Goal: Task Accomplishment & Management: Manage account settings

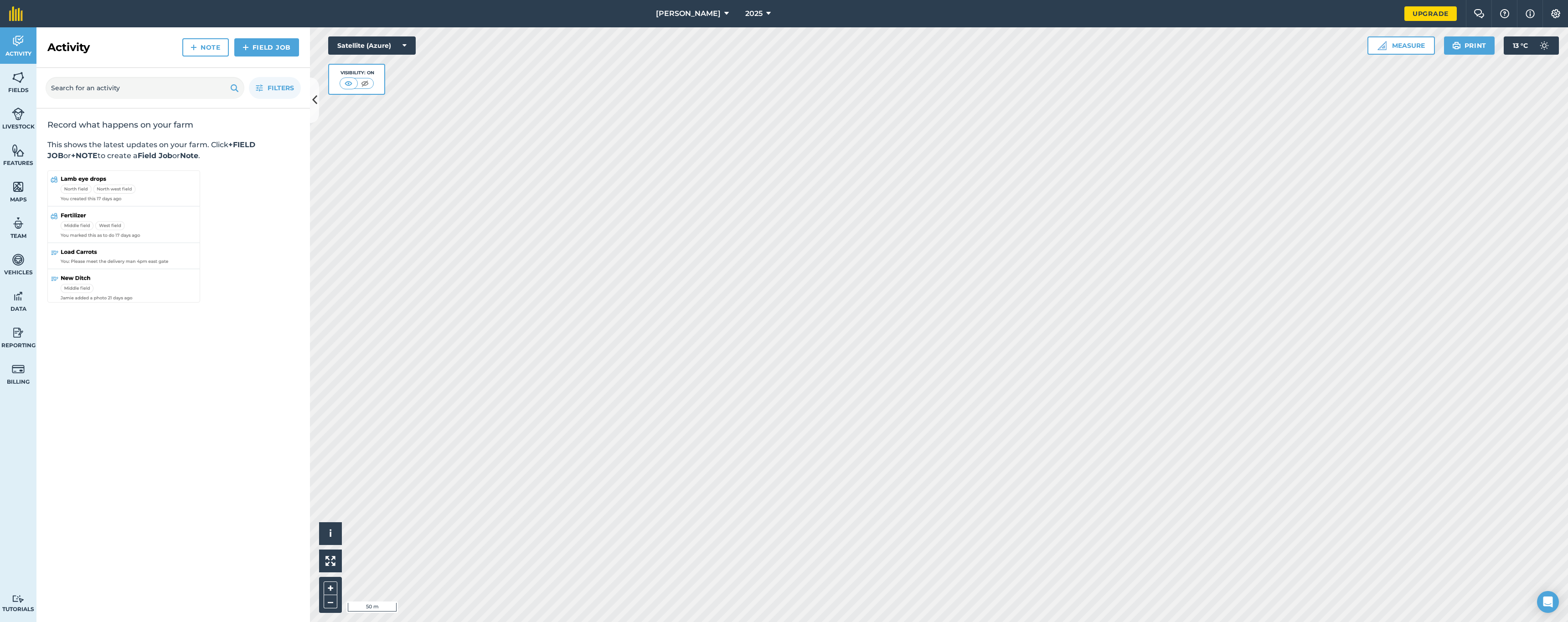
click at [724, 16] on icon at bounding box center [727, 13] width 4 height 11
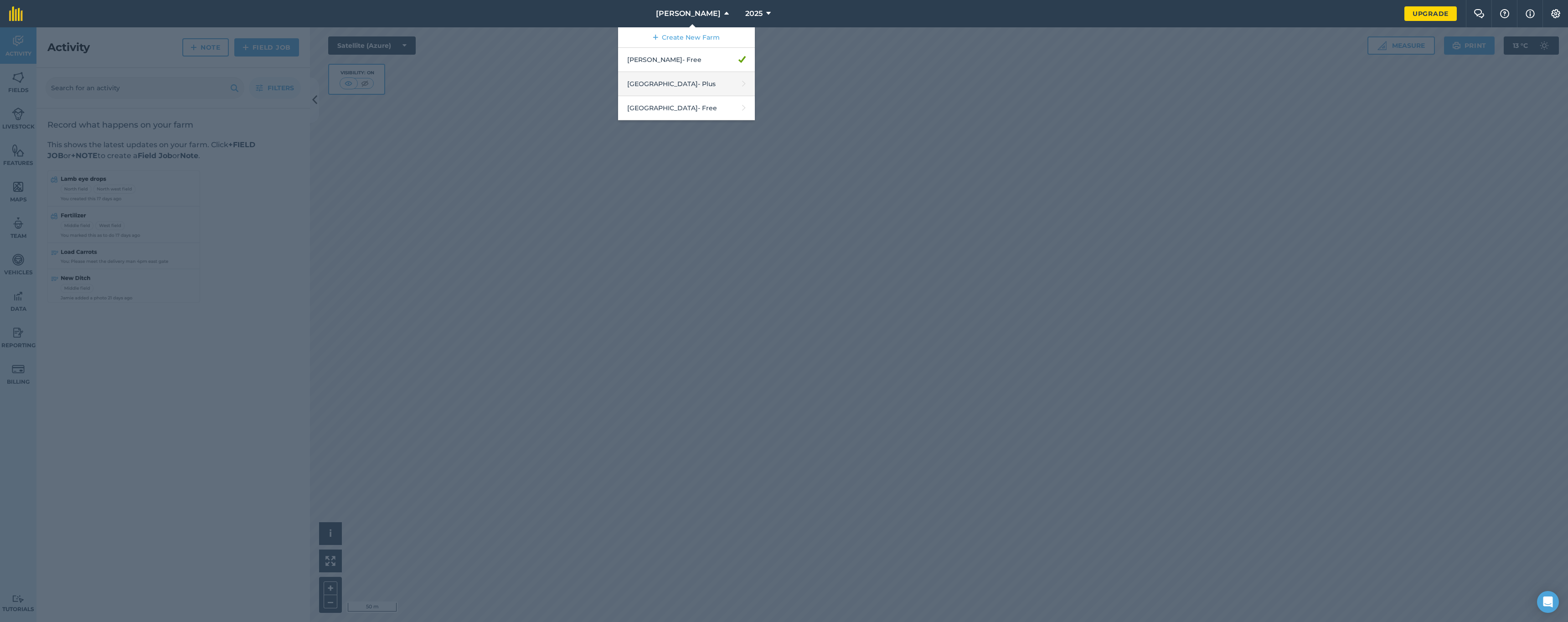
click at [679, 82] on link "Moonah Ridge - Plus" at bounding box center [686, 84] width 137 height 24
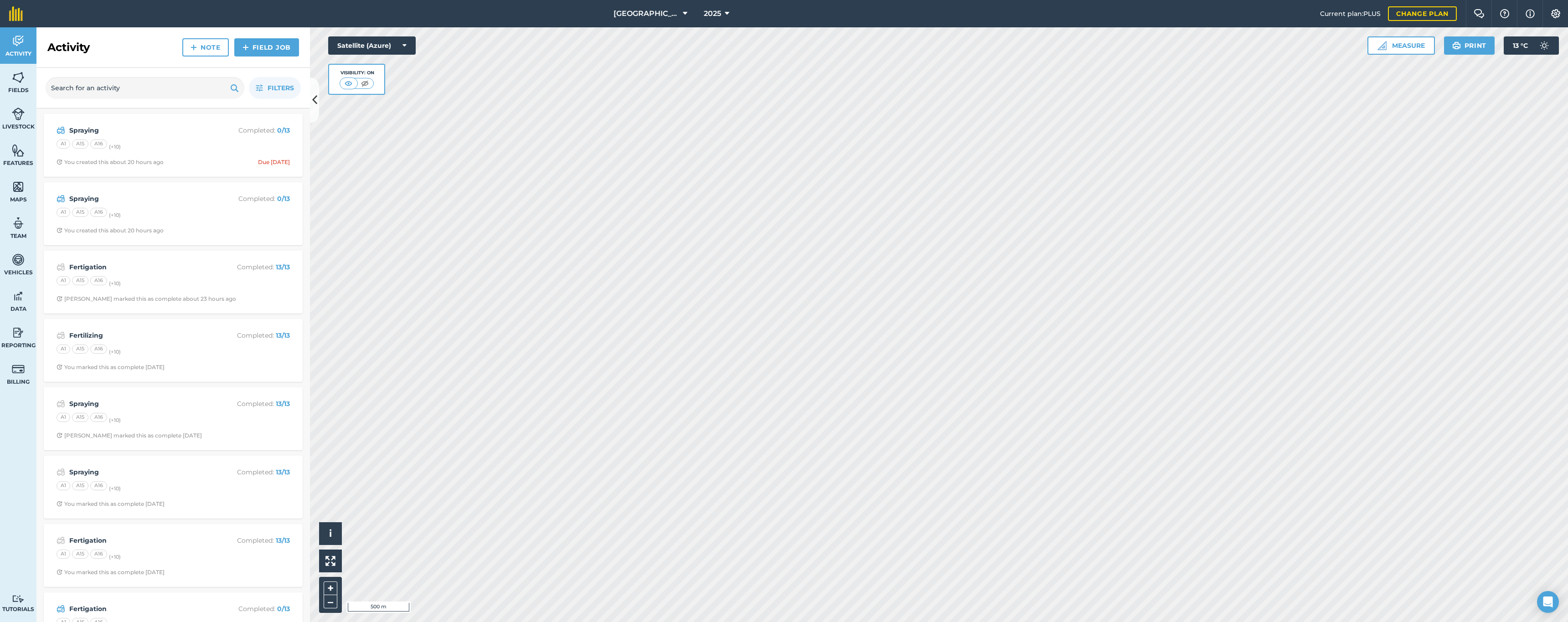
click at [716, 10] on button "2025" at bounding box center [716, 14] width 33 height 27
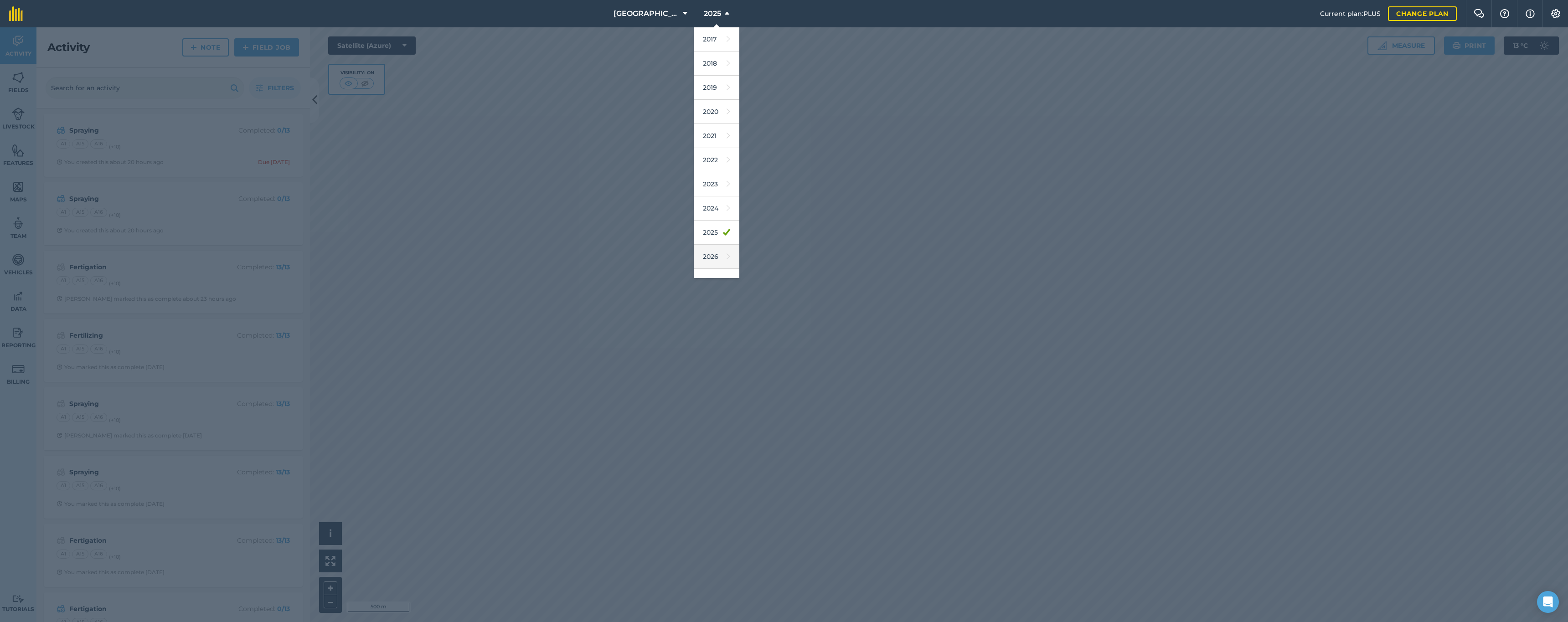
click at [699, 255] on link "2026" at bounding box center [716, 256] width 46 height 24
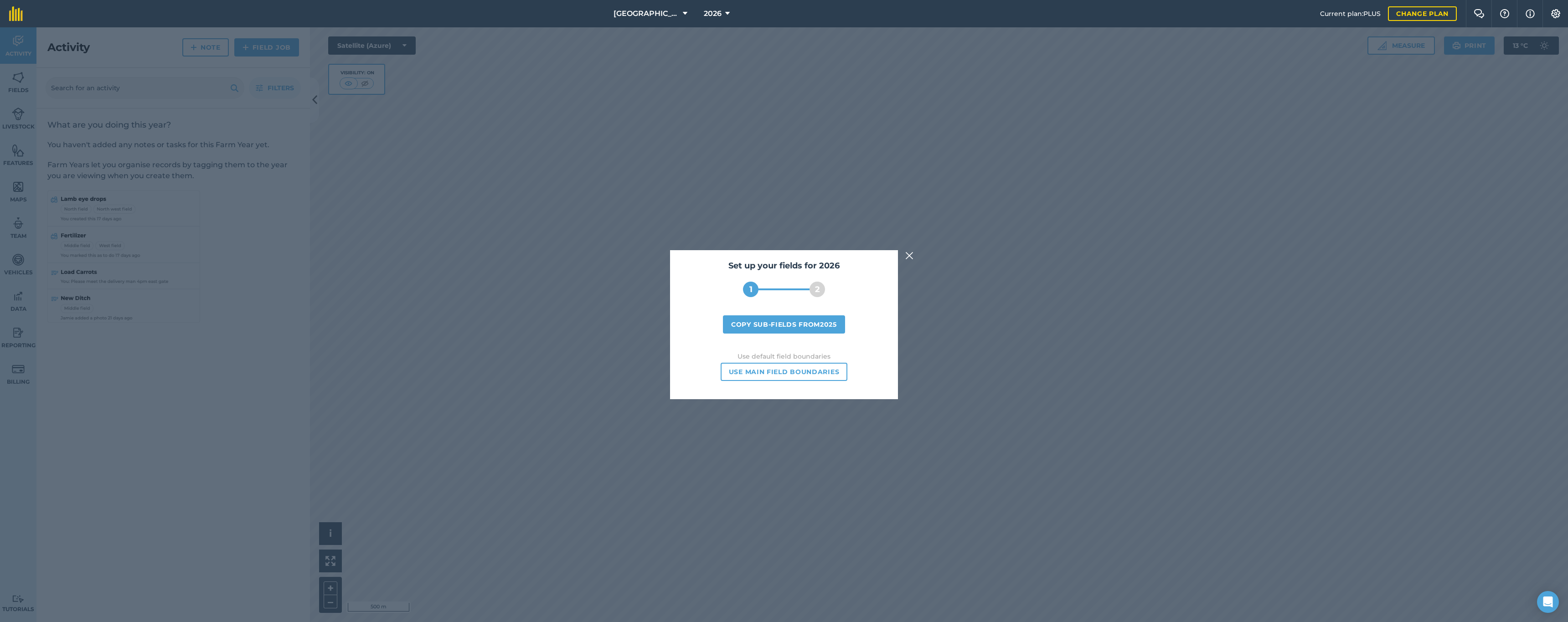
click at [774, 329] on button "Copy sub-fields from 2025" at bounding box center [784, 324] width 122 height 18
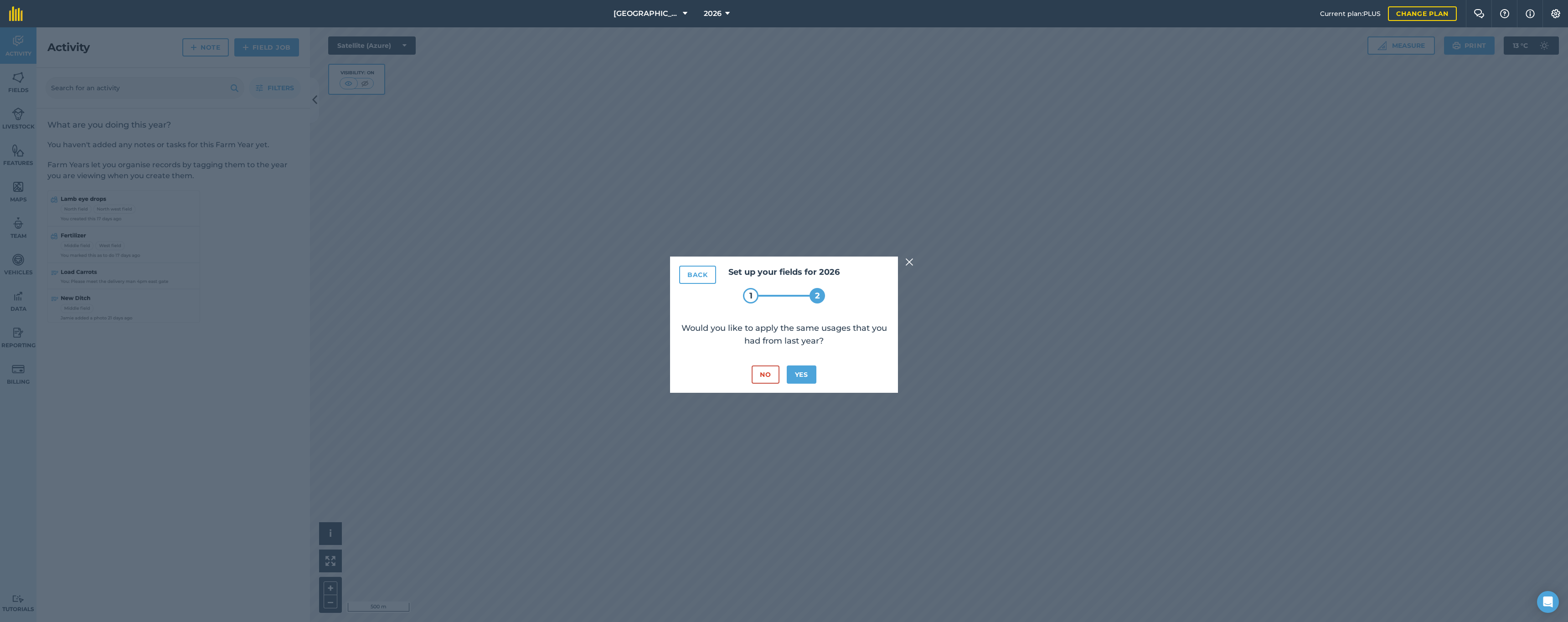
click at [795, 376] on button "Yes" at bounding box center [801, 374] width 30 height 18
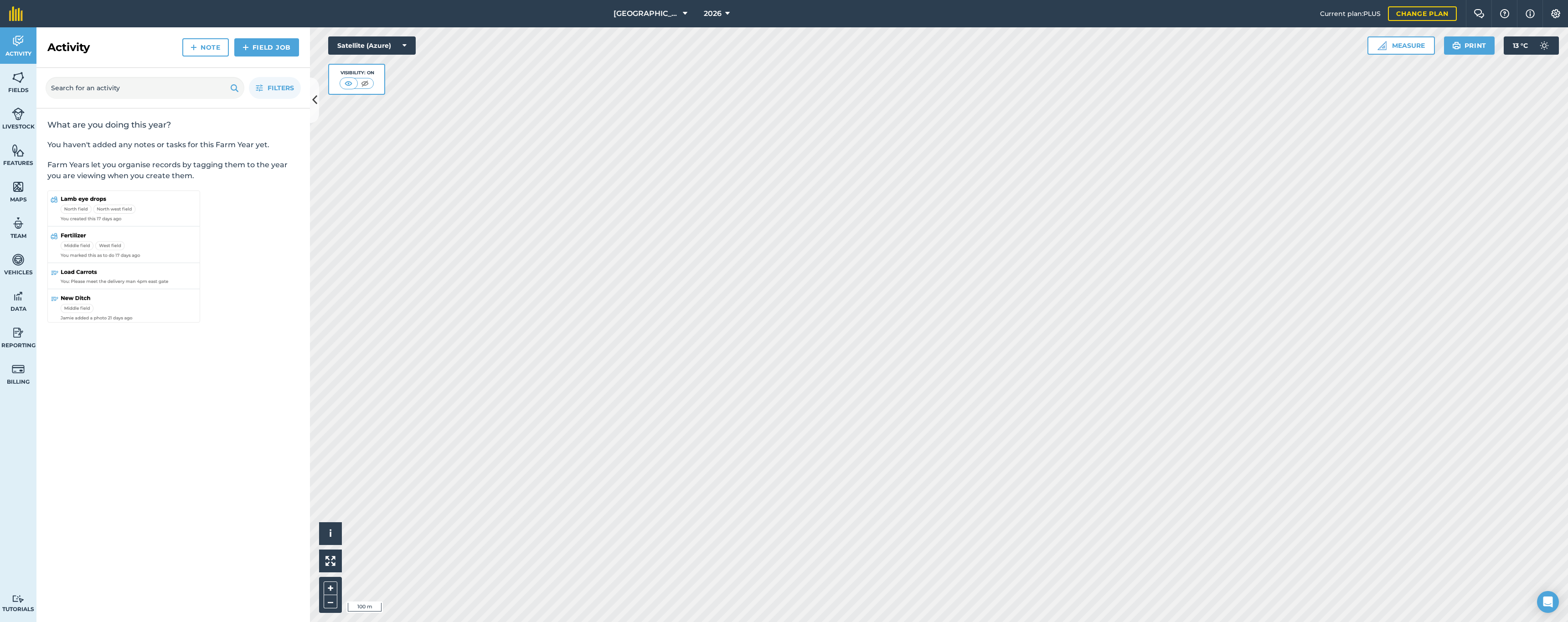
click at [703, 15] on span "2026" at bounding box center [712, 13] width 18 height 11
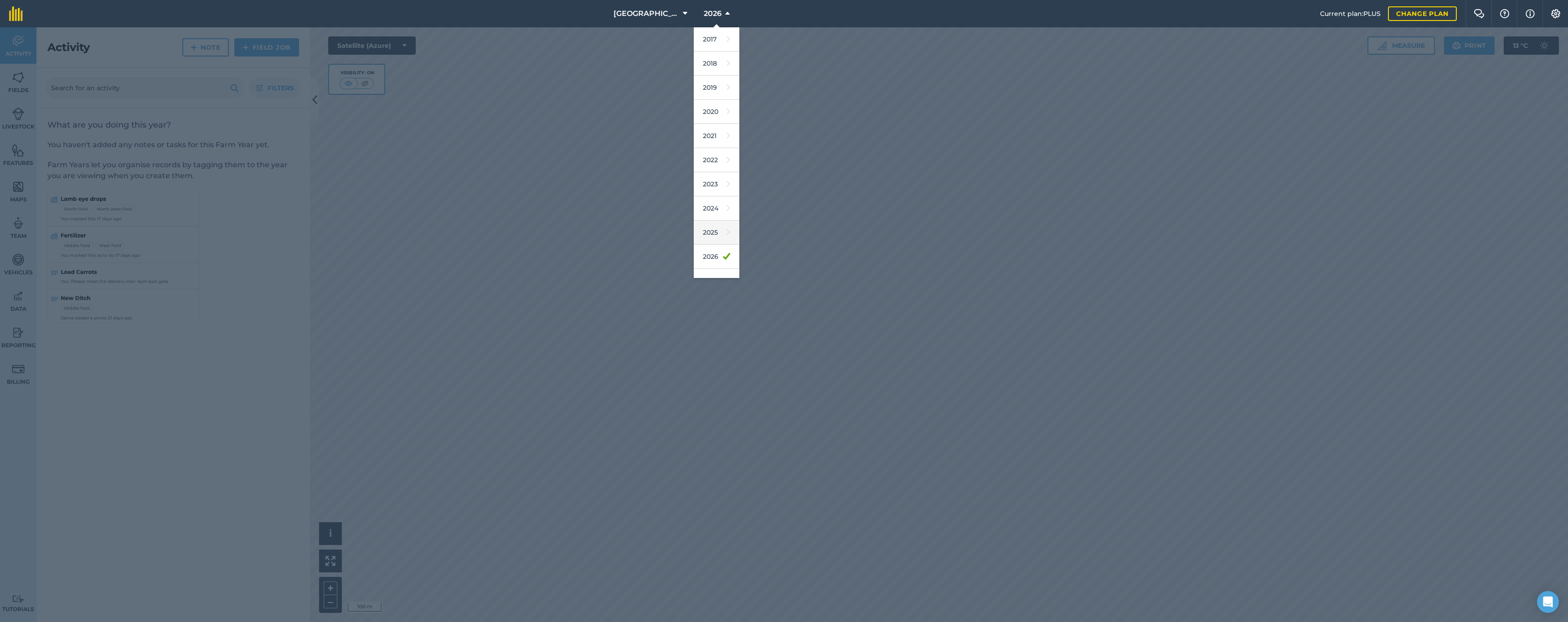
click at [703, 233] on link "2025" at bounding box center [716, 232] width 46 height 24
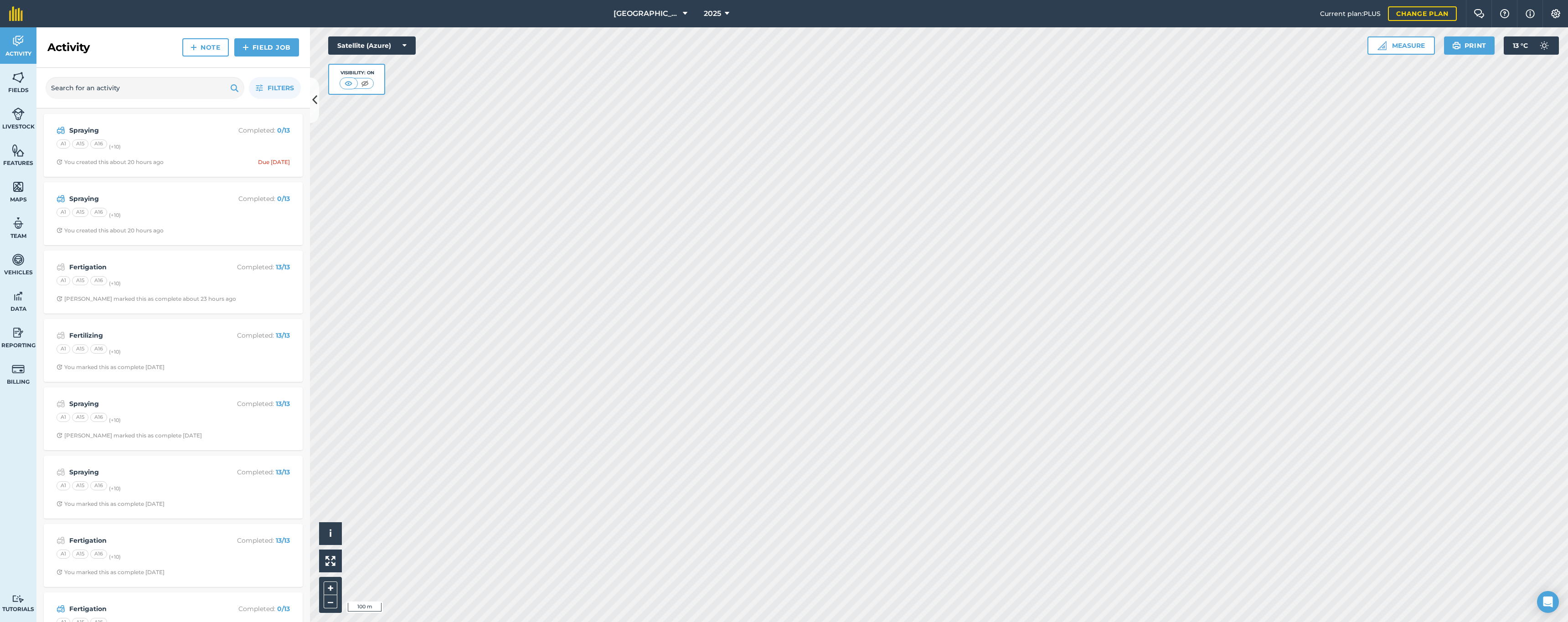
click at [186, 152] on div "Spraying Completed : 0 / 13 A1 A15 A16 (+ 10 ) You created this about 20 hours …" at bounding box center [173, 145] width 248 height 52
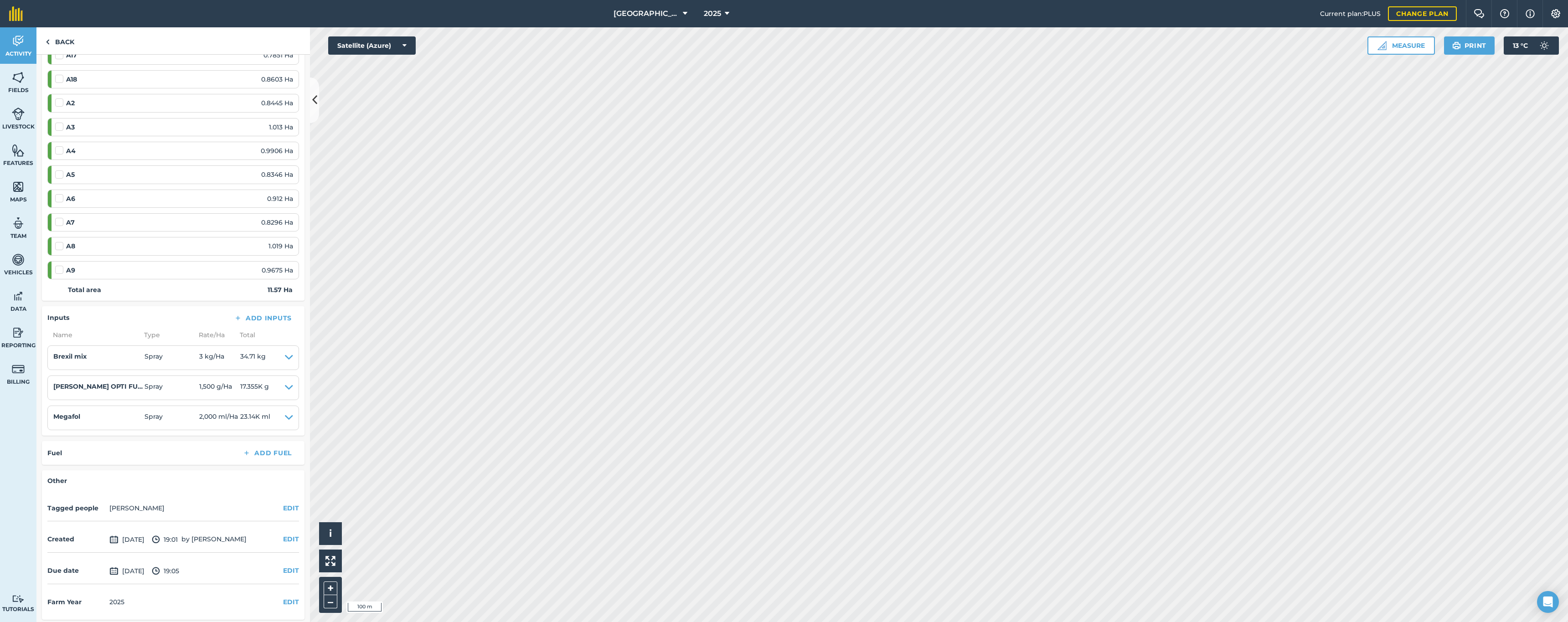
scroll to position [226, 0]
click at [283, 598] on button "EDIT" at bounding box center [291, 602] width 16 height 10
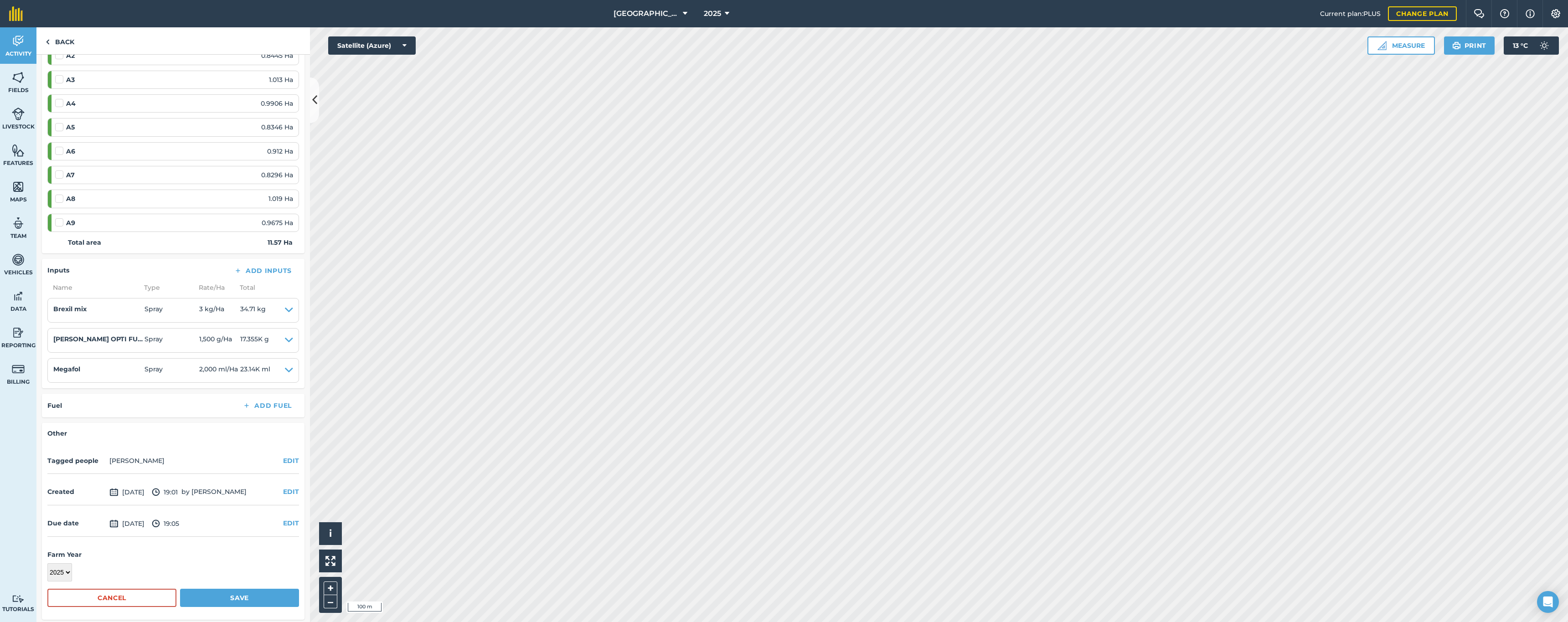
scroll to position [274, 0]
select select "2026"
click at [199, 592] on button "Save" at bounding box center [239, 598] width 119 height 18
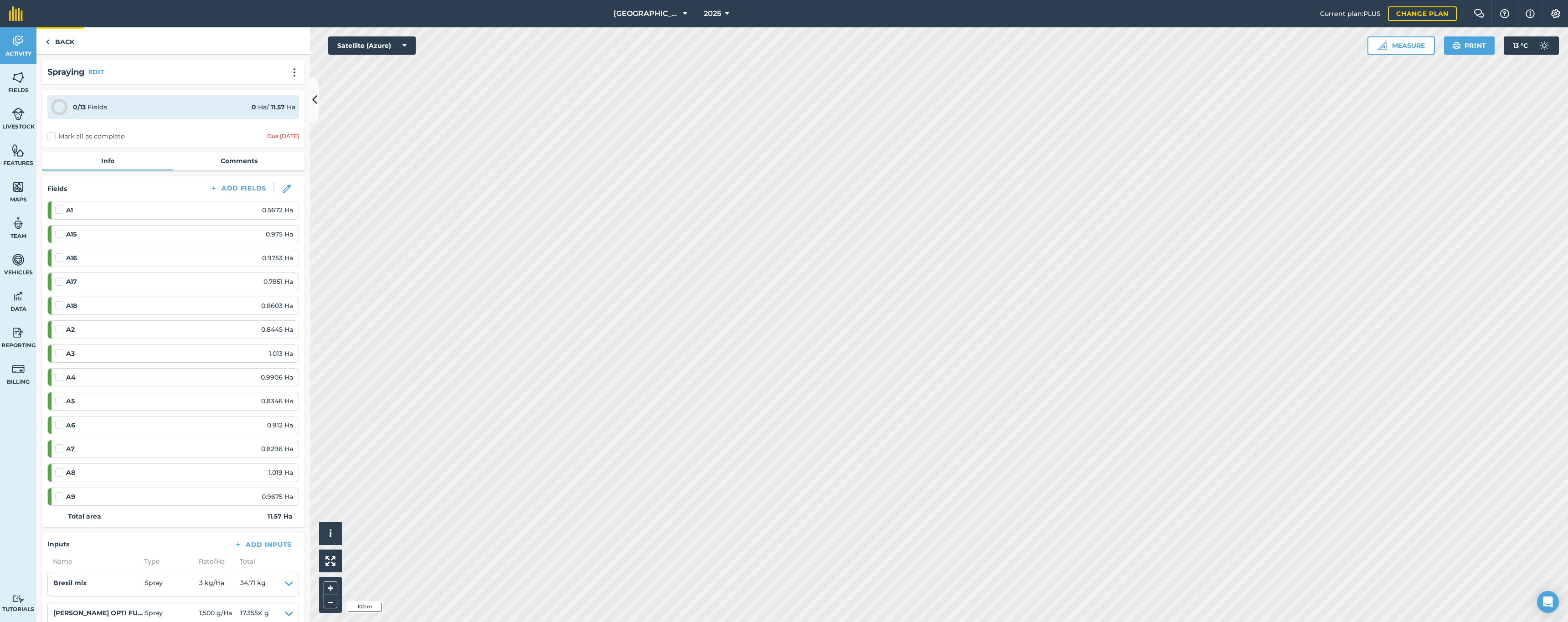
scroll to position [0, 0]
click at [59, 40] on link "Back" at bounding box center [59, 40] width 47 height 27
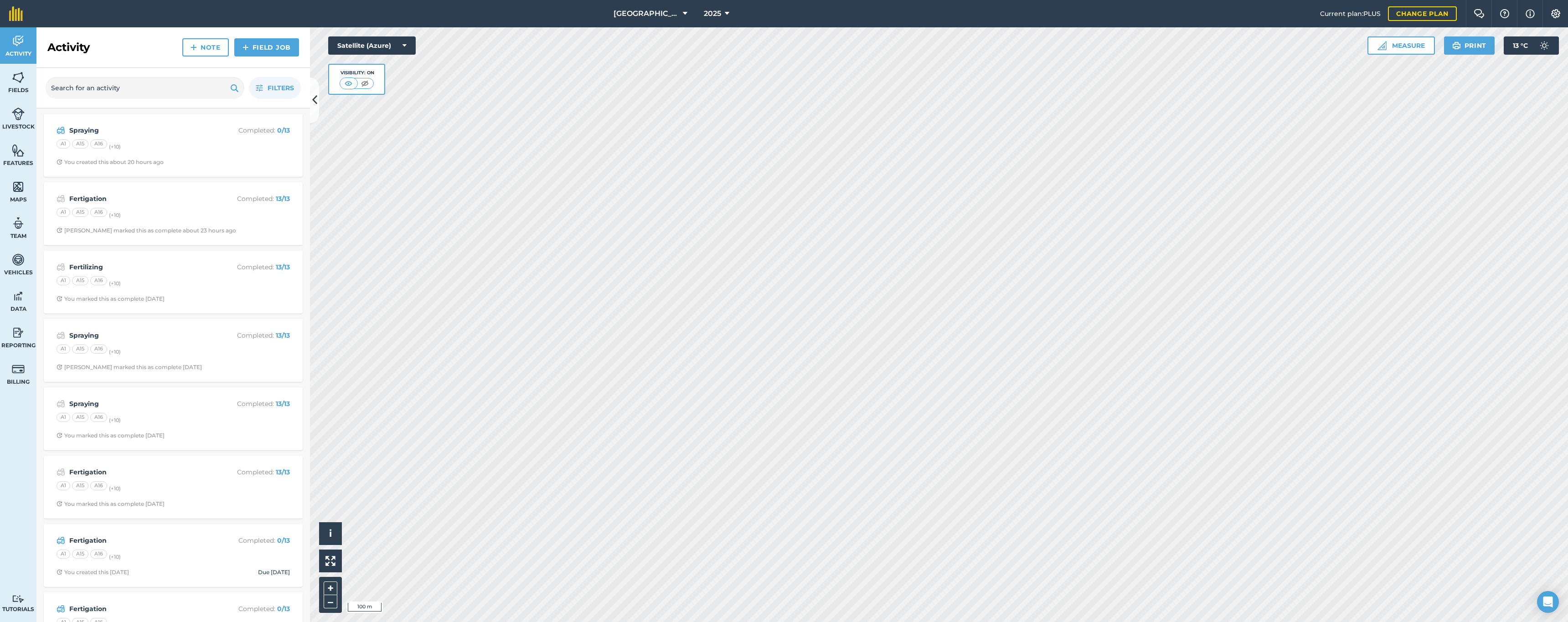
click at [163, 147] on div "A1 A15 A16 (+ 10 )" at bounding box center [173, 145] width 233 height 12
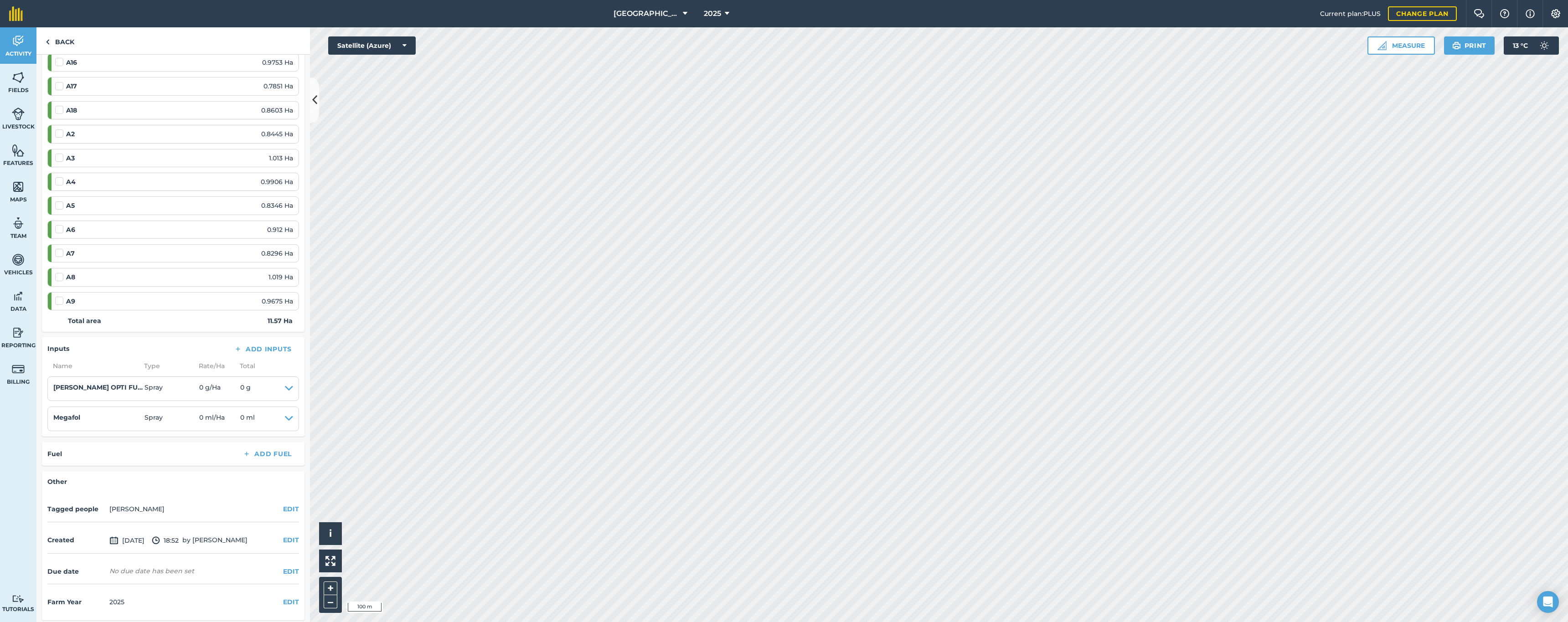
scroll to position [195, 0]
click at [283, 599] on button "EDIT" at bounding box center [291, 602] width 16 height 10
select select "2026"
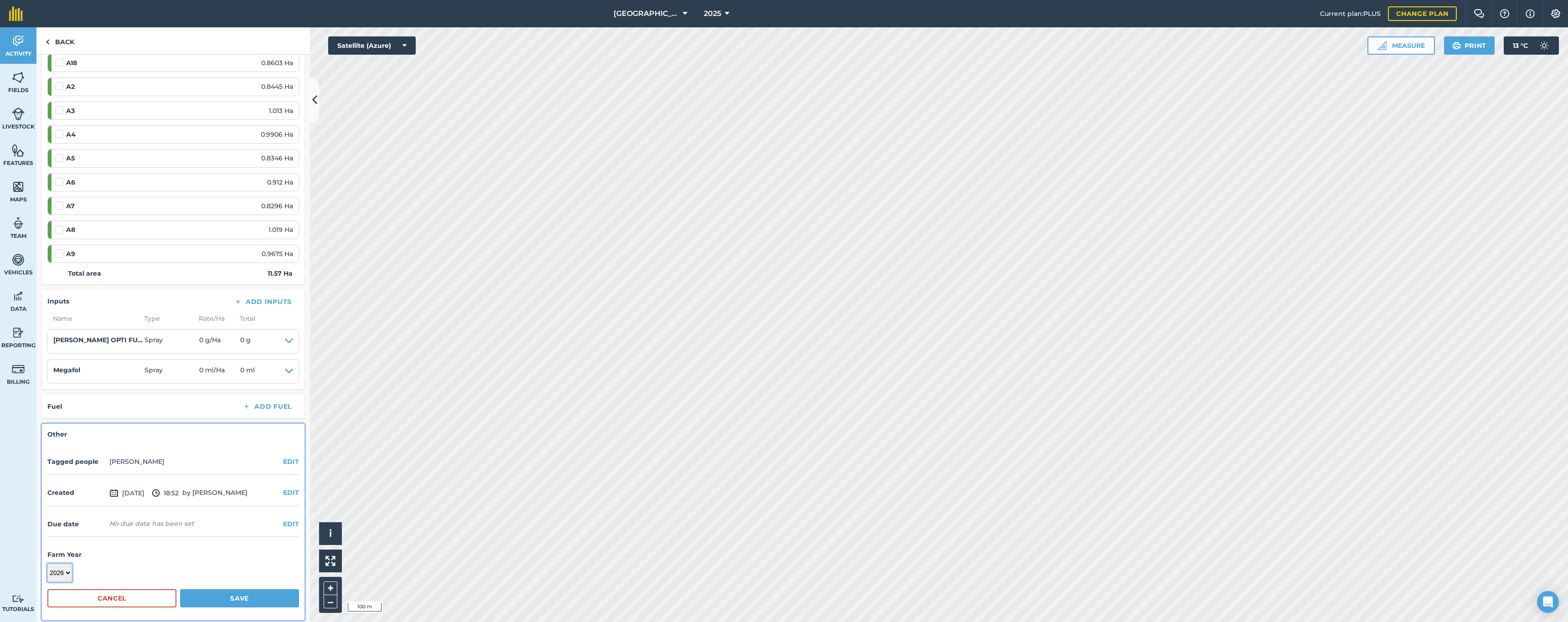
scroll to position [243, 0]
click at [194, 590] on button "Save" at bounding box center [239, 599] width 119 height 18
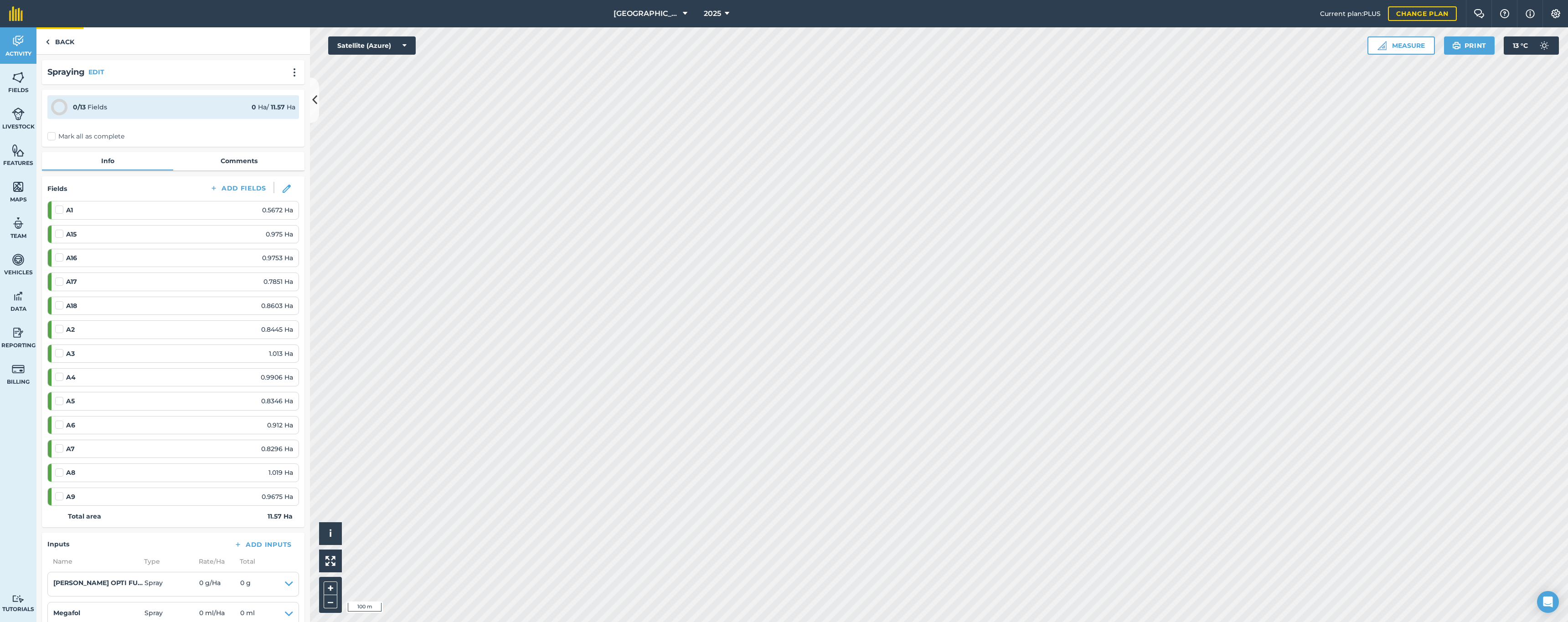
scroll to position [-1, 0]
click at [59, 36] on link "Back" at bounding box center [59, 40] width 47 height 27
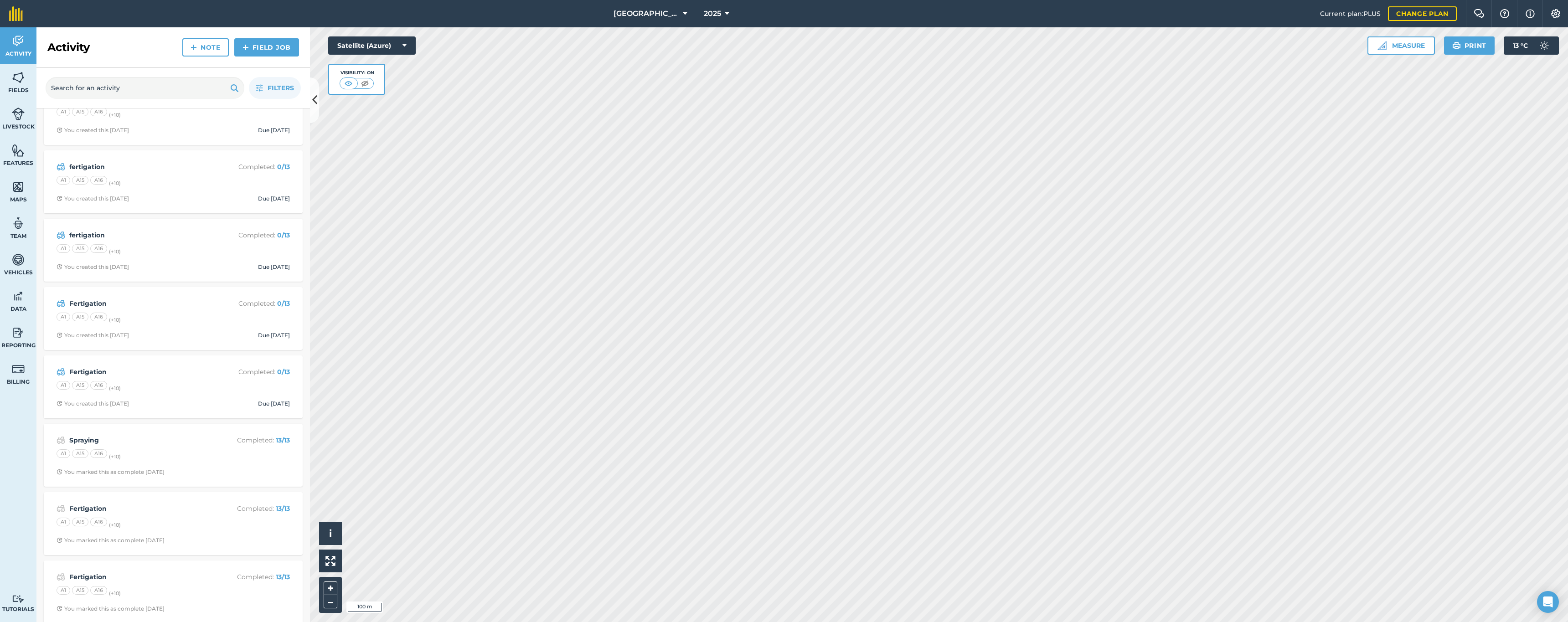
scroll to position [567, 0]
click at [157, 396] on div "A1 A15 A16 (+ 10 )" at bounding box center [173, 399] width 233 height 12
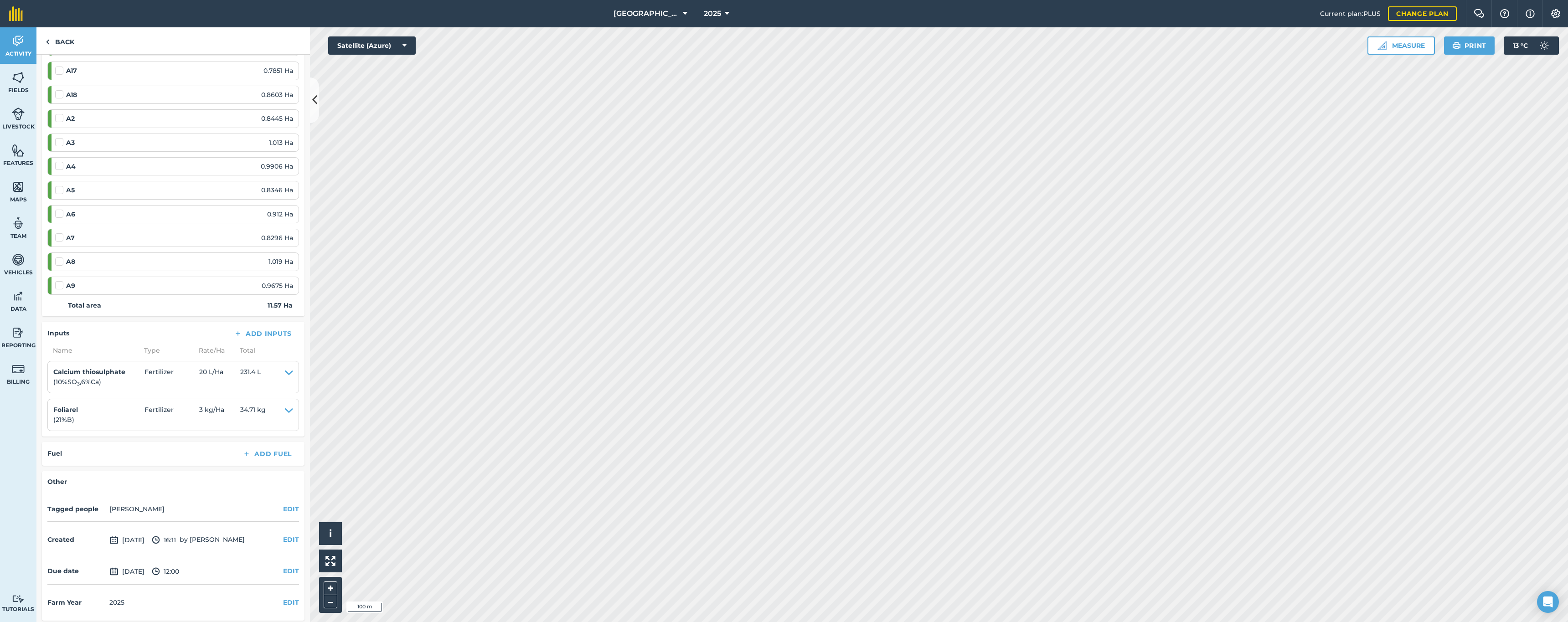
scroll to position [211, 0]
click at [287, 599] on button "EDIT" at bounding box center [291, 603] width 16 height 10
select select "2026"
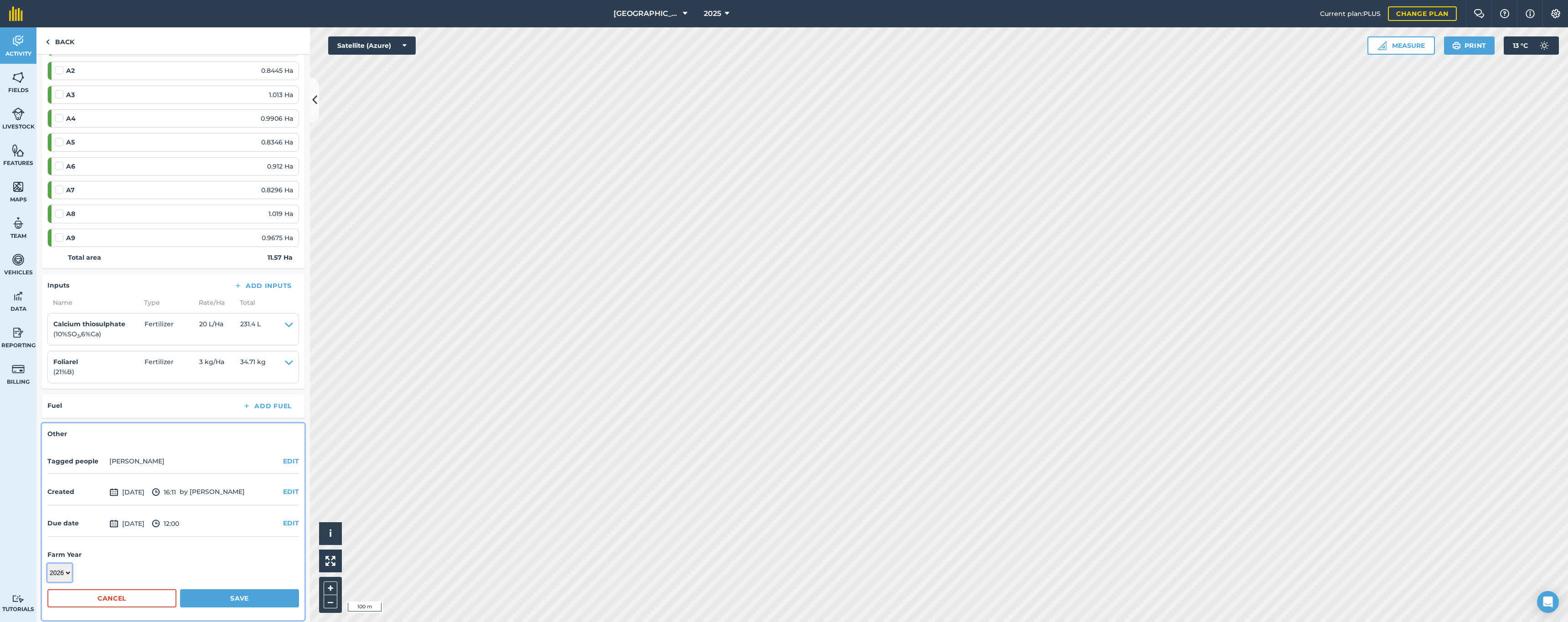
scroll to position [258, 0]
click at [230, 592] on button "Save" at bounding box center [239, 599] width 119 height 18
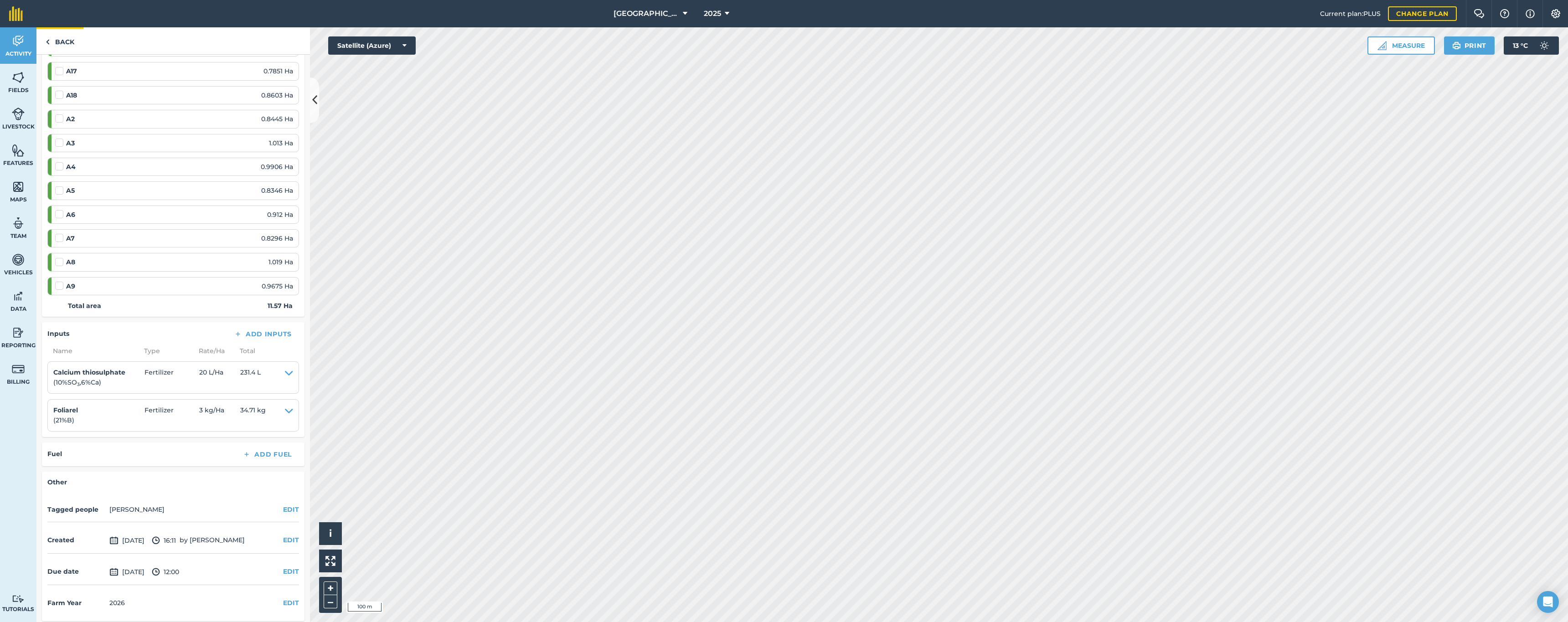
click at [56, 40] on link "Back" at bounding box center [59, 40] width 47 height 27
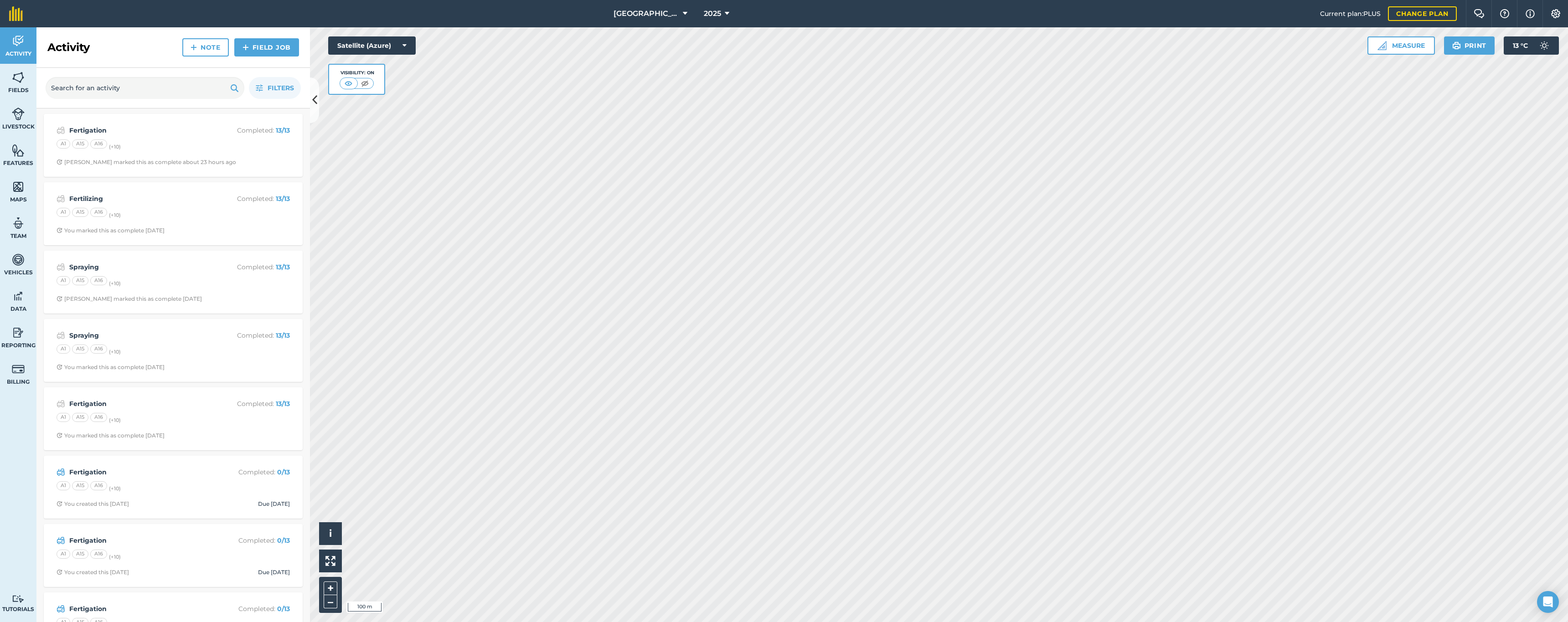
click at [276, 76] on div "Filters" at bounding box center [173, 88] width 274 height 40
click at [272, 83] on span "Filters" at bounding box center [280, 88] width 27 height 10
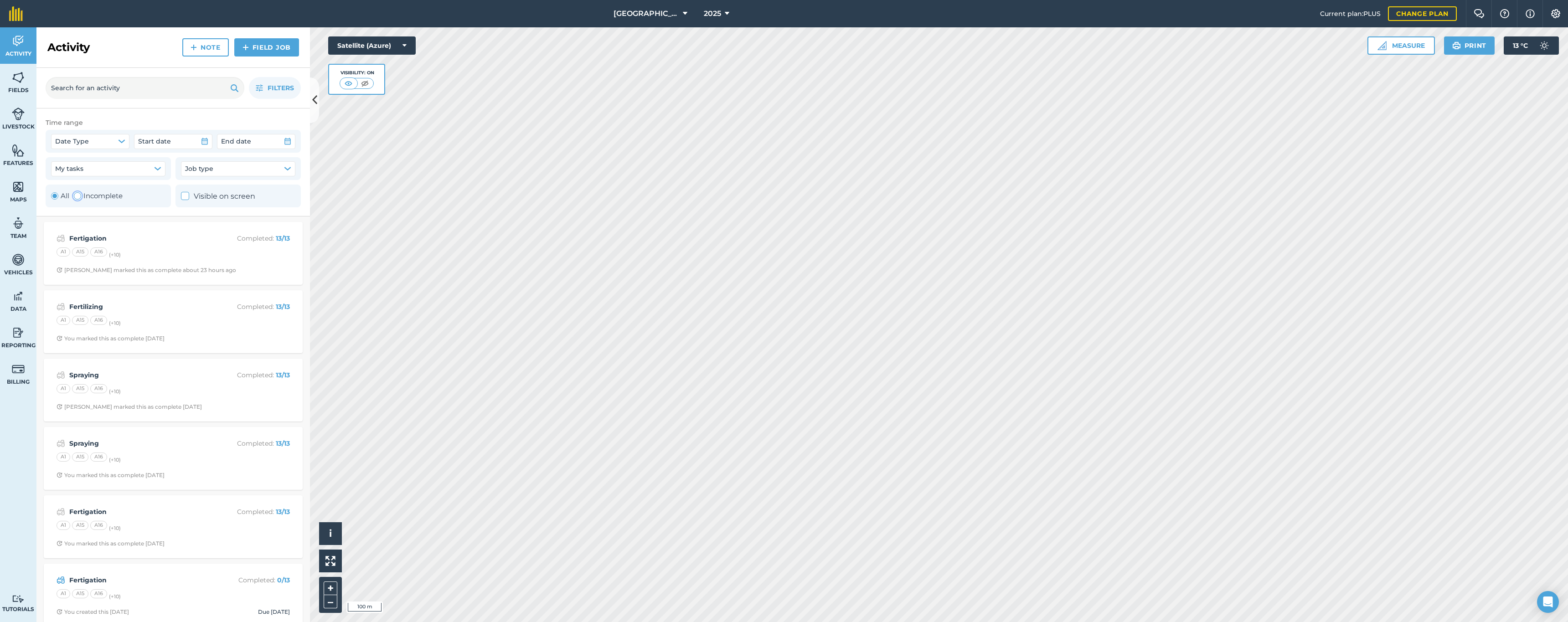
click at [98, 197] on label "Incomplete" at bounding box center [98, 196] width 49 height 11
radio input "false"
radio input "true"
click at [152, 586] on div "A1 A15 A16 (+ 10 )" at bounding box center [173, 590] width 233 height 12
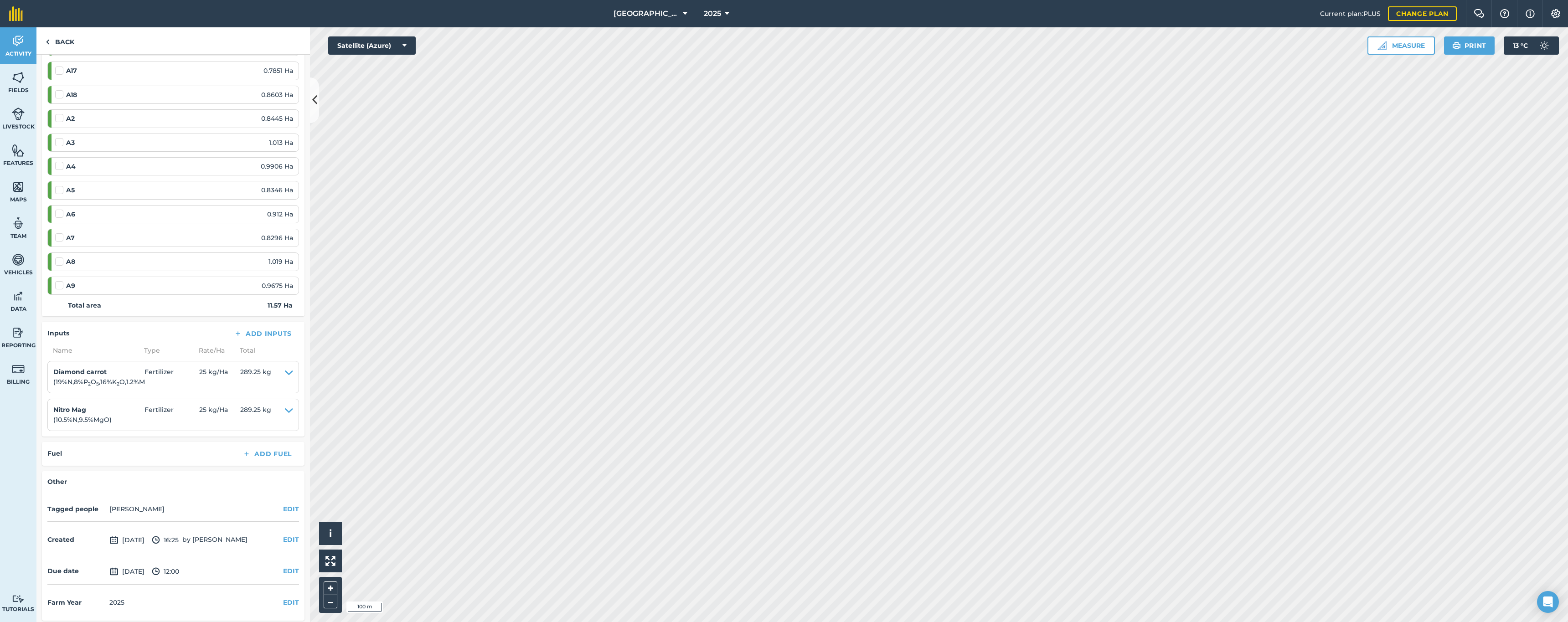
scroll to position [211, 0]
drag, startPoint x: 122, startPoint y: 600, endPoint x: 217, endPoint y: 606, distance: 95.2
click at [124, 600] on div "2025" at bounding box center [116, 603] width 15 height 10
click at [283, 598] on button "EDIT" at bounding box center [291, 603] width 16 height 10
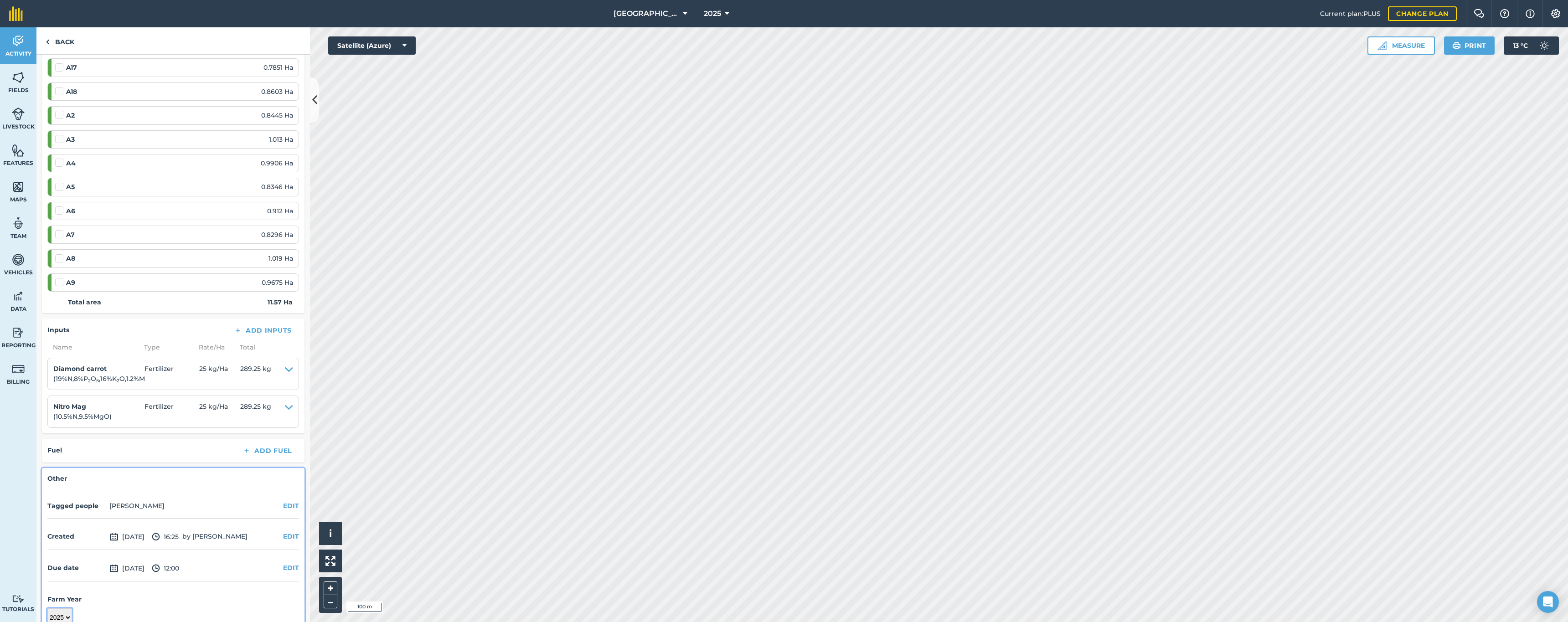
select select "2026"
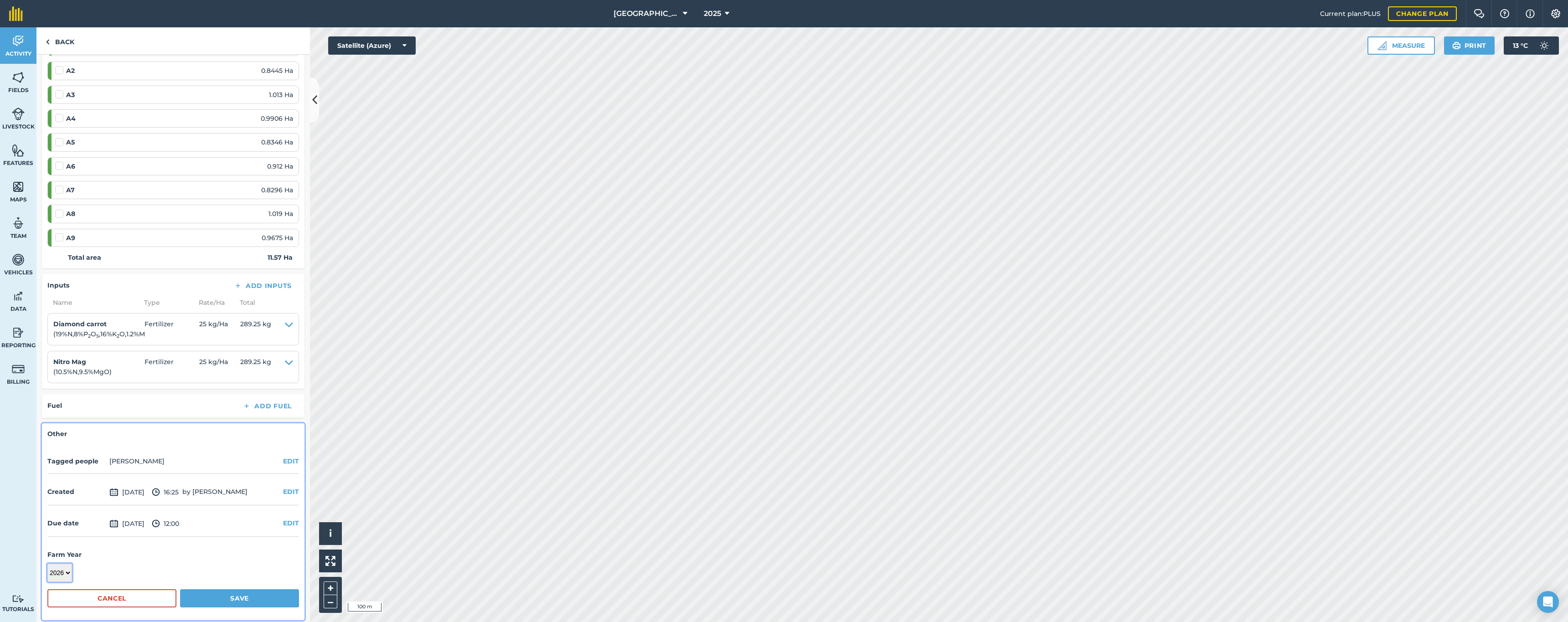
scroll to position [258, 0]
click at [205, 593] on button "Save" at bounding box center [239, 599] width 119 height 18
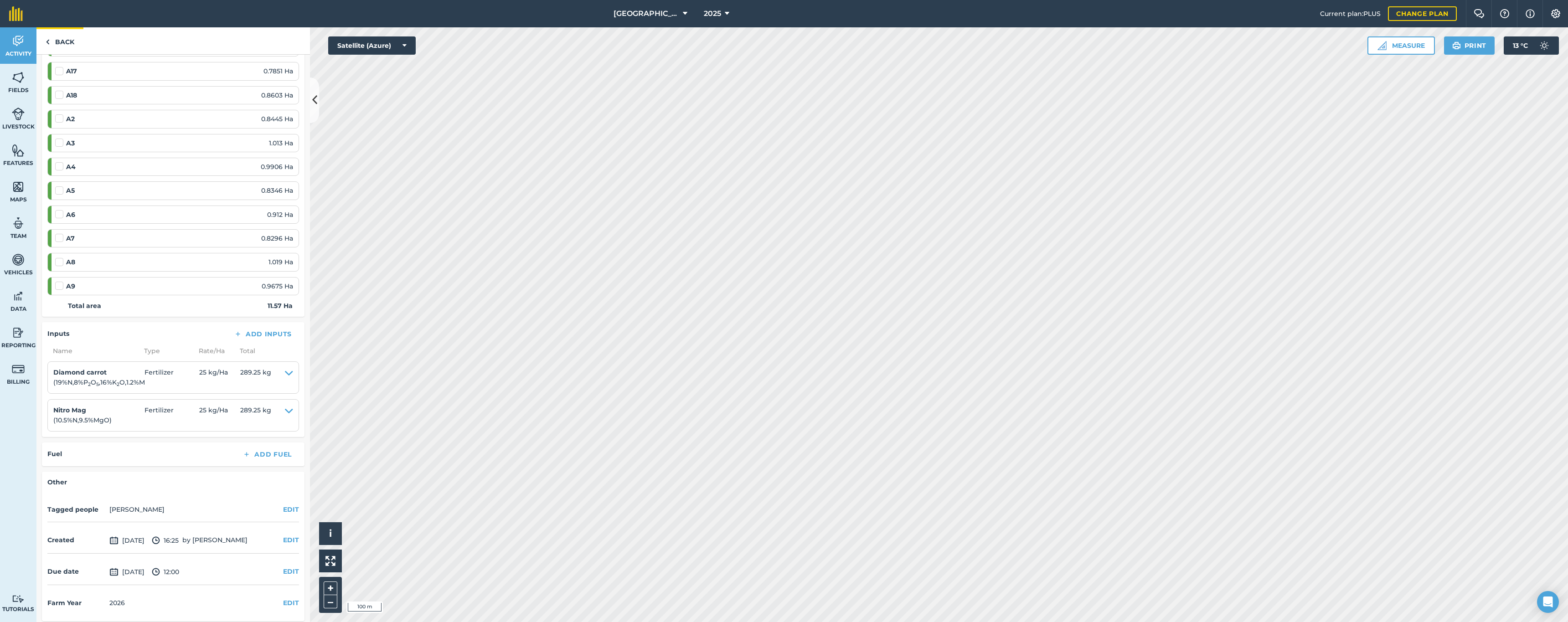
click at [60, 46] on link "Back" at bounding box center [59, 40] width 47 height 27
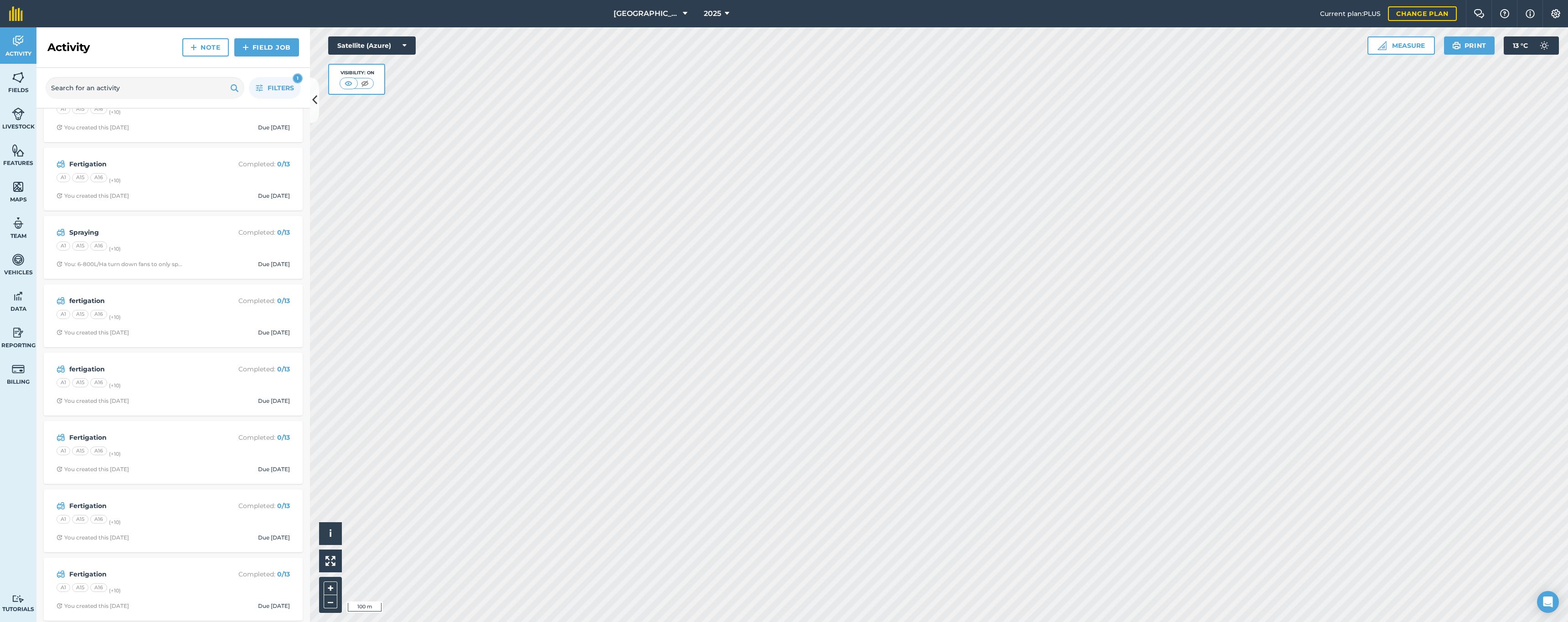
scroll to position [171, 0]
click at [159, 587] on div "A1 A15 A16 (+ 10 )" at bounding box center [173, 589] width 233 height 12
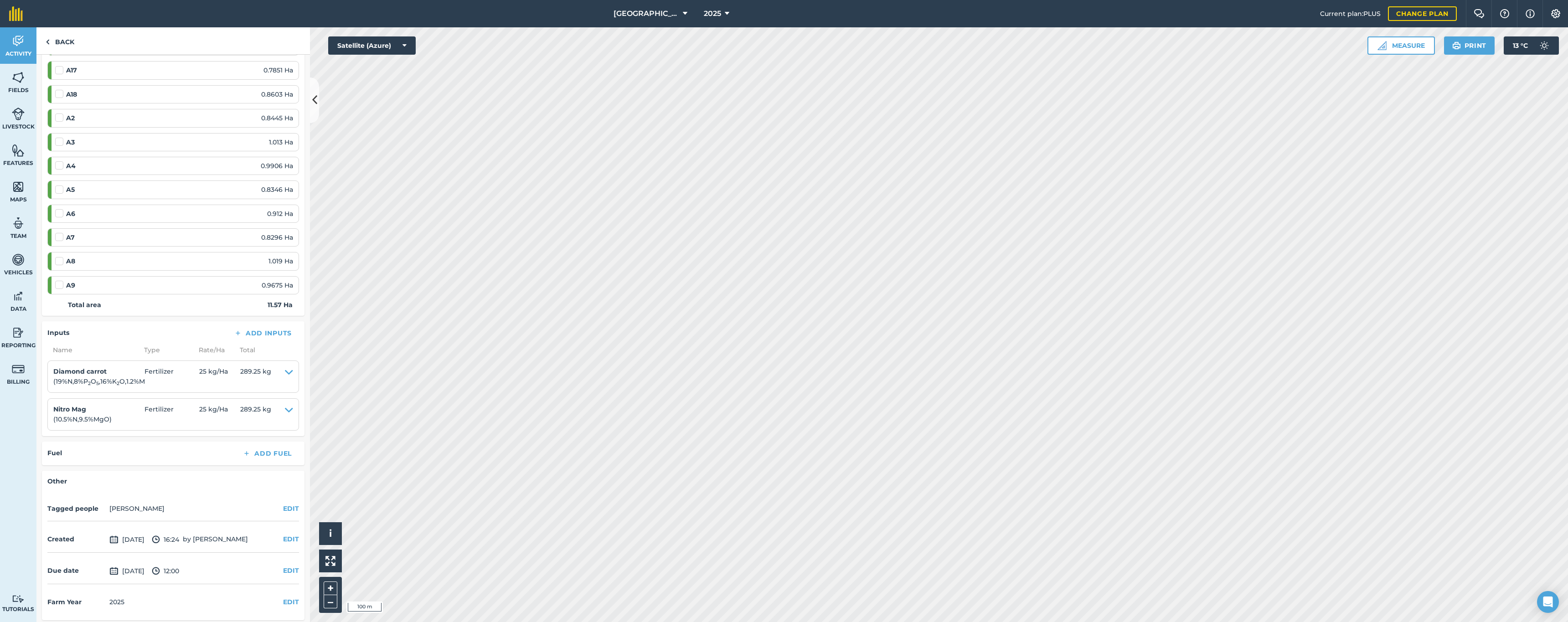
scroll to position [211, 0]
click at [283, 600] on button "EDIT" at bounding box center [291, 603] width 16 height 10
select select "2026"
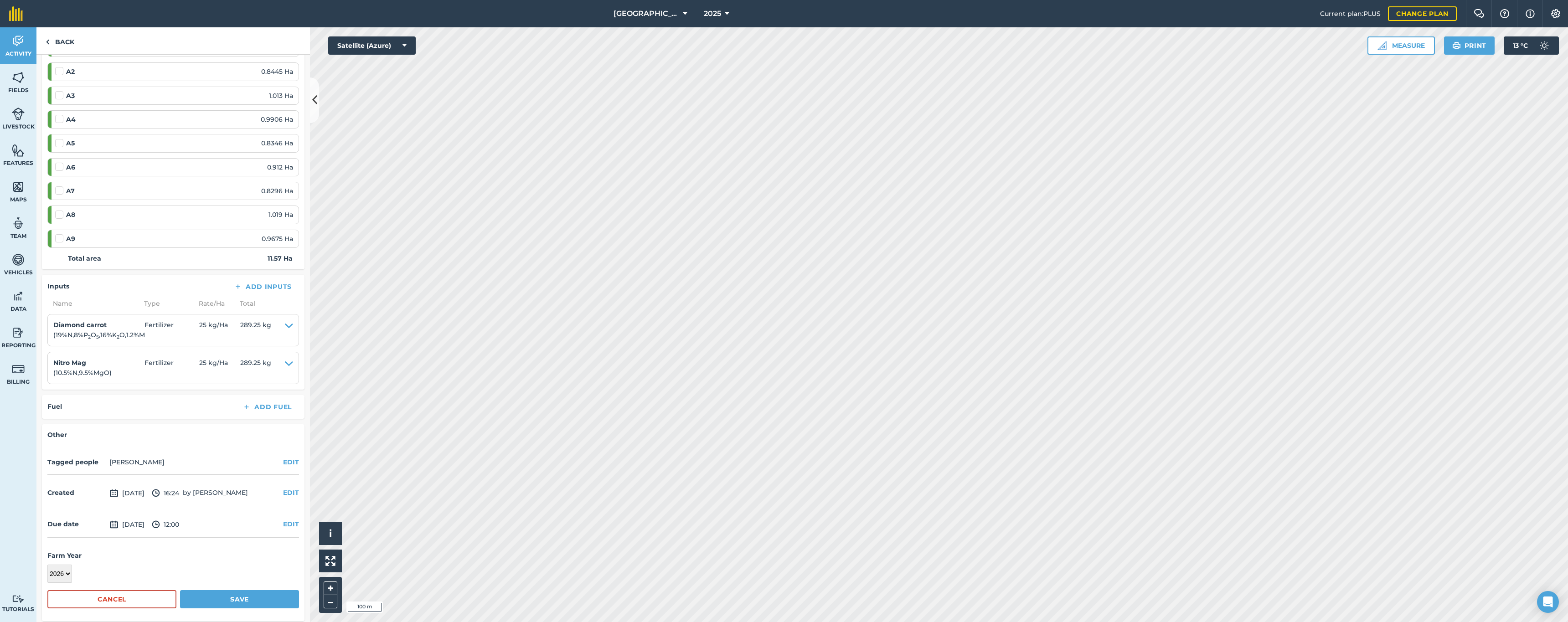
click at [246, 598] on button "Save" at bounding box center [239, 599] width 119 height 18
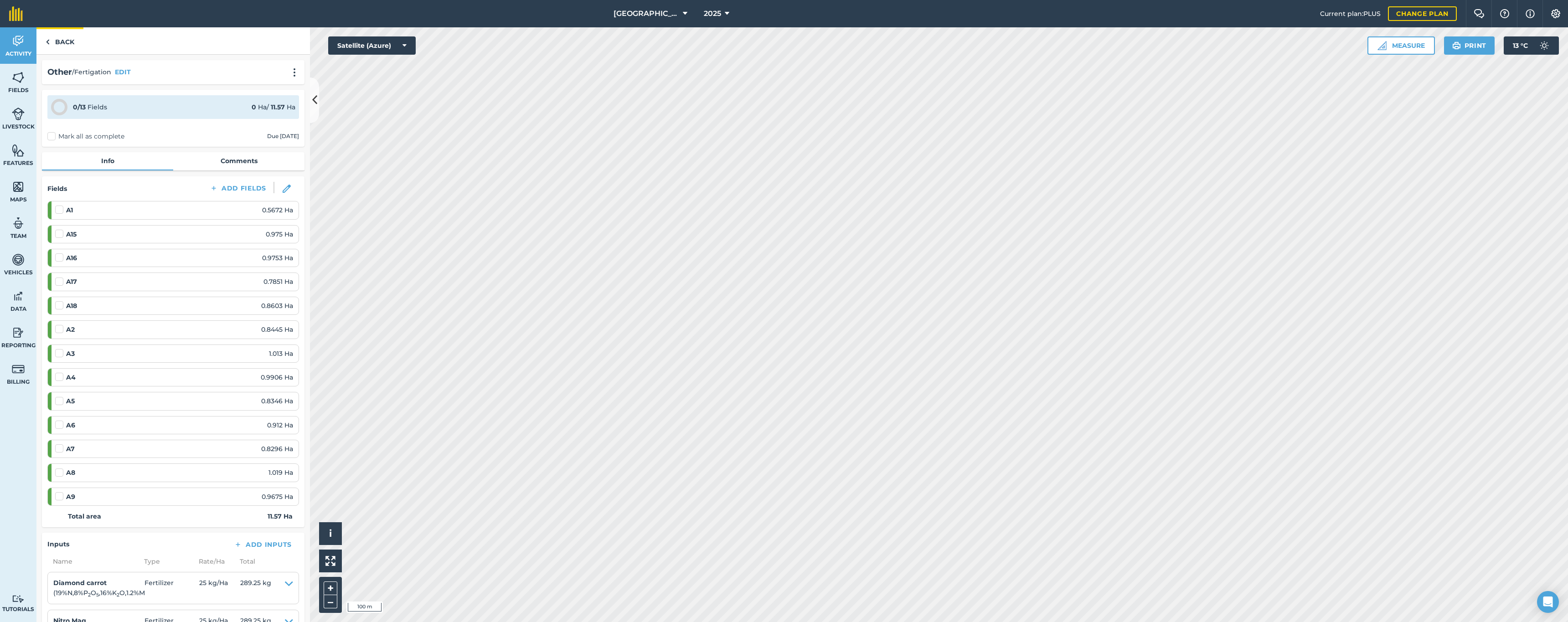
scroll to position [0, 0]
click at [58, 43] on link "Back" at bounding box center [59, 40] width 47 height 27
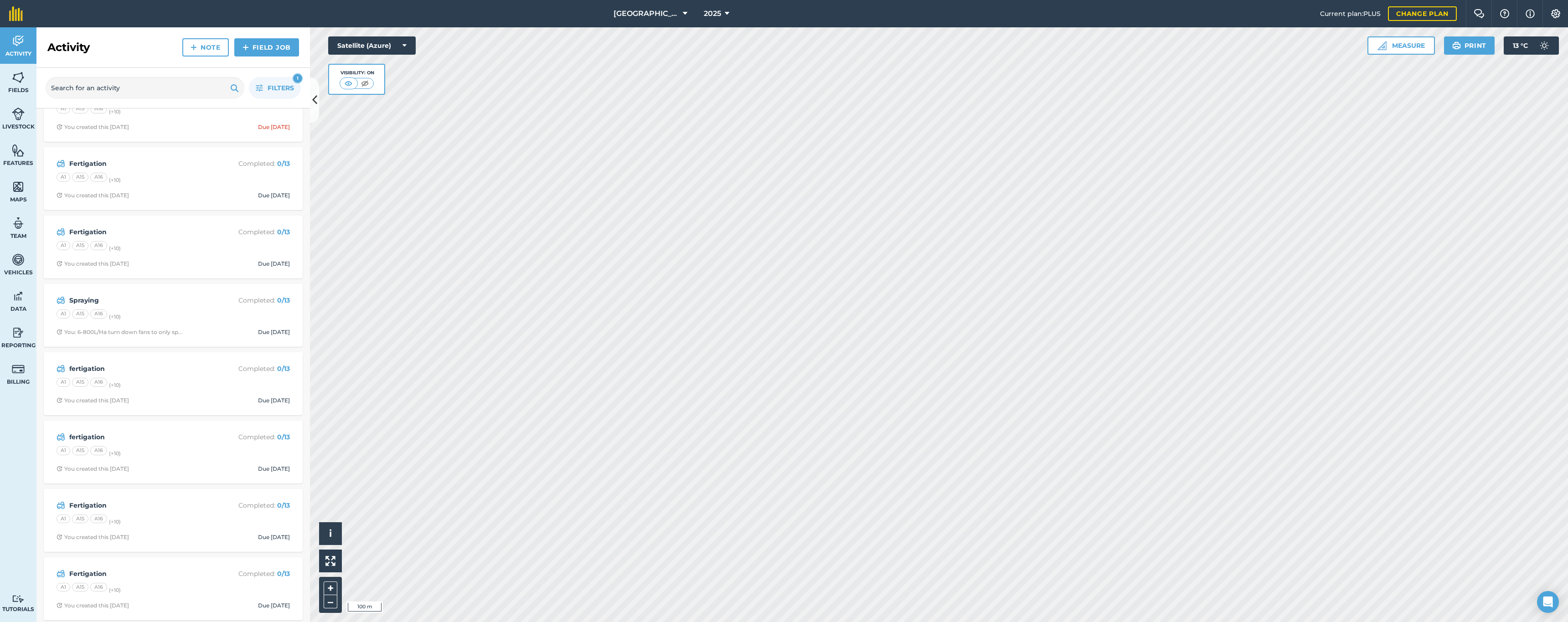
scroll to position [103, 0]
click at [242, 602] on span "You created this [DATE] Due [DATE]" at bounding box center [173, 606] width 233 height 7
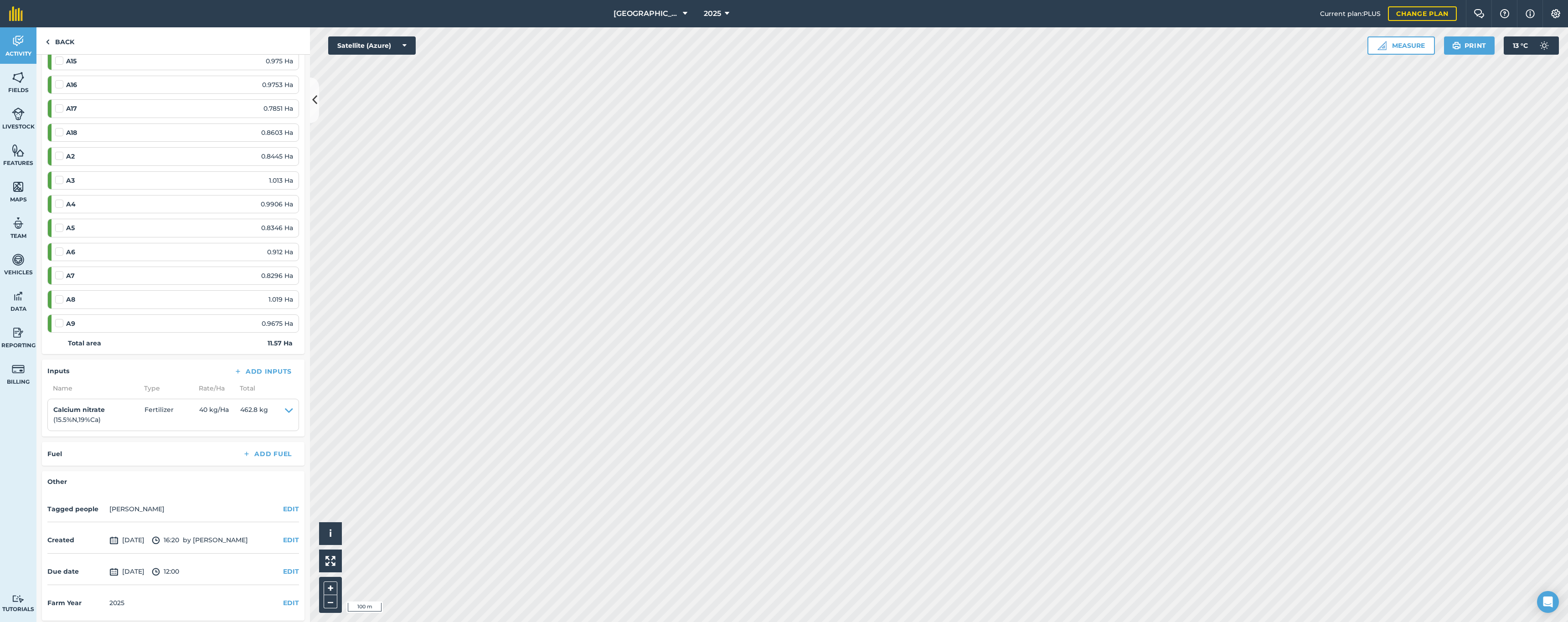
click at [283, 598] on button "EDIT" at bounding box center [291, 603] width 16 height 10
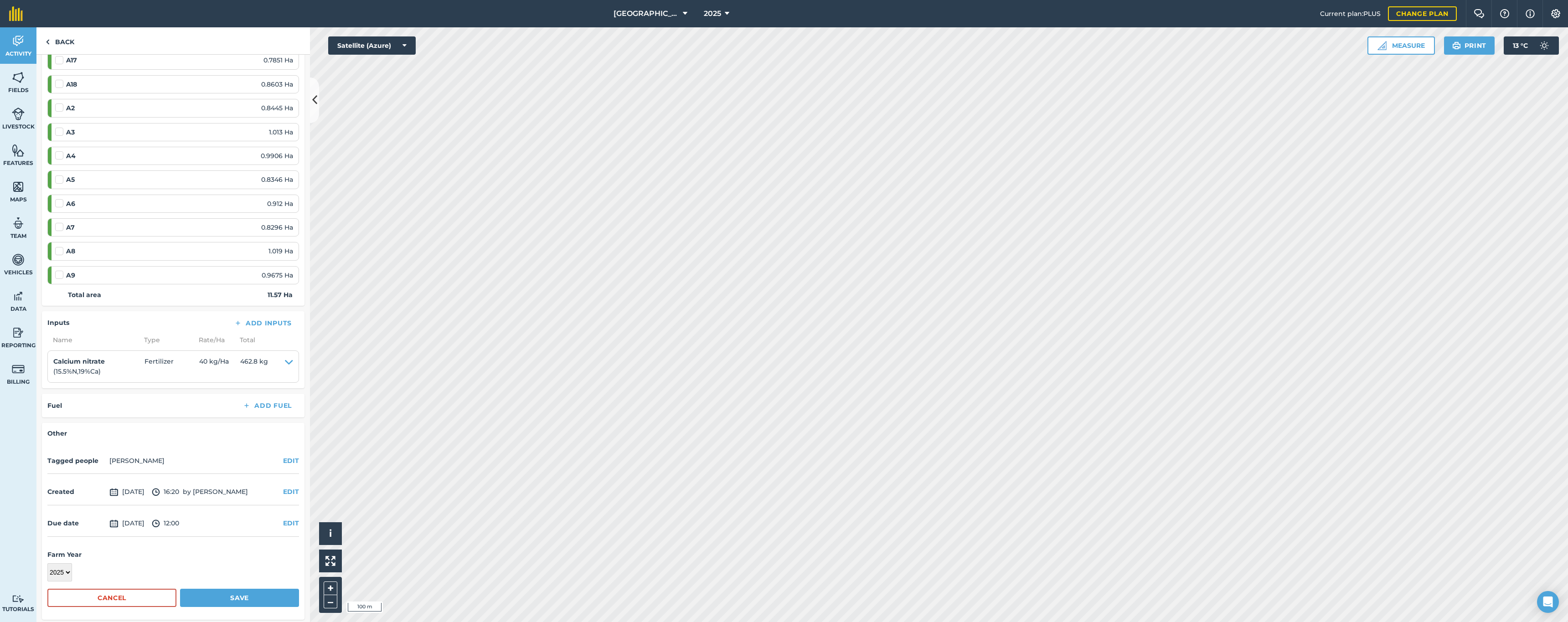
scroll to position [220, 0]
select select "2026"
click at [189, 597] on button "Save" at bounding box center [239, 599] width 119 height 18
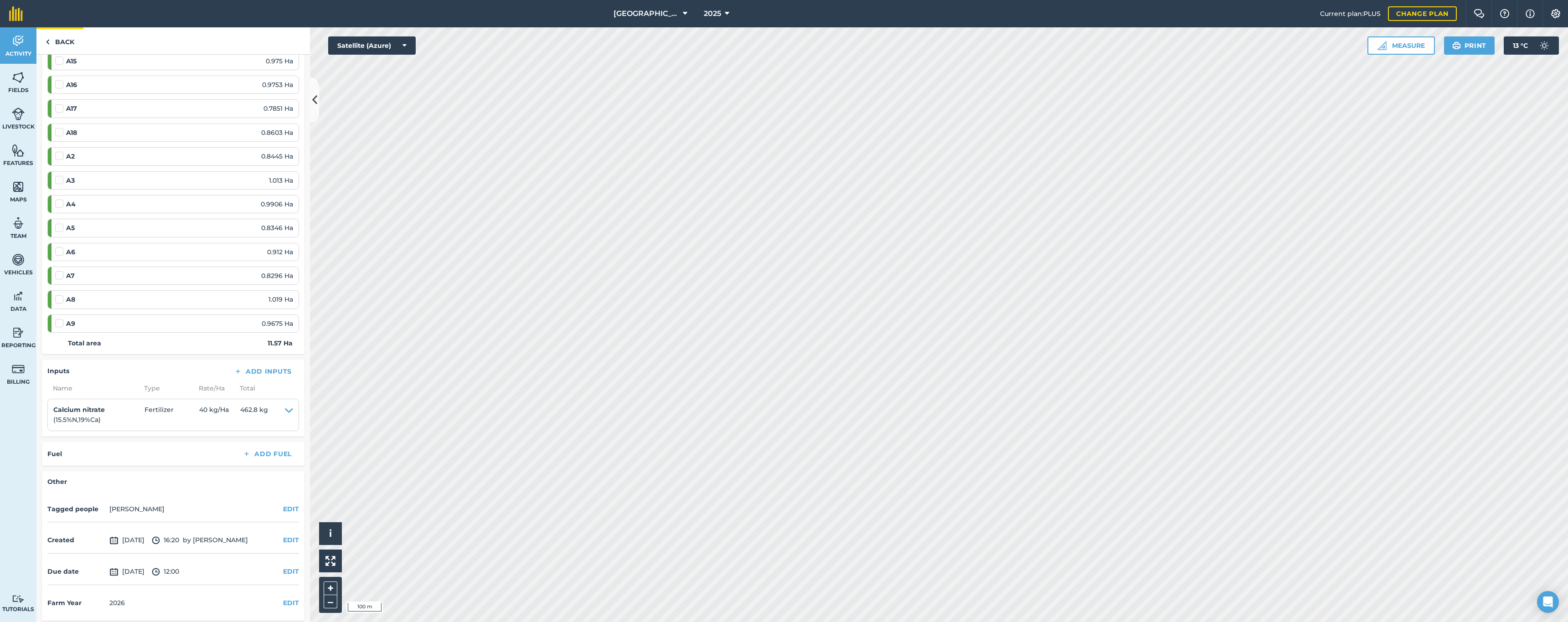
click at [55, 39] on link "Back" at bounding box center [59, 40] width 47 height 27
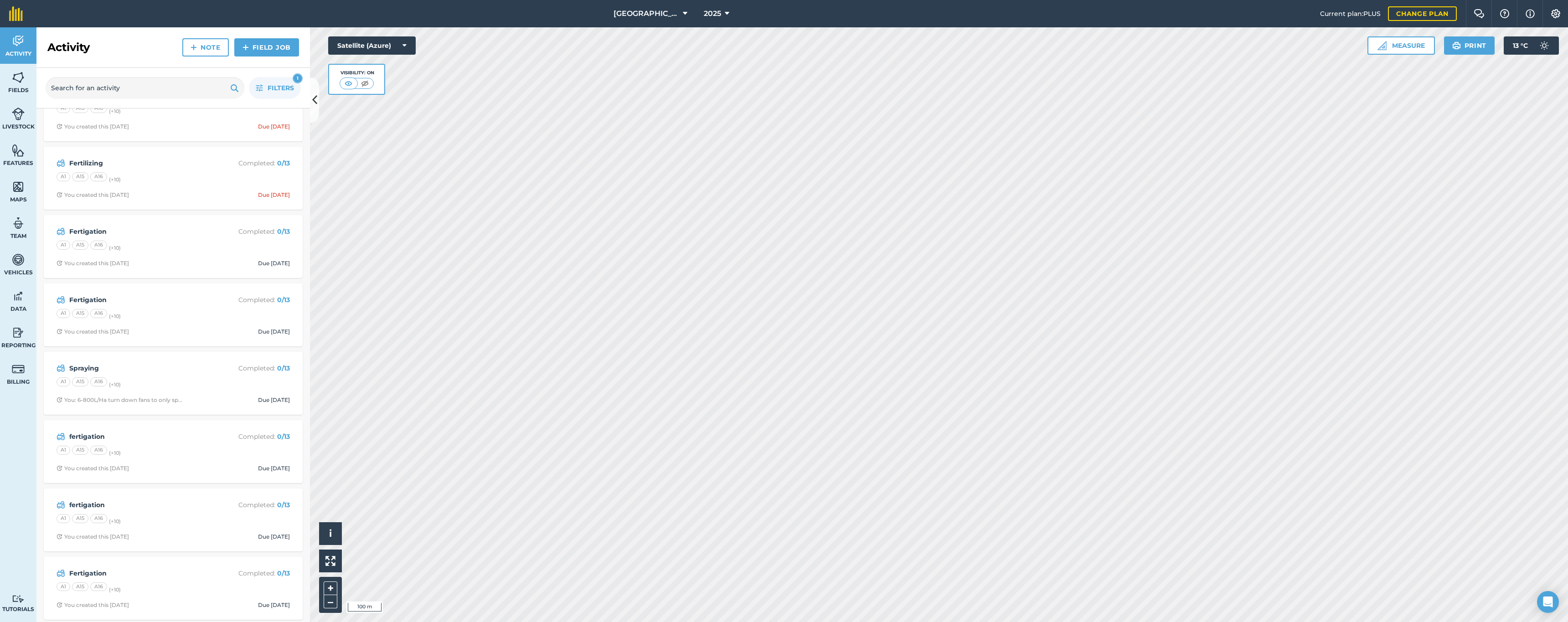
scroll to position [35, 0]
click at [152, 585] on div "A1 A15 A16 (+ 10 )" at bounding box center [173, 589] width 233 height 12
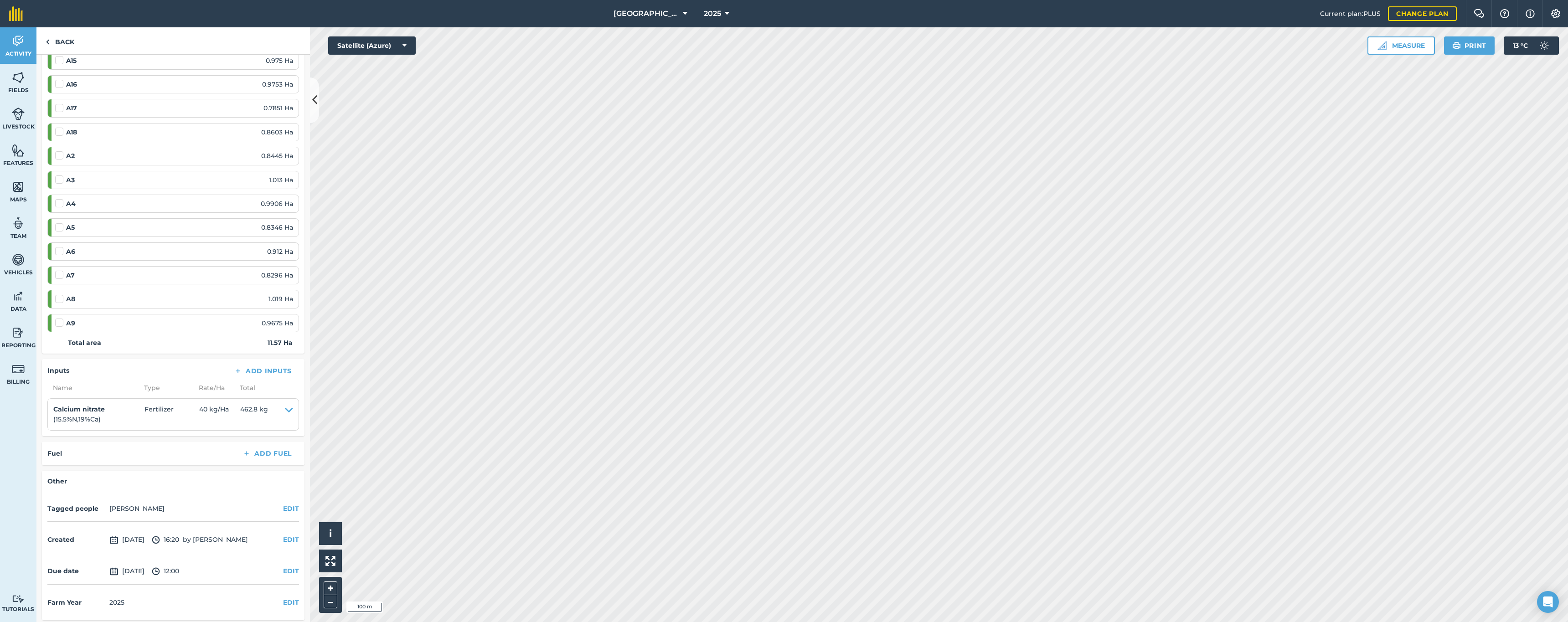
scroll to position [173, 0]
click at [283, 598] on button "EDIT" at bounding box center [291, 603] width 16 height 10
select select "2026"
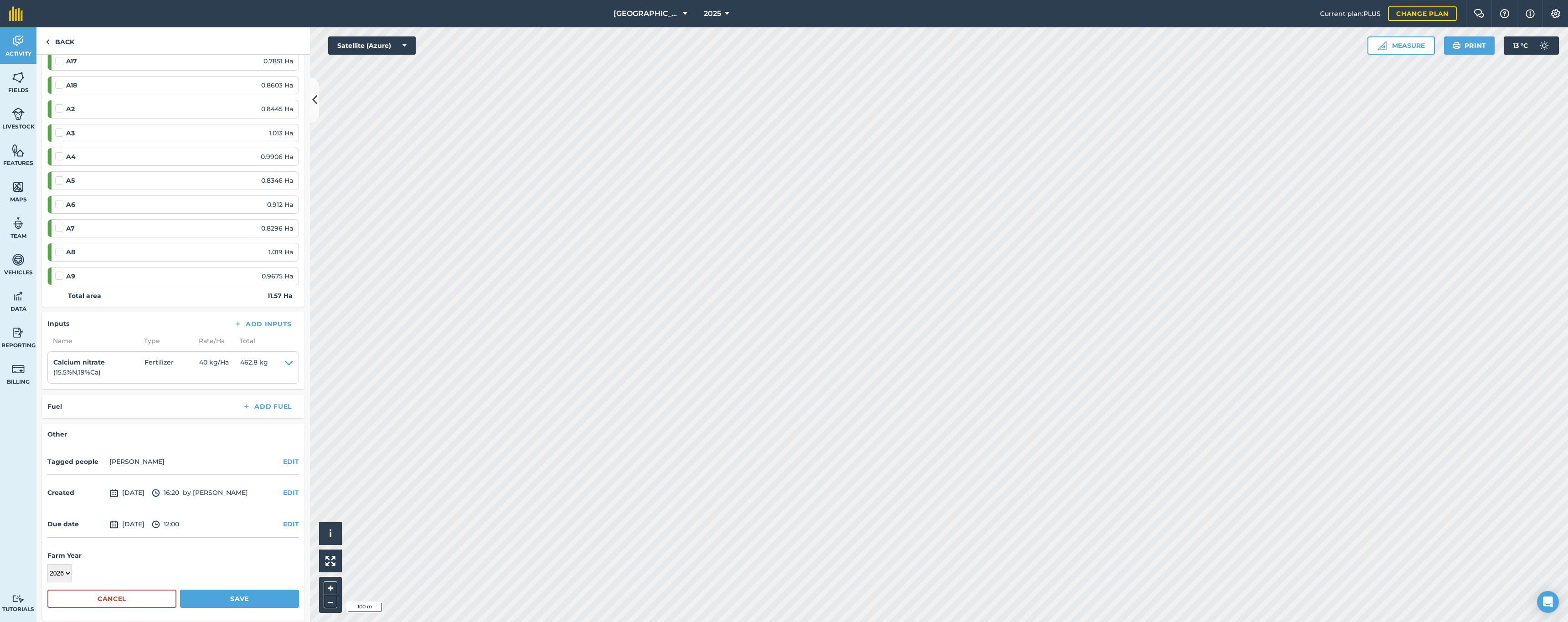
click at [232, 601] on button "Save" at bounding box center [239, 599] width 119 height 18
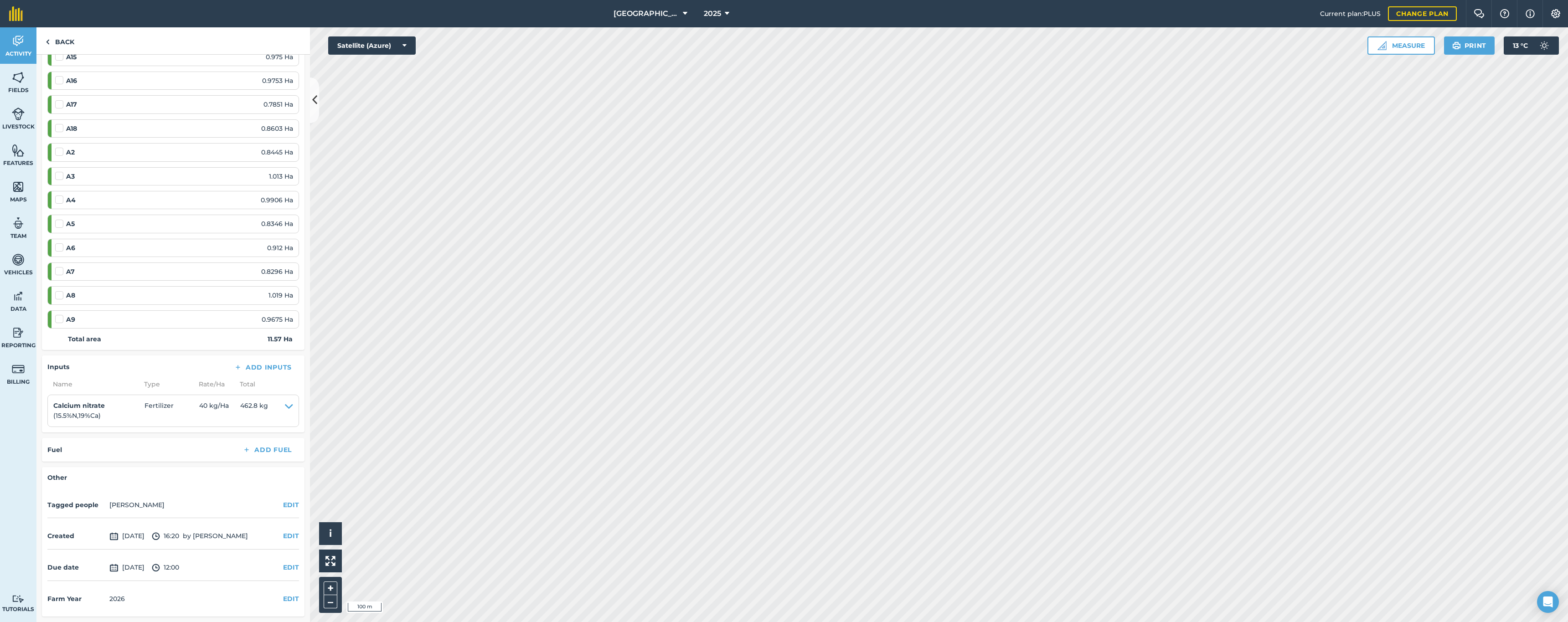
scroll to position [173, 0]
click at [51, 40] on link "Back" at bounding box center [59, 40] width 47 height 27
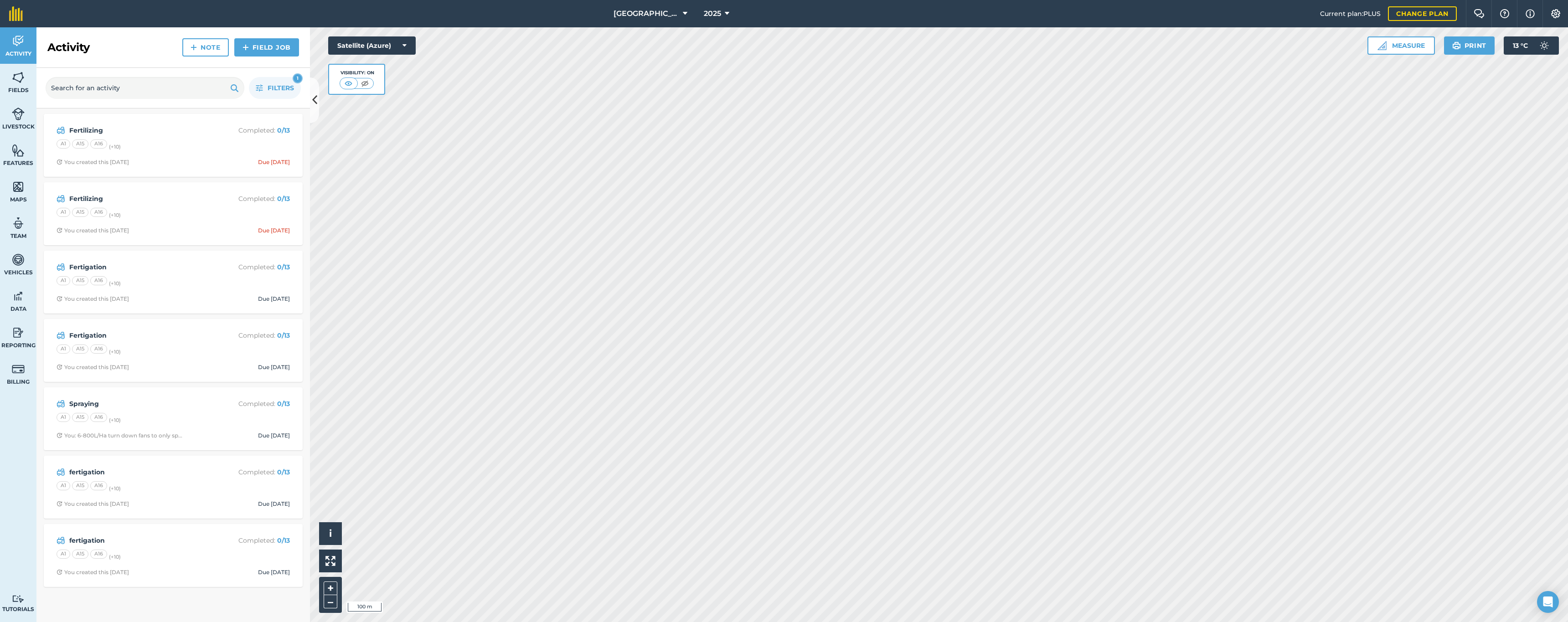
click at [168, 553] on div "A1 A15 A16 (+ 10 )" at bounding box center [173, 556] width 233 height 12
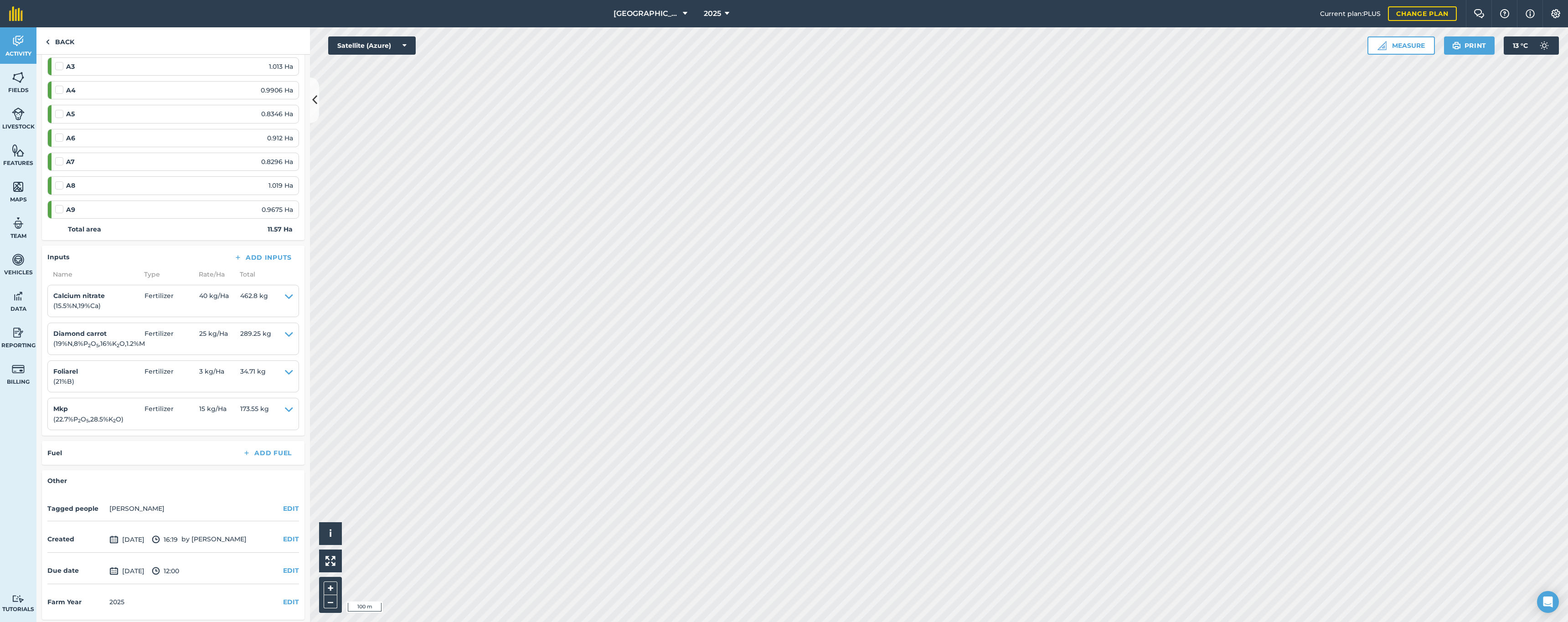
scroll to position [285, 0]
click at [285, 602] on button "EDIT" at bounding box center [291, 604] width 16 height 10
select select "2026"
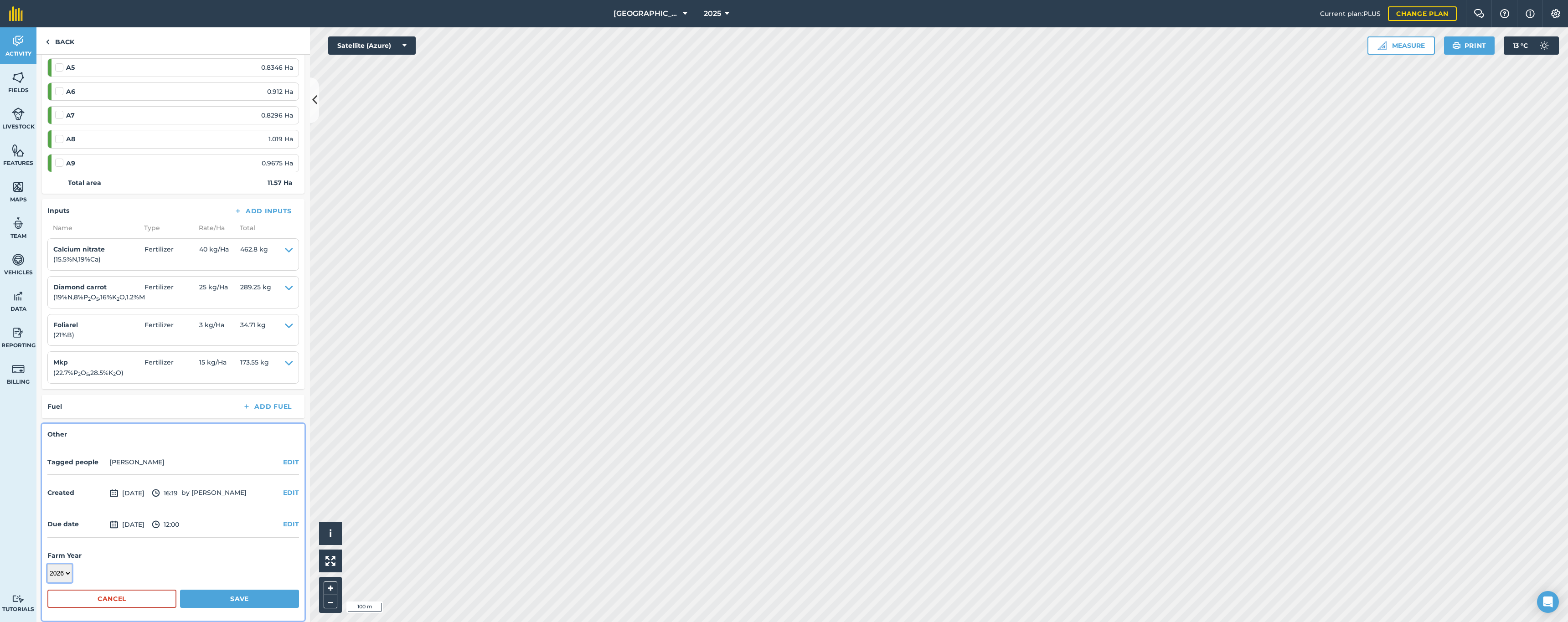
scroll to position [333, 0]
click at [238, 599] on button "Save" at bounding box center [239, 600] width 119 height 18
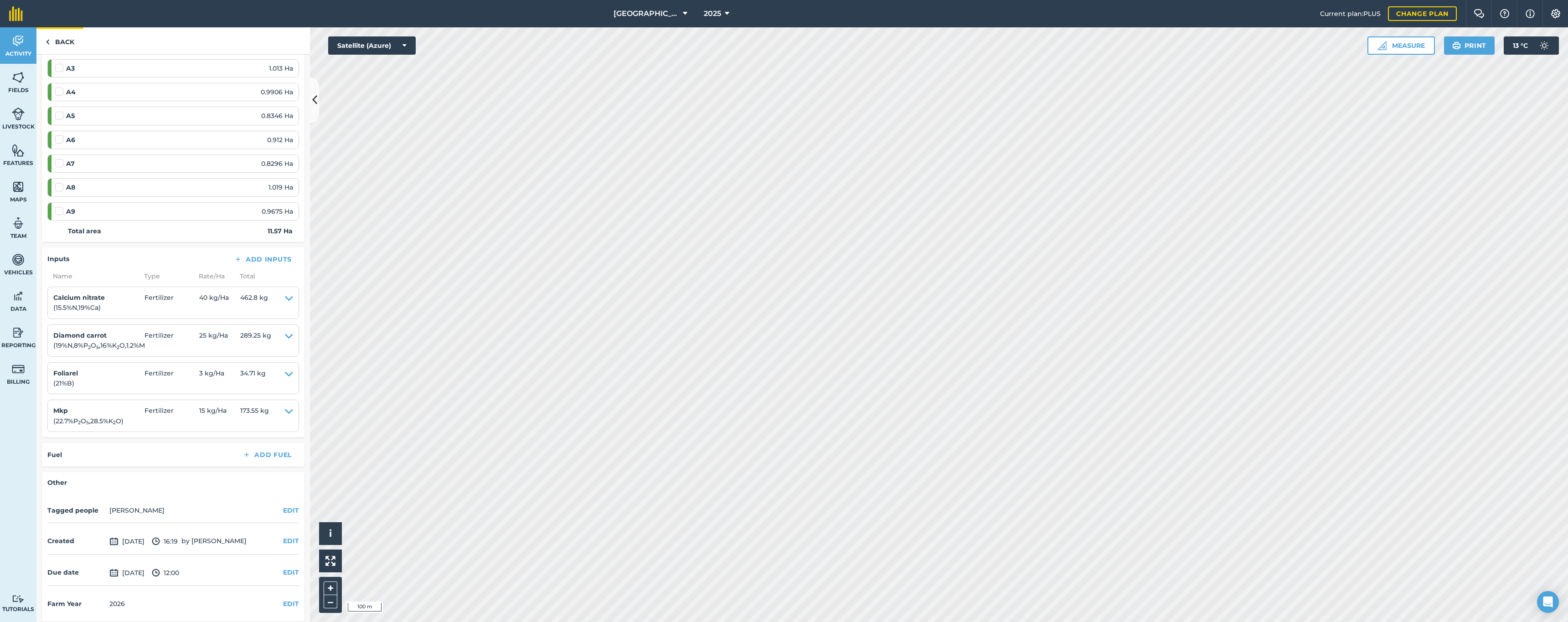
click at [64, 49] on link "Back" at bounding box center [59, 40] width 47 height 27
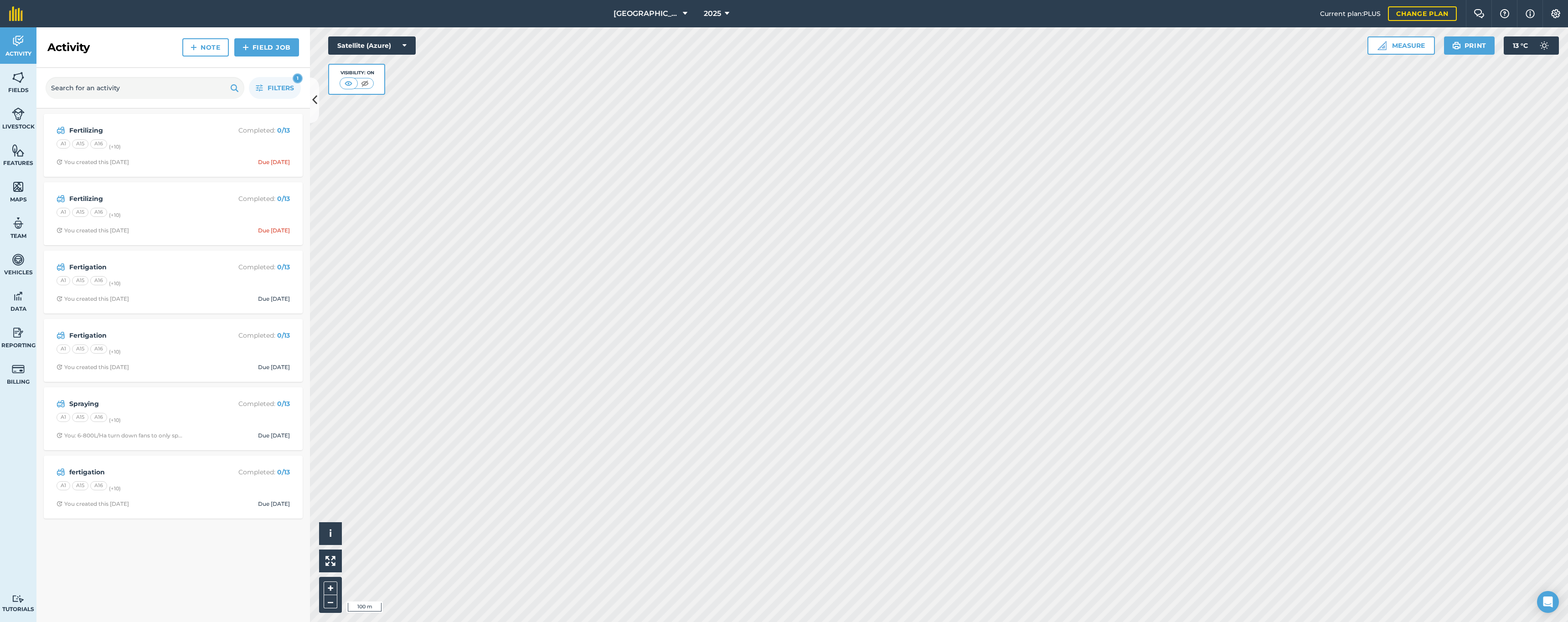
click at [226, 481] on div "A1 A15 A16 (+ 10 )" at bounding box center [173, 487] width 233 height 12
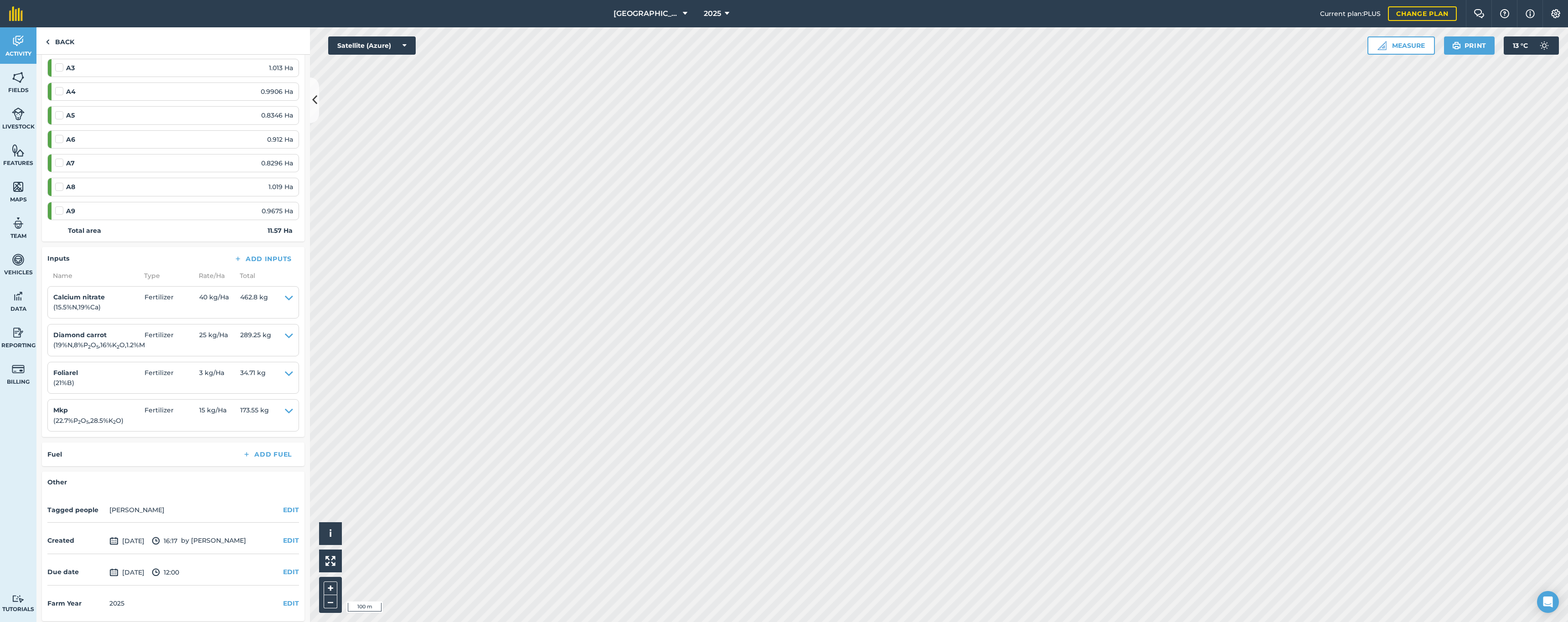
scroll to position [285, 0]
click at [283, 599] on button "EDIT" at bounding box center [291, 604] width 16 height 10
select select "2026"
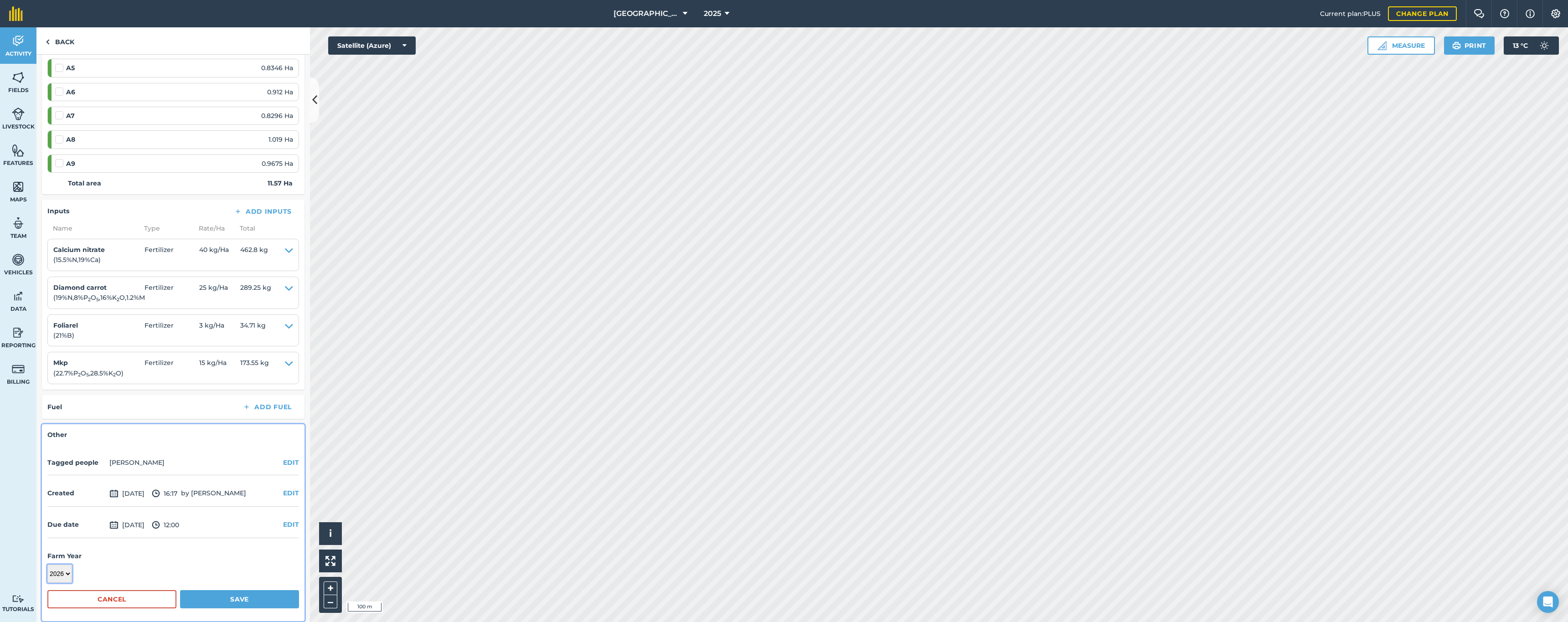
scroll to position [333, 0]
drag, startPoint x: 239, startPoint y: 595, endPoint x: 107, endPoint y: 100, distance: 512.3
click at [239, 595] on button "Save" at bounding box center [239, 600] width 119 height 18
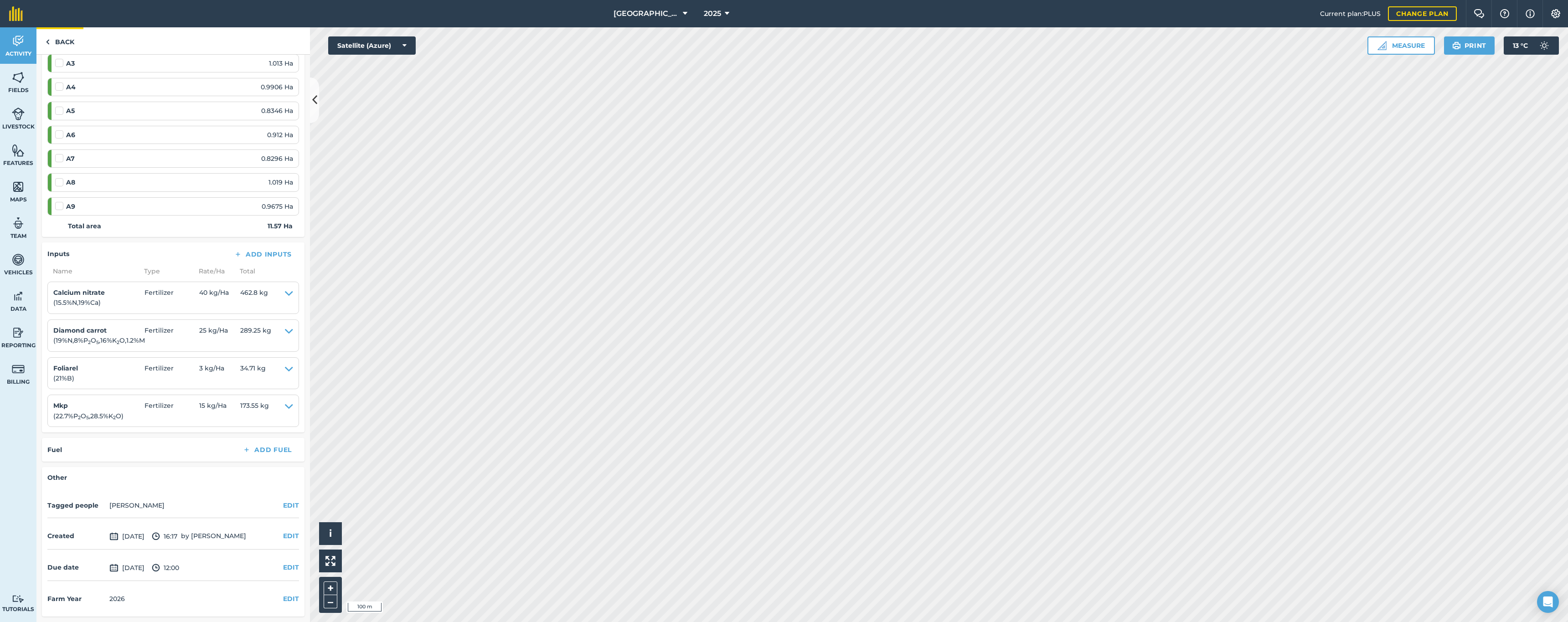
scroll to position [285, 0]
click at [61, 43] on link "Back" at bounding box center [59, 40] width 47 height 27
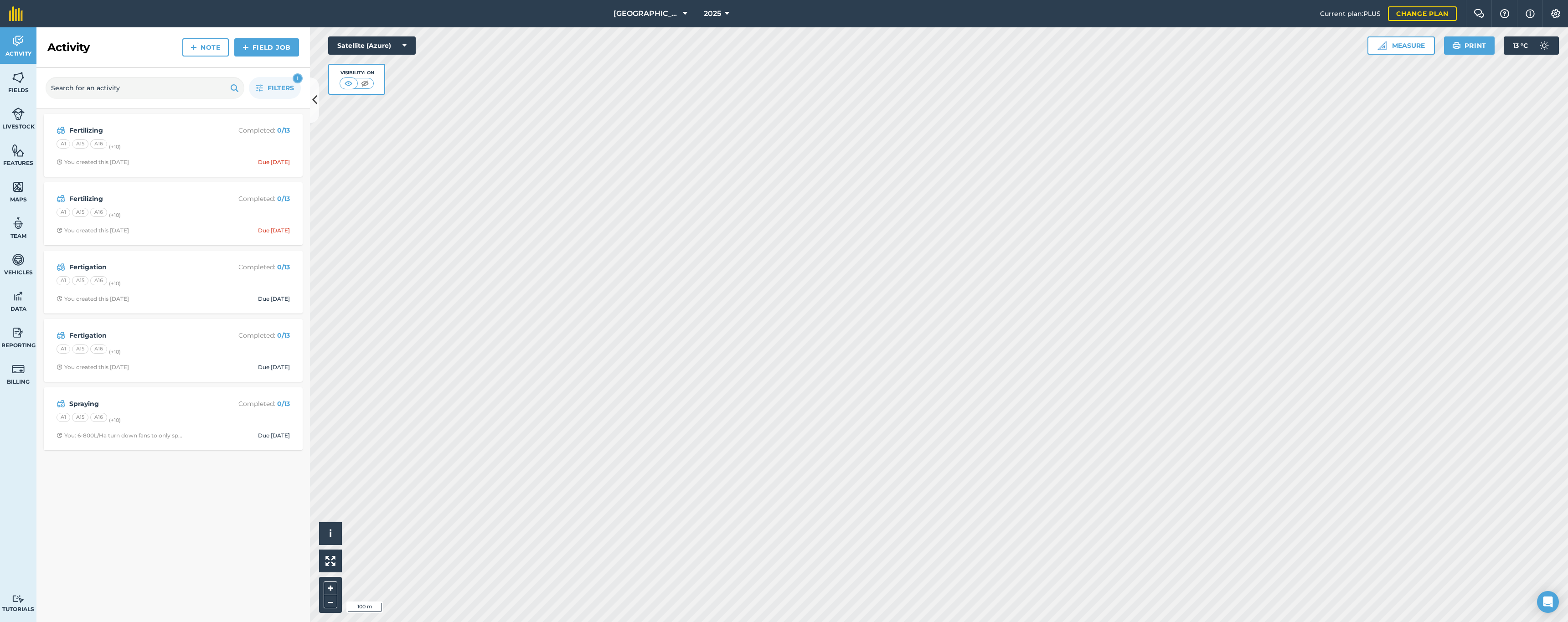
click at [152, 319] on div "Fertigation Completed : 0 / 13 A1 A15 A16 (+ 10 ) You created this [DATE] Due […" at bounding box center [173, 350] width 259 height 63
click at [234, 408] on div "Spraying Completed : 0 / 13 A1 A15 A16 (+ 10 ) You: 6-800L/Ha turn down fans to…" at bounding box center [173, 419] width 248 height 52
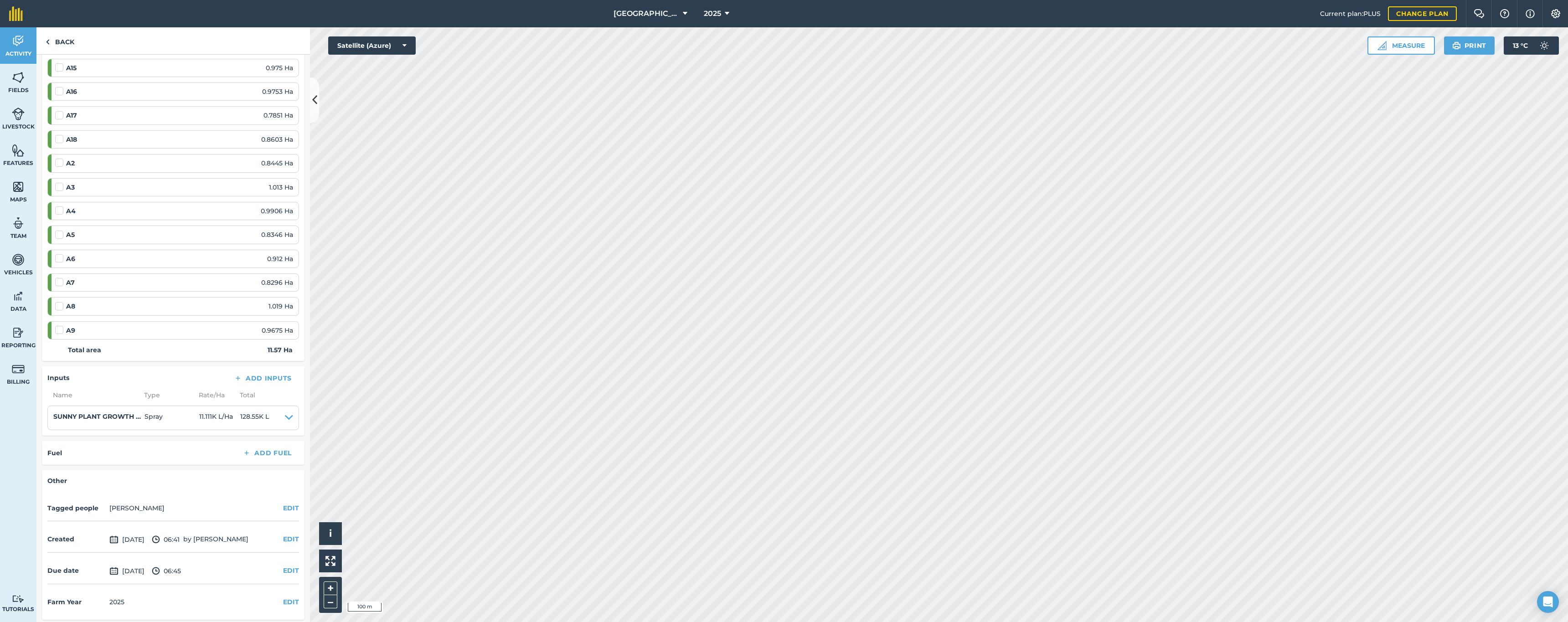
scroll to position [166, 0]
click at [283, 601] on button "EDIT" at bounding box center [291, 602] width 16 height 10
select select "2026"
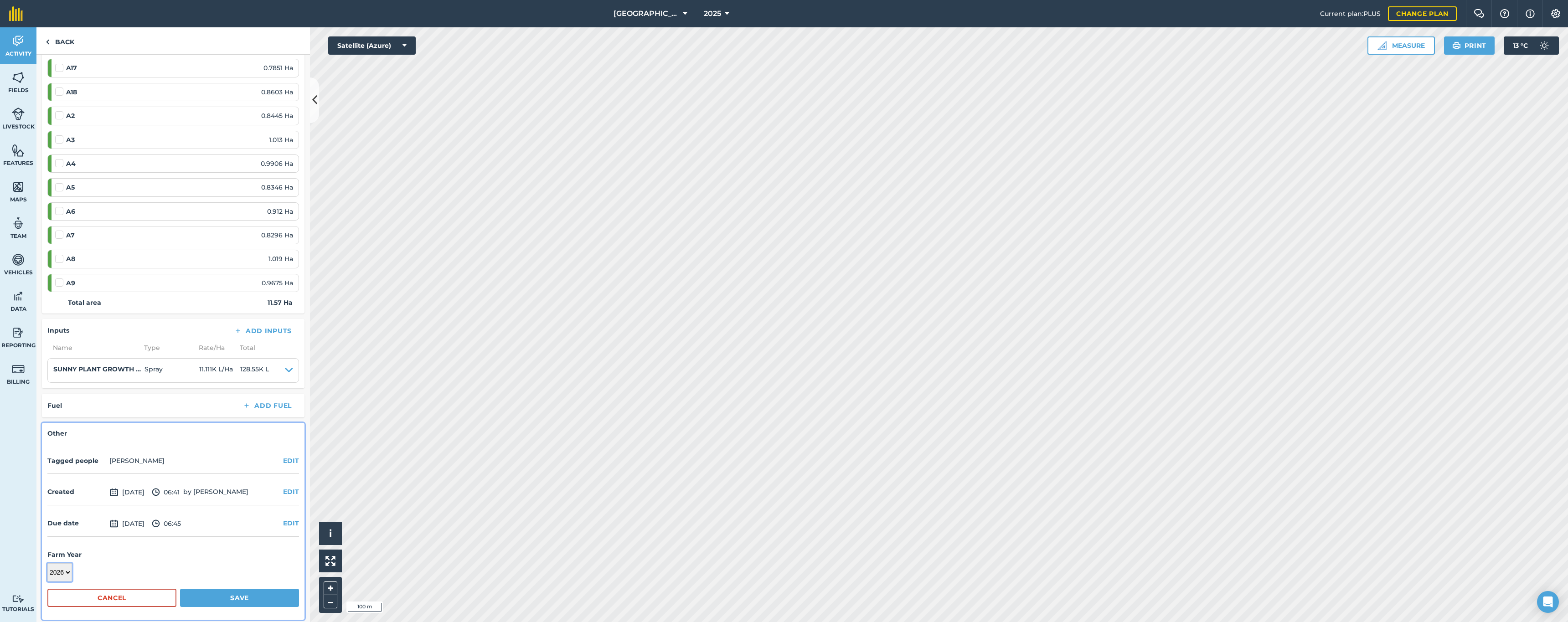
scroll to position [213, 0]
drag, startPoint x: 243, startPoint y: 594, endPoint x: 238, endPoint y: 577, distance: 17.7
click at [242, 594] on button "Save" at bounding box center [239, 598] width 119 height 18
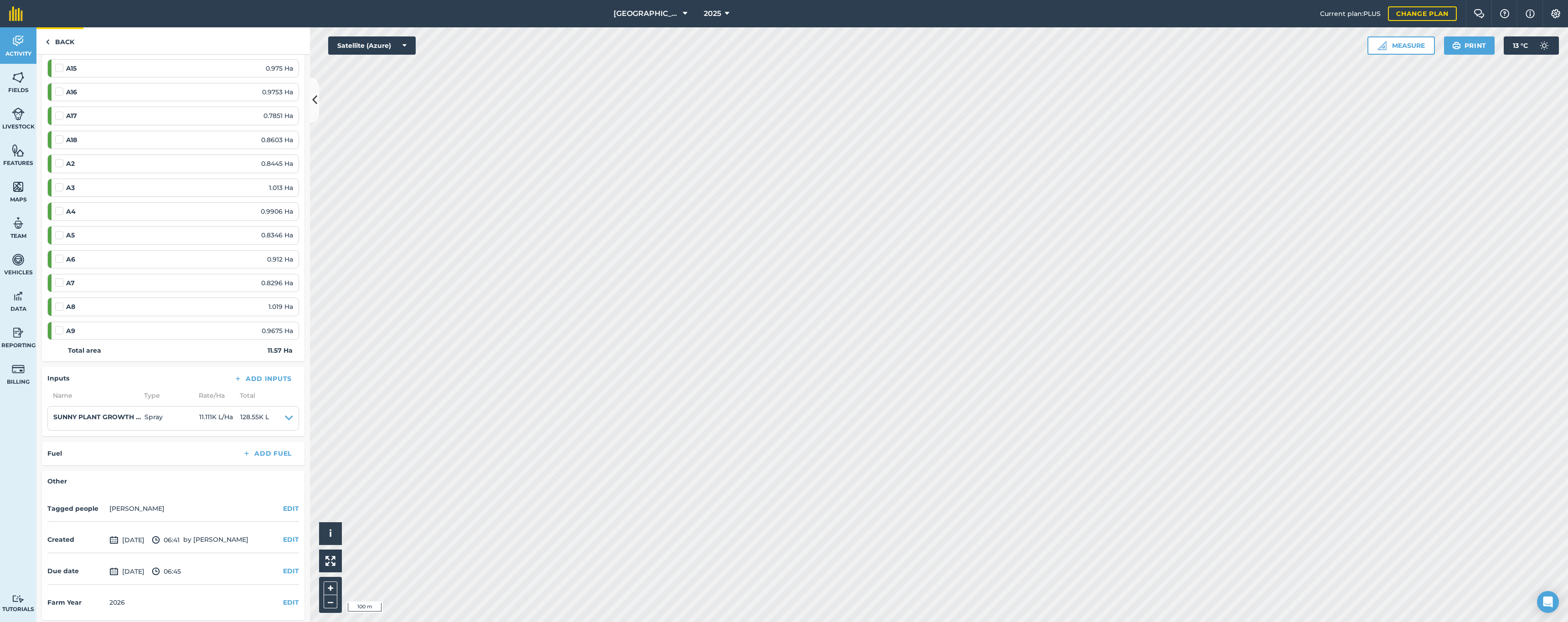
click at [64, 40] on link "Back" at bounding box center [59, 40] width 47 height 27
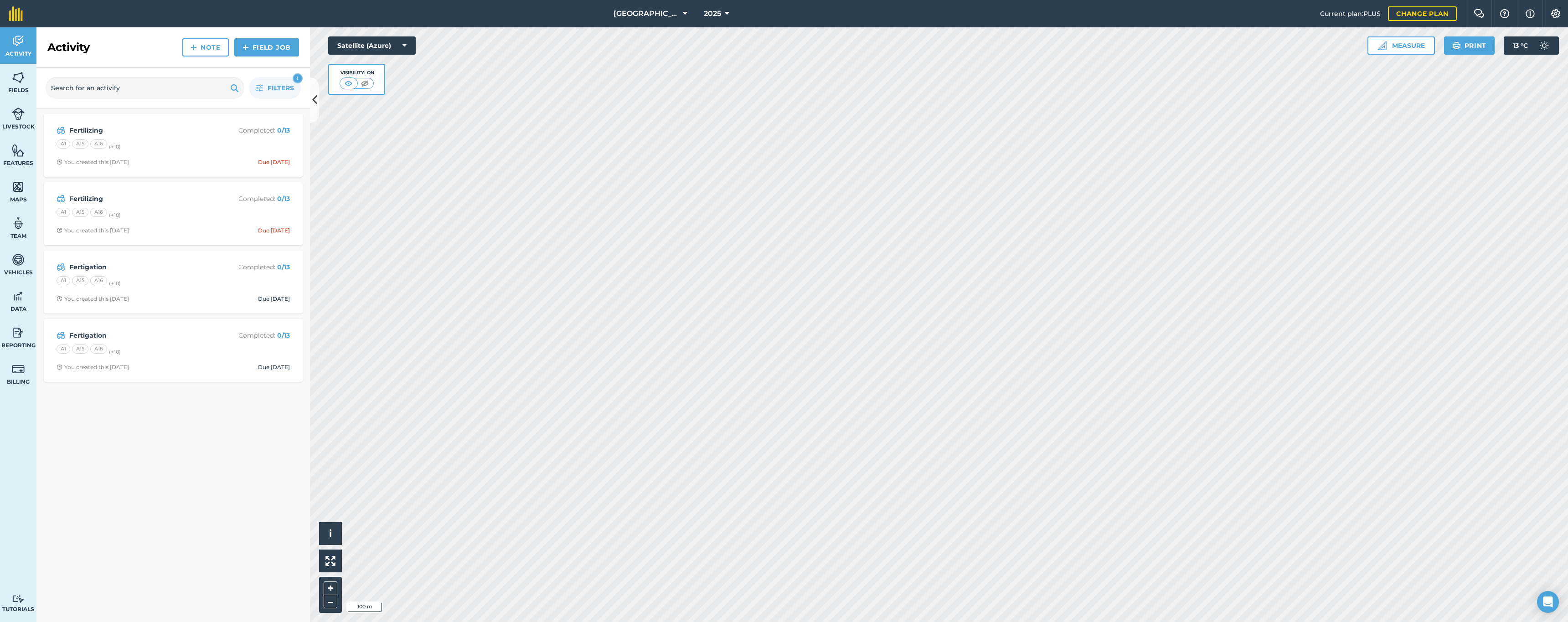
drag, startPoint x: 199, startPoint y: 365, endPoint x: 197, endPoint y: 360, distance: 5.4
click at [199, 365] on span "You created this [DATE] Due [DATE]" at bounding box center [173, 368] width 233 height 7
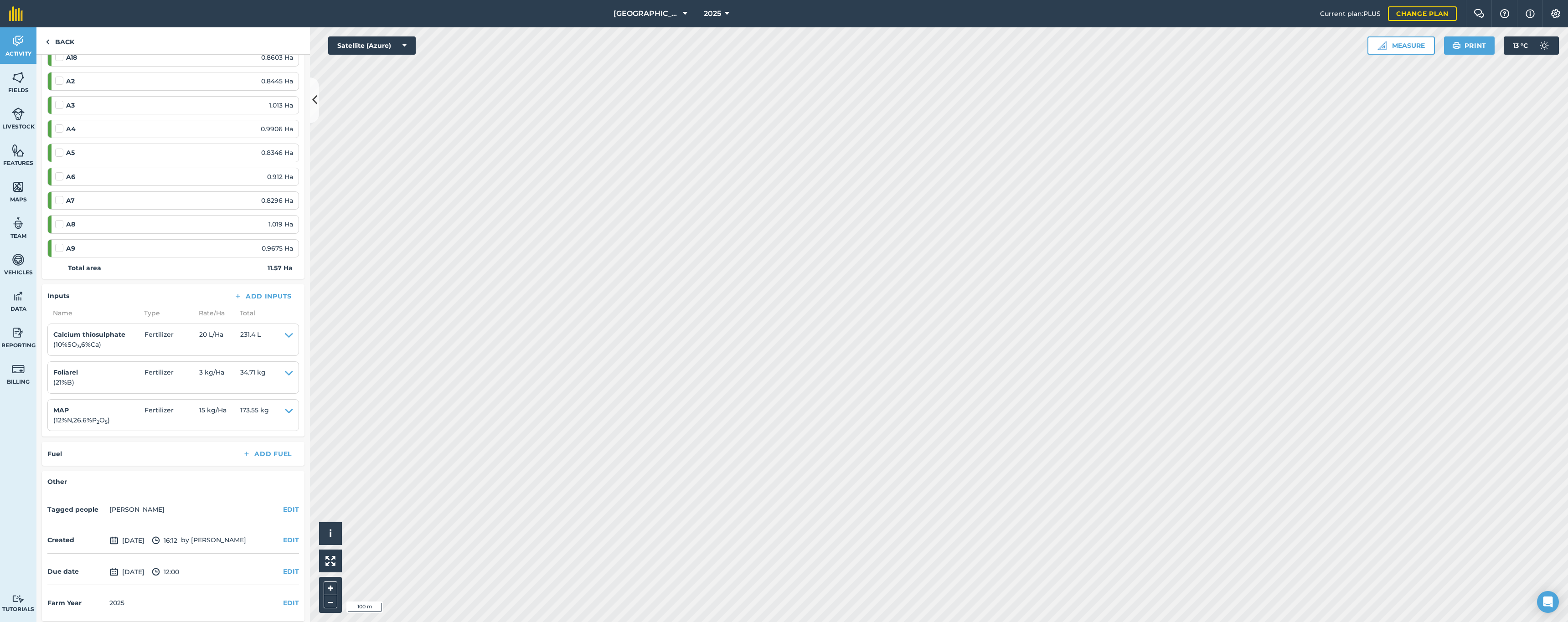
scroll to position [248, 0]
click at [287, 602] on button "EDIT" at bounding box center [291, 604] width 16 height 10
select select "2026"
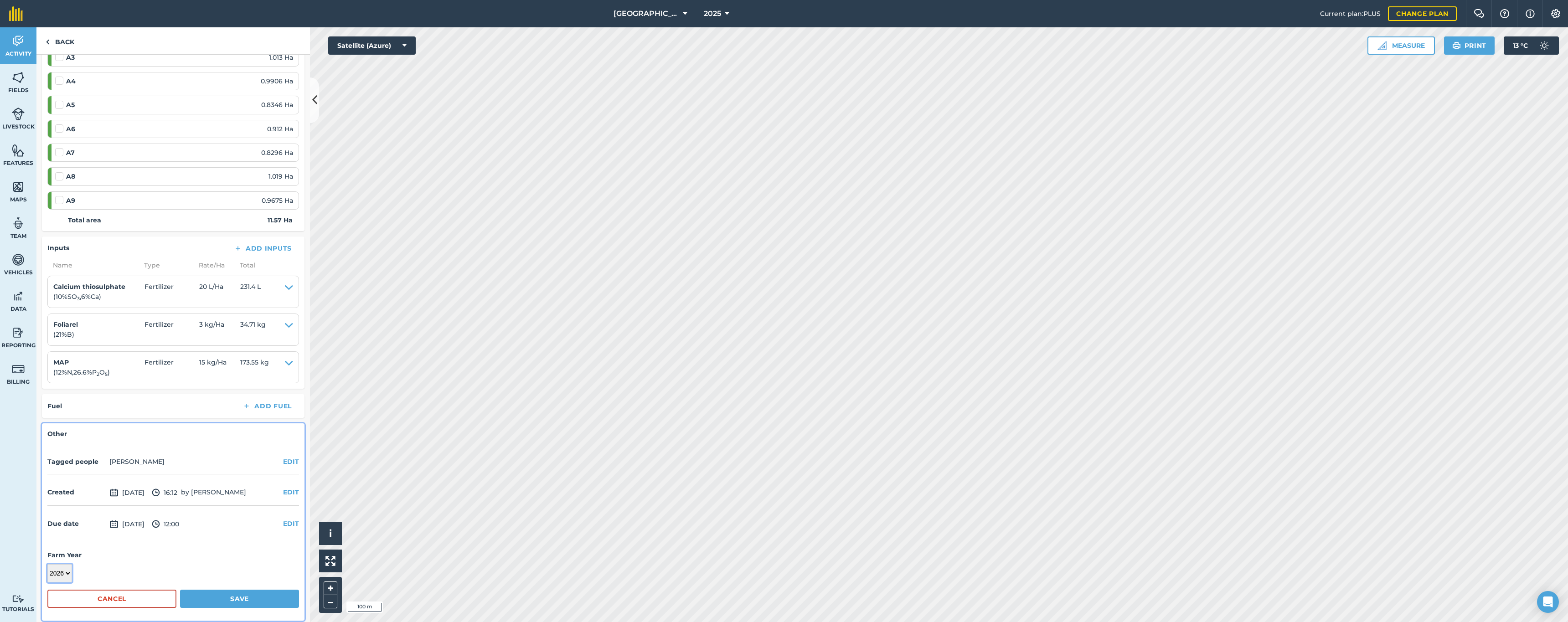
scroll to position [295, 0]
click at [230, 591] on button "Save" at bounding box center [239, 600] width 119 height 18
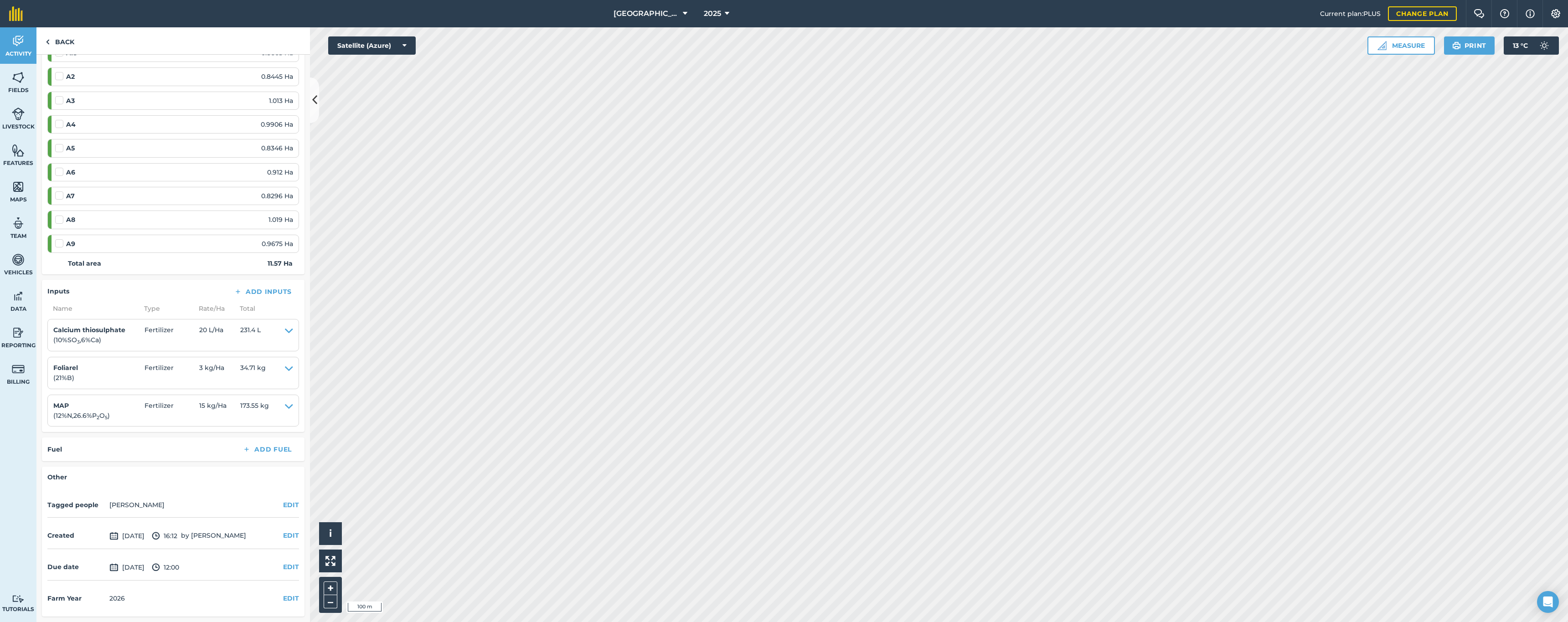
scroll to position [248, 0]
click at [59, 45] on link "Back" at bounding box center [59, 40] width 47 height 27
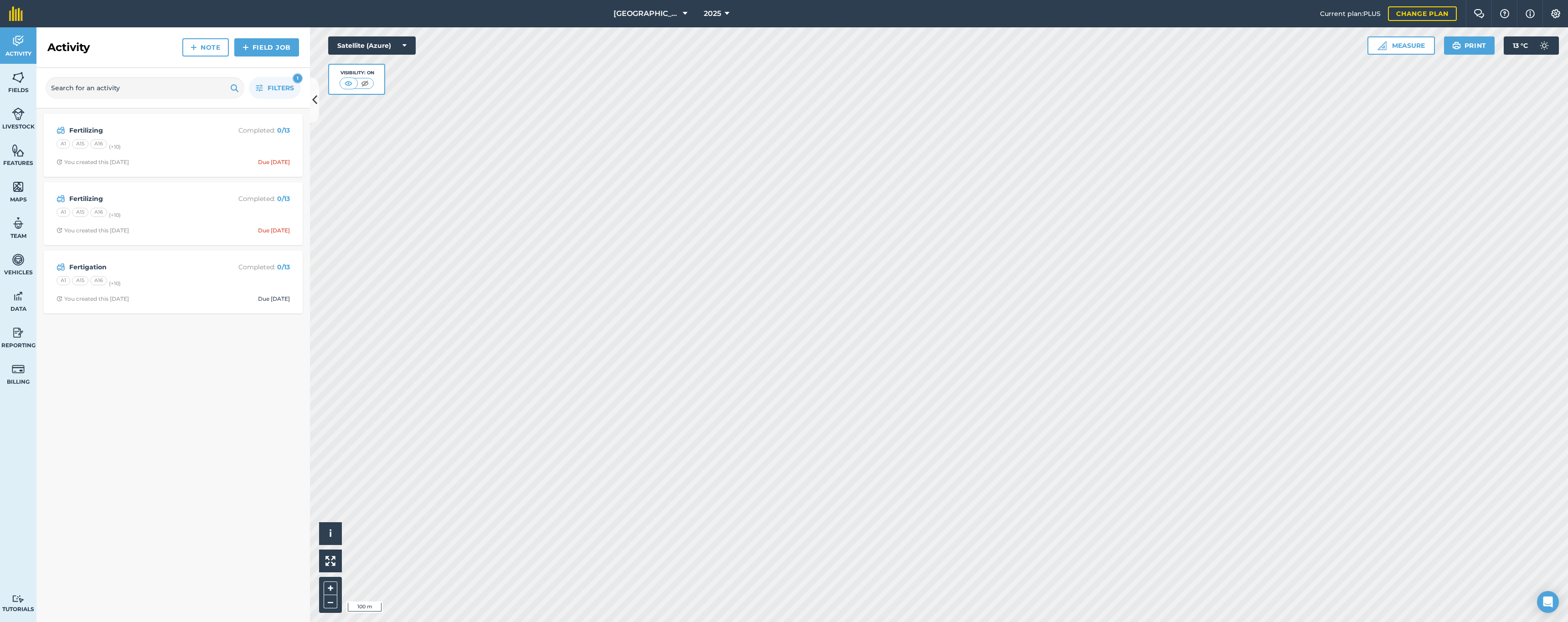
click at [175, 275] on div "Fertigation Completed : 0 / 13 A1 A15 A16 (+ 10 ) You created this [DATE] Due […" at bounding box center [173, 282] width 248 height 52
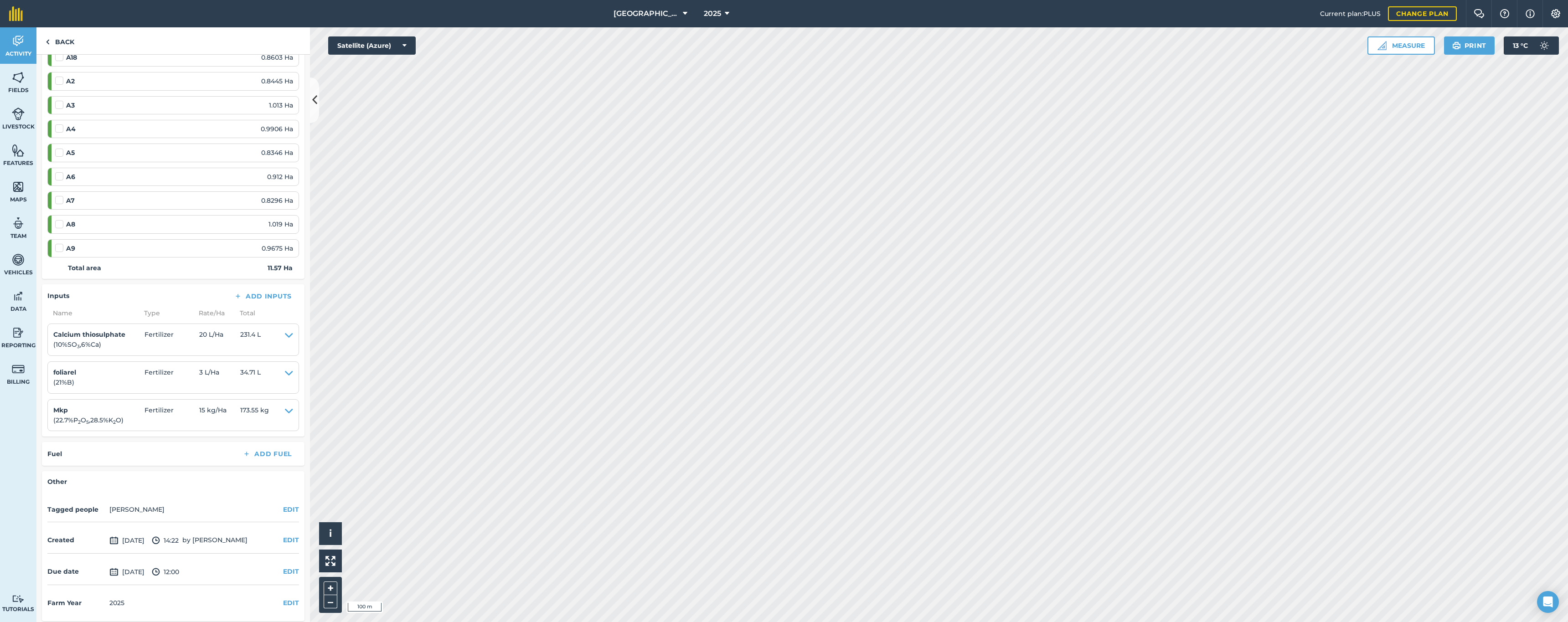
scroll to position [248, 0]
click at [283, 599] on button "EDIT" at bounding box center [291, 604] width 16 height 10
select select "2026"
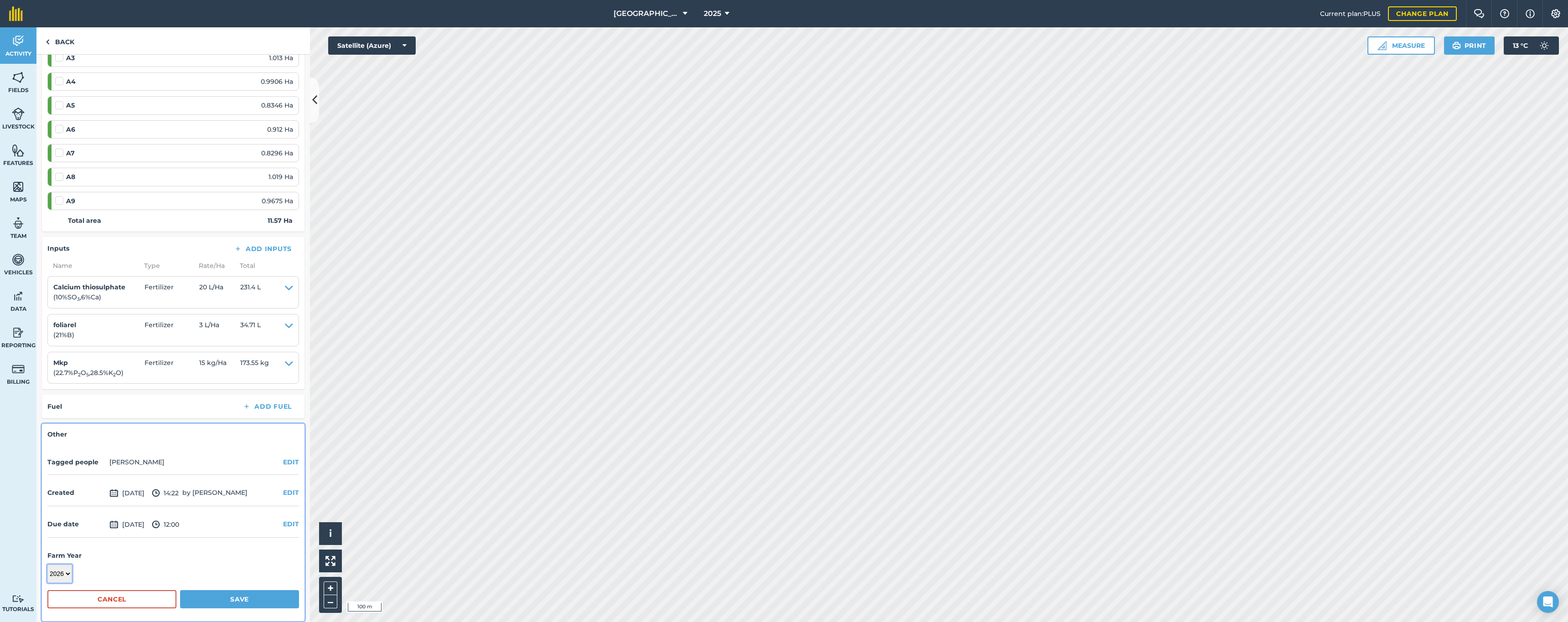
scroll to position [295, 0]
click at [218, 596] on button "Save" at bounding box center [239, 600] width 119 height 18
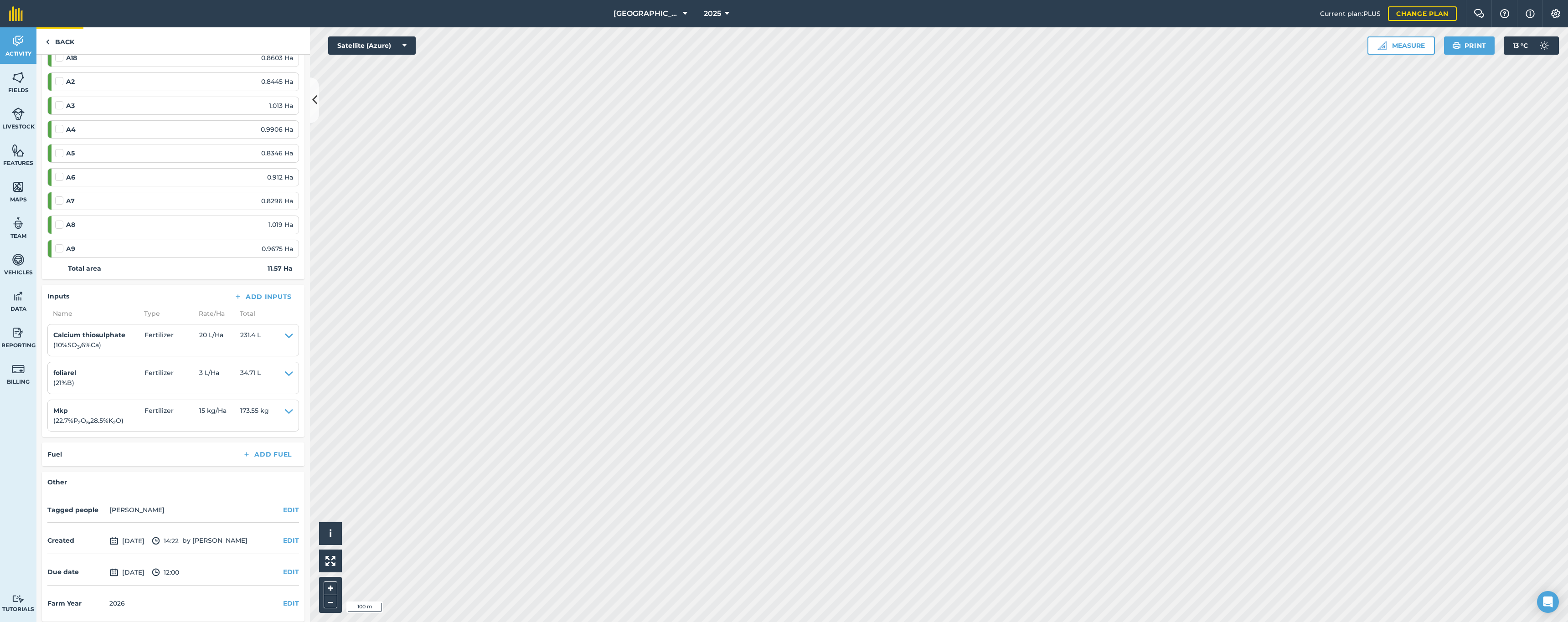
click at [60, 40] on link "Back" at bounding box center [59, 40] width 47 height 27
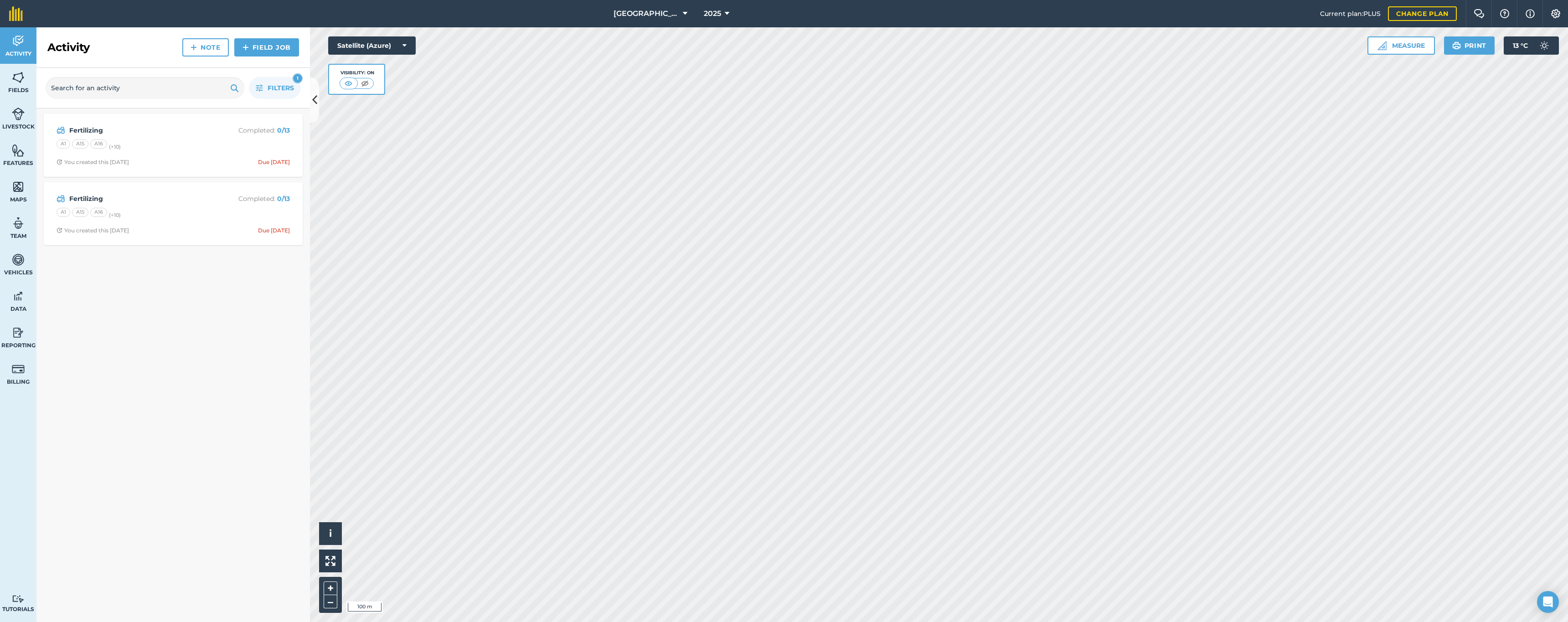
click at [129, 203] on div "Fertilizing Completed : 0 / 13" at bounding box center [173, 199] width 233 height 11
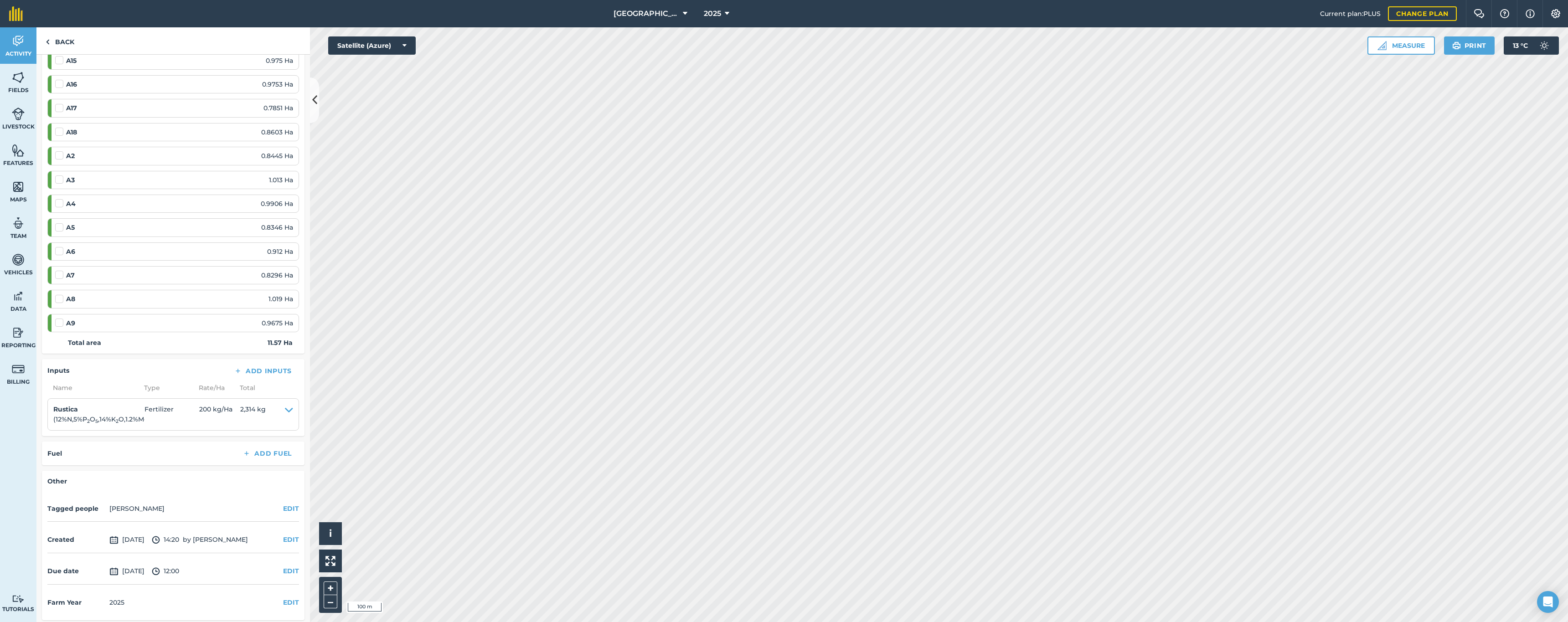
scroll to position [173, 0]
click at [283, 600] on button "EDIT" at bounding box center [291, 603] width 16 height 10
select select "2026"
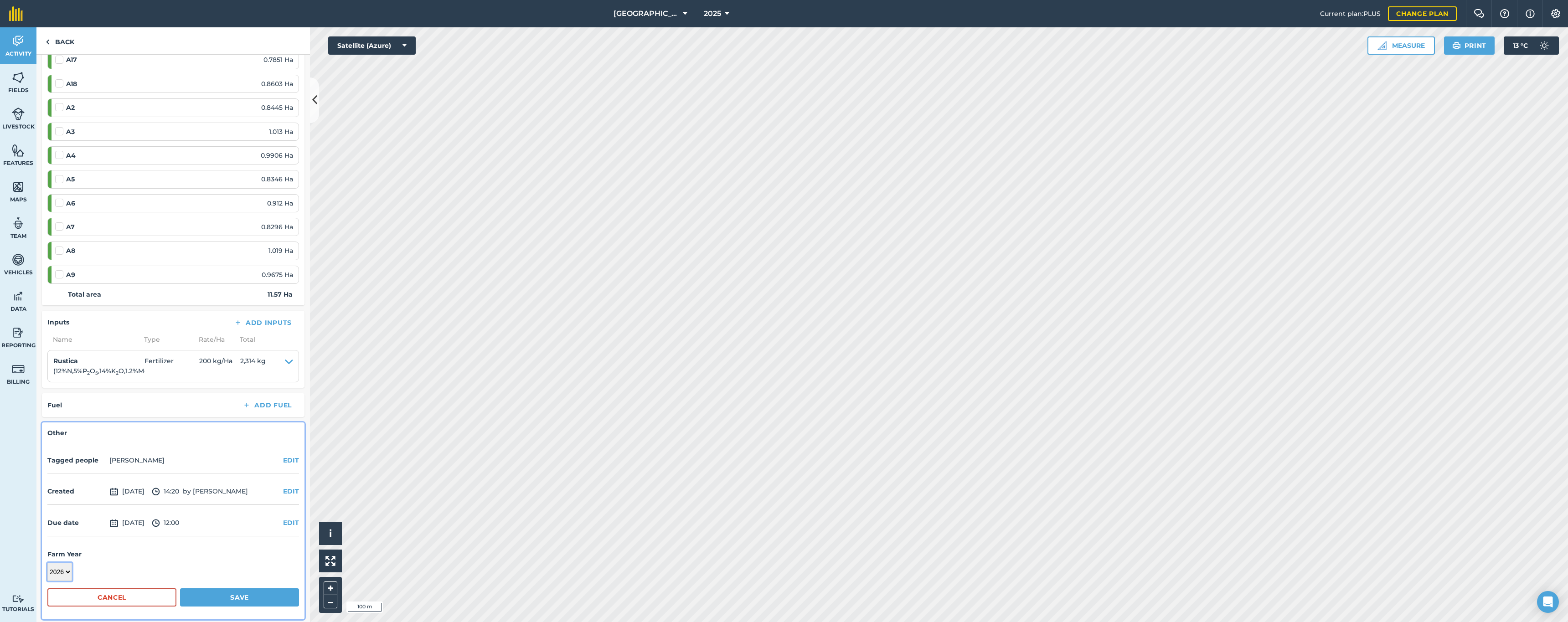
scroll to position [220, 0]
click at [225, 597] on button "Save" at bounding box center [239, 599] width 119 height 18
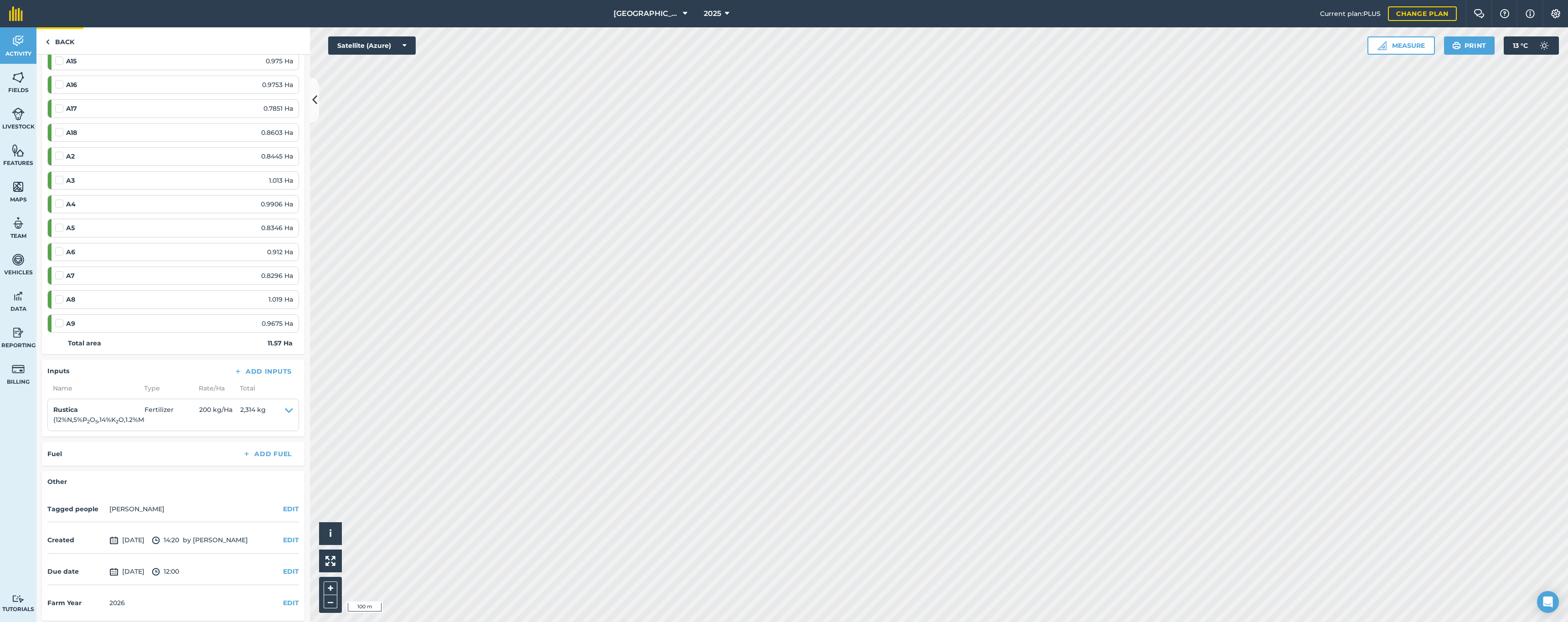
click at [61, 43] on link "Back" at bounding box center [59, 40] width 47 height 27
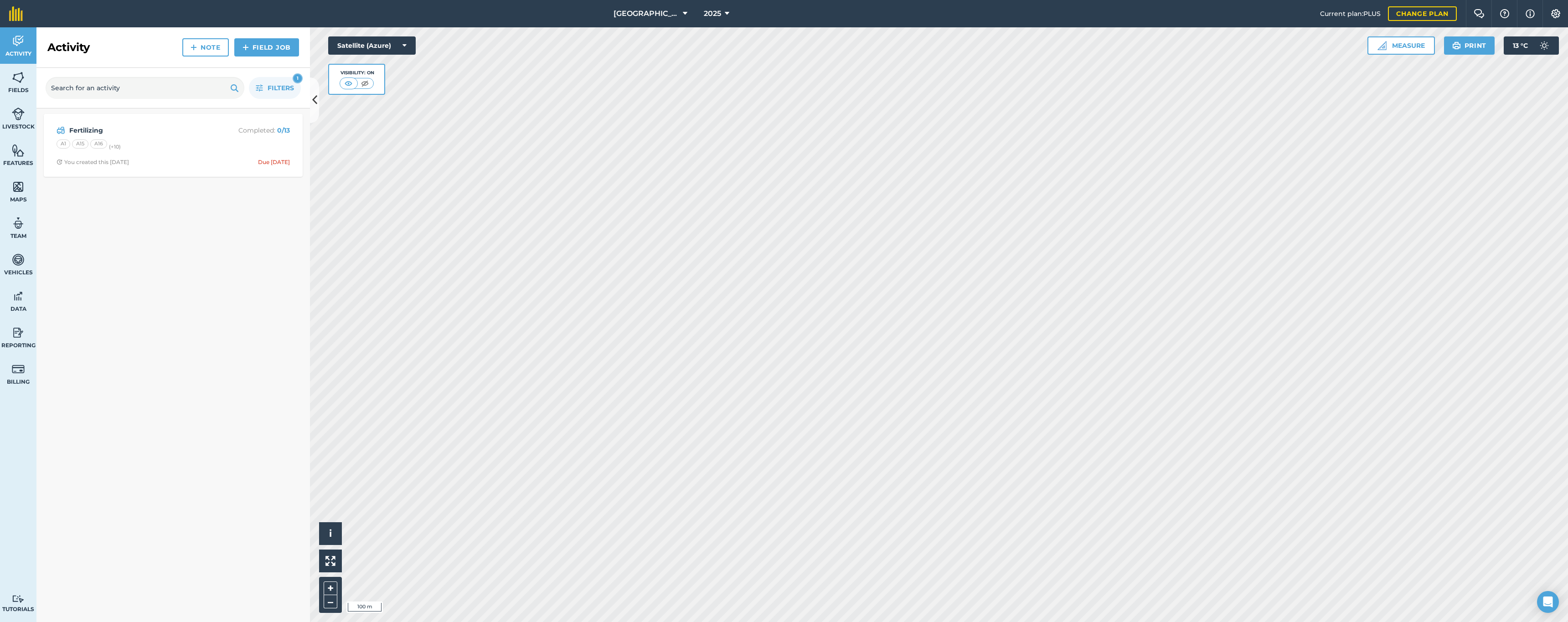
click at [144, 143] on div "A1 A15 A16 (+ 10 )" at bounding box center [173, 145] width 233 height 12
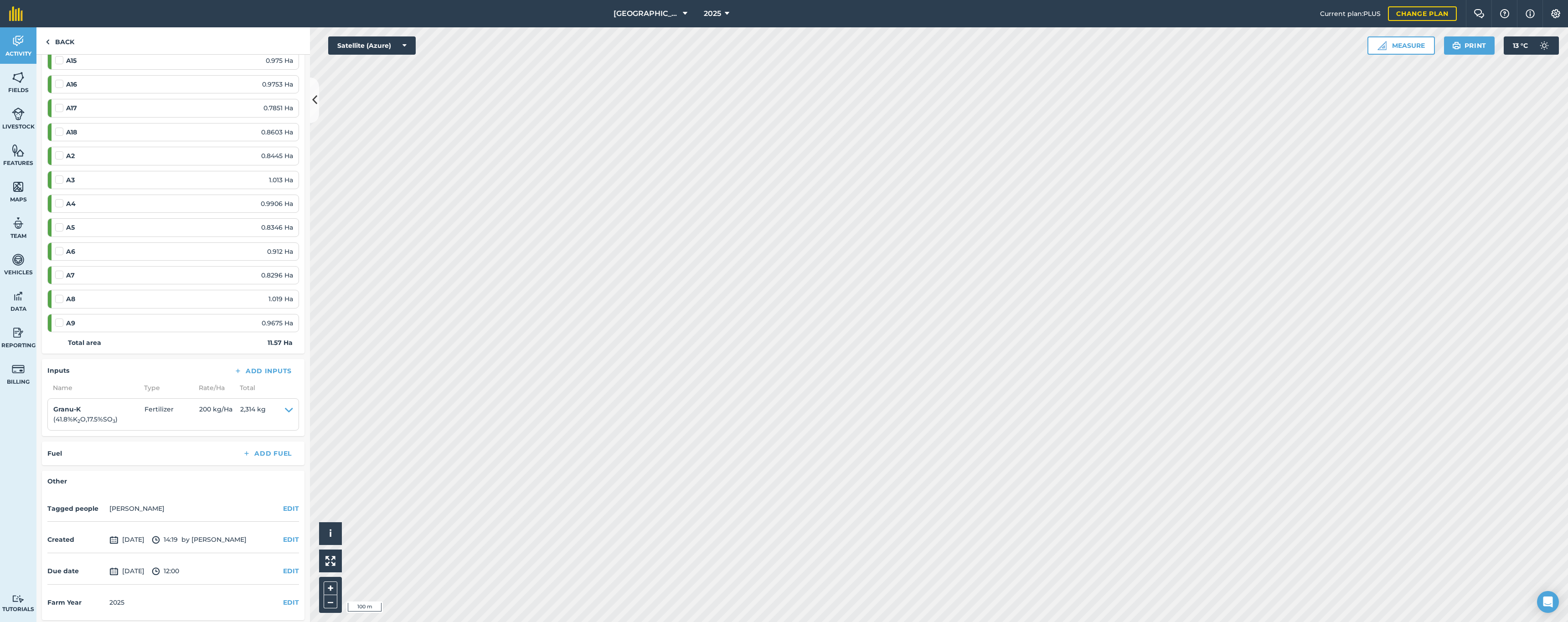
scroll to position [173, 0]
click at [284, 599] on button "EDIT" at bounding box center [291, 603] width 16 height 10
select select "2026"
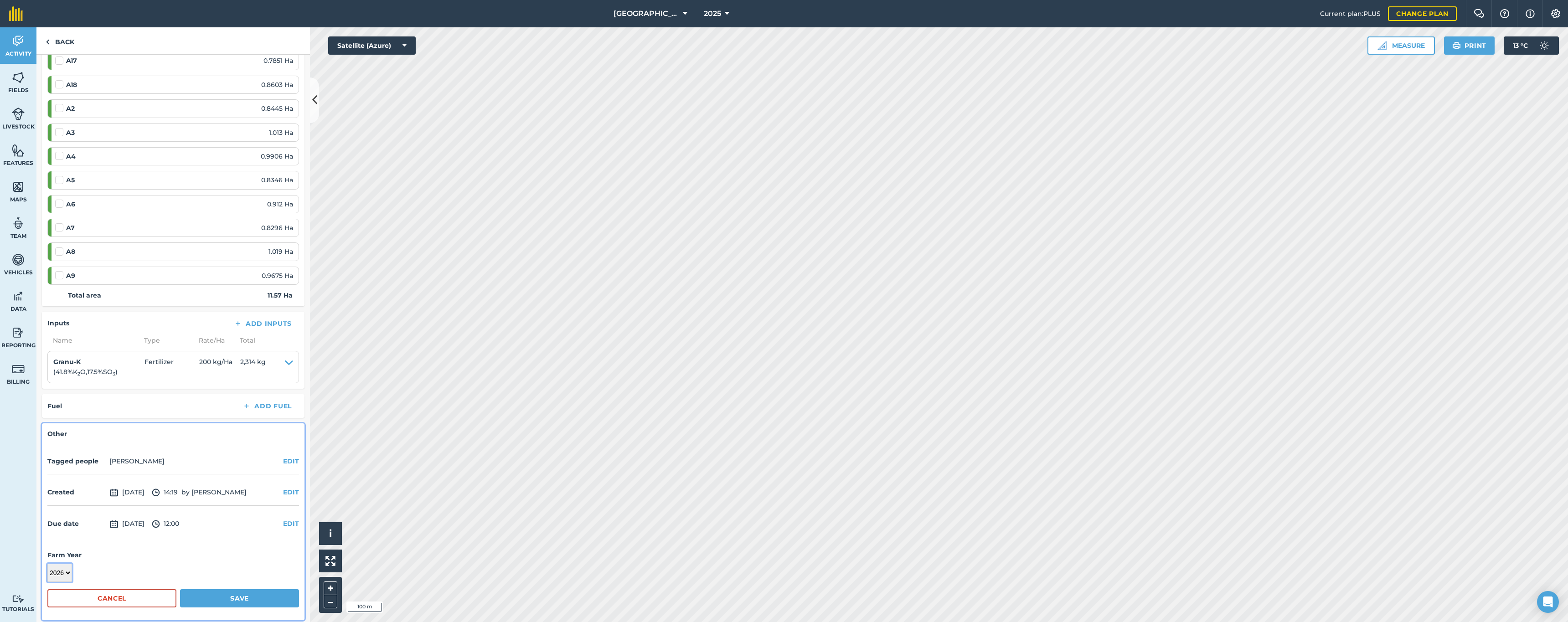
scroll to position [220, 0]
click at [231, 595] on button "Save" at bounding box center [239, 599] width 119 height 18
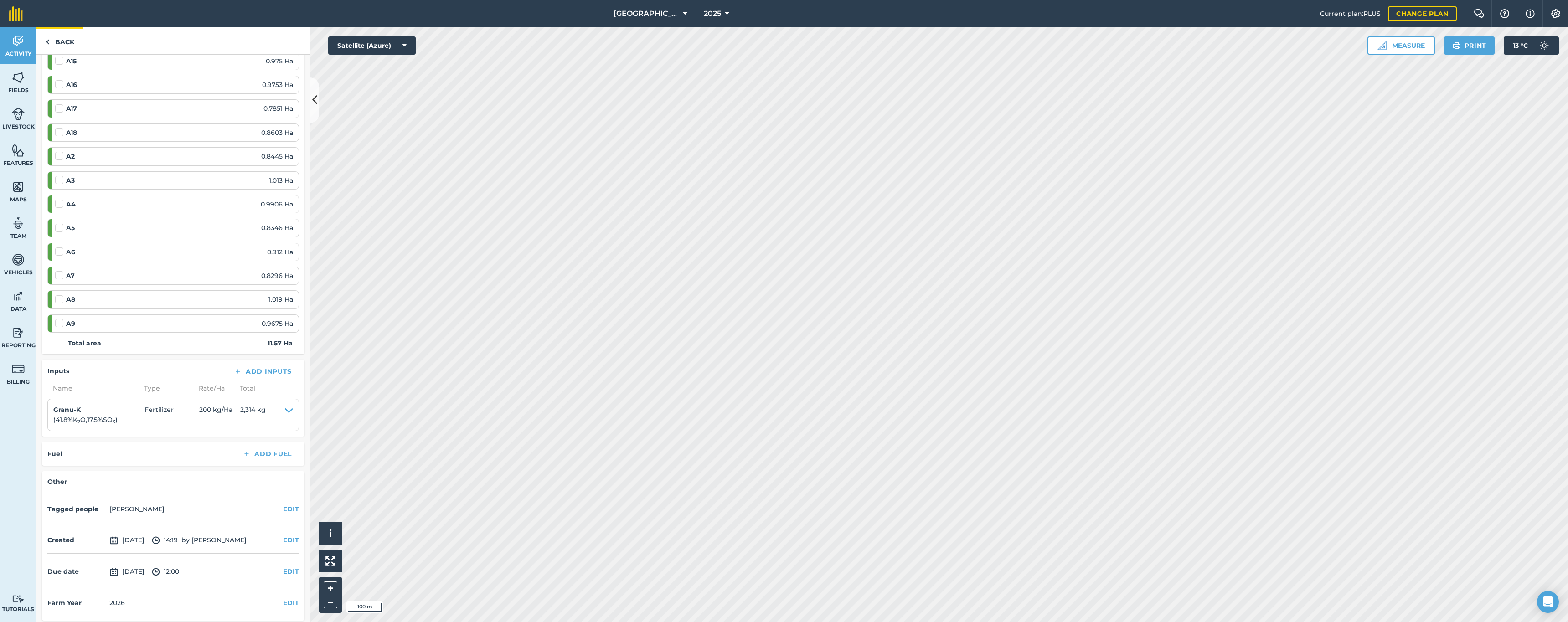
click at [65, 44] on link "Back" at bounding box center [59, 40] width 47 height 27
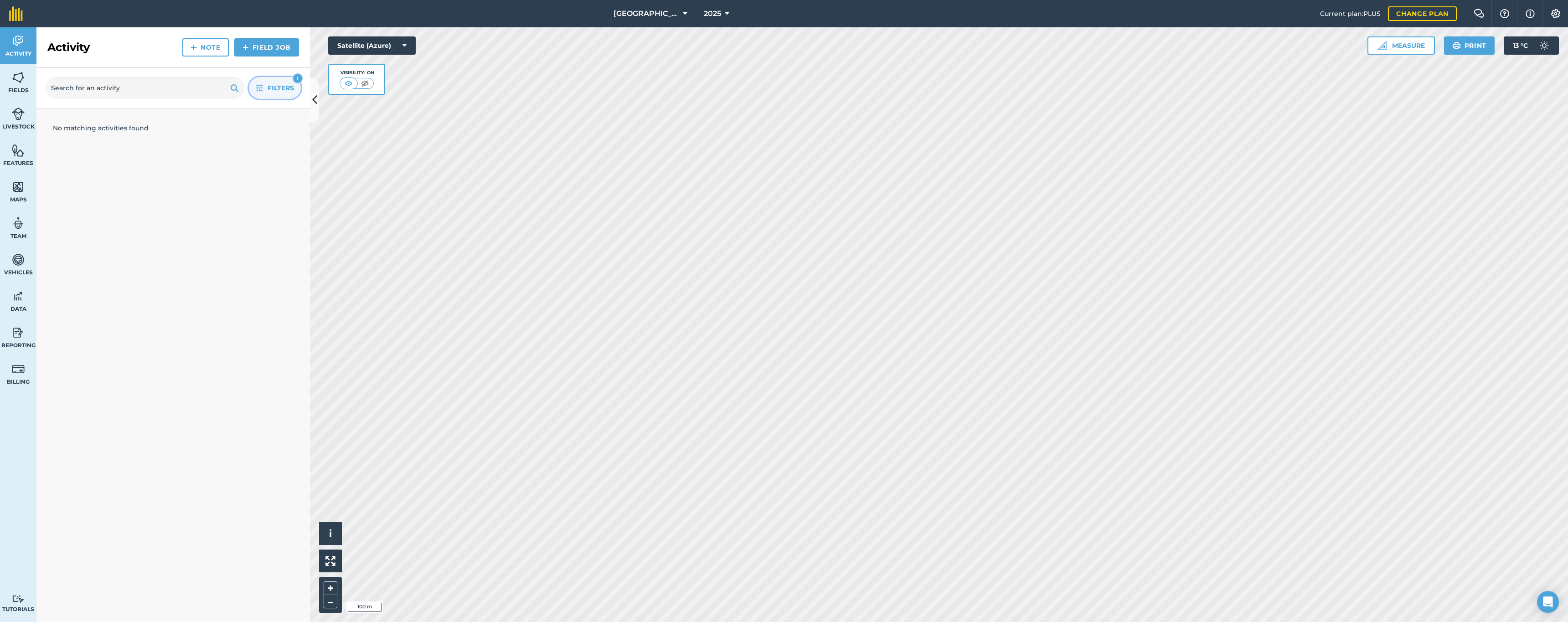
click at [258, 87] on icon "button" at bounding box center [259, 87] width 7 height 7
click at [53, 196] on div "Toggle Activity" at bounding box center [55, 196] width 7 height 7
radio input "true"
click at [181, 247] on div "Fertigation Completed : 13 / 13 A1 A15 A16 (+ 10 ) [PERSON_NAME] marked this as…" at bounding box center [173, 254] width 248 height 52
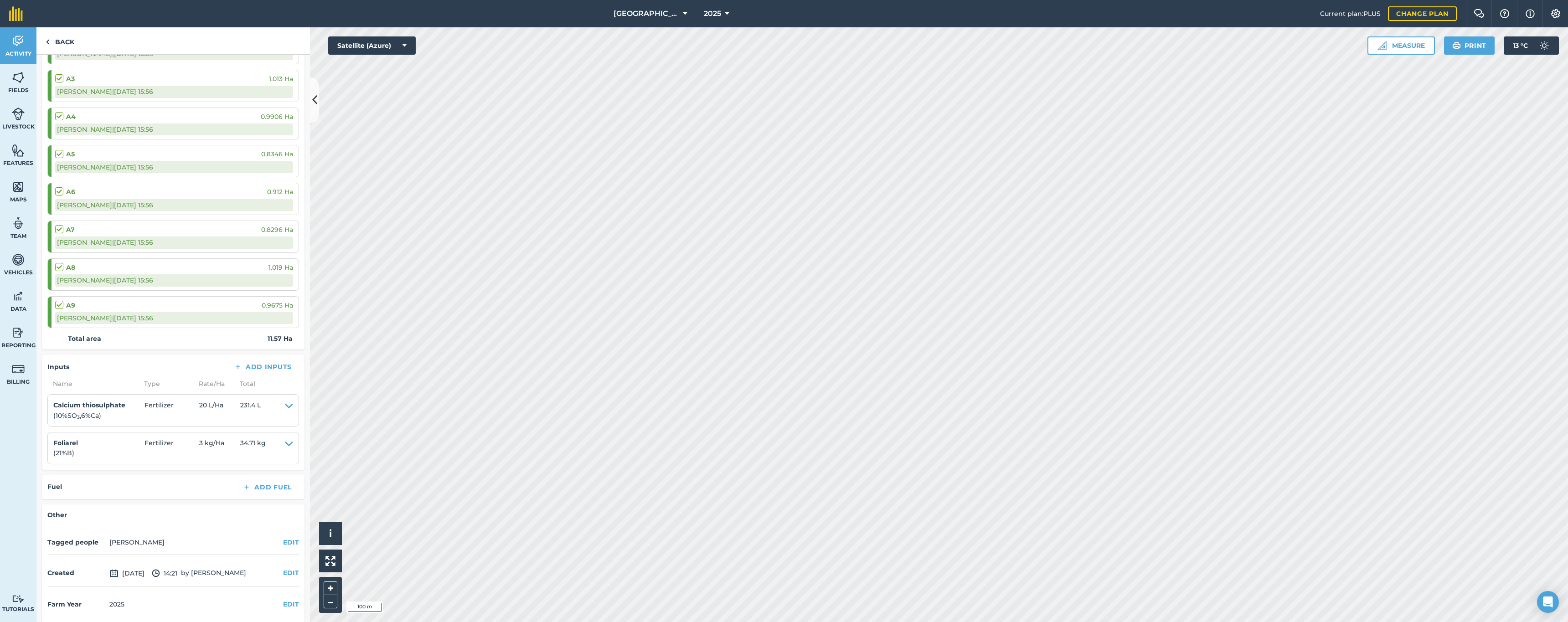
scroll to position [357, 0]
click at [283, 600] on button "EDIT" at bounding box center [291, 605] width 16 height 10
select select "2026"
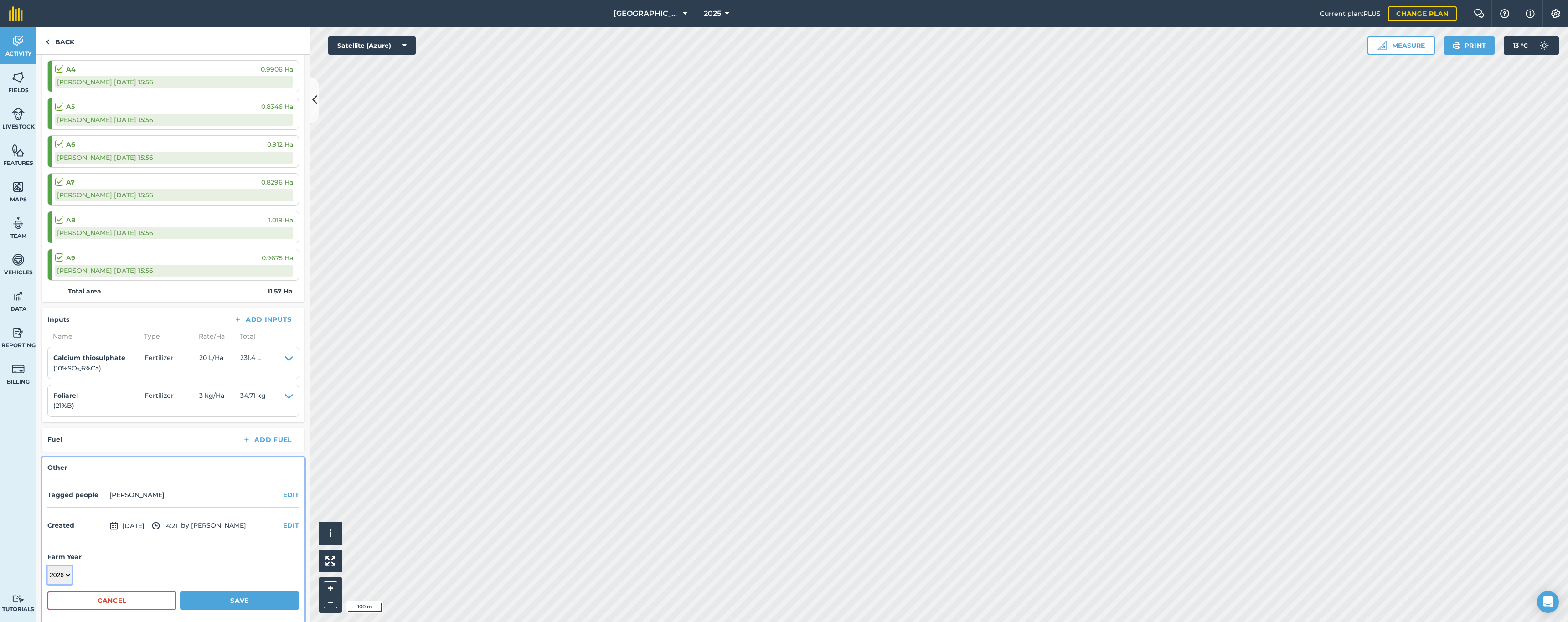
scroll to position [405, 0]
click at [237, 596] on button "Save" at bounding box center [239, 601] width 119 height 18
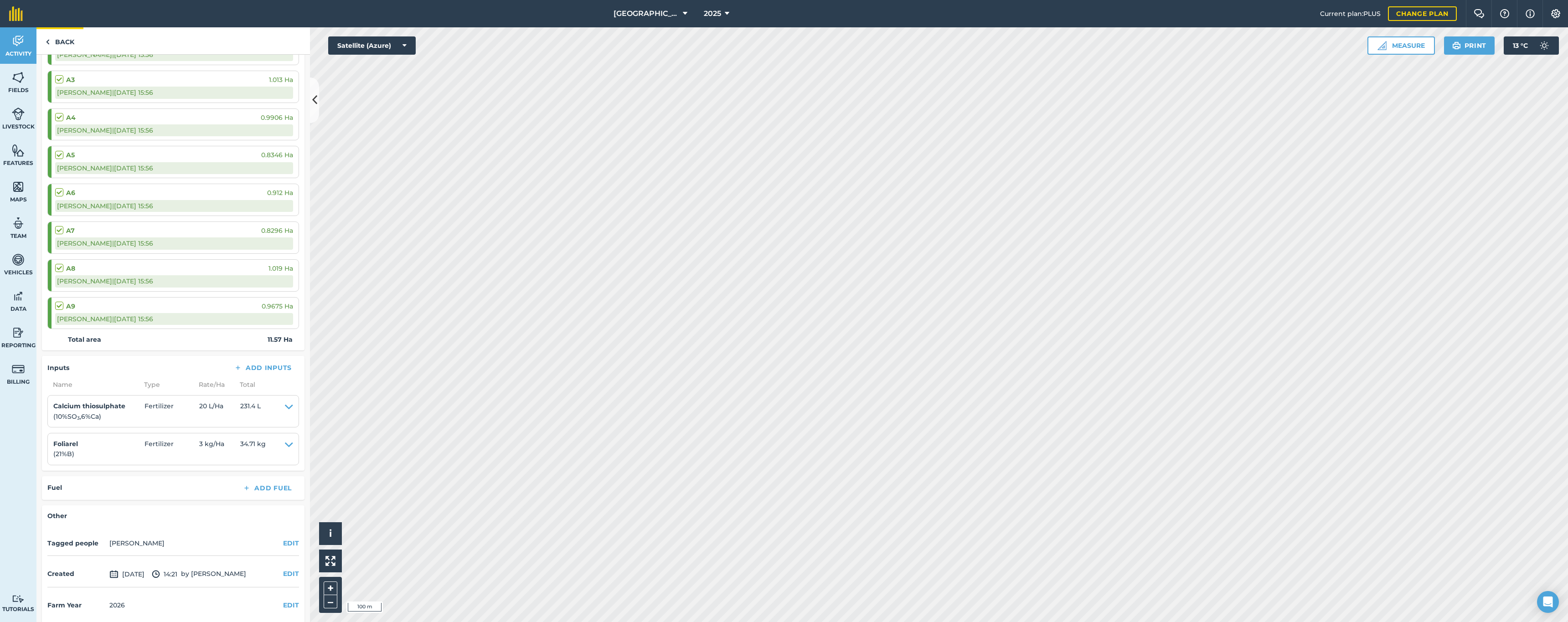
click at [56, 43] on link "Back" at bounding box center [59, 40] width 47 height 27
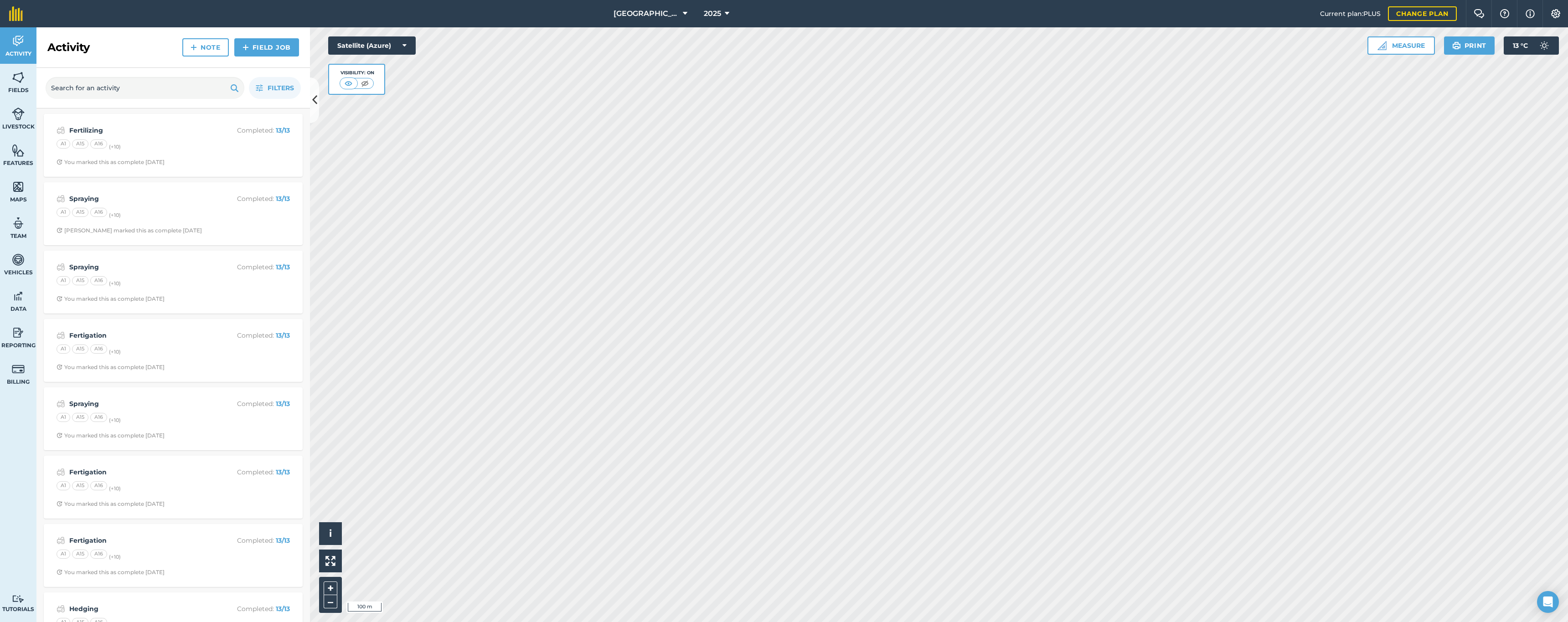
click at [159, 144] on div "A1 A15 A16 (+ 10 )" at bounding box center [173, 145] width 233 height 12
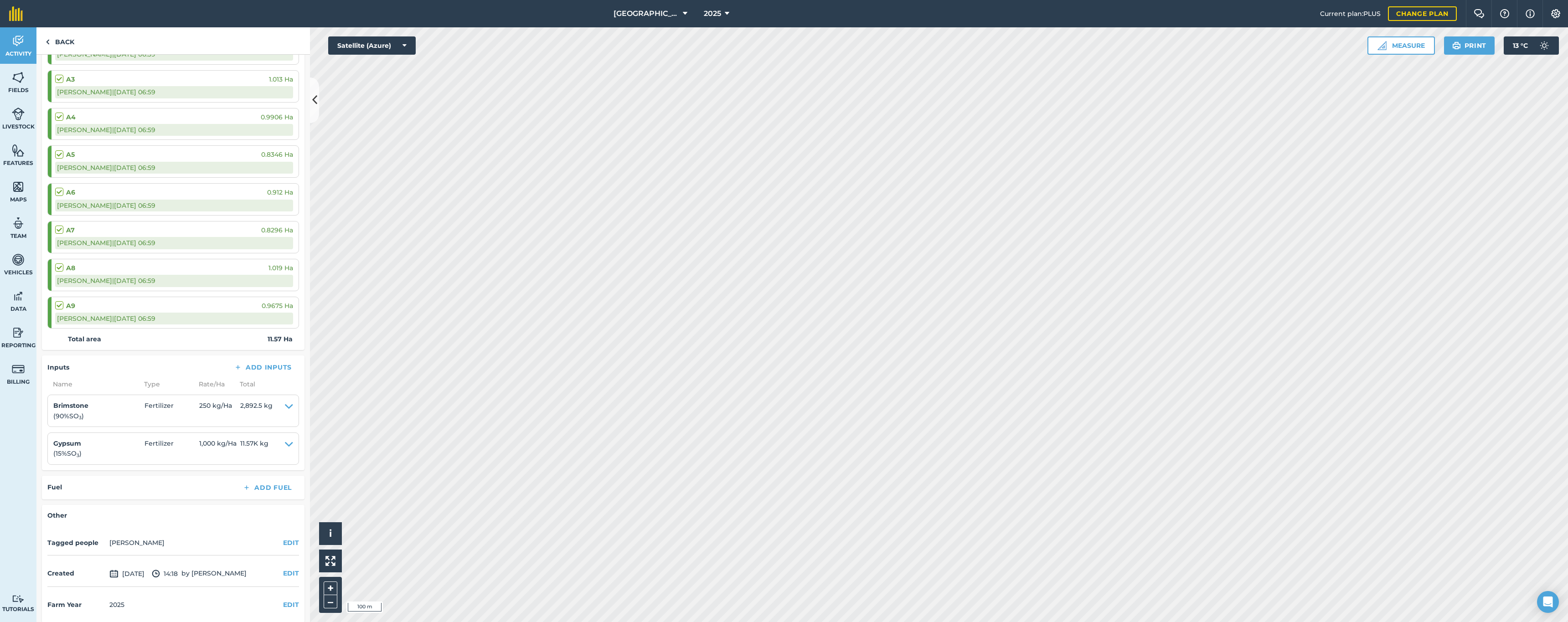
scroll to position [357, 0]
click at [283, 600] on button "EDIT" at bounding box center [291, 605] width 16 height 10
select select "2026"
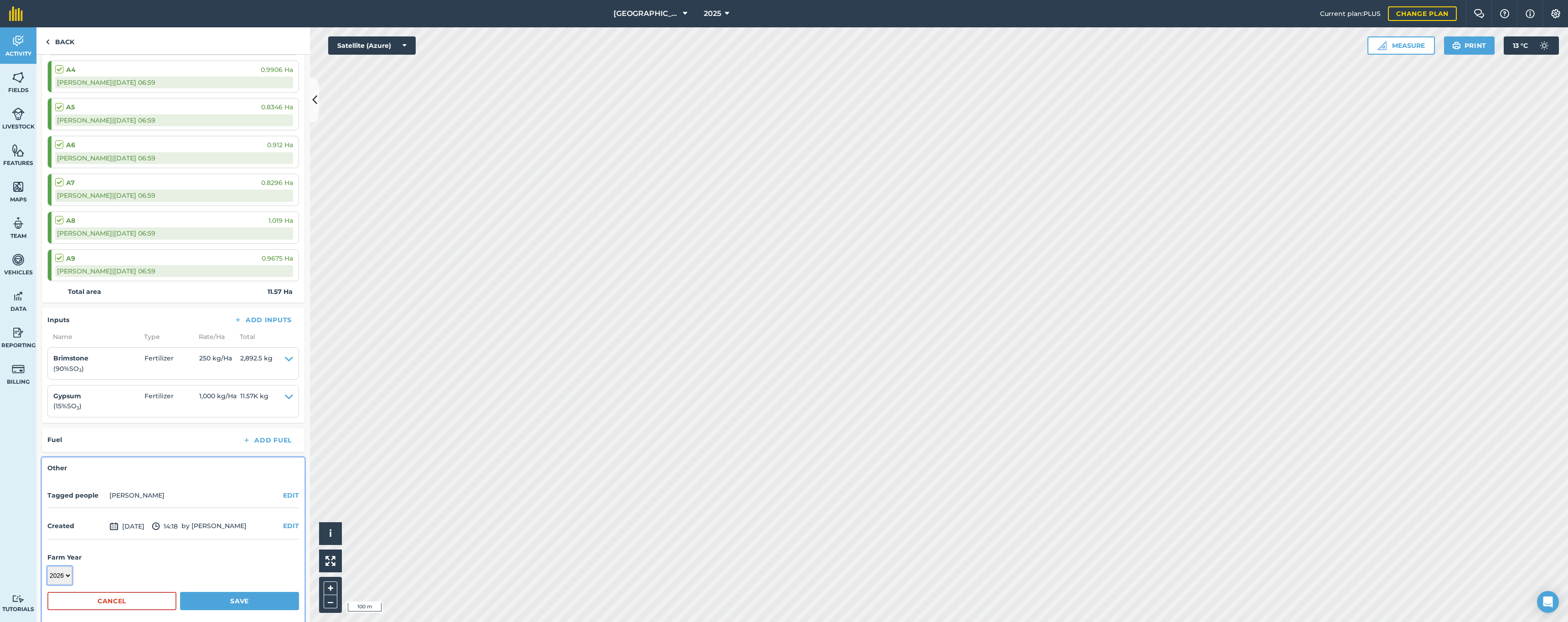
scroll to position [405, 0]
click at [217, 595] on button "Save" at bounding box center [239, 601] width 119 height 18
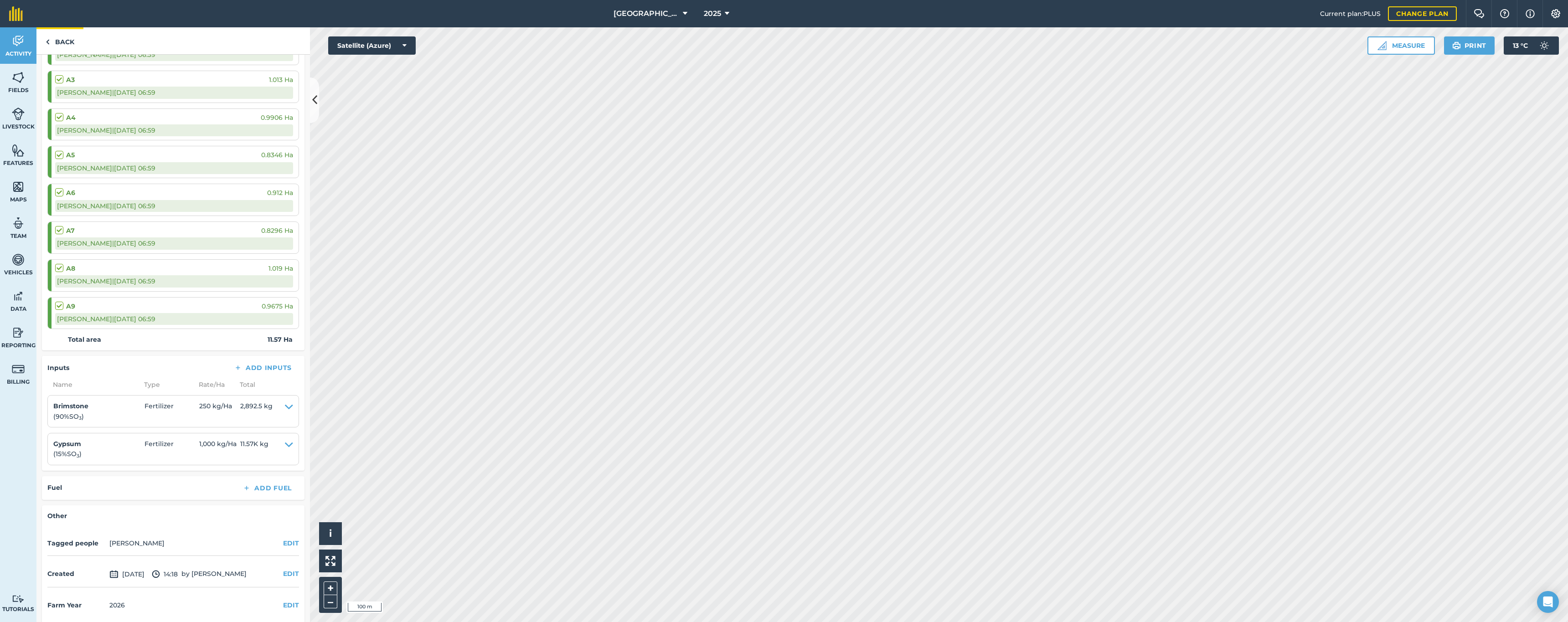
click at [66, 43] on link "Back" at bounding box center [59, 40] width 47 height 27
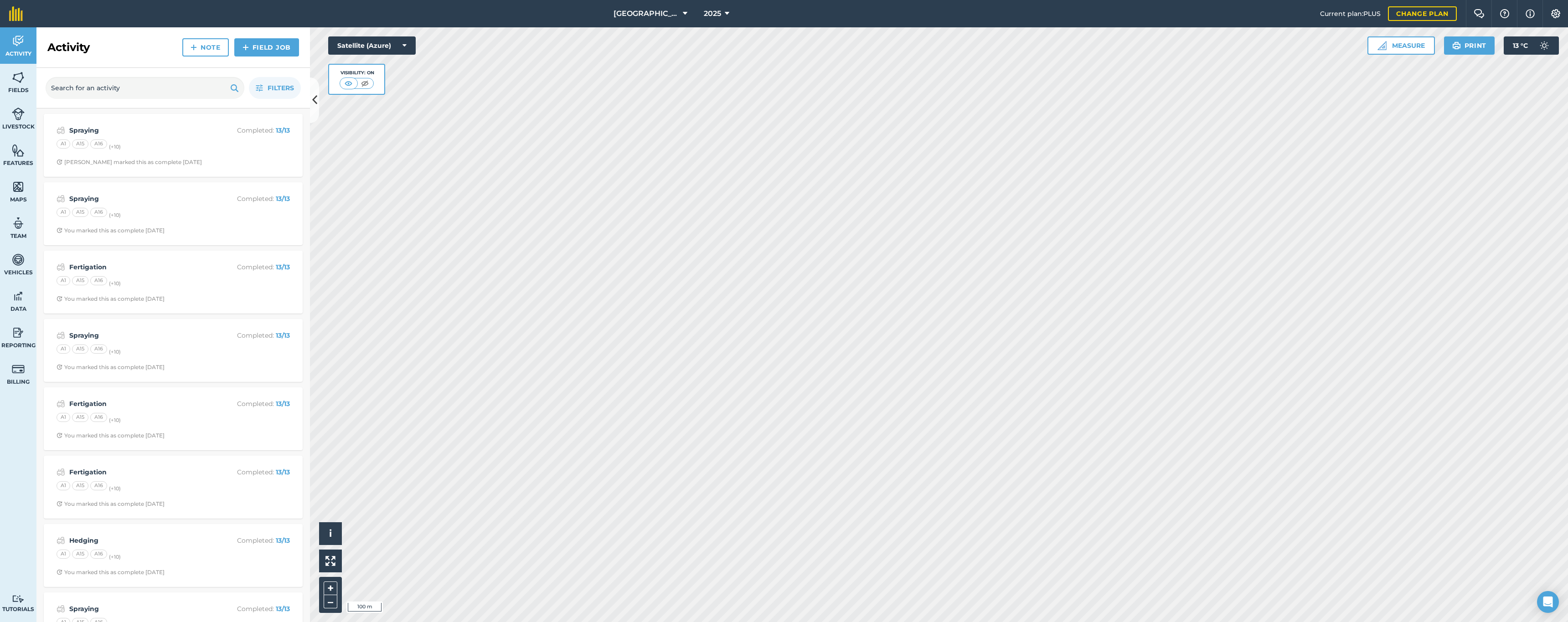
click at [157, 136] on div "Spraying Completed : 13 / 13 A1 A15 A16 (+ 10 ) [PERSON_NAME] marked this as co…" at bounding box center [173, 145] width 248 height 52
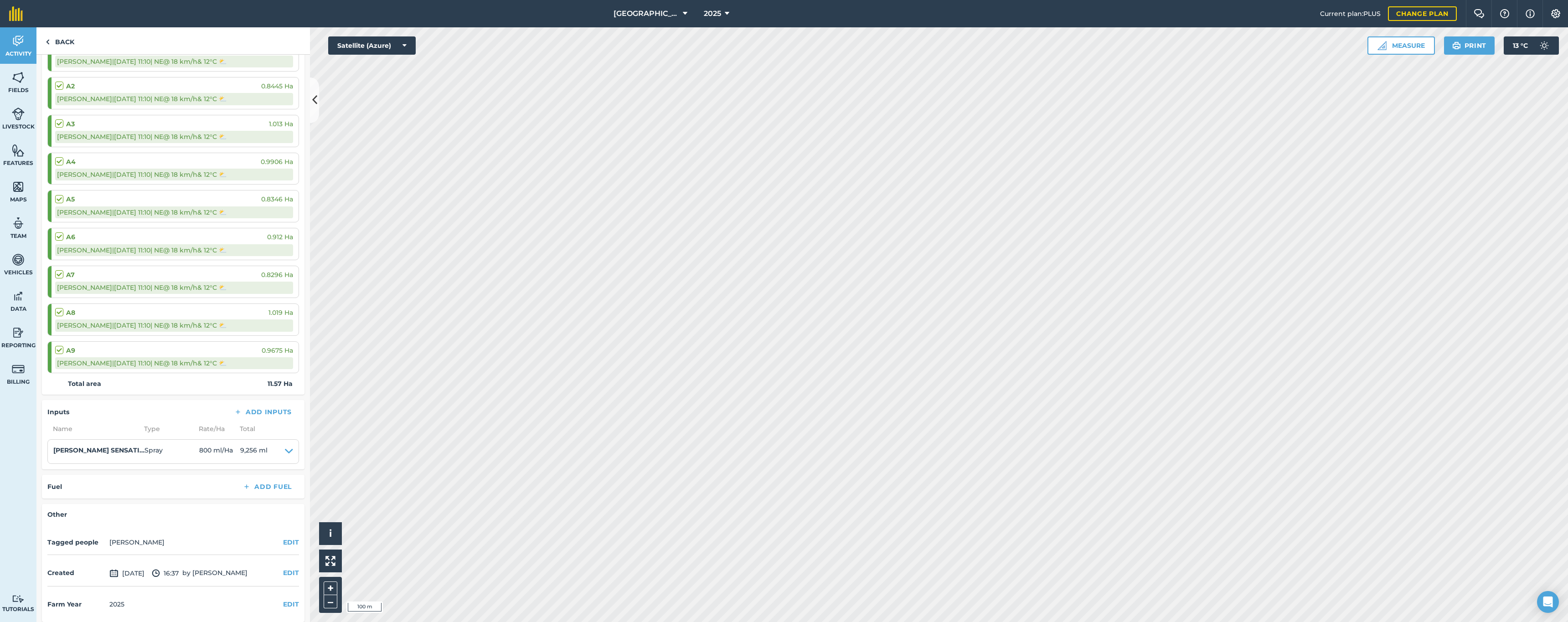
scroll to position [312, 0]
click at [57, 40] on link "Back" at bounding box center [59, 40] width 47 height 27
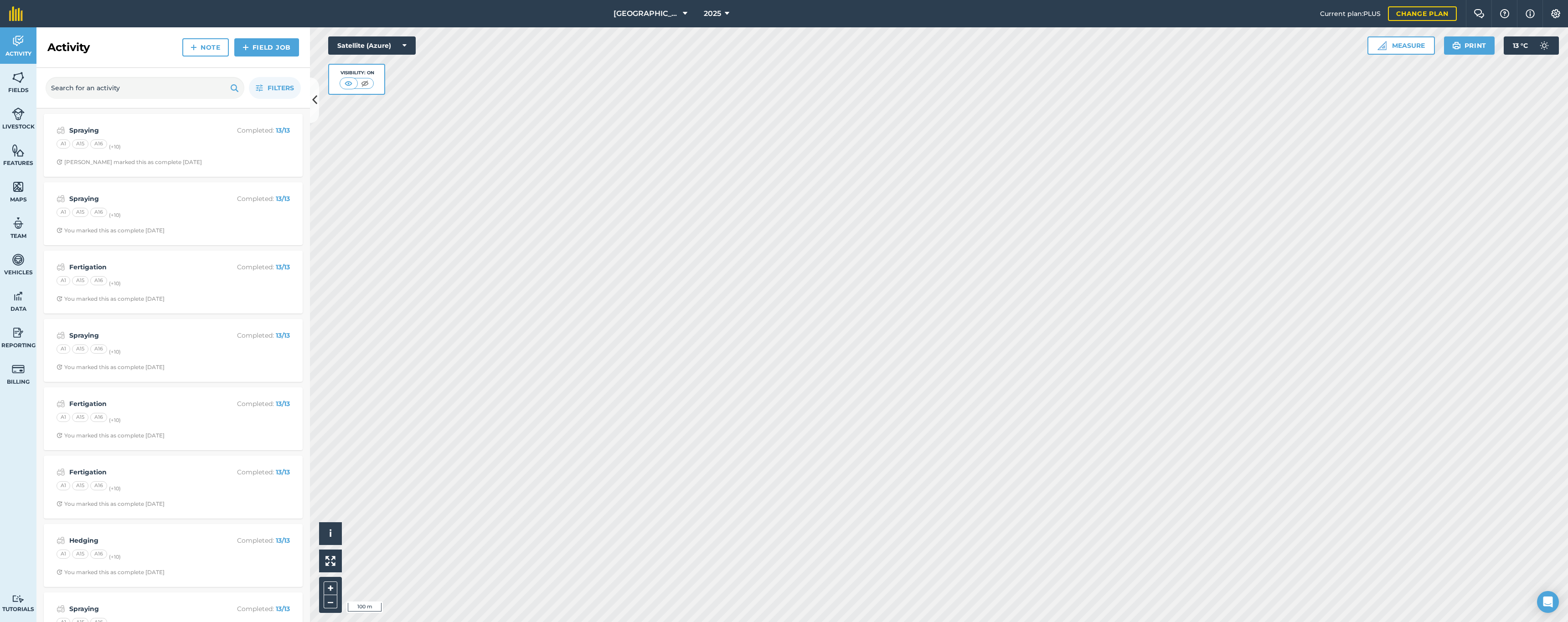
click at [165, 150] on div "A1 A15 A16 (+ 10 )" at bounding box center [173, 145] width 233 height 12
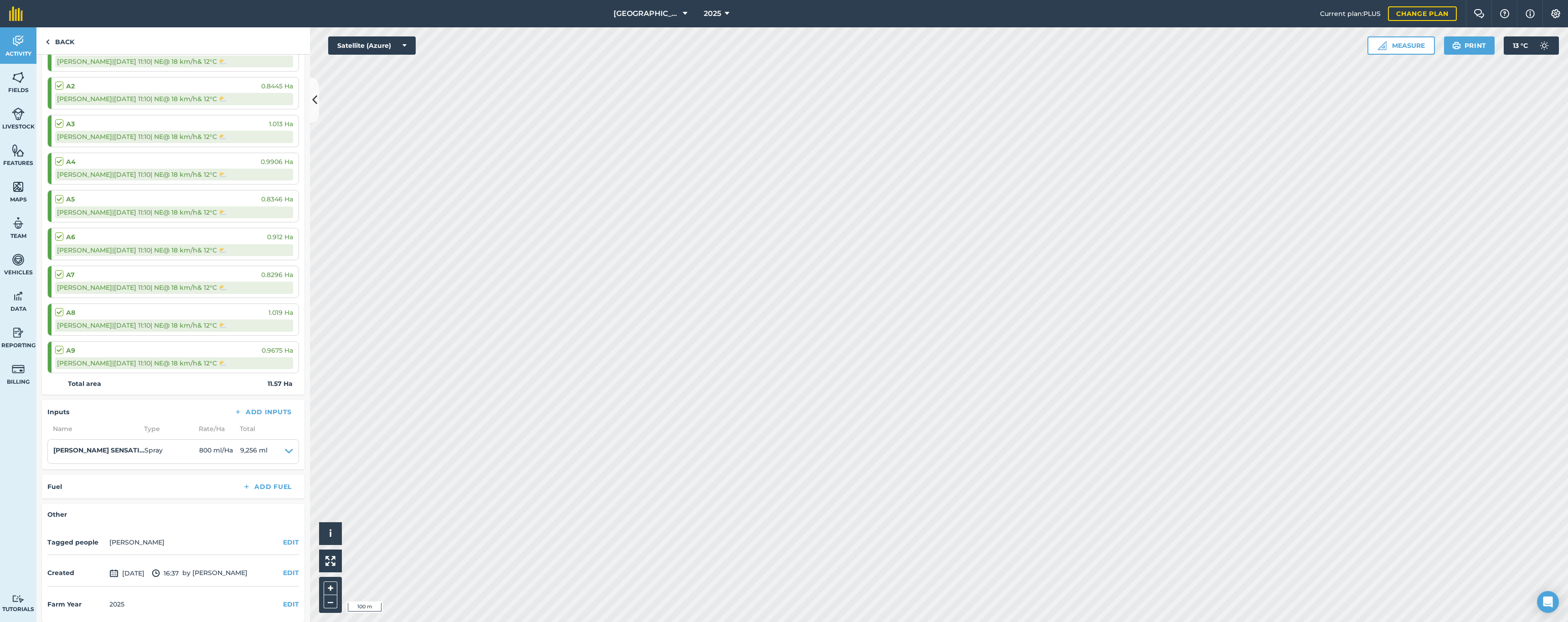
scroll to position [312, 0]
click at [283, 600] on button "EDIT" at bounding box center [291, 605] width 16 height 10
select select "2026"
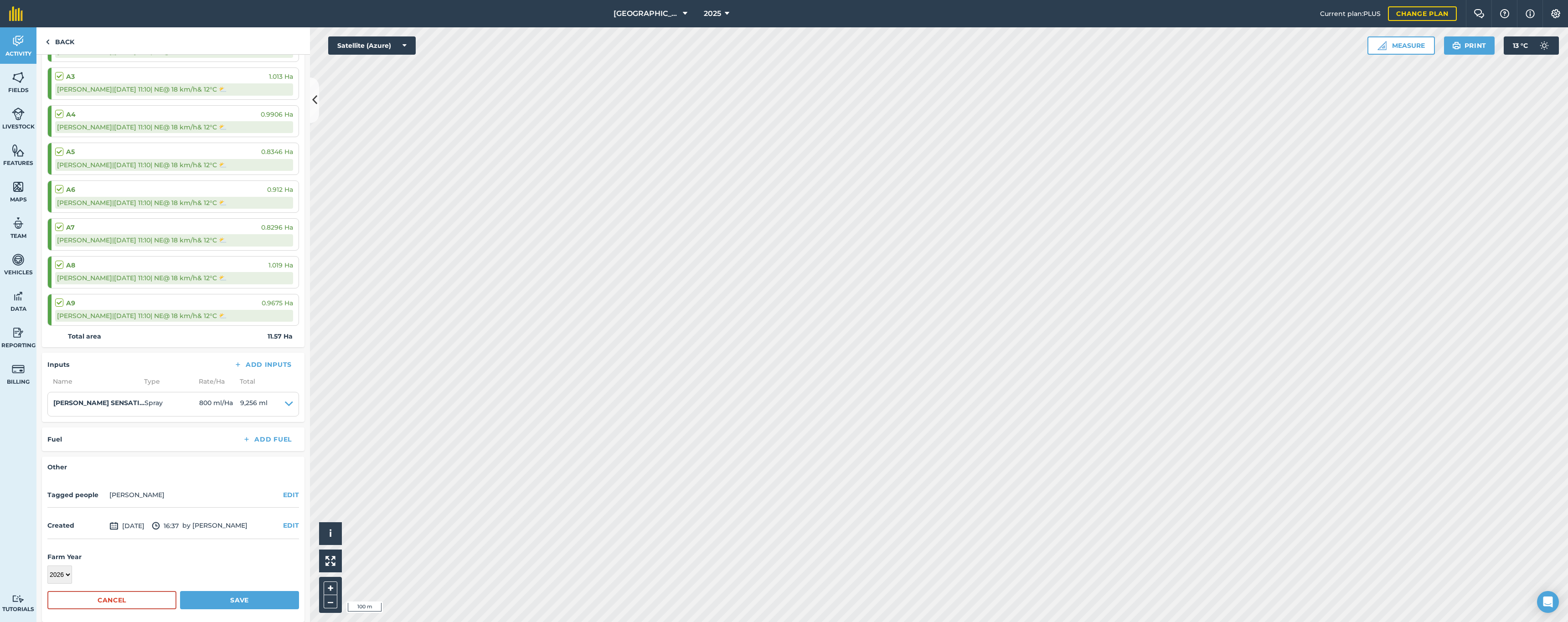
click at [238, 594] on button "Save" at bounding box center [239, 600] width 119 height 18
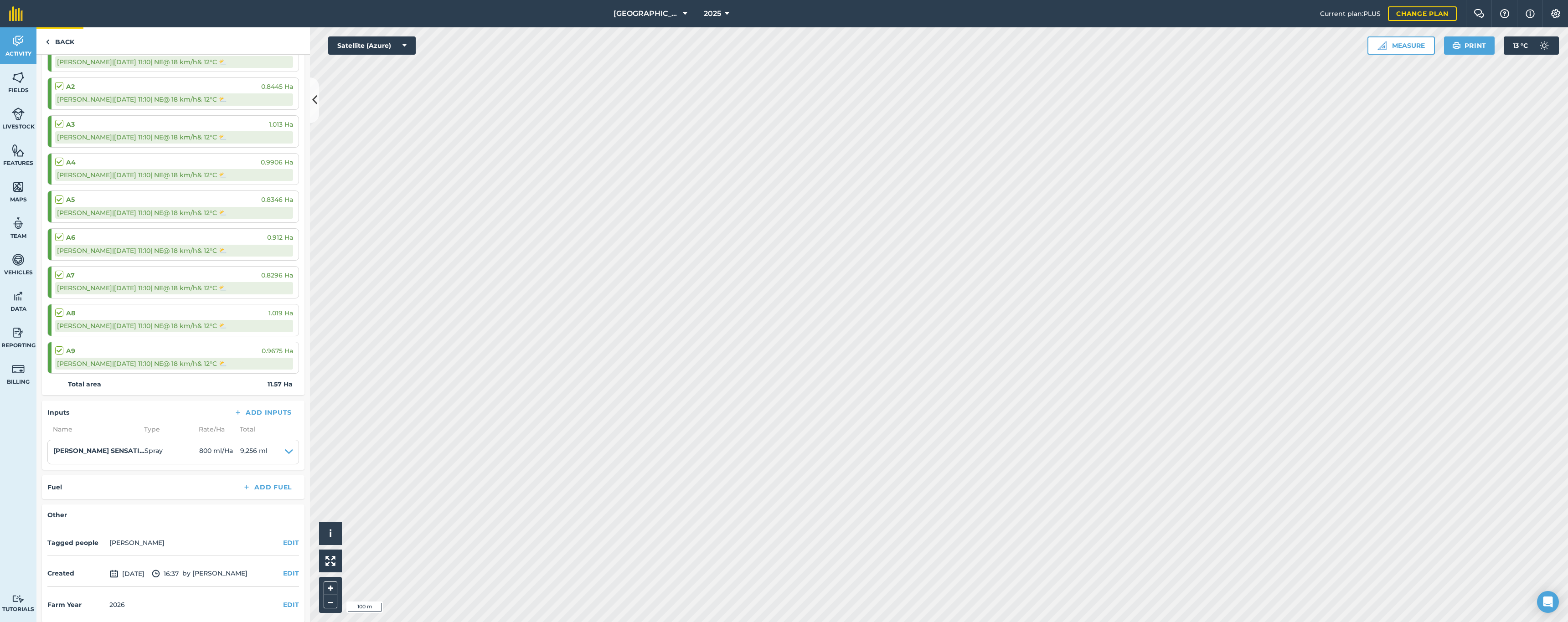
click at [56, 43] on link "Back" at bounding box center [59, 40] width 47 height 27
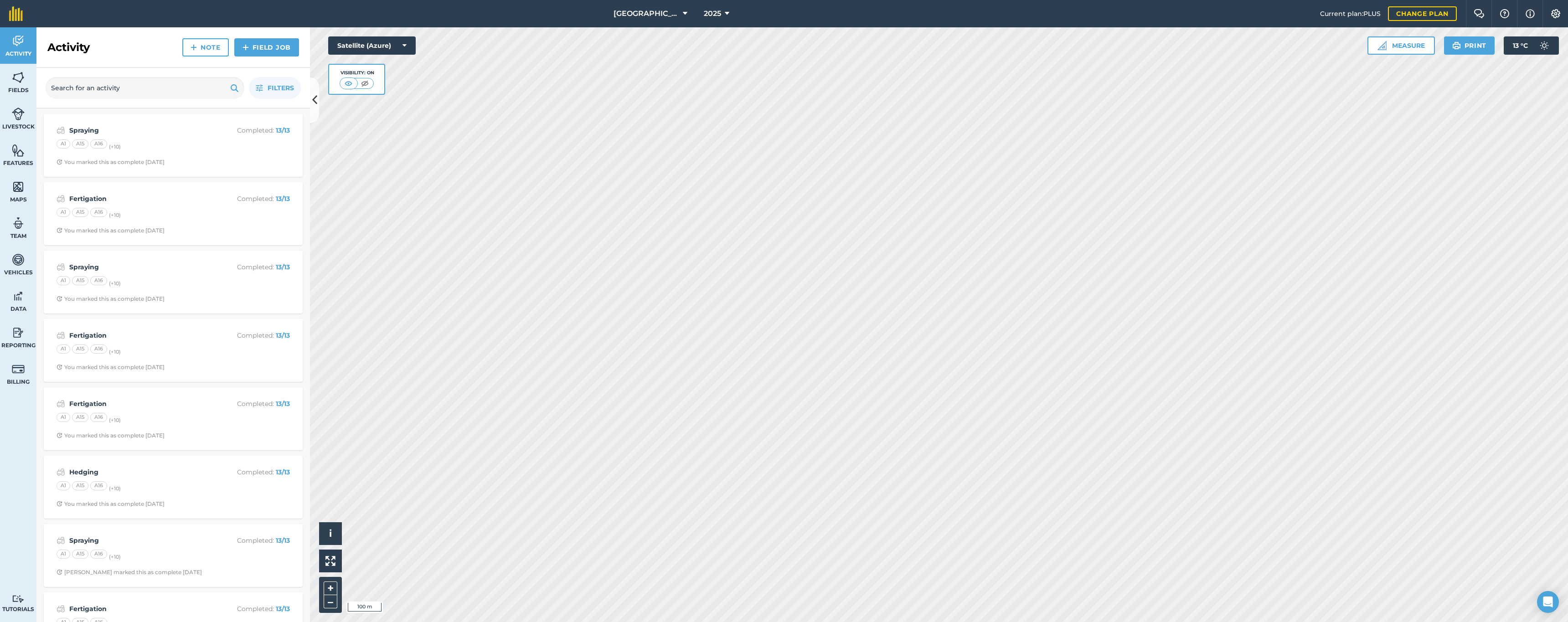
click at [159, 147] on div "A1 A15 A16 (+ 10 )" at bounding box center [173, 145] width 233 height 12
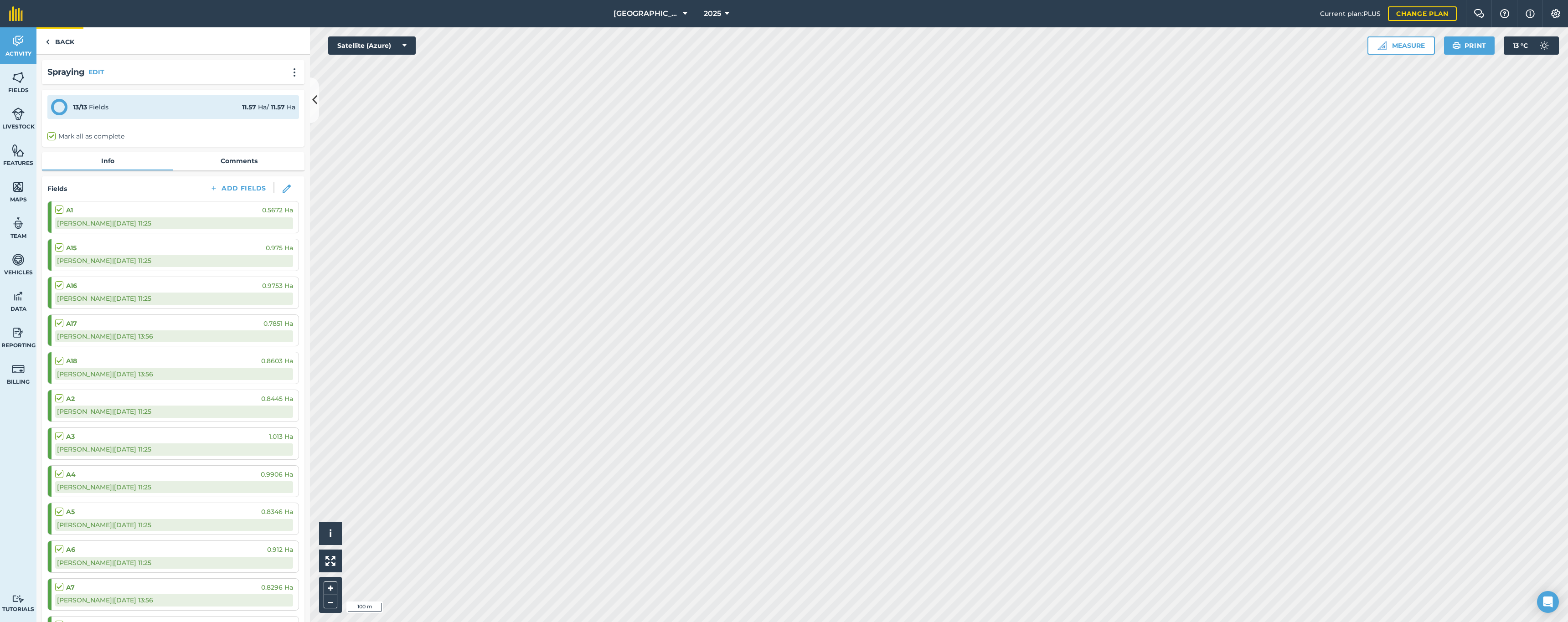
click at [46, 43] on img at bounding box center [48, 41] width 4 height 11
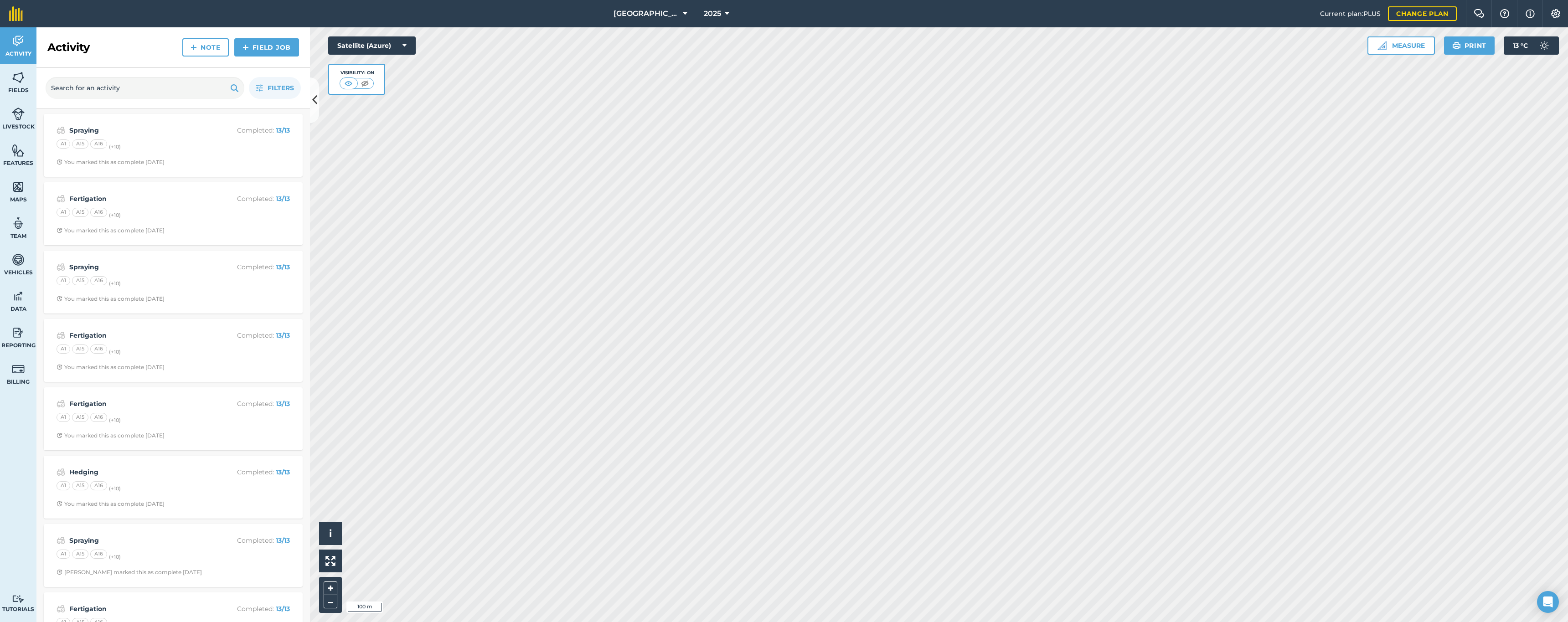
click at [713, 17] on span "2025" at bounding box center [712, 13] width 17 height 11
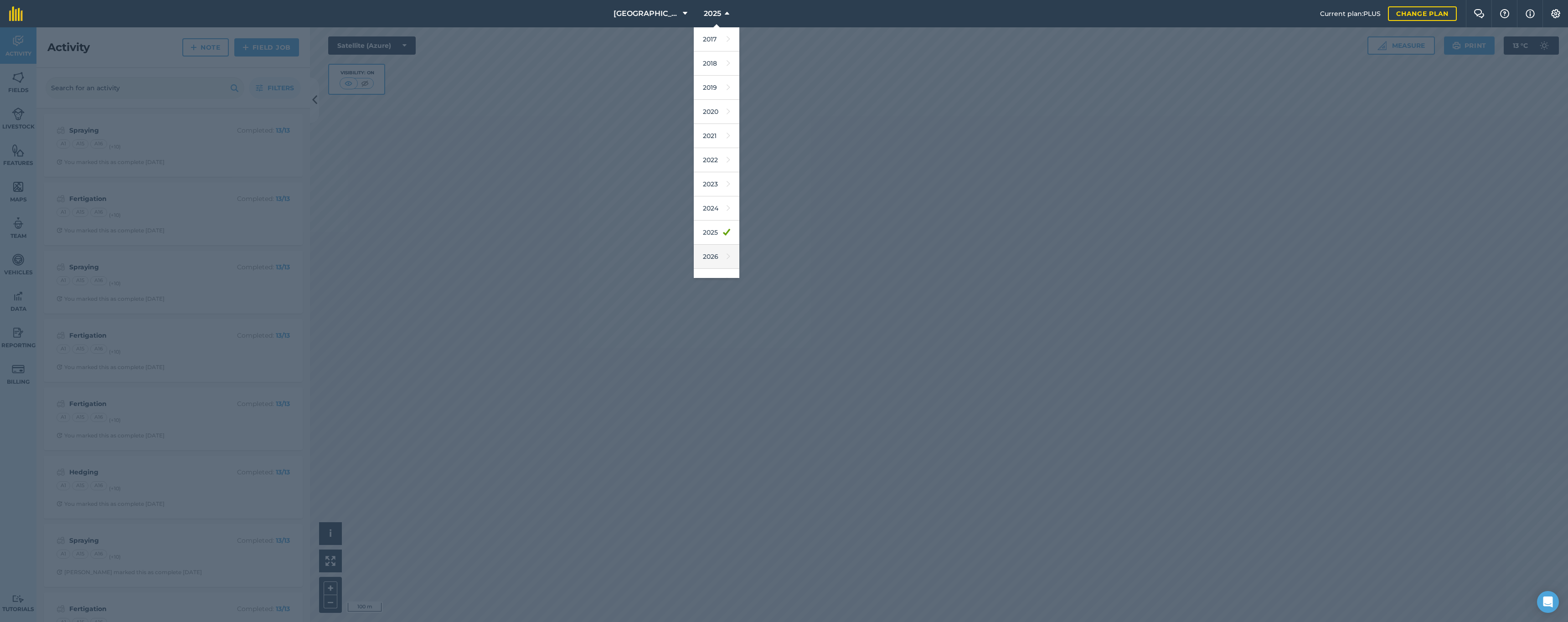
click at [703, 254] on link "2026" at bounding box center [716, 256] width 46 height 24
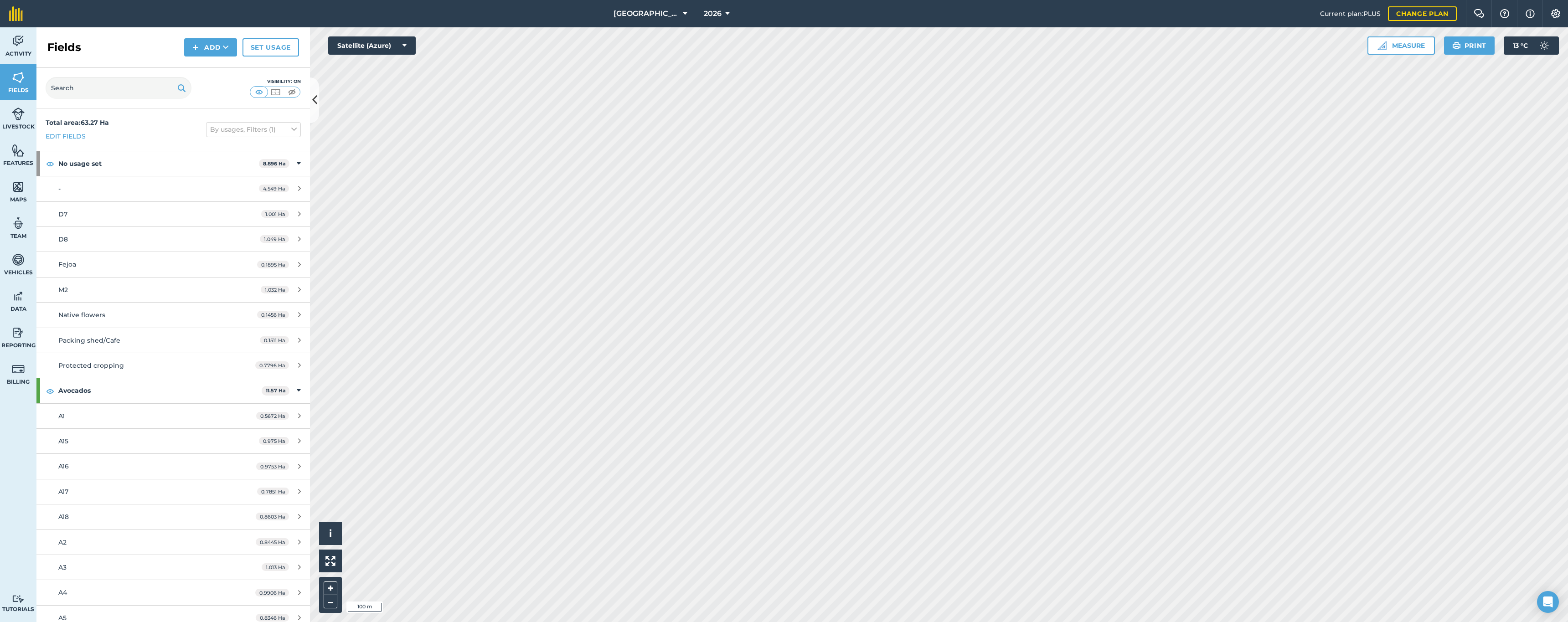
click at [18, 91] on span "Fields" at bounding box center [18, 90] width 36 height 7
click at [23, 50] on span "Activity" at bounding box center [18, 53] width 36 height 7
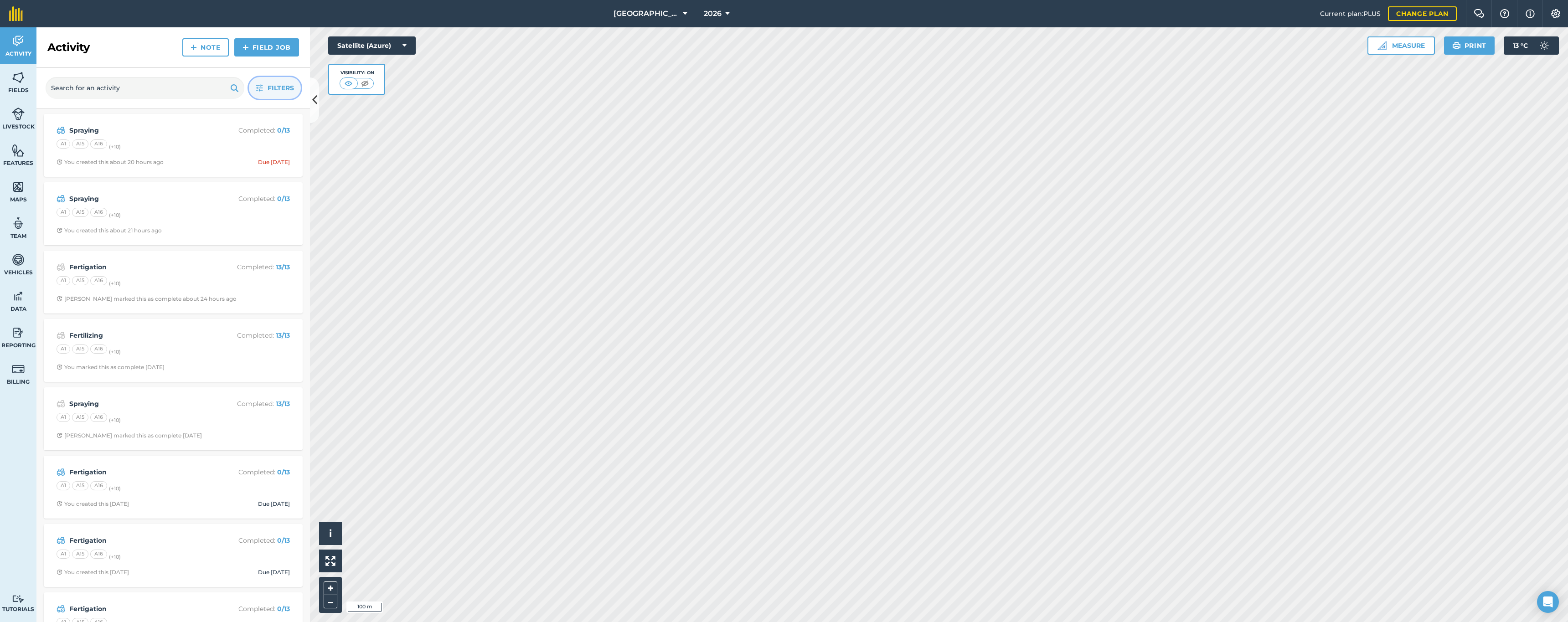
click at [263, 86] on button "Filters" at bounding box center [275, 88] width 52 height 22
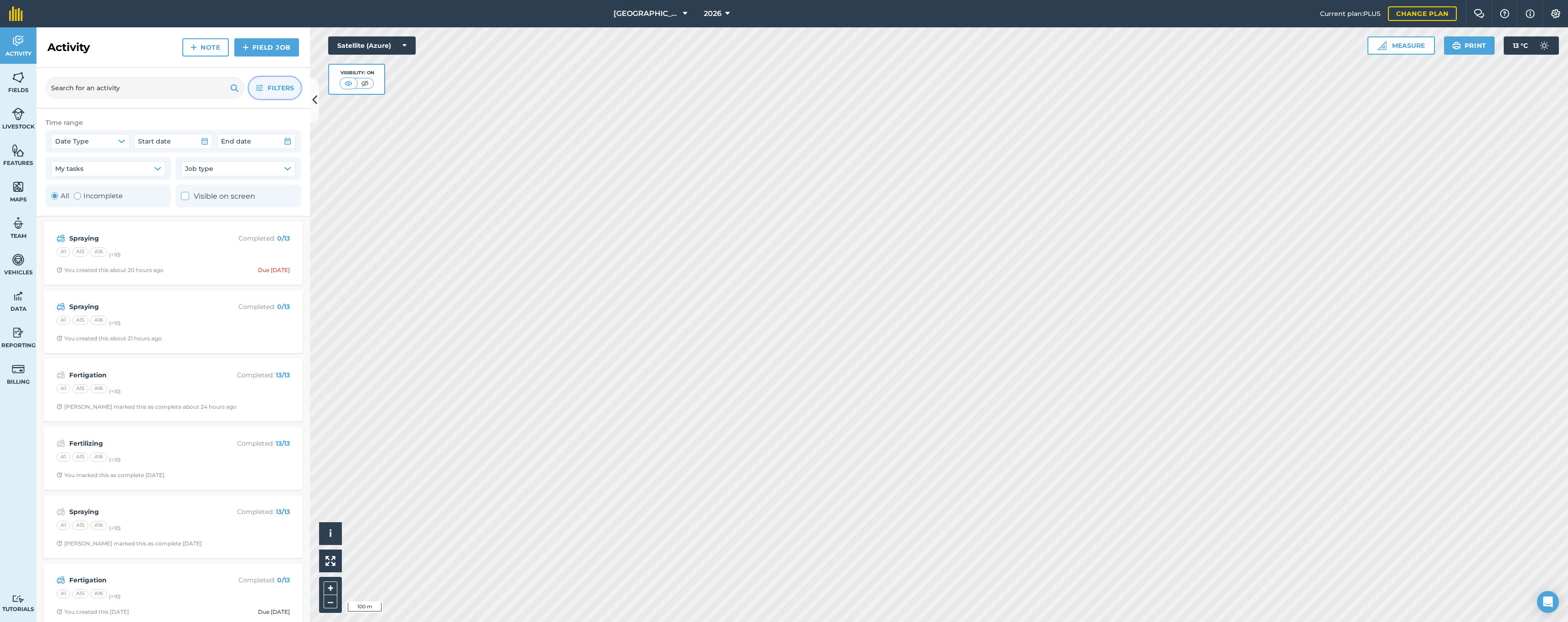
click at [79, 197] on div "Toggle Activity" at bounding box center [77, 196] width 7 height 7
radio input "false"
radio input "true"
click at [211, 220] on div "Showing 14 of 17 items Clear filters" at bounding box center [173, 222] width 255 height 10
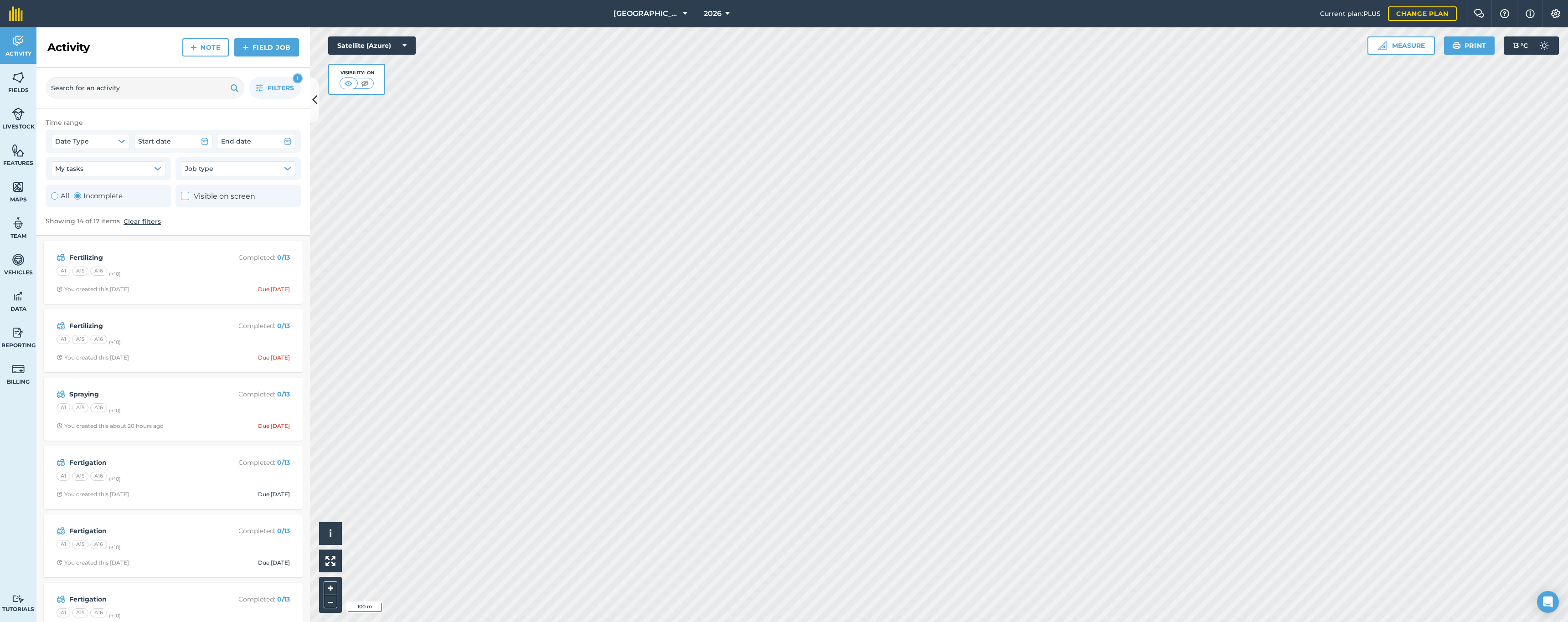
click at [207, 350] on div "Fertilizing Completed : 0 / 13 A1 A15 A16 (+ 10 ) You created this [DATE] Due […" at bounding box center [173, 341] width 248 height 52
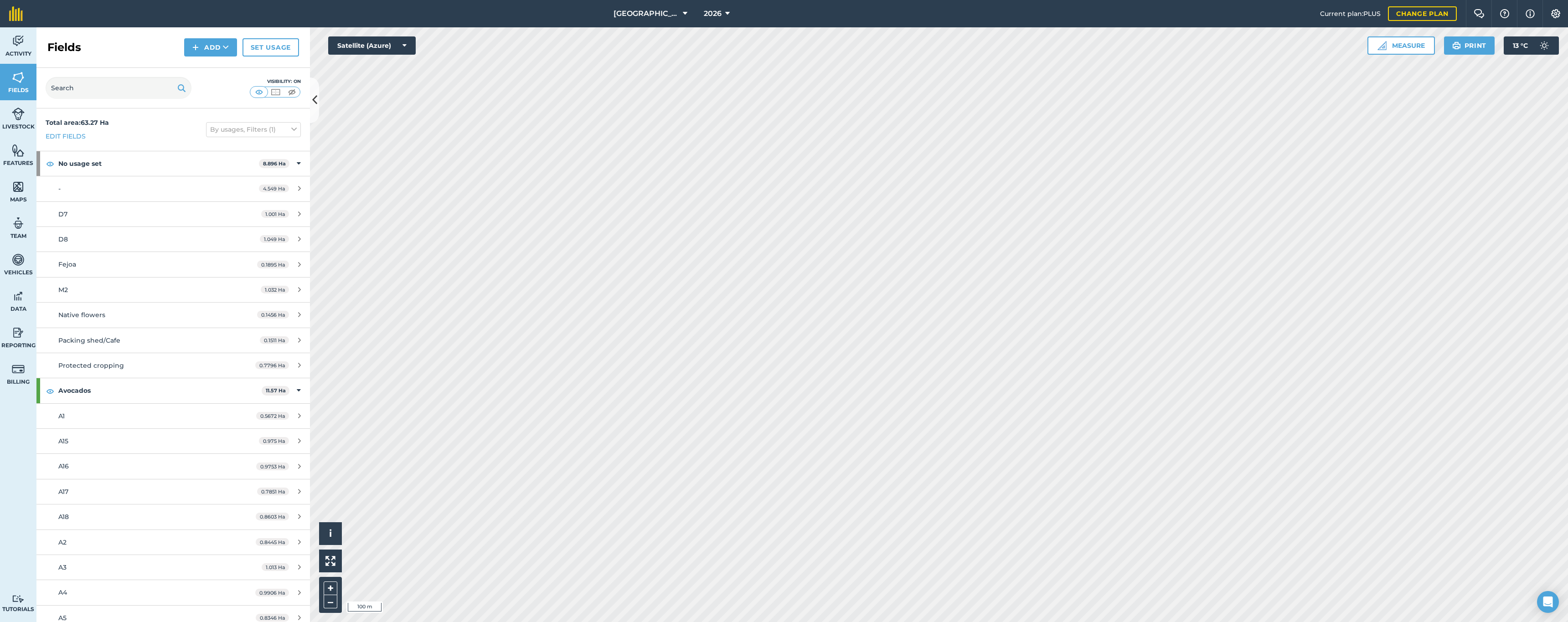
click at [18, 52] on span "Activity" at bounding box center [18, 53] width 36 height 7
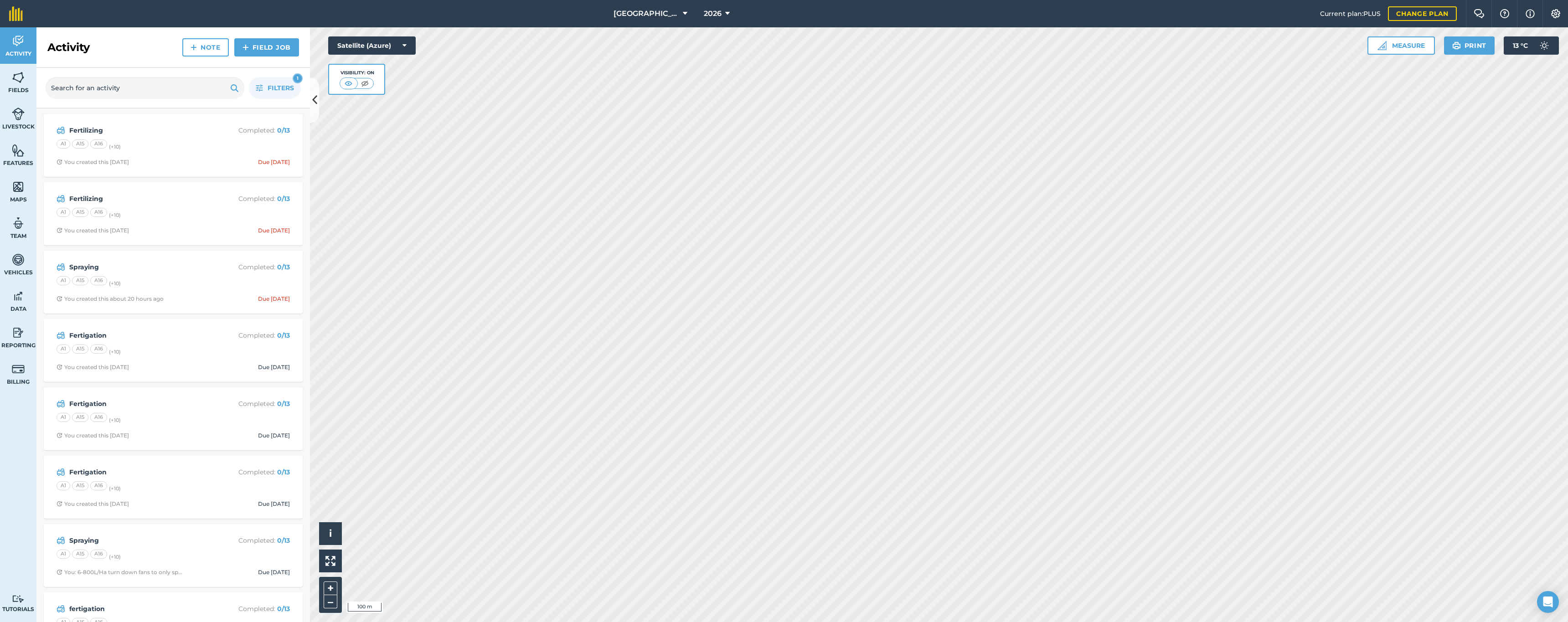
click at [157, 154] on div "Fertilizing Completed : 0 / 13 A1 A15 A16 (+ 10 ) You created this [DATE] Due […" at bounding box center [173, 145] width 248 height 52
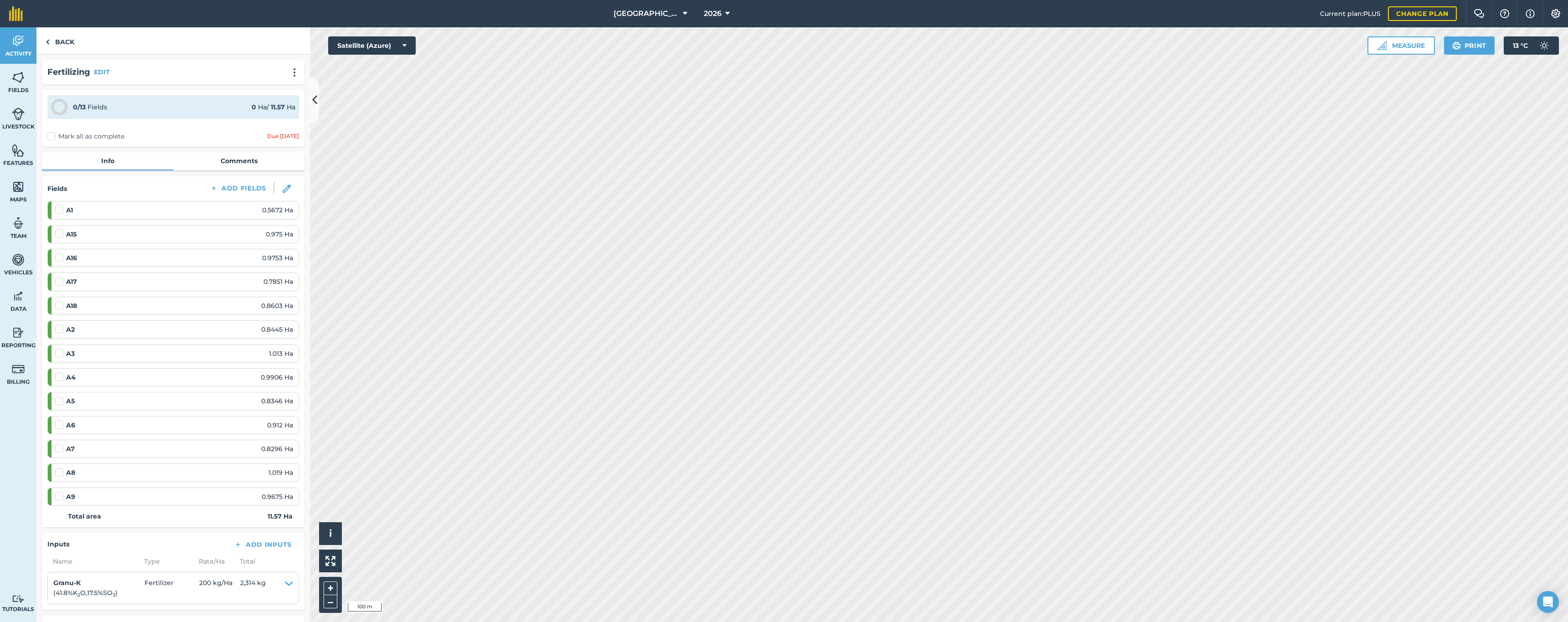
click at [53, 136] on label "Mark all as complete" at bounding box center [86, 136] width 77 height 9
click at [53, 136] on input "Mark all as complete" at bounding box center [51, 134] width 6 height 6
checkbox input "false"
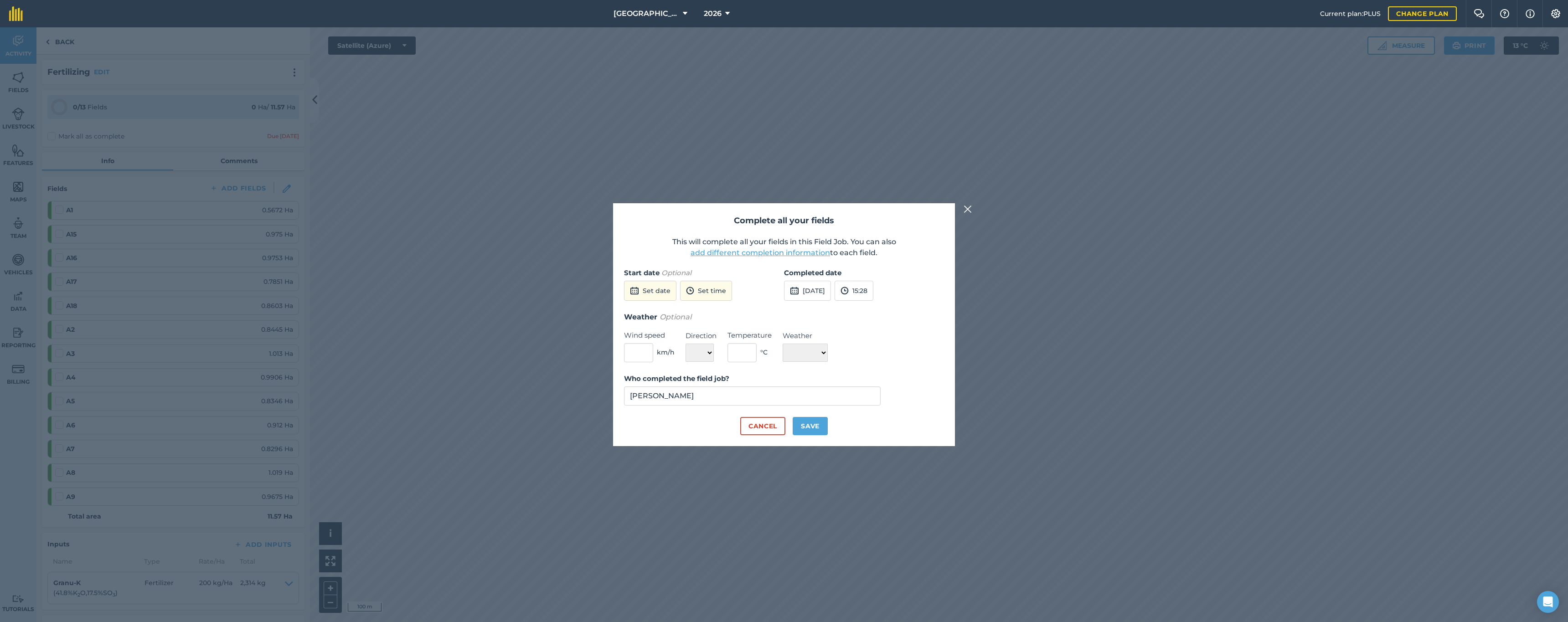
click at [821, 290] on button "[DATE]" at bounding box center [807, 291] width 47 height 20
drag, startPoint x: 857, startPoint y: 339, endPoint x: 851, endPoint y: 334, distance: 7.8
click at [857, 339] on button "4" at bounding box center [859, 340] width 22 height 14
drag, startPoint x: 810, startPoint y: 426, endPoint x: 644, endPoint y: 386, distance: 170.8
click at [644, 386] on form "Start date Optional Set date Set time Completed date [DATE] 15:28 Weather Optio…" at bounding box center [784, 351] width 320 height 168
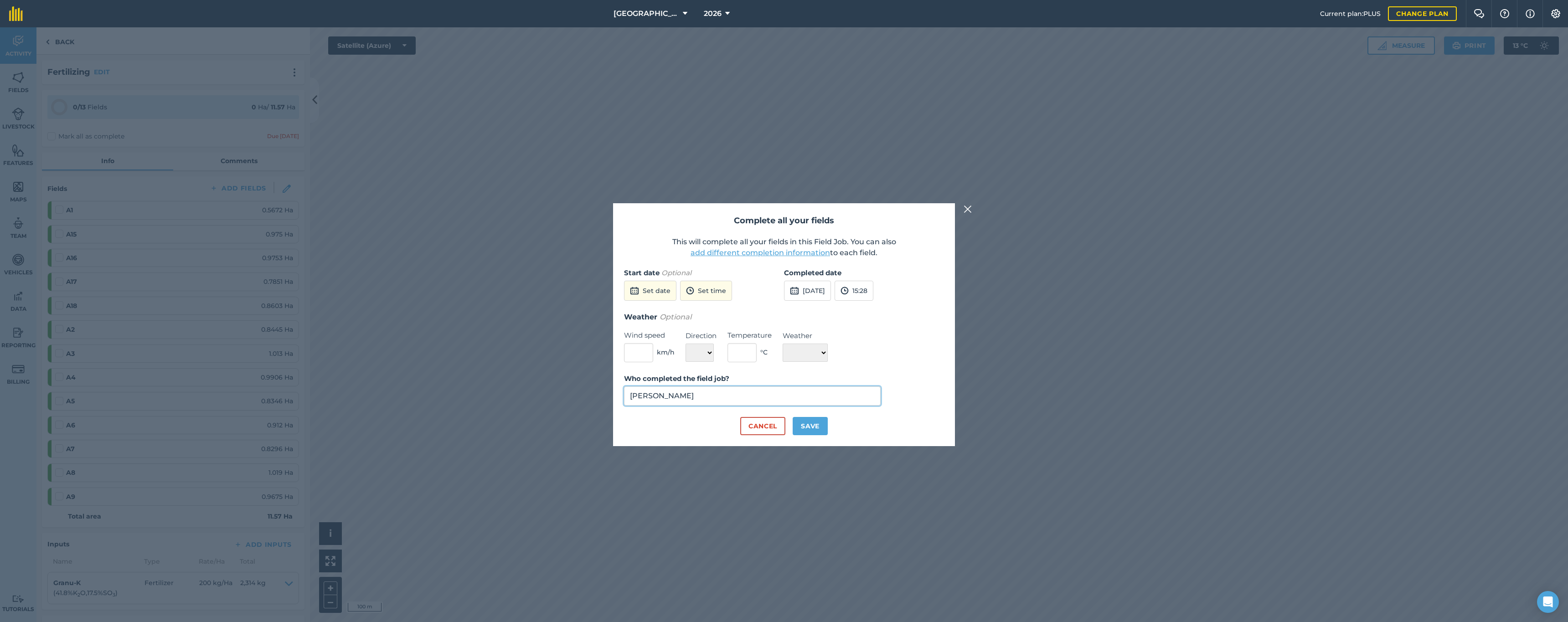
click at [691, 397] on input "[PERSON_NAME]" at bounding box center [752, 396] width 256 height 20
click at [681, 439] on li "[PERSON_NAME]" at bounding box center [753, 439] width 256 height 22
type input "[PERSON_NAME]"
click at [810, 425] on button "Save" at bounding box center [810, 426] width 35 height 18
checkbox input "true"
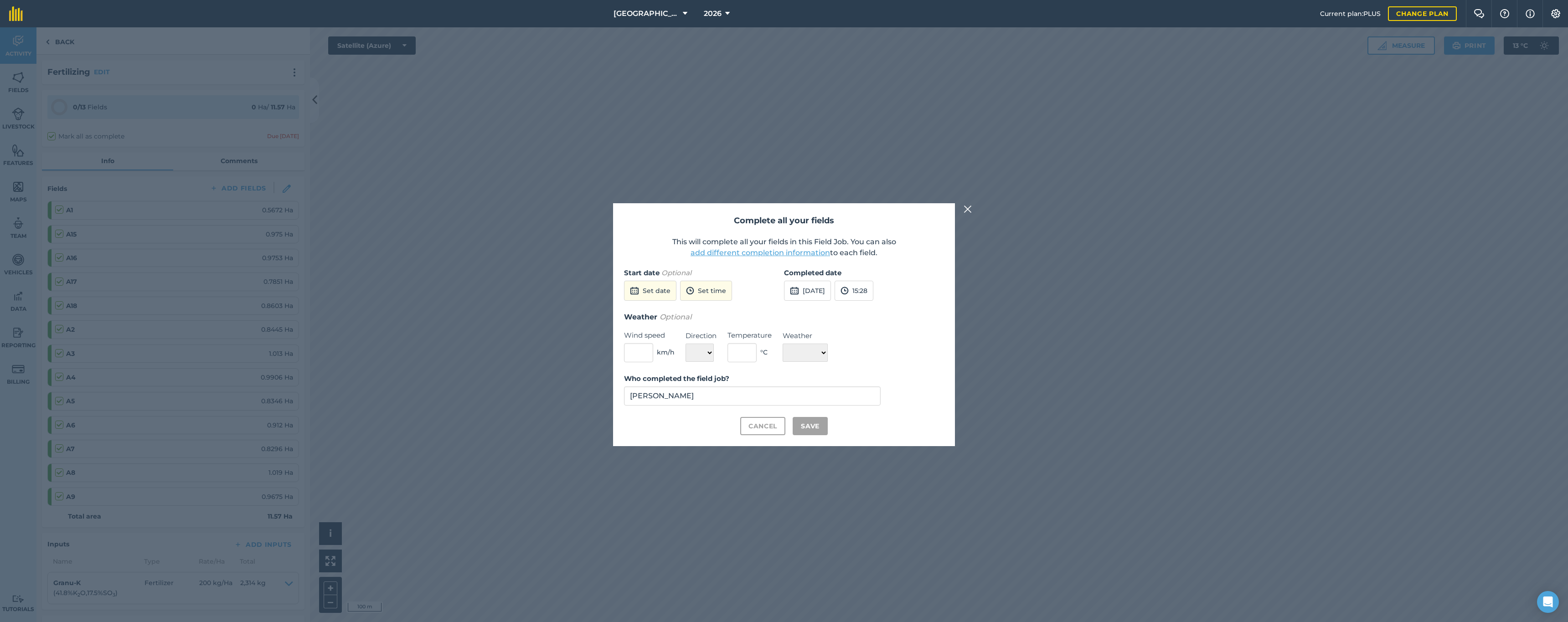
checkbox input "true"
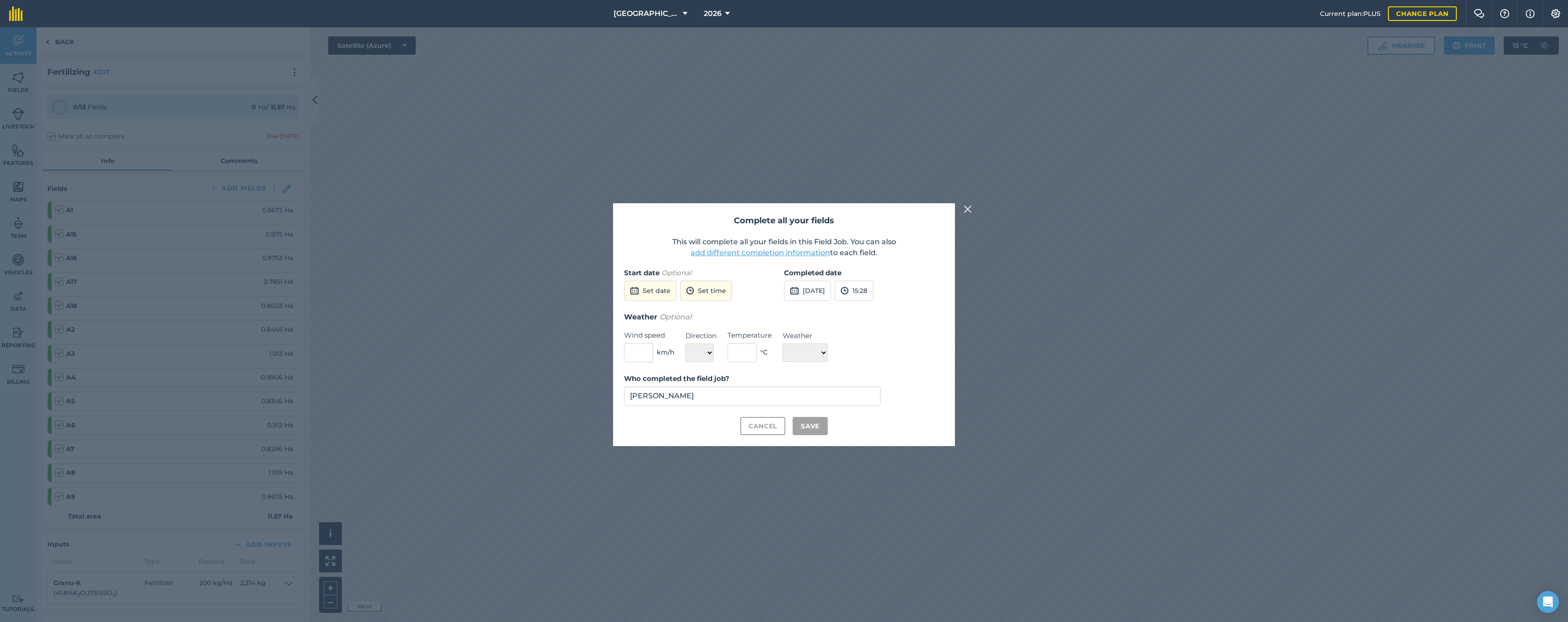
checkbox input "true"
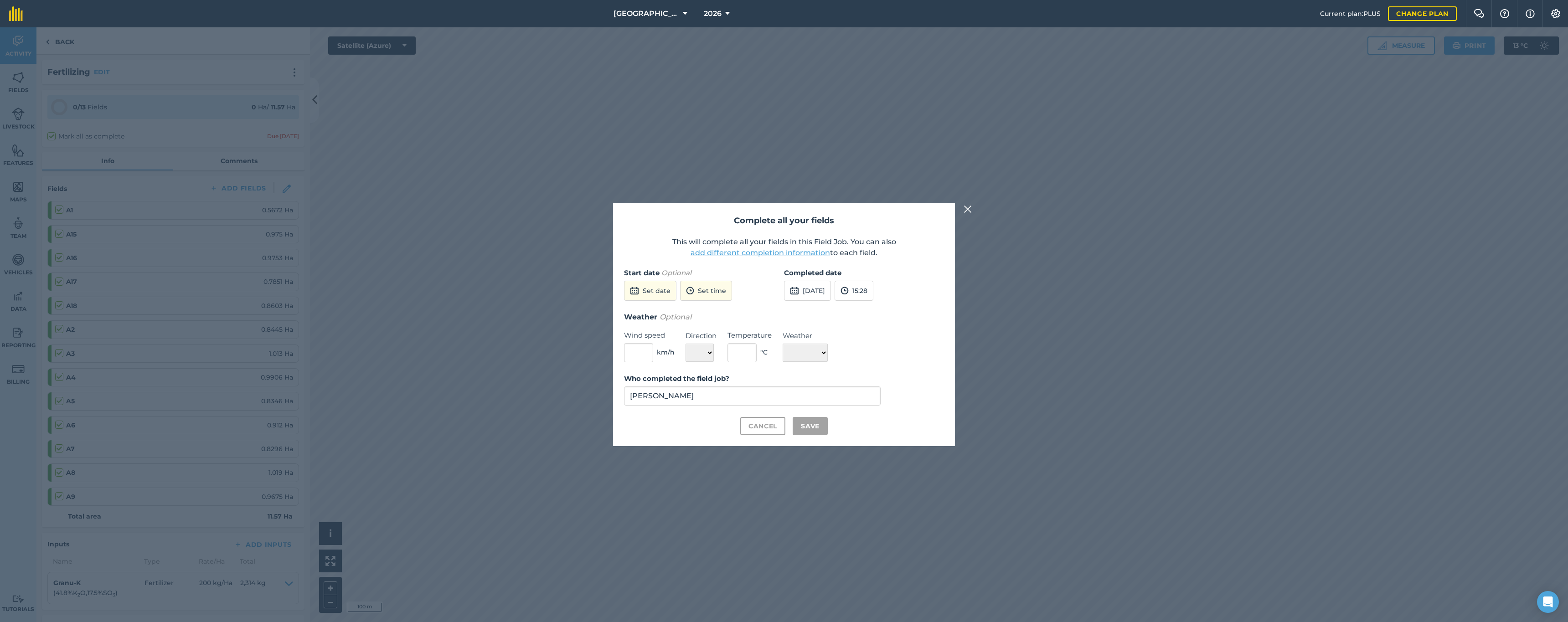
checkbox input "true"
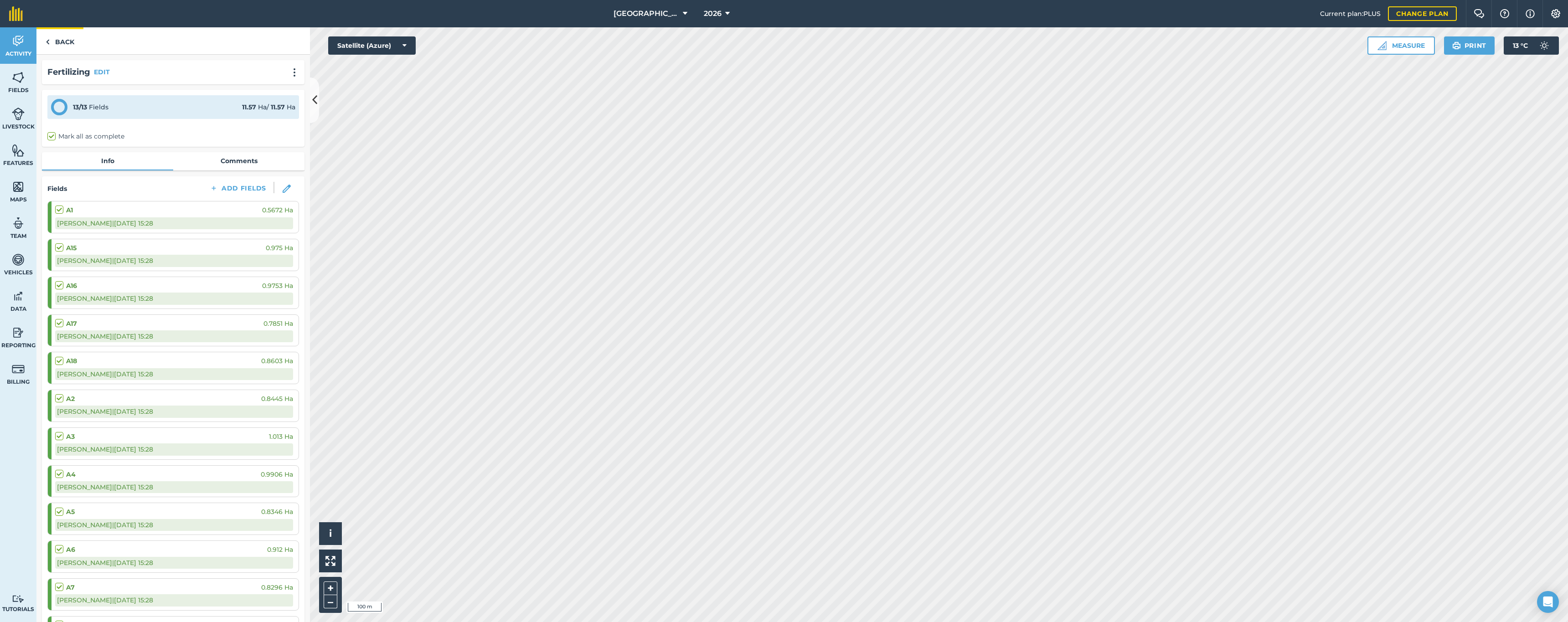
click at [54, 47] on link "Back" at bounding box center [59, 40] width 47 height 27
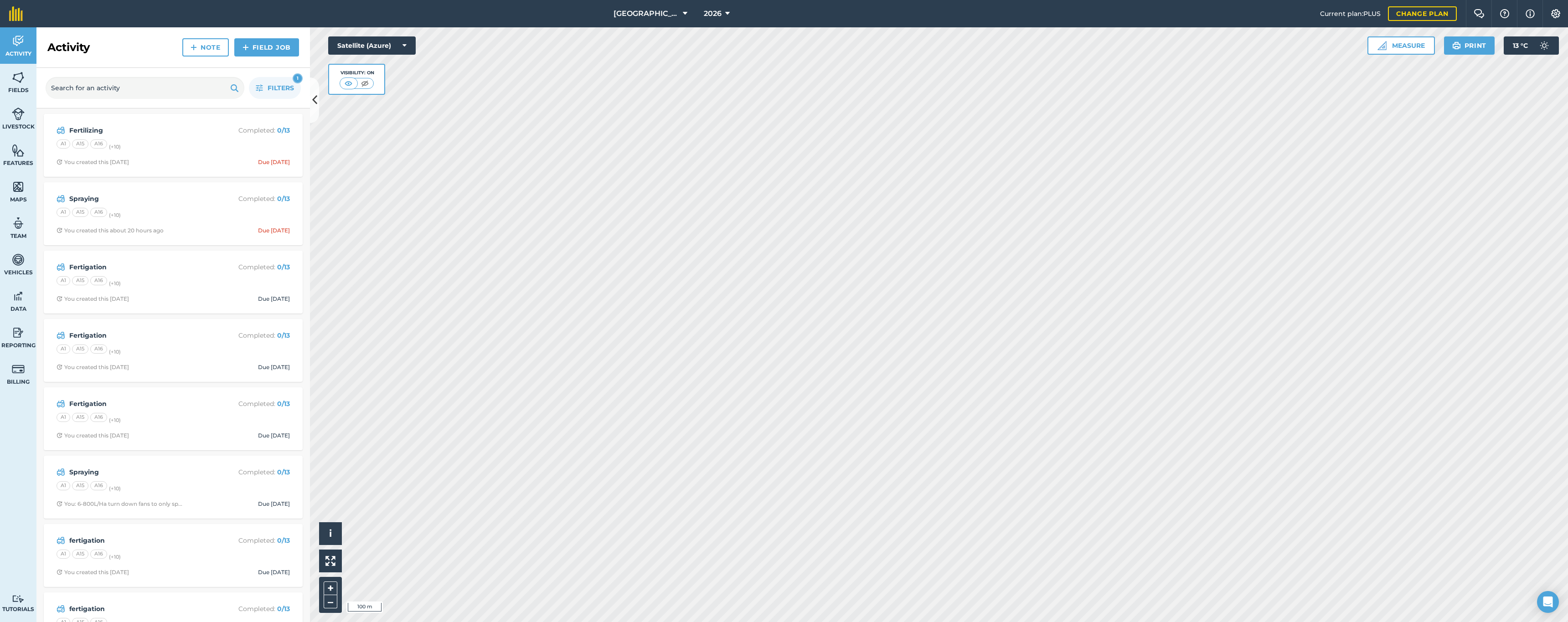
click at [147, 141] on div "A1 A15 A16 (+ 10 )" at bounding box center [173, 145] width 233 height 12
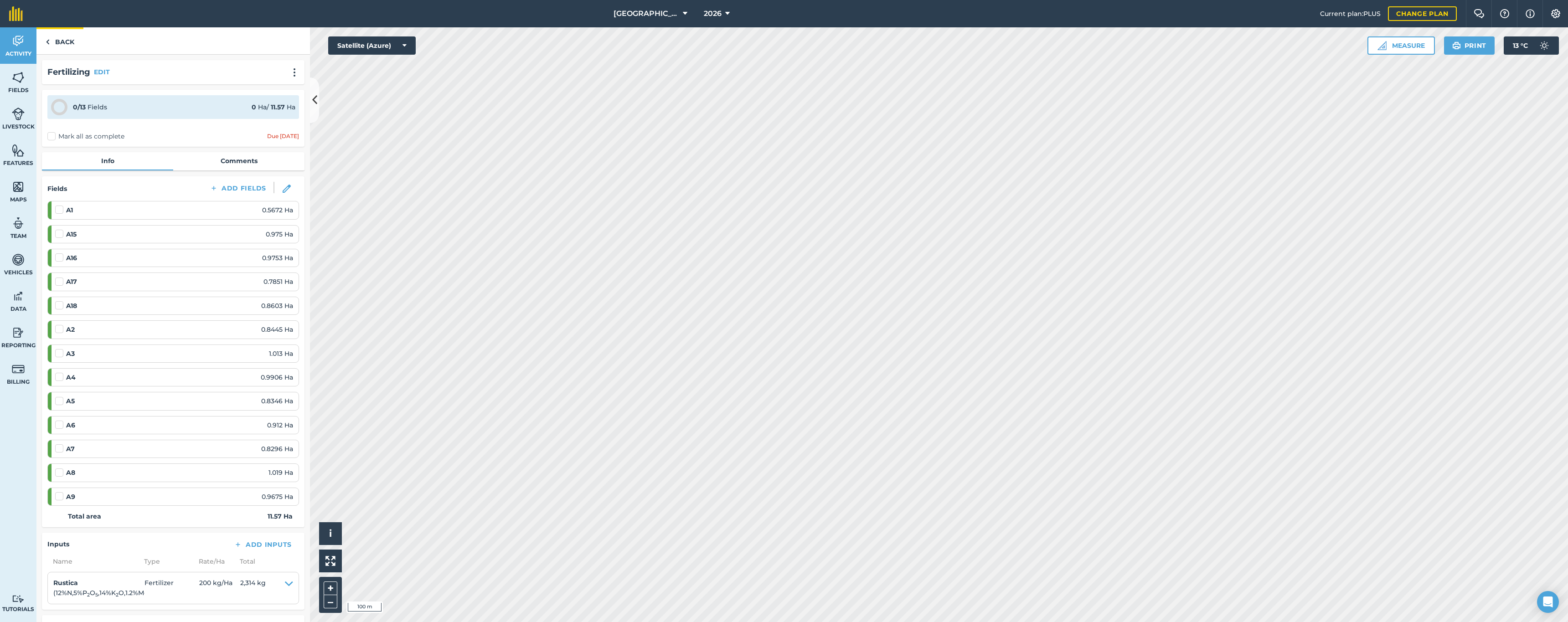
click at [61, 39] on link "Back" at bounding box center [59, 40] width 47 height 27
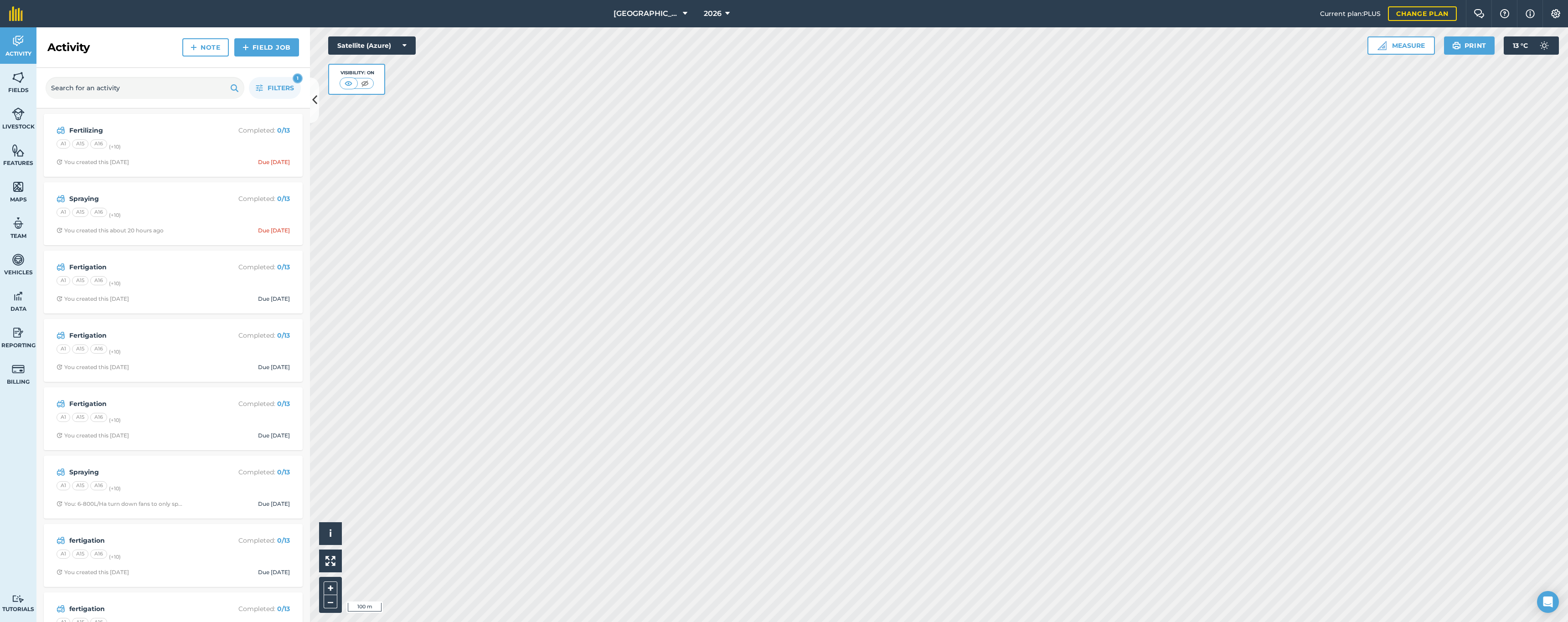
click at [174, 224] on div "Spraying Completed : 0 / 13 A1 A15 A16 (+ 10 ) You created this about 20 hours …" at bounding box center [173, 214] width 248 height 52
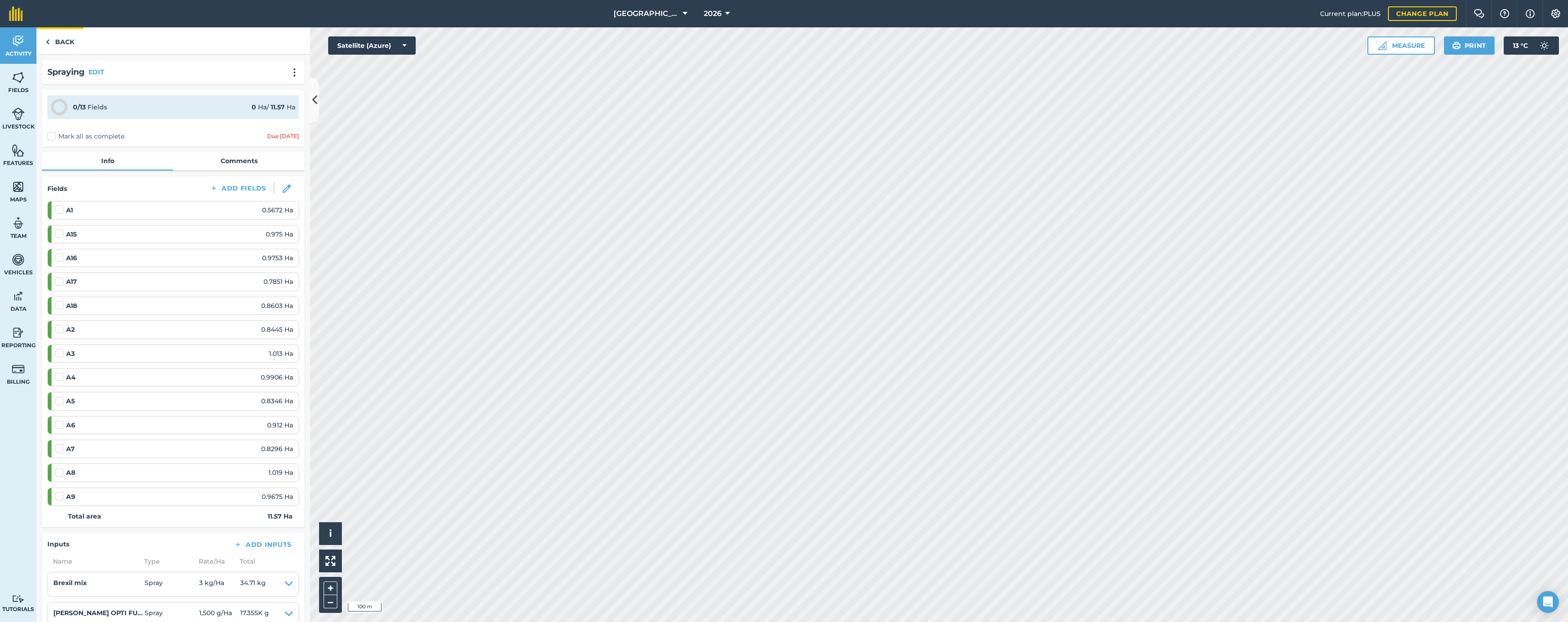
click at [56, 43] on link "Back" at bounding box center [59, 40] width 47 height 27
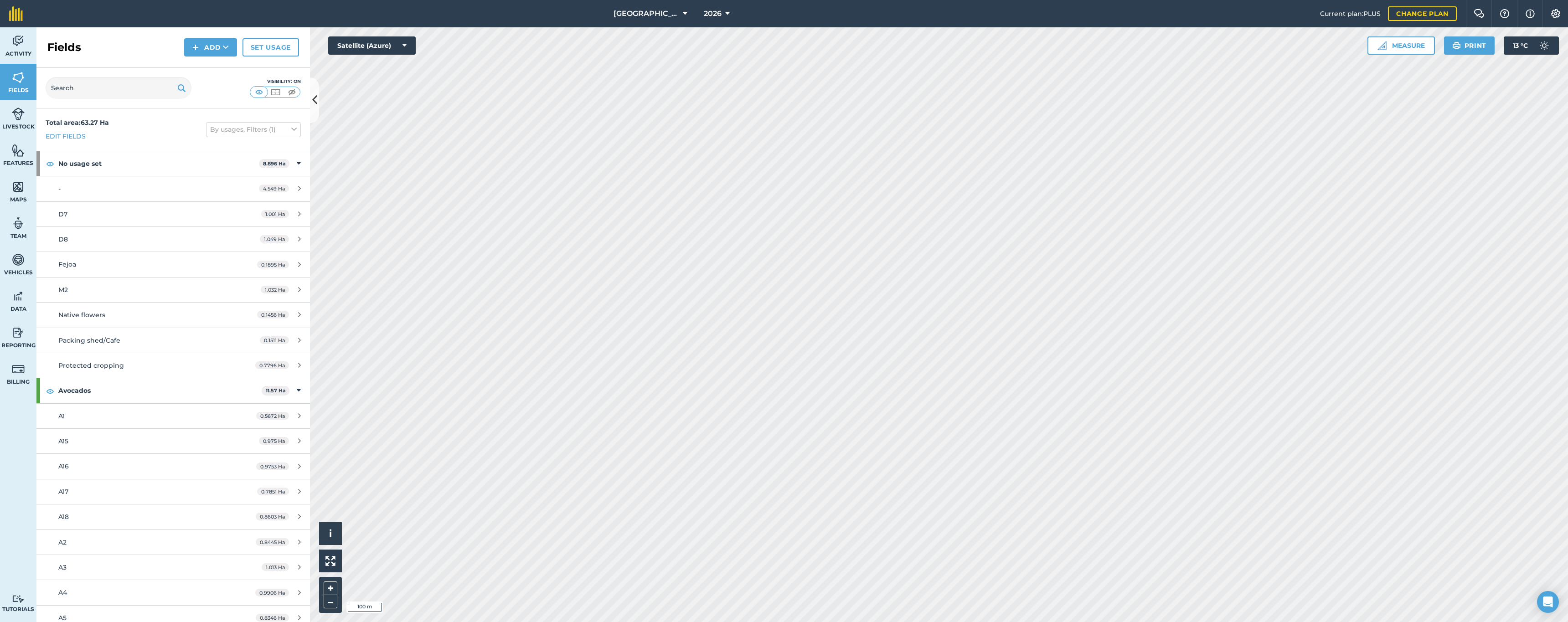
click at [15, 48] on link "Activity" at bounding box center [18, 46] width 36 height 36
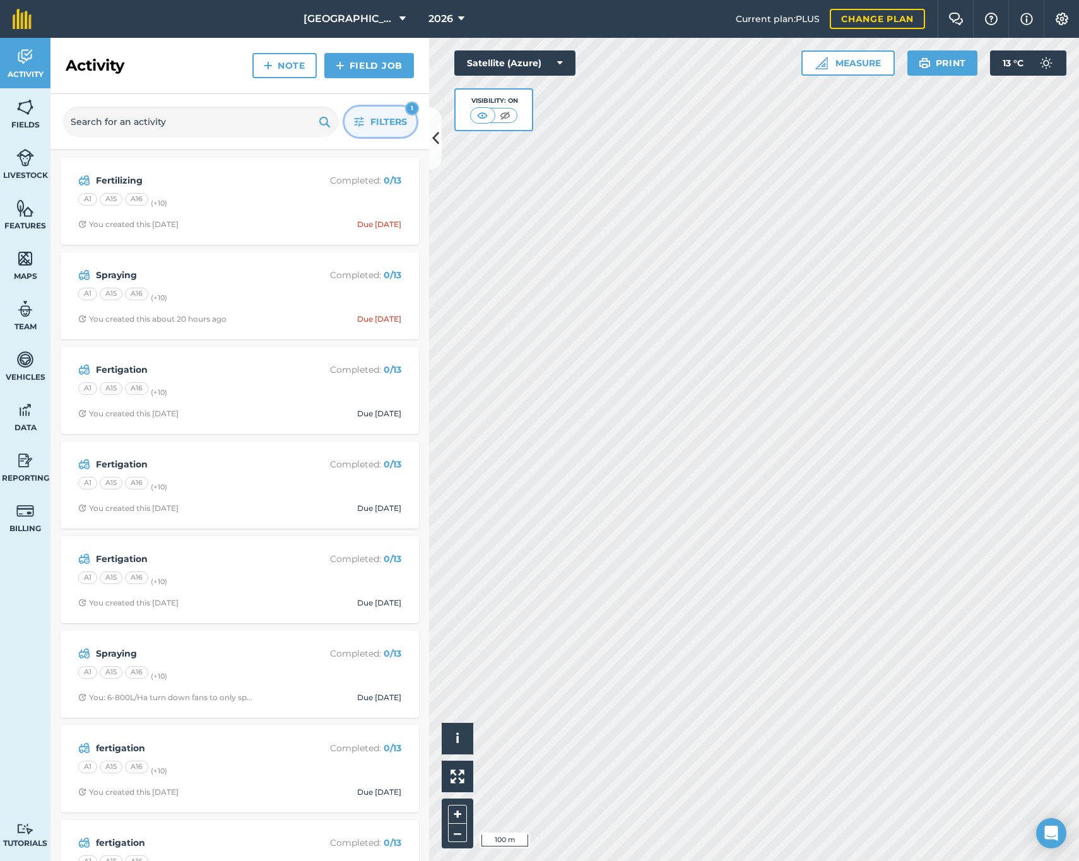
click at [378, 121] on span "Filters" at bounding box center [388, 122] width 37 height 14
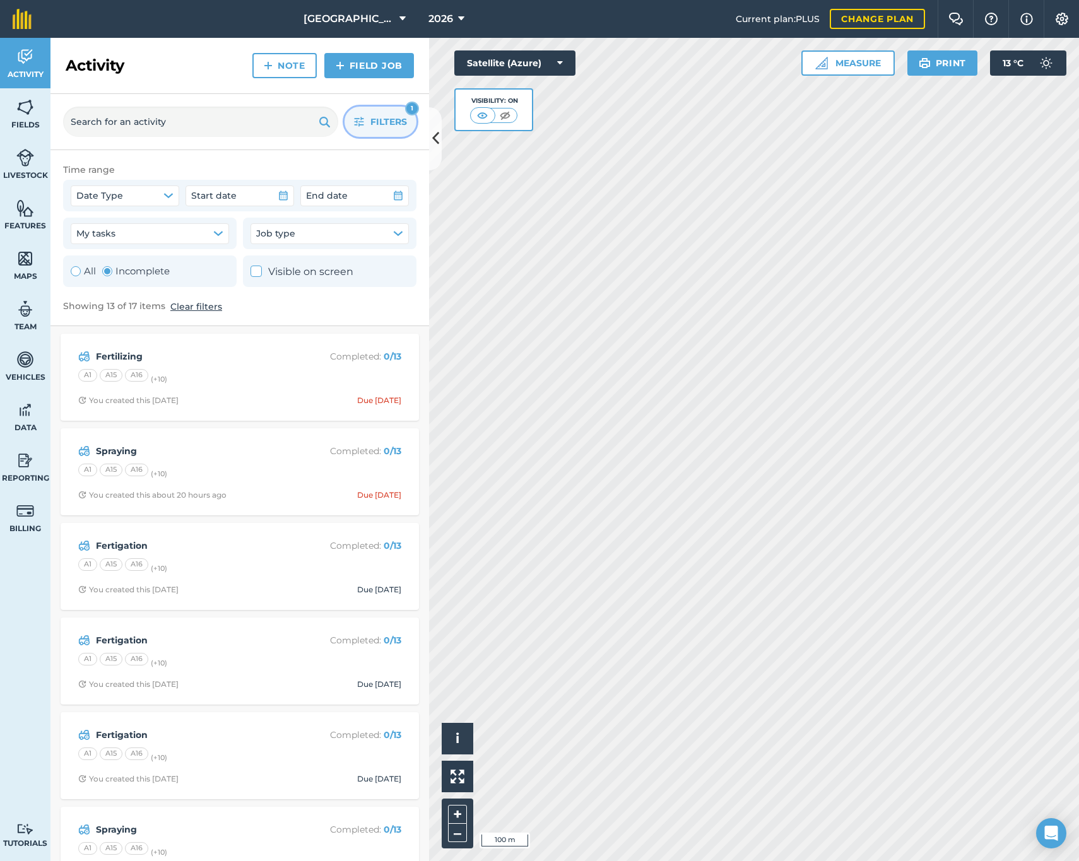
scroll to position [8, 0]
click at [74, 272] on div "Toggle Activity" at bounding box center [76, 271] width 10 height 10
radio input "true"
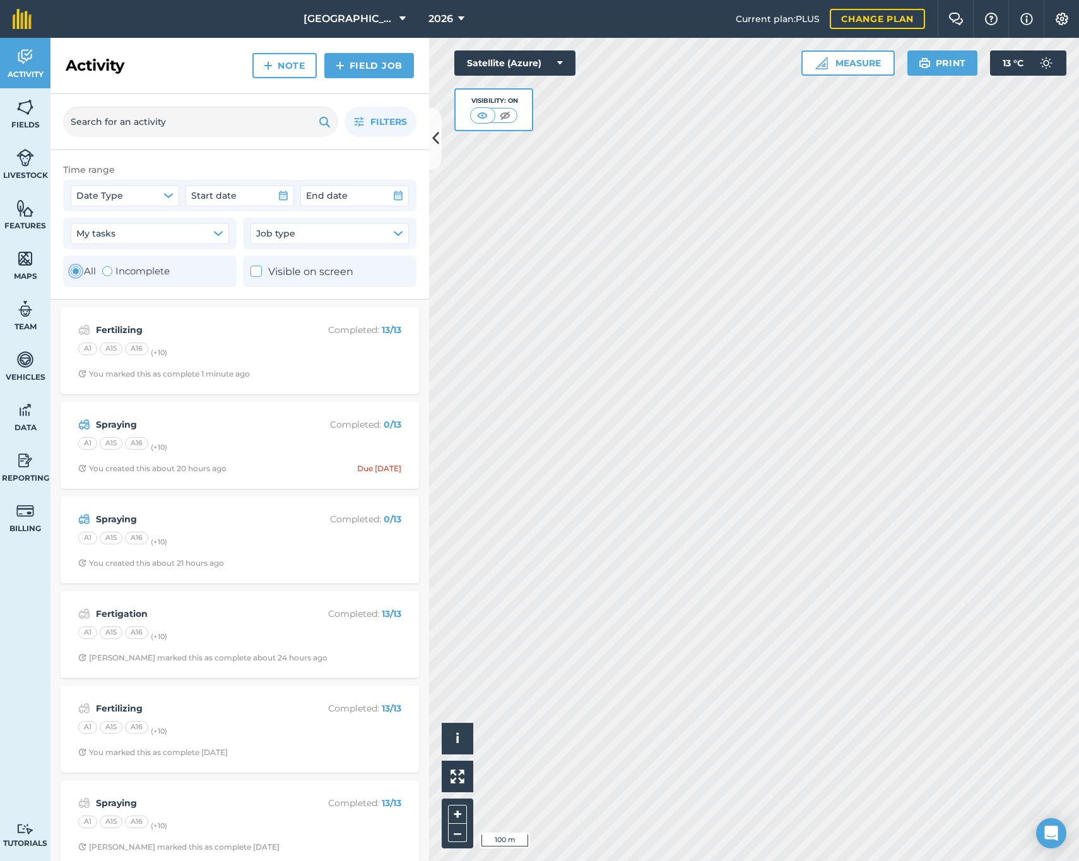
scroll to position [0, 0]
click at [211, 353] on div "A1 A15 A16 (+ 10 )" at bounding box center [239, 351] width 323 height 16
click at [205, 346] on div "A1 A15 A16 (+ 10 )" at bounding box center [239, 351] width 323 height 16
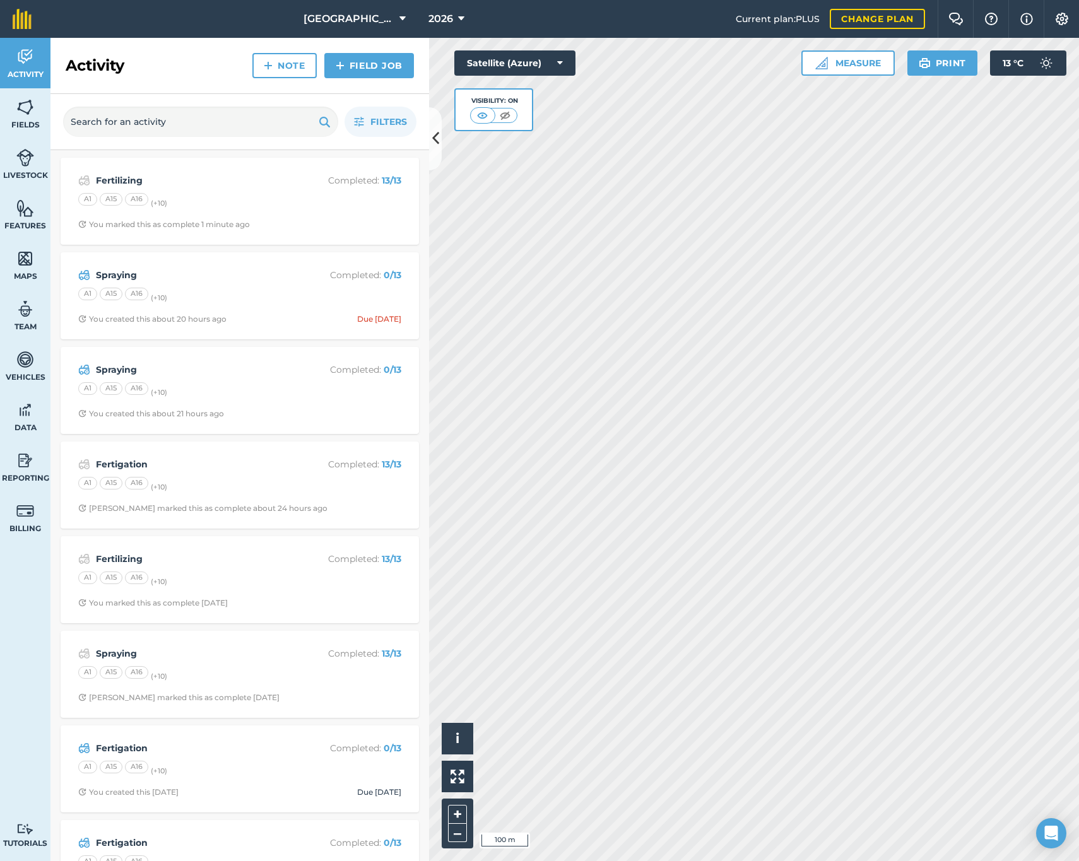
click at [208, 295] on div "A1 A15 A16 (+ 10 )" at bounding box center [239, 296] width 323 height 16
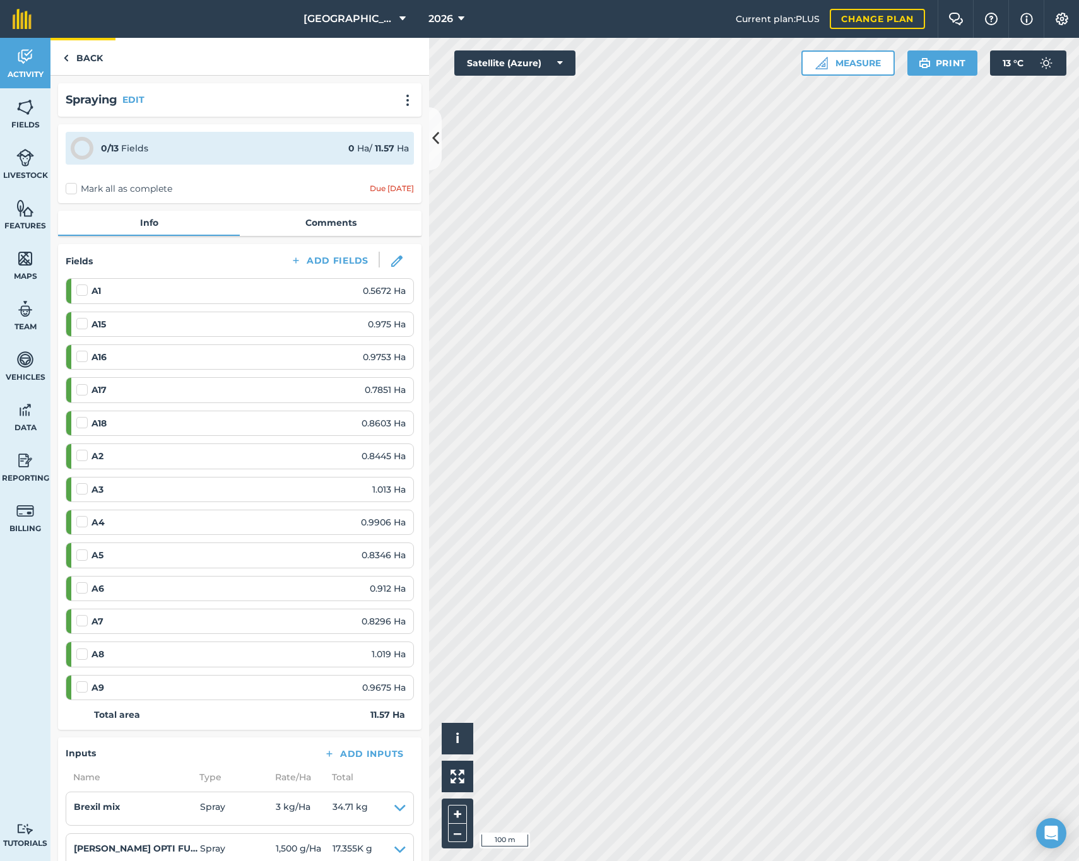
click at [82, 49] on link "Back" at bounding box center [82, 56] width 65 height 37
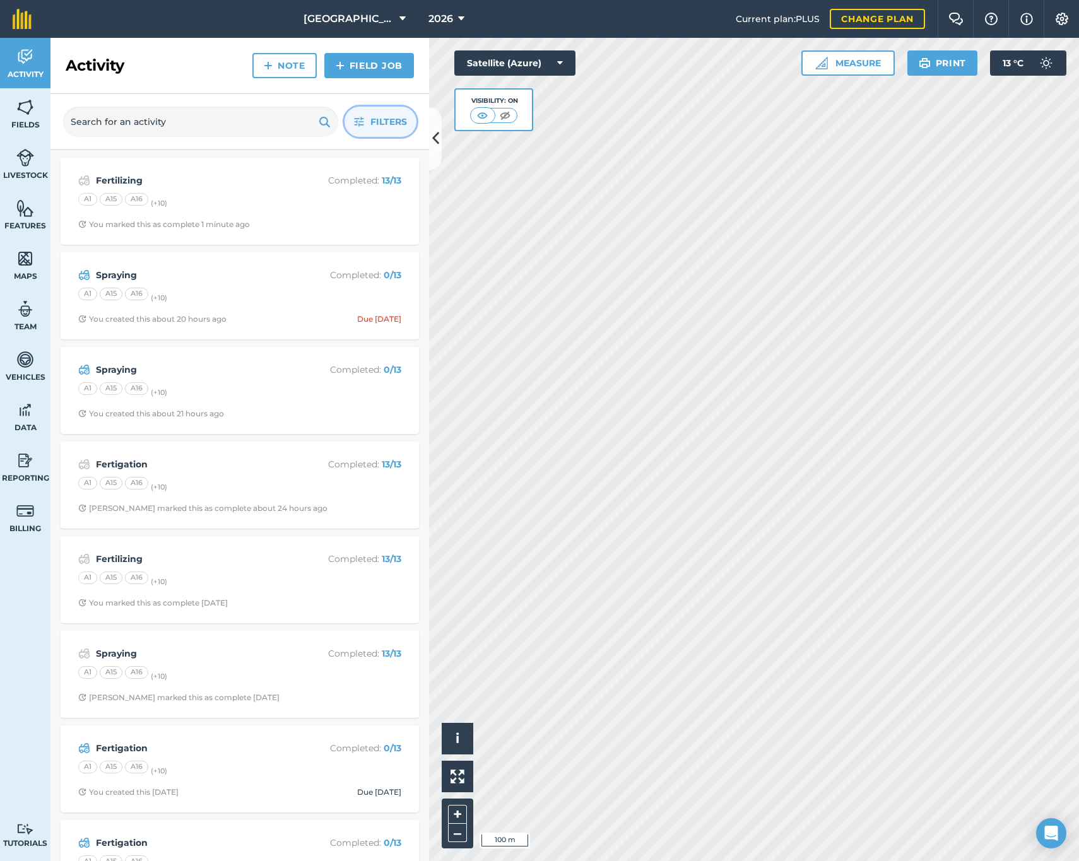
click at [385, 128] on span "Filters" at bounding box center [388, 122] width 37 height 14
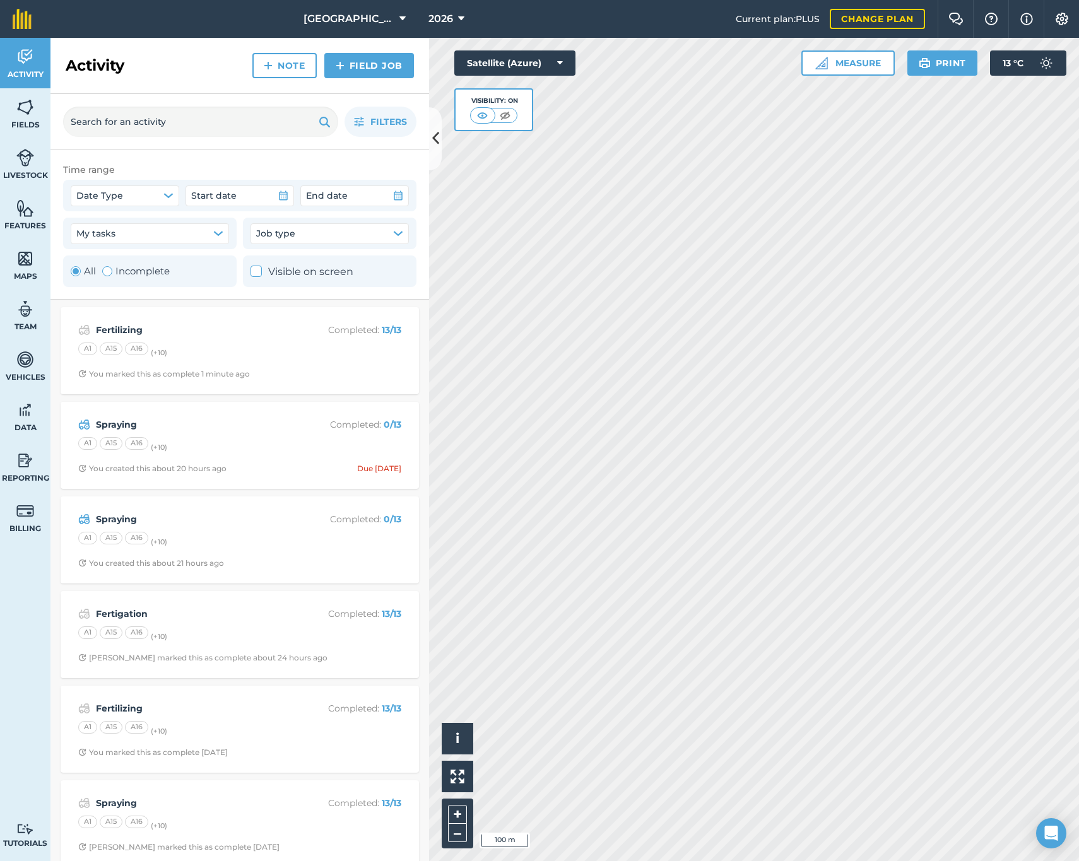
drag, startPoint x: 55, startPoint y: 395, endPoint x: 52, endPoint y: 382, distance: 13.5
click at [50, 405] on link "Data" at bounding box center [25, 416] width 50 height 50
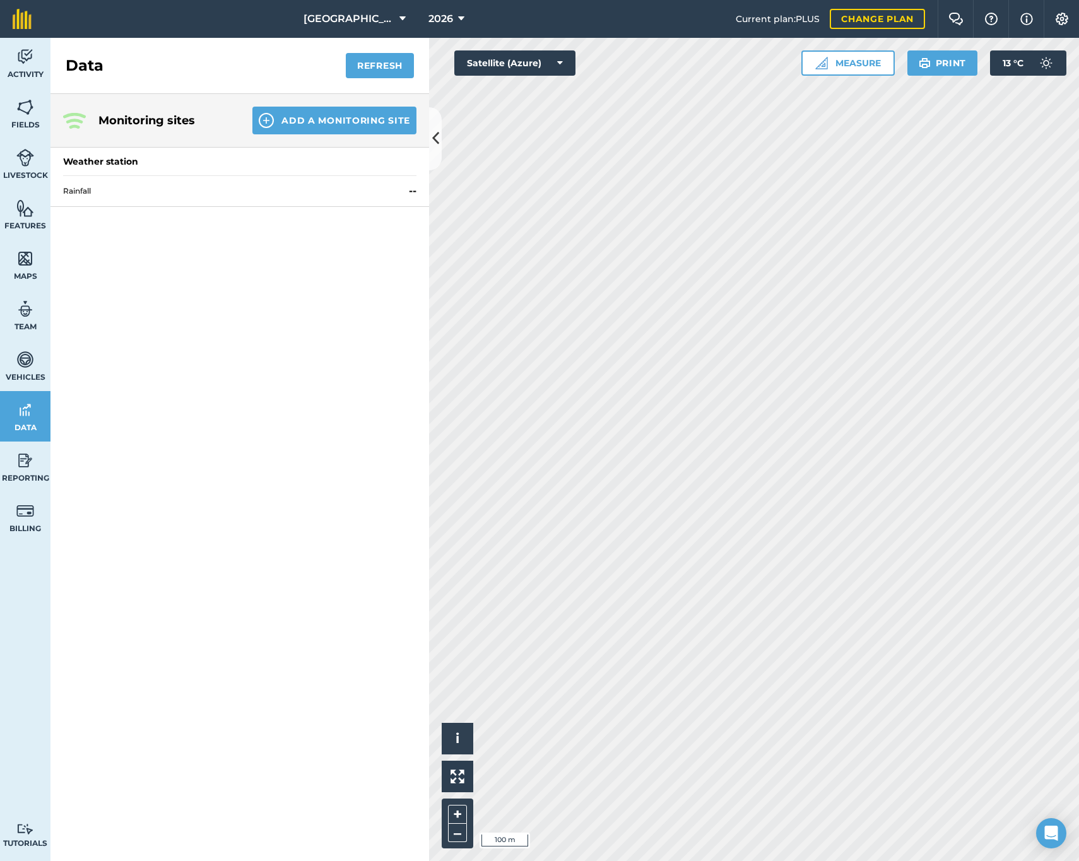
click at [12, 59] on link "Activity" at bounding box center [25, 63] width 50 height 50
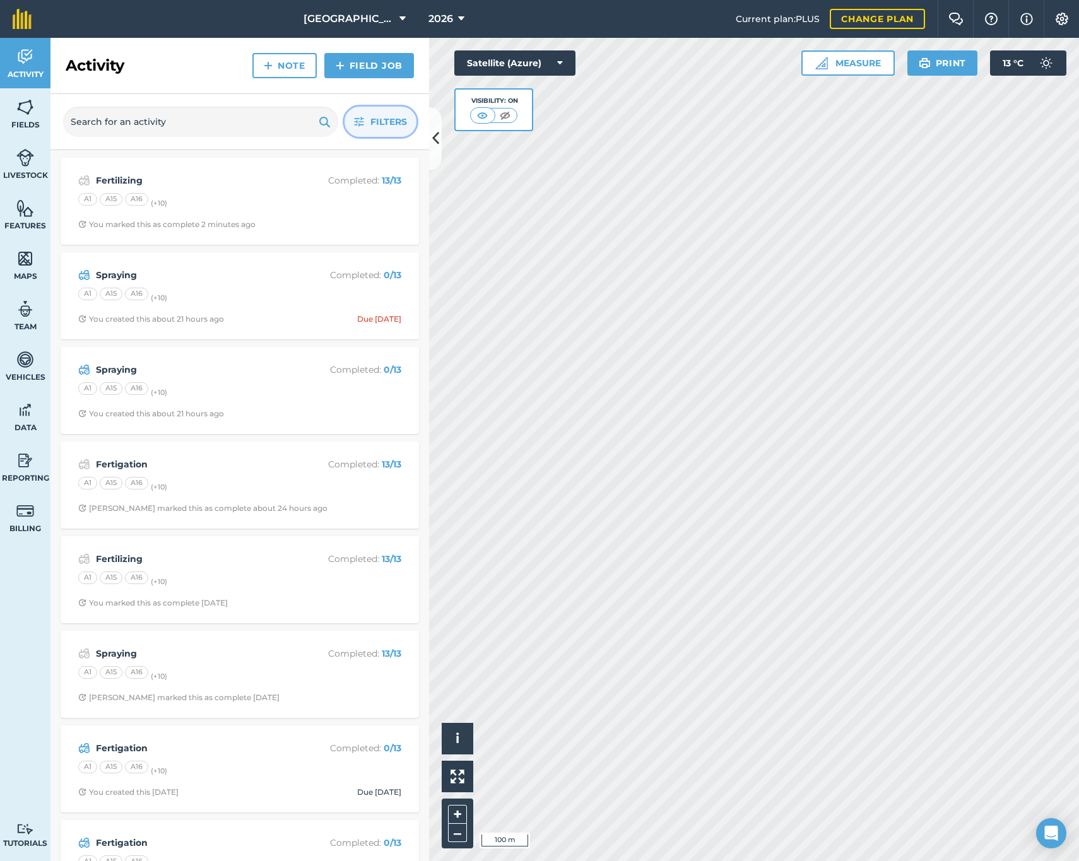
click at [386, 115] on span "Filters" at bounding box center [388, 122] width 37 height 14
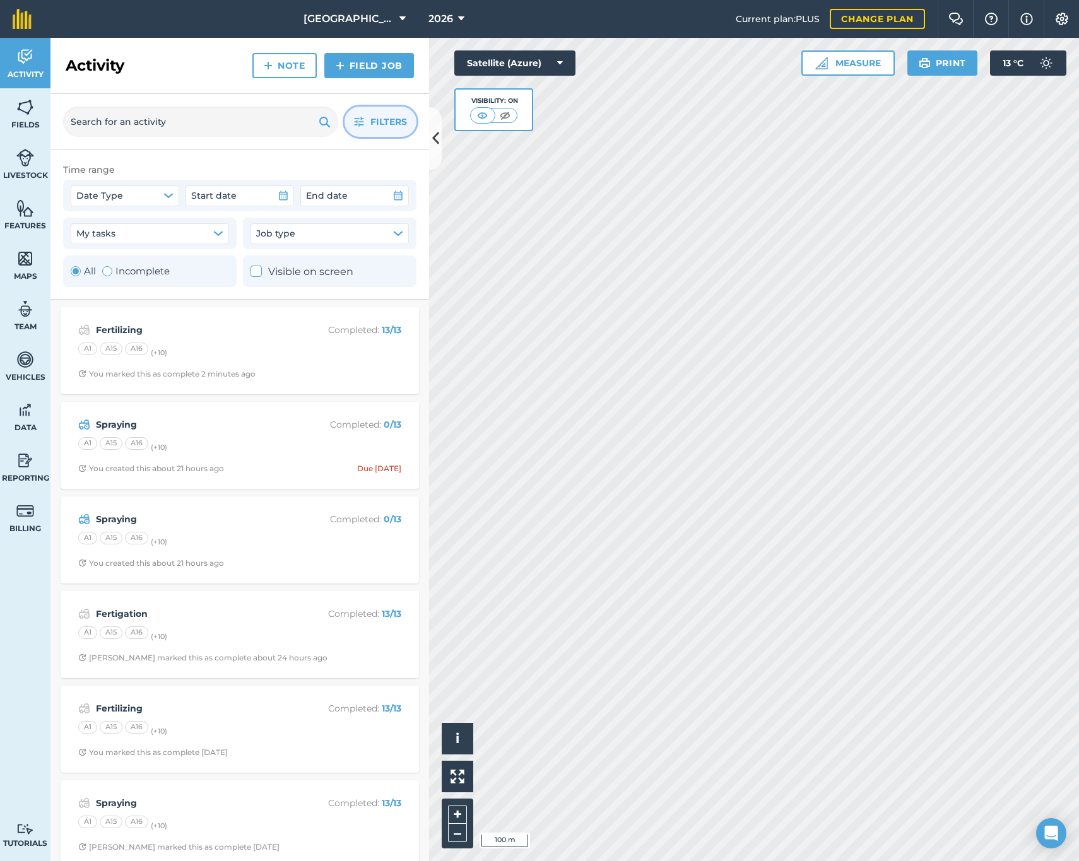
click at [389, 121] on span "Filters" at bounding box center [388, 122] width 37 height 14
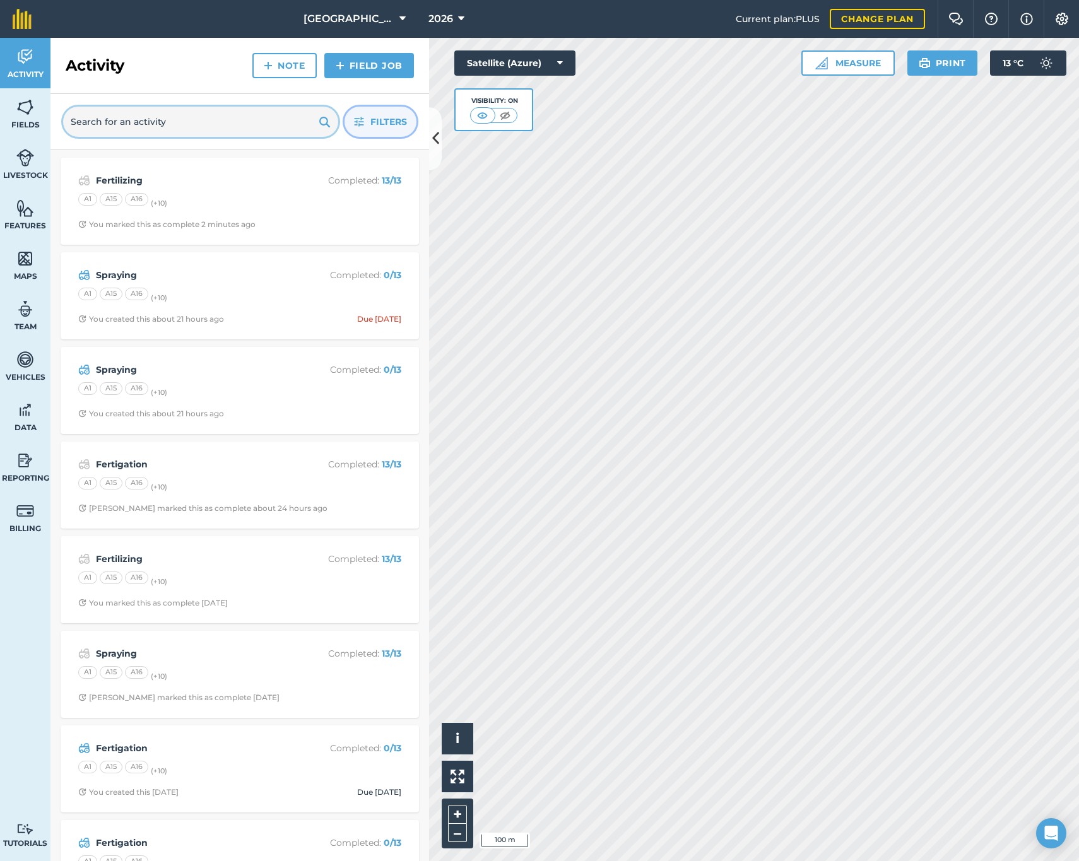
click at [204, 126] on input "text" at bounding box center [200, 122] width 275 height 30
type input "spray"
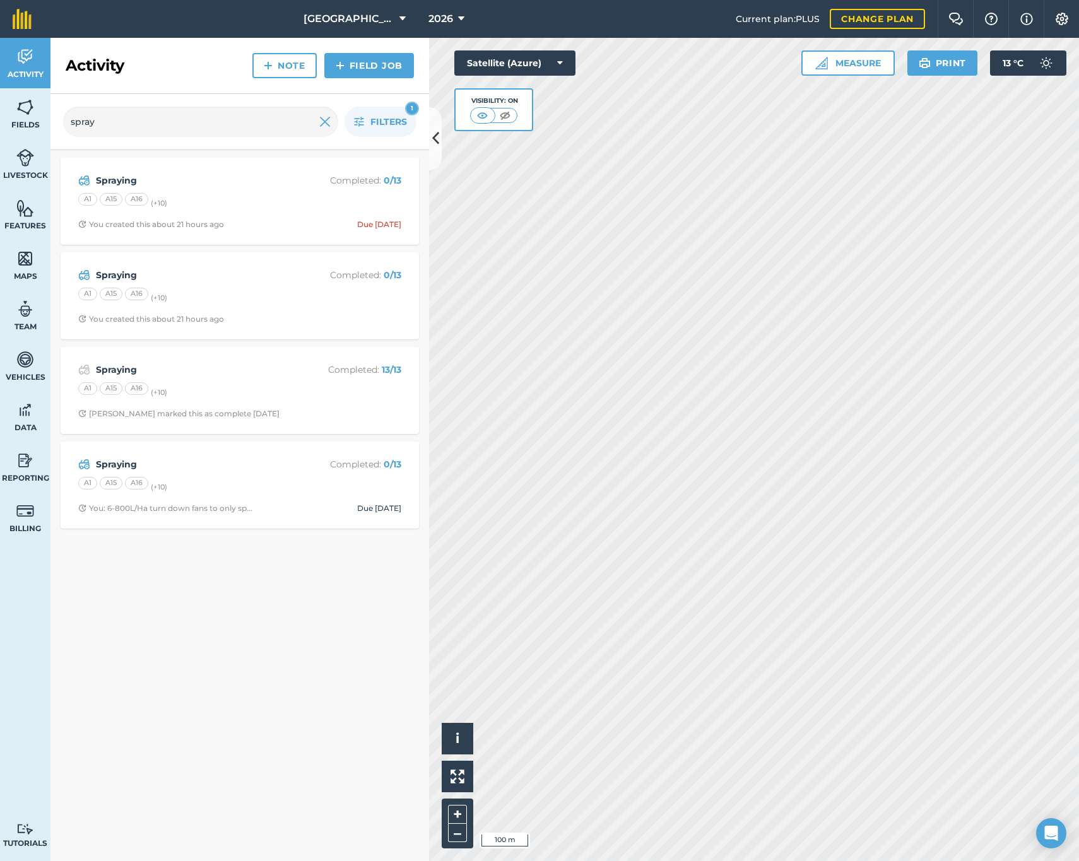
click at [439, 13] on span "2026" at bounding box center [441, 18] width 25 height 15
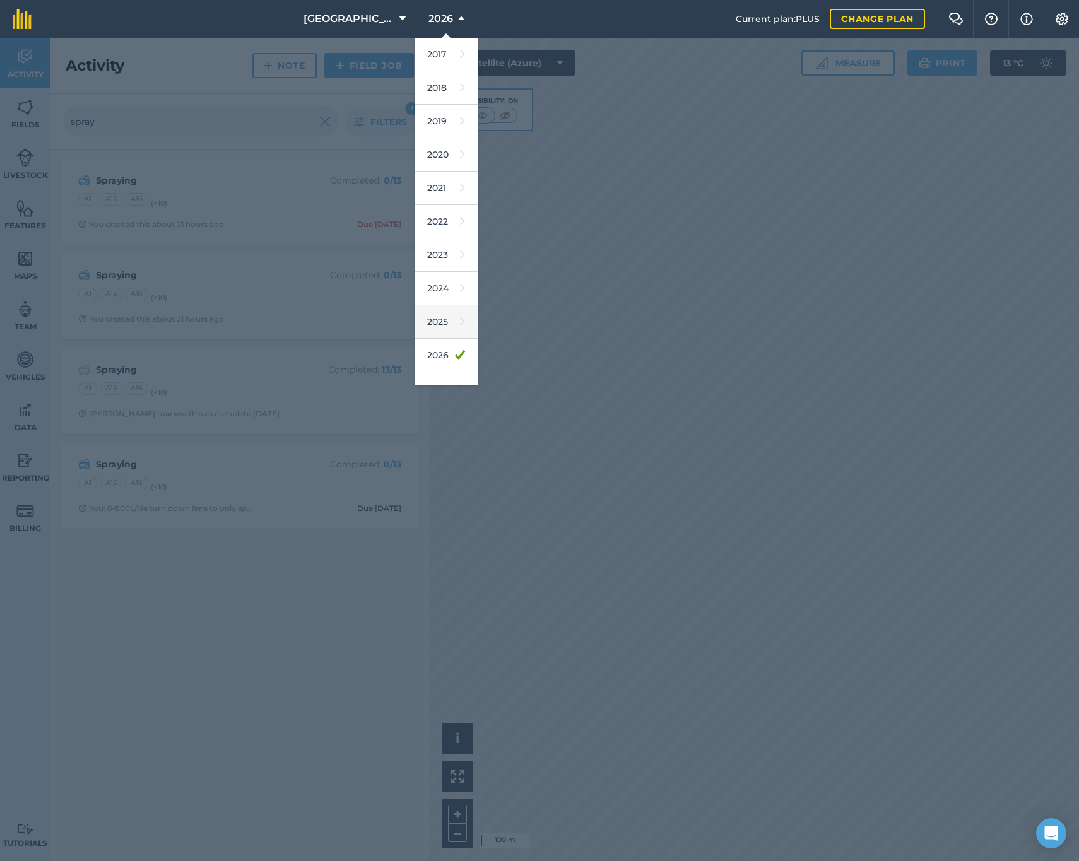
click at [434, 324] on link "2025" at bounding box center [446, 321] width 63 height 33
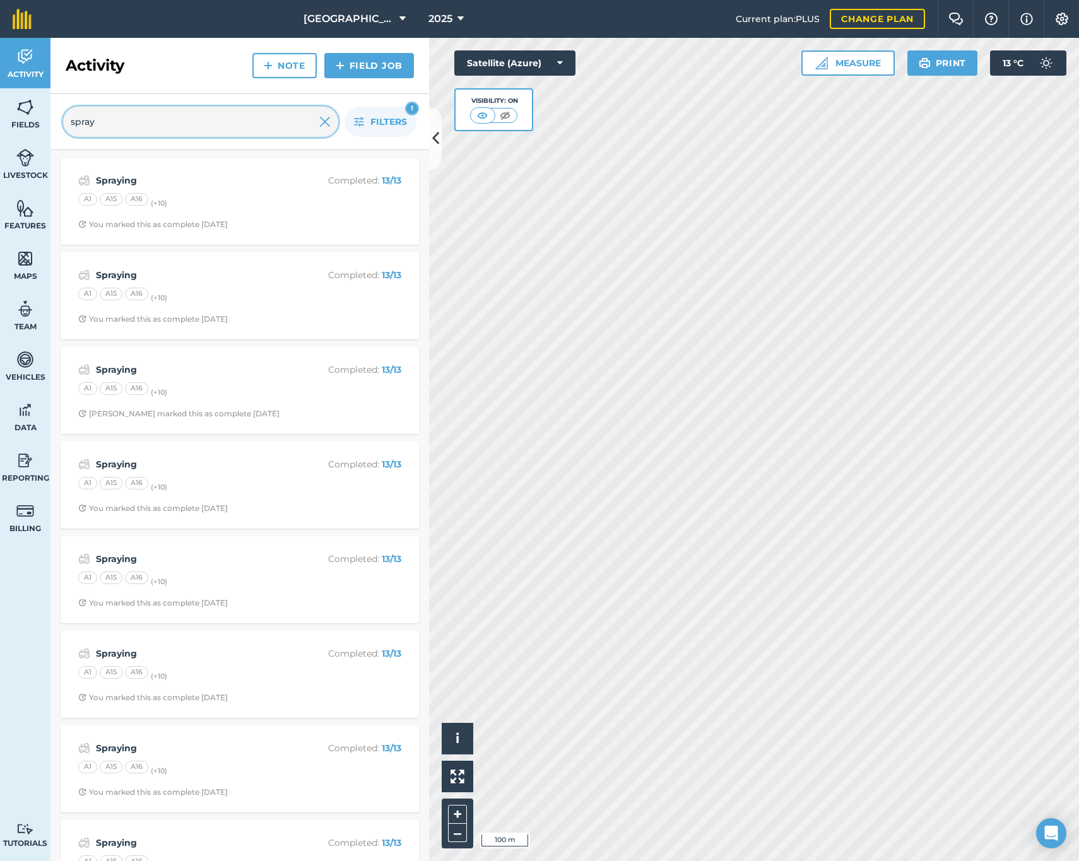
click at [273, 128] on input "spray" at bounding box center [200, 122] width 275 height 30
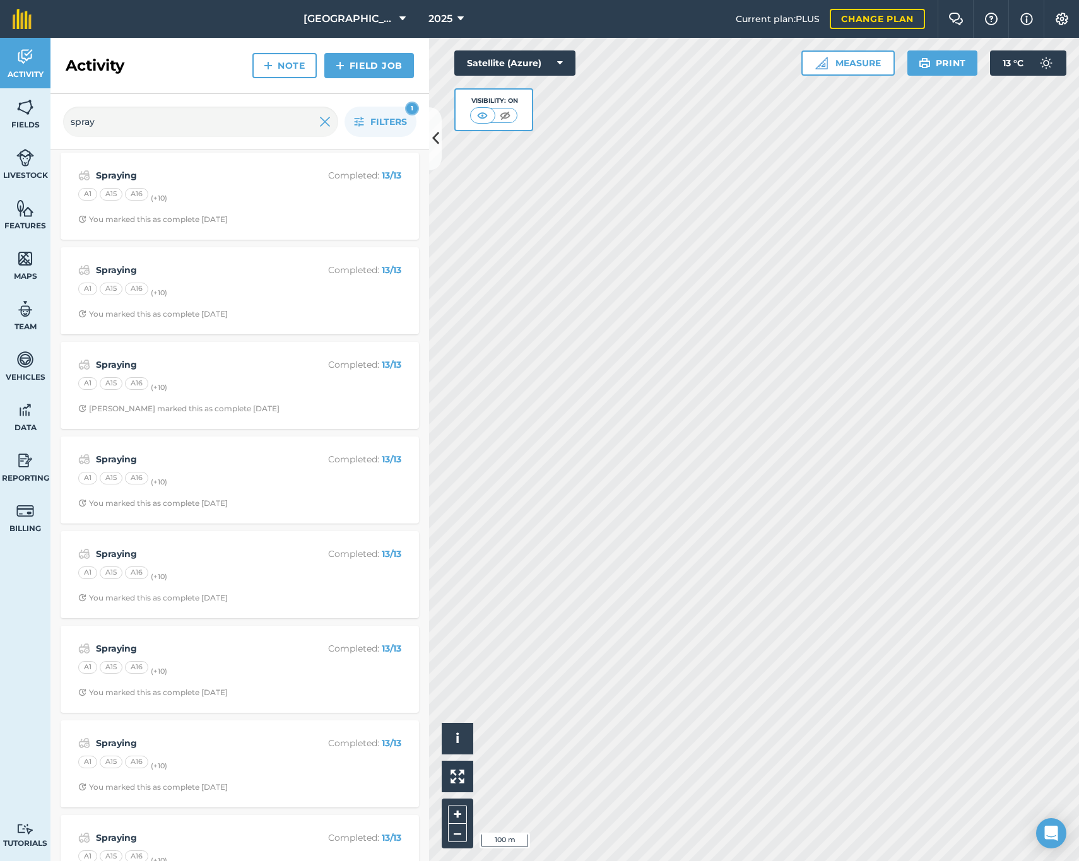
click at [256, 187] on div "Spraying Completed : 13 / 13 A1 A15 A16 (+ 10 ) You marked this as complete [DA…" at bounding box center [239, 196] width 343 height 72
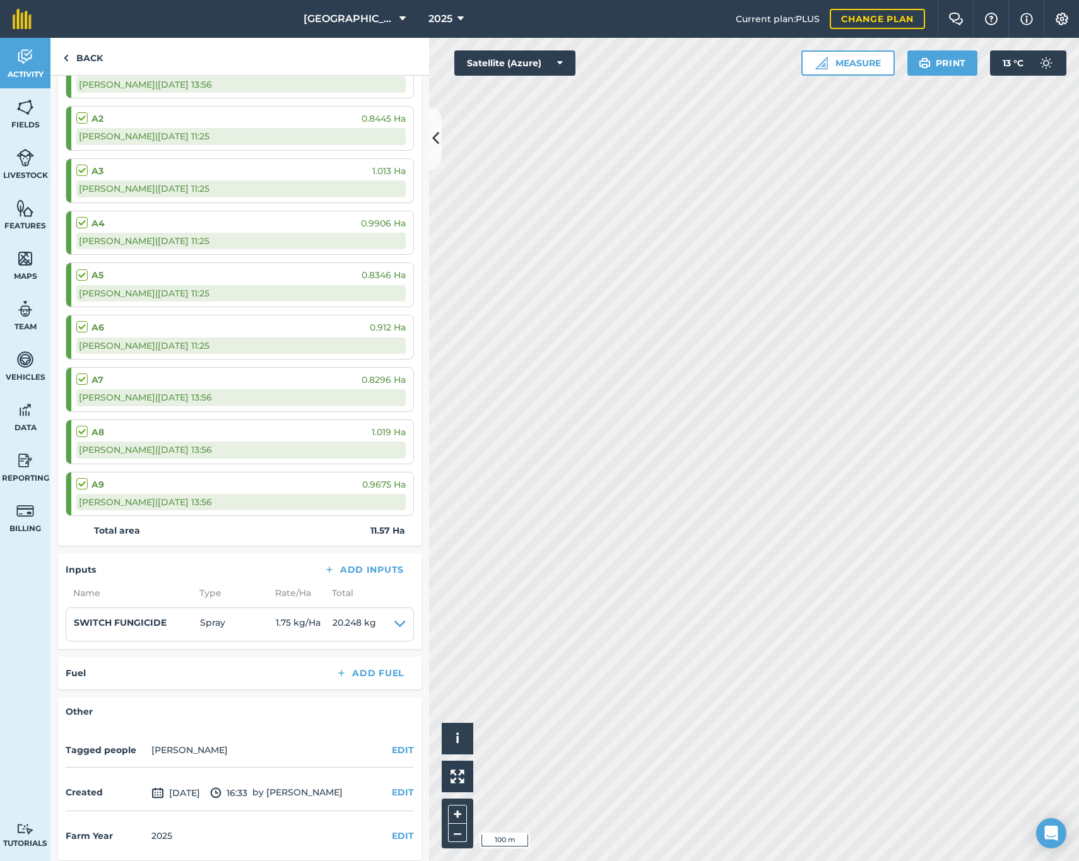
scroll to position [432, 0]
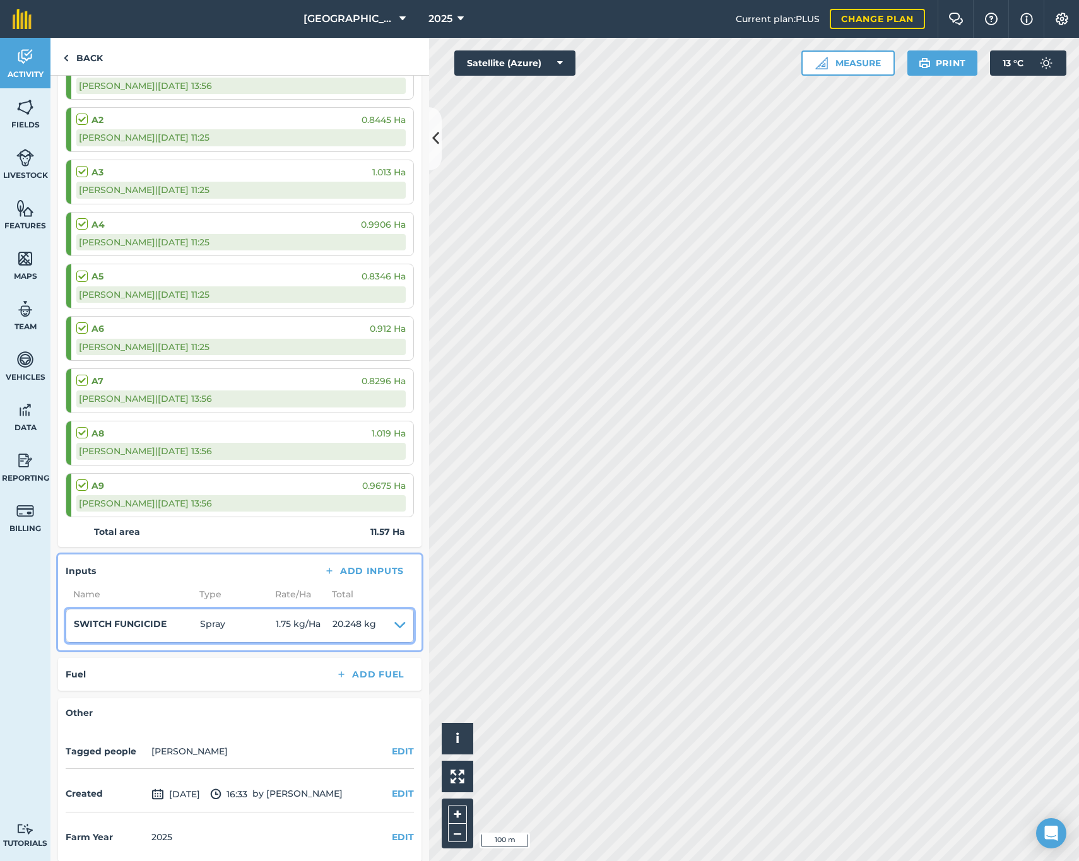
click at [394, 620] on icon at bounding box center [399, 626] width 11 height 18
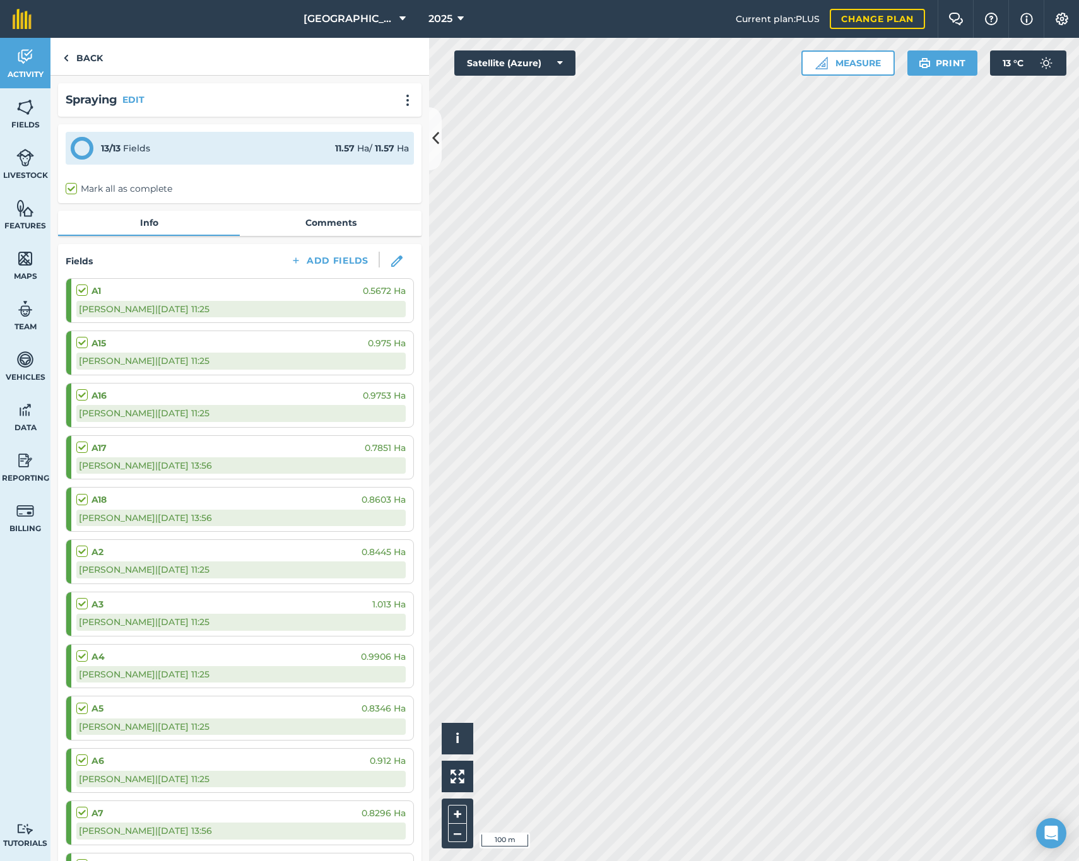
scroll to position [0, 0]
click at [295, 221] on link "Comments" at bounding box center [331, 223] width 182 height 24
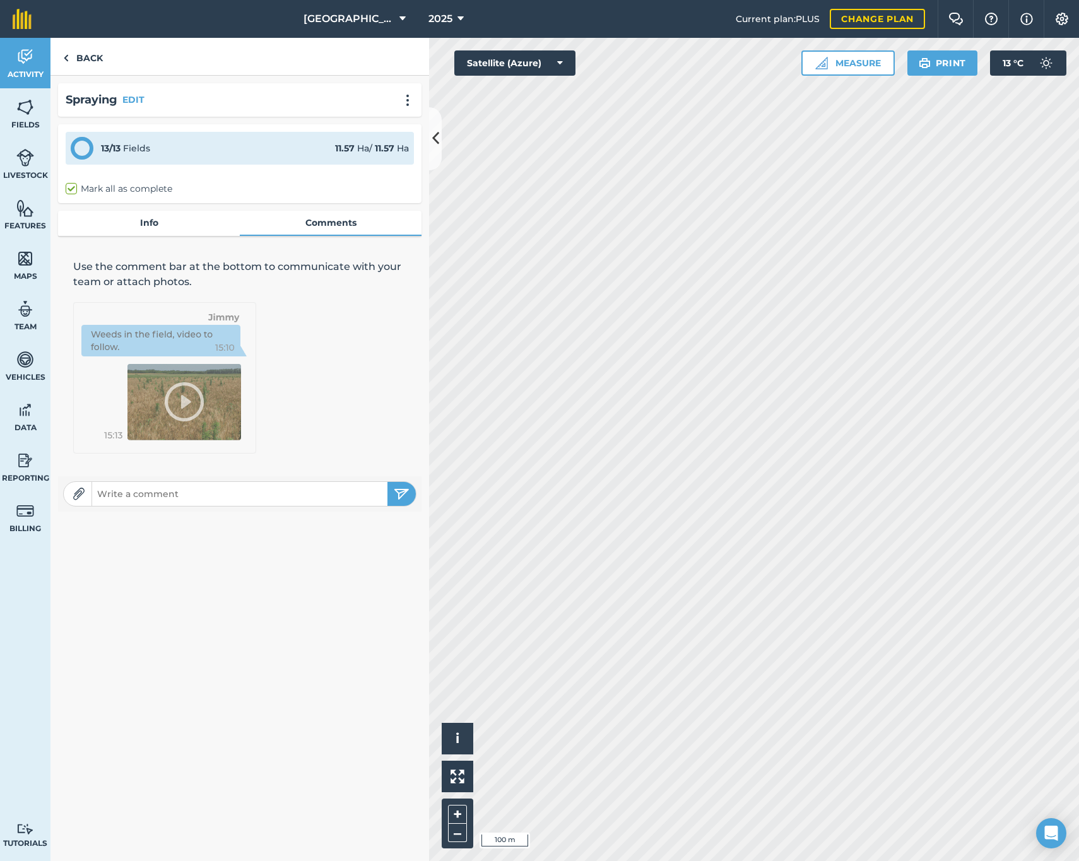
click at [165, 223] on link "Info" at bounding box center [149, 223] width 182 height 24
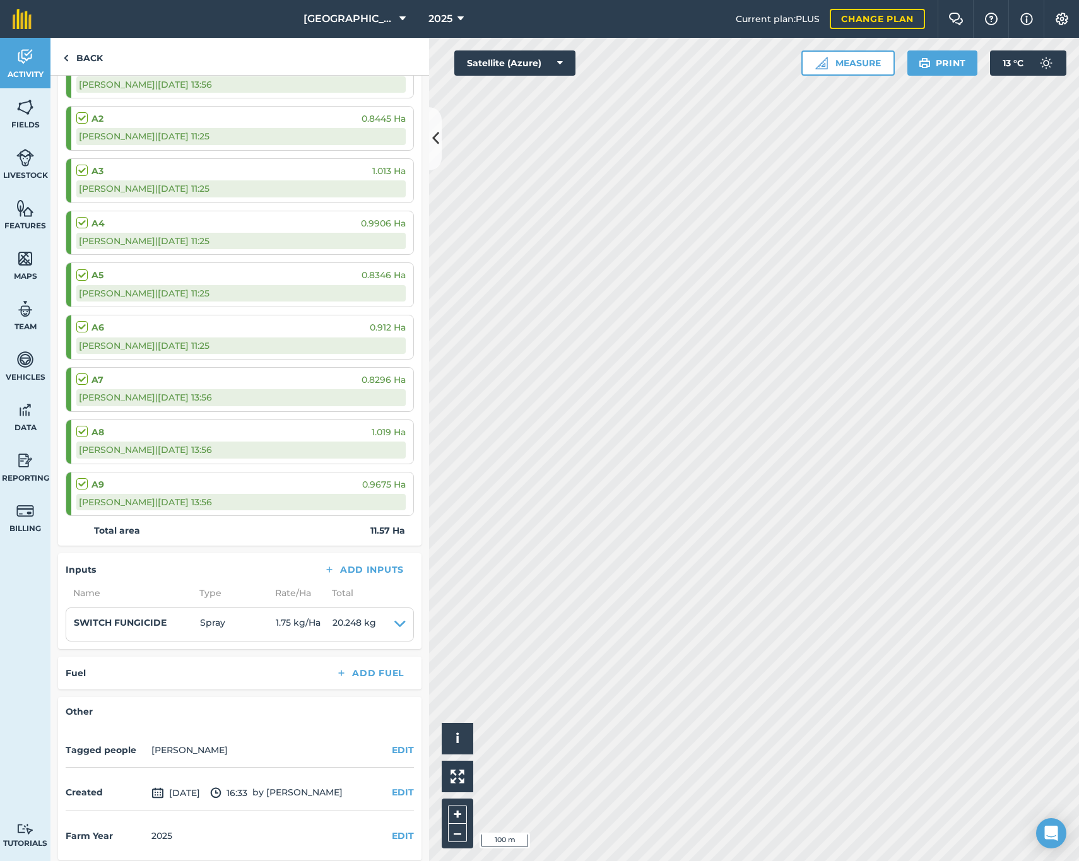
scroll to position [432, 0]
click at [74, 60] on link "Back" at bounding box center [82, 56] width 65 height 37
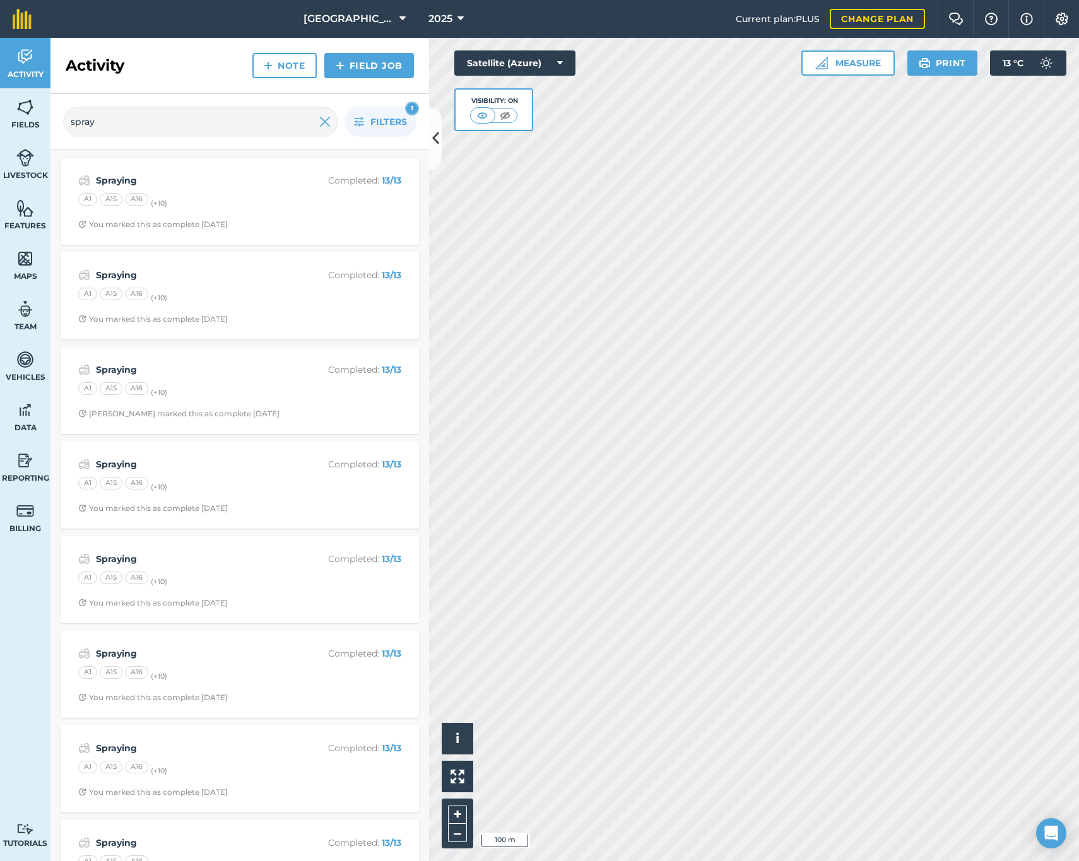
click at [199, 290] on div "A1 A15 A16 (+ 10 )" at bounding box center [239, 296] width 323 height 16
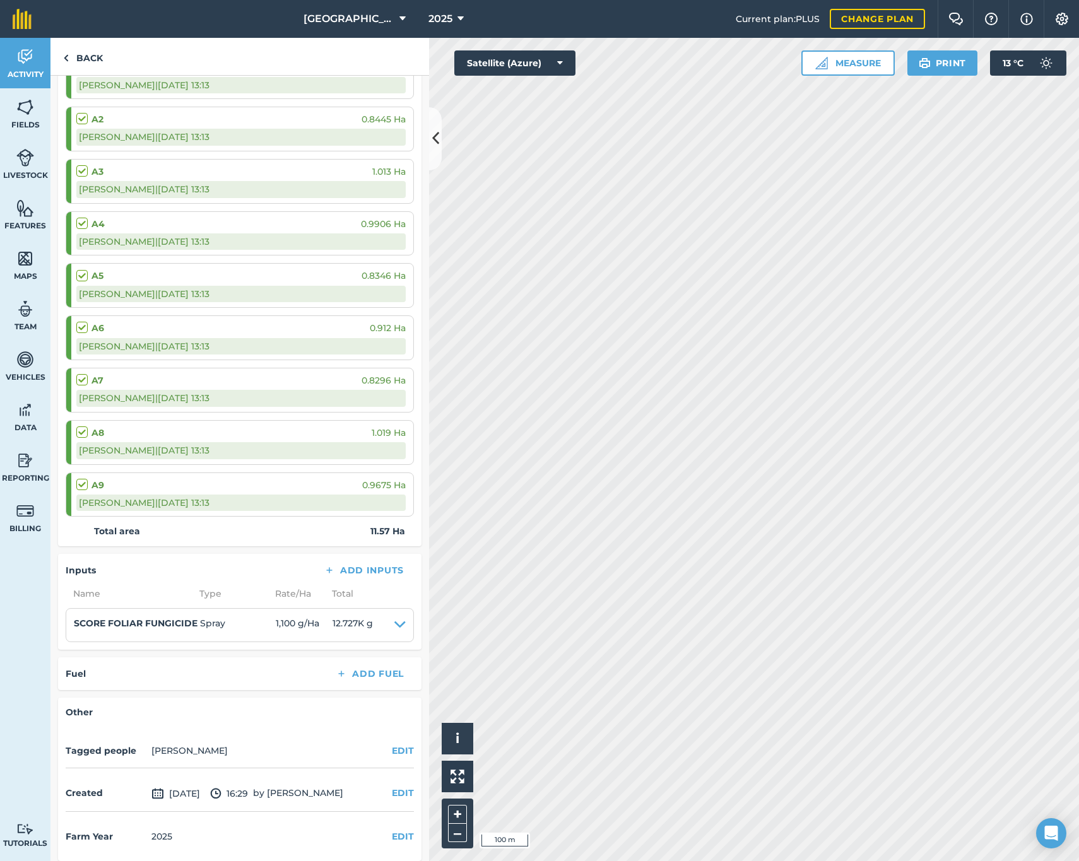
scroll to position [432, 0]
click at [83, 54] on link "Back" at bounding box center [82, 56] width 65 height 37
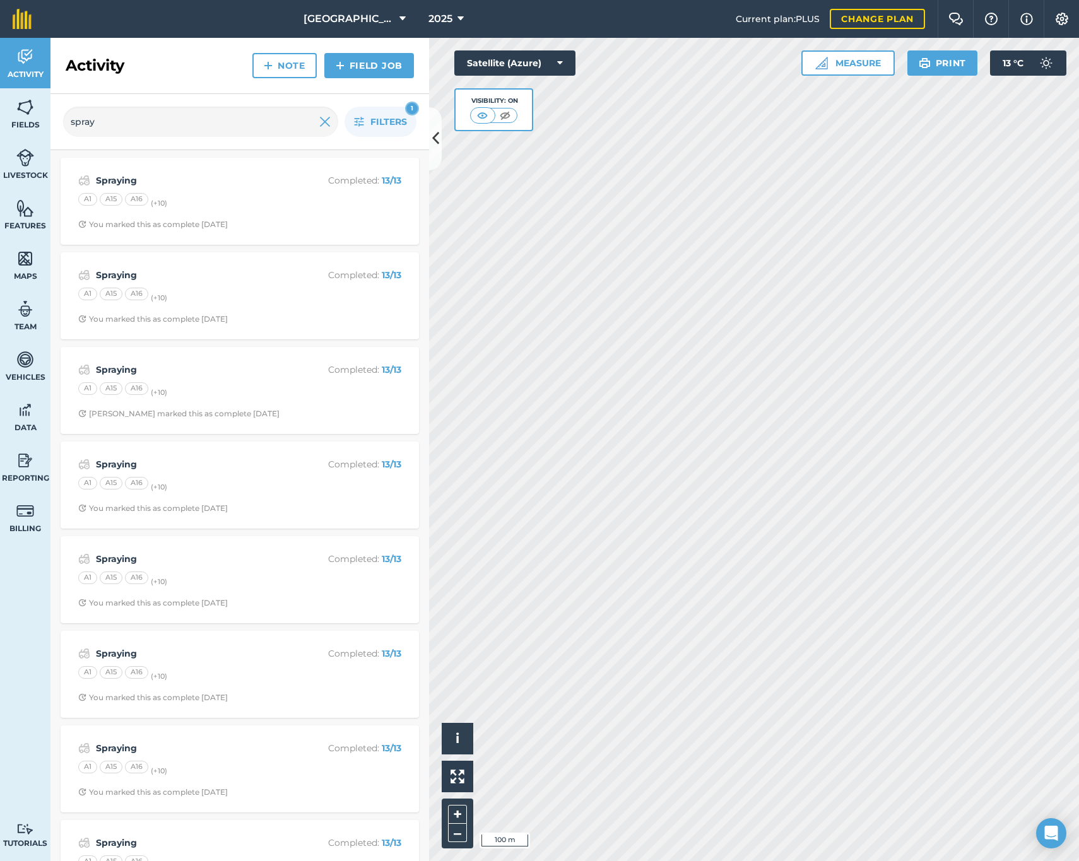
click at [158, 396] on div "A1 A15 A16 (+ 10 )" at bounding box center [239, 390] width 323 height 16
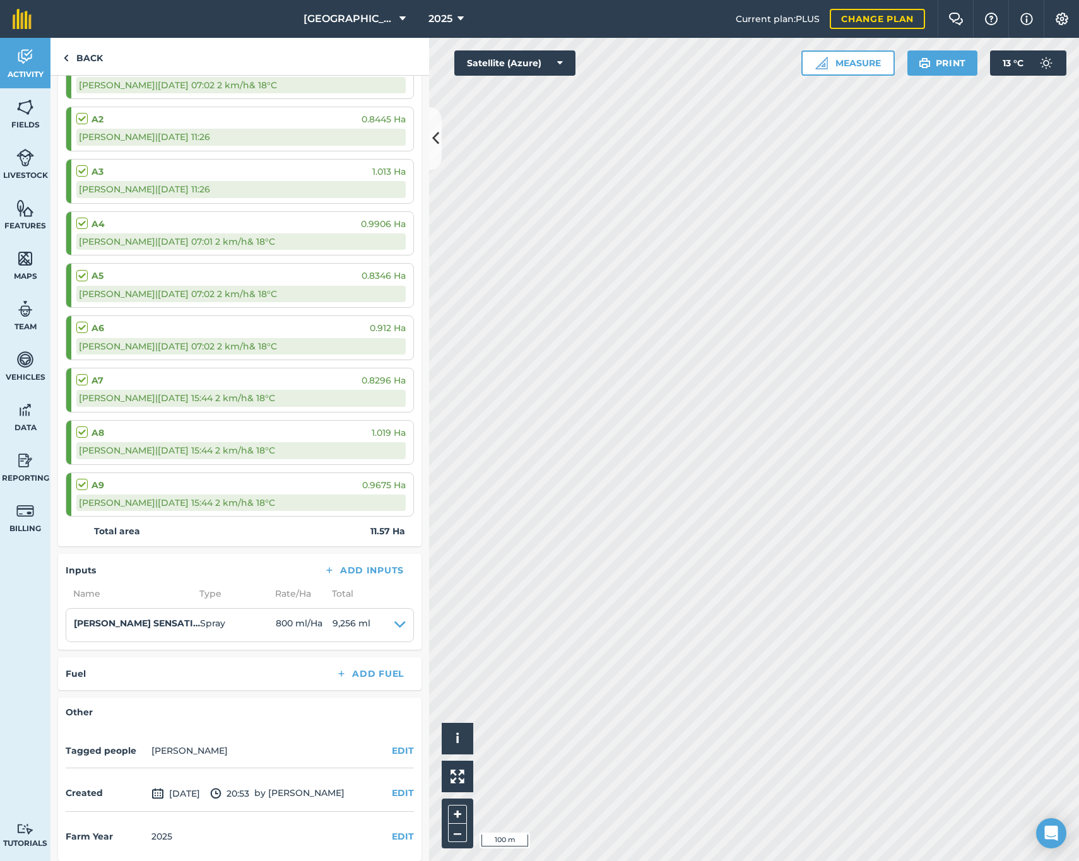
scroll to position [432, 0]
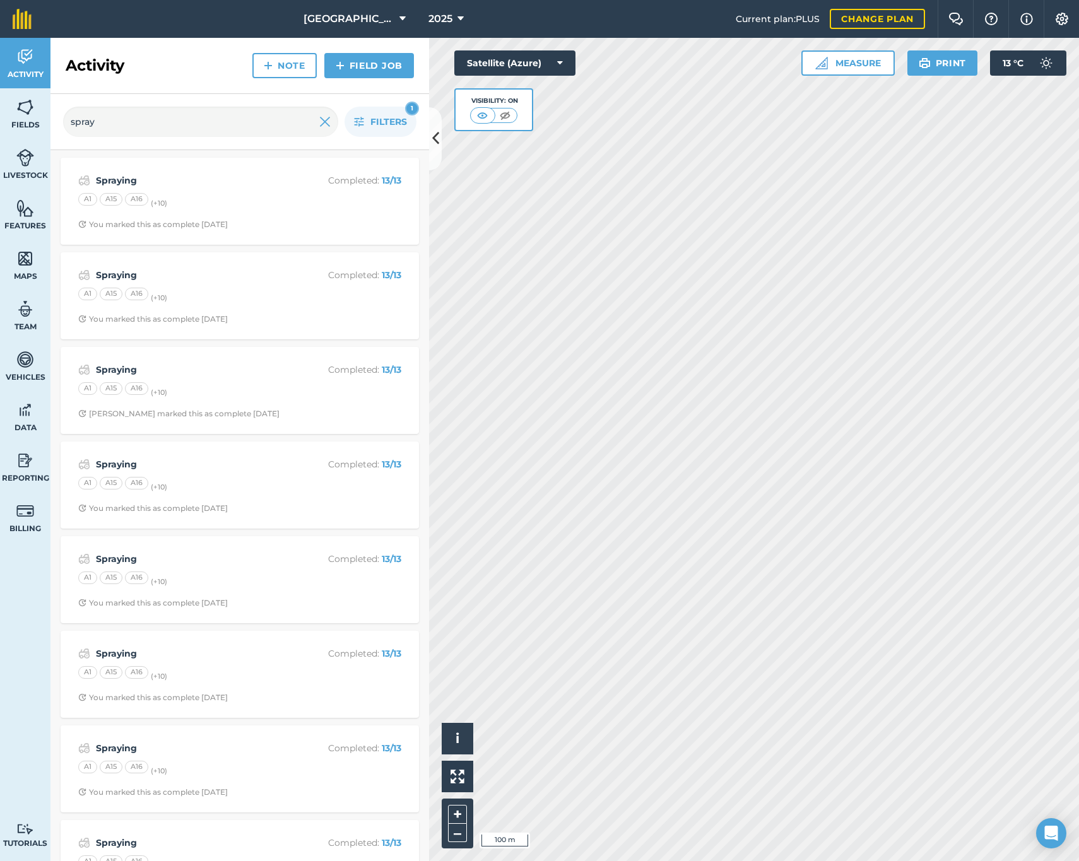
click at [216, 572] on div "A1 A15 A16 (+ 10 )" at bounding box center [239, 580] width 323 height 16
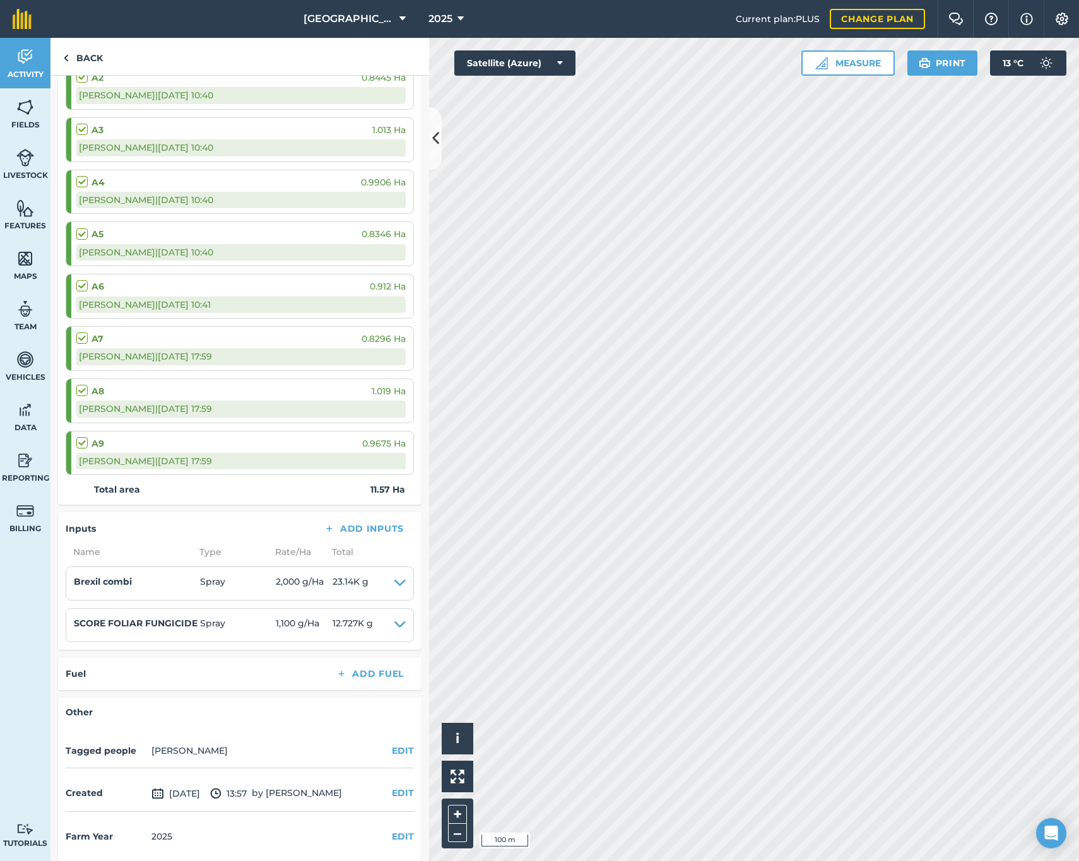
scroll to position [474, 0]
click at [153, 513] on div "Inputs Add Inputs Name Type Rate/ Ha Total Brexil combi Spray 2,000 g / Ha 23.1…" at bounding box center [240, 582] width 364 height 138
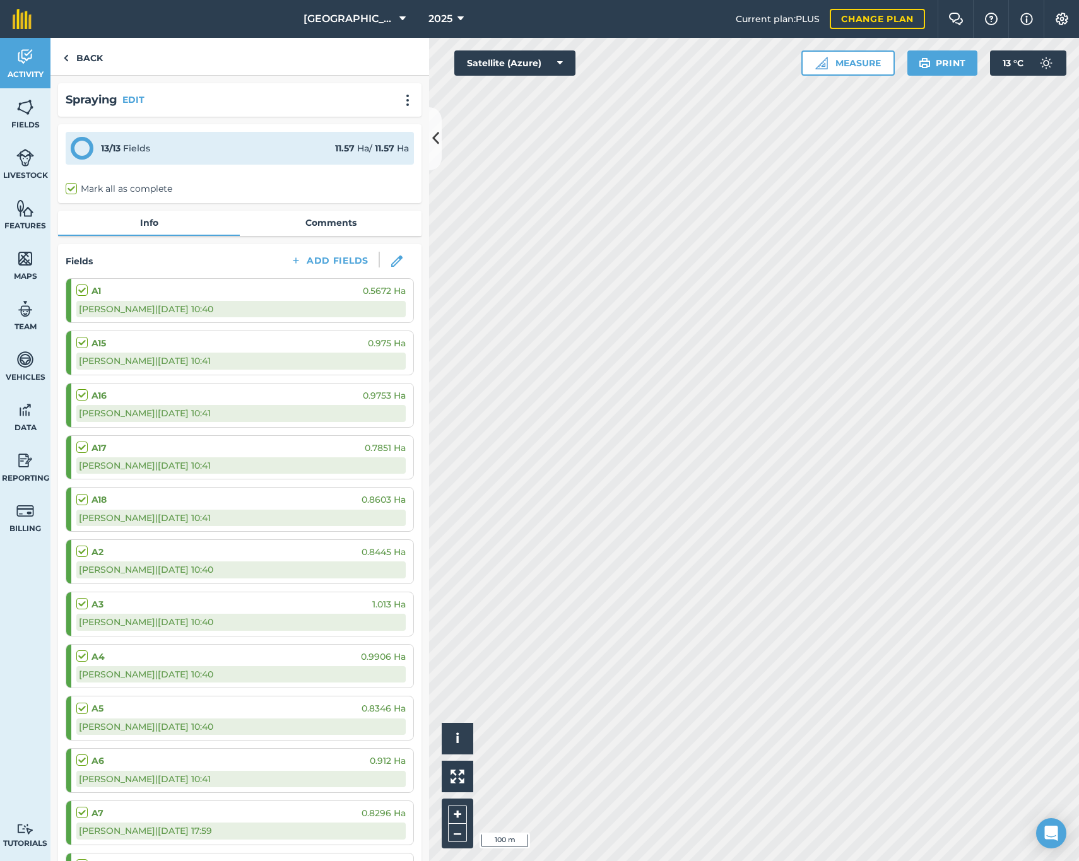
scroll to position [0, 0]
click at [288, 214] on link "Comments" at bounding box center [331, 223] width 182 height 24
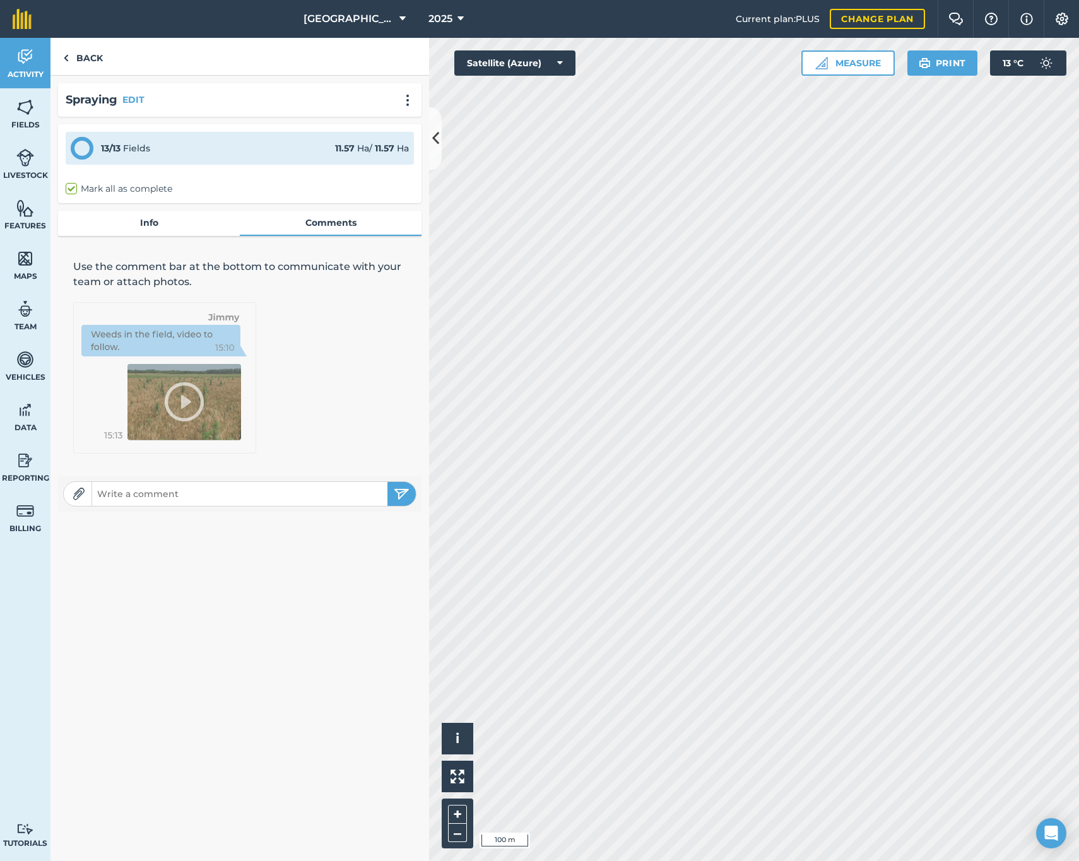
click at [167, 222] on link "Info" at bounding box center [149, 223] width 182 height 24
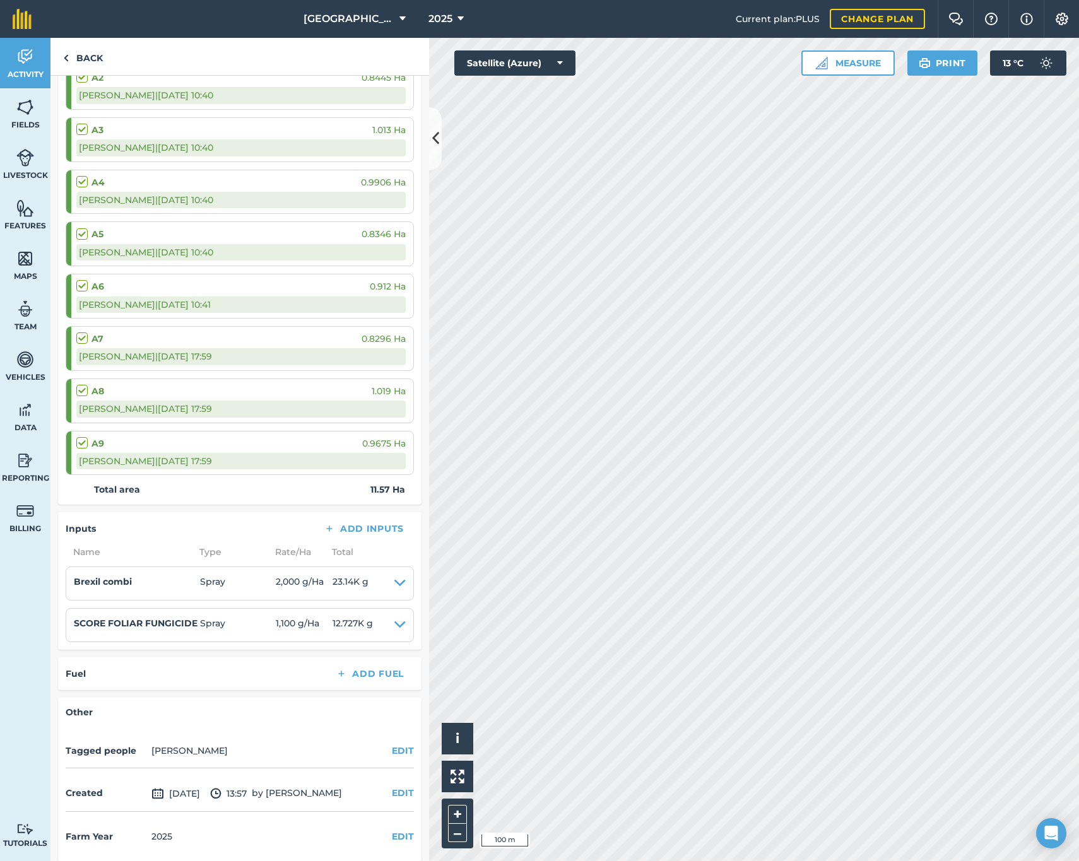
scroll to position [474, 0]
drag, startPoint x: 167, startPoint y: 718, endPoint x: 154, endPoint y: 698, distance: 23.3
click at [167, 718] on div "Other Tagged people [PERSON_NAME] EDIT Created [DATE] 13:57 by [PERSON_NAME] ED…" at bounding box center [240, 780] width 364 height 163
drag, startPoint x: 154, startPoint y: 698, endPoint x: 138, endPoint y: 701, distance: 16.6
click at [150, 699] on div "Other Tagged people [PERSON_NAME] EDIT Created [DATE] 13:57 by [PERSON_NAME] ED…" at bounding box center [240, 780] width 364 height 163
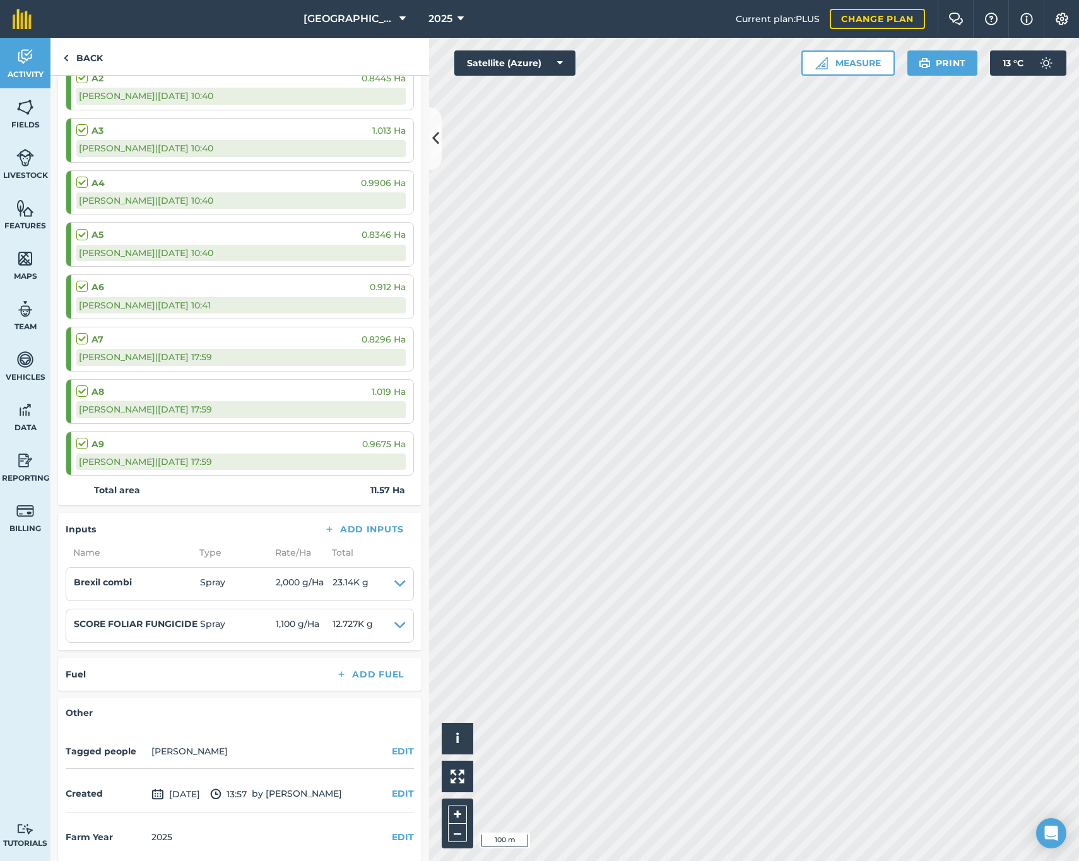
click at [136, 706] on h4 "Other" at bounding box center [240, 713] width 348 height 14
click at [99, 706] on h4 "Other" at bounding box center [240, 713] width 348 height 14
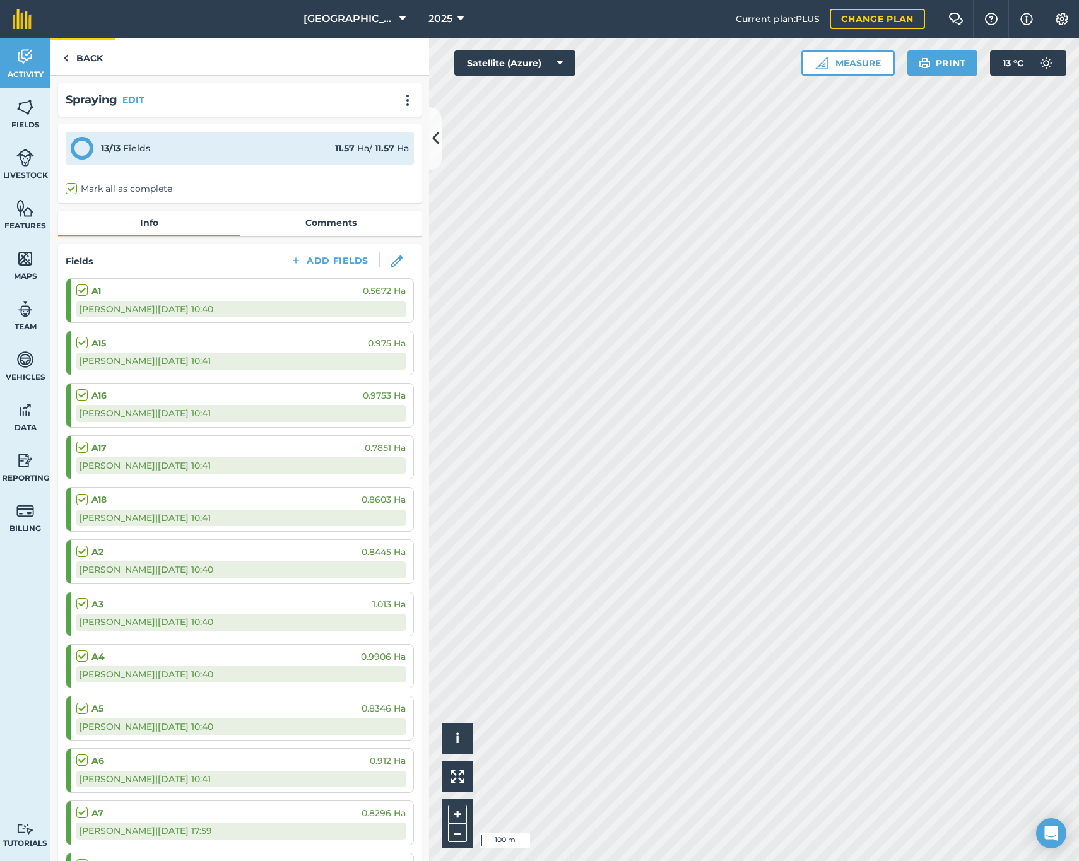
click at [73, 59] on link "Back" at bounding box center [82, 56] width 65 height 37
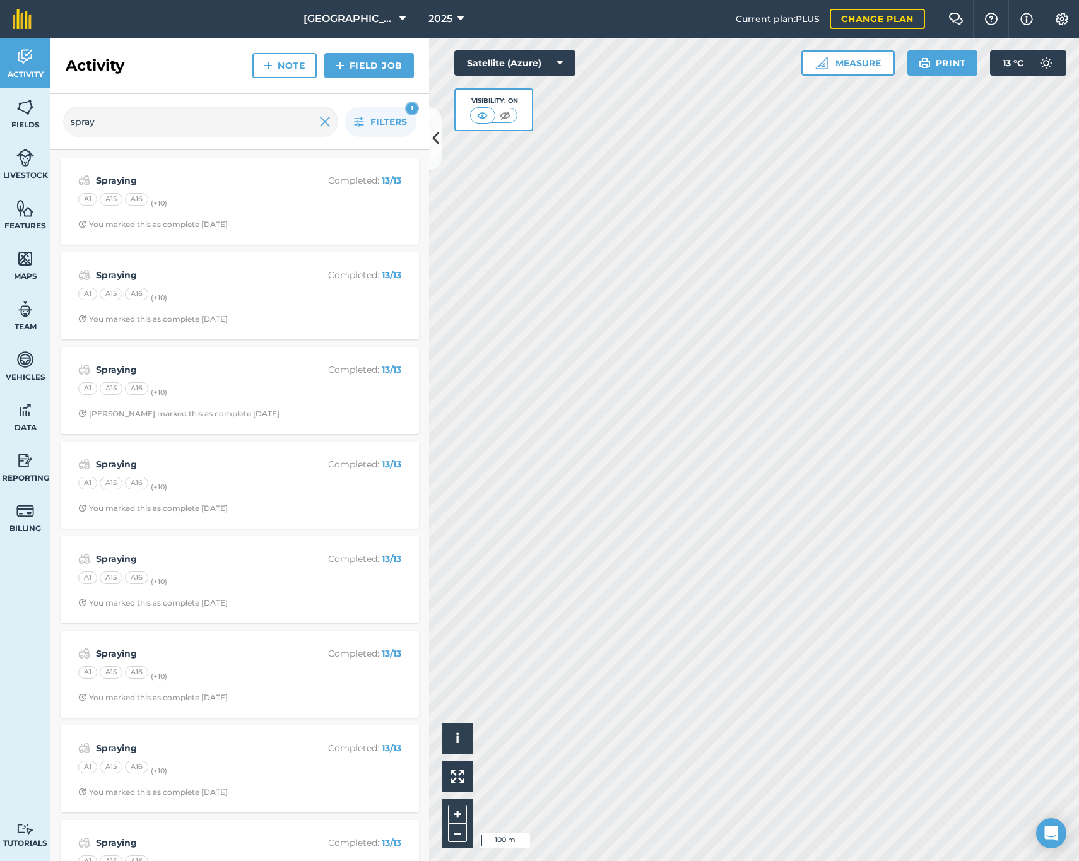
click at [432, 16] on span "2025" at bounding box center [441, 18] width 24 height 15
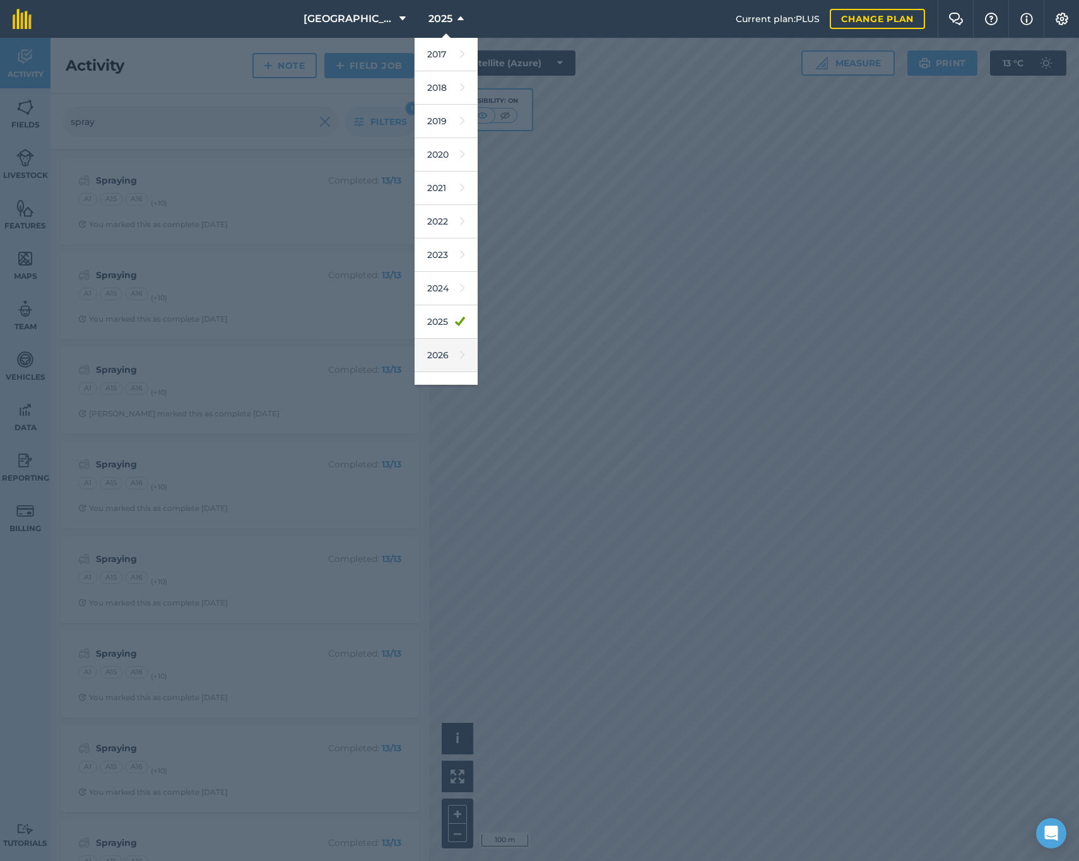
scroll to position [1, 0]
click at [437, 350] on link "2026" at bounding box center [446, 354] width 63 height 33
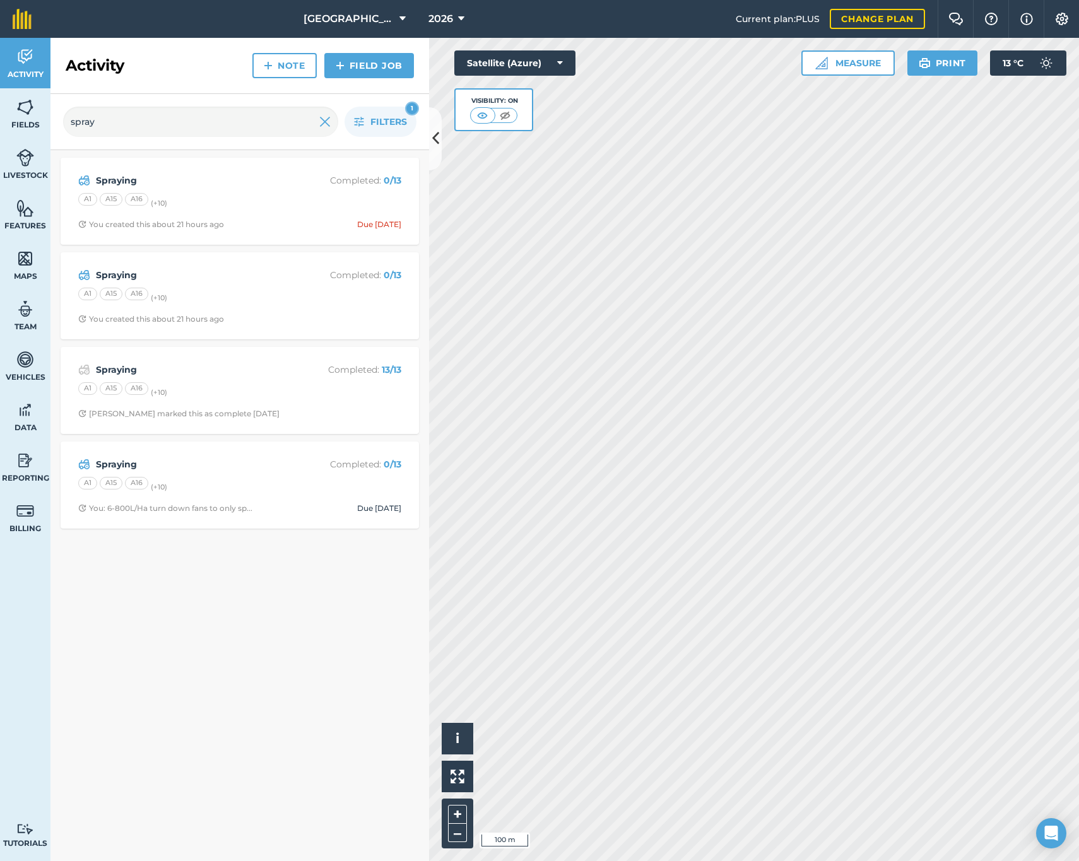
click at [224, 305] on div "Spraying Completed : 0 / 13 A1 A15 A16 (+ 10 ) You created this about 21 hours …" at bounding box center [239, 296] width 343 height 72
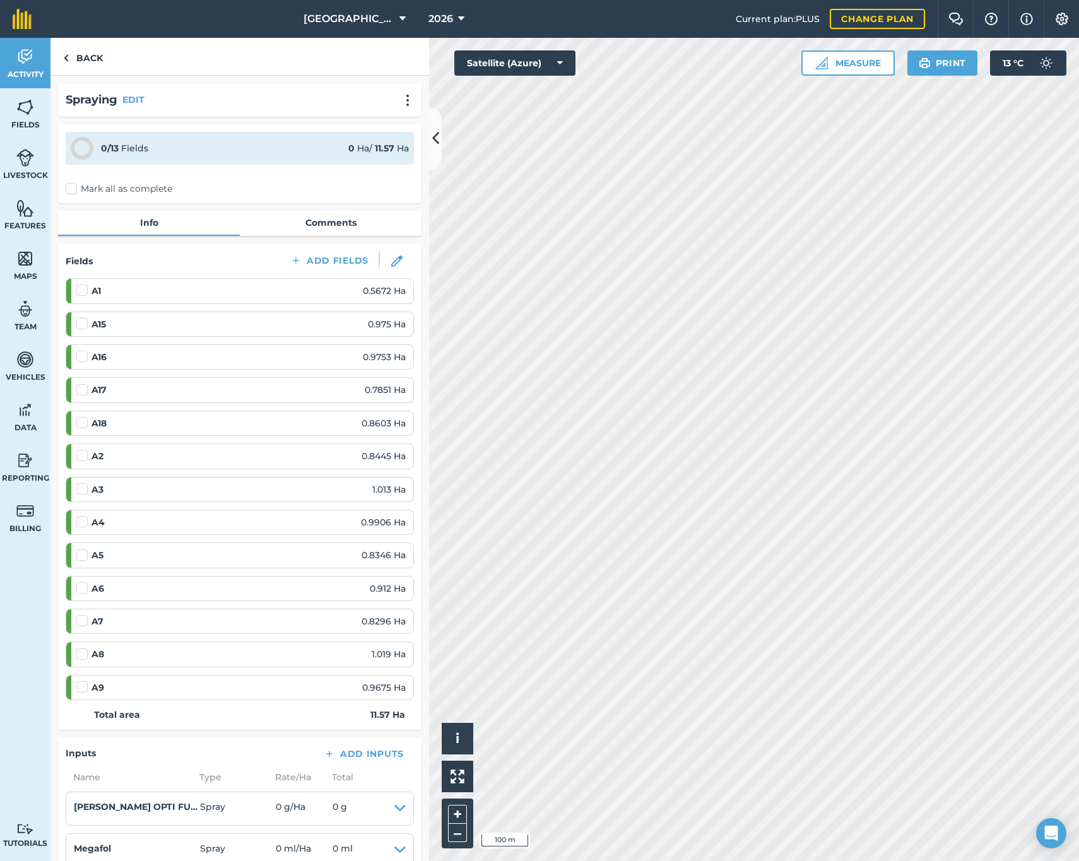
click at [224, 305] on ol "A1 0.5672 Ha A15 0.975 Ha A16 0.9753 Ha A17 0.7851 Ha A18 0.8603 Ha A2 0.8445 H…" at bounding box center [240, 489] width 348 height 422
click at [400, 103] on img at bounding box center [407, 100] width 15 height 13
click at [364, 160] on link "Delete" at bounding box center [381, 157] width 81 height 25
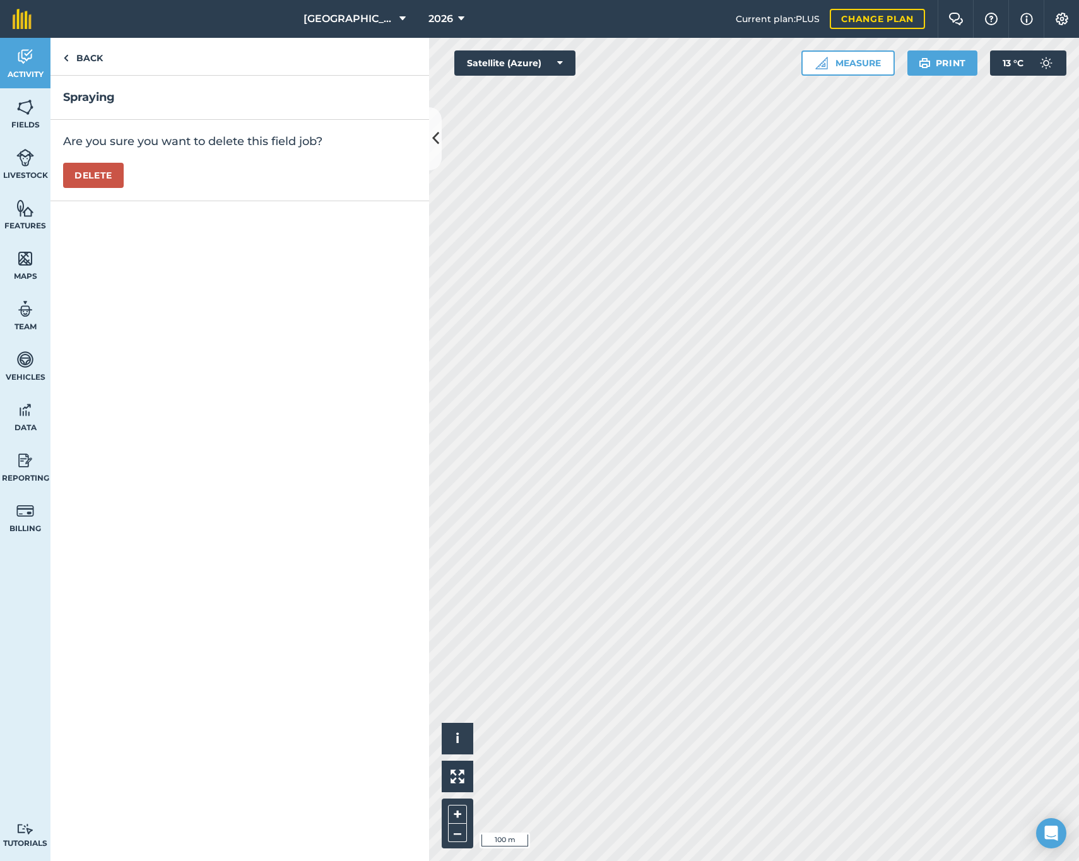
click at [116, 180] on button "Delete" at bounding box center [93, 175] width 61 height 25
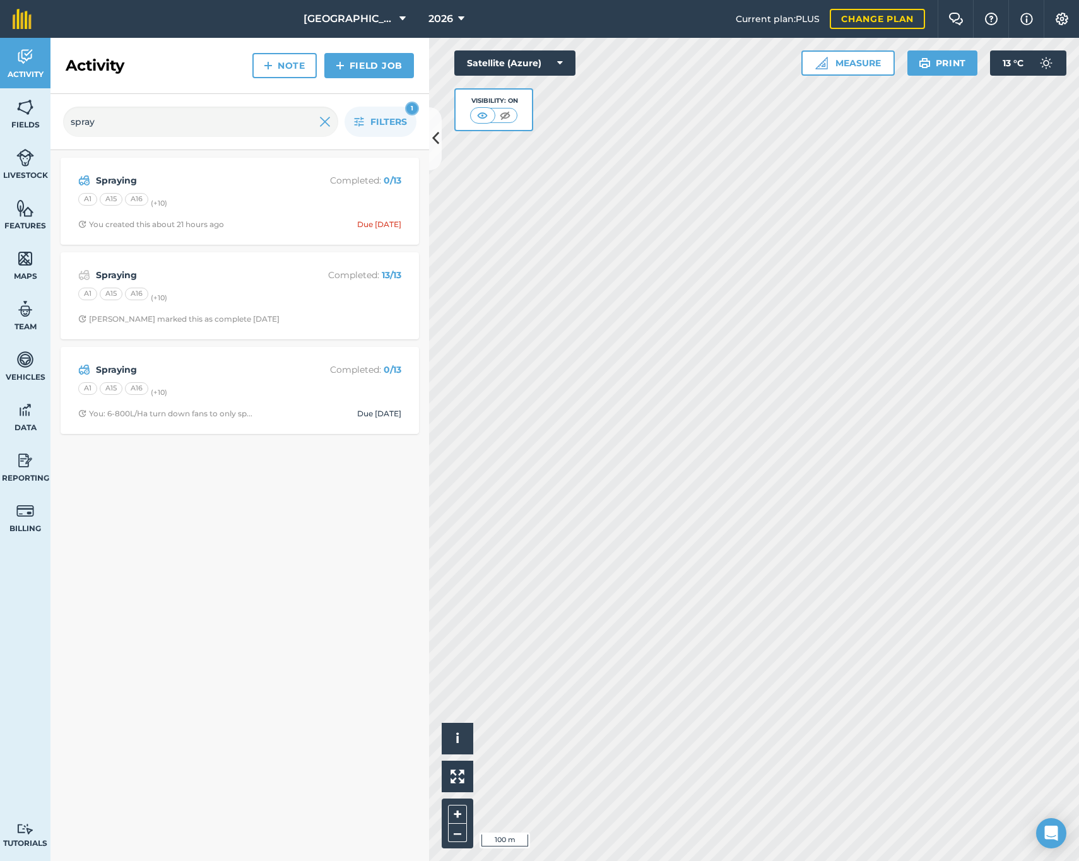
click at [298, 289] on div "A1 A15 A16 (+ 10 )" at bounding box center [239, 296] width 323 height 16
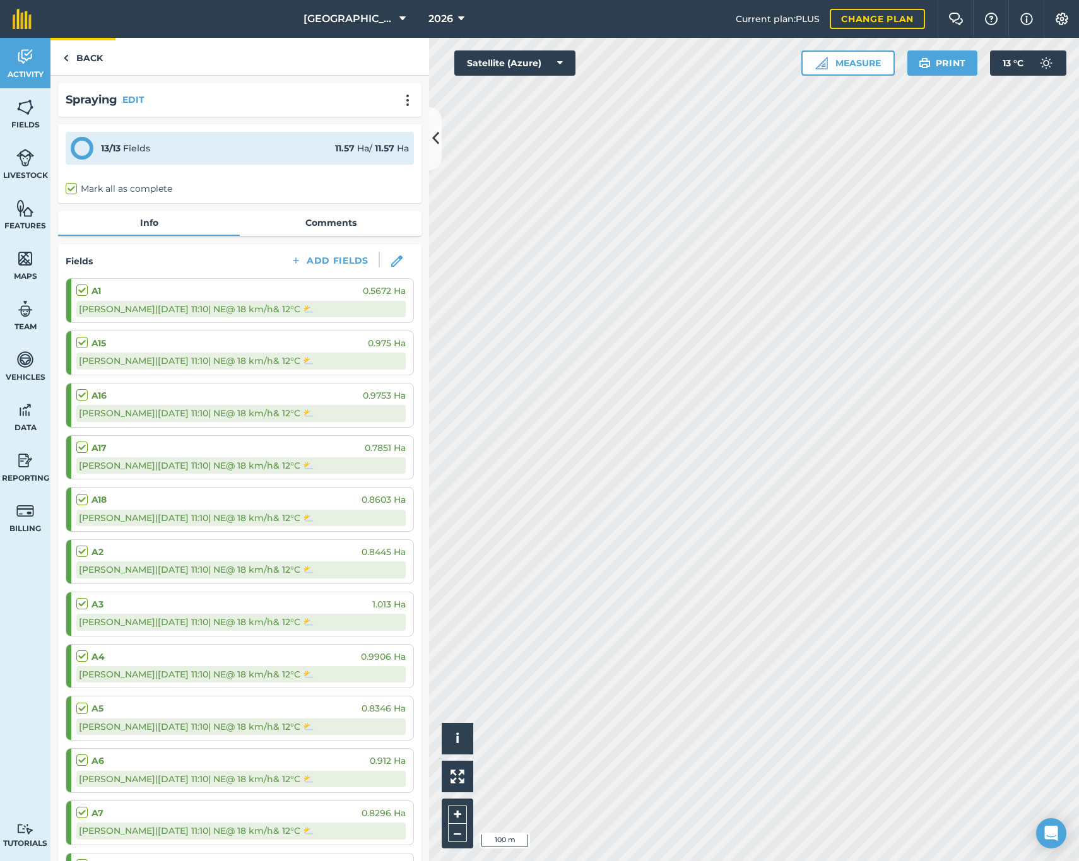
click at [79, 64] on link "Back" at bounding box center [82, 56] width 65 height 37
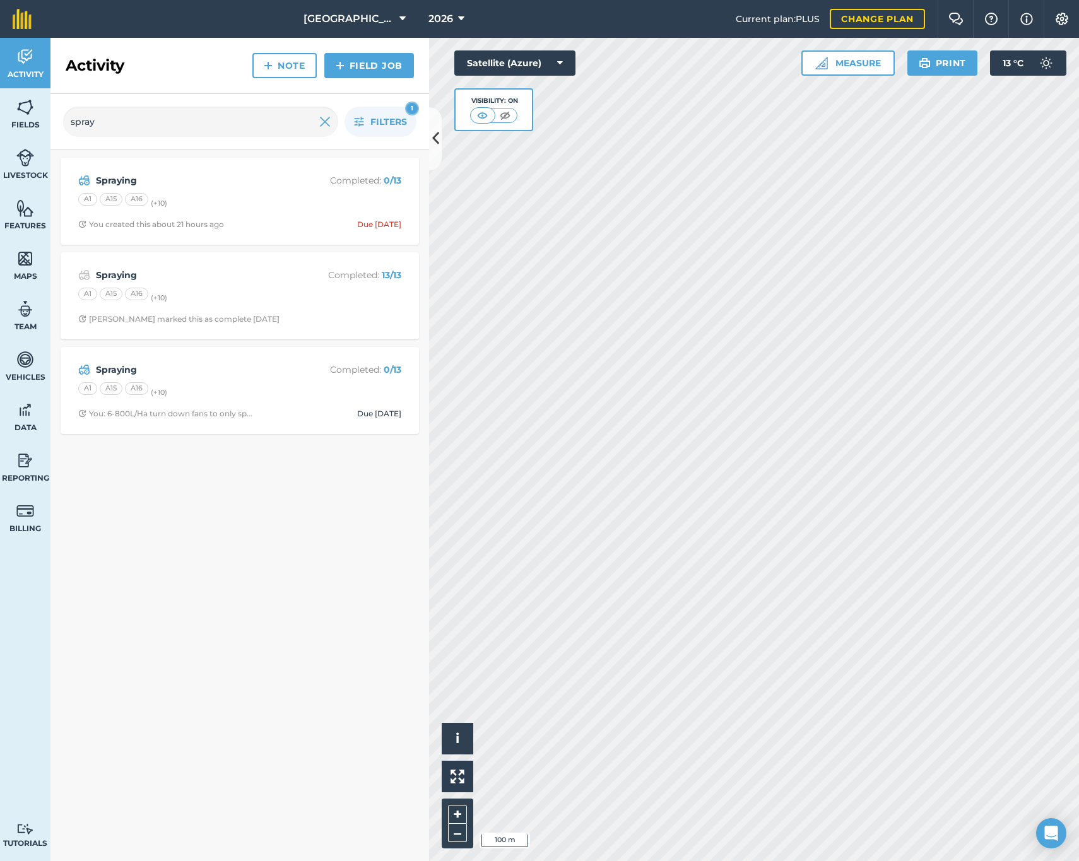
click at [239, 189] on div "Spraying Completed : 0 / 13 A1 A15 A16 (+ 10 ) You created this about 21 hours …" at bounding box center [239, 201] width 343 height 72
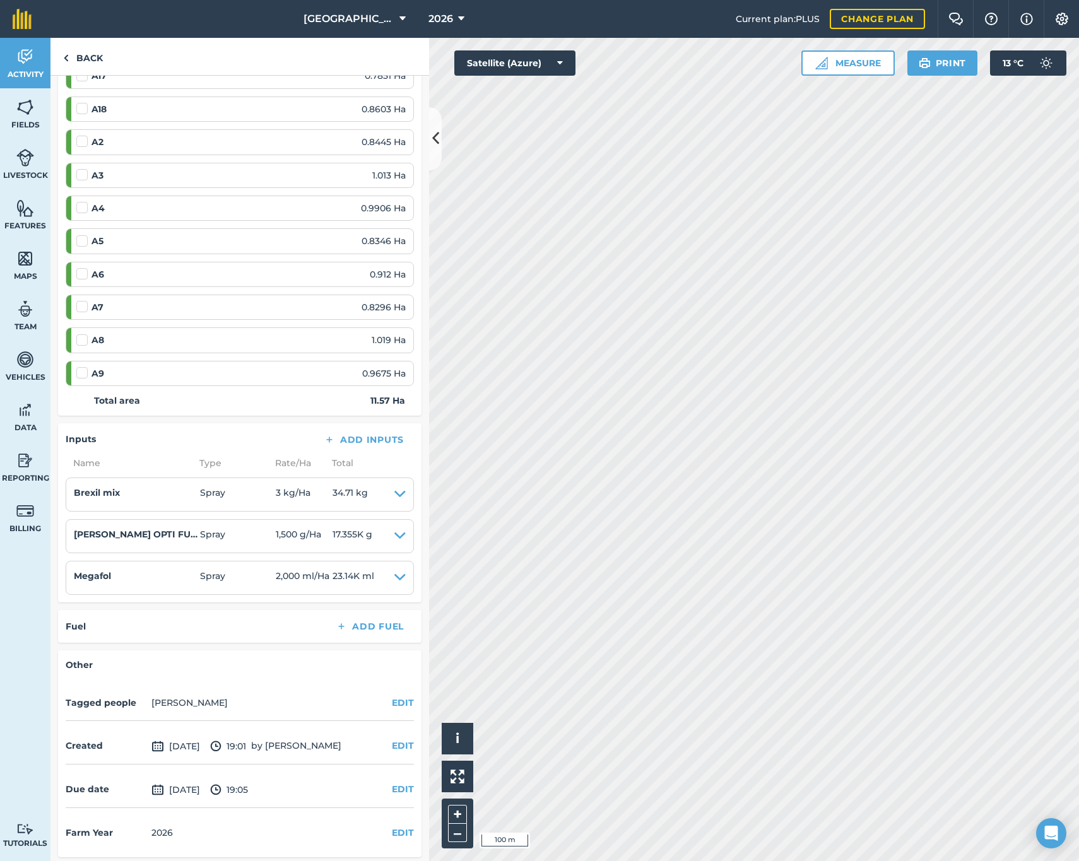
scroll to position [313, 0]
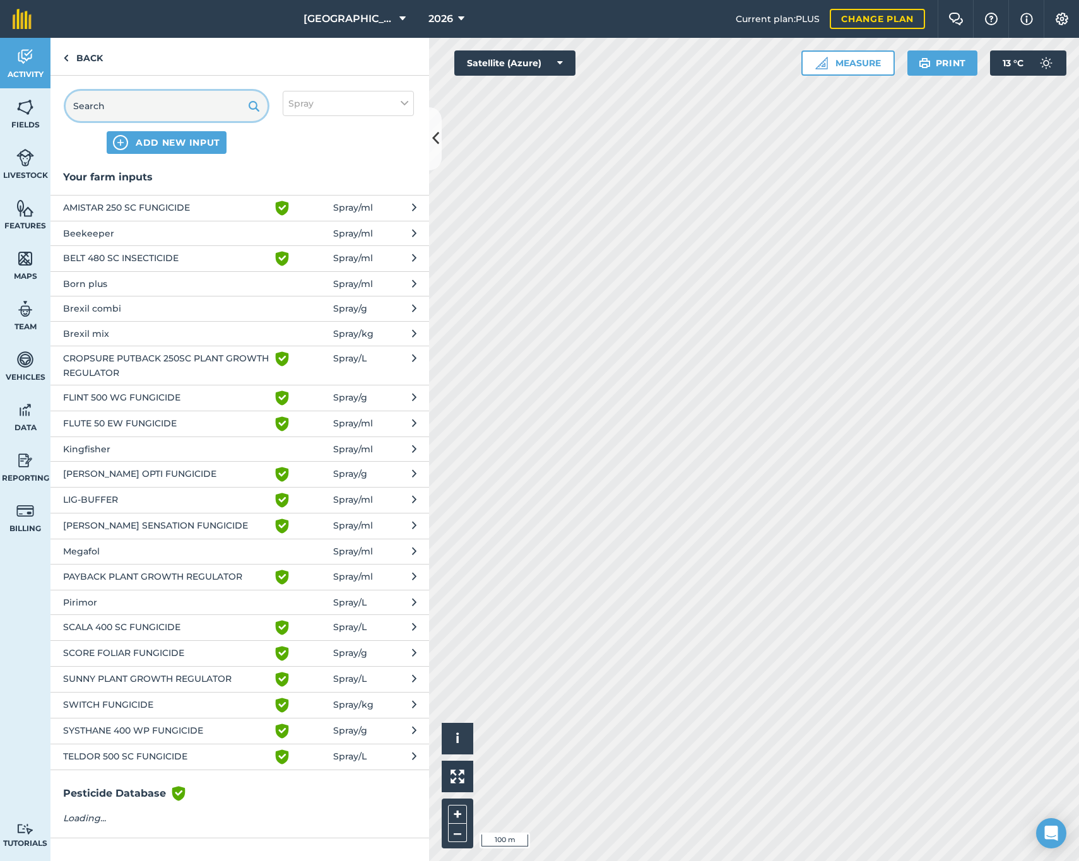
click at [105, 110] on input "text" at bounding box center [167, 106] width 202 height 30
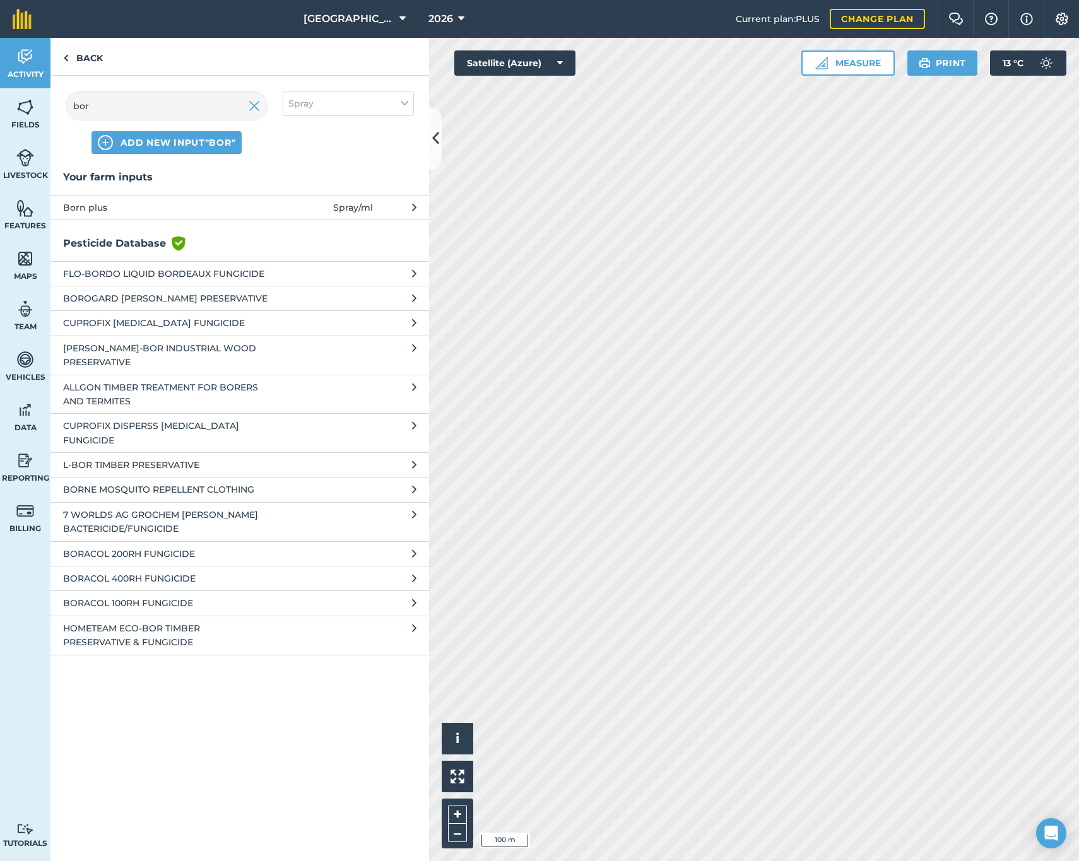
drag, startPoint x: 86, startPoint y: 206, endPoint x: 111, endPoint y: 297, distance: 94.3
click at [111, 297] on div "Your farm inputs Born plus Spray / ml Pesticide Database Green shield with whit…" at bounding box center [239, 515] width 379 height 692
click at [121, 106] on input "bor" at bounding box center [167, 106] width 202 height 30
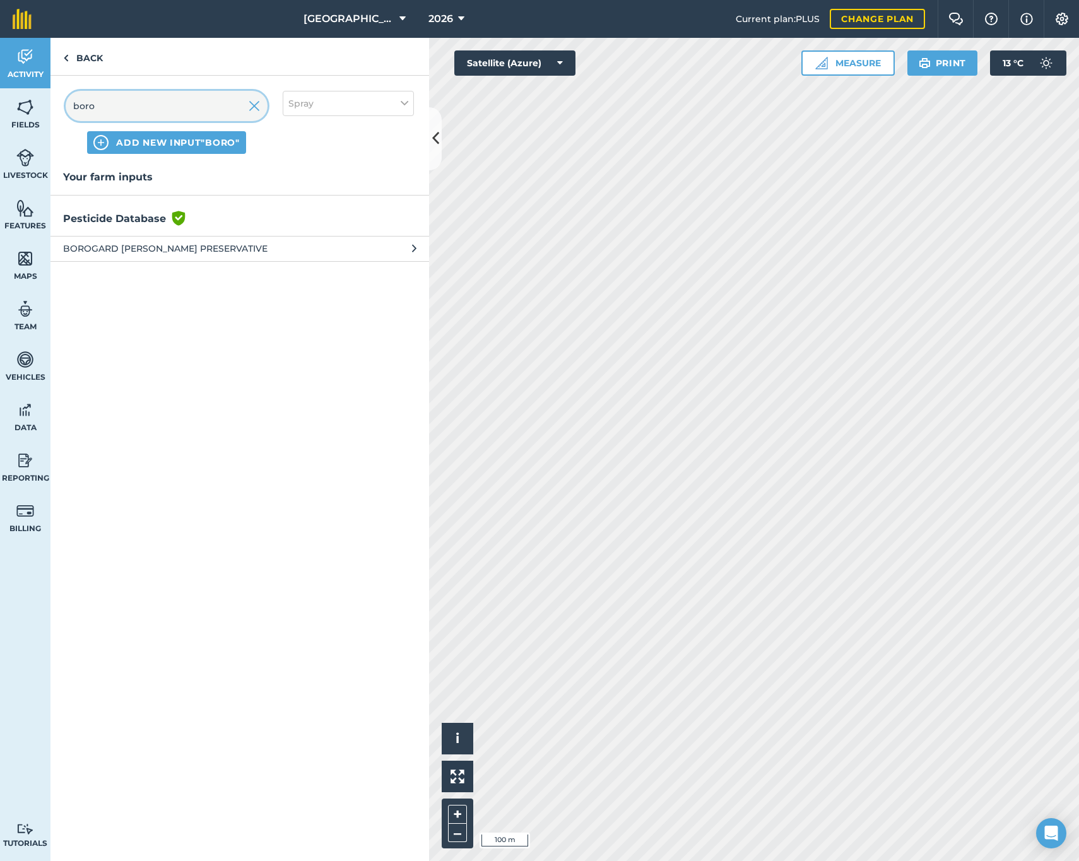
type input "bor"
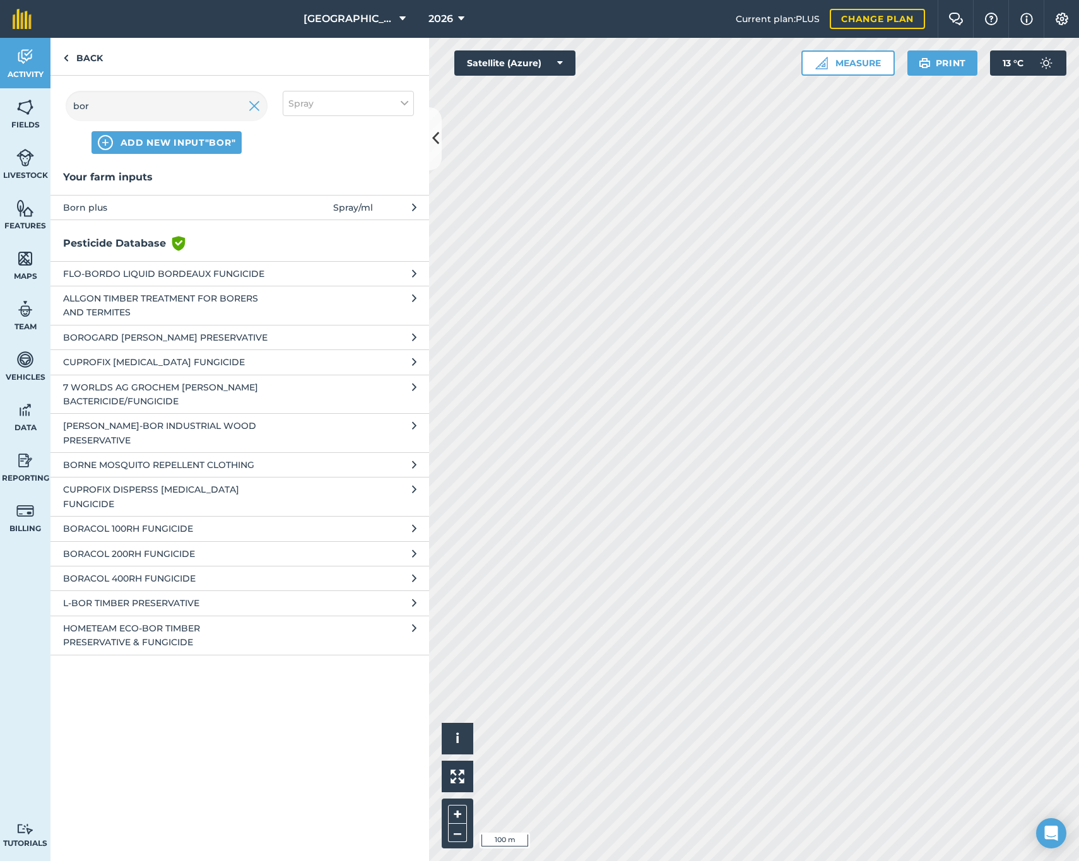
click at [100, 202] on span "Born plus" at bounding box center [166, 208] width 206 height 14
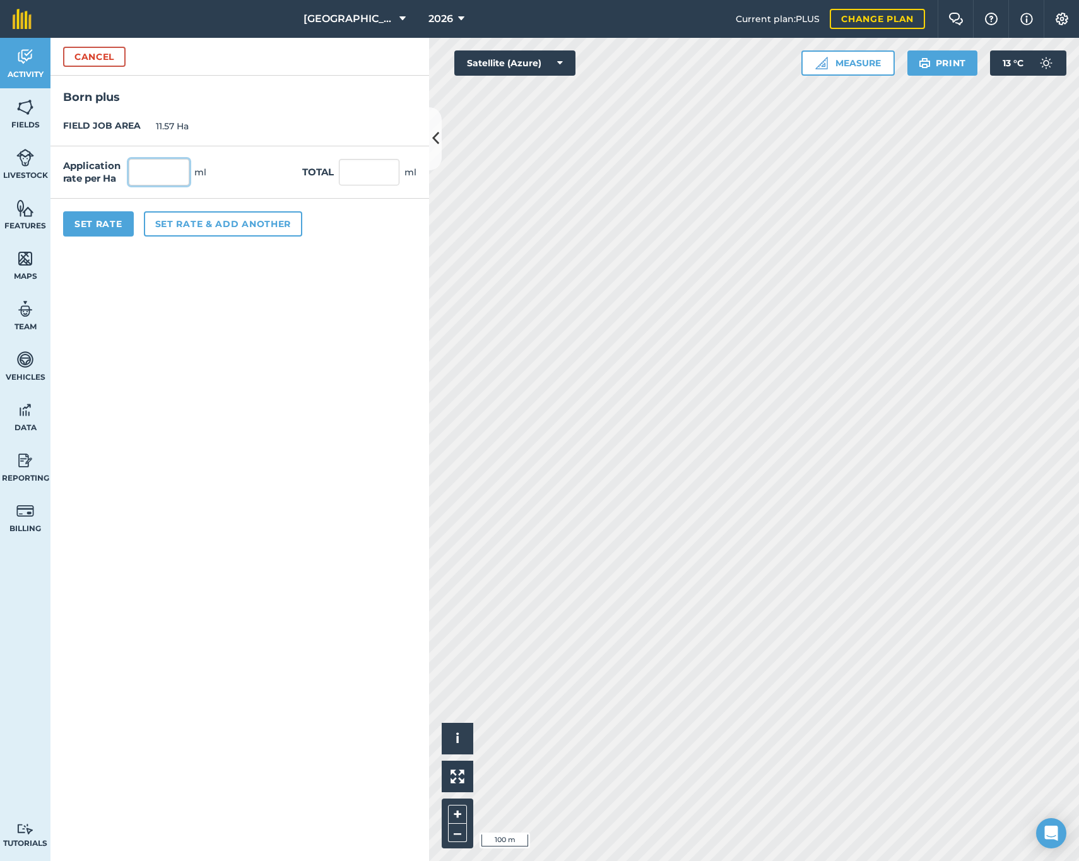
click at [146, 169] on input "text" at bounding box center [159, 172] width 61 height 27
type input "1,000"
type input "11,570"
click at [107, 227] on button "Set Rate" at bounding box center [98, 223] width 71 height 25
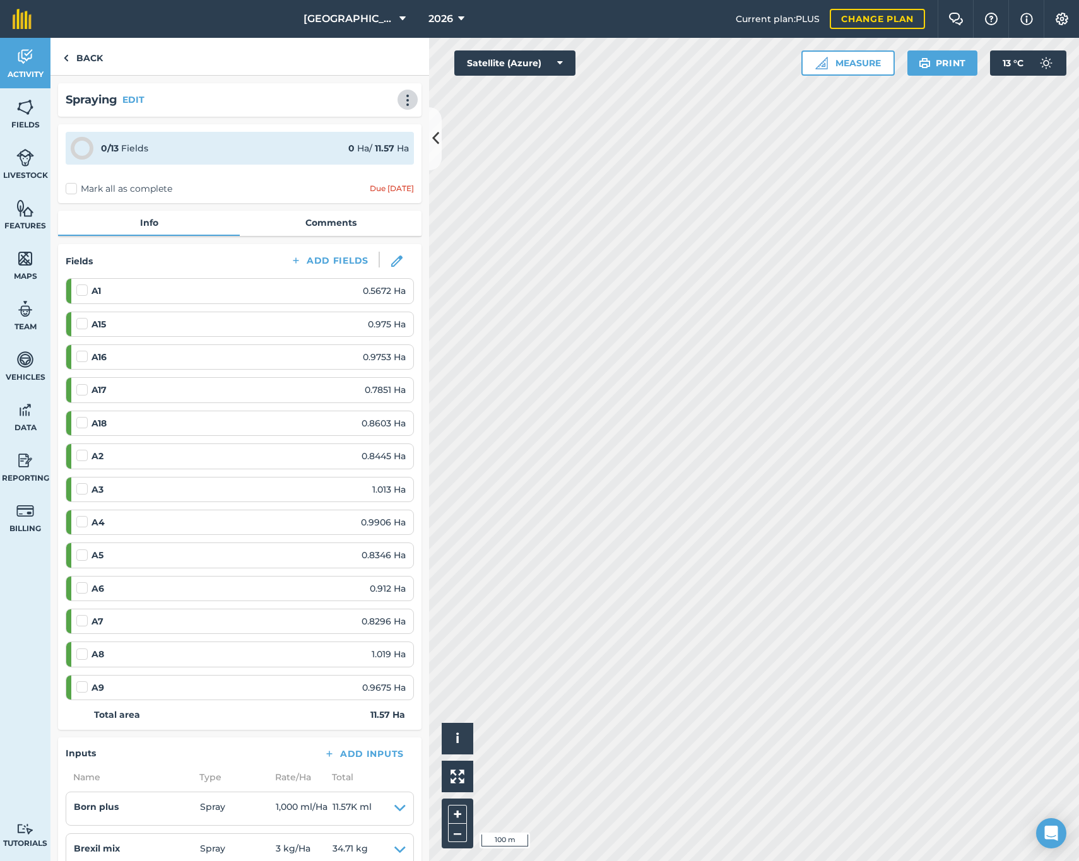
click at [406, 98] on button at bounding box center [407, 99] width 13 height 15
click at [400, 101] on img at bounding box center [407, 100] width 15 height 13
click at [80, 57] on link "Back" at bounding box center [82, 56] width 65 height 37
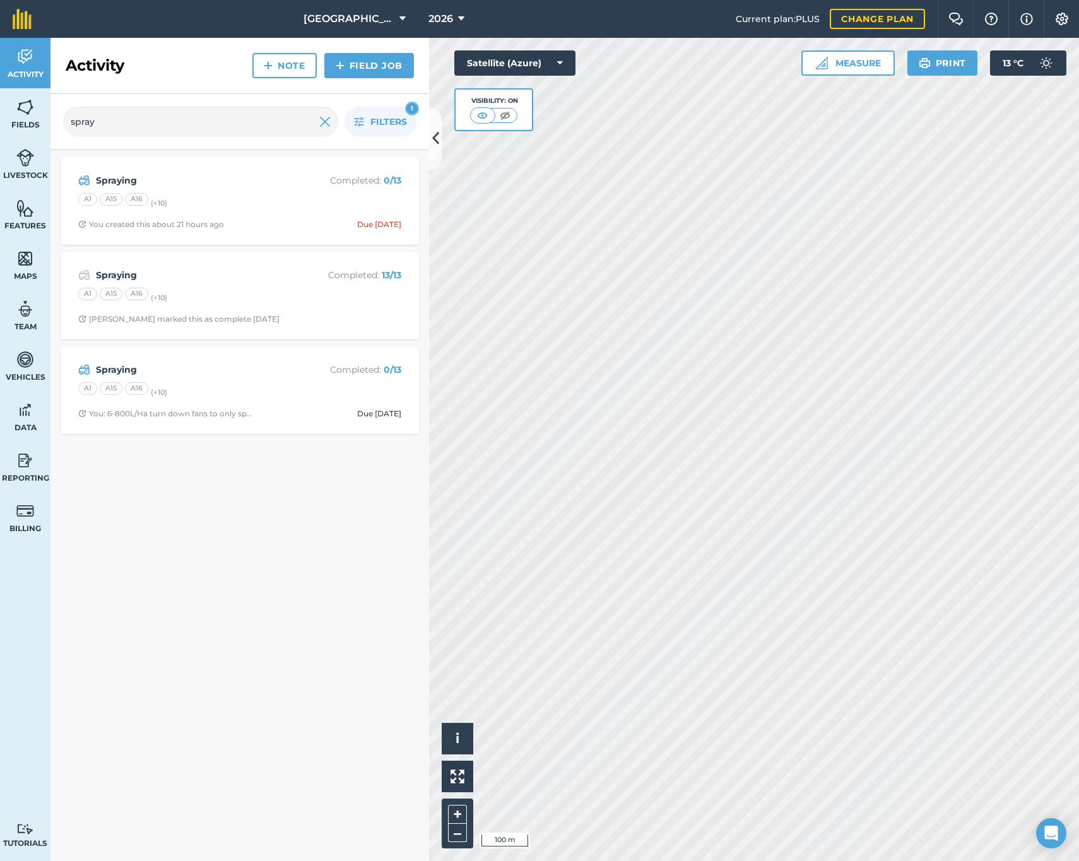
click at [398, 177] on strong "0 / 13" at bounding box center [393, 180] width 18 height 11
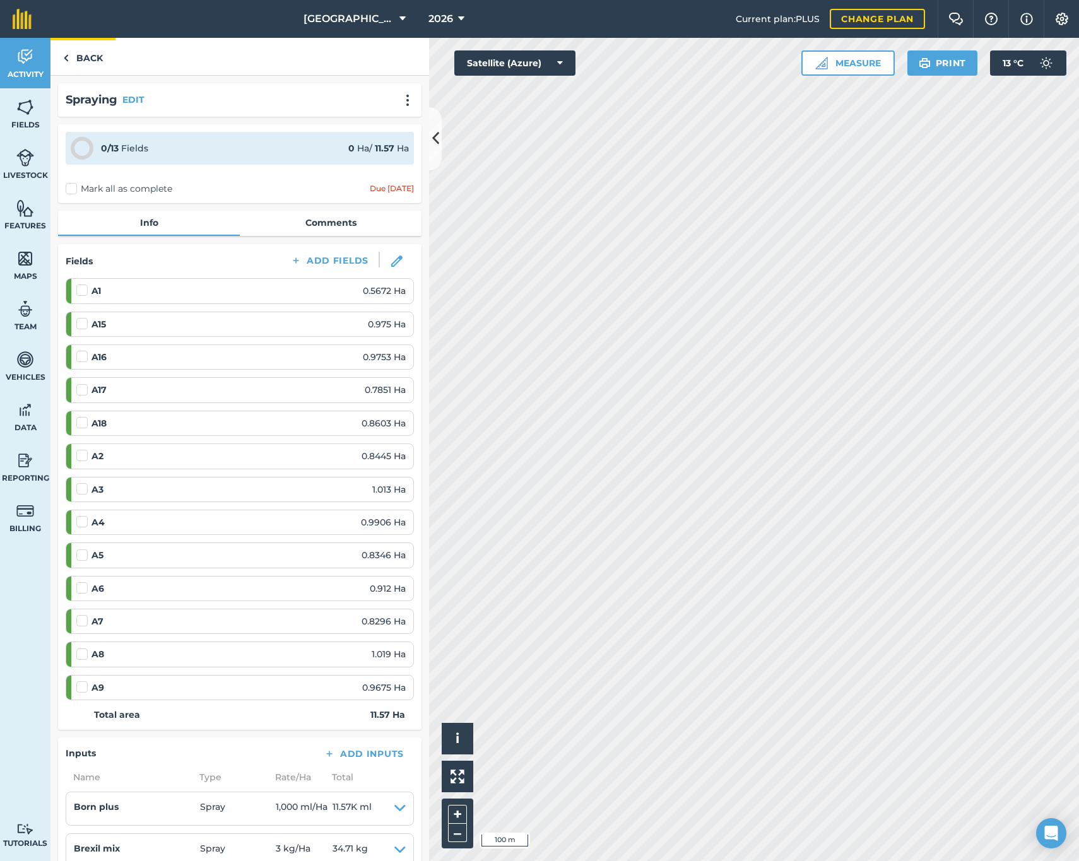
click at [81, 59] on link "Back" at bounding box center [82, 56] width 65 height 37
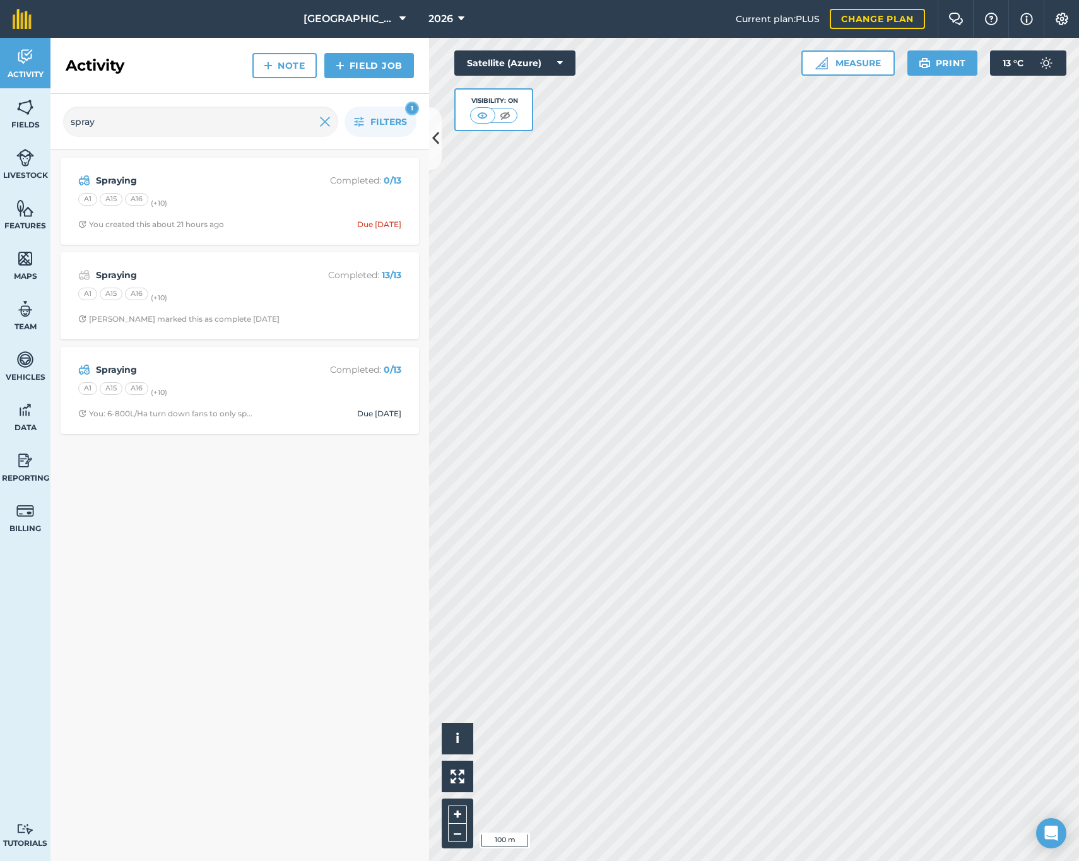
click at [81, 225] on img at bounding box center [82, 224] width 8 height 8
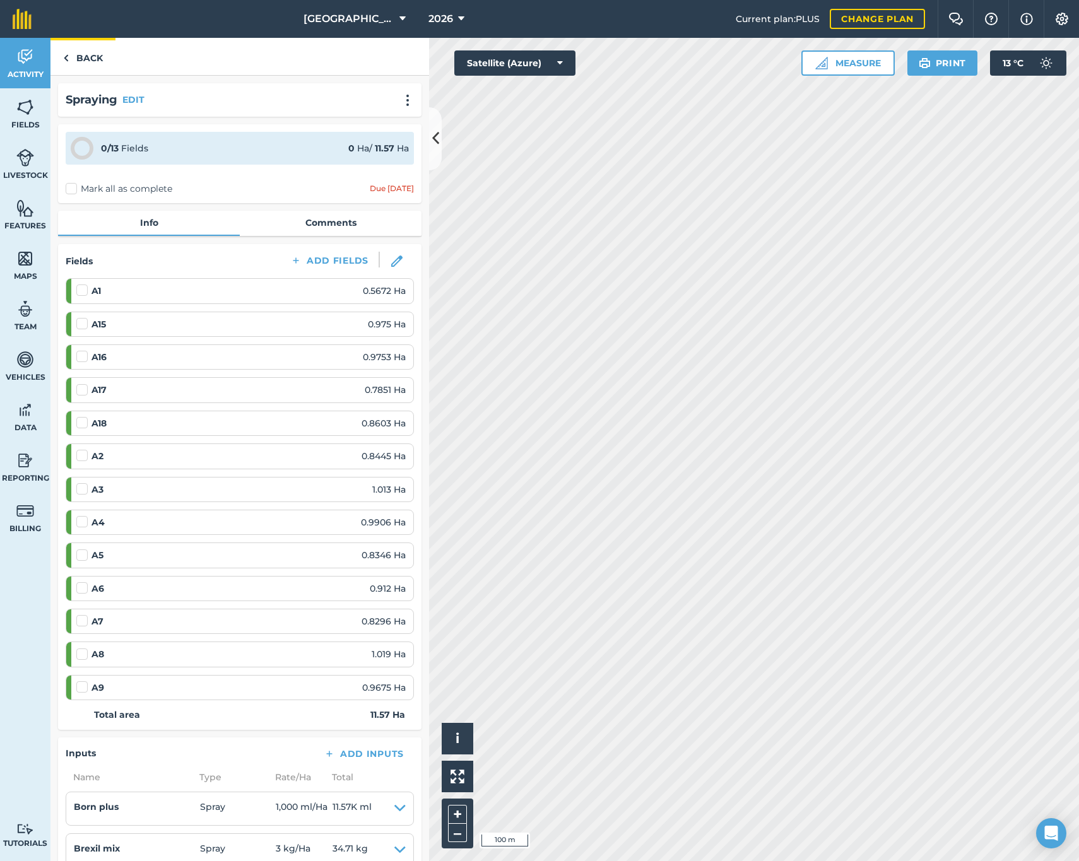
click at [78, 57] on link "Back" at bounding box center [82, 56] width 65 height 37
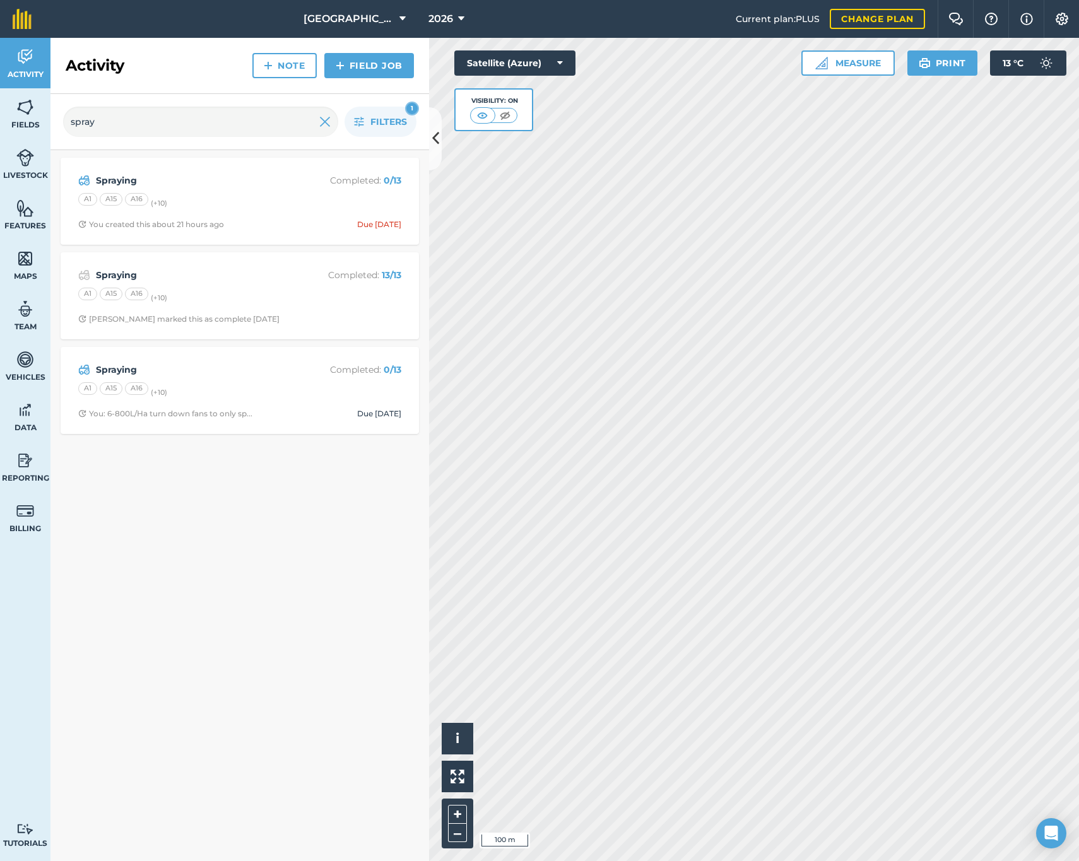
click at [199, 183] on strong "Spraying" at bounding box center [196, 181] width 200 height 14
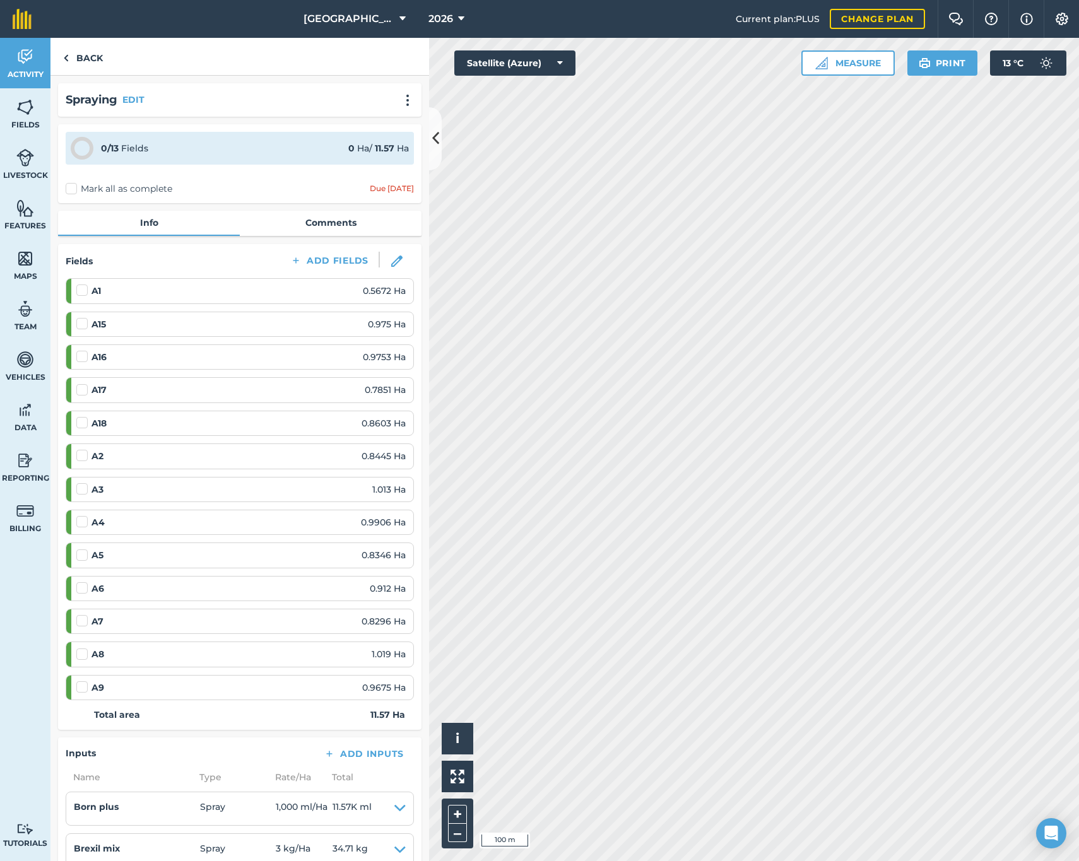
click at [100, 104] on h2 "Spraying" at bounding box center [92, 100] width 52 height 18
click at [127, 100] on button "EDIT" at bounding box center [133, 100] width 22 height 14
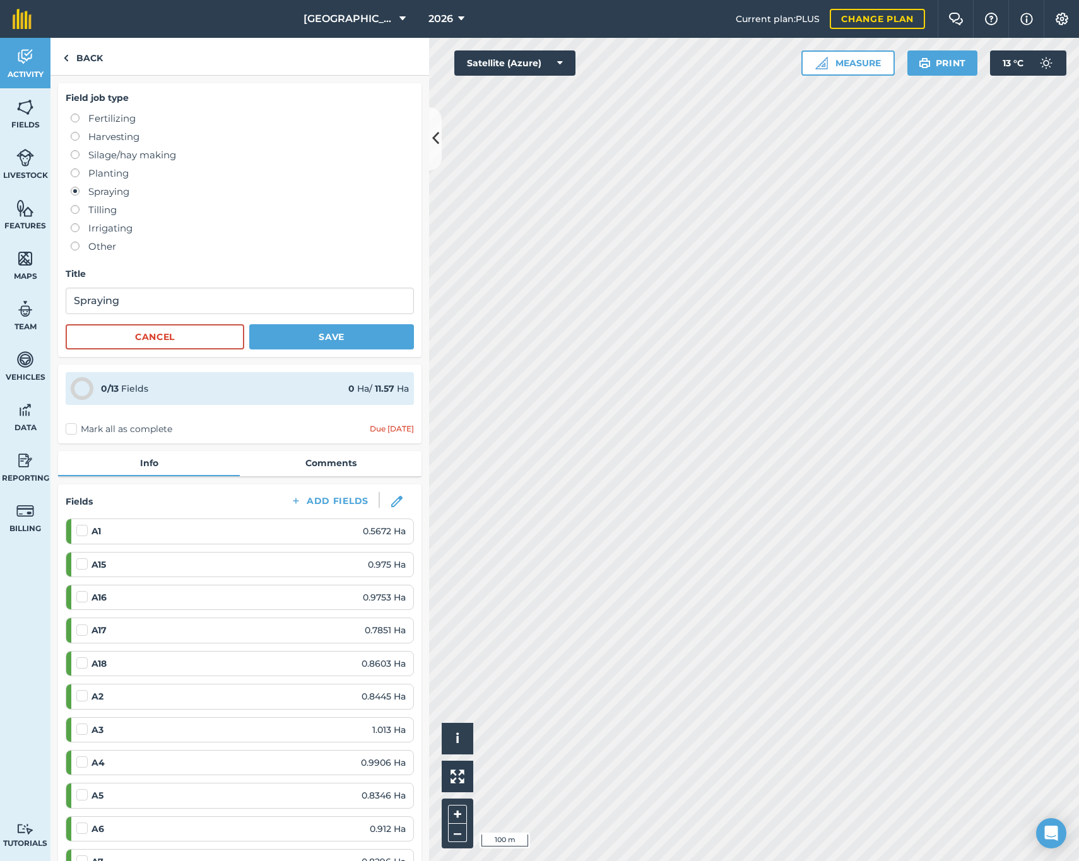
click at [157, 335] on button "Cancel" at bounding box center [155, 336] width 179 height 25
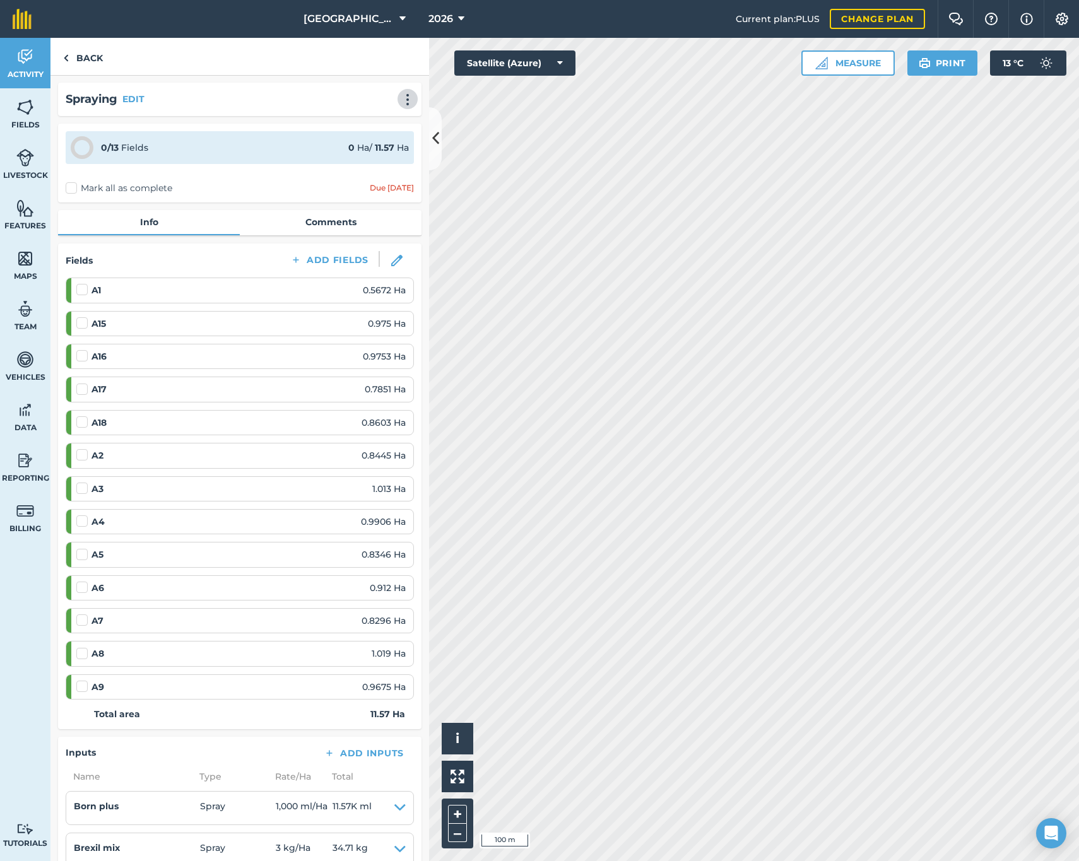
scroll to position [3, 0]
click at [400, 98] on img at bounding box center [407, 97] width 15 height 13
click at [218, 198] on div "Spraying EDIT Print Delete 0 / 13 Fields 0 Ha / 11.57 [PERSON_NAME] all as comp…" at bounding box center [239, 469] width 379 height 786
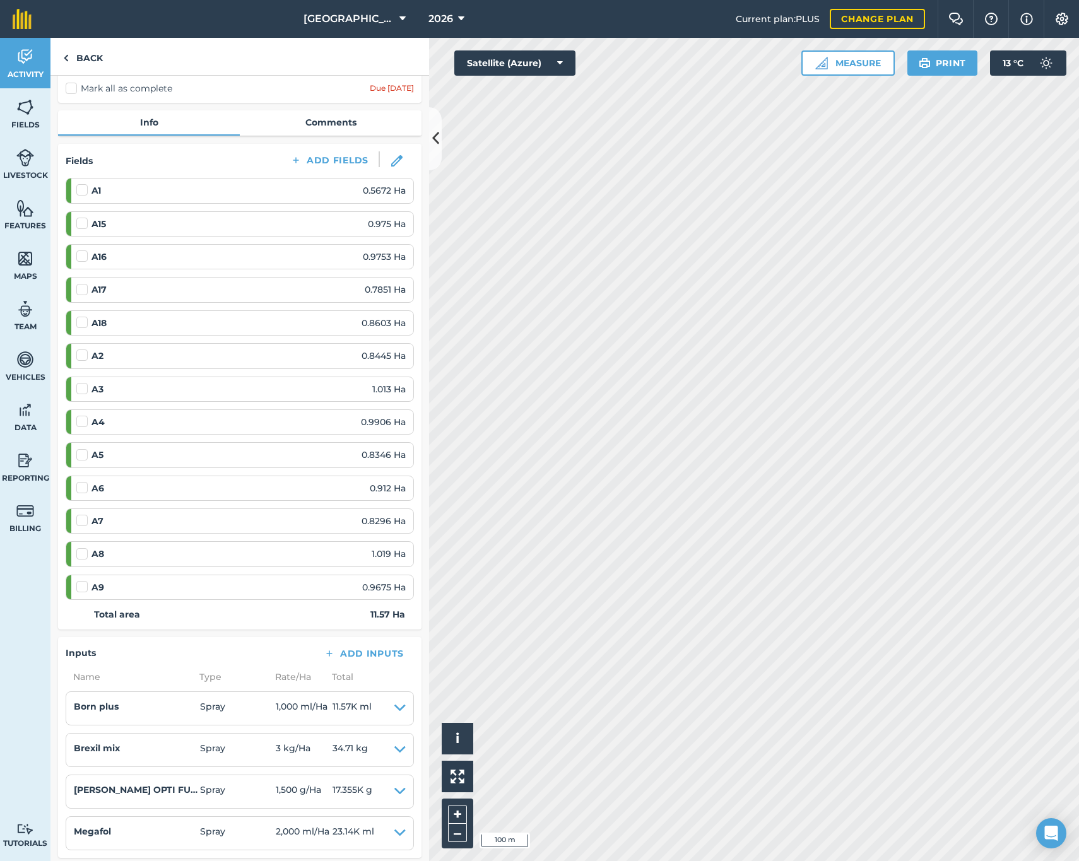
scroll to position [133, 0]
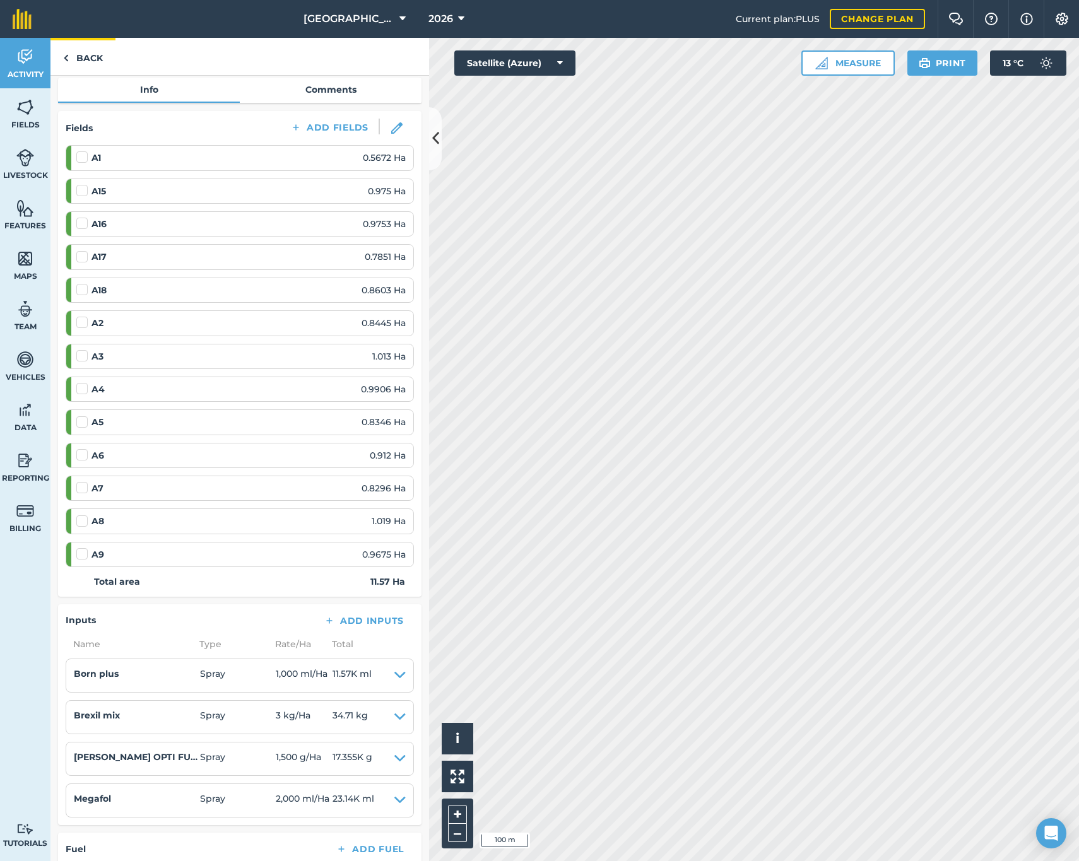
click at [90, 54] on link "Back" at bounding box center [82, 56] width 65 height 37
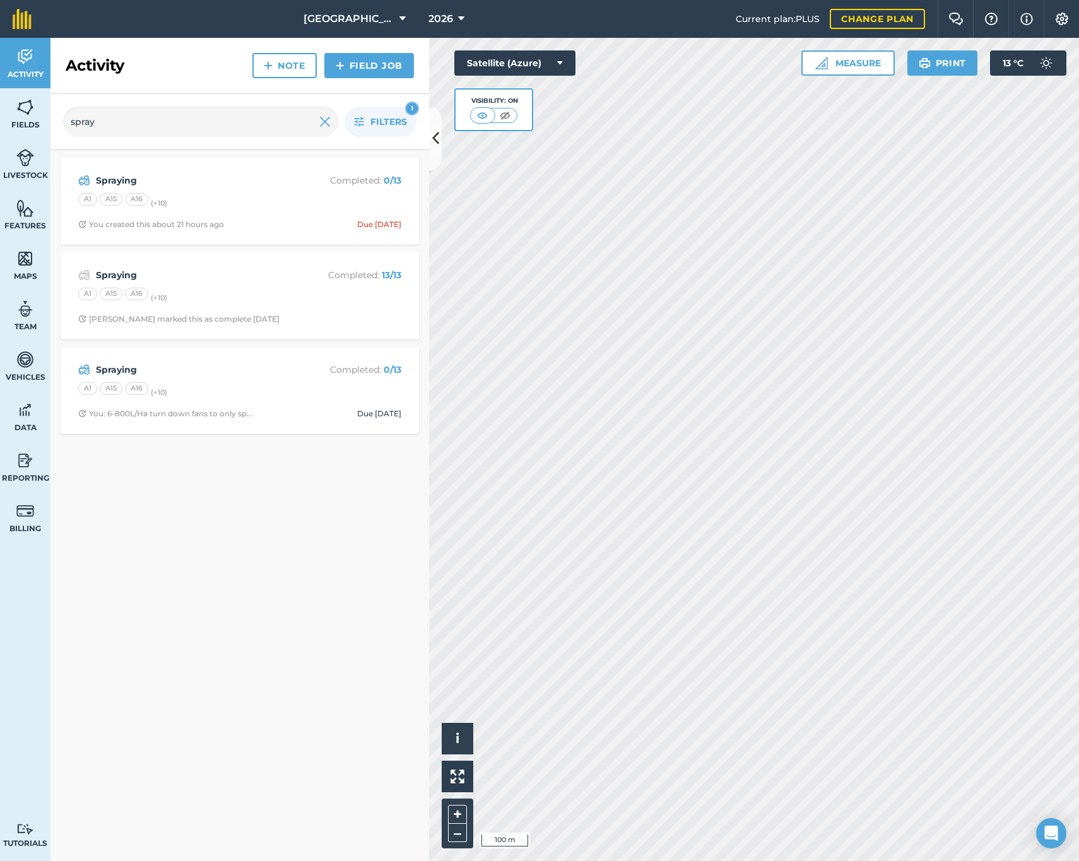
click at [374, 64] on link "Field Job" at bounding box center [369, 65] width 90 height 25
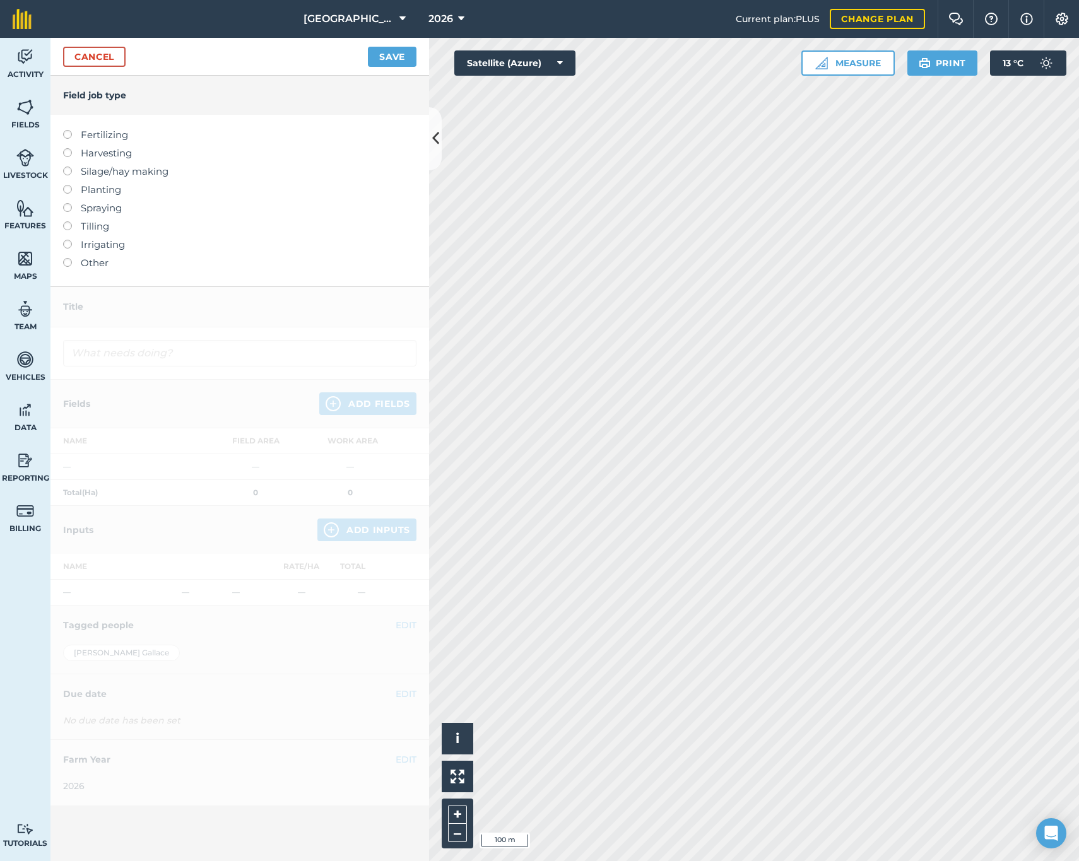
drag, startPoint x: 105, startPoint y: 208, endPoint x: 113, endPoint y: 208, distance: 8.2
click at [104, 208] on label "Spraying" at bounding box center [239, 208] width 353 height 15
type input "Spraying"
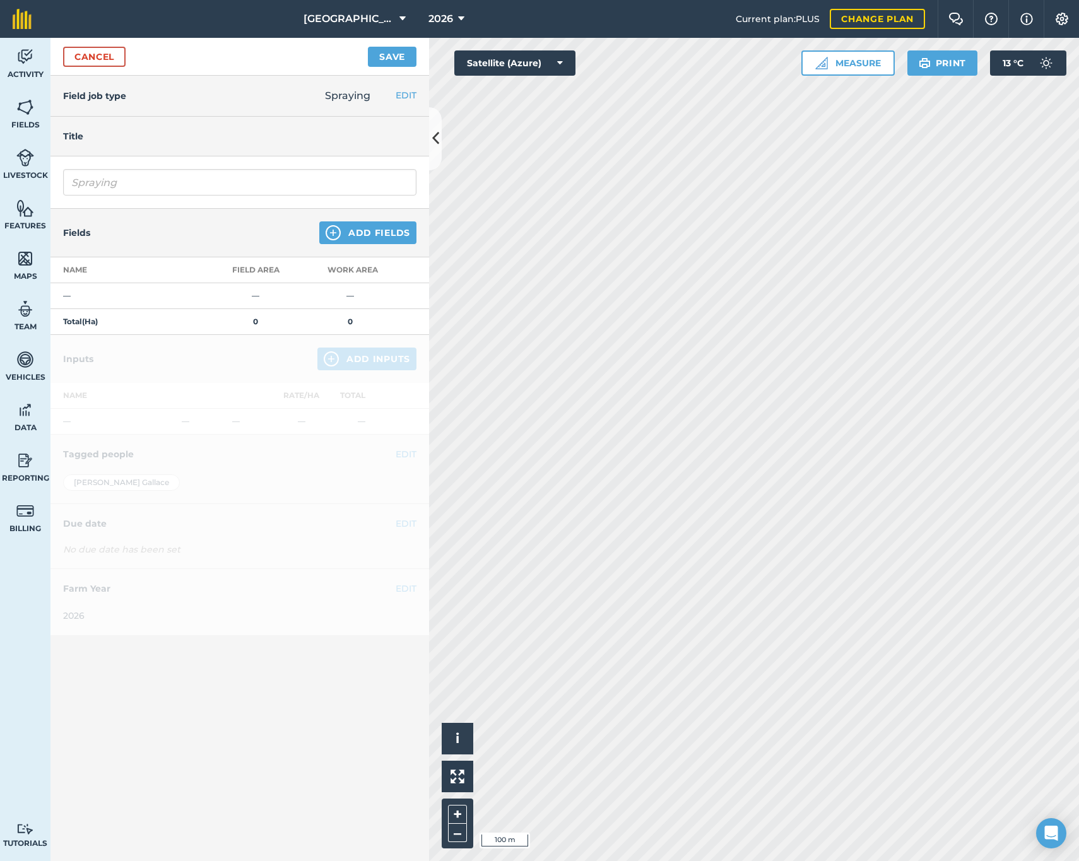
click at [344, 225] on button "Add Fields" at bounding box center [367, 233] width 97 height 23
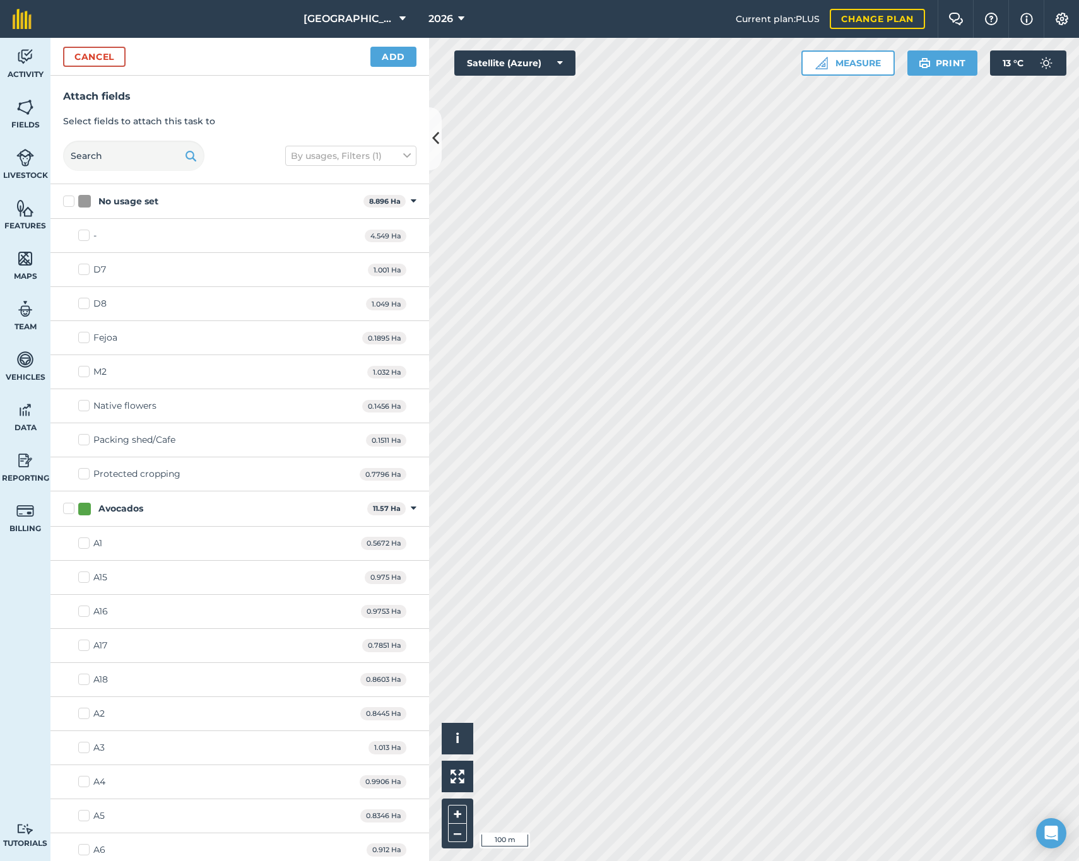
scroll to position [116, 0]
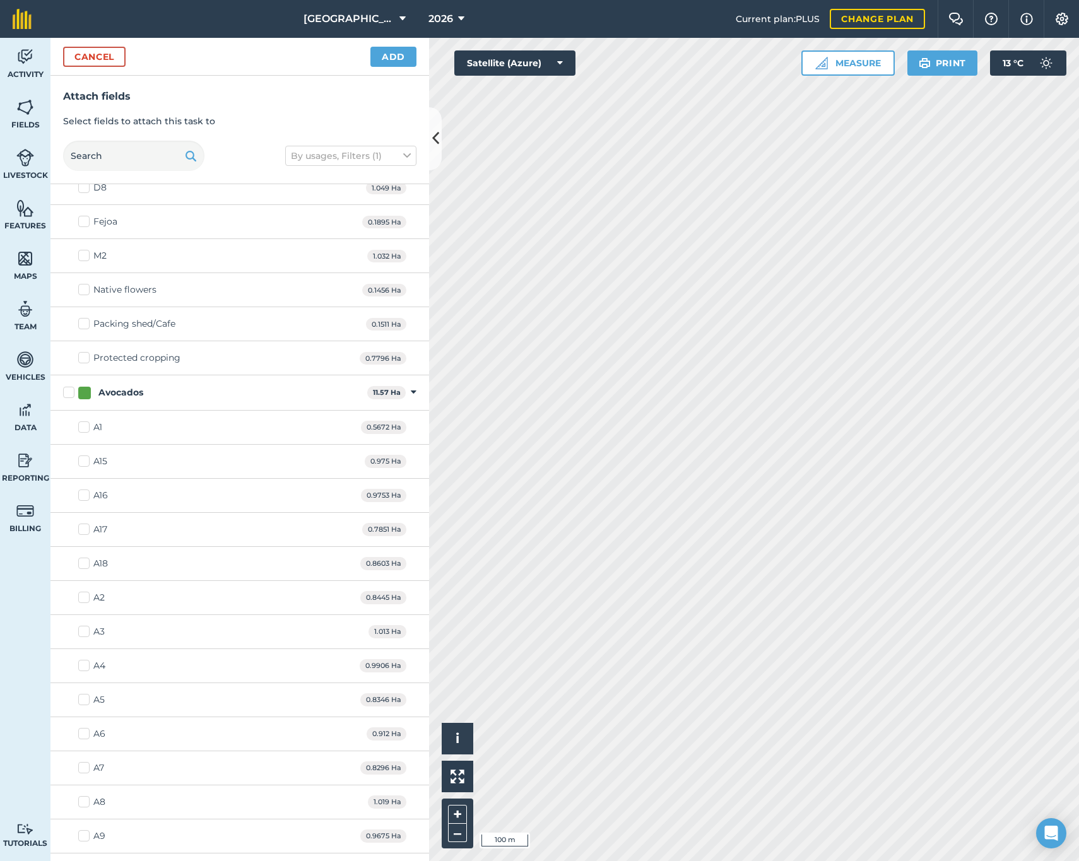
click at [88, 425] on label "A1" at bounding box center [90, 427] width 24 height 13
click at [86, 425] on input "A1" at bounding box center [82, 425] width 8 height 8
checkbox input "true"
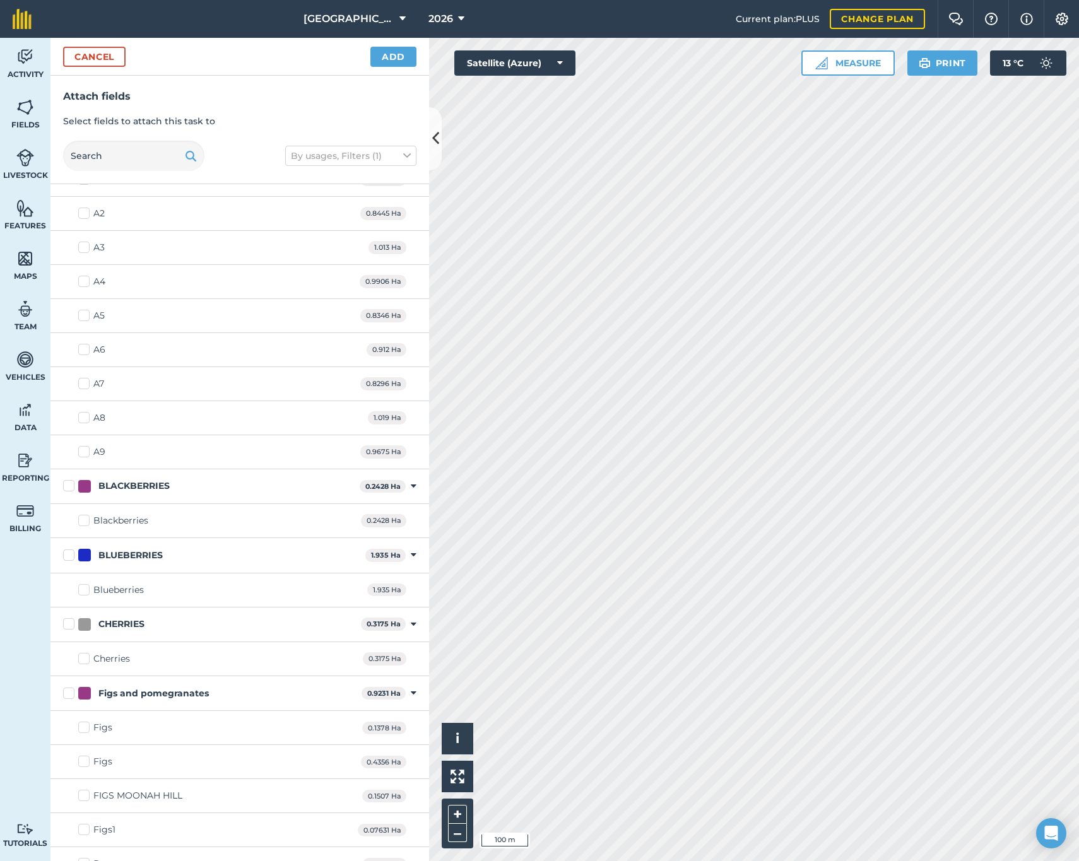
scroll to position [501, 0]
click at [382, 52] on button "Add" at bounding box center [393, 57] width 46 height 20
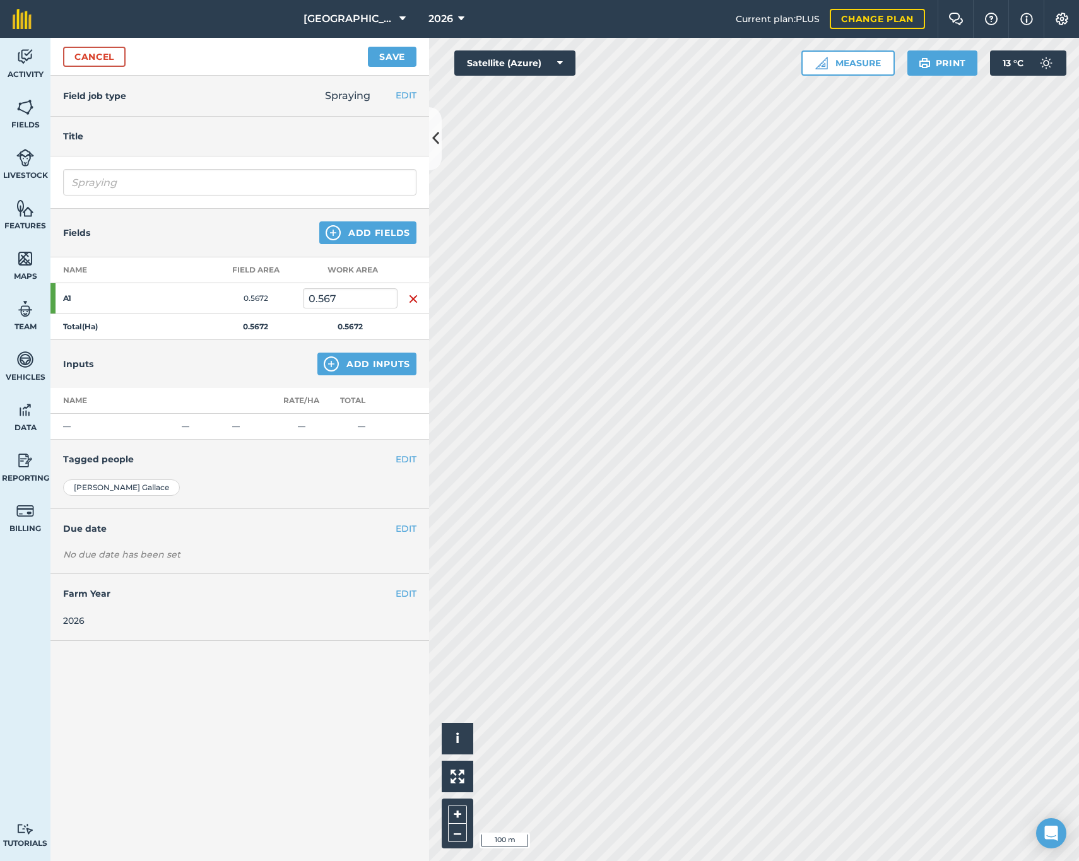
click at [379, 237] on button "Add Fields" at bounding box center [367, 233] width 97 height 23
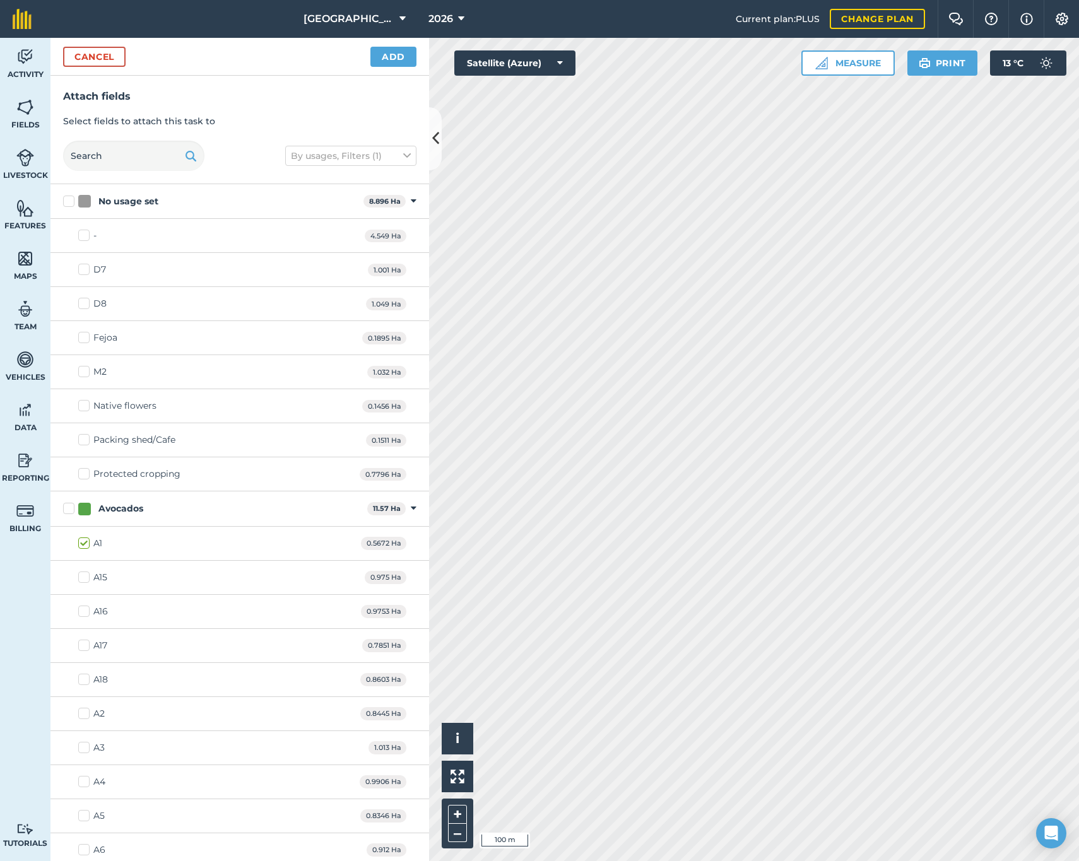
click at [69, 507] on label "Avocados" at bounding box center [212, 508] width 299 height 13
click at [69, 507] on input "Avocados" at bounding box center [67, 506] width 8 height 8
checkbox input "true"
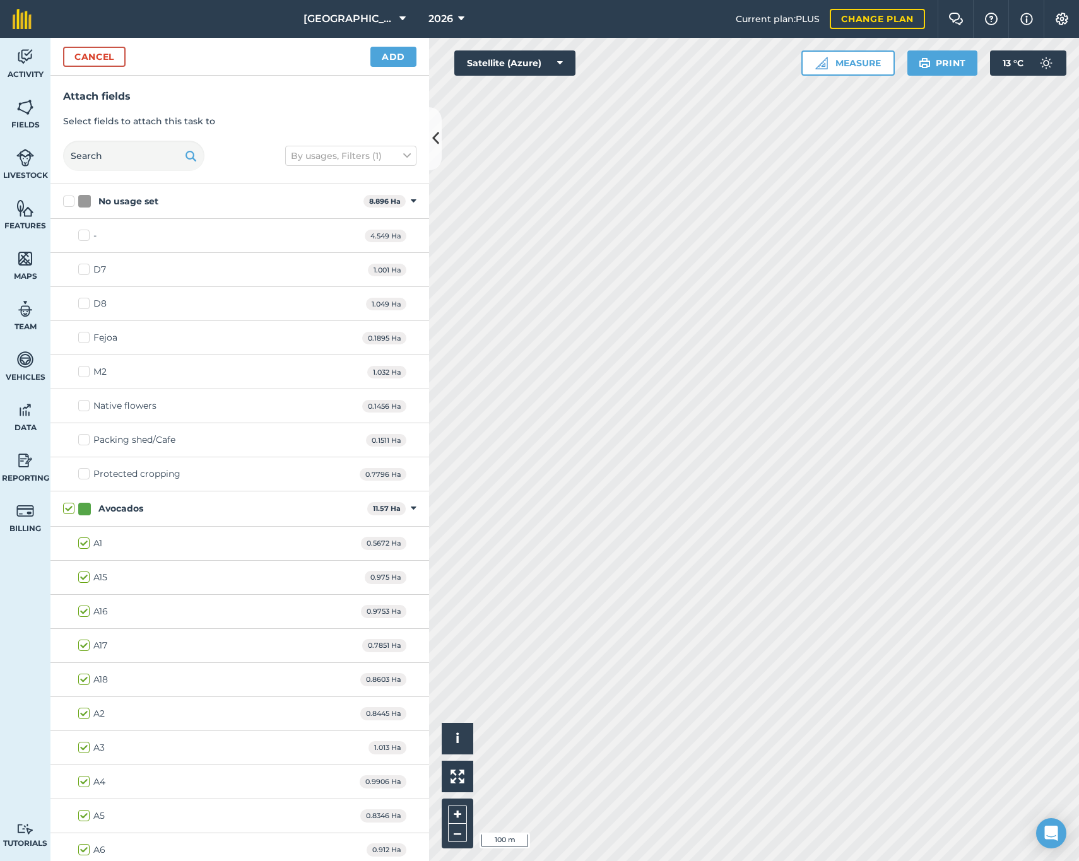
checkbox input "true"
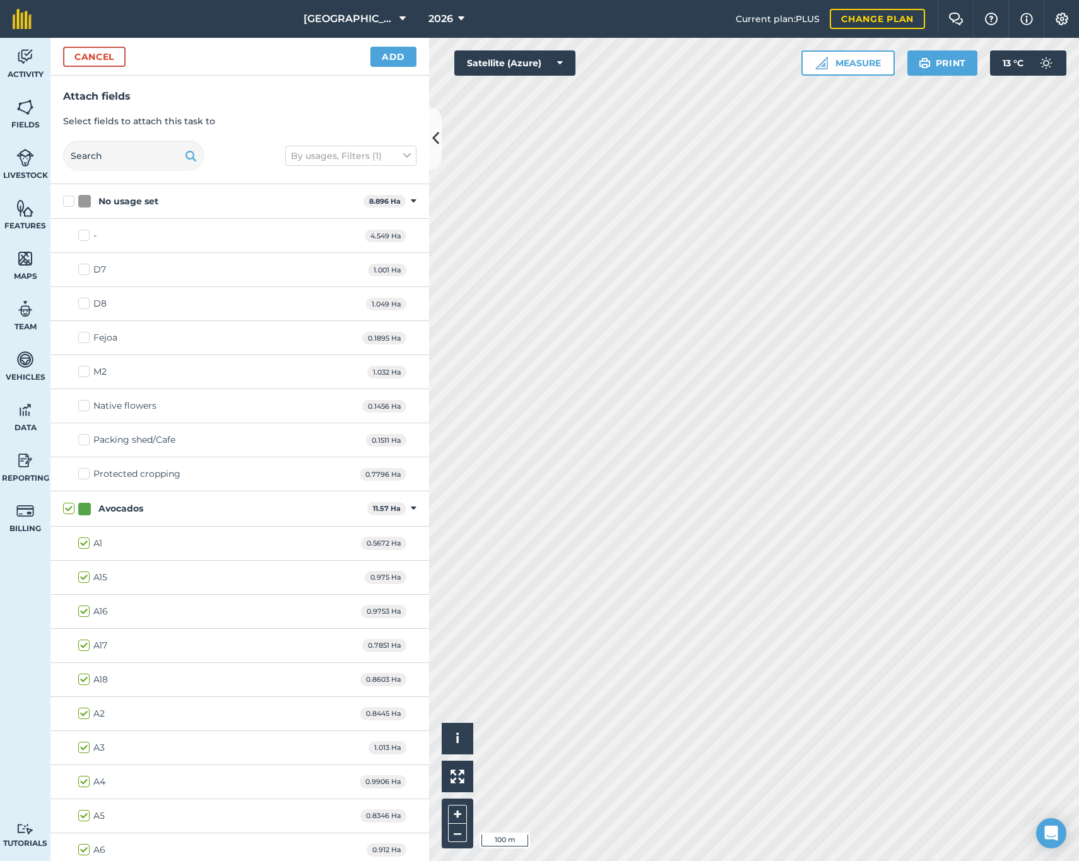
checkbox input "true"
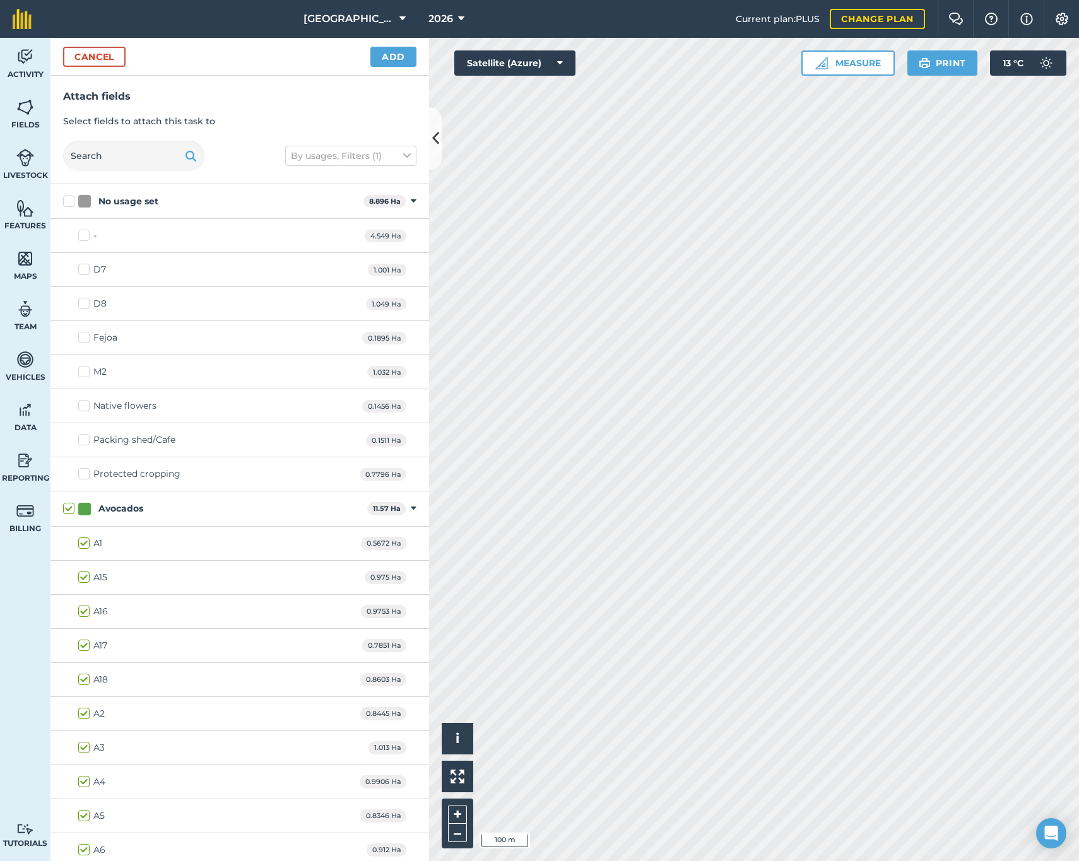
click at [385, 59] on button "Add" at bounding box center [393, 57] width 46 height 20
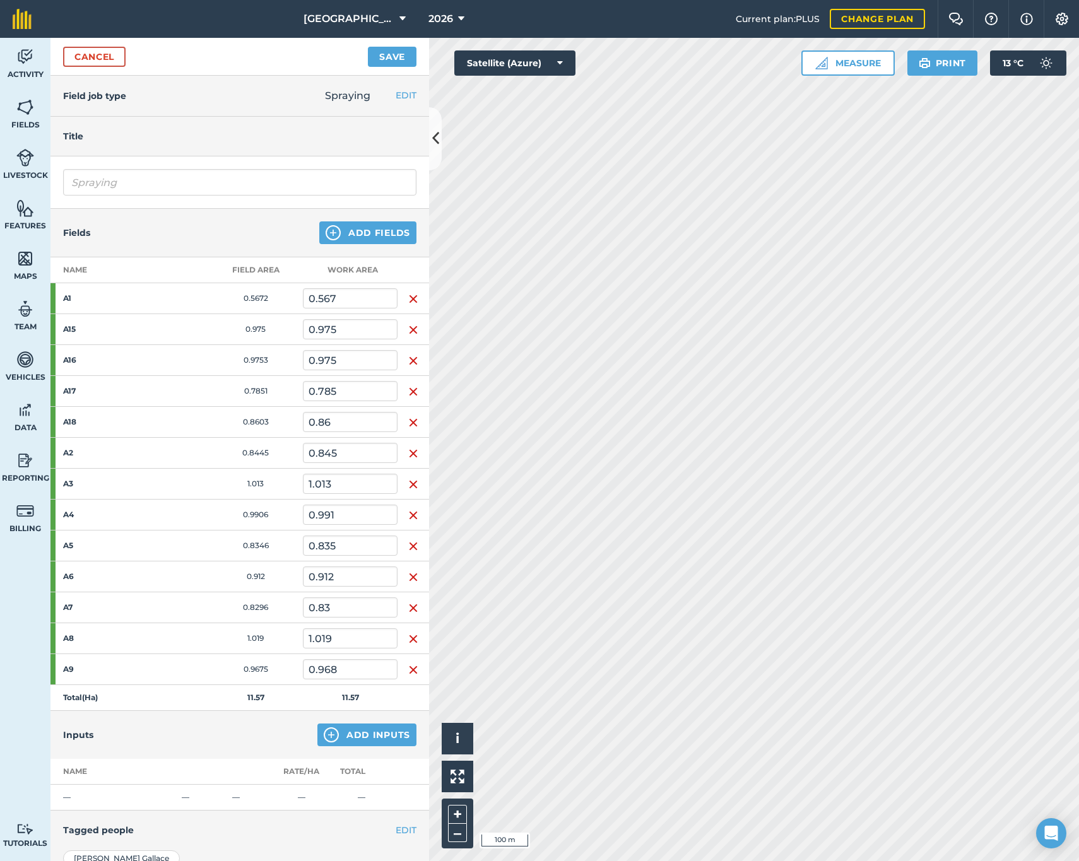
click at [385, 61] on button "Save" at bounding box center [392, 57] width 49 height 20
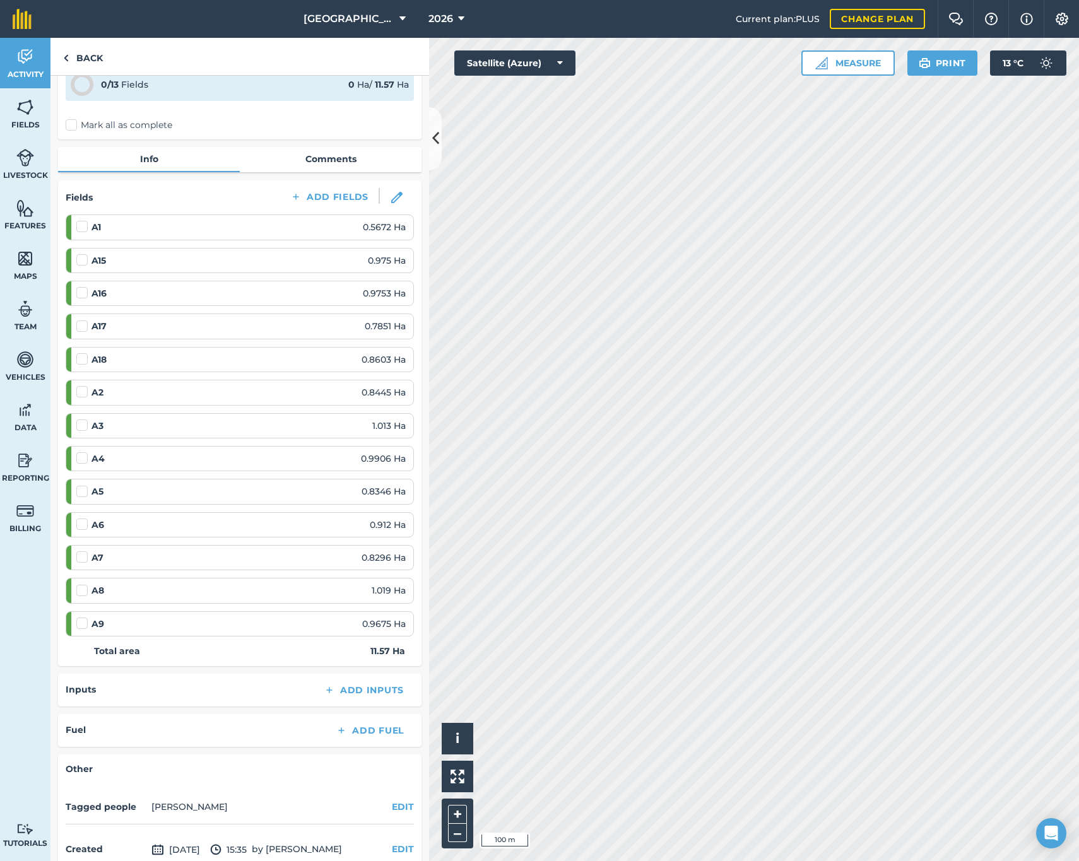
scroll to position [165, 0]
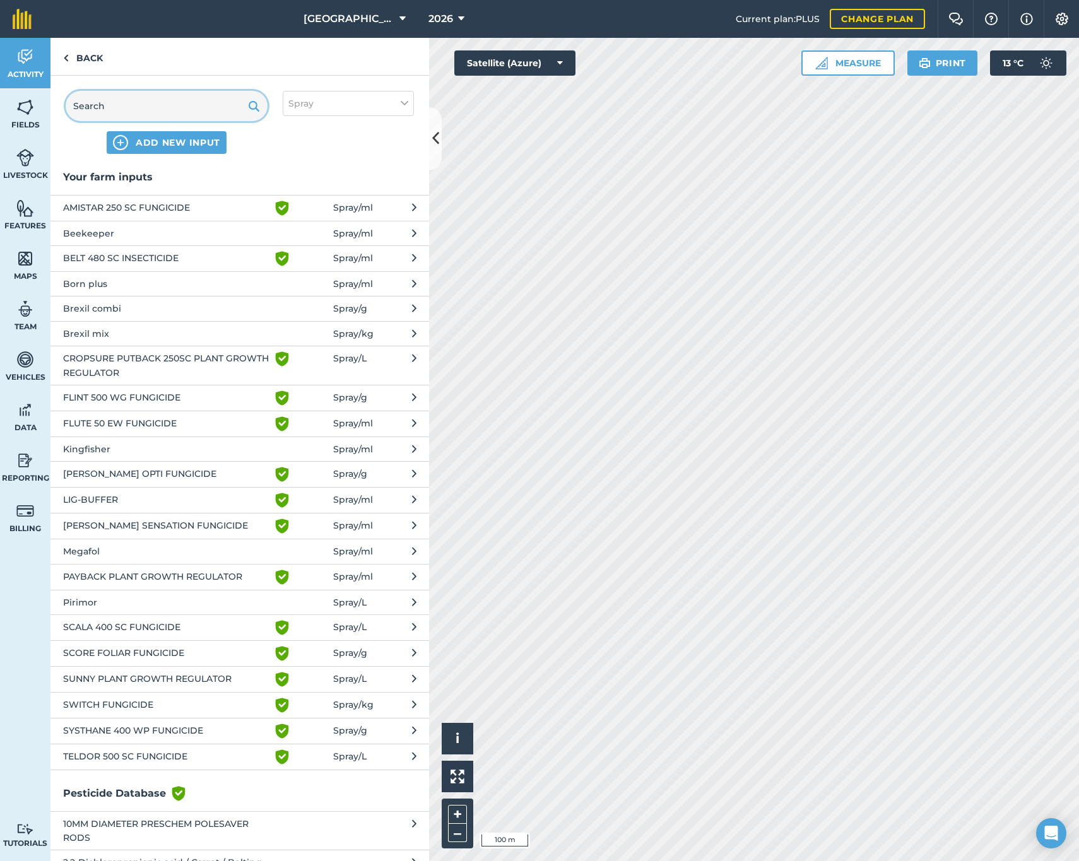
click at [186, 107] on input "text" at bounding box center [167, 106] width 202 height 30
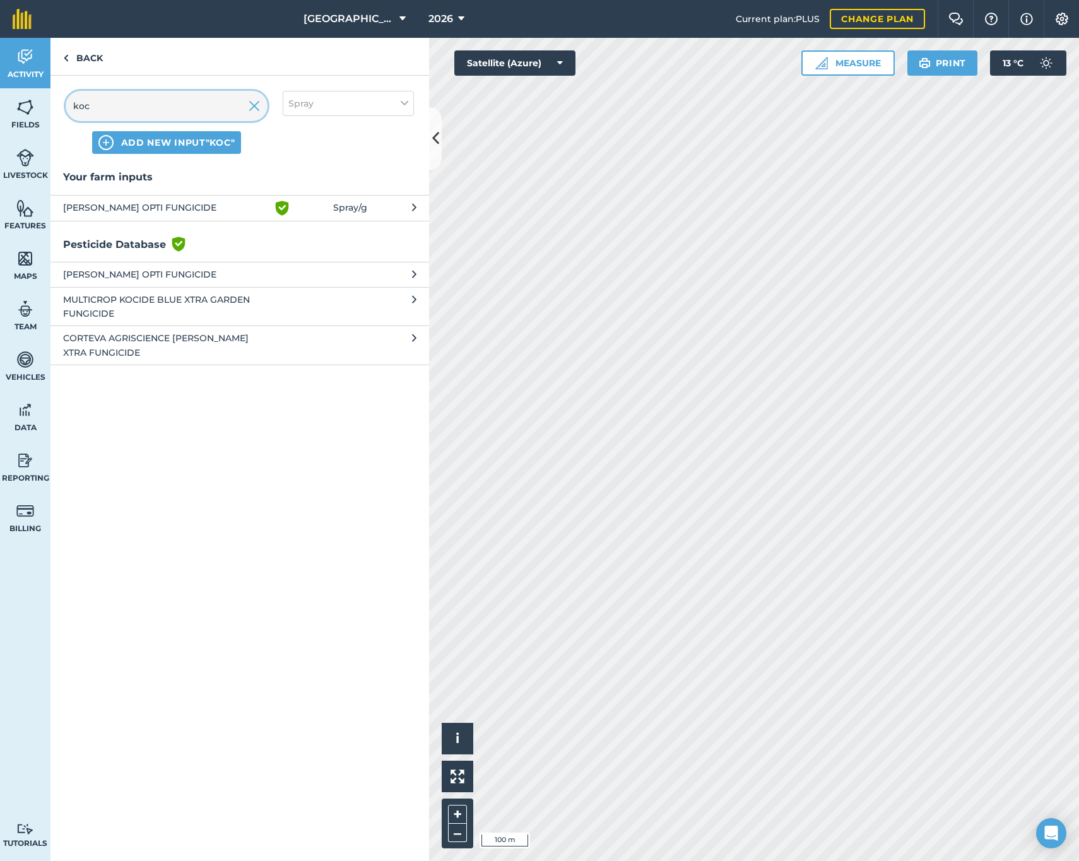
type input "koc"
click at [112, 204] on span "[PERSON_NAME] OPTI FUNGICIDE" at bounding box center [166, 208] width 206 height 15
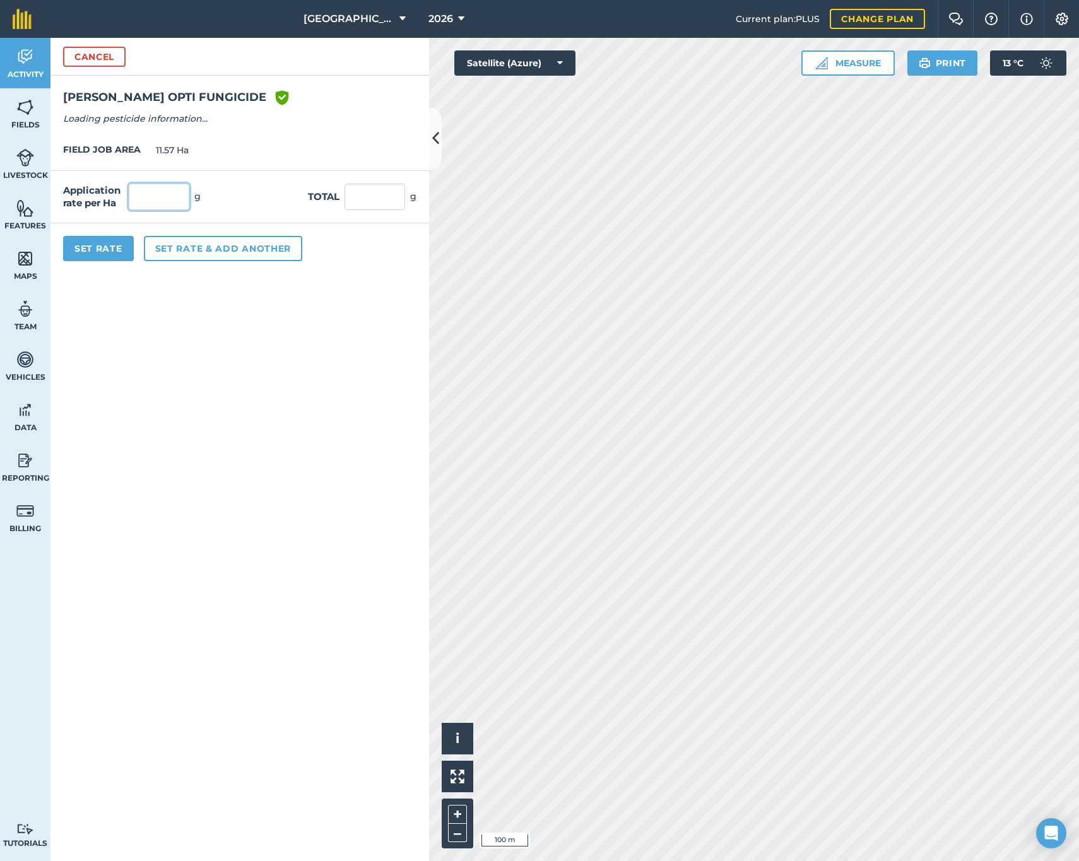
click at [157, 201] on input "text" at bounding box center [159, 197] width 61 height 27
type input "1,500"
type input "17,355"
click at [168, 249] on button "Set rate & add another" at bounding box center [223, 248] width 158 height 25
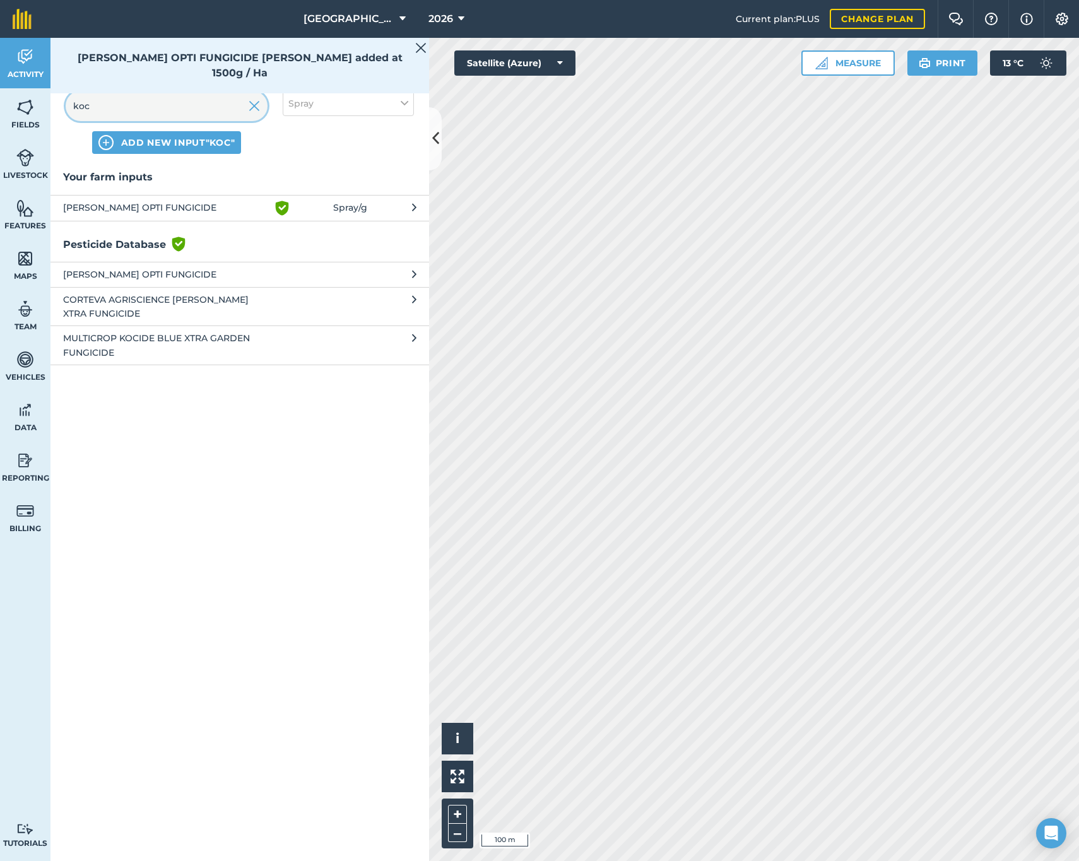
click at [139, 107] on input "koc" at bounding box center [167, 106] width 202 height 30
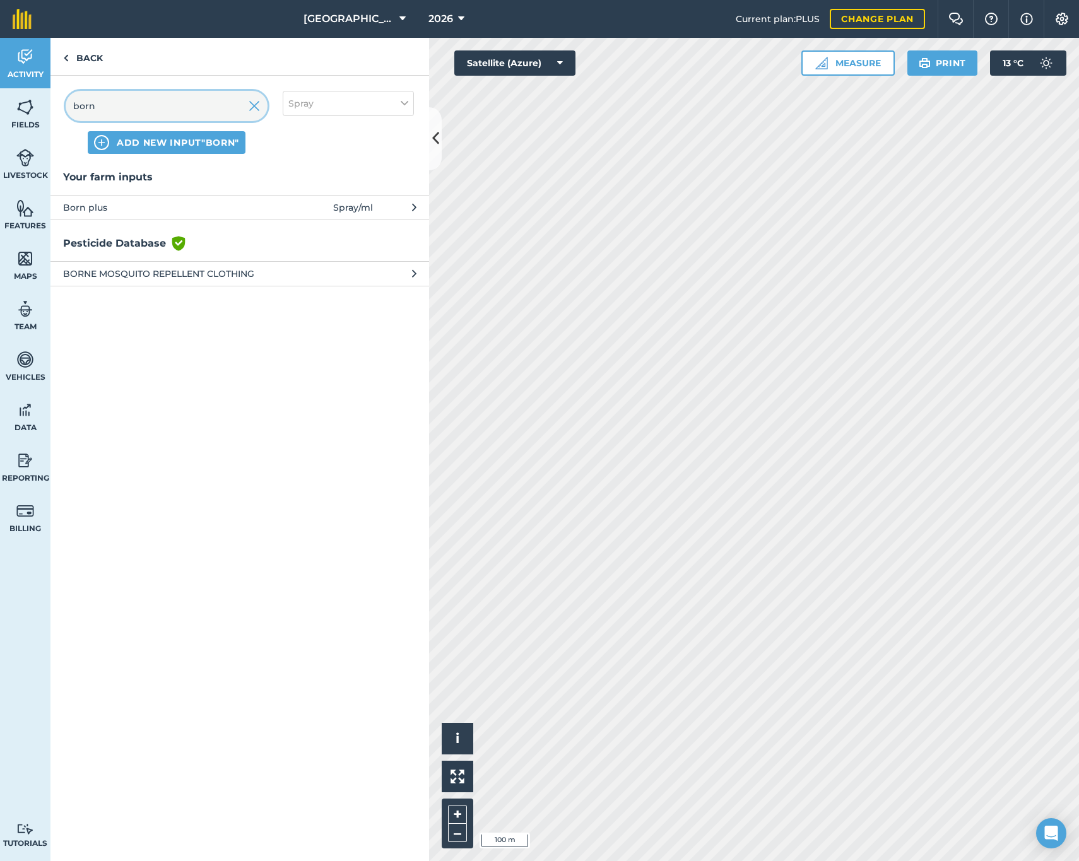
type input "born"
click at [129, 208] on span "Born plus" at bounding box center [166, 208] width 206 height 14
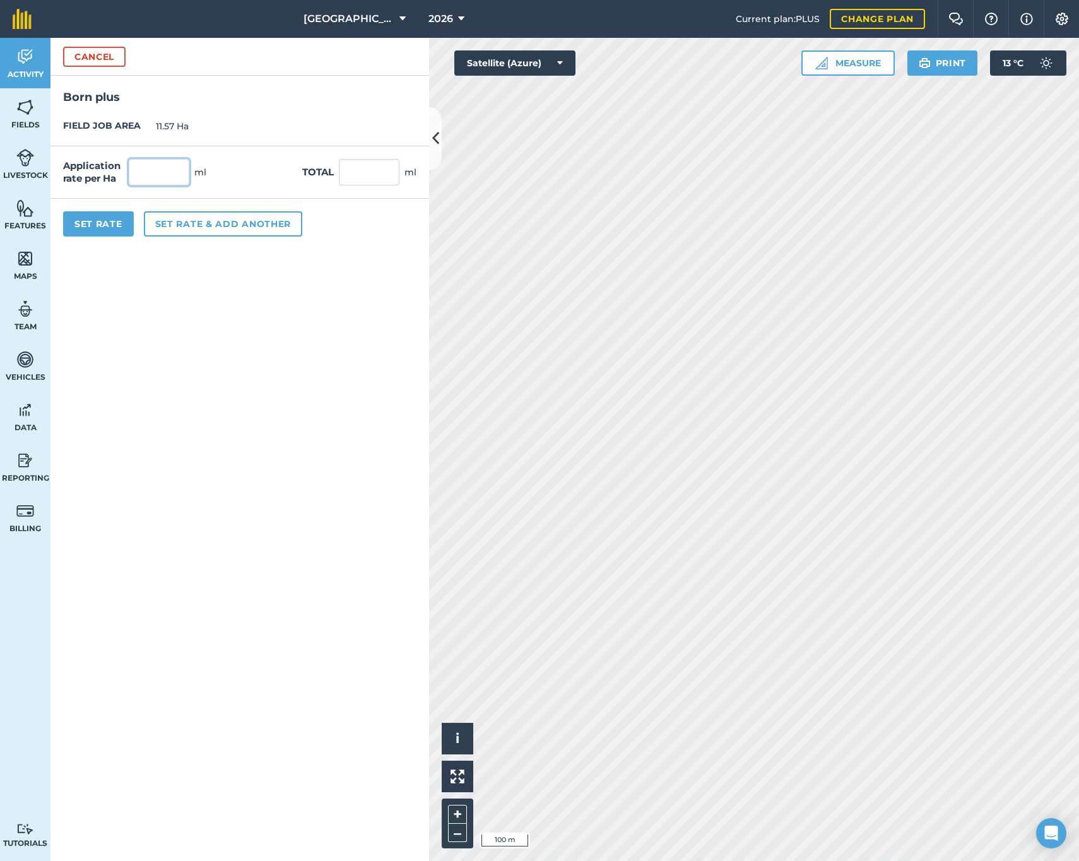
click at [162, 174] on input "text" at bounding box center [159, 172] width 61 height 27
type input "1,000"
type input "11,570"
click at [194, 218] on button "Set rate & add another" at bounding box center [223, 223] width 158 height 25
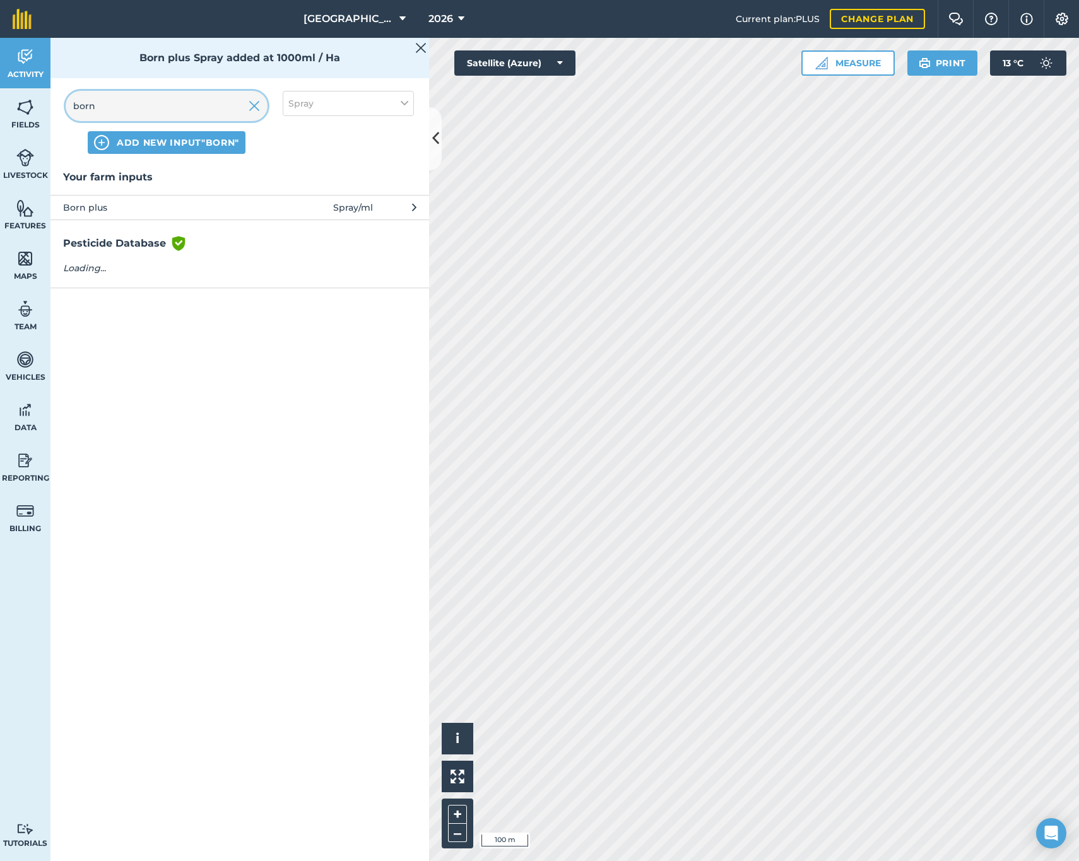
click at [149, 114] on input "born" at bounding box center [167, 106] width 202 height 30
click at [148, 113] on input "born" at bounding box center [167, 106] width 202 height 30
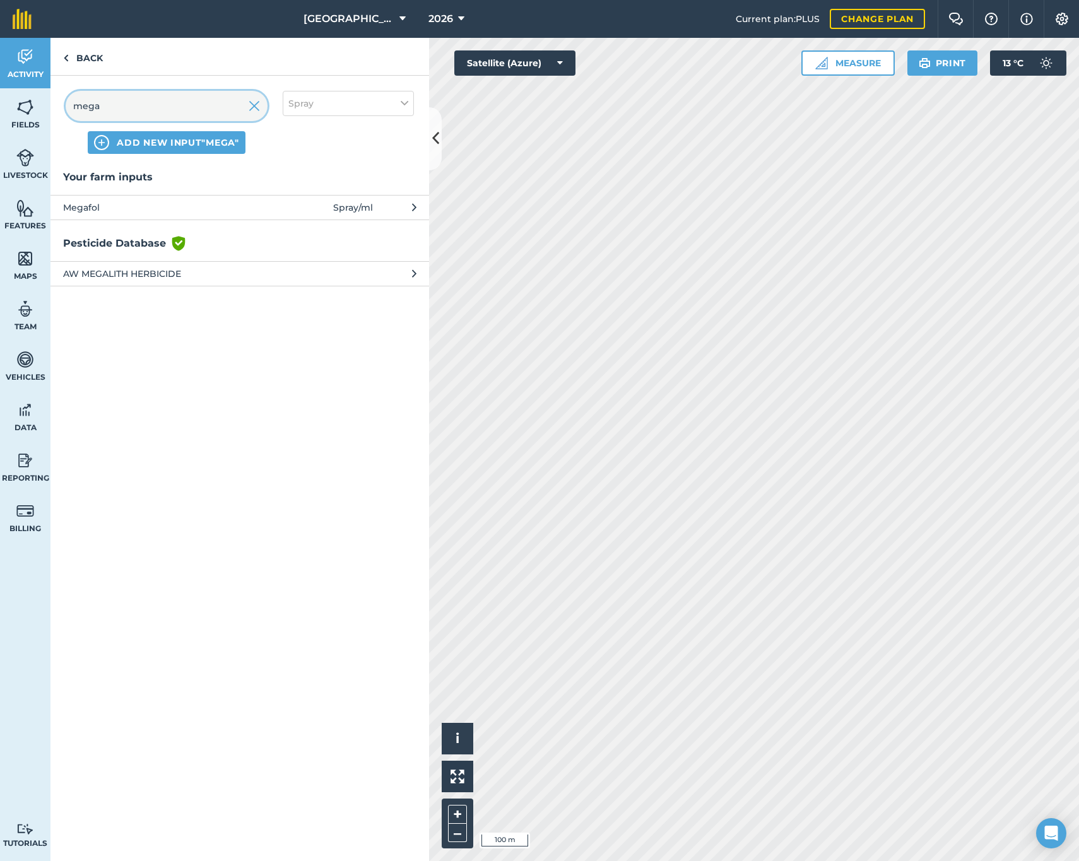
type input "mega"
click at [119, 212] on span "Megafol" at bounding box center [166, 208] width 206 height 14
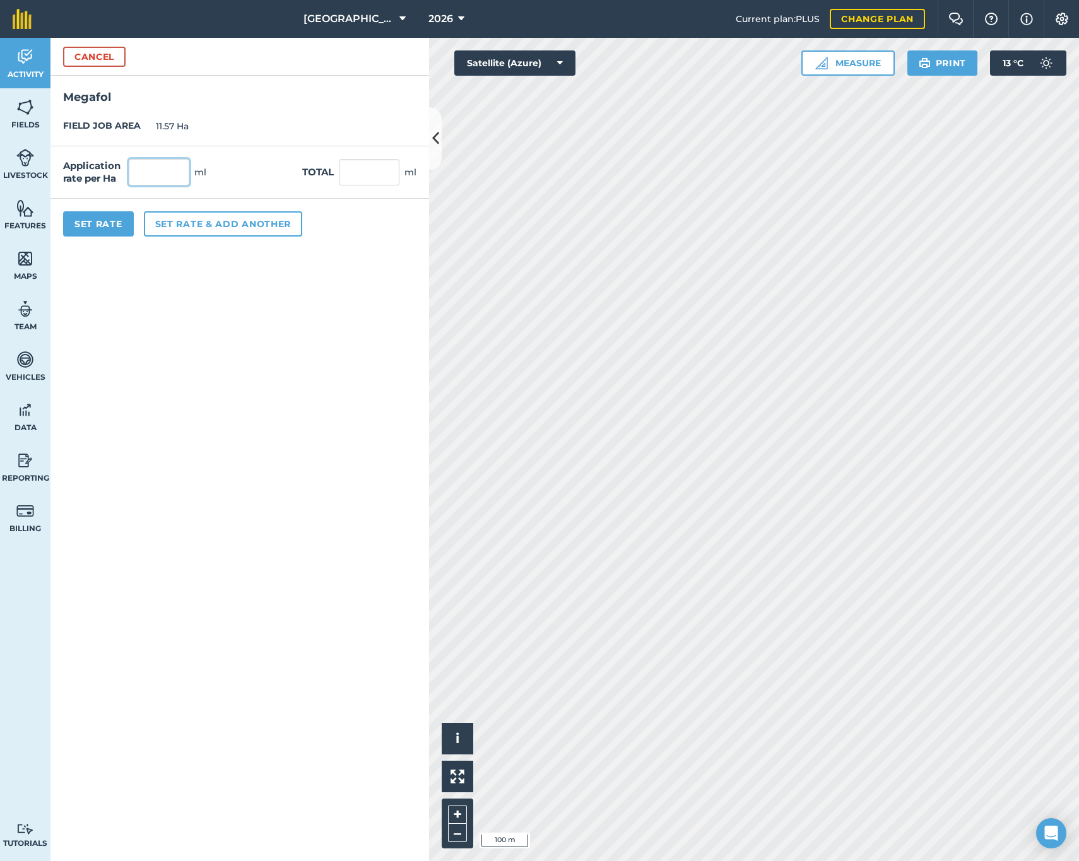
click at [148, 180] on input "text" at bounding box center [159, 172] width 61 height 27
type input "2,000"
type input "23,140"
click at [165, 228] on button "Set rate & add another" at bounding box center [223, 223] width 158 height 25
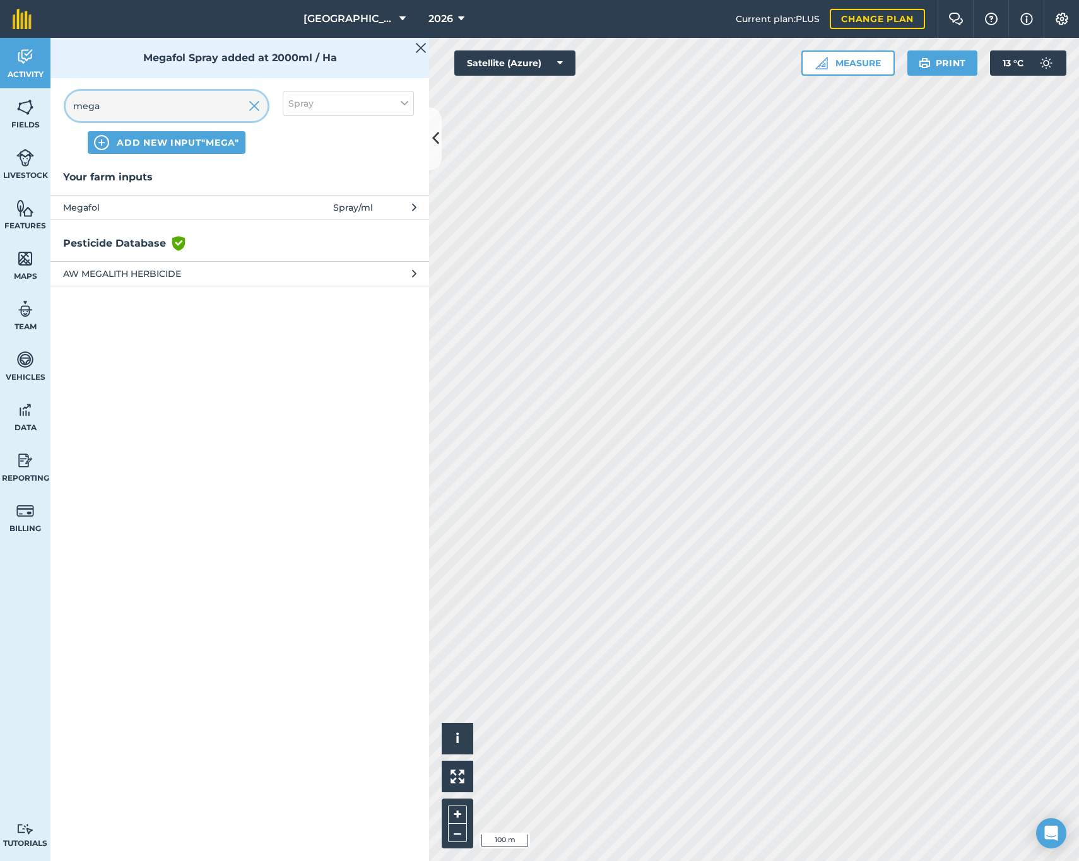
click at [122, 105] on input "mega" at bounding box center [167, 106] width 202 height 30
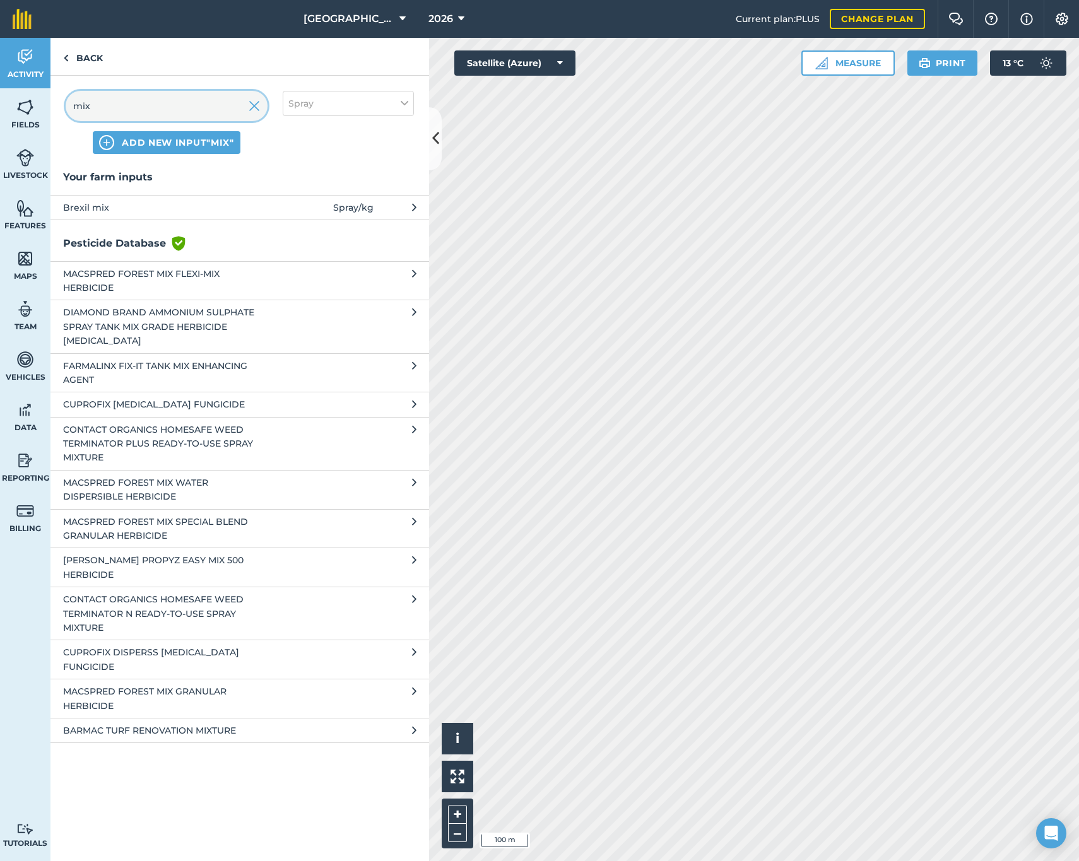
type input "mix"
click at [105, 210] on span "Brexil mix" at bounding box center [166, 208] width 206 height 14
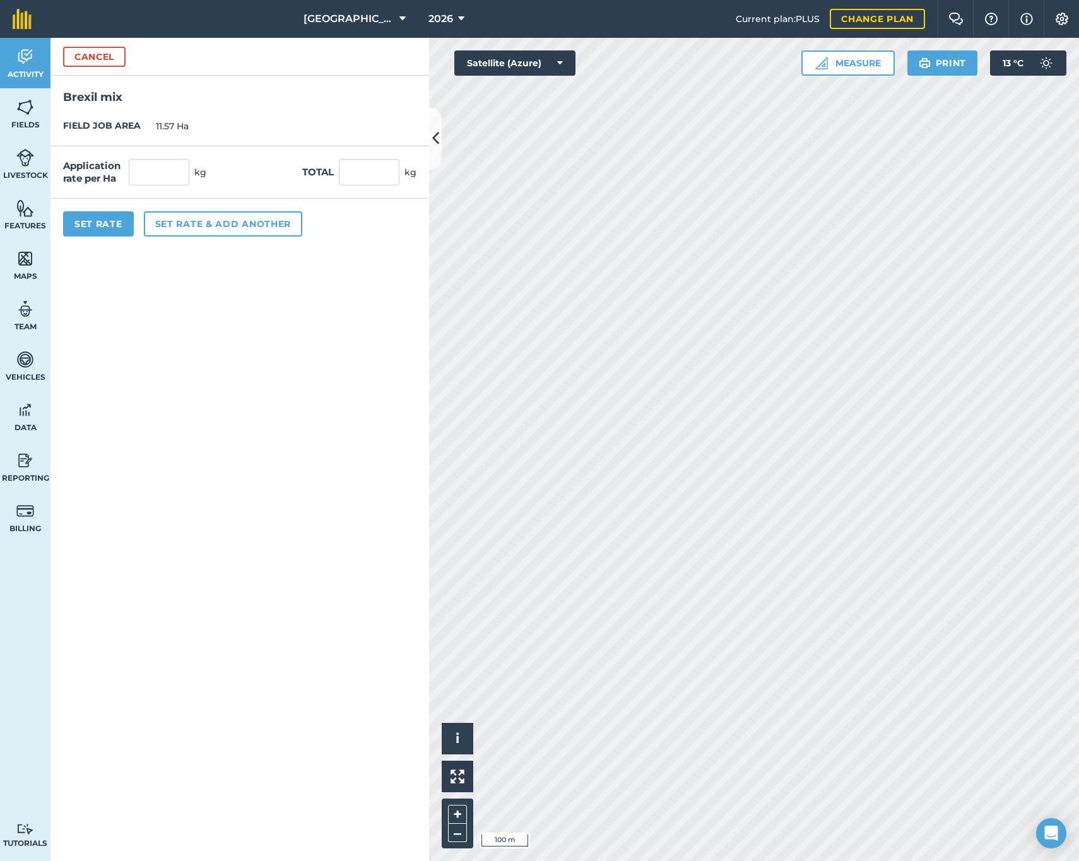
click at [99, 57] on button "Cancel" at bounding box center [94, 57] width 62 height 20
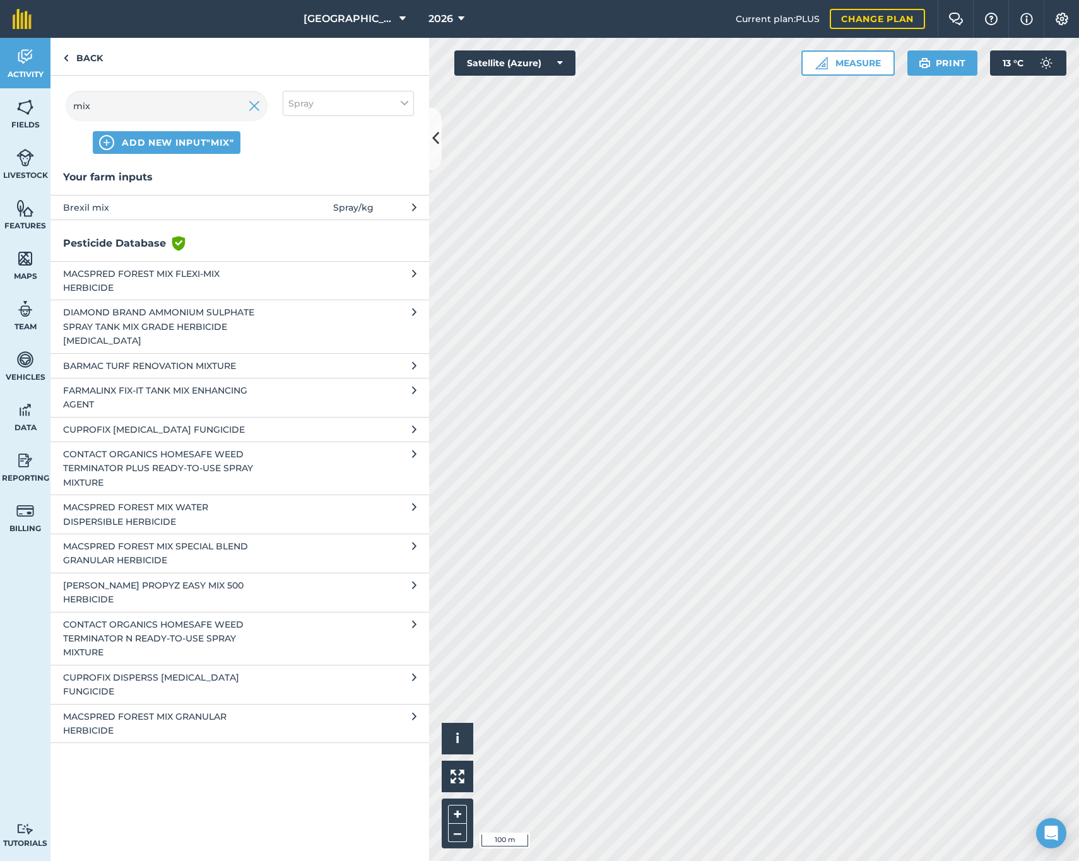
click at [104, 209] on span "Brexil mix" at bounding box center [166, 208] width 206 height 14
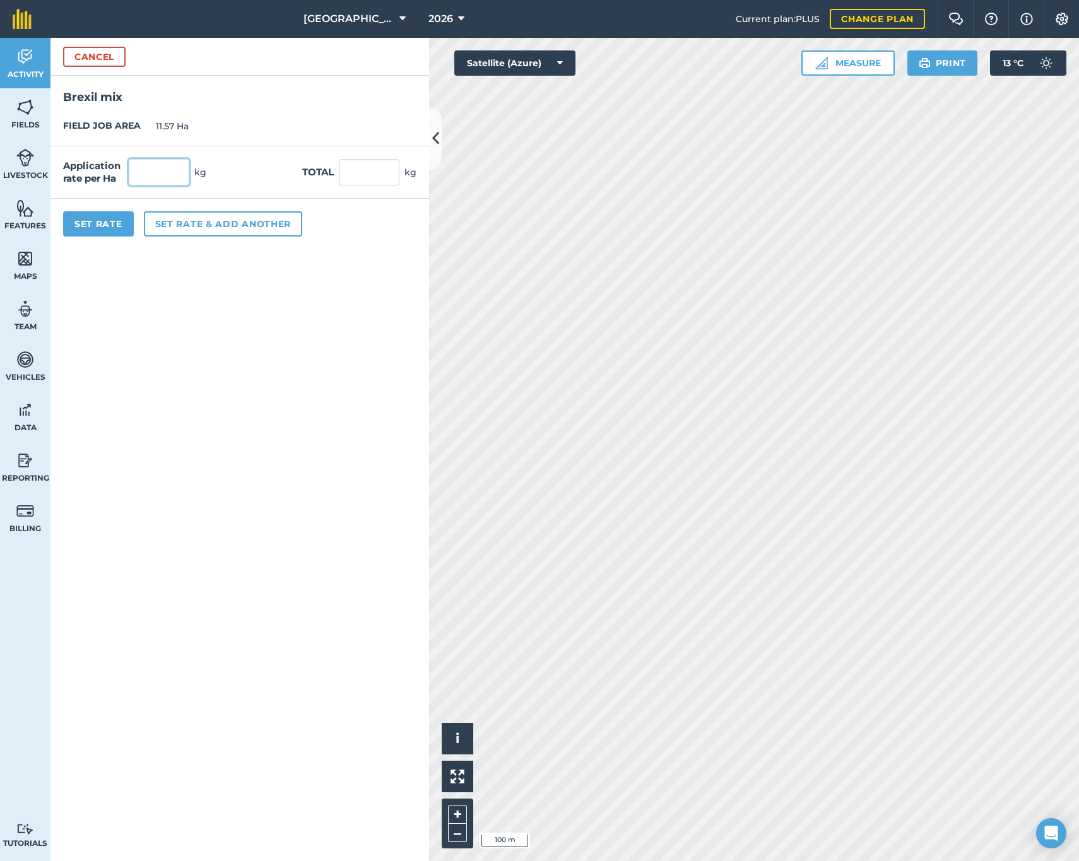
click at [147, 176] on input "text" at bounding box center [159, 172] width 61 height 27
type input "3"
type input "34.71"
click at [122, 219] on button "Set Rate" at bounding box center [98, 223] width 71 height 25
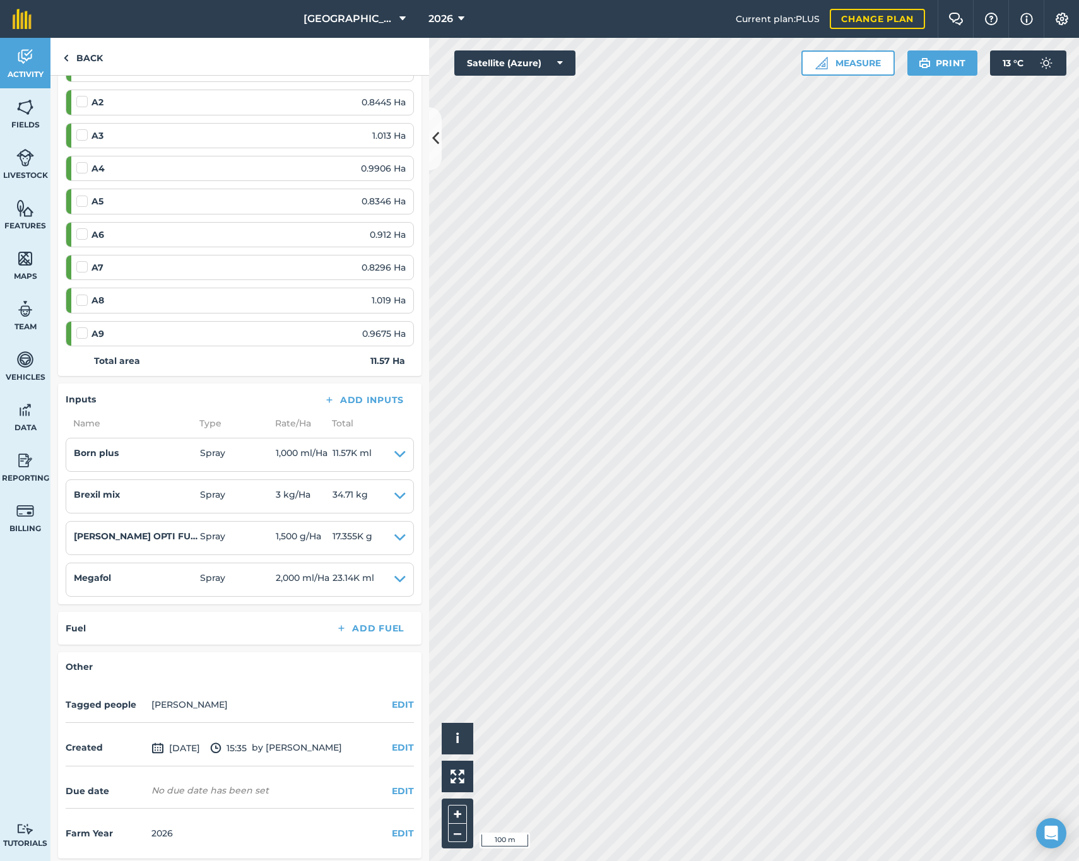
scroll to position [353, 0]
click at [392, 785] on button "EDIT" at bounding box center [403, 792] width 22 height 14
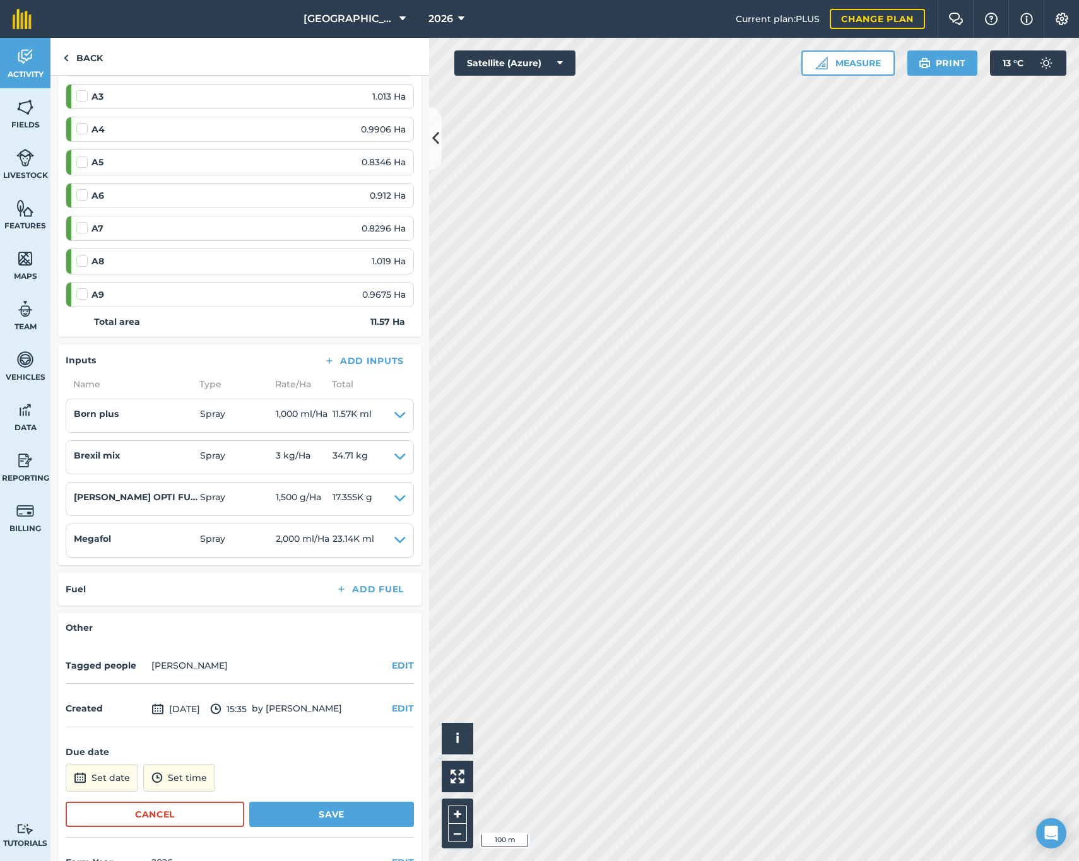
click at [104, 769] on button "Set date" at bounding box center [102, 778] width 73 height 28
click at [86, 682] on button "15" at bounding box center [81, 689] width 30 height 20
click at [271, 811] on button "Save" at bounding box center [331, 814] width 165 height 25
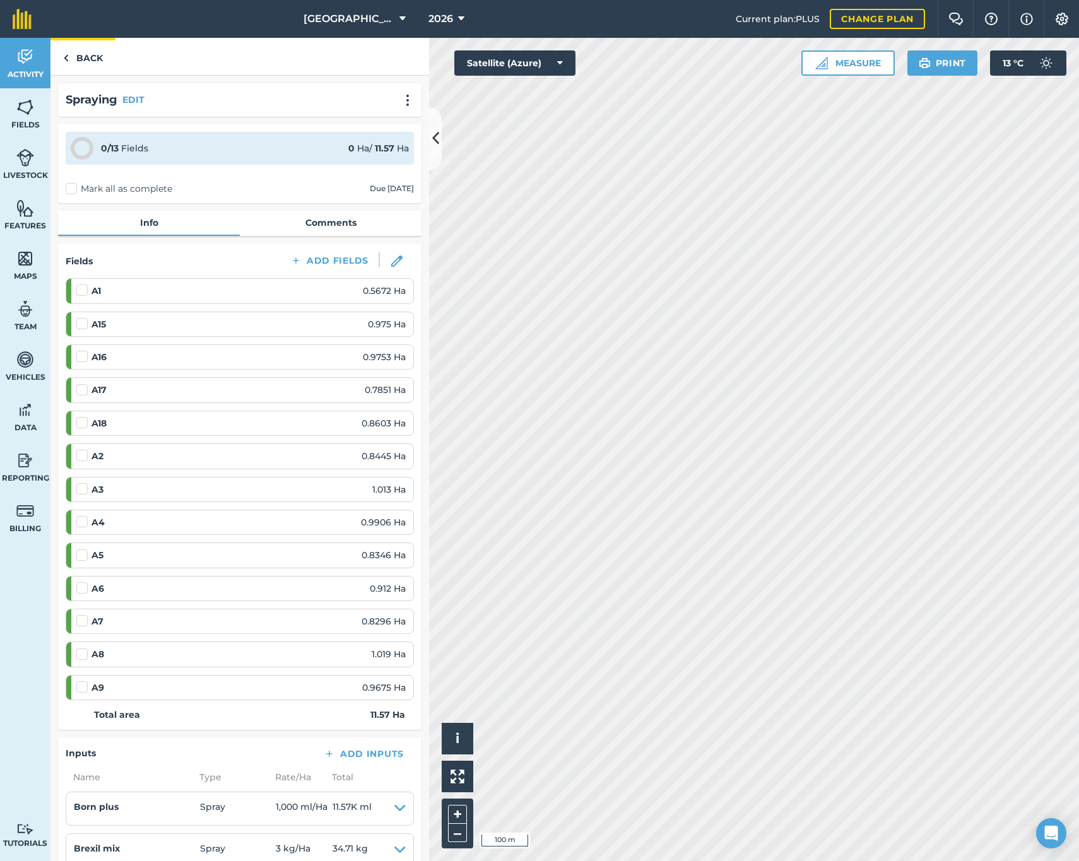
scroll to position [0, 0]
click at [78, 44] on link "Back" at bounding box center [82, 56] width 65 height 37
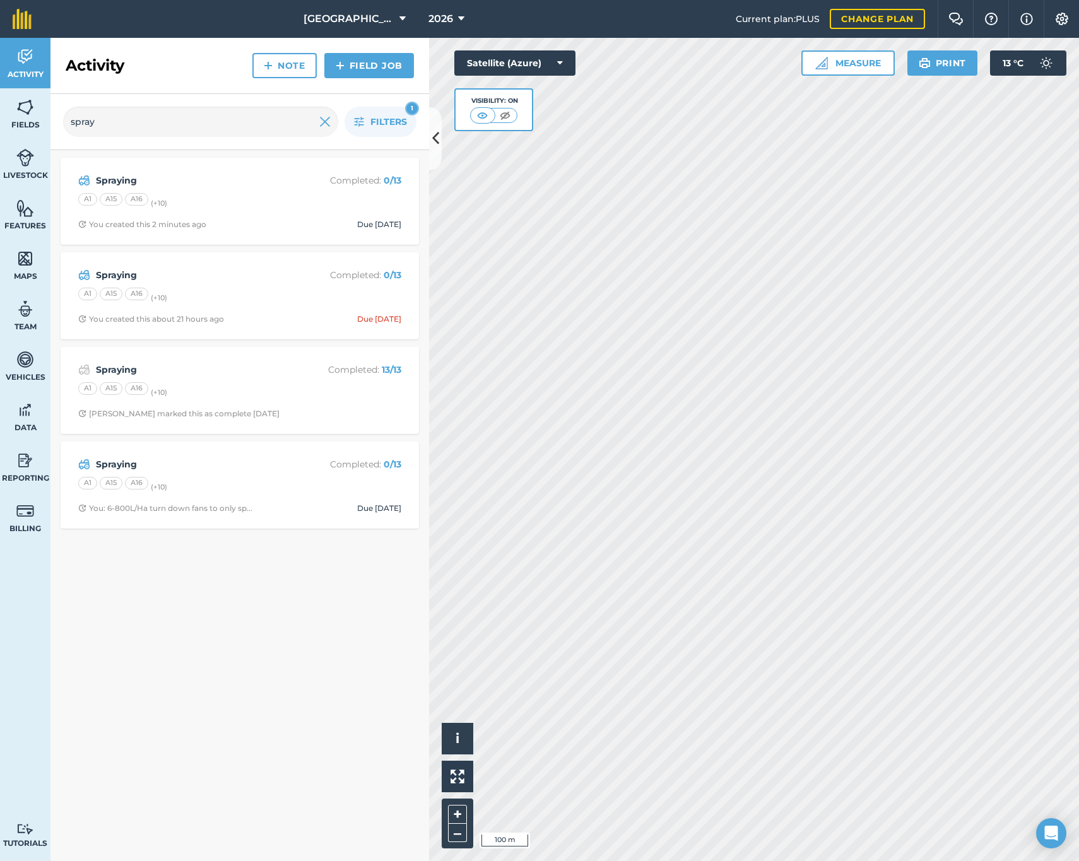
click at [309, 493] on div "Spraying Completed : 0 / 13 A1 A15 A16 (+ 10 ) You: 6-800L/Ha turn down fans to…" at bounding box center [239, 485] width 343 height 72
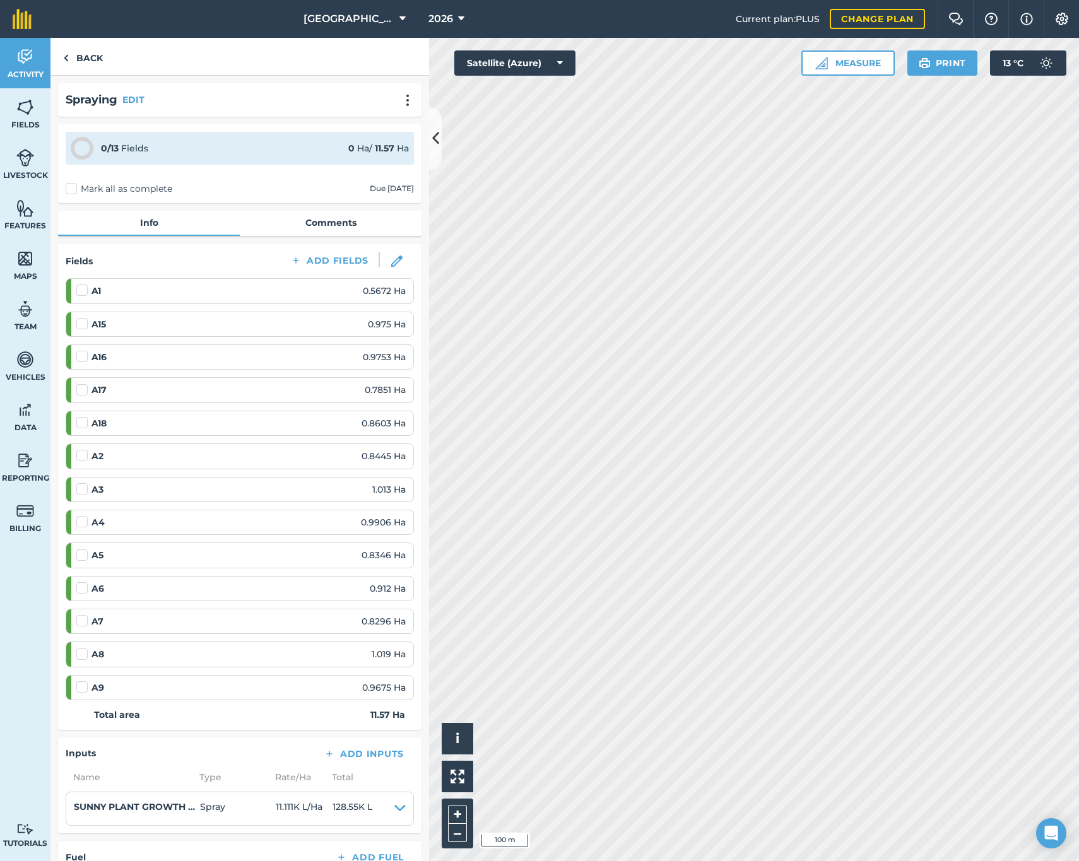
click at [281, 218] on link "Comments" at bounding box center [331, 223] width 182 height 24
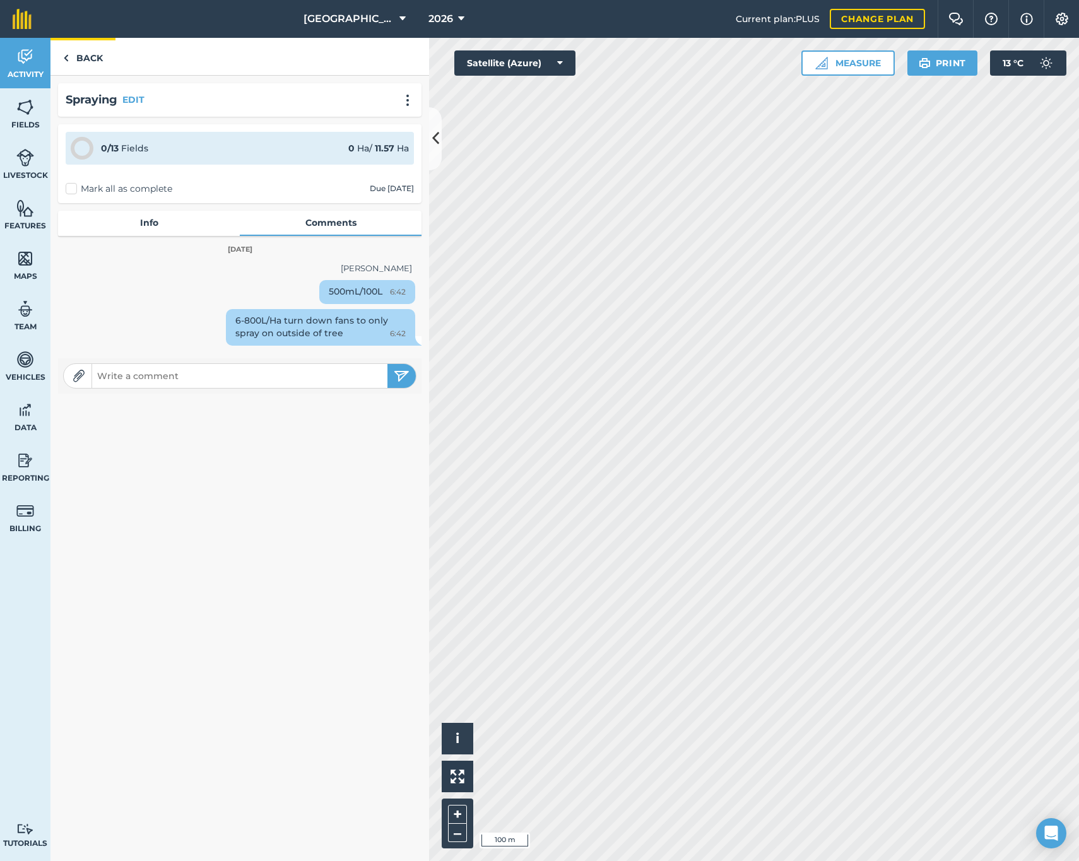
click at [82, 61] on link "Back" at bounding box center [82, 56] width 65 height 37
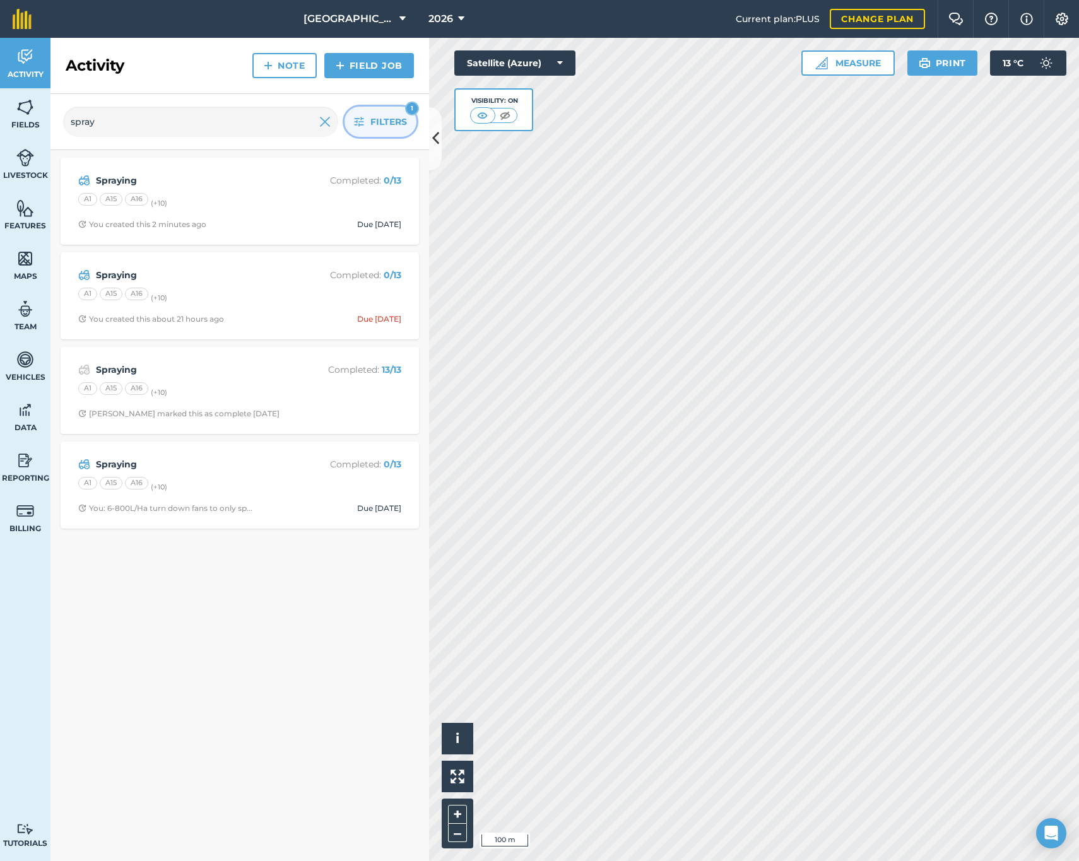
click at [362, 119] on icon "button" at bounding box center [359, 121] width 9 height 9
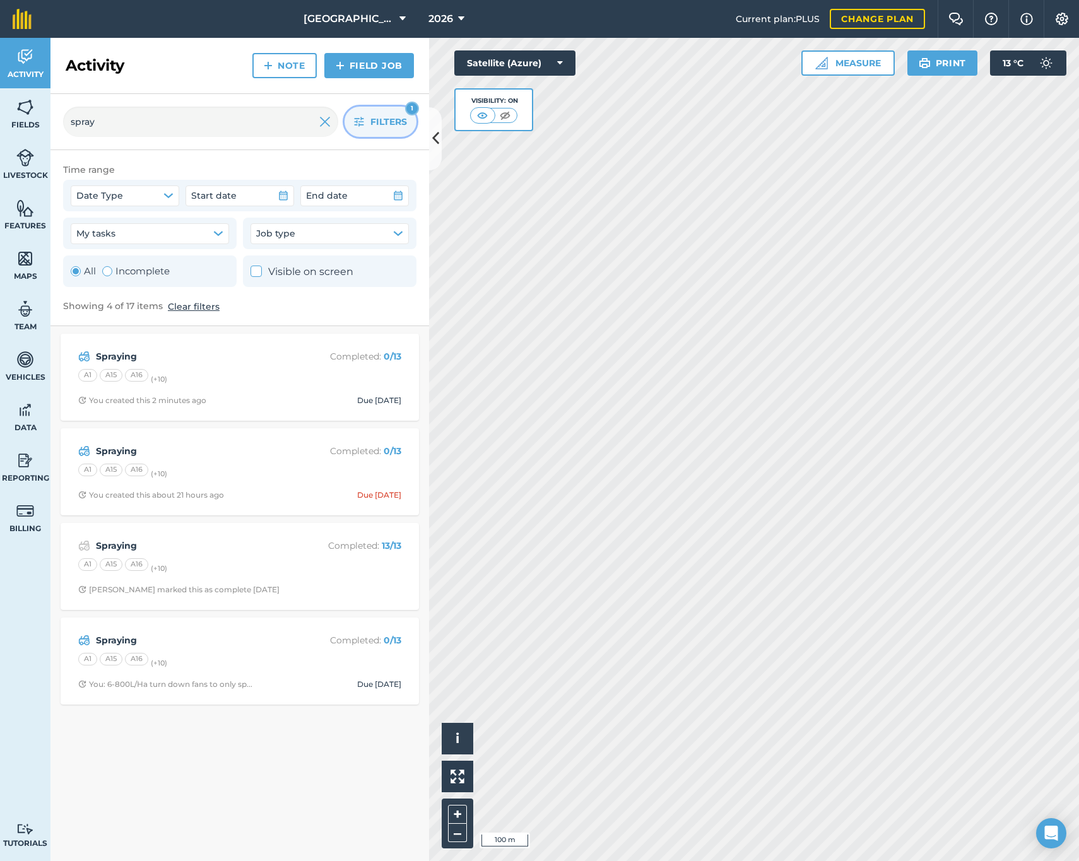
click at [146, 271] on label "Incomplete" at bounding box center [136, 271] width 68 height 15
radio input "false"
radio input "true"
click at [330, 647] on div "Spraying Completed : 0 / 13 A1 A15 A16 (+ 10 ) You created this about 21 hours …" at bounding box center [239, 593] width 379 height 535
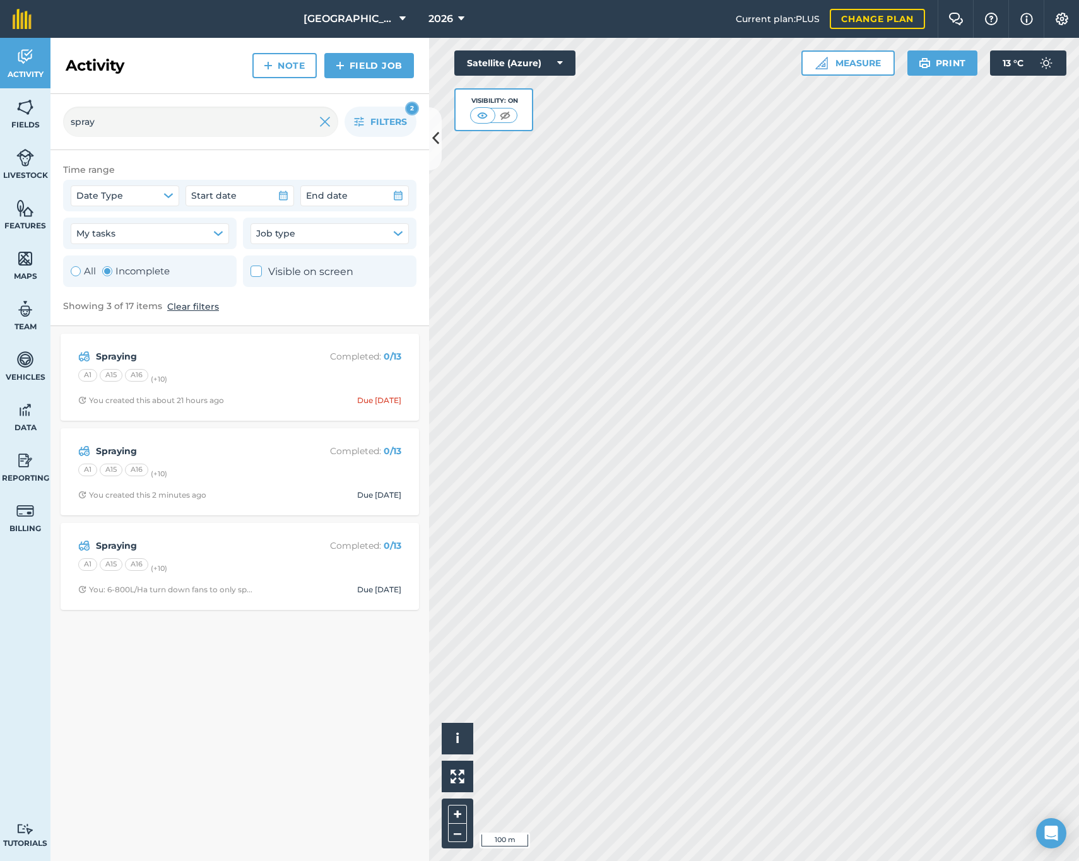
click at [174, 49] on div "Activity Note Field Job" at bounding box center [239, 66] width 379 height 56
drag, startPoint x: 192, startPoint y: 851, endPoint x: 187, endPoint y: 738, distance: 113.1
click at [193, 819] on div "Spraying Completed : 0 / 13 A1 A15 A16 (+ 10 ) You created this about 21 hours …" at bounding box center [239, 593] width 379 height 535
drag, startPoint x: 179, startPoint y: 677, endPoint x: 162, endPoint y: 679, distance: 16.5
click at [179, 677] on div "Spraying Completed : 0 / 13 A1 A15 A16 (+ 10 ) You created this about 21 hours …" at bounding box center [239, 593] width 379 height 535
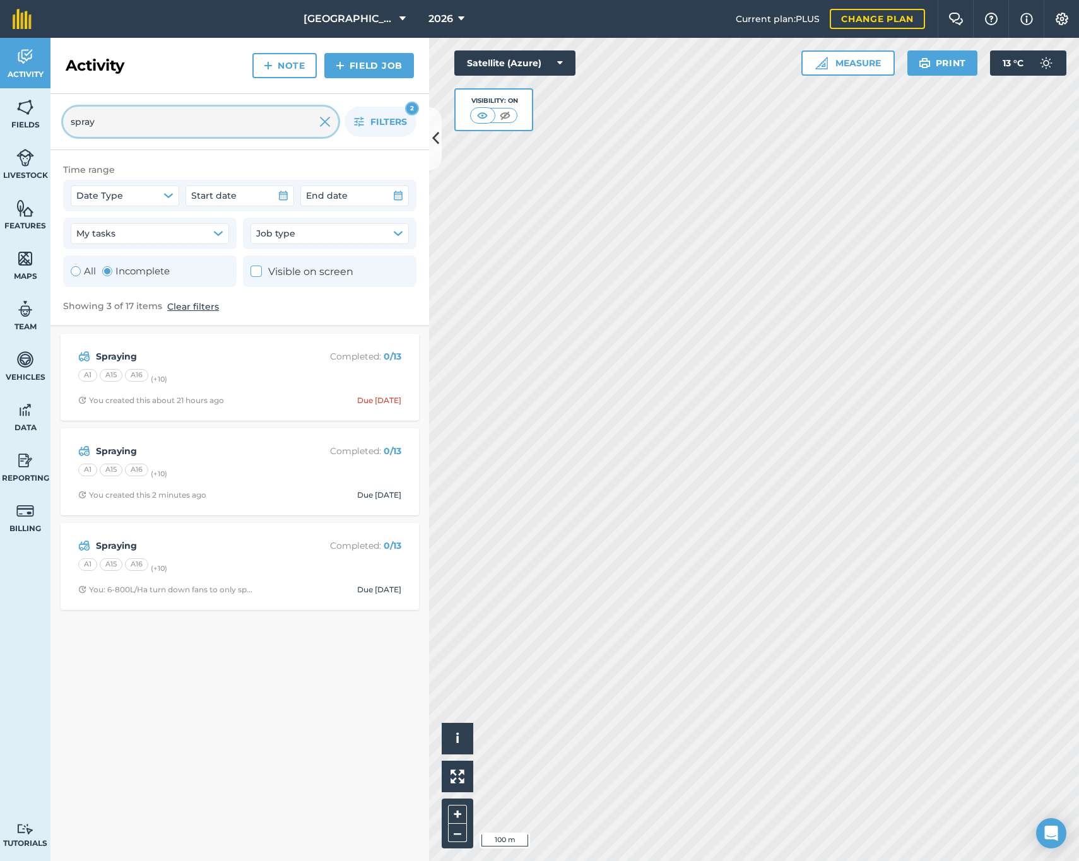
click at [331, 114] on input "spray" at bounding box center [200, 122] width 275 height 30
click at [329, 119] on img at bounding box center [324, 121] width 11 height 15
click at [183, 122] on input "text" at bounding box center [200, 122] width 275 height 30
type input "spray"
click at [351, 73] on link "Field Job" at bounding box center [369, 65] width 90 height 25
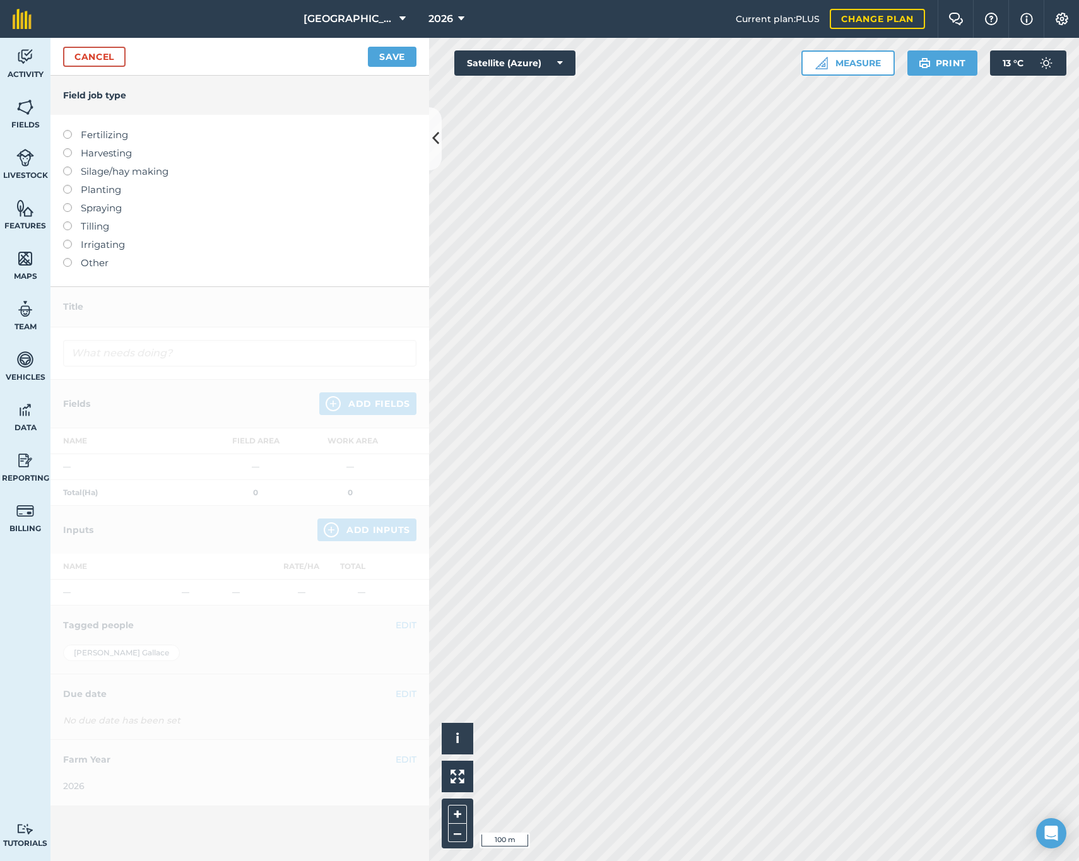
click at [90, 210] on label "Spraying" at bounding box center [239, 208] width 353 height 15
type input "Spraying"
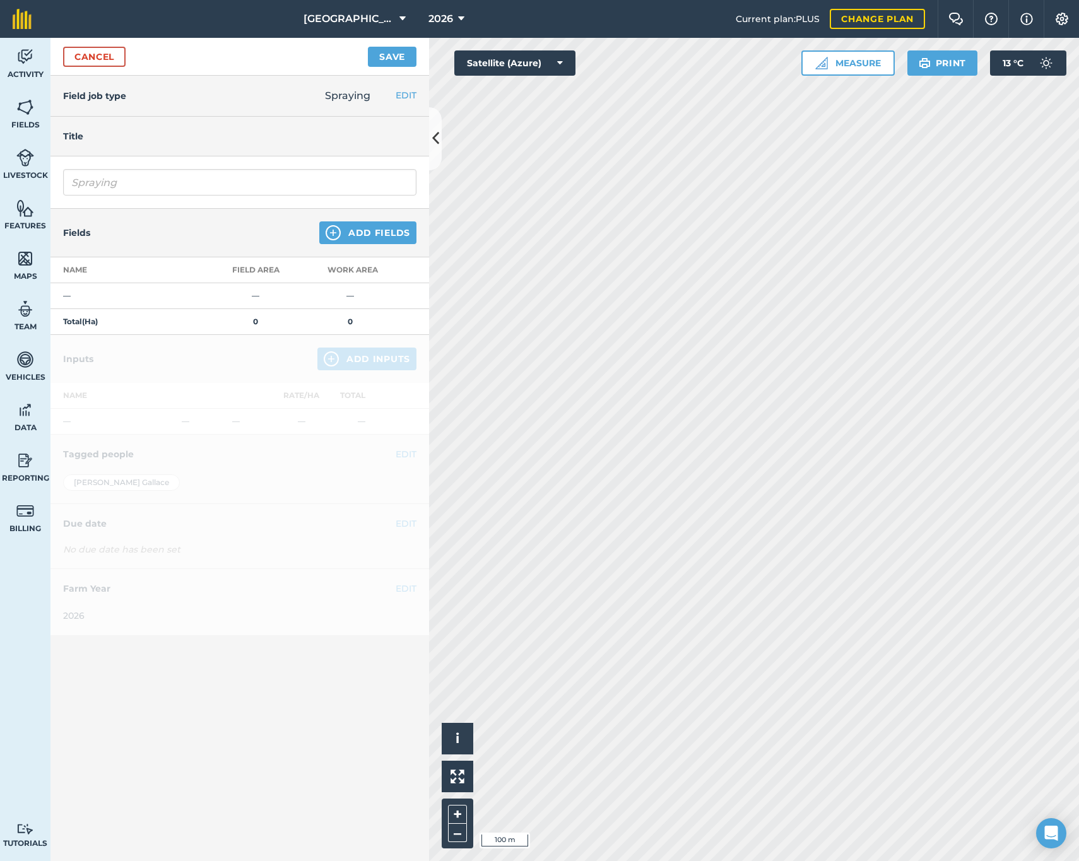
click at [336, 233] on img at bounding box center [333, 232] width 15 height 15
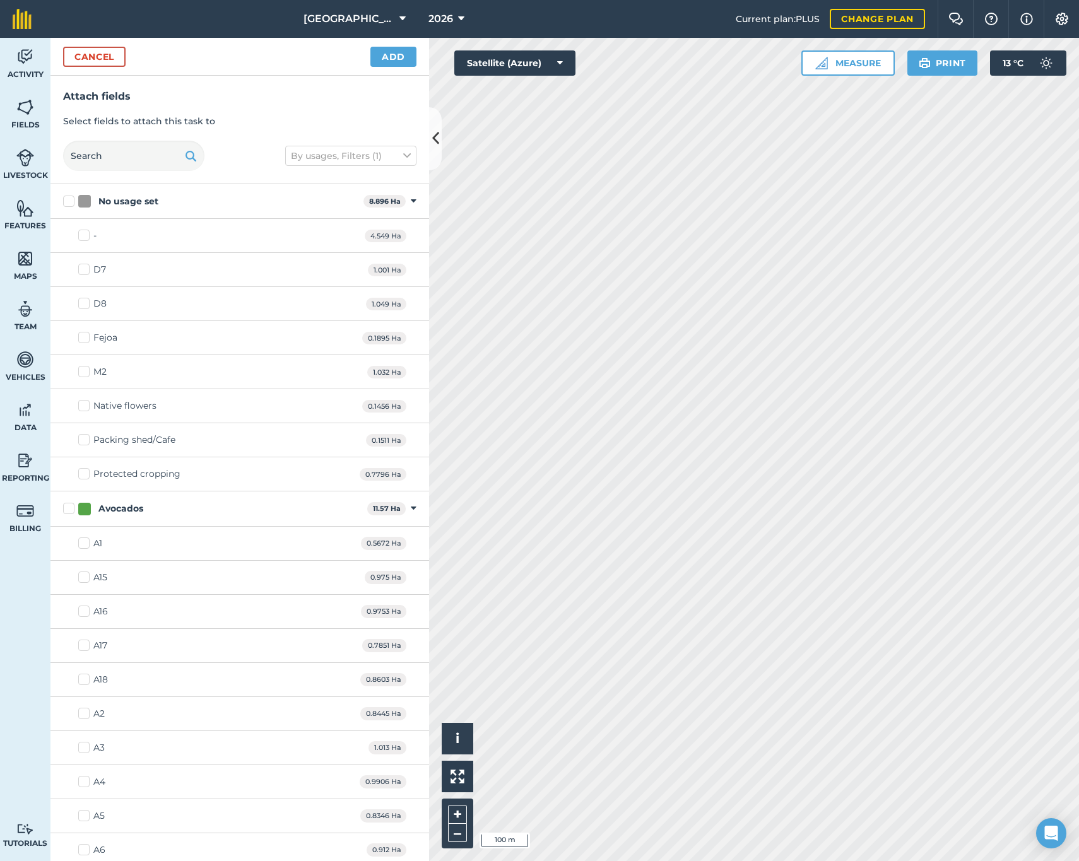
click at [64, 509] on label "Avocados" at bounding box center [212, 508] width 299 height 13
click at [64, 509] on input "Avocados" at bounding box center [67, 506] width 8 height 8
checkbox input "true"
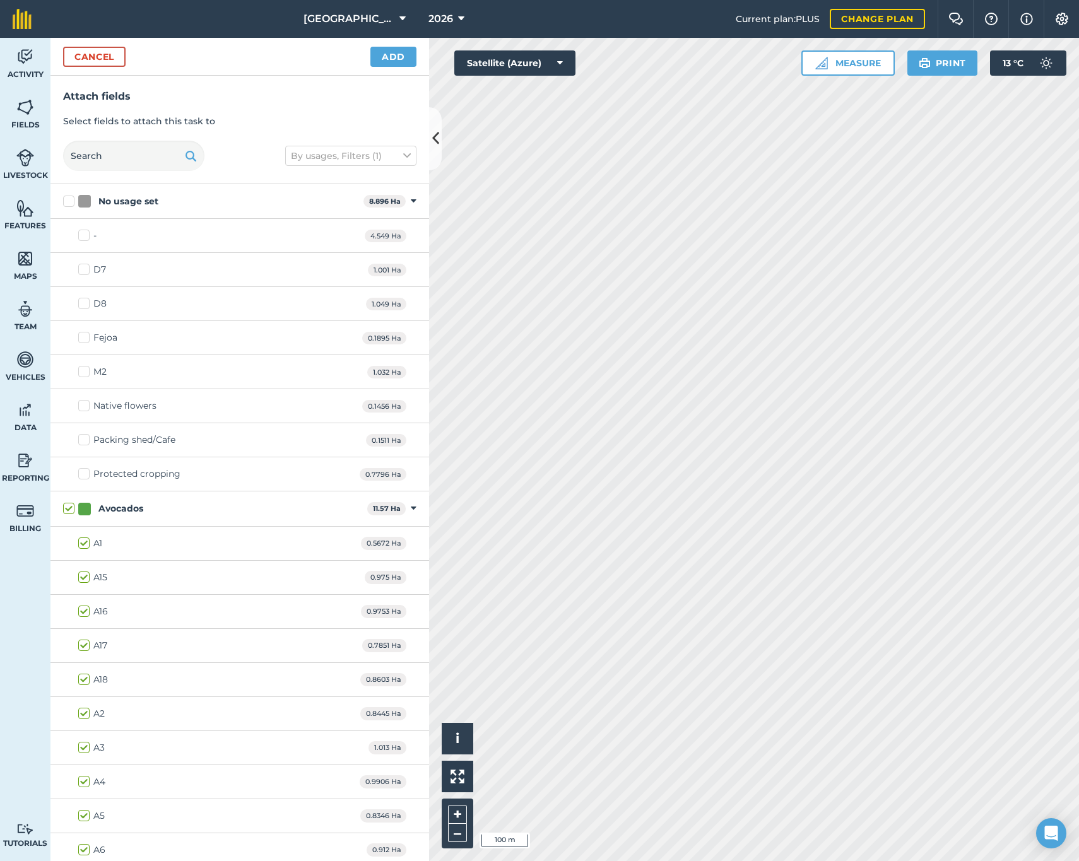
checkbox input "true"
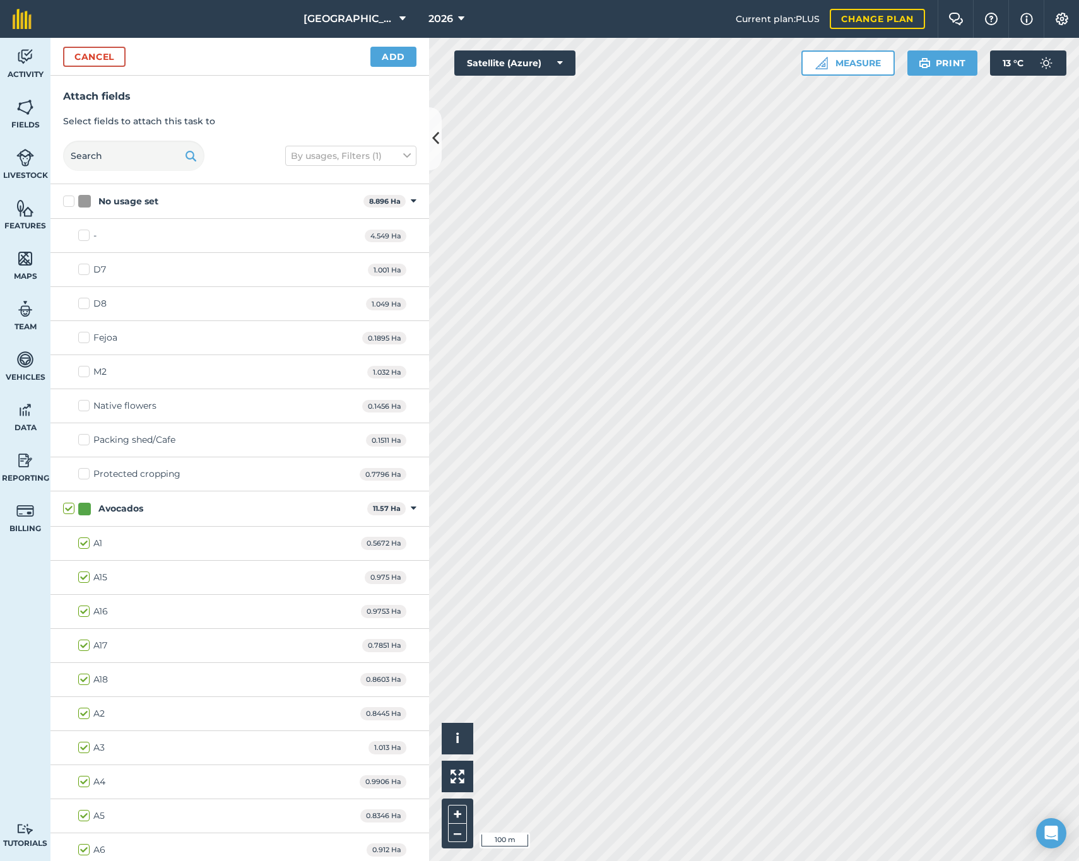
checkbox input "true"
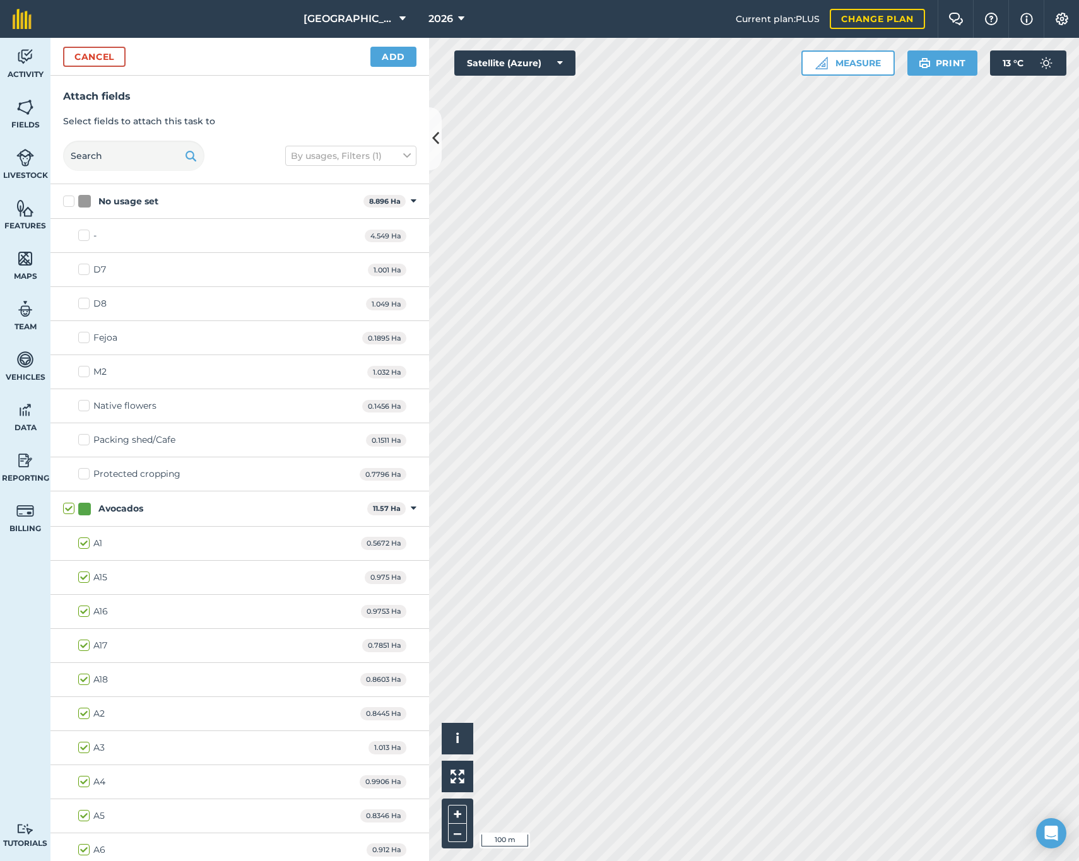
checkbox input "true"
drag, startPoint x: 392, startPoint y: 45, endPoint x: 390, endPoint y: 54, distance: 9.0
click at [391, 45] on div "Cancel Add" at bounding box center [239, 57] width 379 height 38
click at [389, 54] on button "Add" at bounding box center [393, 57] width 46 height 20
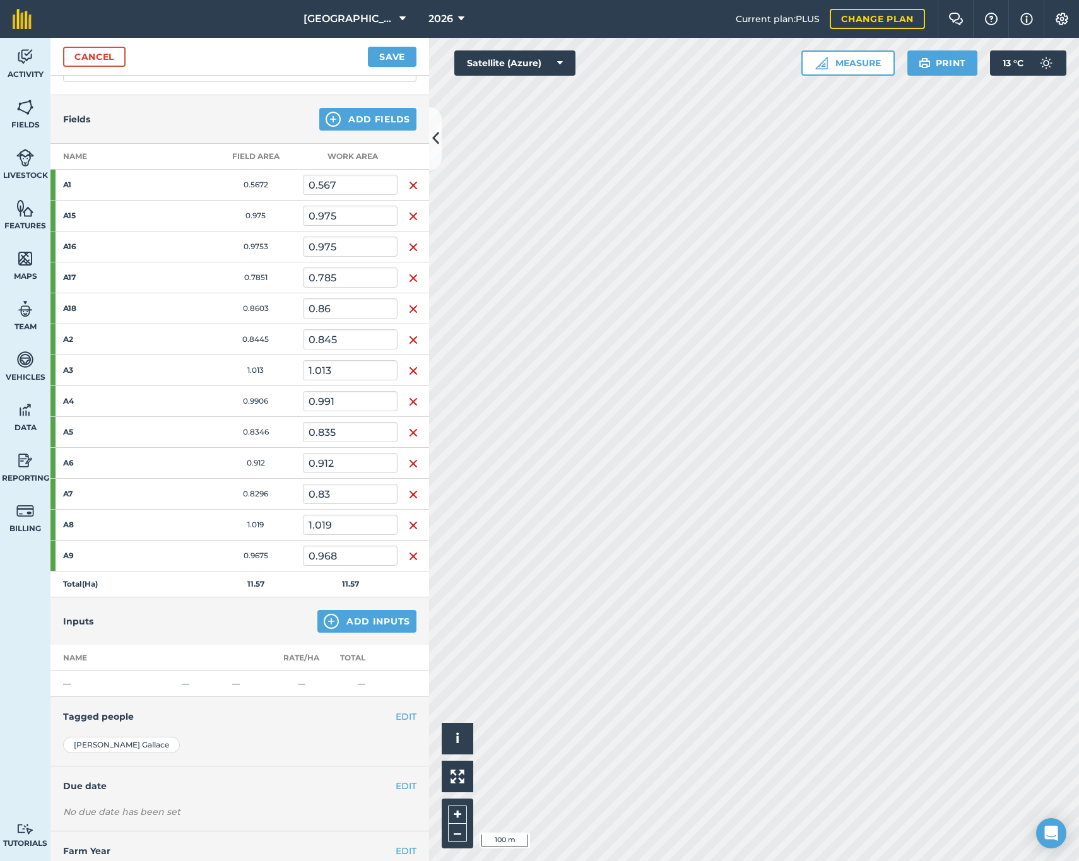
scroll to position [126, 0]
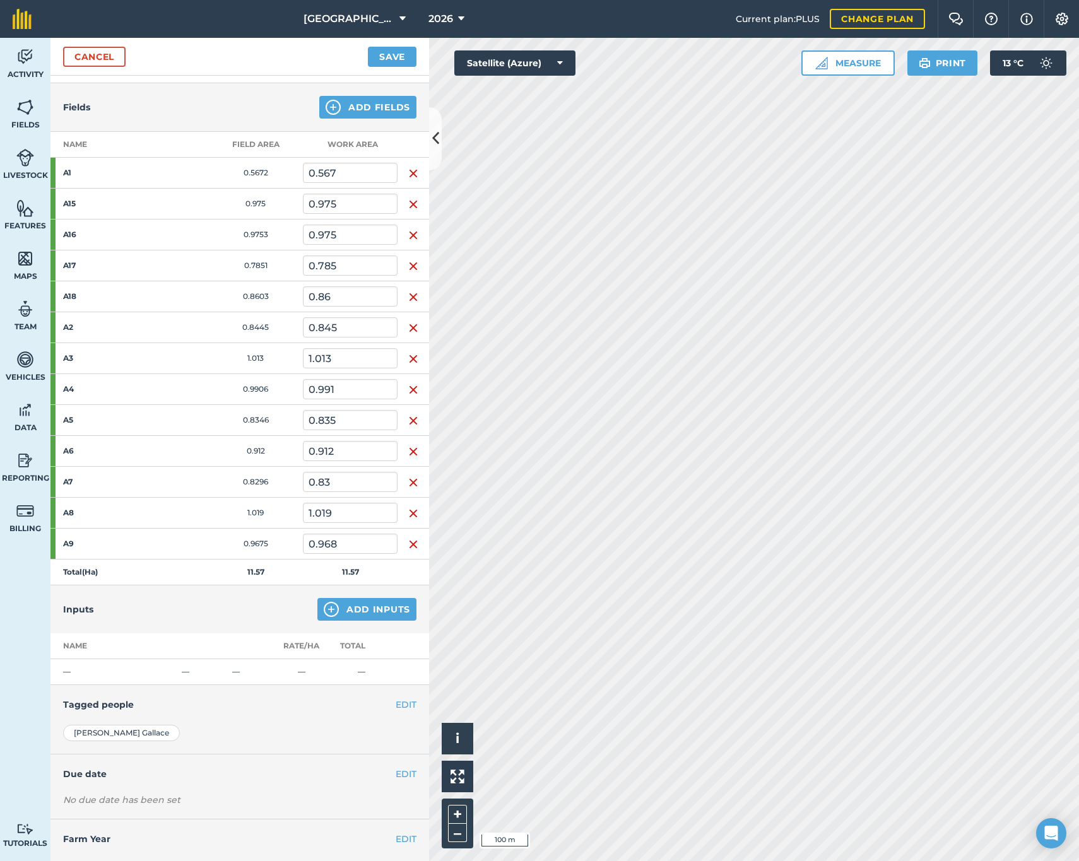
click at [345, 610] on button "Add Inputs" at bounding box center [366, 609] width 99 height 23
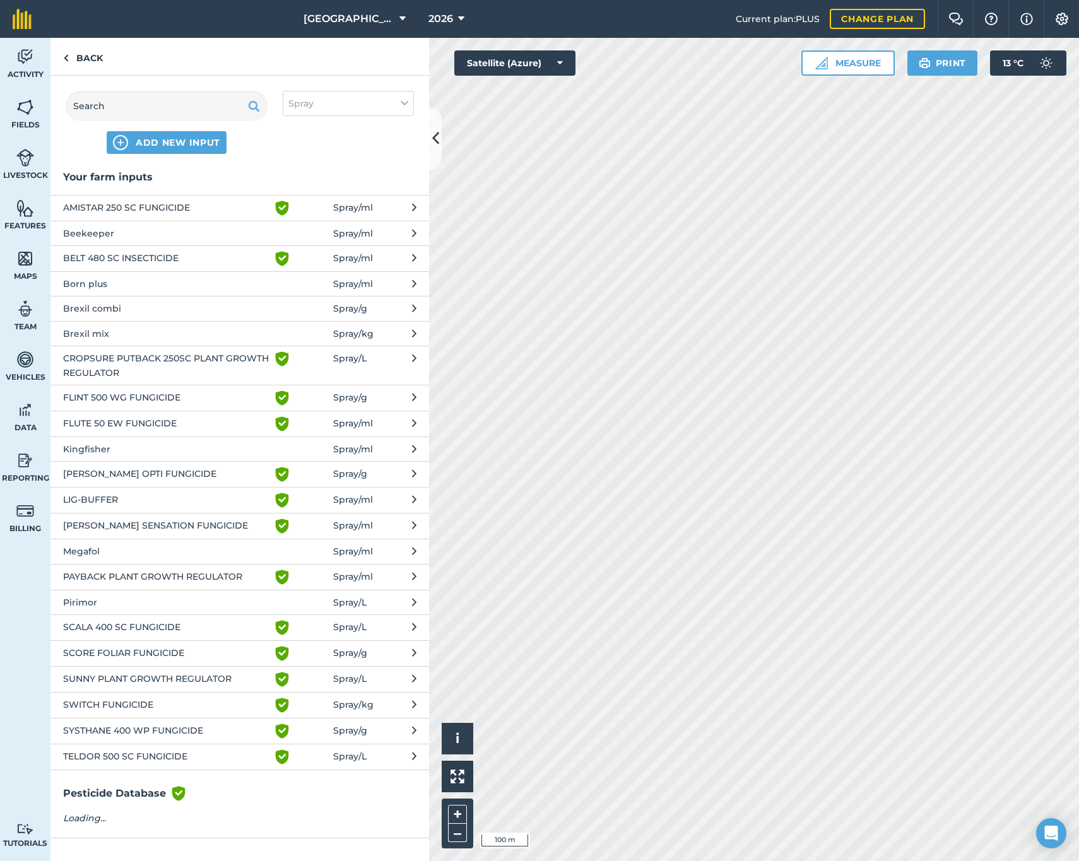
click at [95, 329] on span "Brexil mix" at bounding box center [166, 334] width 206 height 14
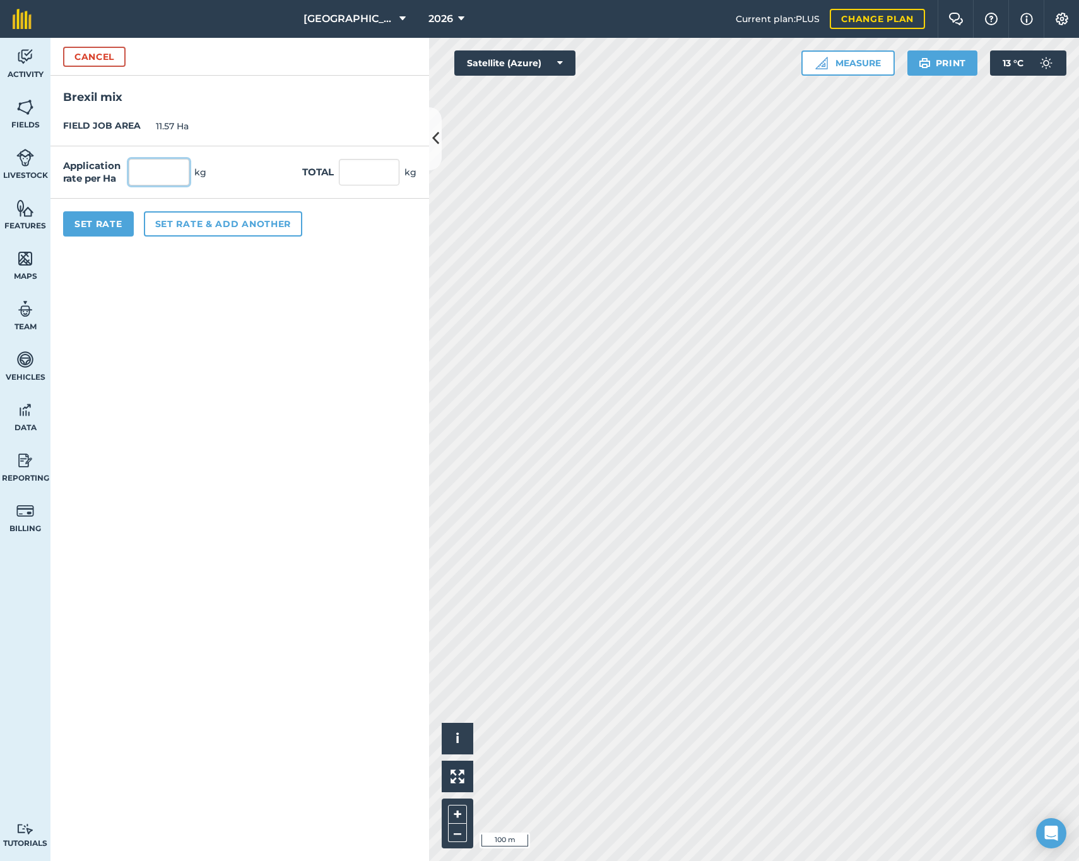
click at [165, 180] on input "text" at bounding box center [159, 172] width 61 height 27
type input "2"
type input "3"
type input "34.71"
click at [188, 223] on button "Set rate & add another" at bounding box center [223, 223] width 158 height 25
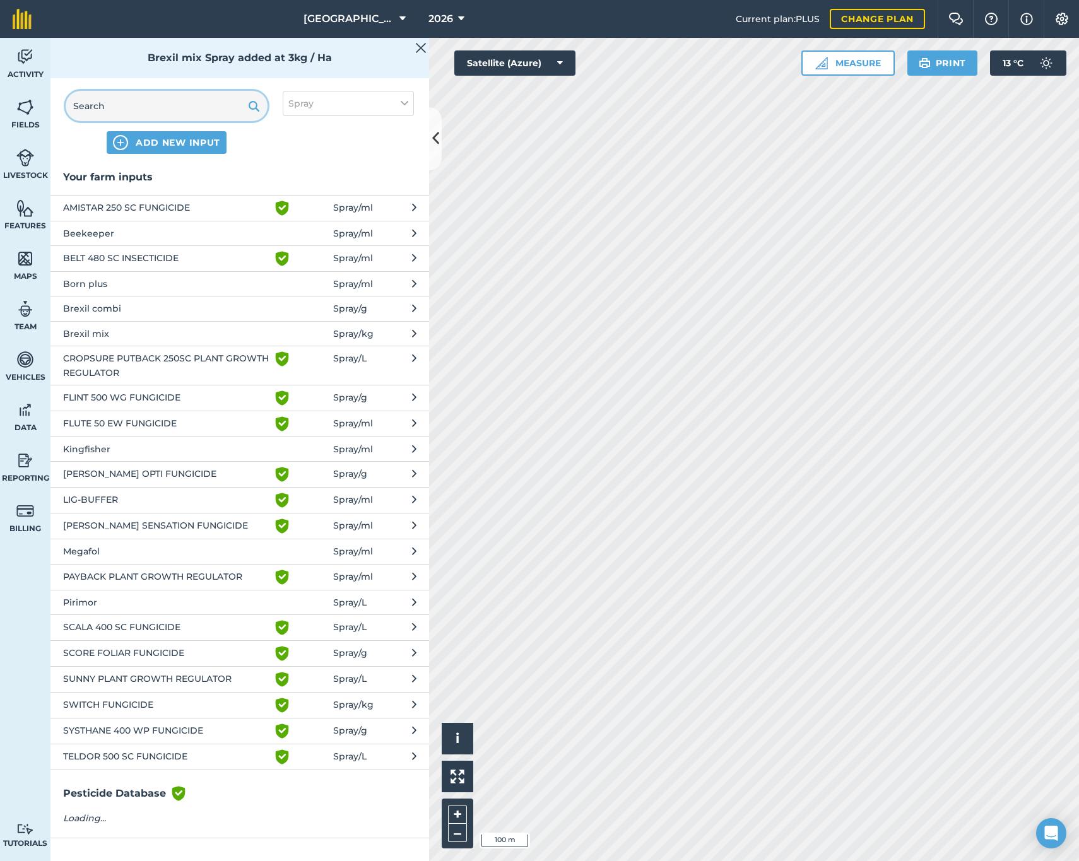
click at [146, 109] on input "text" at bounding box center [167, 106] width 202 height 30
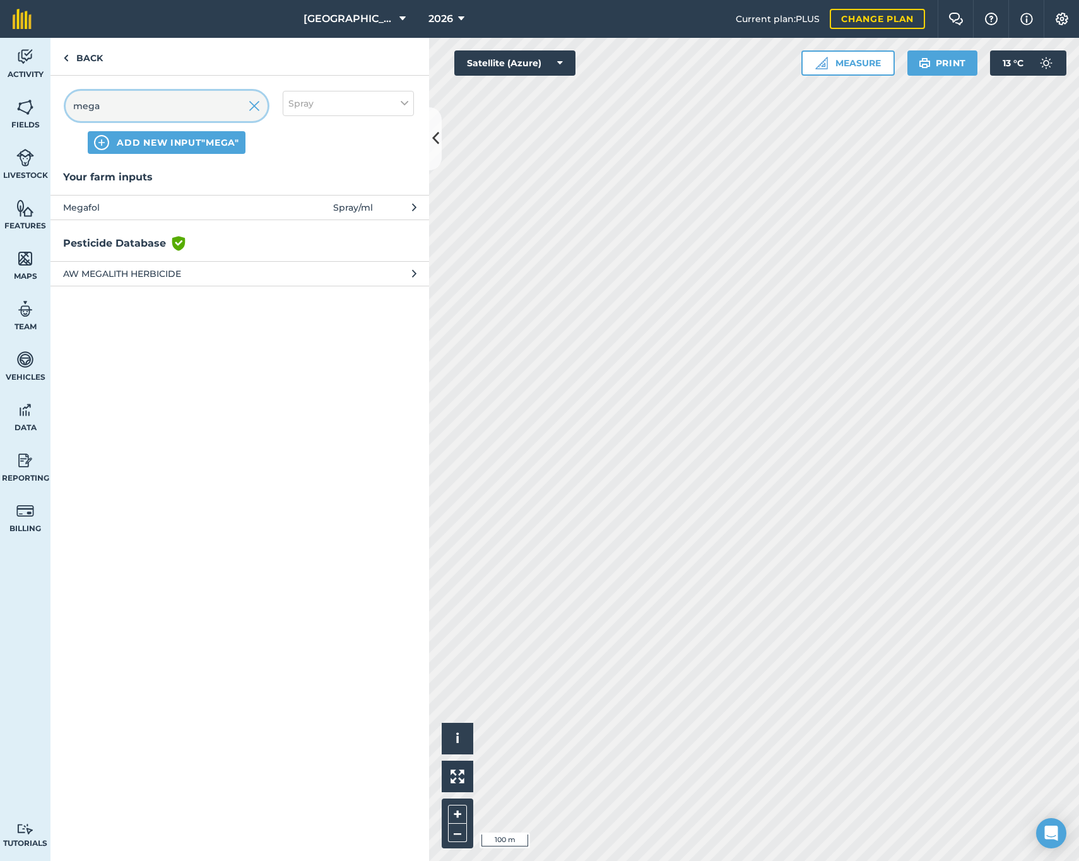
type input "mega"
click at [110, 214] on button "Megafol Spray / ml" at bounding box center [239, 207] width 379 height 25
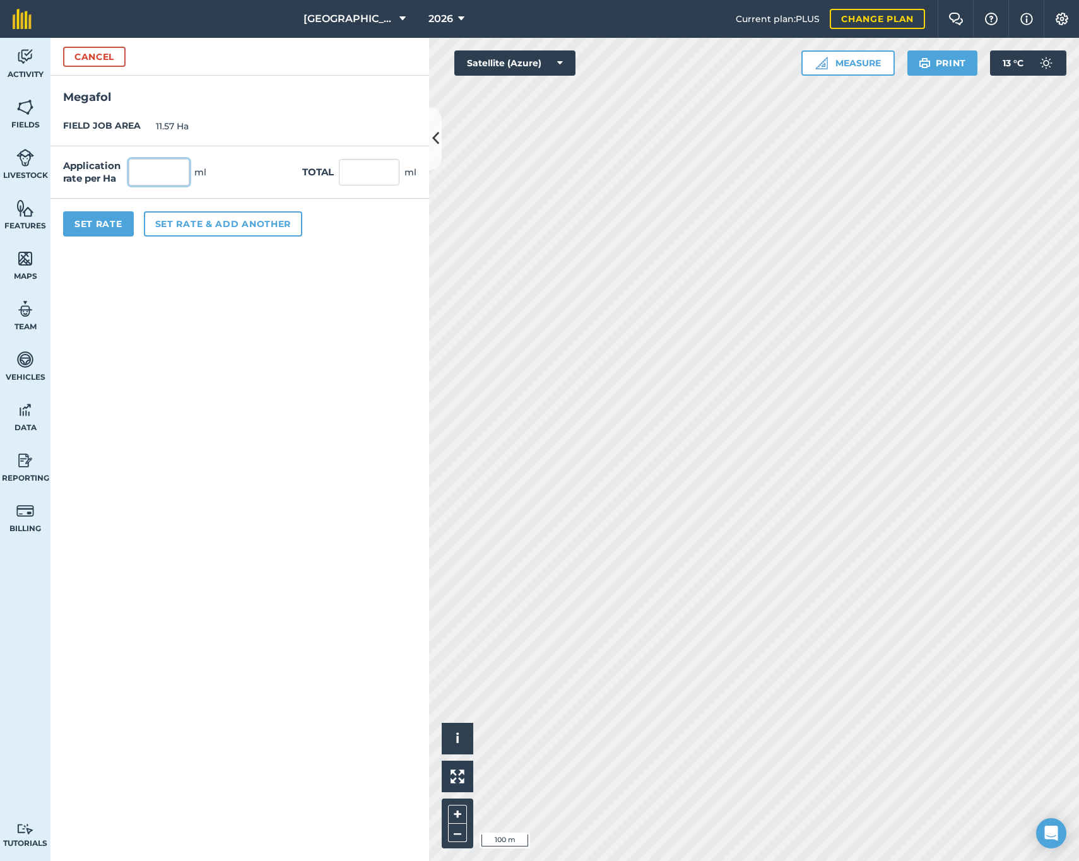
click at [153, 169] on input "text" at bounding box center [159, 172] width 61 height 27
type input "2,000"
type input "23,140"
click at [182, 227] on button "Set rate & add another" at bounding box center [223, 223] width 158 height 25
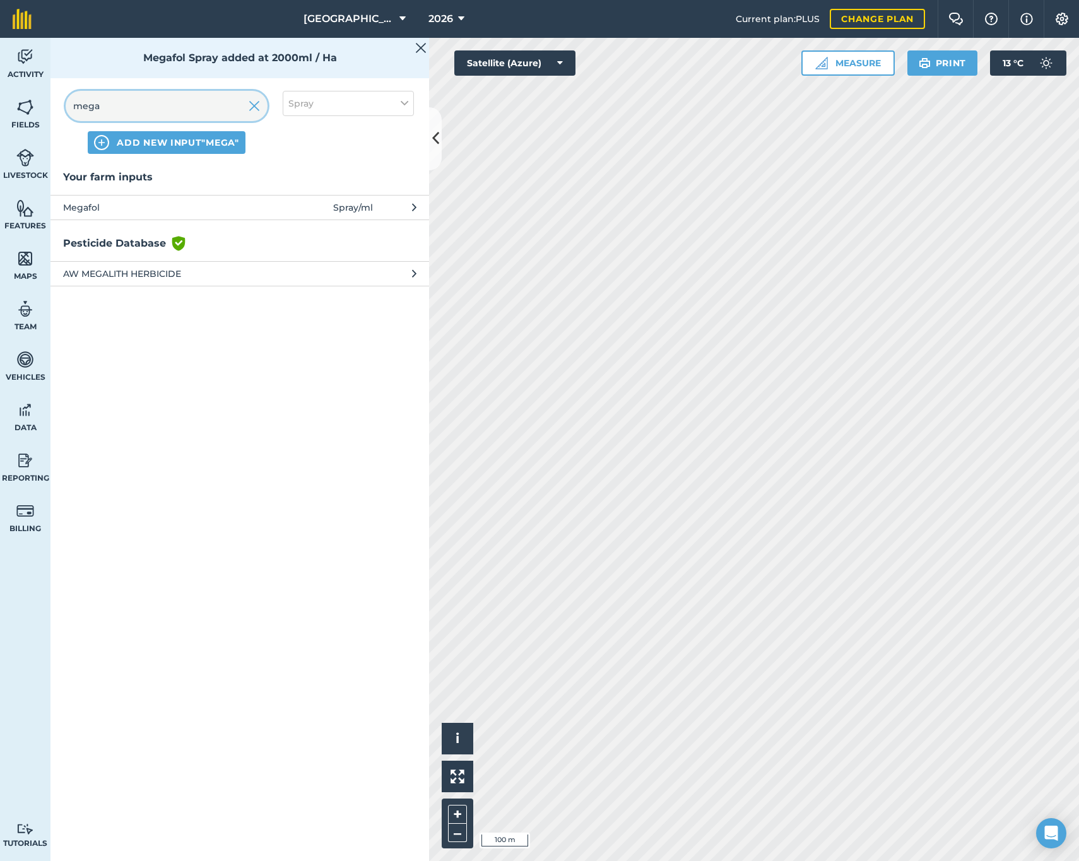
click at [128, 104] on input "mega" at bounding box center [167, 106] width 202 height 30
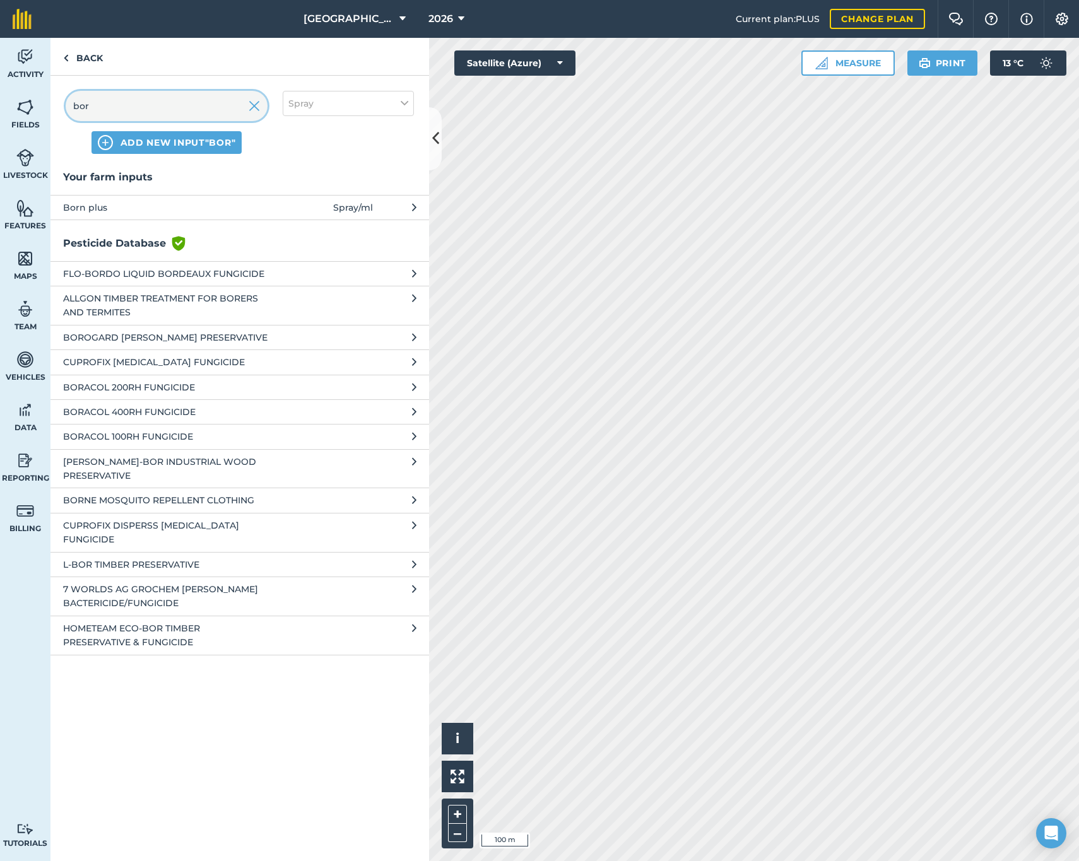
type input "bor"
click at [104, 206] on span "Born plus" at bounding box center [166, 208] width 206 height 14
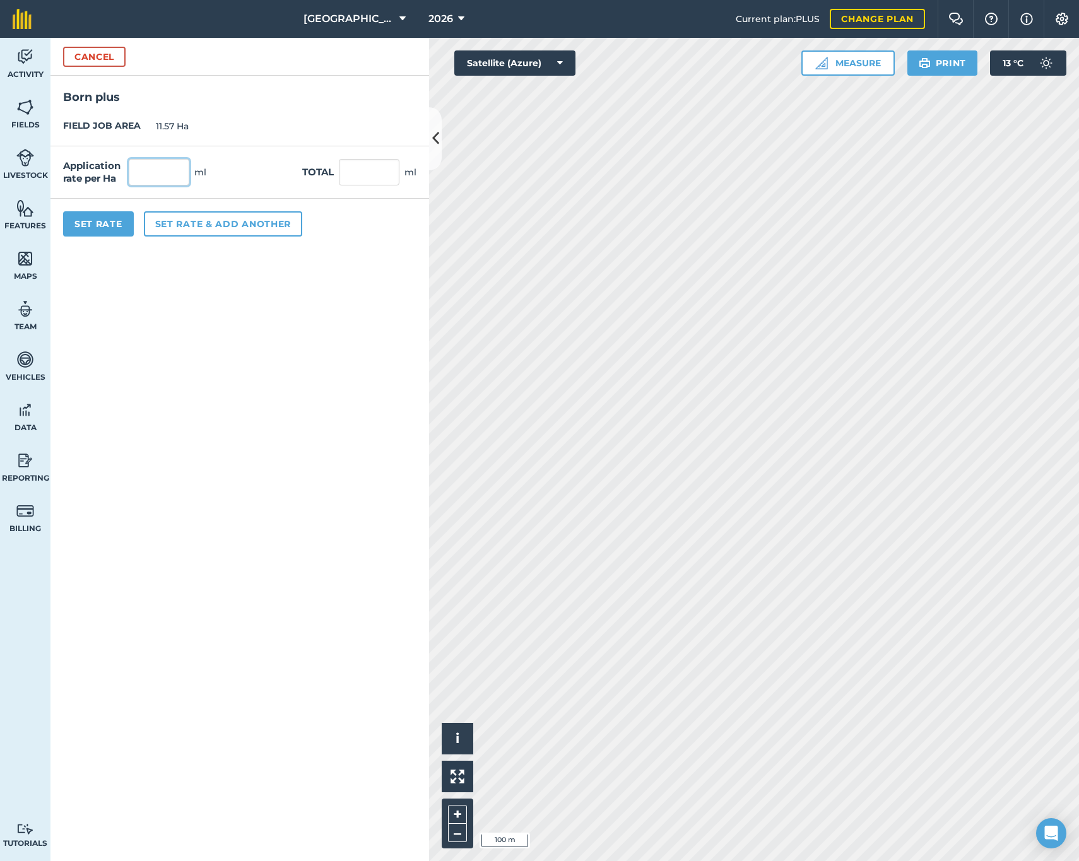
click at [142, 174] on input "text" at bounding box center [159, 172] width 61 height 27
type input "1,000"
type input "11,570"
drag, startPoint x: 184, startPoint y: 353, endPoint x: 161, endPoint y: 297, distance: 60.0
click at [184, 352] on form "Cancel Born plus FIELD JOB AREA 11.57 Ha Application rate per Ha 1,000 ml Total…" at bounding box center [239, 450] width 379 height 824
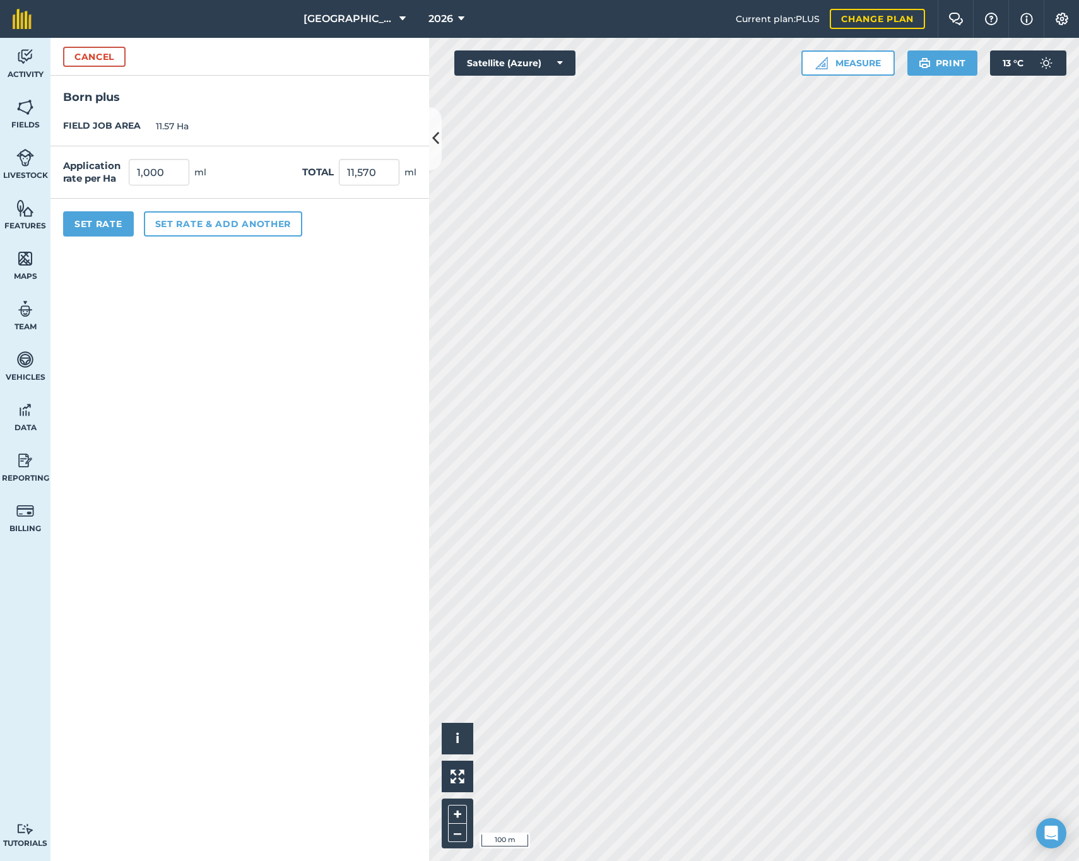
click at [160, 223] on button "Set rate & add another" at bounding box center [223, 223] width 158 height 25
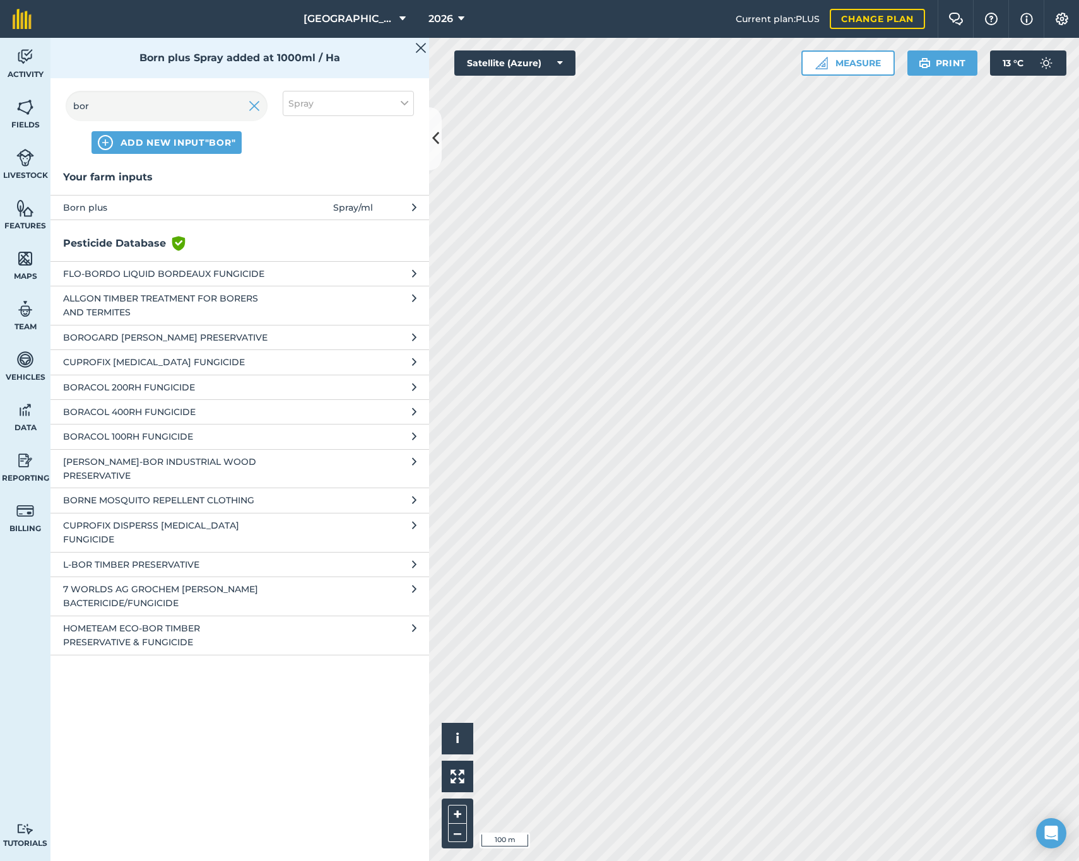
click at [253, 102] on img at bounding box center [254, 105] width 11 height 15
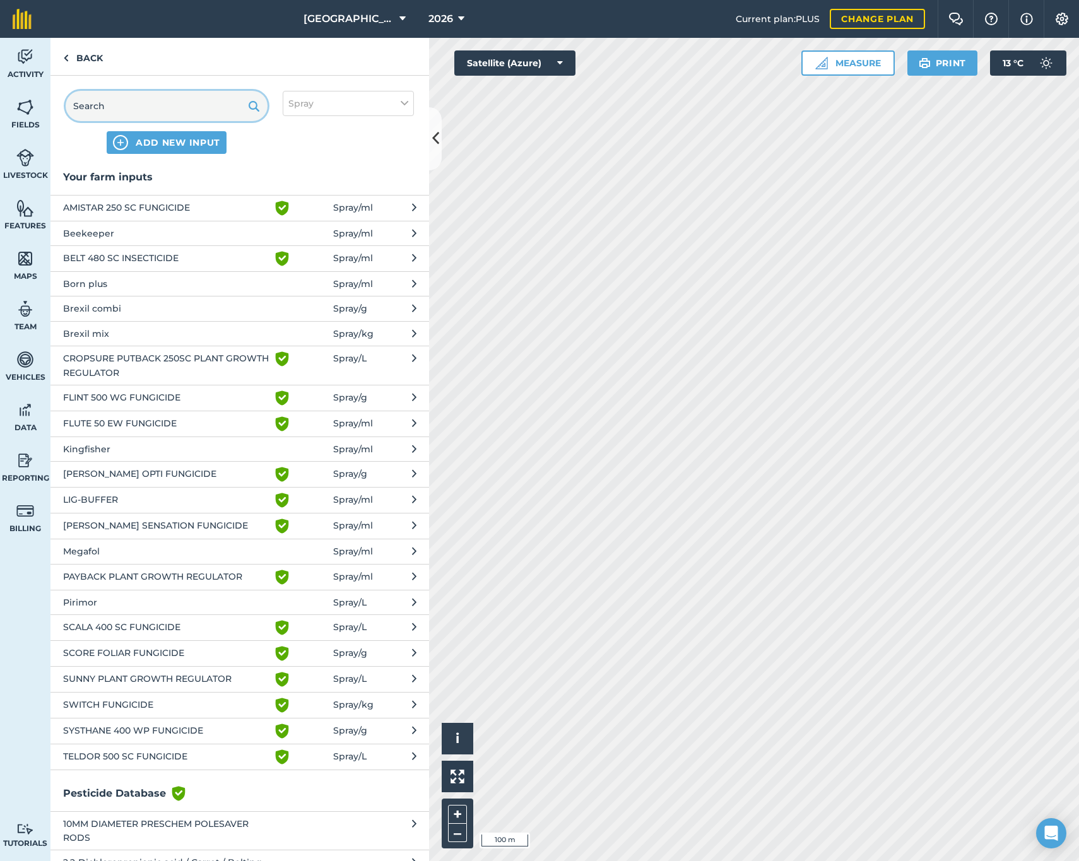
click at [191, 103] on input "text" at bounding box center [167, 106] width 202 height 30
click at [142, 329] on span "Brexil mix" at bounding box center [166, 334] width 206 height 14
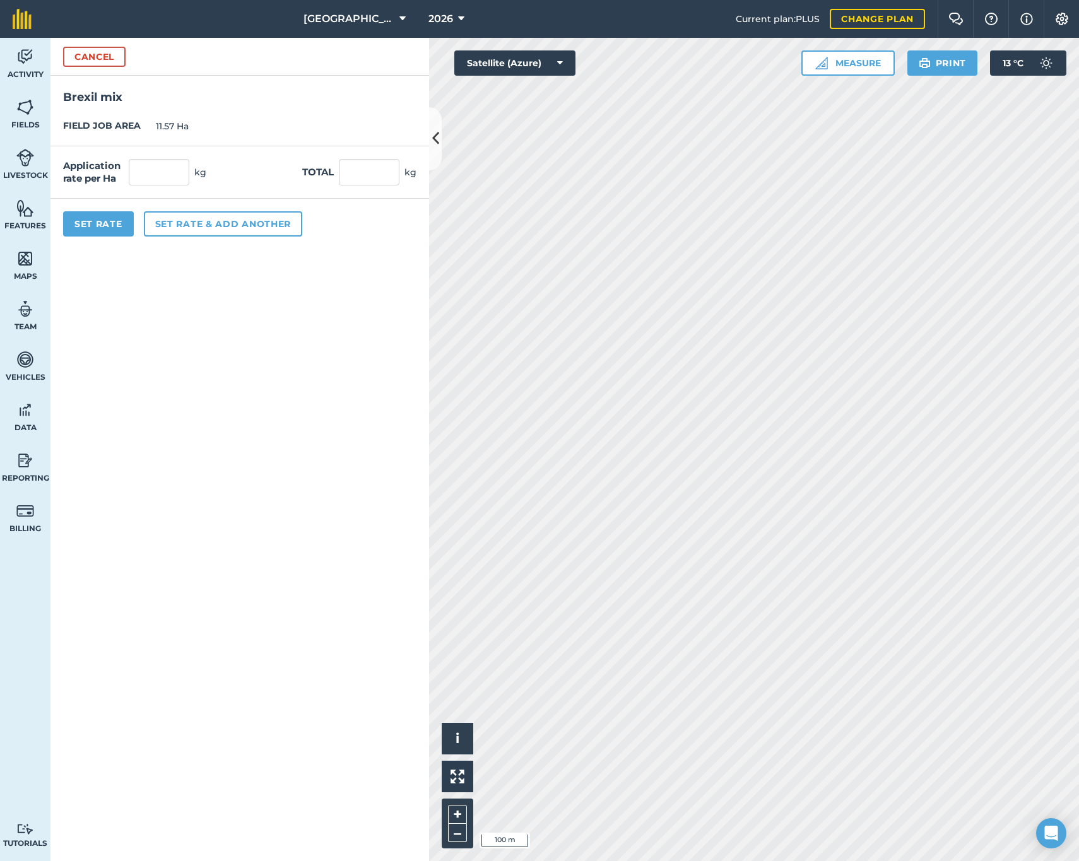
click at [81, 61] on button "Cancel" at bounding box center [94, 57] width 62 height 20
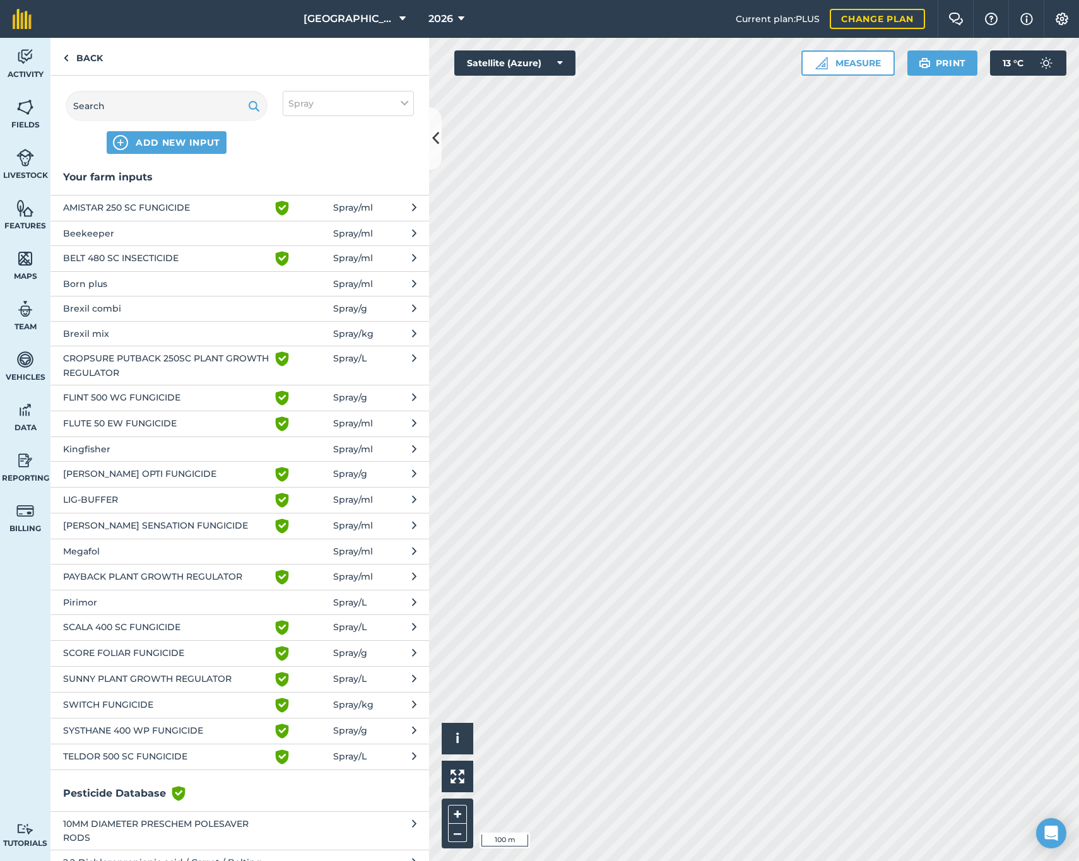
click at [121, 208] on span "AMISTAR 250 SC FUNGICIDE" at bounding box center [166, 208] width 206 height 15
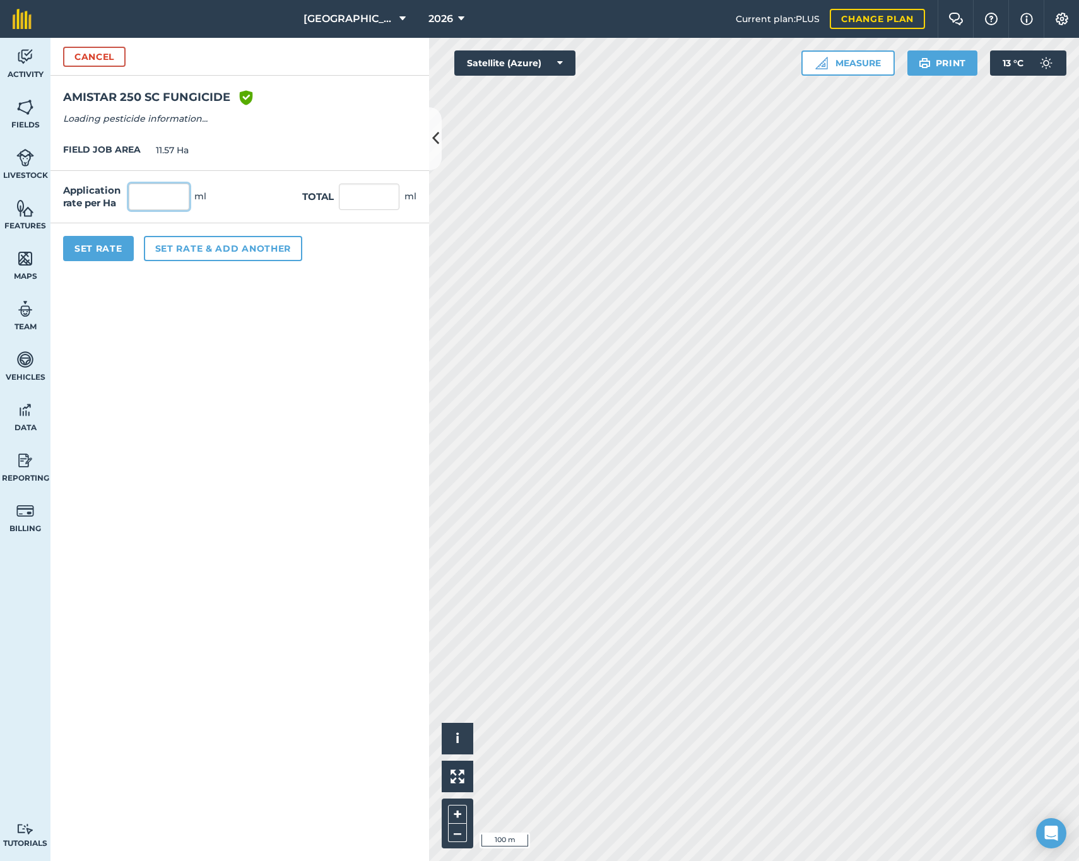
click at [145, 198] on input "text" at bounding box center [159, 197] width 61 height 27
type input "800"
type input "9,256"
click at [69, 321] on form "Cancel AMISTAR 250 SC FUNGICIDE Green shield with white tick Reg Number 58340/1…" at bounding box center [239, 450] width 379 height 824
click at [159, 196] on input "800" at bounding box center [159, 197] width 61 height 27
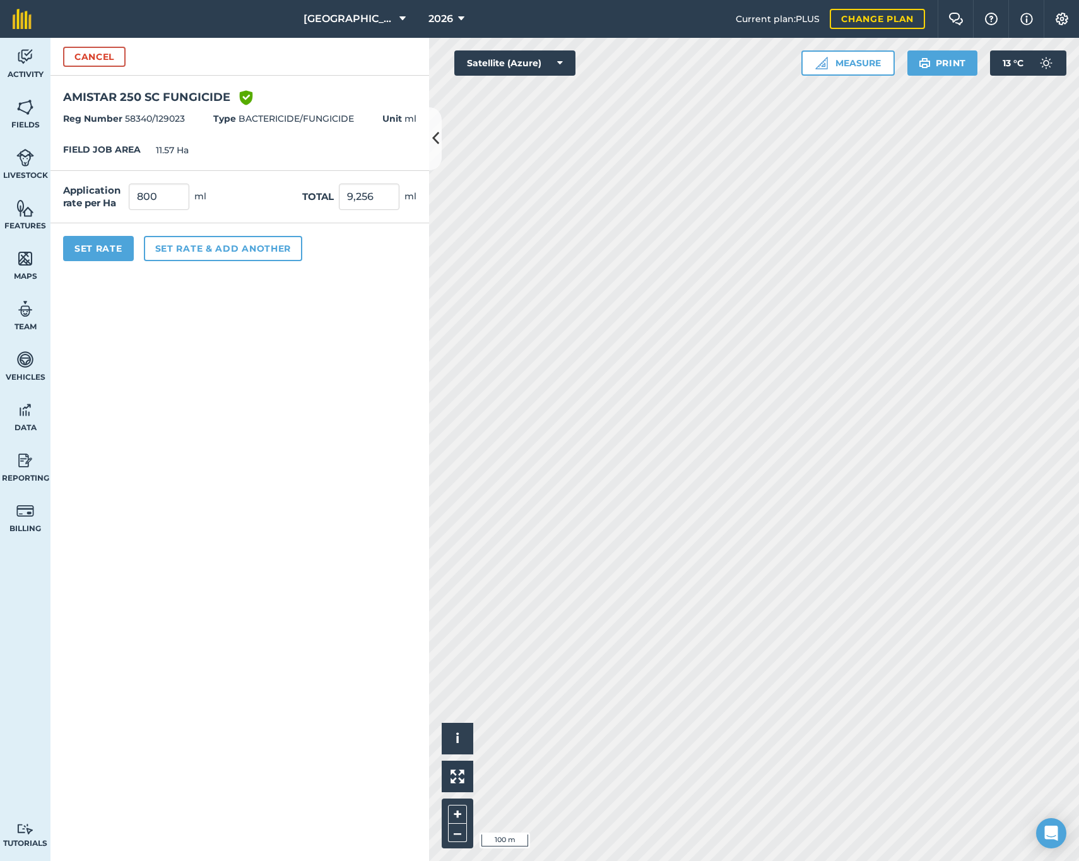
click at [99, 244] on button "Set Rate" at bounding box center [98, 248] width 71 height 25
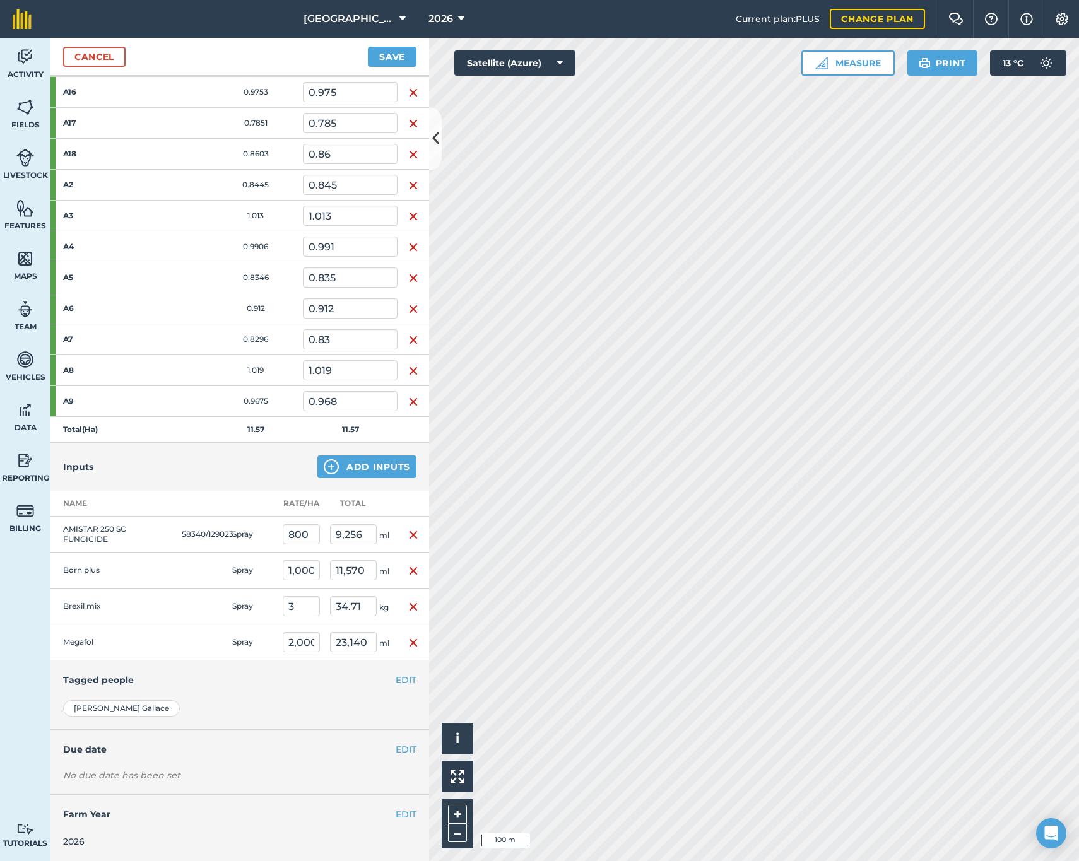
scroll to position [268, 0]
click at [396, 752] on button "EDIT" at bounding box center [406, 750] width 21 height 14
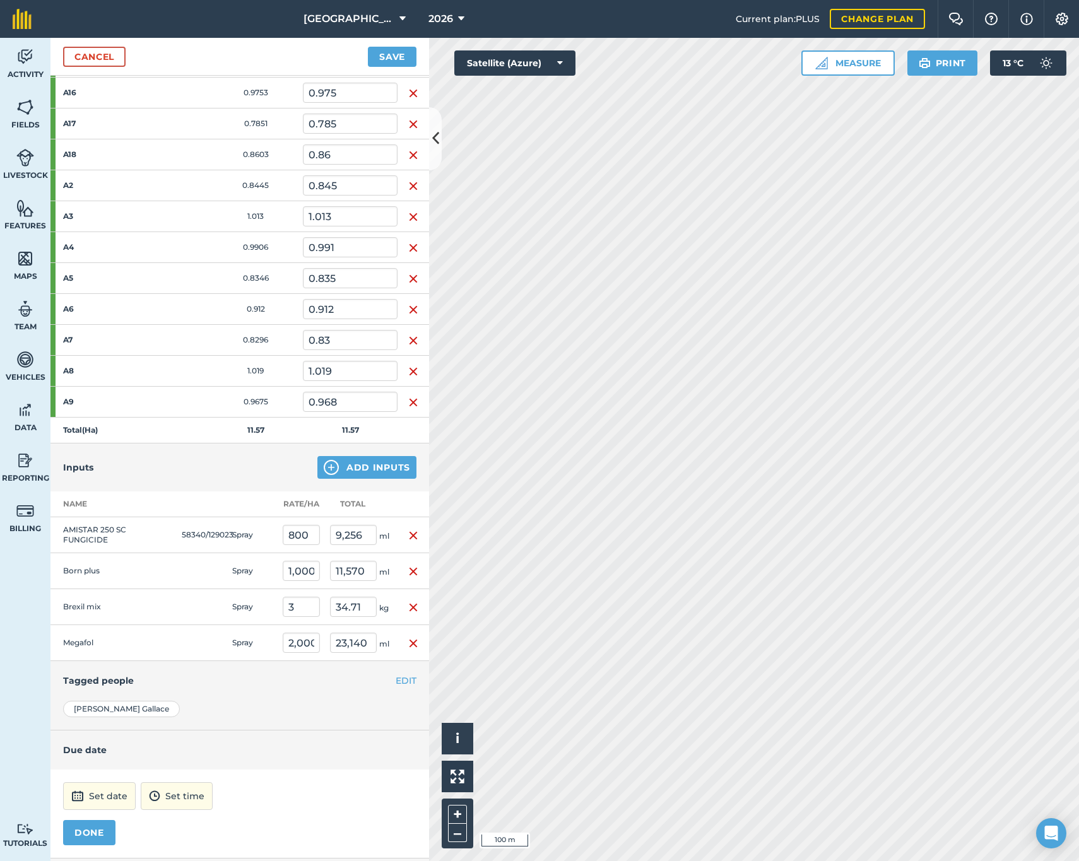
click at [74, 789] on img at bounding box center [77, 796] width 13 height 15
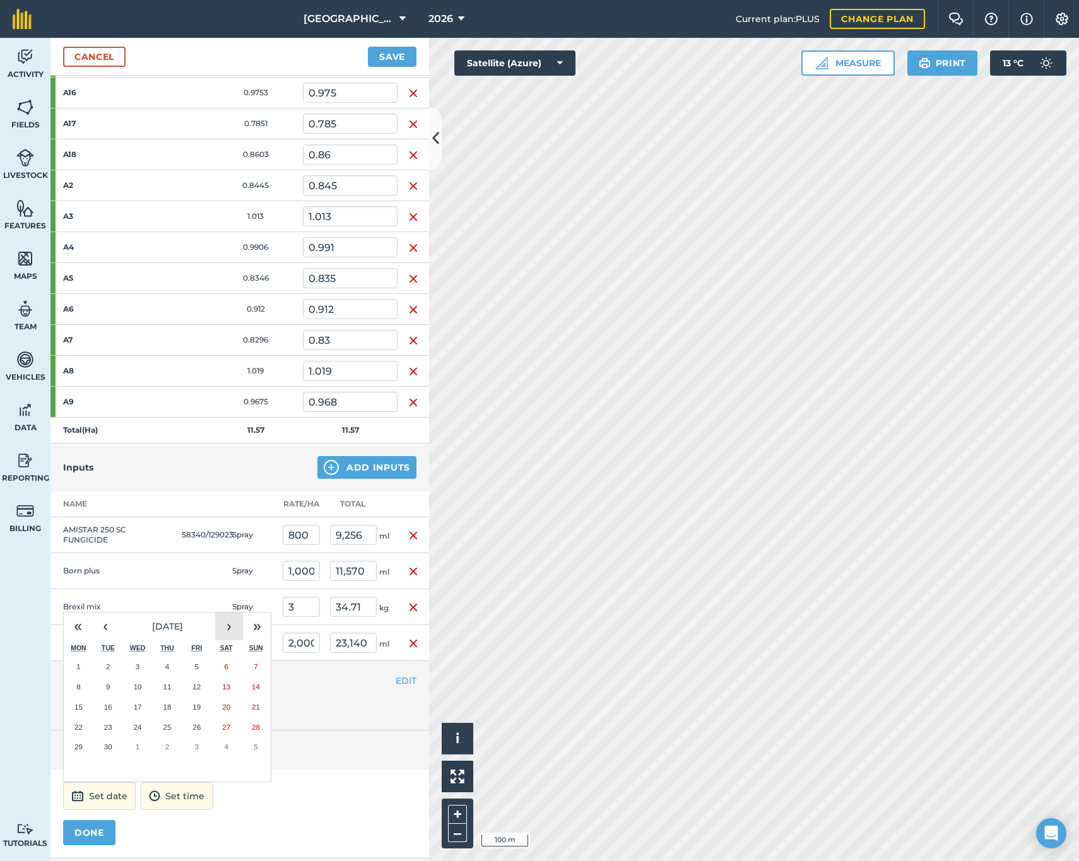
click at [232, 630] on button "›" at bounding box center [229, 627] width 28 height 28
click at [143, 661] on button "1" at bounding box center [138, 667] width 30 height 20
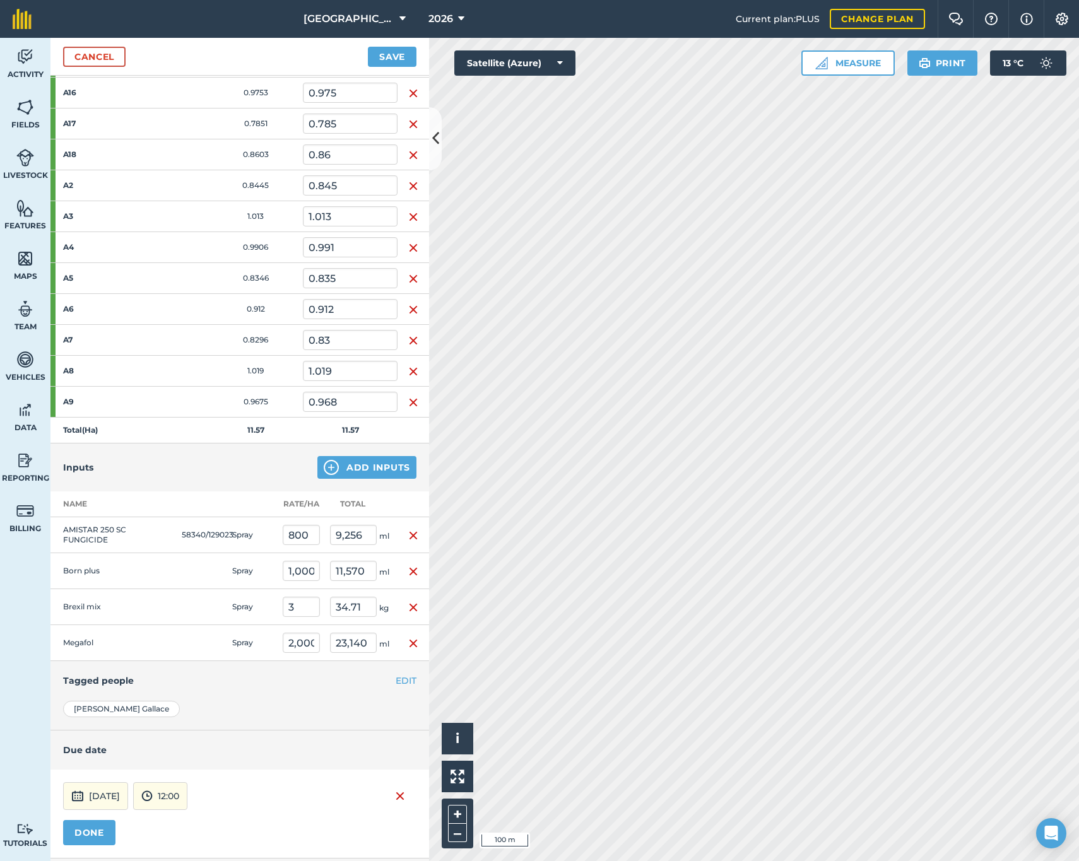
click at [93, 837] on button "DONE" at bounding box center [89, 832] width 52 height 25
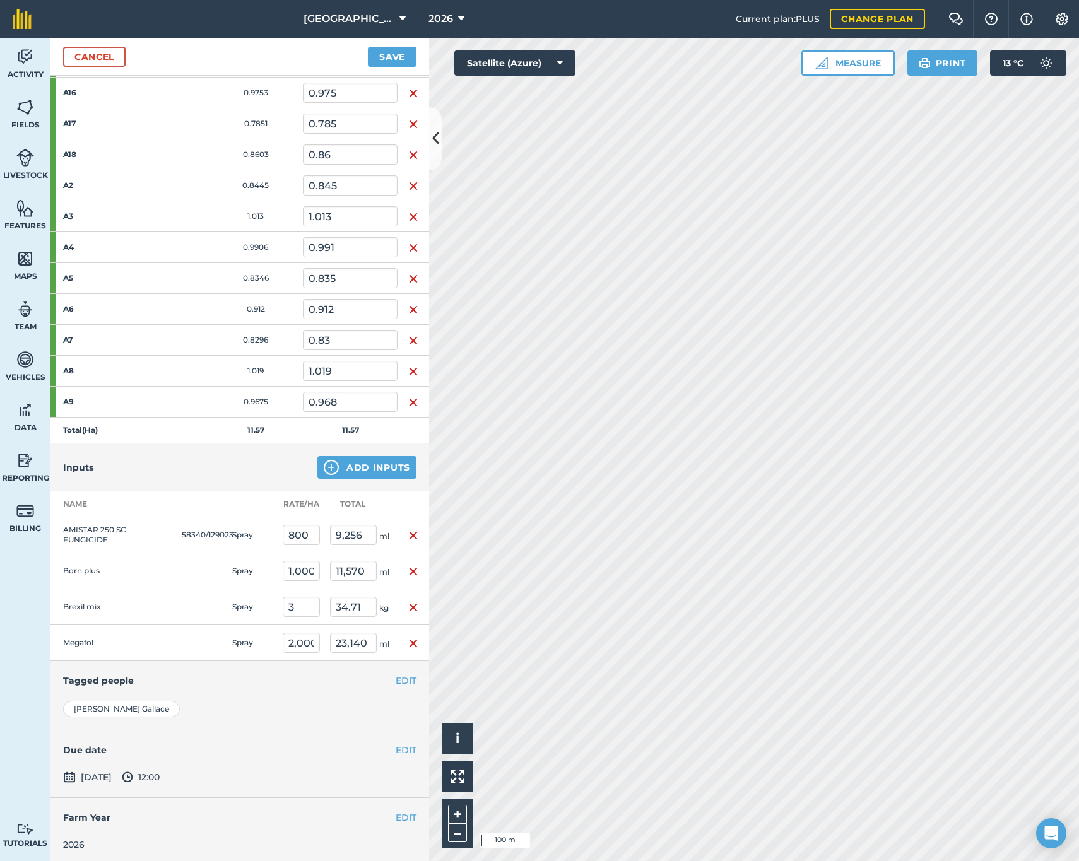
click at [376, 53] on button "Save" at bounding box center [392, 57] width 49 height 20
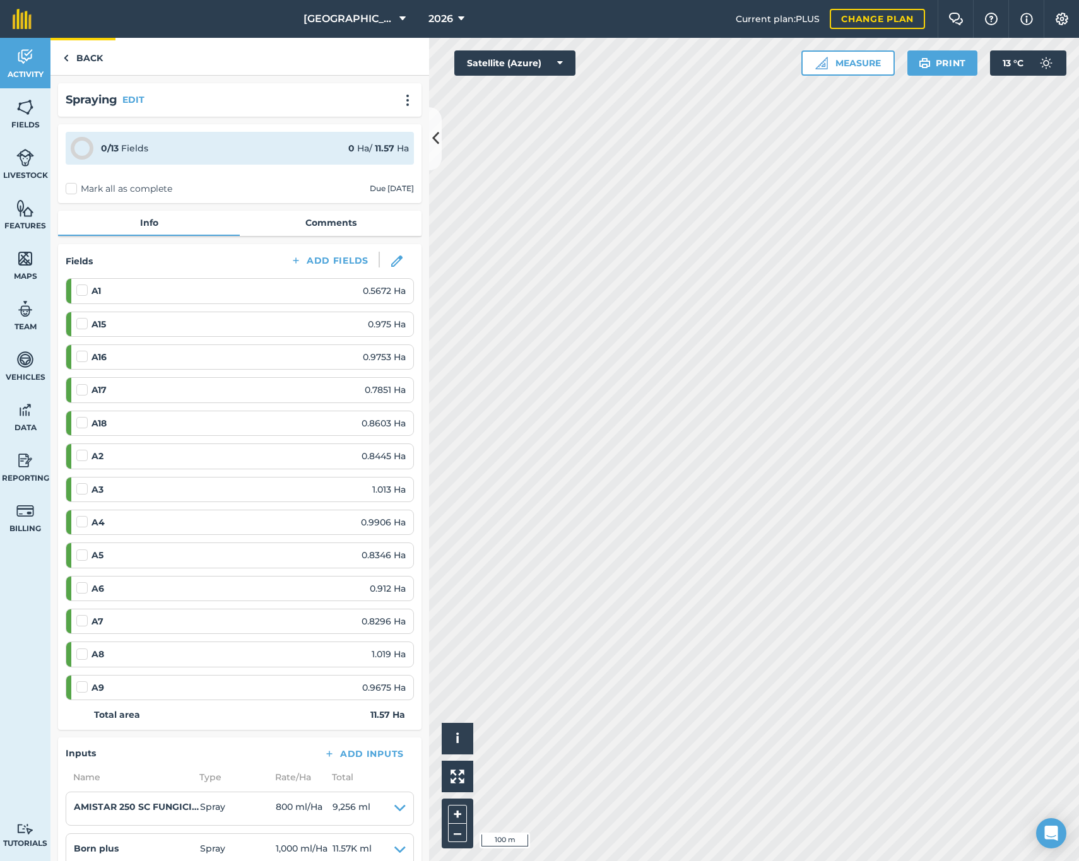
click at [102, 58] on link "Back" at bounding box center [82, 56] width 65 height 37
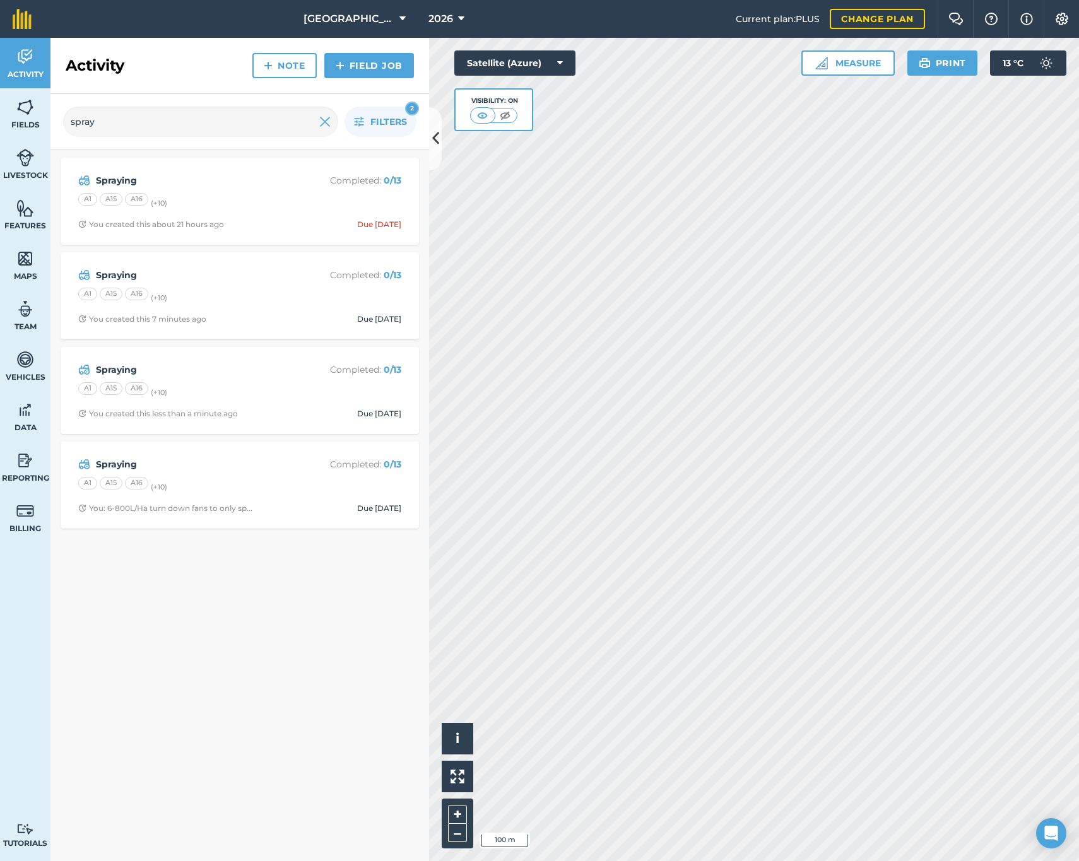
click at [340, 70] on img at bounding box center [340, 65] width 9 height 15
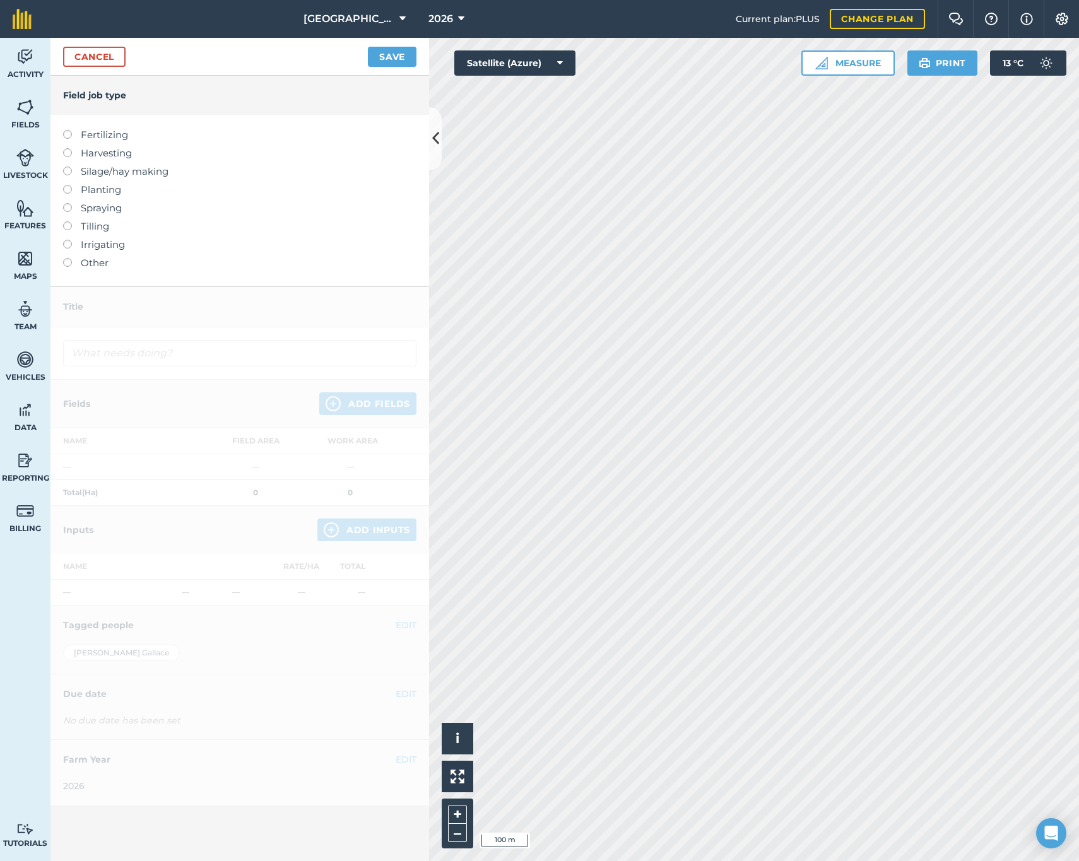
click at [70, 203] on label at bounding box center [72, 203] width 18 height 0
type input "Spraying"
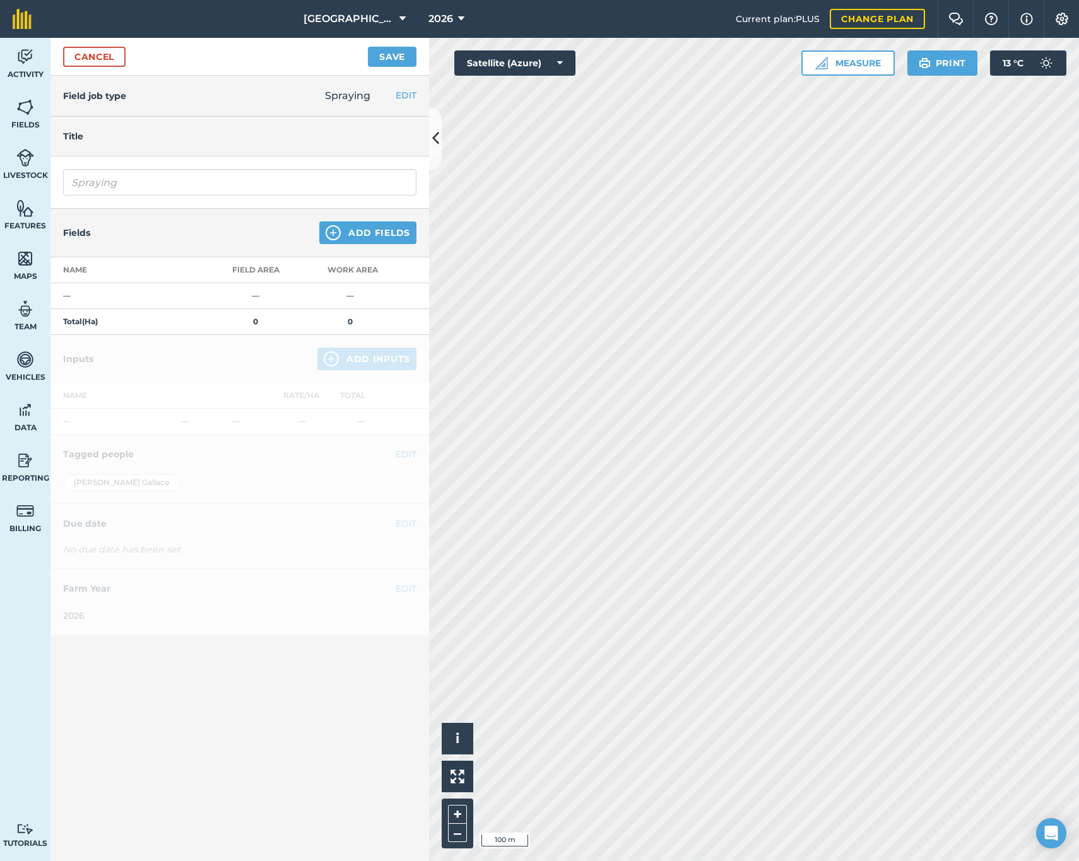
click at [352, 233] on button "Add Fields" at bounding box center [367, 233] width 97 height 23
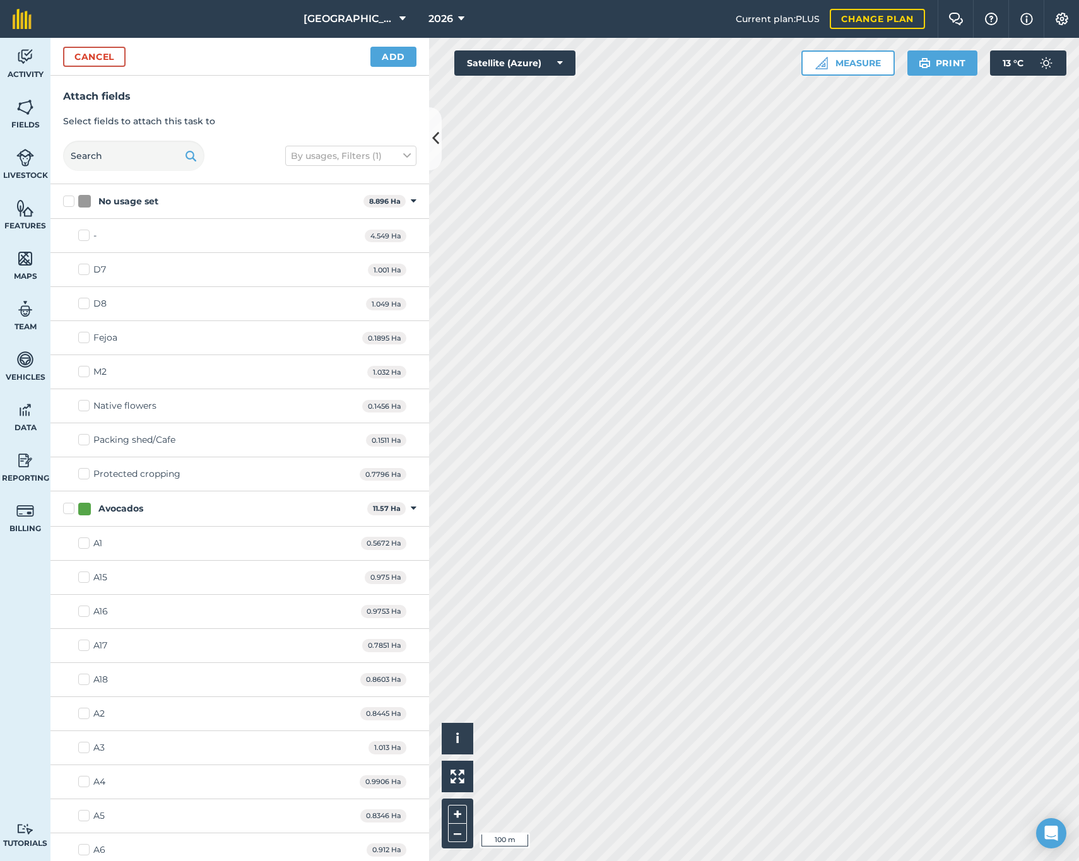
click at [71, 511] on label "Avocados" at bounding box center [212, 508] width 299 height 13
click at [71, 511] on input "Avocados" at bounding box center [67, 506] width 8 height 8
checkbox input "true"
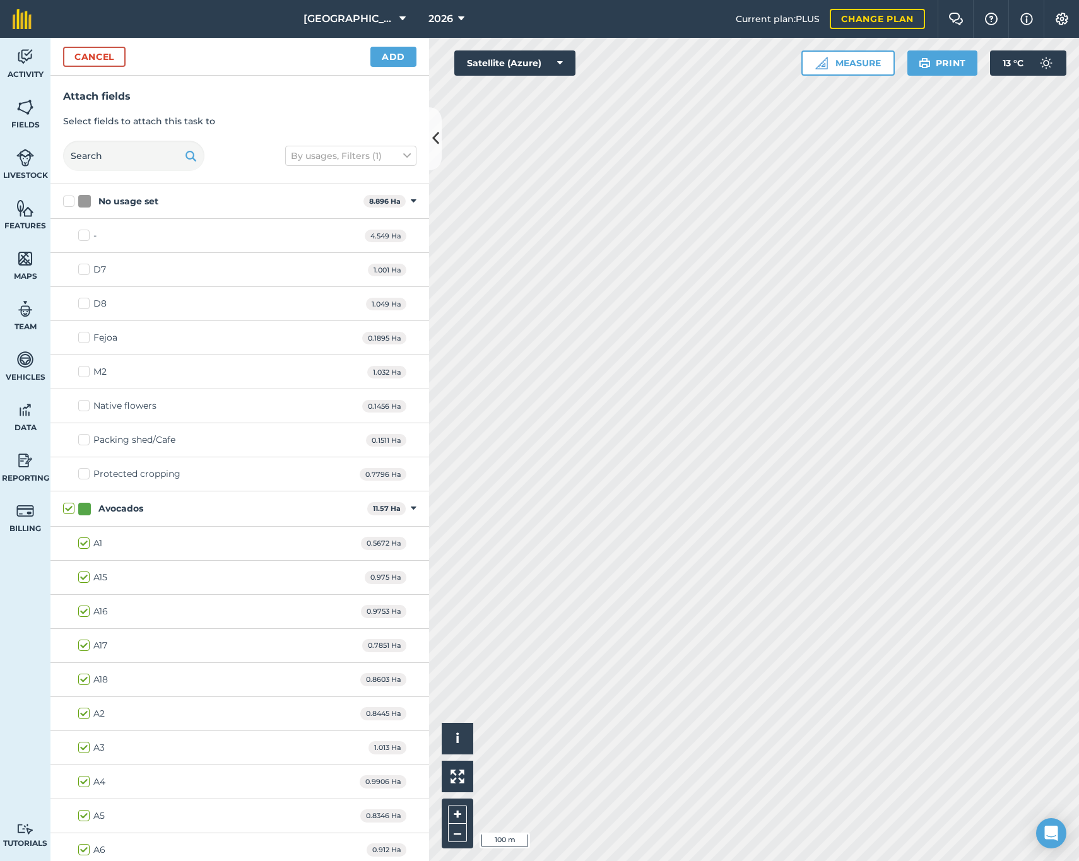
checkbox input "true"
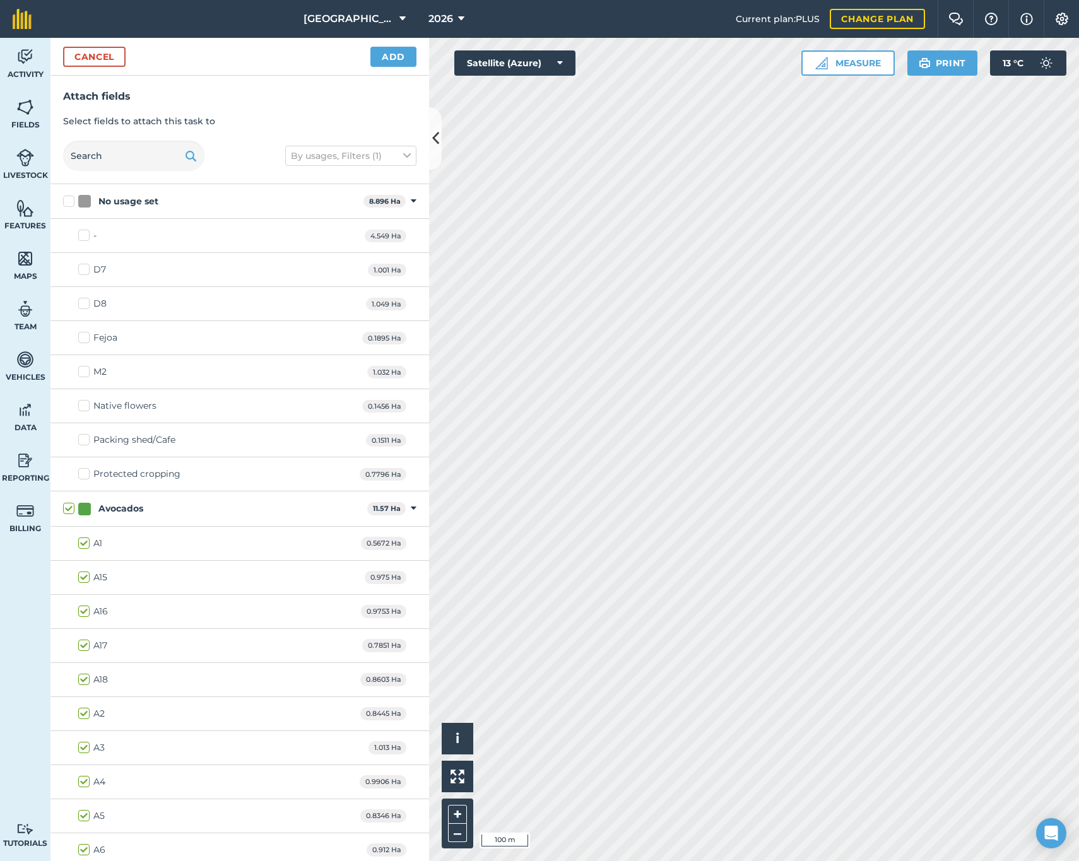
checkbox input "true"
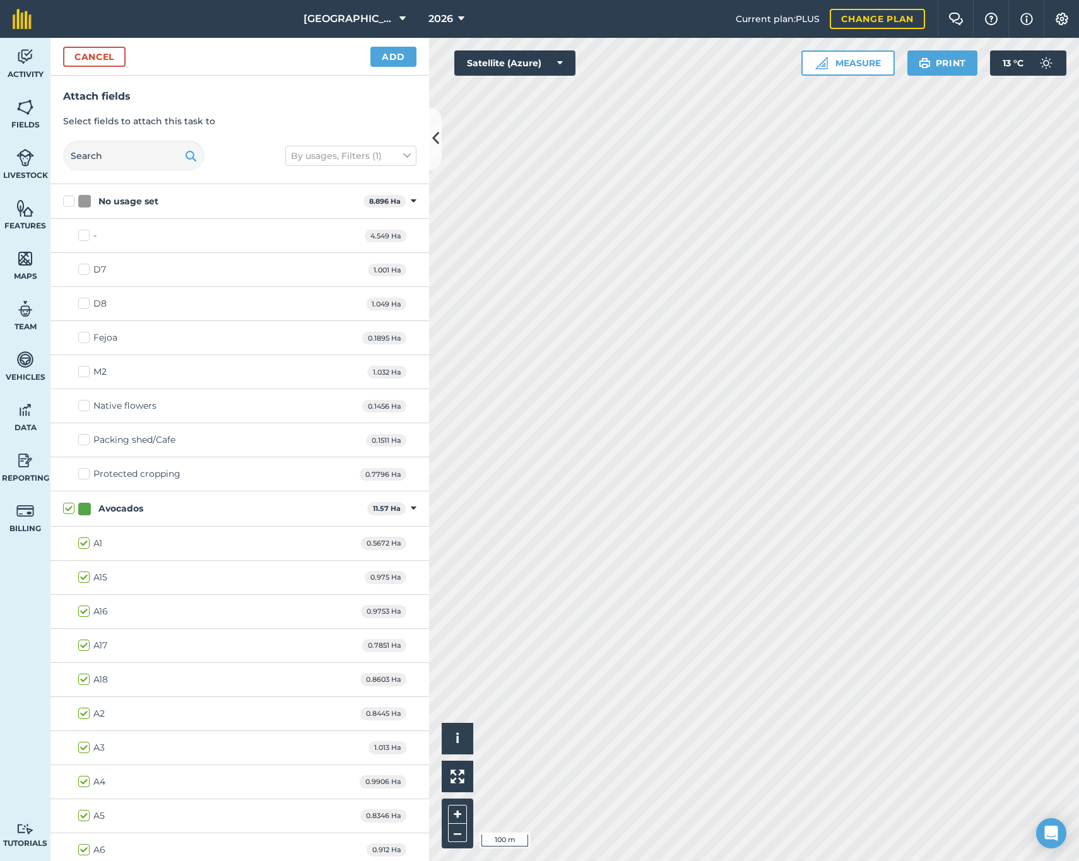
checkbox input "true"
click at [399, 45] on div "Cancel Add" at bounding box center [239, 57] width 379 height 38
click at [395, 56] on button "Add" at bounding box center [393, 57] width 46 height 20
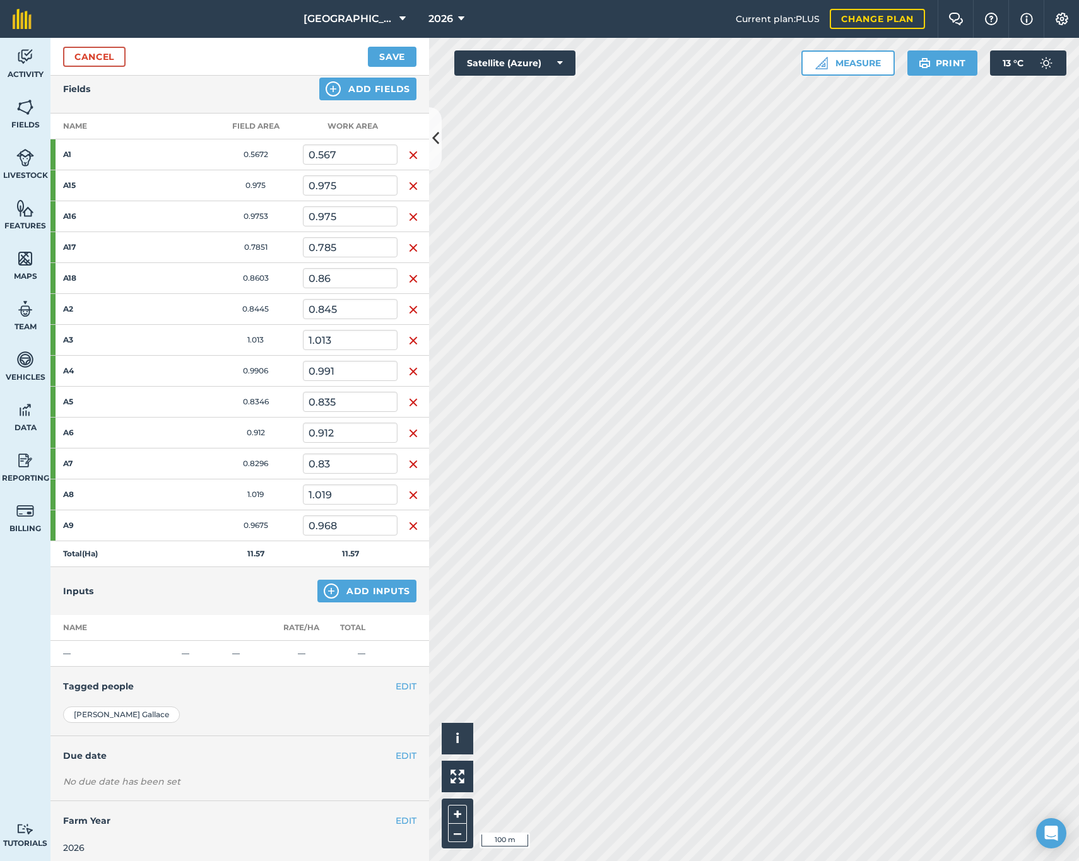
scroll to position [146, 0]
click at [362, 589] on button "Add Inputs" at bounding box center [366, 589] width 99 height 23
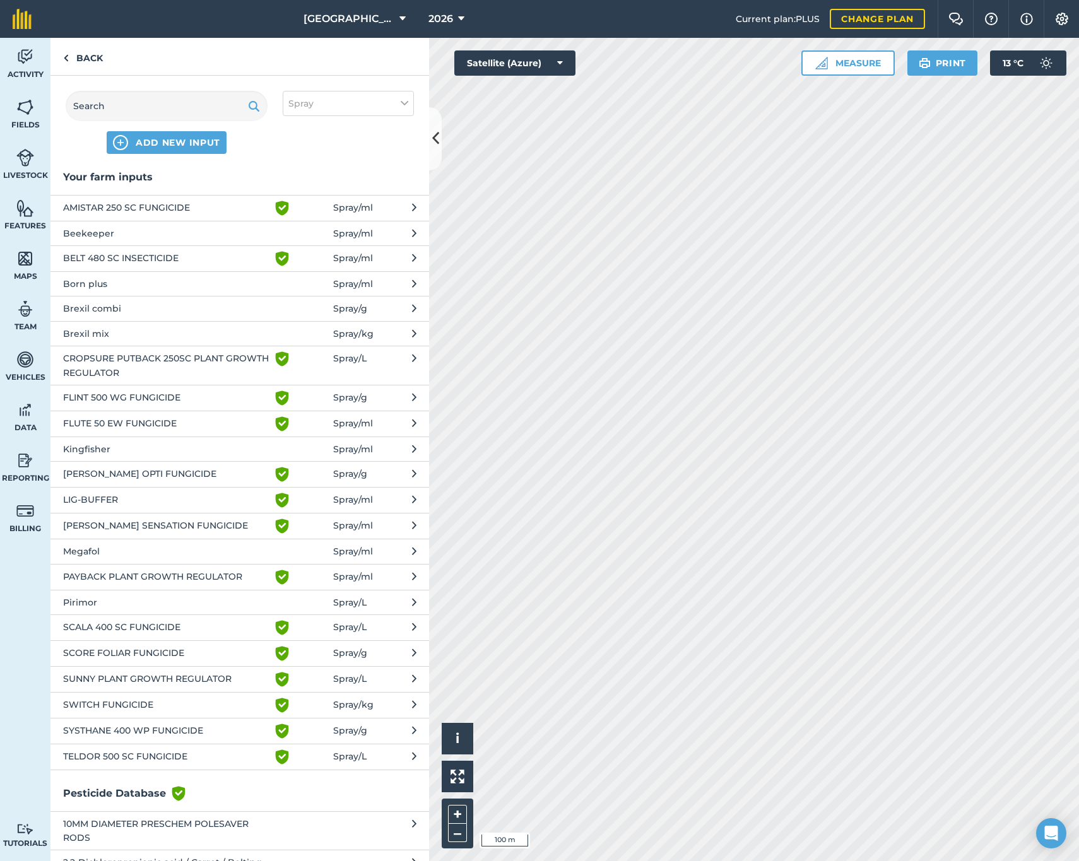
click at [118, 333] on span "Brexil mix" at bounding box center [166, 334] width 206 height 14
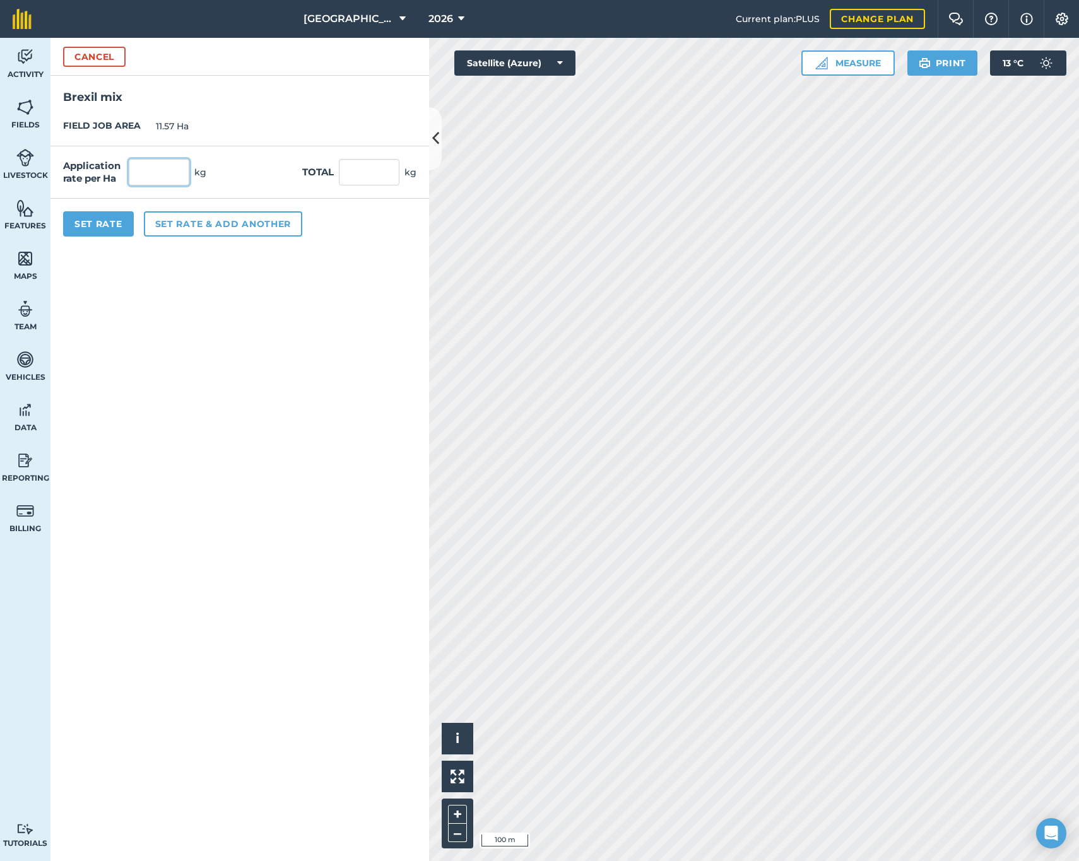
click at [151, 177] on input "text" at bounding box center [159, 172] width 61 height 27
type input "3"
type input "34.71"
click at [170, 222] on button "Set rate & add another" at bounding box center [223, 223] width 158 height 25
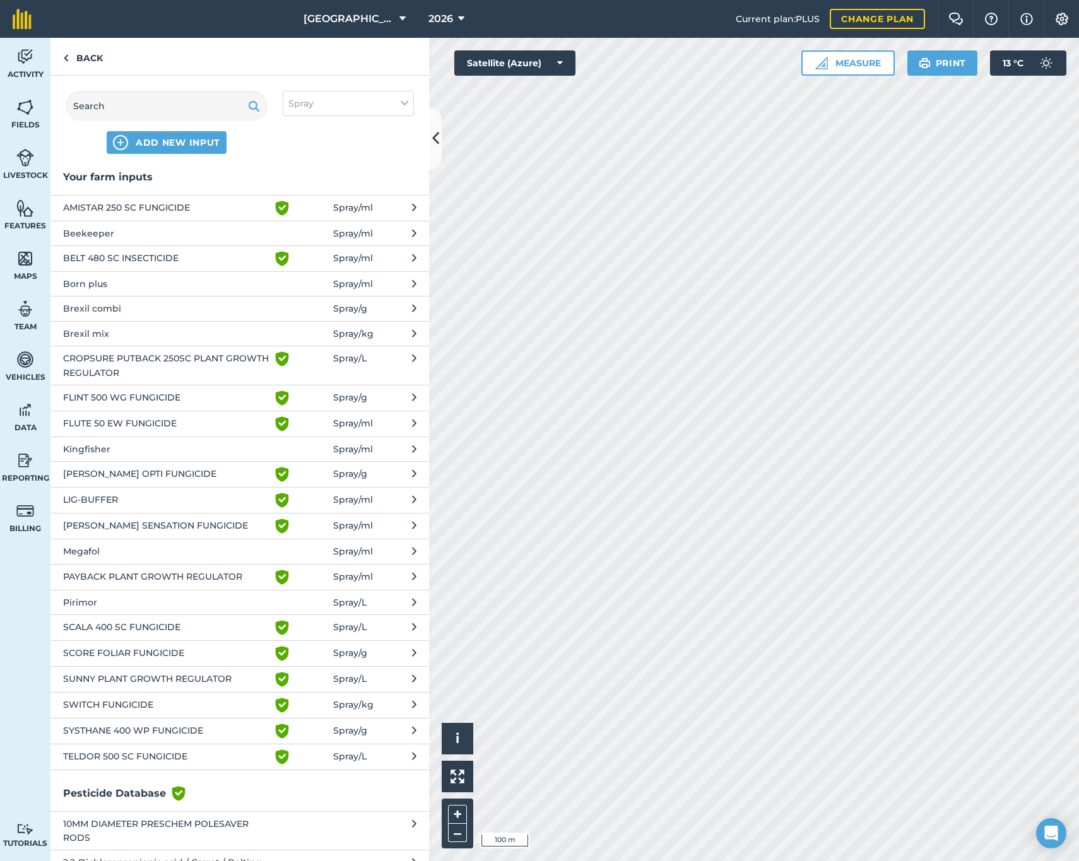
click at [80, 552] on span "Megafol" at bounding box center [166, 552] width 206 height 14
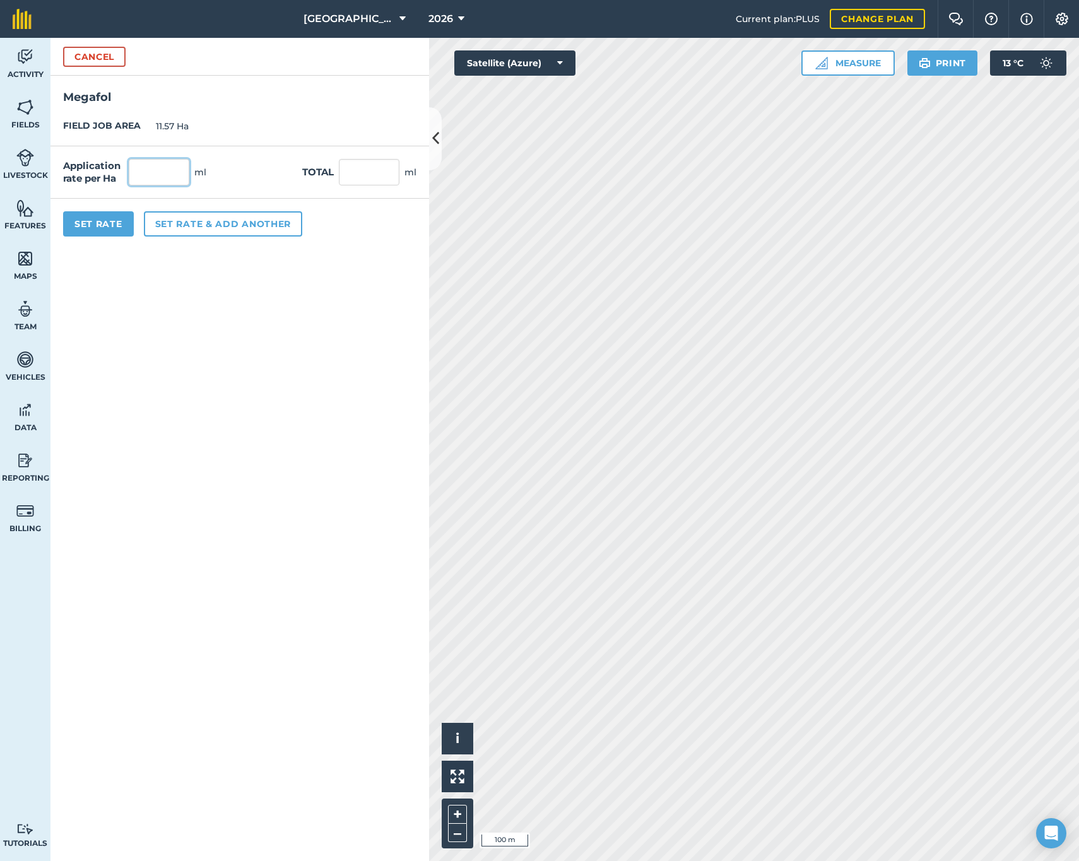
click at [149, 176] on input "text" at bounding box center [159, 172] width 61 height 27
type input "2,000"
type input "23,140"
click at [169, 227] on button "Set rate & add another" at bounding box center [223, 223] width 158 height 25
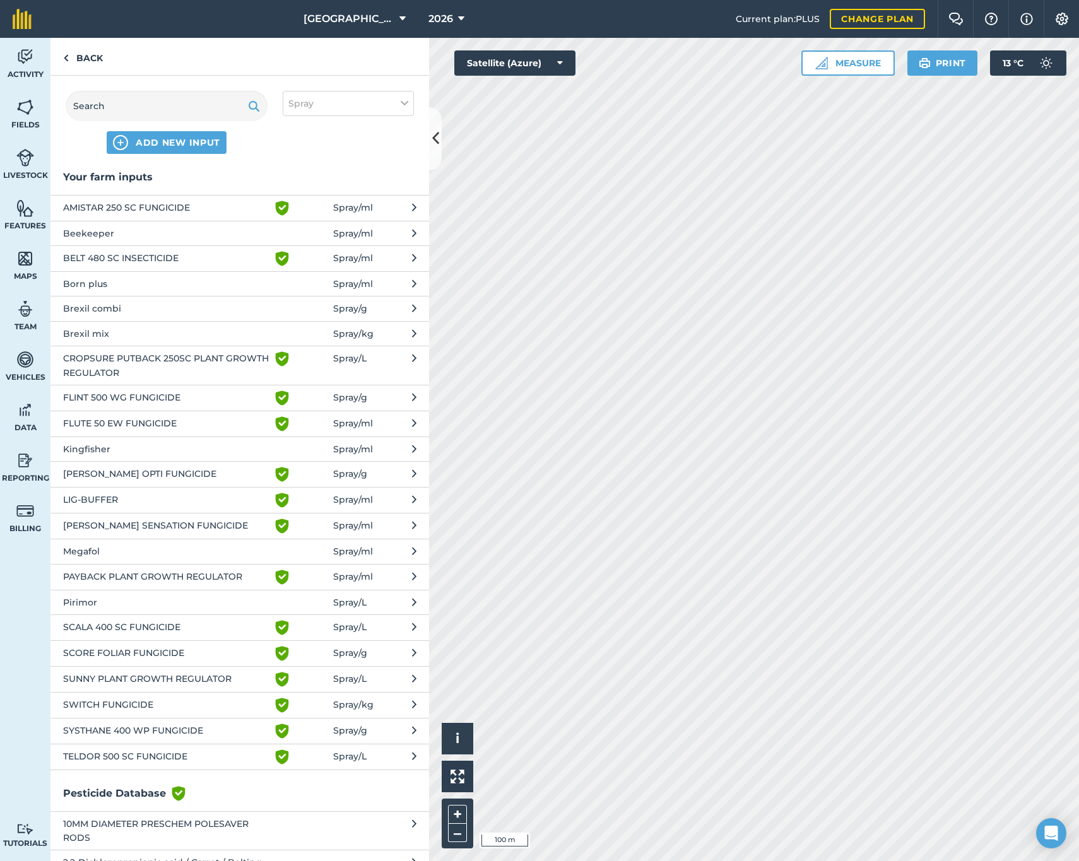
click at [105, 287] on span "Born plus" at bounding box center [166, 284] width 206 height 14
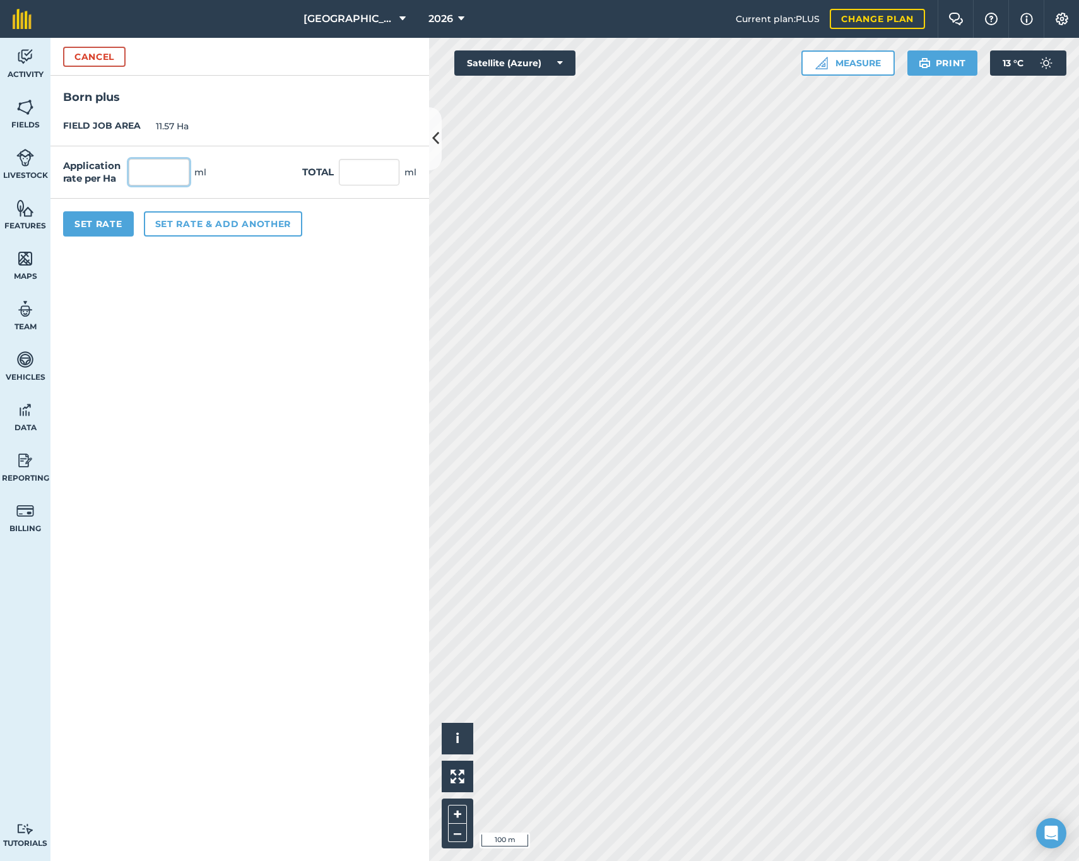
click at [162, 170] on input "text" at bounding box center [159, 172] width 61 height 27
type input "1,000"
type input "11,570"
click at [198, 223] on button "Set rate & add another" at bounding box center [223, 223] width 158 height 25
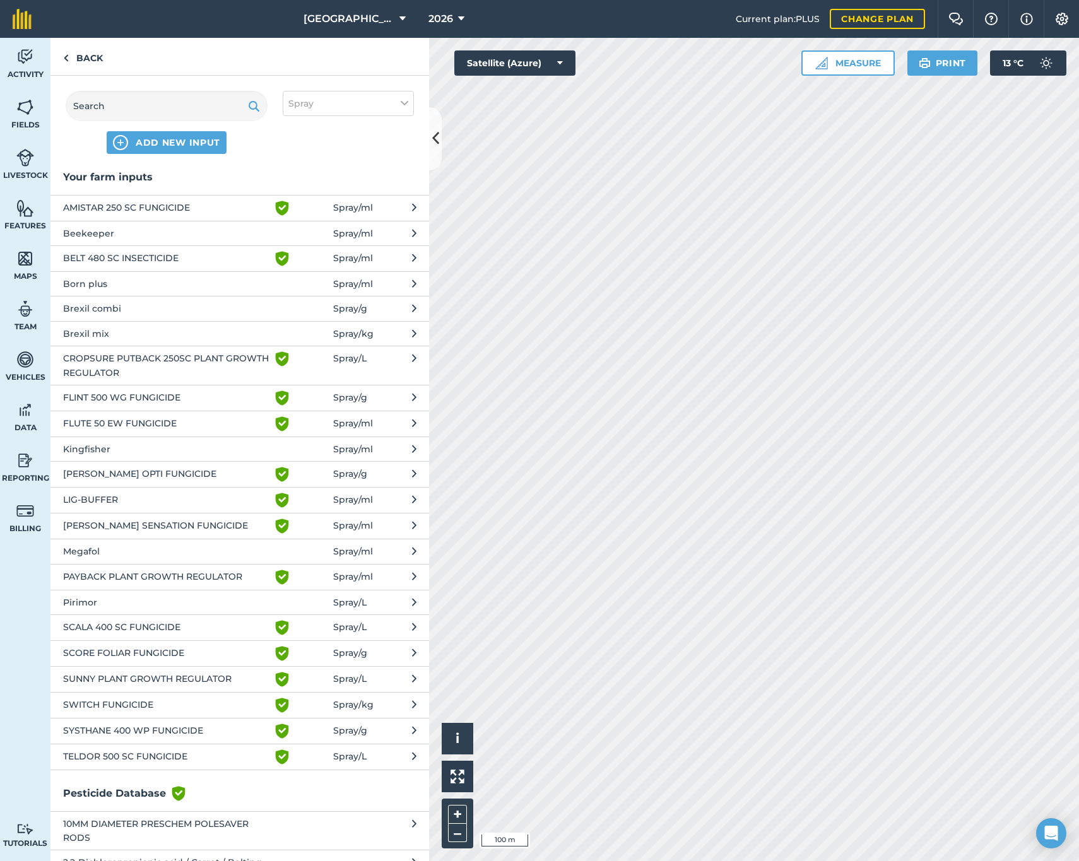
click at [119, 471] on span "[PERSON_NAME] OPTI FUNGICIDE" at bounding box center [166, 474] width 206 height 15
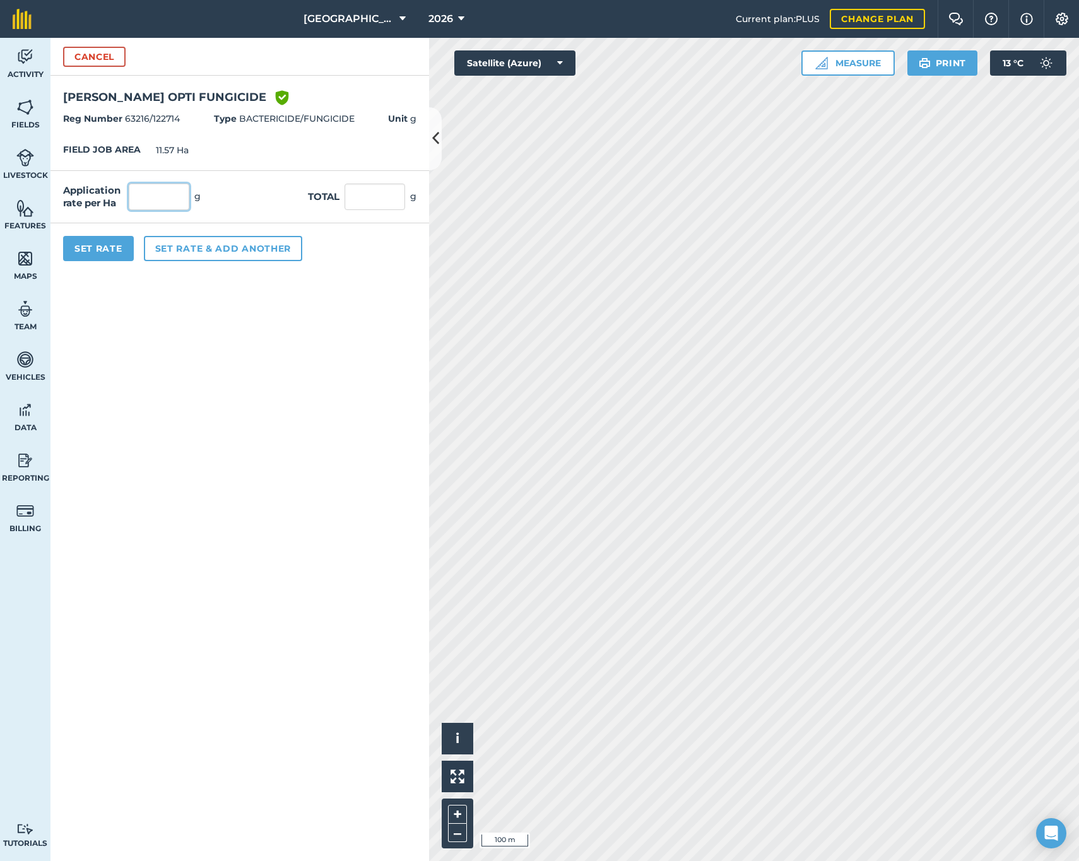
click at [145, 207] on input "text" at bounding box center [159, 197] width 61 height 27
type input "1,500"
type input "17,355"
click at [109, 247] on button "Set Rate" at bounding box center [98, 248] width 71 height 25
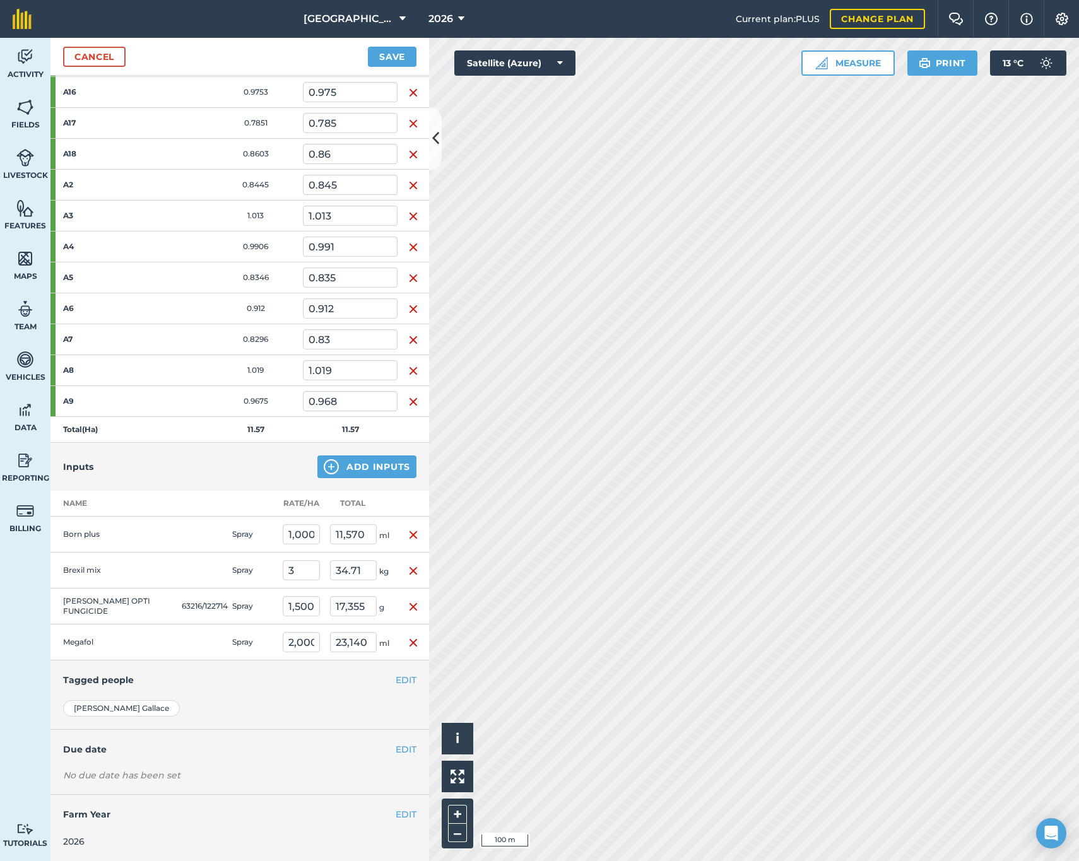
scroll to position [268, 0]
click at [396, 747] on button "EDIT" at bounding box center [406, 750] width 21 height 14
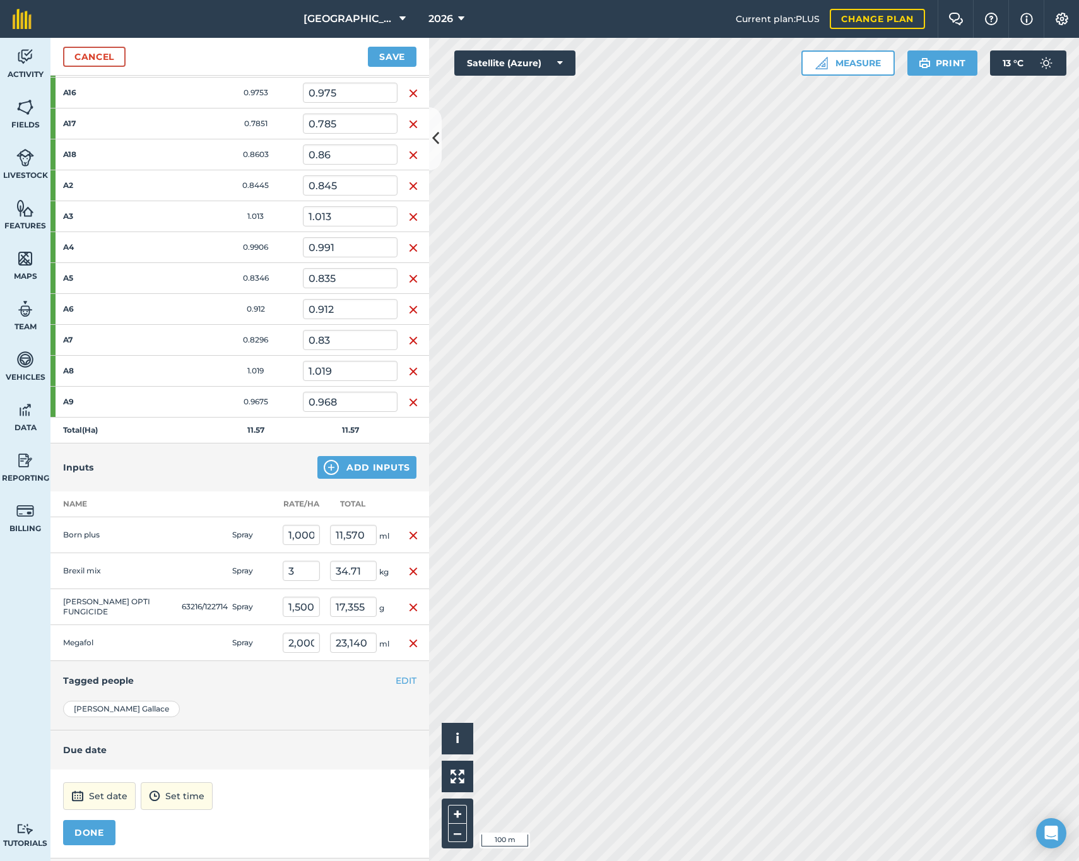
click at [90, 803] on button "Set date" at bounding box center [99, 797] width 73 height 28
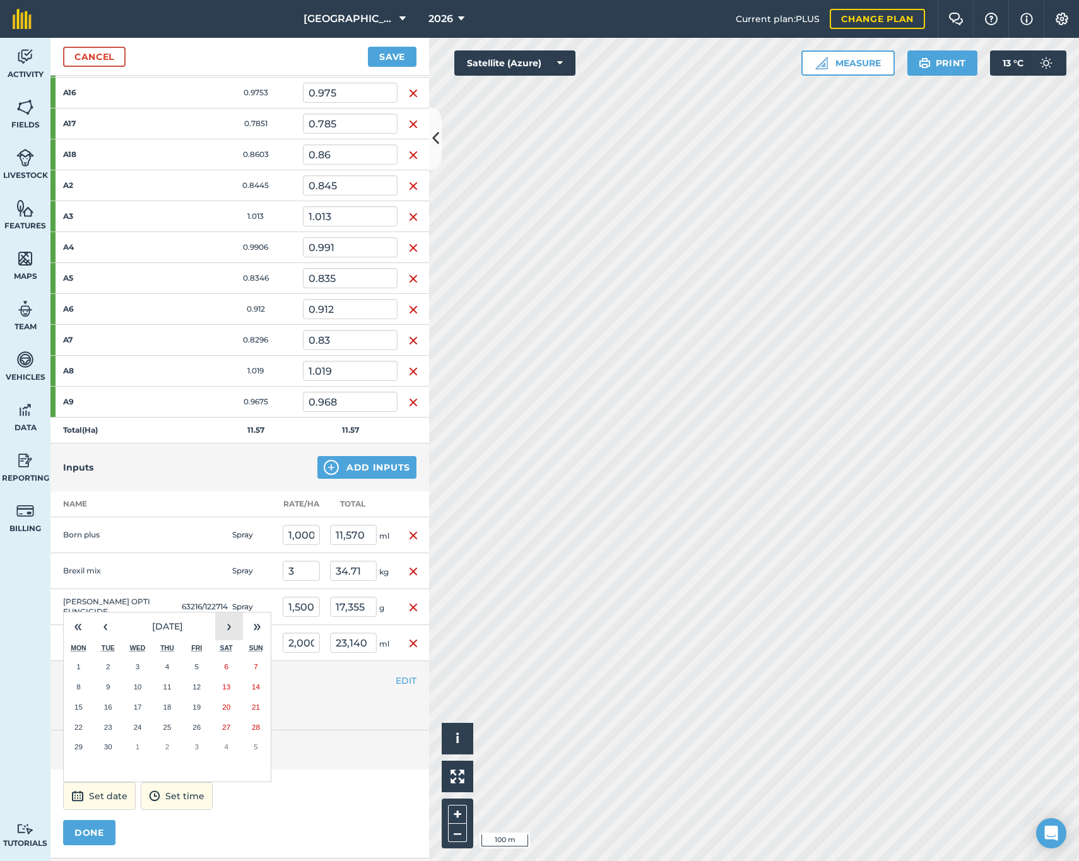
click at [223, 623] on button "›" at bounding box center [229, 627] width 28 height 28
click at [81, 723] on abbr "20" at bounding box center [78, 727] width 8 height 8
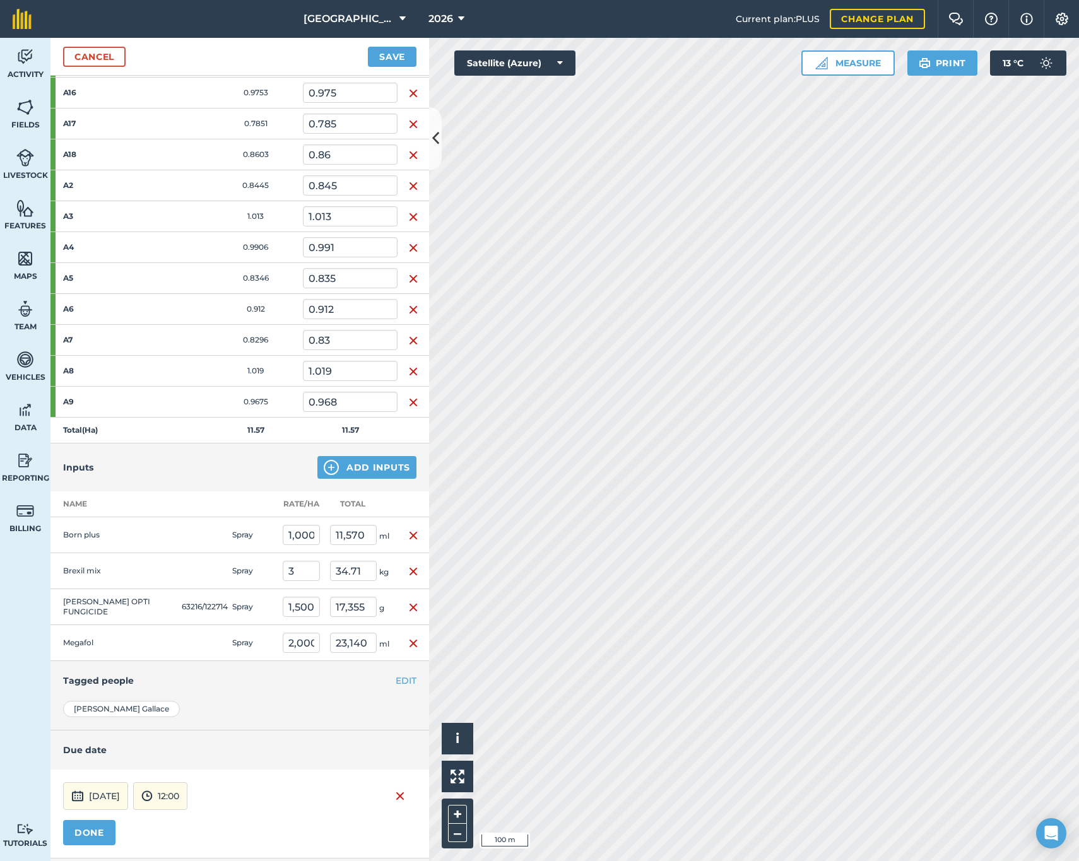
click at [78, 832] on button "DONE" at bounding box center [89, 832] width 52 height 25
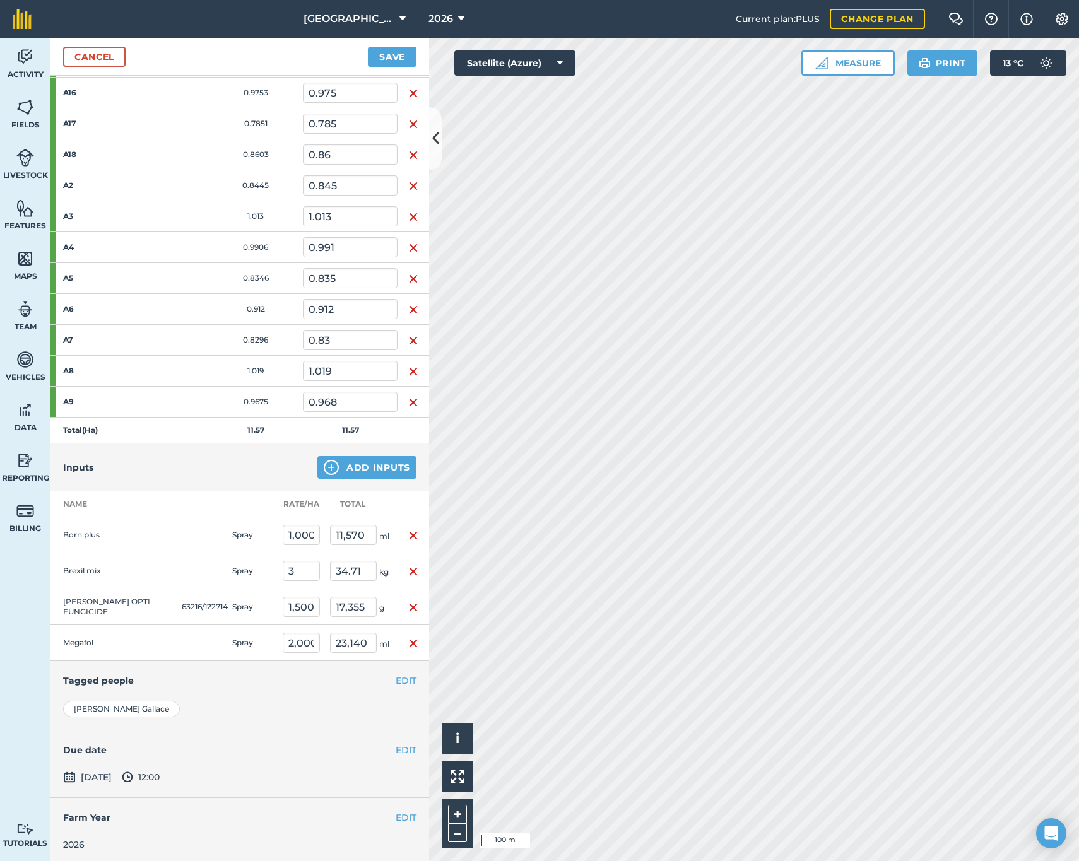
click at [394, 57] on button "Save" at bounding box center [392, 57] width 49 height 20
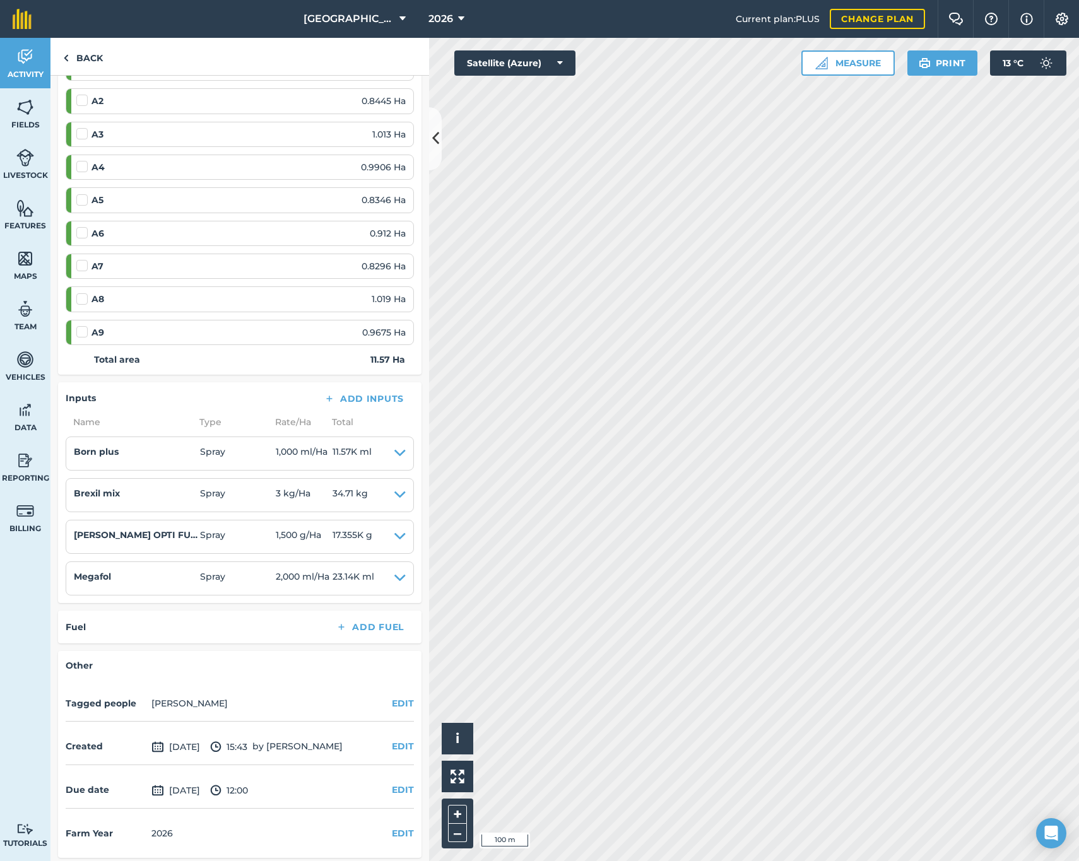
scroll to position [355, 0]
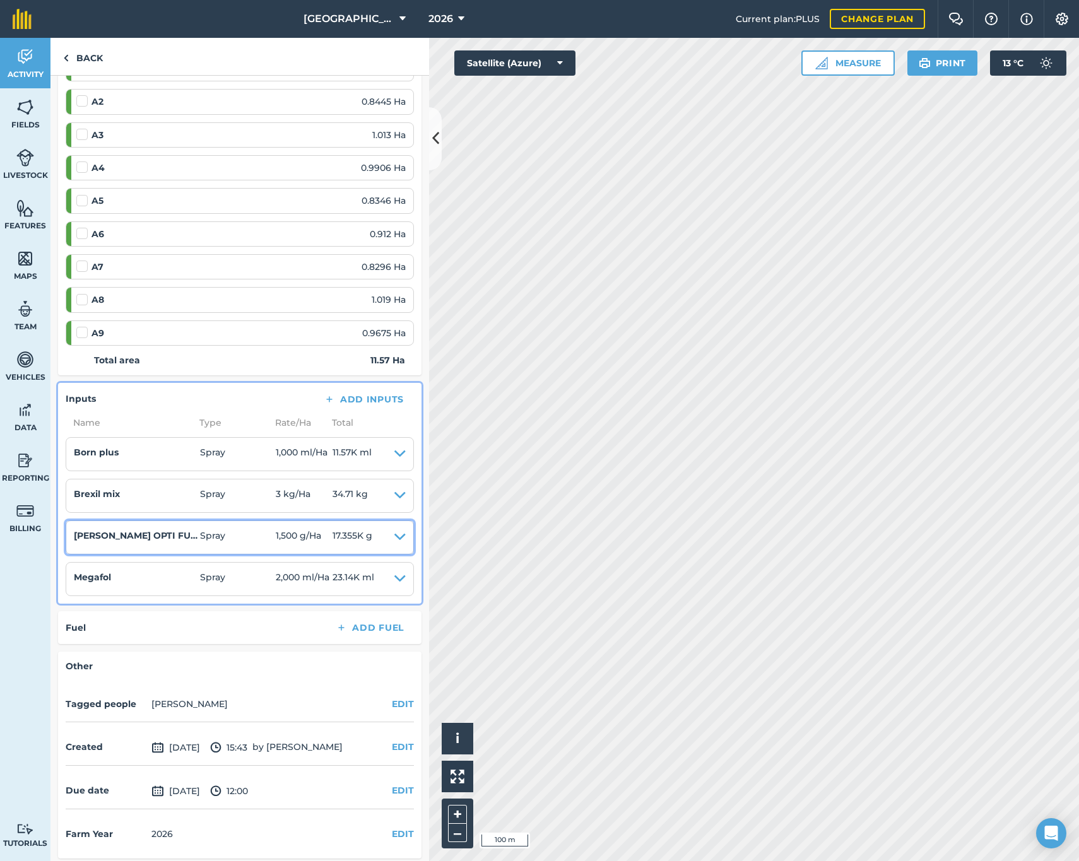
click at [394, 530] on icon at bounding box center [399, 538] width 11 height 18
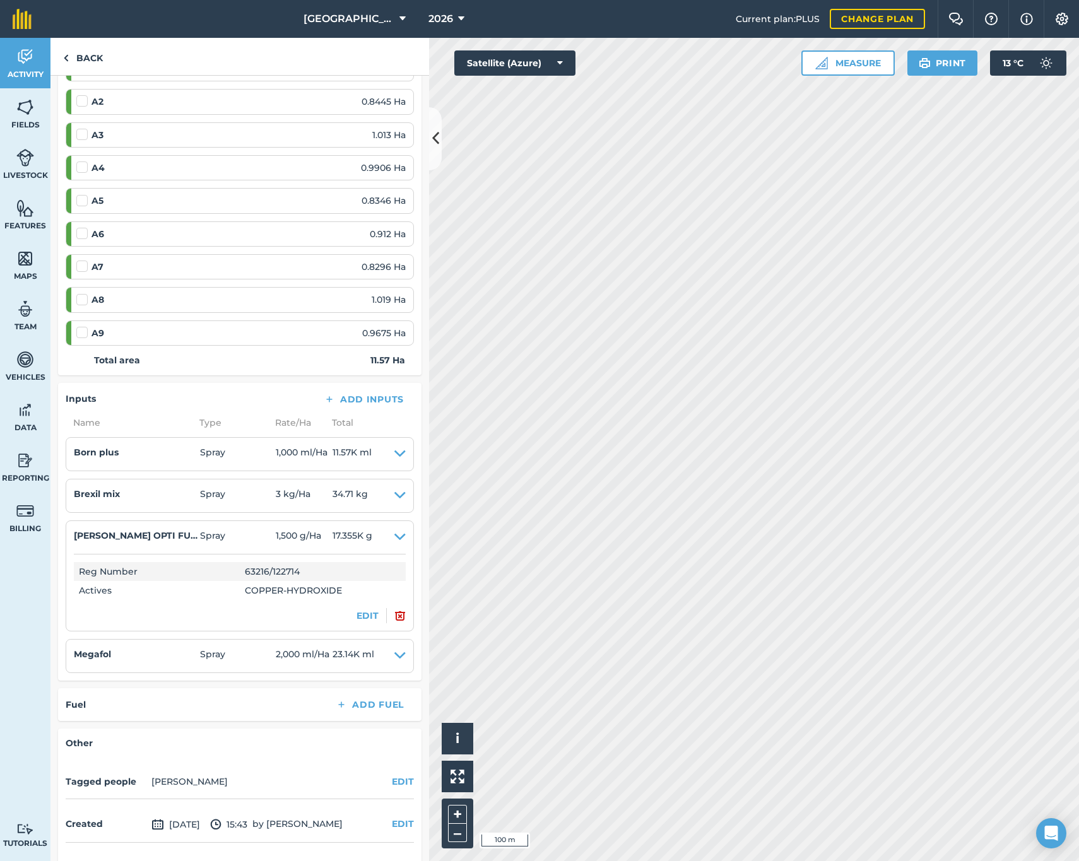
click at [394, 612] on img at bounding box center [399, 615] width 11 height 15
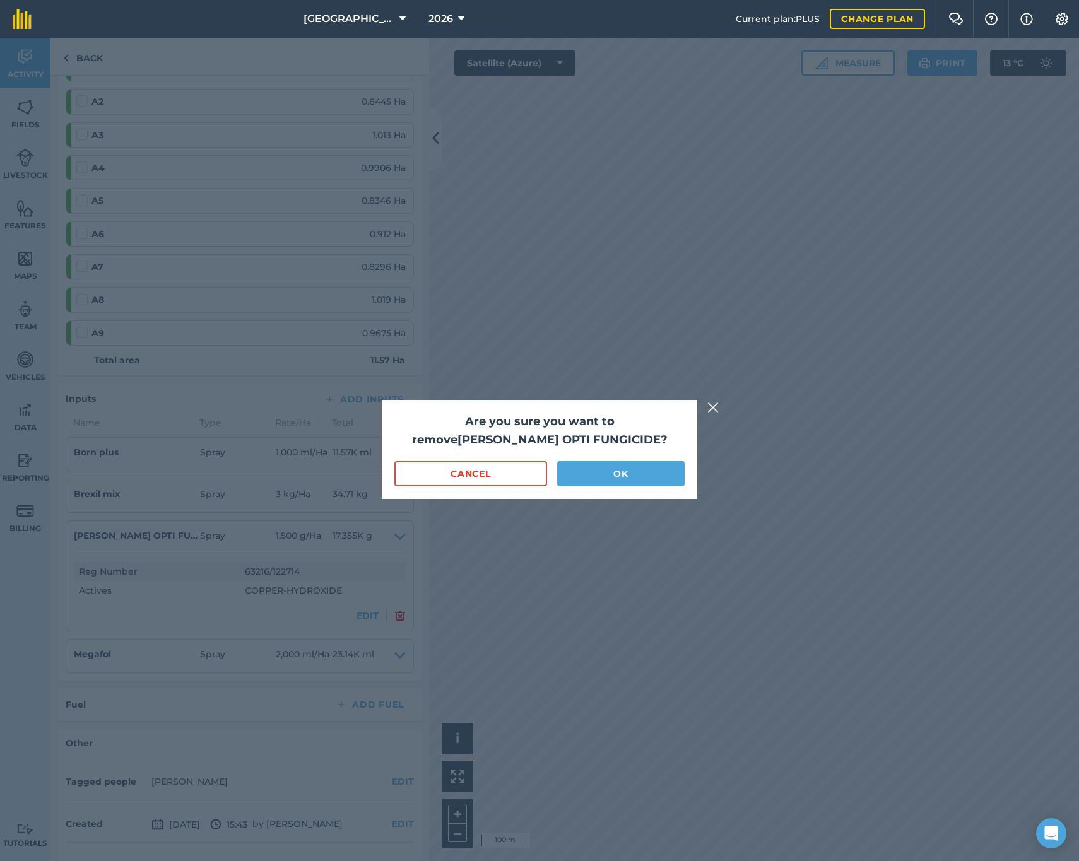
click at [597, 468] on button "OK" at bounding box center [620, 473] width 127 height 25
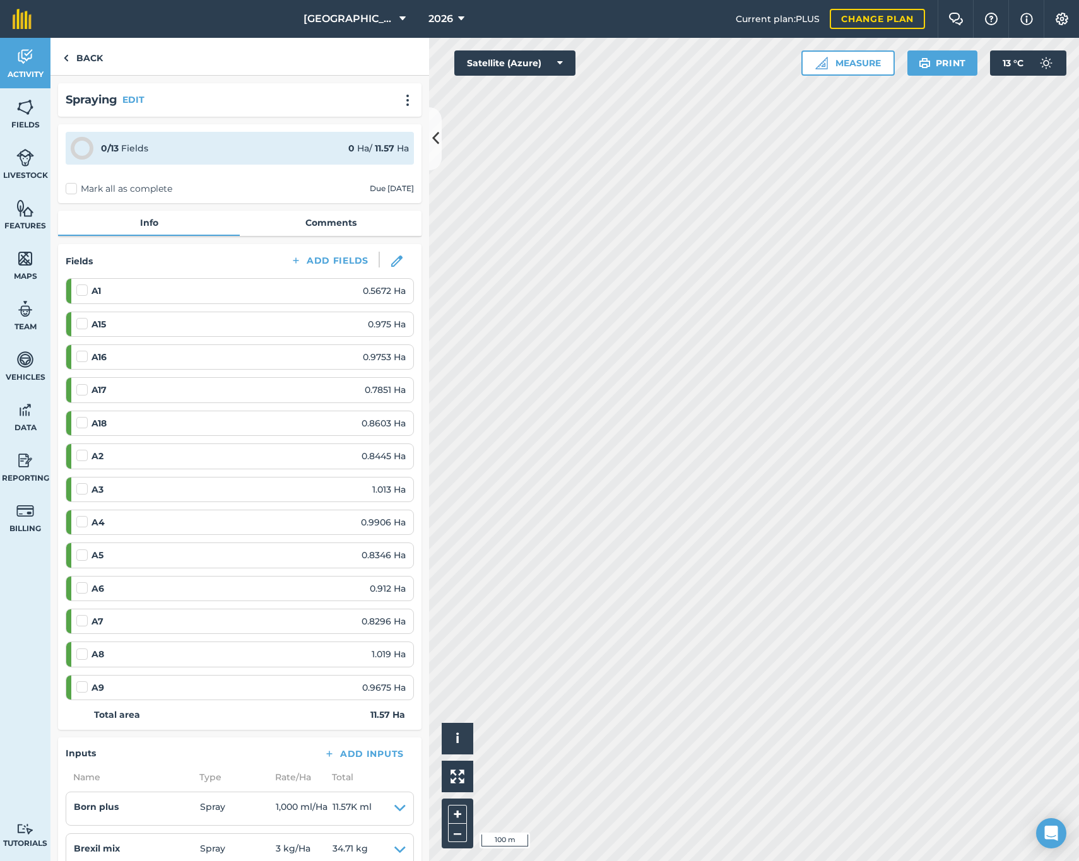
scroll to position [0, 0]
click at [91, 62] on link "Back" at bounding box center [82, 56] width 65 height 37
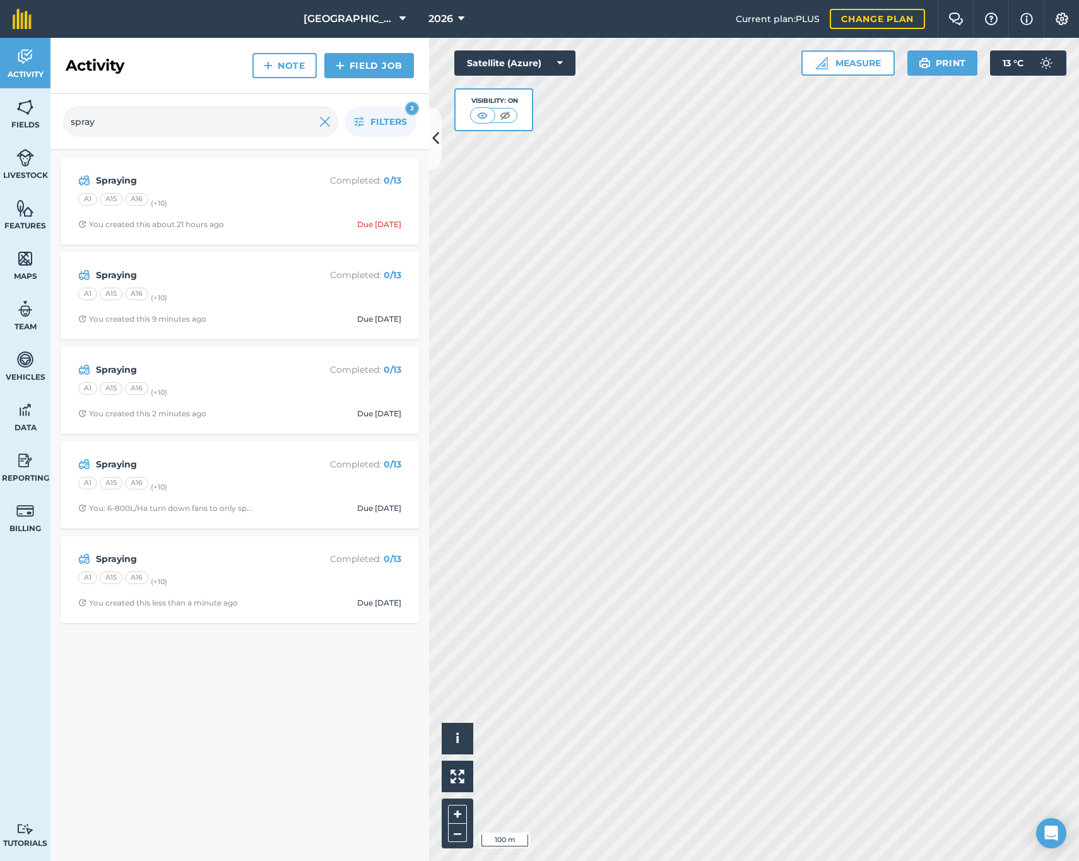
click at [354, 75] on link "Field Job" at bounding box center [369, 65] width 90 height 25
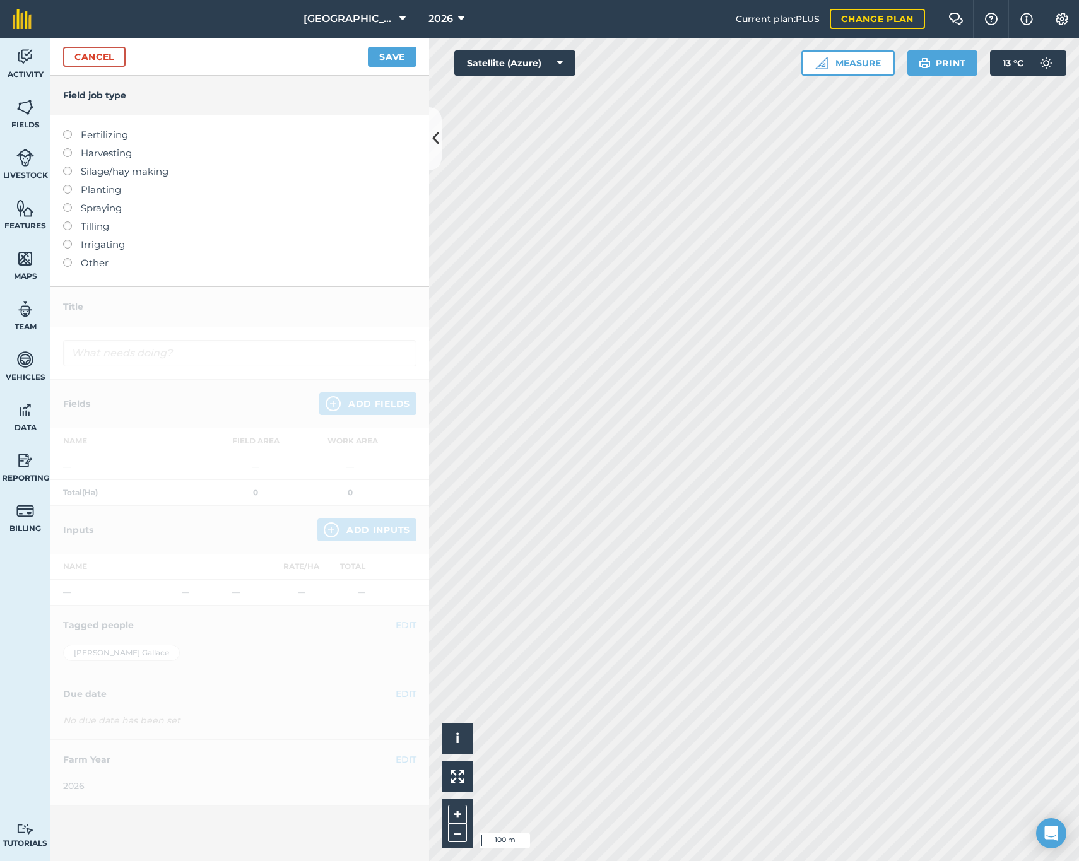
click at [67, 203] on label at bounding box center [72, 203] width 18 height 0
type input "Spraying"
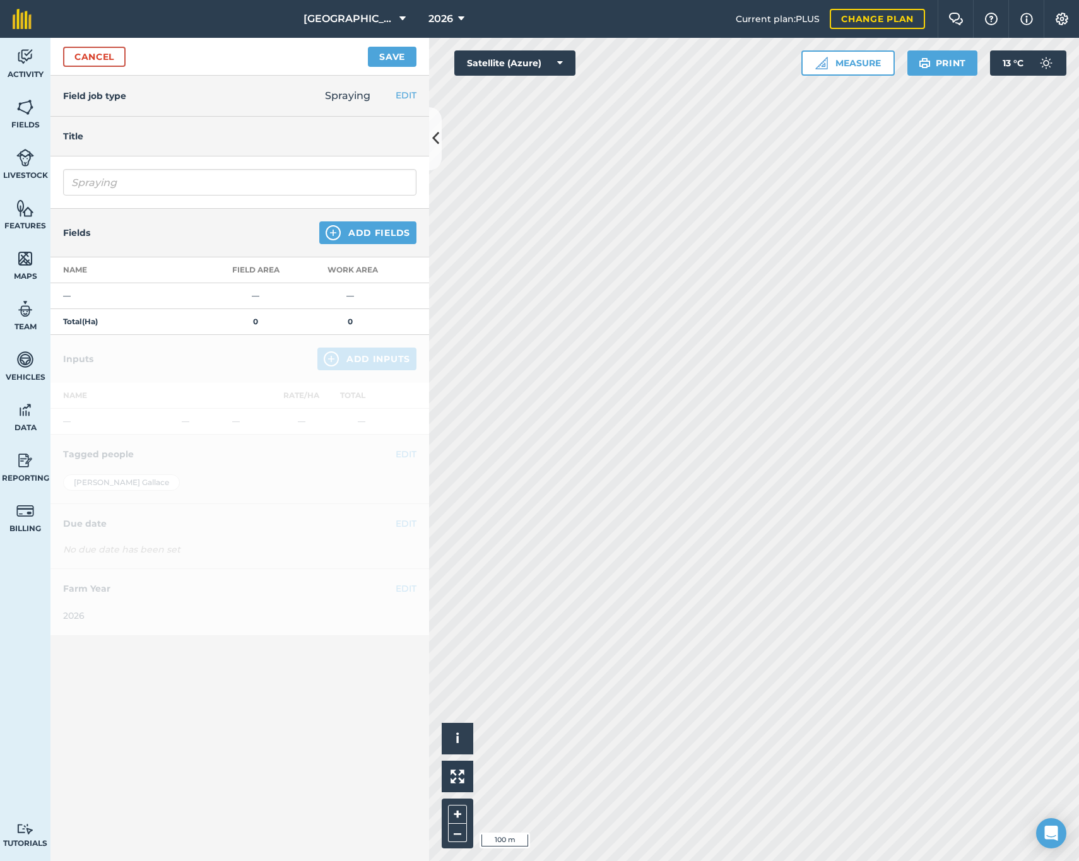
click at [369, 232] on button "Add Fields" at bounding box center [367, 233] width 97 height 23
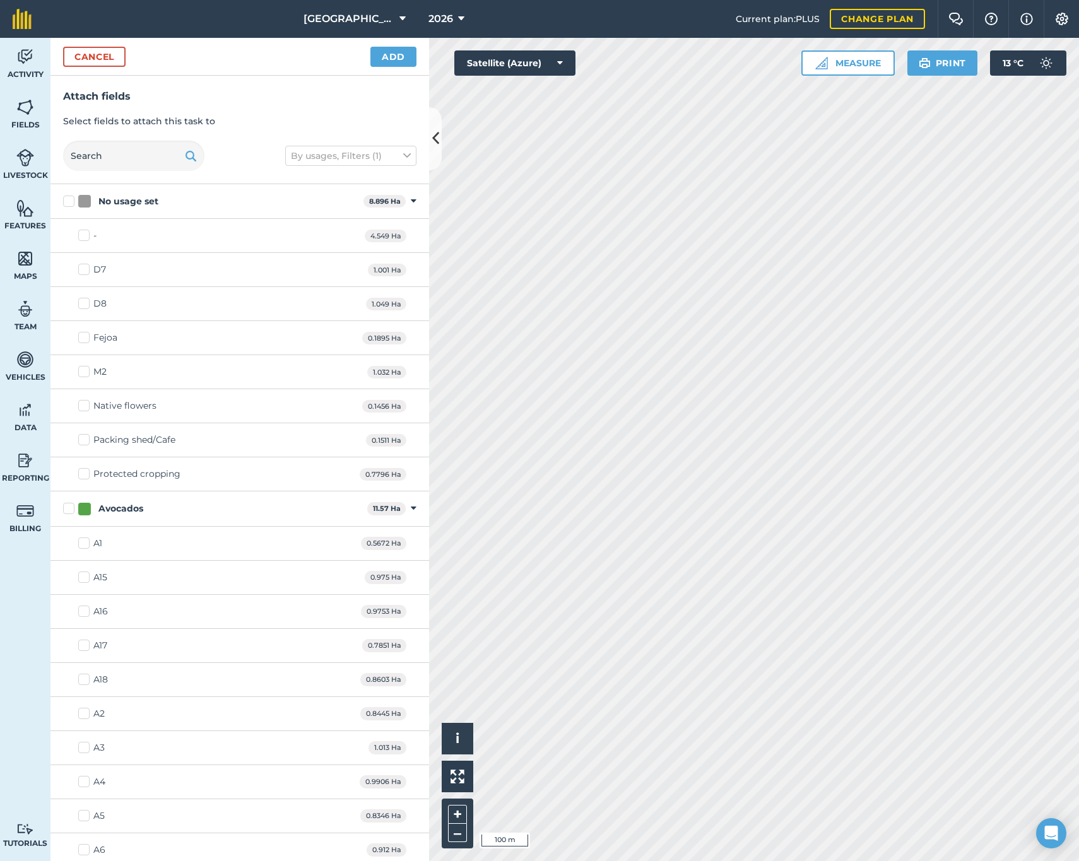
drag, startPoint x: 68, startPoint y: 507, endPoint x: 191, endPoint y: 433, distance: 144.1
click at [68, 507] on label "Avocados" at bounding box center [212, 508] width 299 height 13
click at [68, 507] on input "Avocados" at bounding box center [67, 506] width 8 height 8
checkbox input "true"
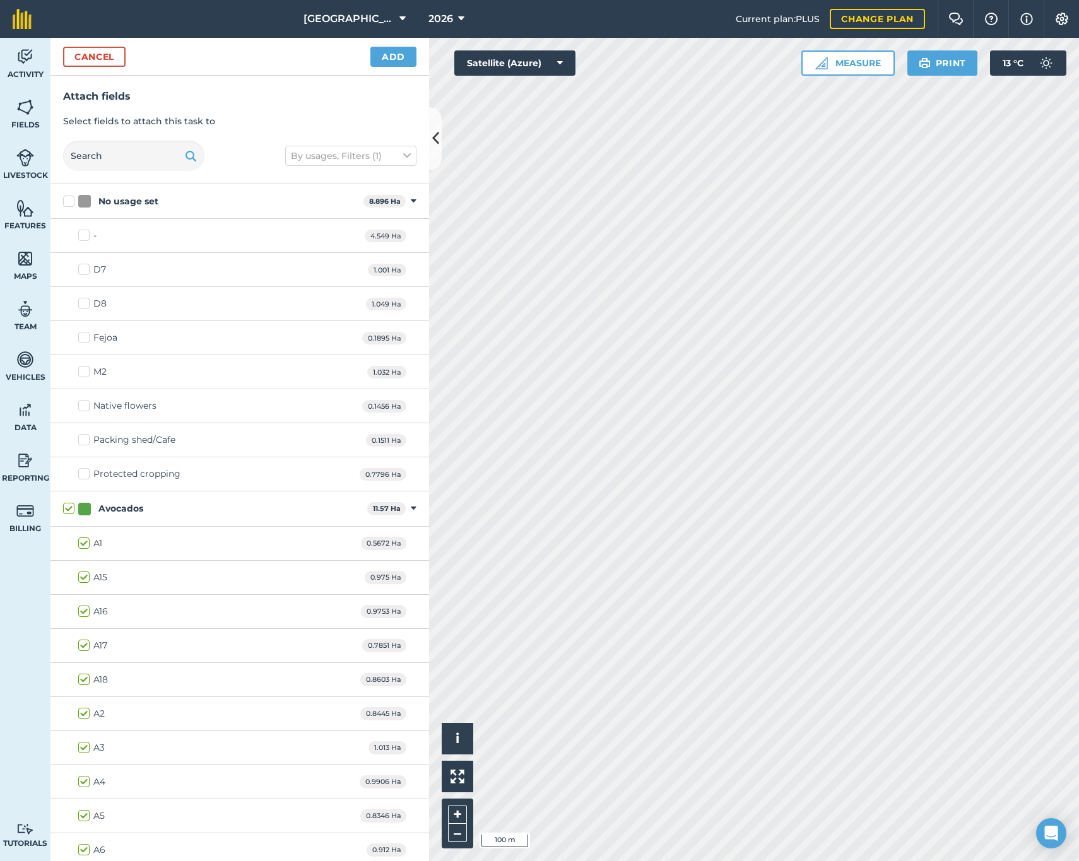
checkbox input "true"
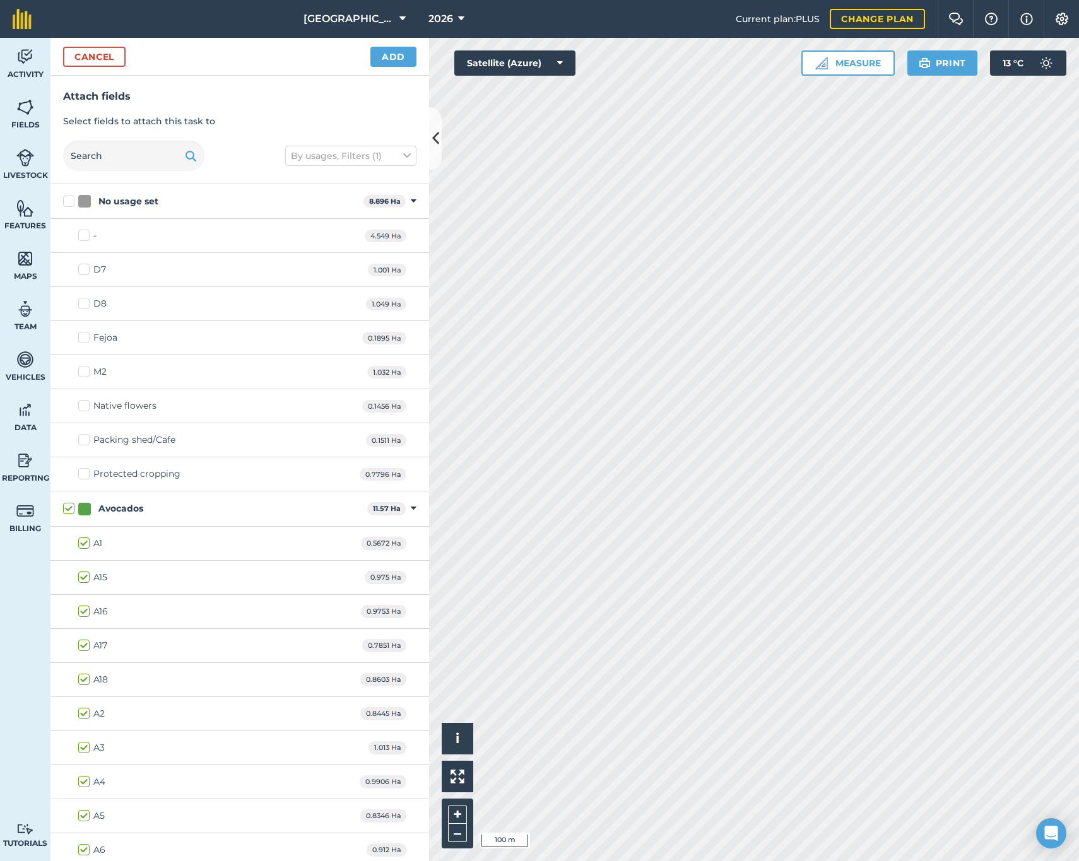
checkbox input "true"
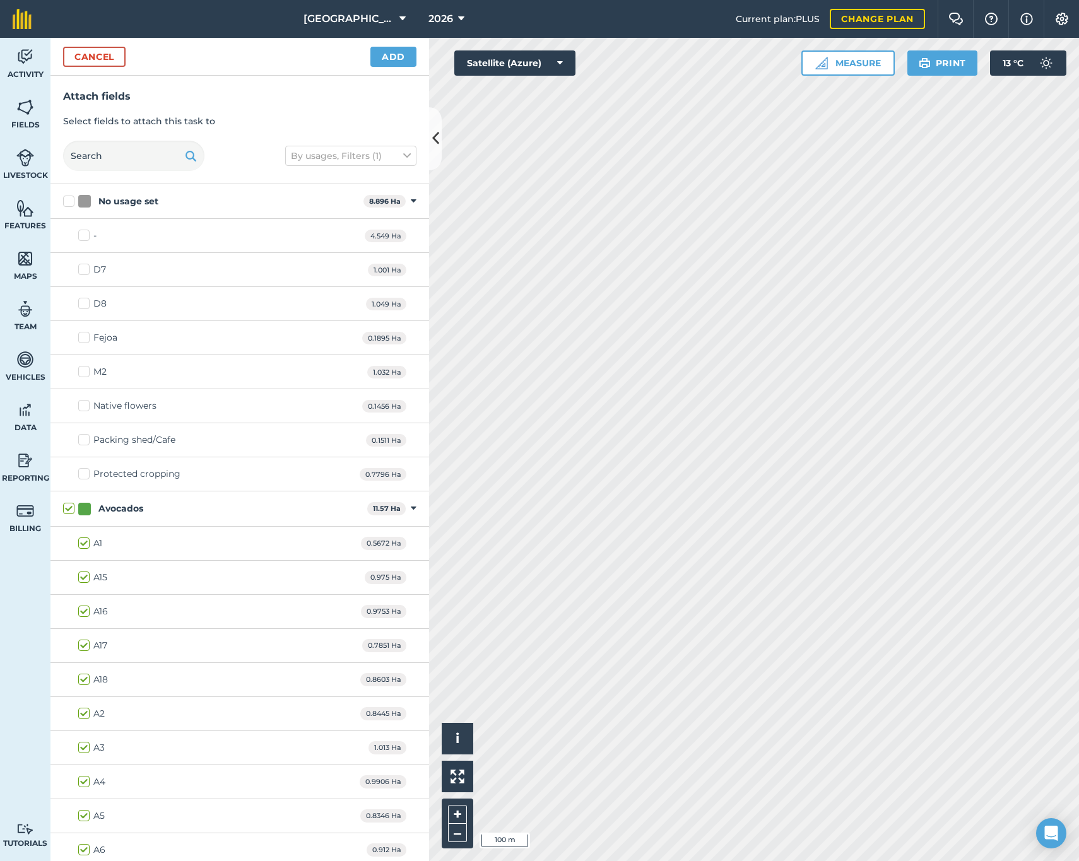
checkbox input "true"
click at [388, 56] on button "Add" at bounding box center [393, 57] width 46 height 20
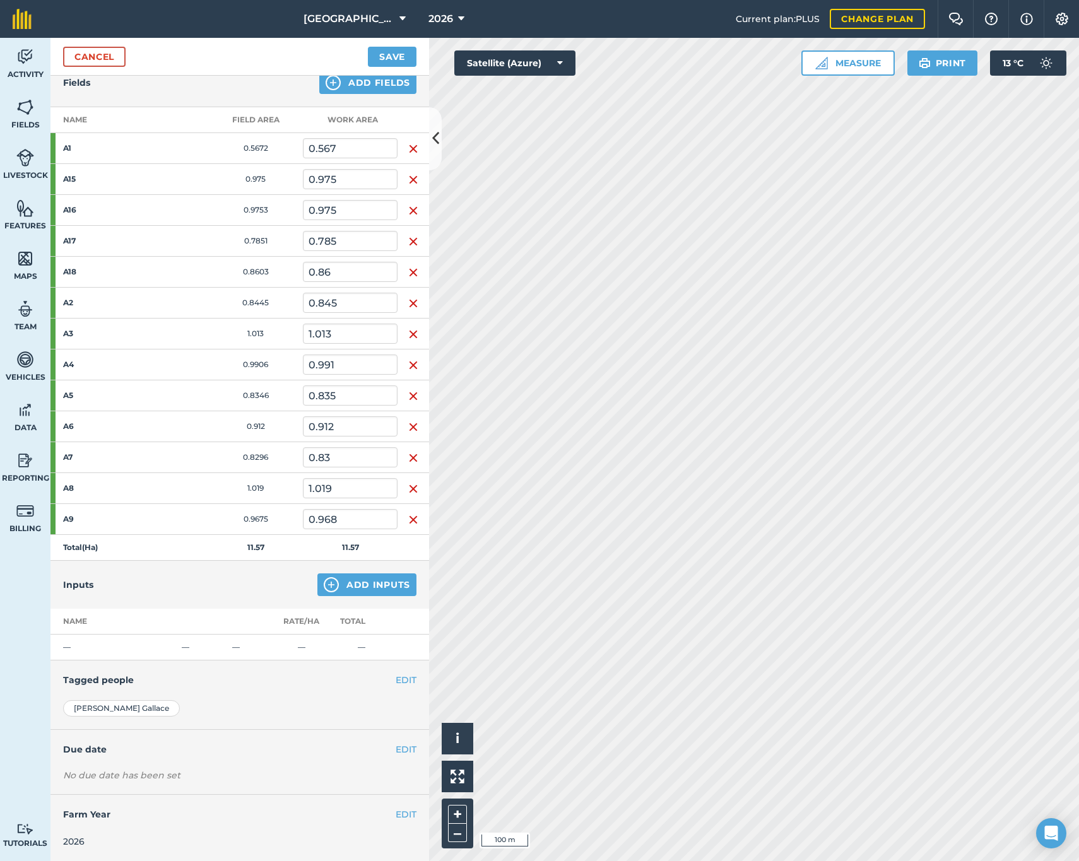
scroll to position [150, 0]
click at [330, 583] on button "Add Inputs" at bounding box center [366, 585] width 99 height 23
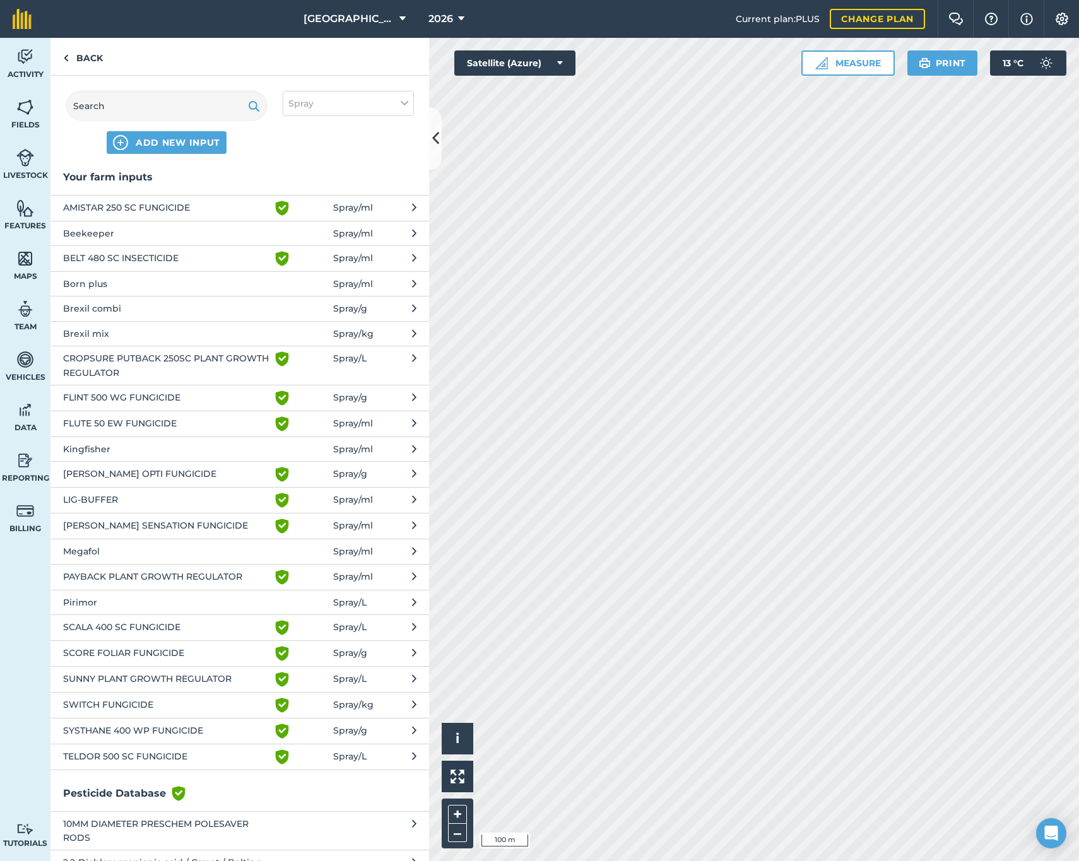
click at [133, 312] on span "Brexil combi" at bounding box center [166, 309] width 206 height 14
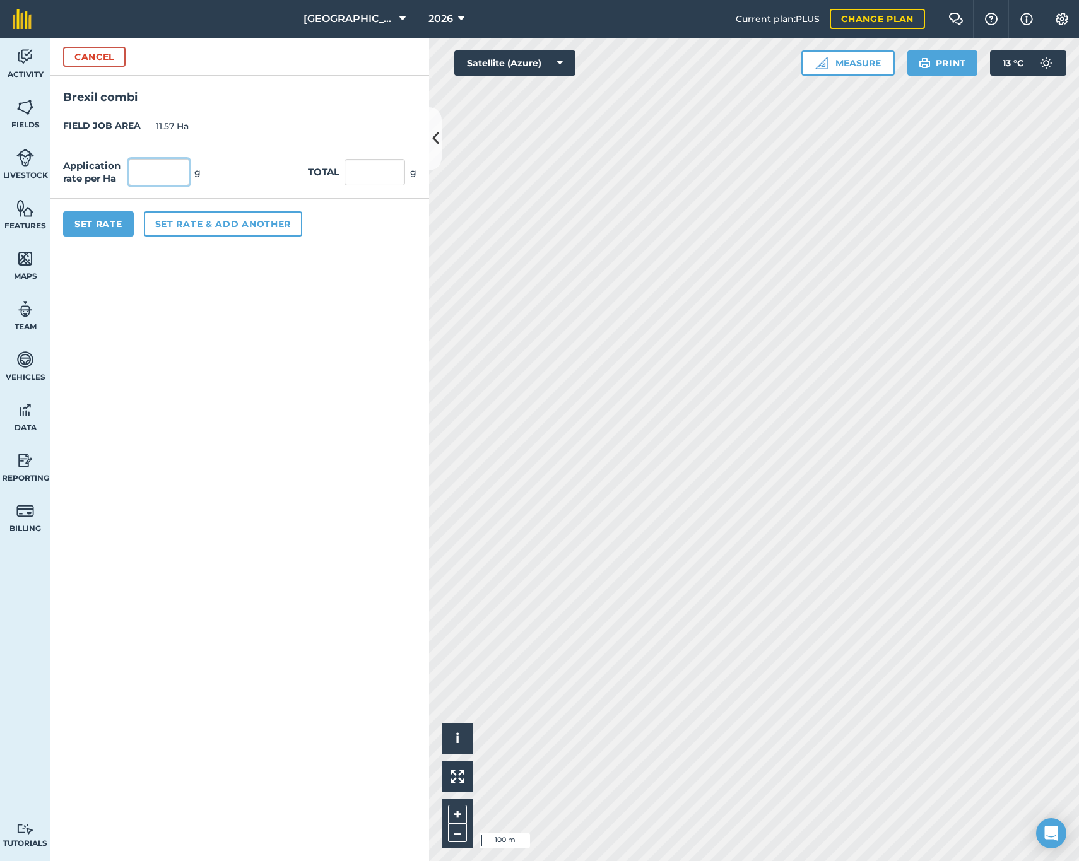
click at [163, 175] on input "text" at bounding box center [159, 172] width 61 height 27
type input "2,000"
type input "23,140"
click at [169, 225] on button "Set rate & add another" at bounding box center [223, 223] width 158 height 25
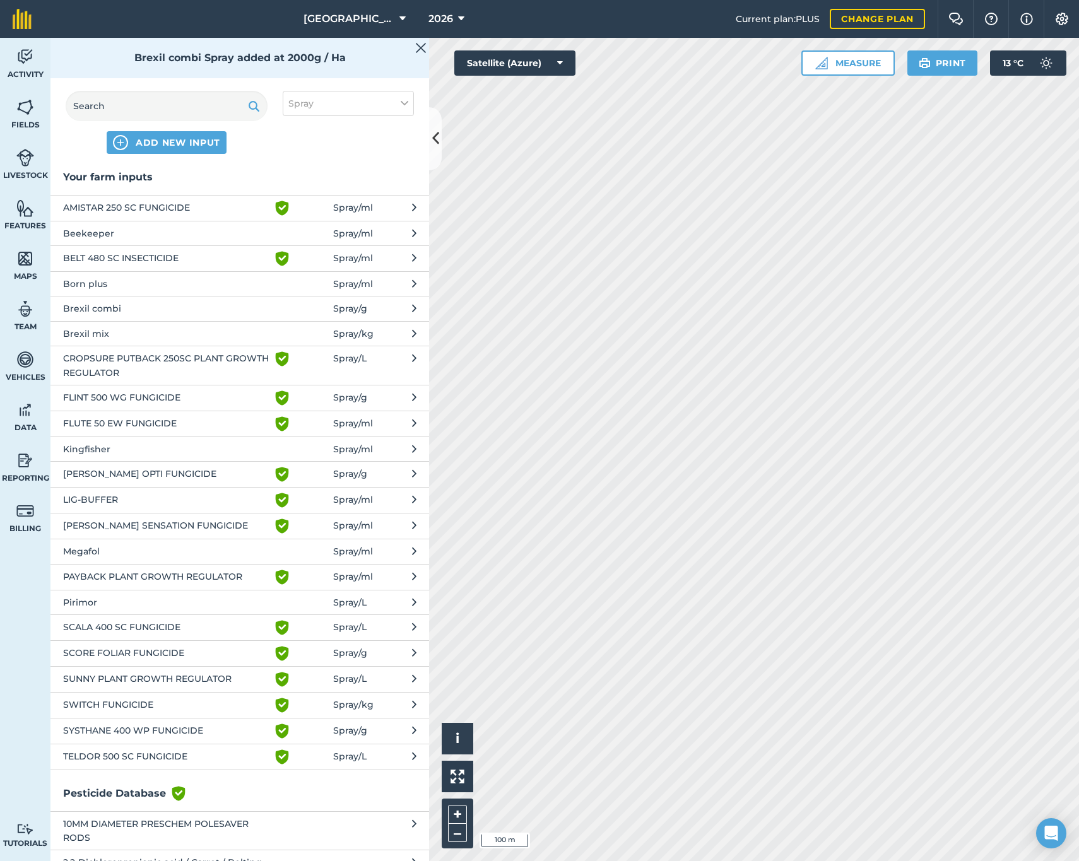
click at [115, 201] on span "AMISTAR 250 SC FUNGICIDE" at bounding box center [166, 208] width 206 height 15
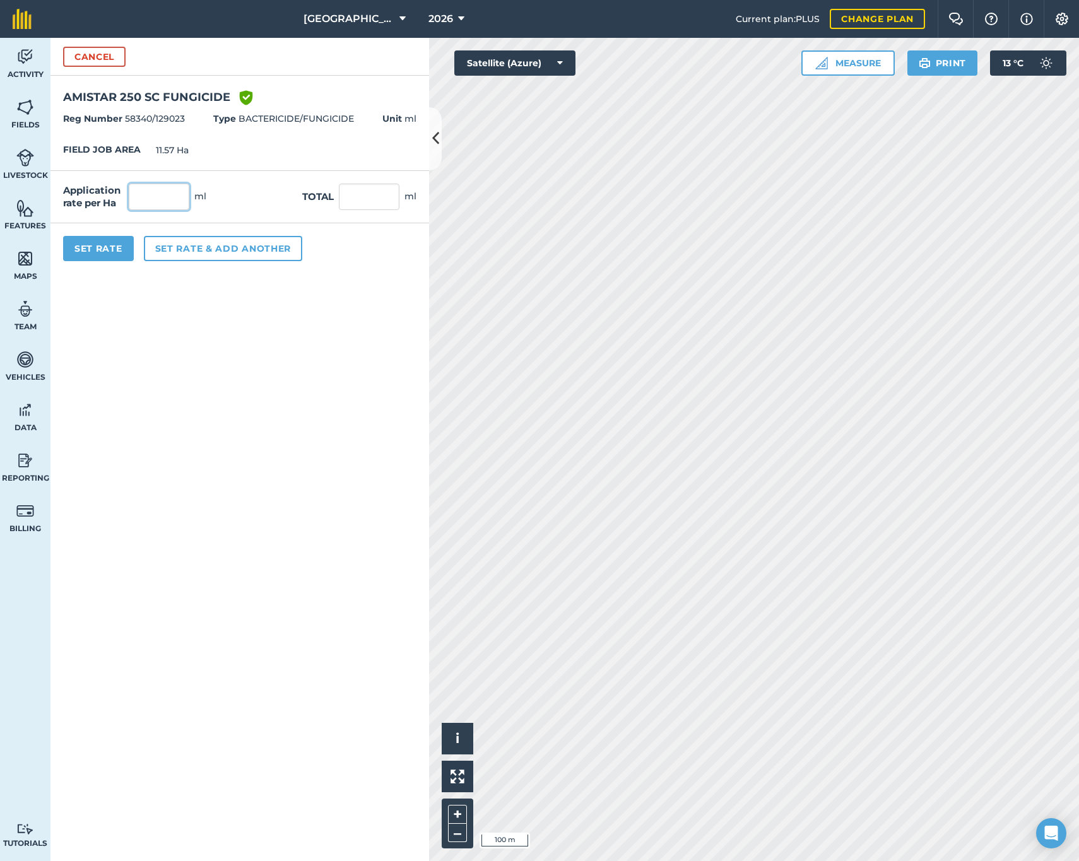
click at [141, 201] on input "text" at bounding box center [159, 197] width 61 height 27
type input "800"
type input "9,256"
drag, startPoint x: 174, startPoint y: 420, endPoint x: 163, endPoint y: 413, distance: 12.4
click at [173, 420] on form "Cancel AMISTAR 250 SC FUNGICIDE Green shield with white tick Reg Number 58340/1…" at bounding box center [239, 450] width 379 height 824
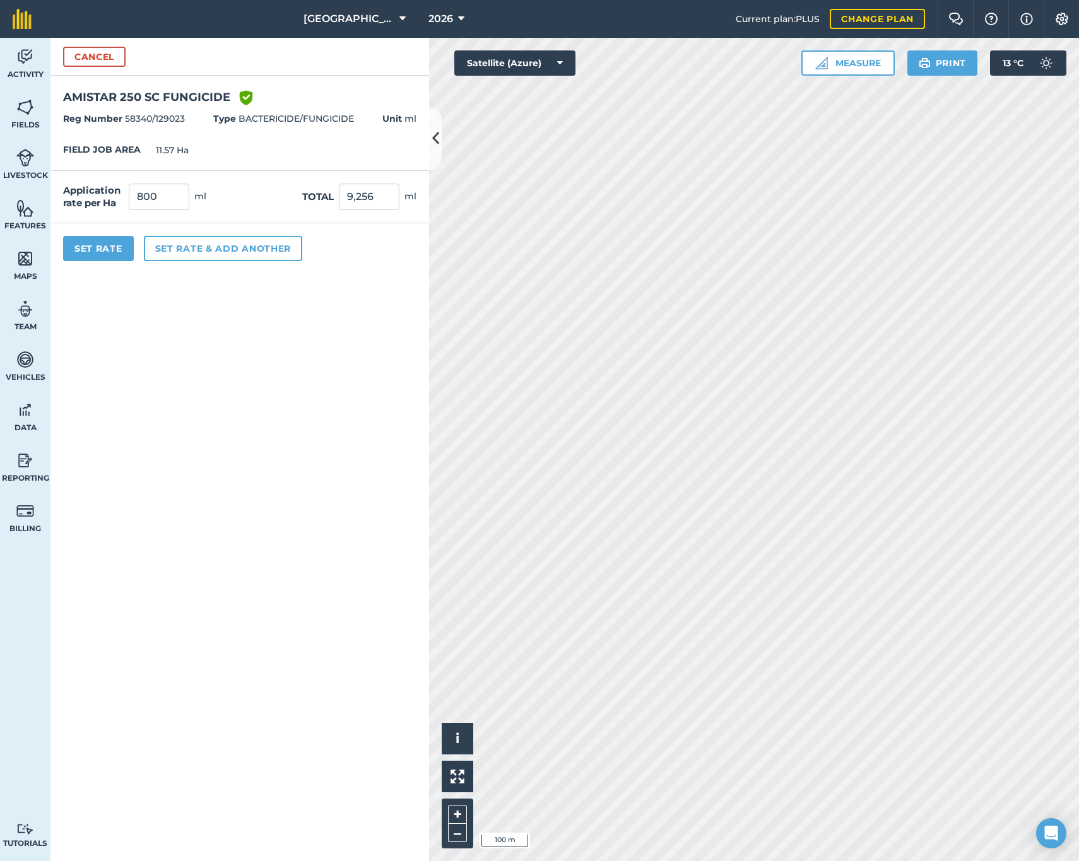
click at [109, 246] on button "Set Rate" at bounding box center [98, 248] width 71 height 25
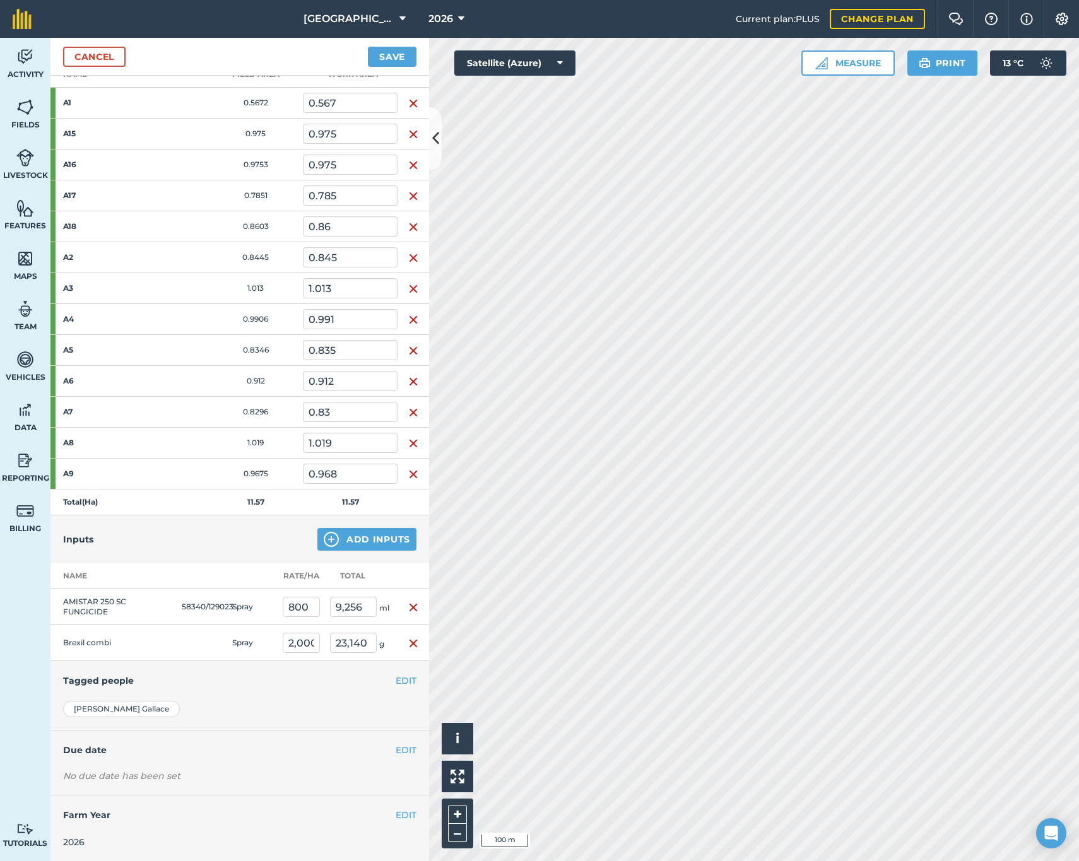
scroll to position [194, 0]
click at [314, 645] on input "2,000" at bounding box center [301, 644] width 37 height 20
click at [307, 645] on input "2,000" at bounding box center [301, 644] width 37 height 20
click at [307, 644] on input "2,000" at bounding box center [301, 644] width 37 height 20
click at [308, 644] on input "2,000" at bounding box center [301, 644] width 37 height 20
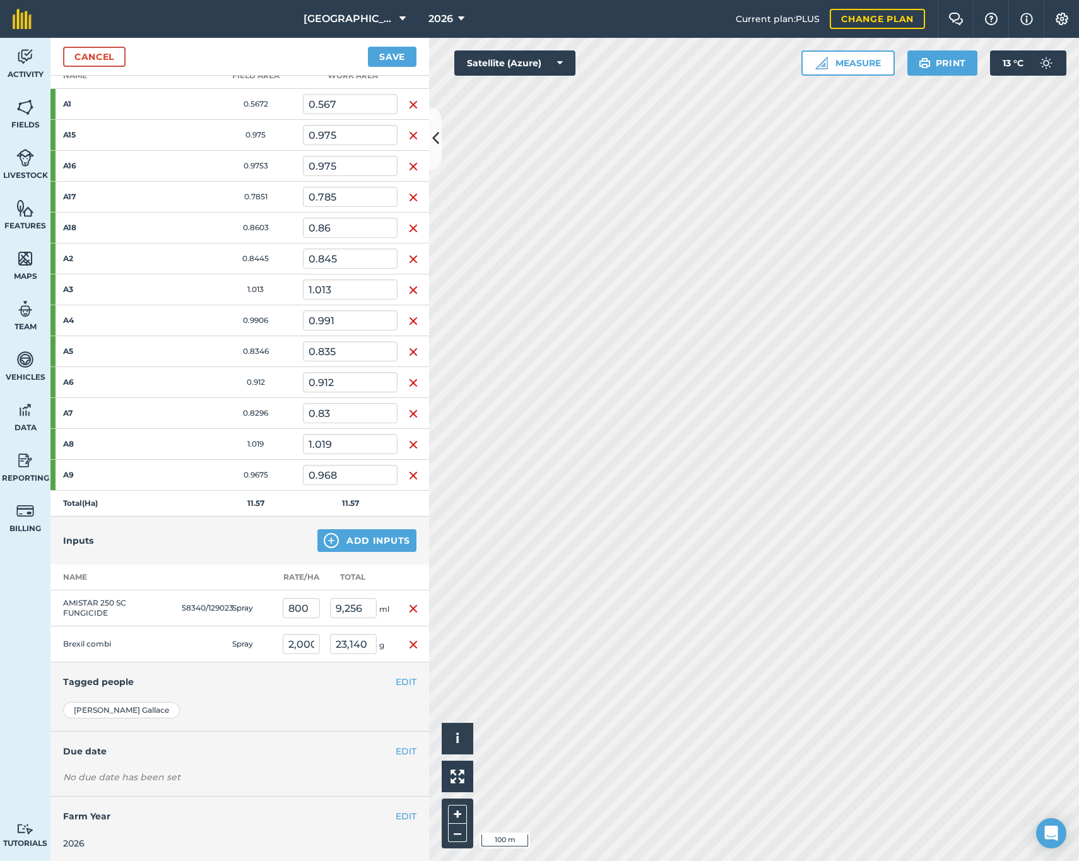
click at [396, 752] on button "EDIT" at bounding box center [406, 752] width 21 height 14
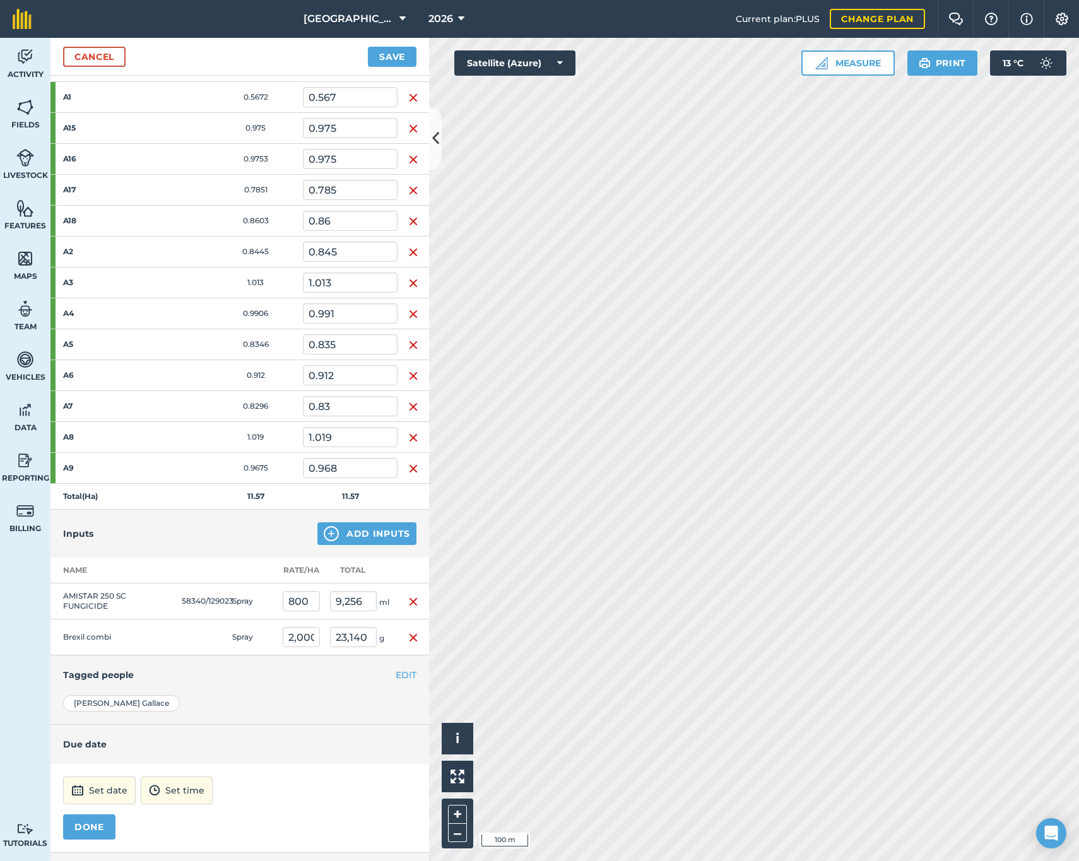
click at [104, 792] on button "Set date" at bounding box center [99, 791] width 73 height 28
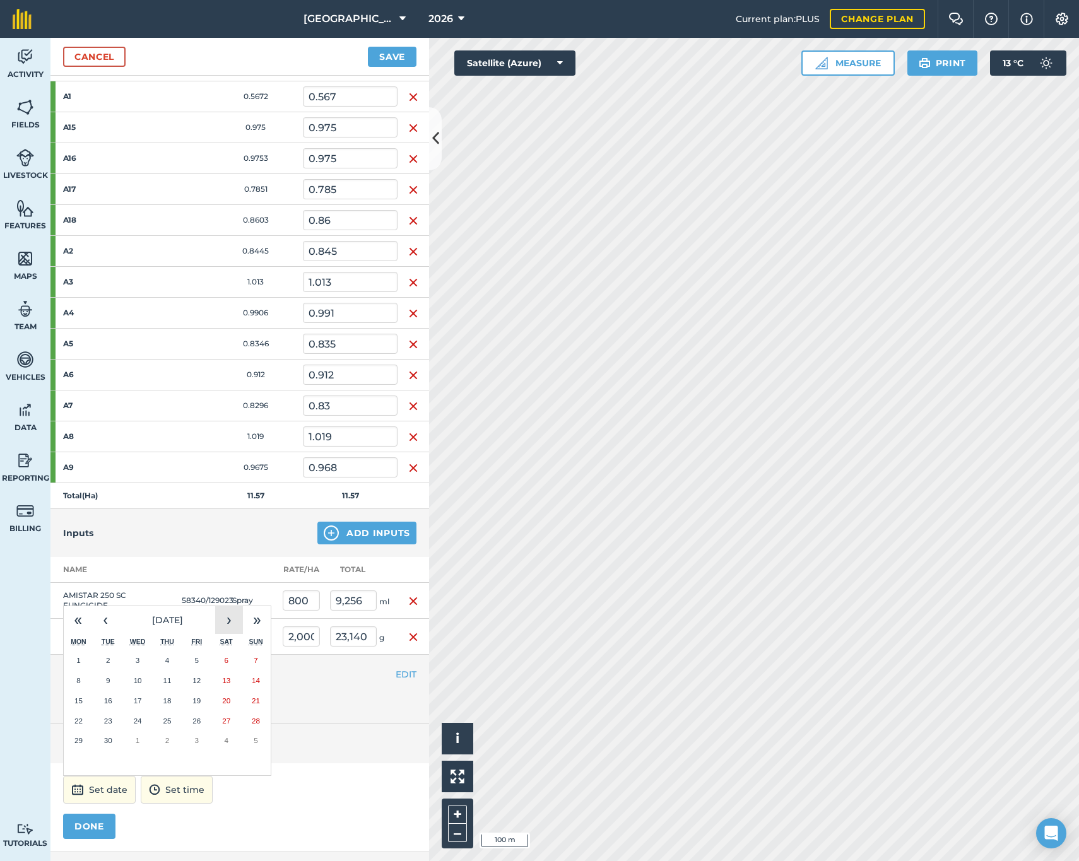
click at [227, 624] on button "›" at bounding box center [229, 620] width 28 height 28
click at [81, 680] on button "3" at bounding box center [79, 681] width 30 height 20
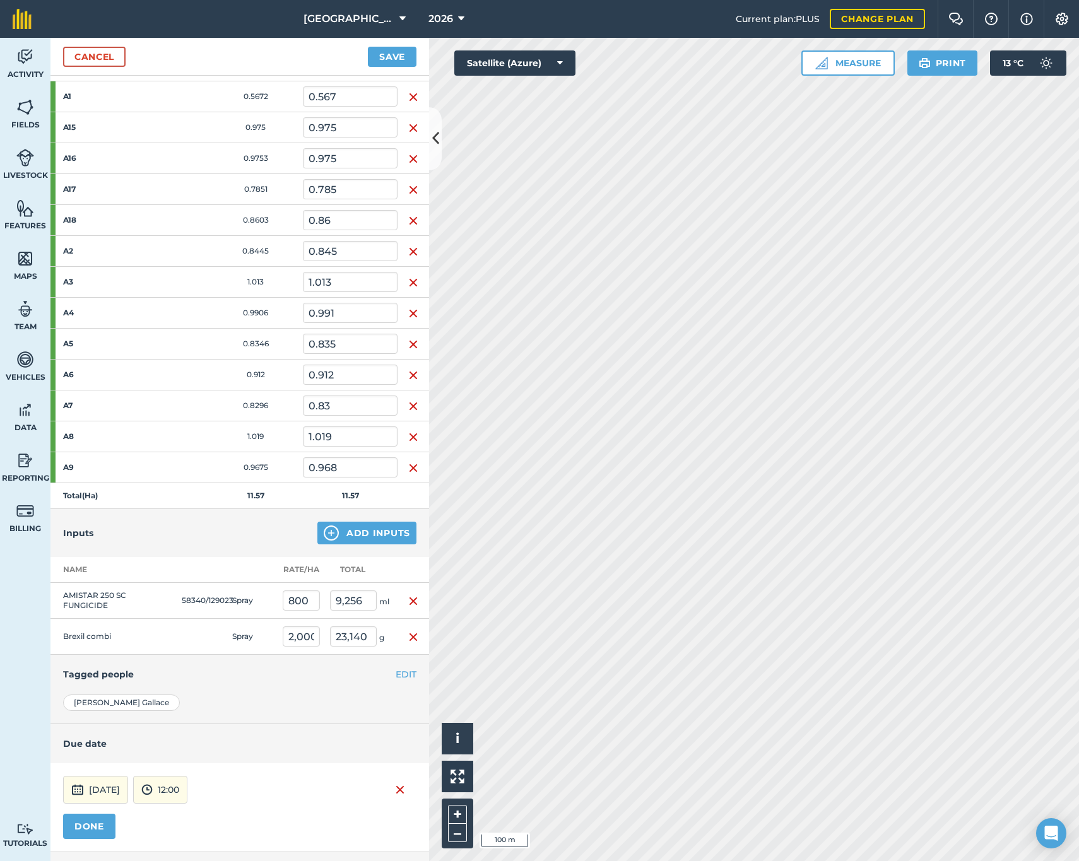
click at [96, 822] on button "DONE" at bounding box center [89, 826] width 52 height 25
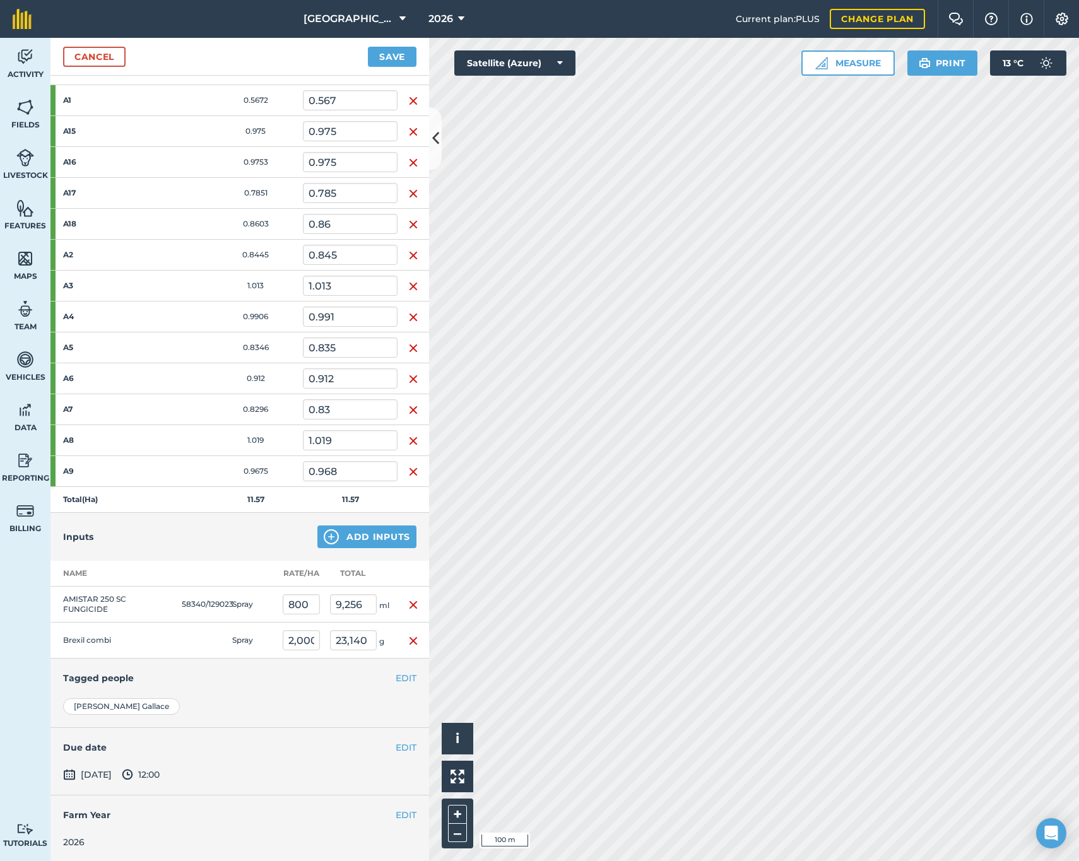
click at [380, 59] on button "Save" at bounding box center [392, 57] width 49 height 20
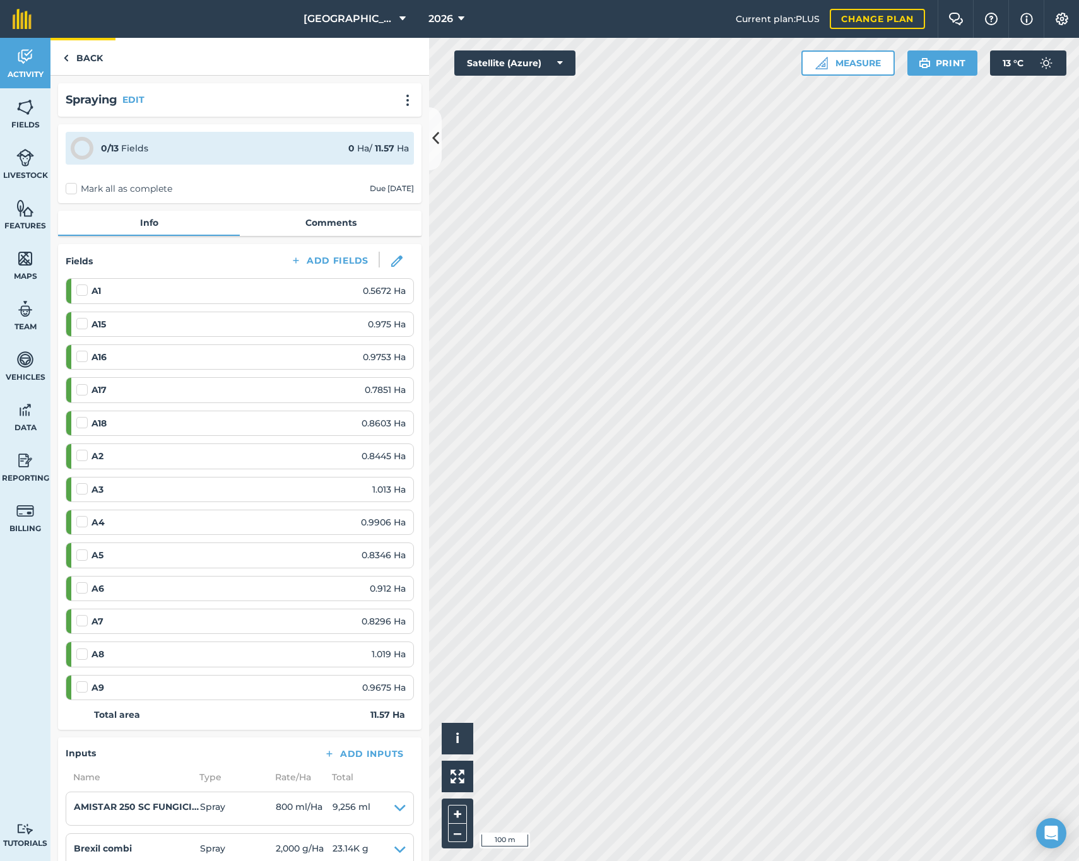
click at [75, 59] on link "Back" at bounding box center [82, 56] width 65 height 37
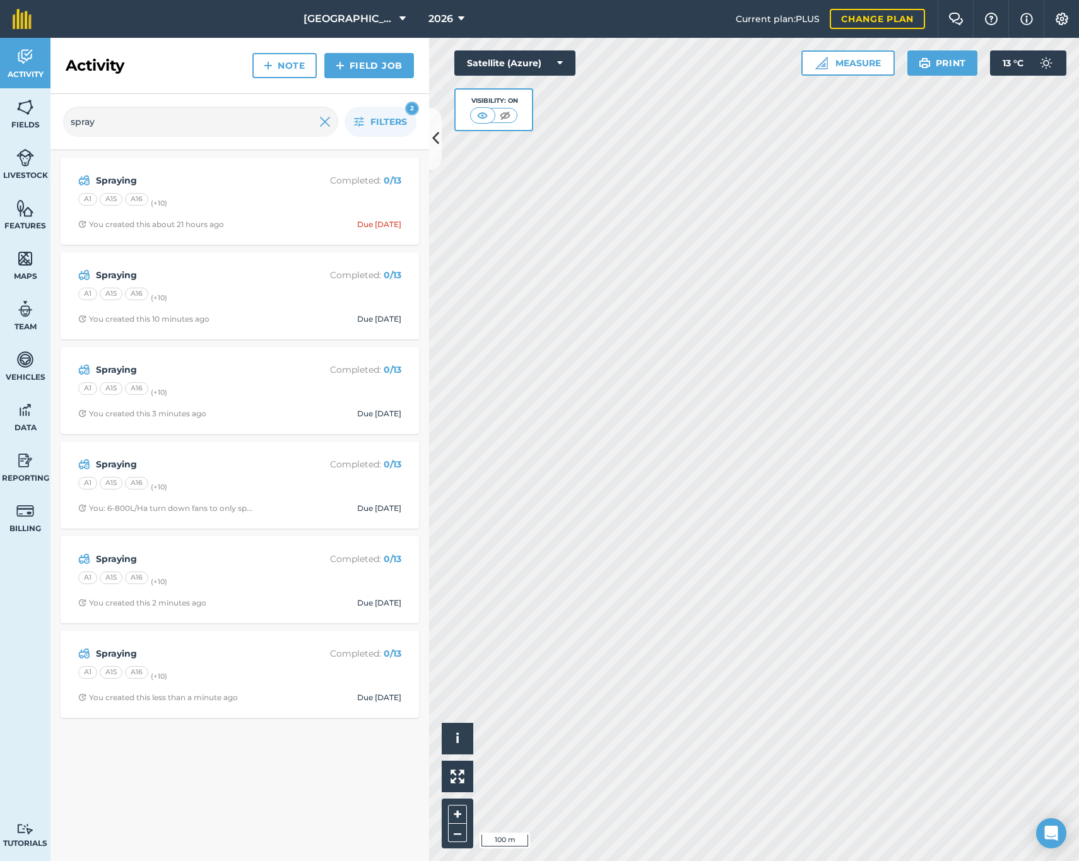
click at [359, 72] on link "Field Job" at bounding box center [369, 65] width 90 height 25
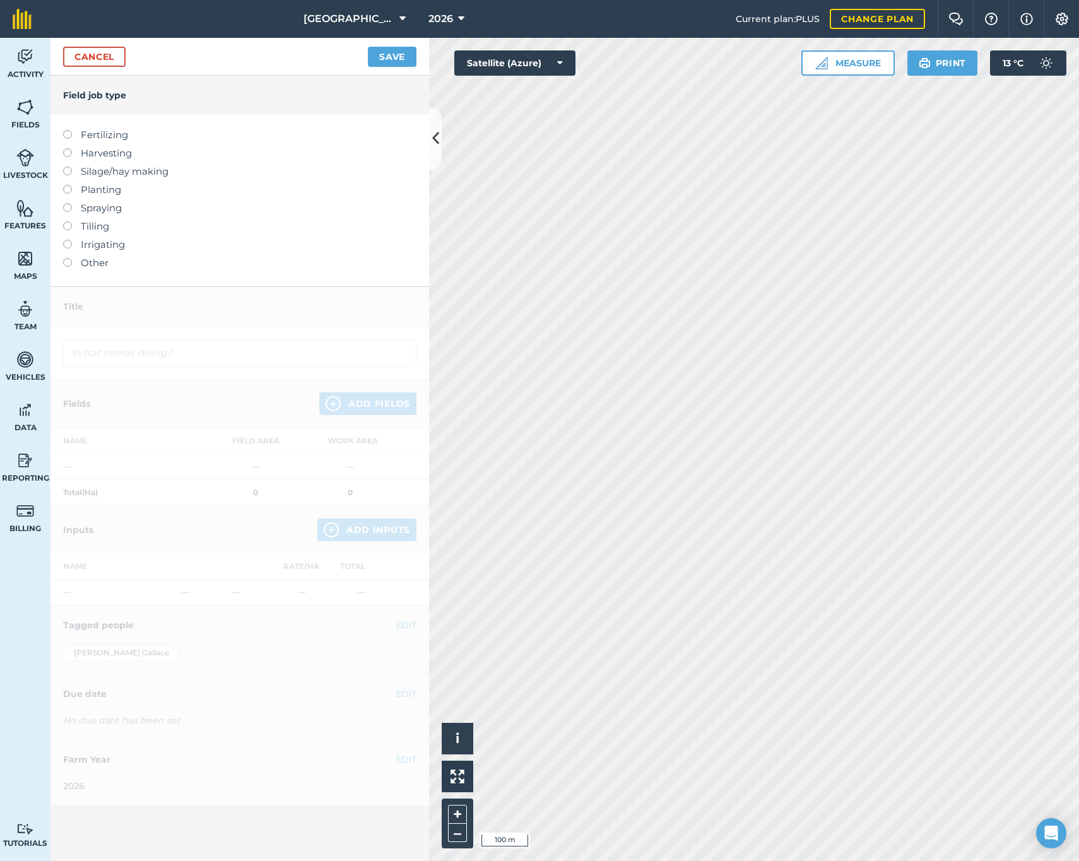
click at [80, 211] on label "Spraying" at bounding box center [239, 208] width 353 height 15
type input "Spraying"
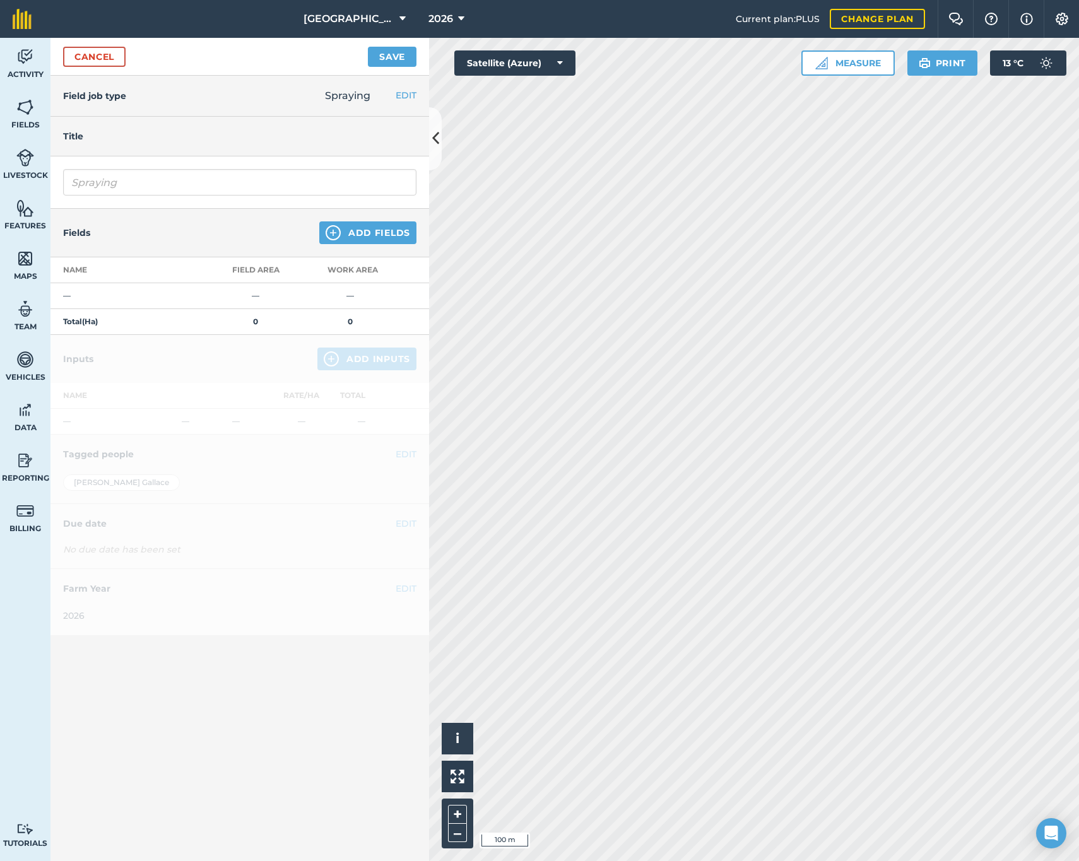
click at [355, 233] on button "Add Fields" at bounding box center [367, 233] width 97 height 23
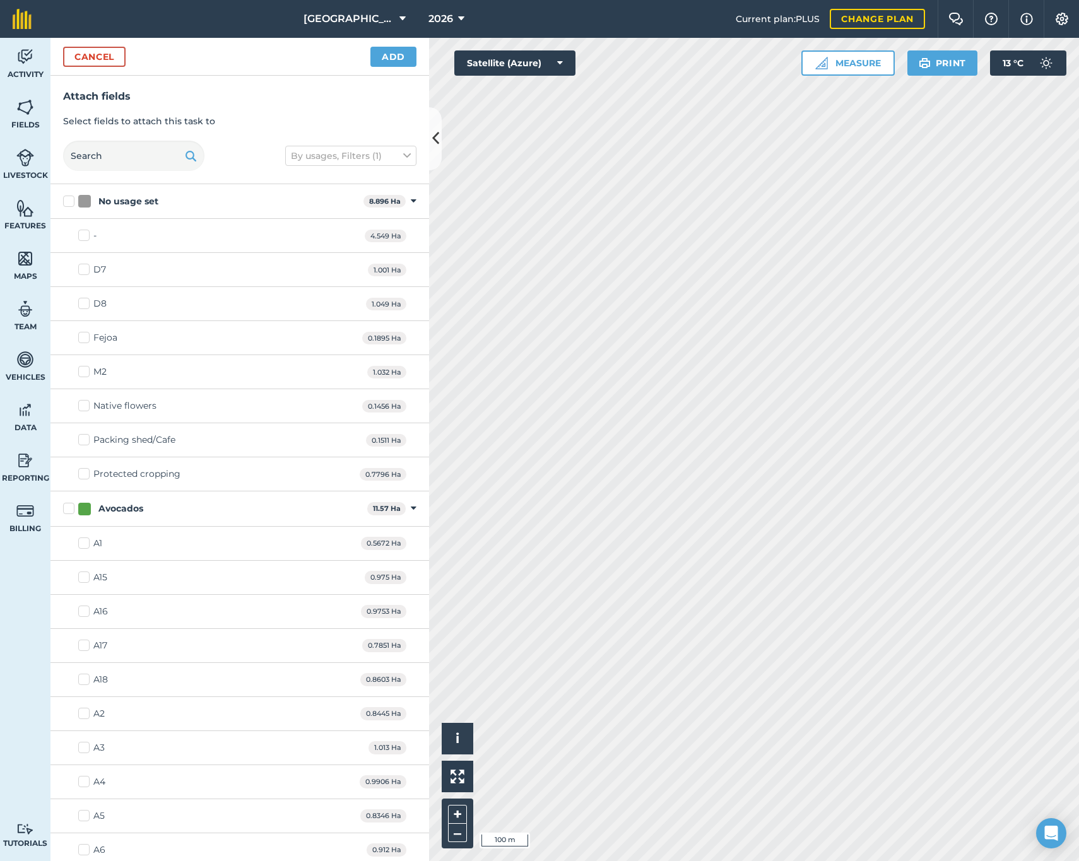
drag, startPoint x: 71, startPoint y: 507, endPoint x: 148, endPoint y: 408, distance: 125.9
click at [71, 506] on label "Avocados" at bounding box center [212, 508] width 299 height 13
click at [71, 506] on input "Avocados" at bounding box center [67, 506] width 8 height 8
checkbox input "true"
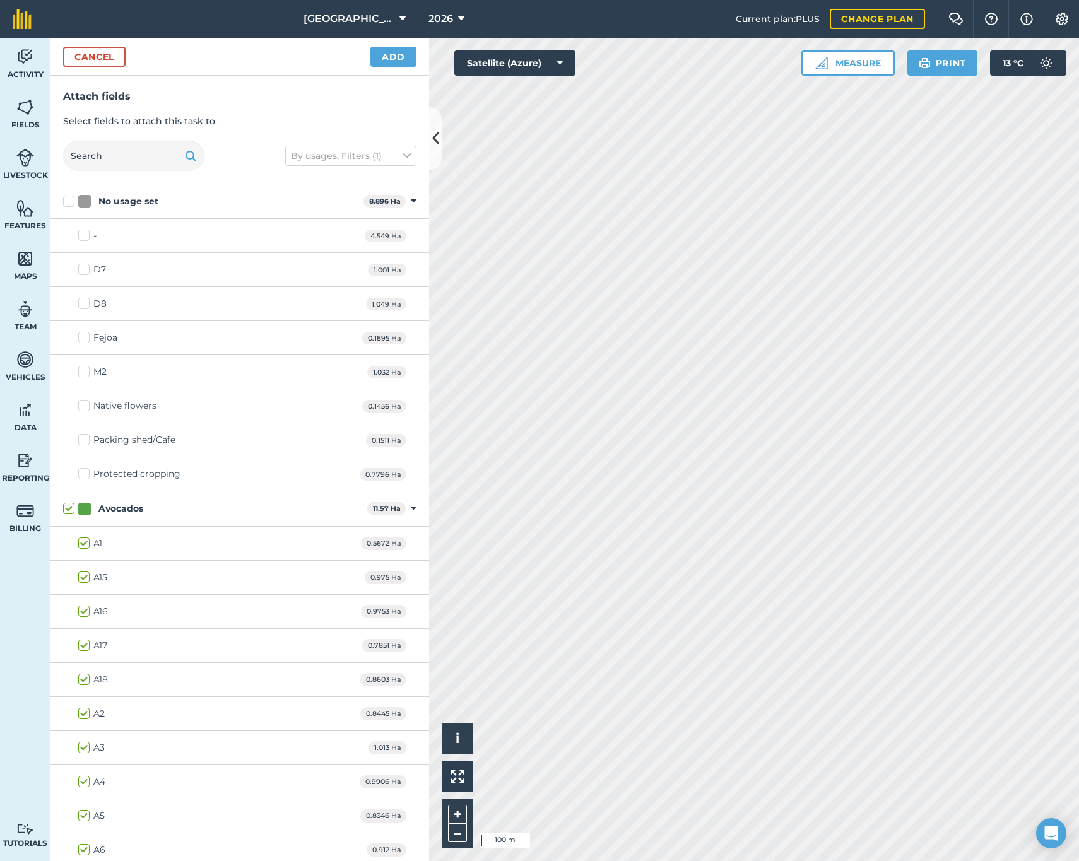
checkbox input "true"
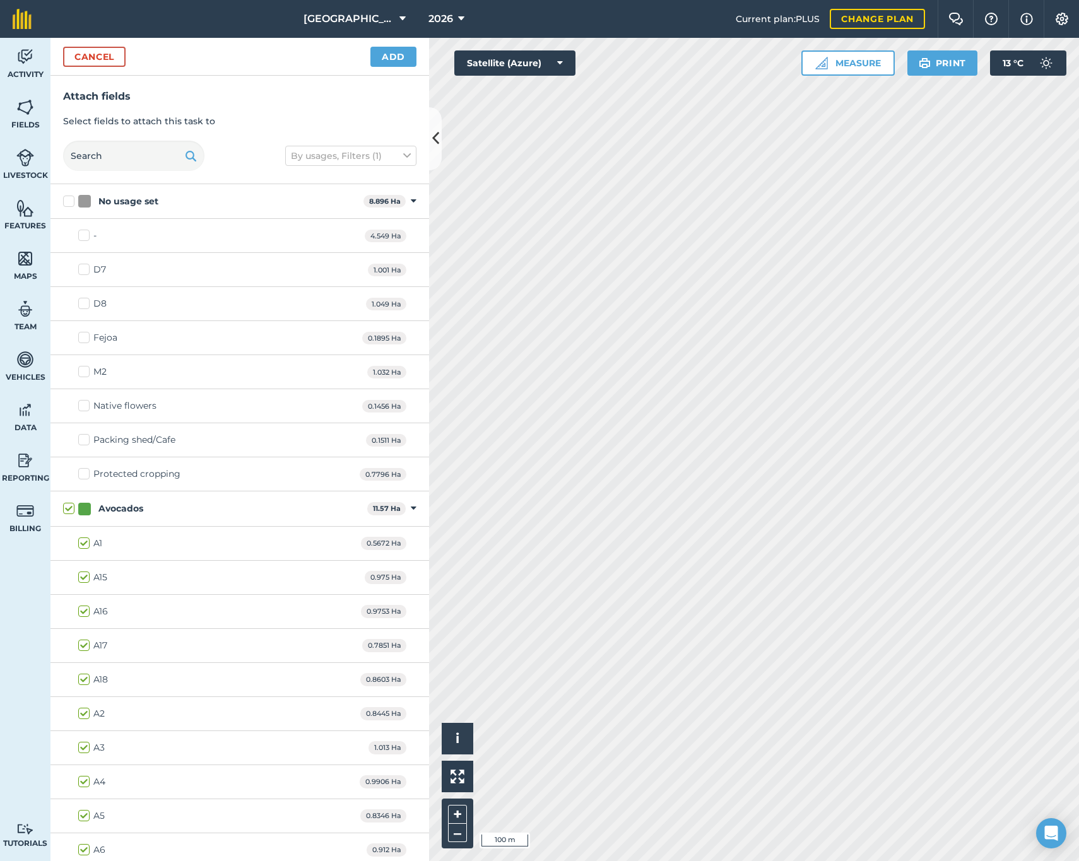
checkbox input "true"
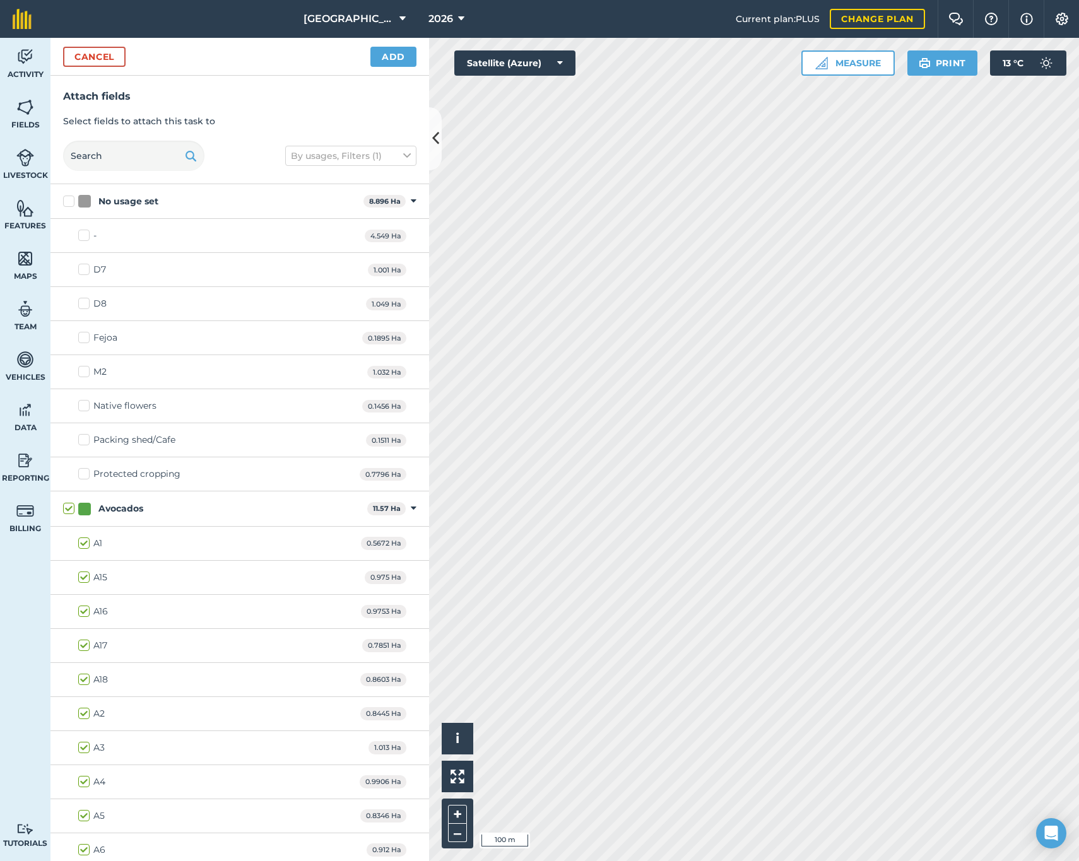
checkbox input "true"
click at [388, 61] on button "Add" at bounding box center [393, 57] width 46 height 20
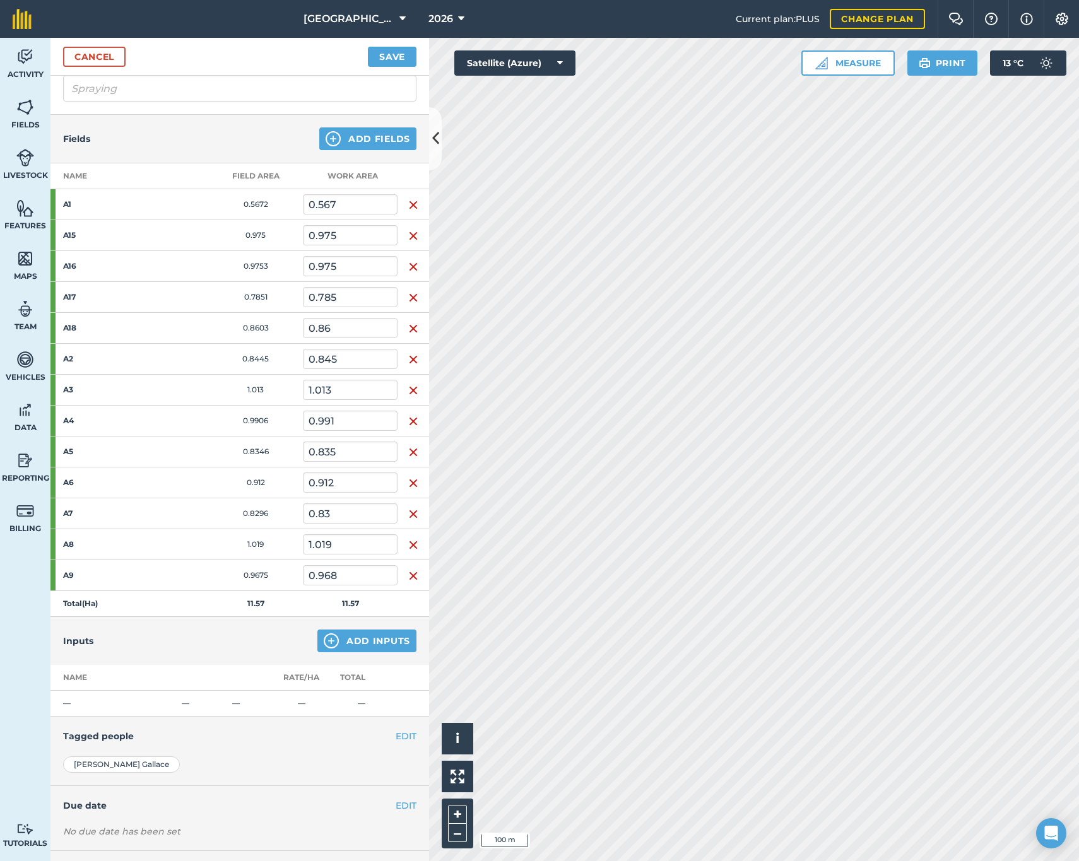
scroll to position [95, 0]
click at [329, 646] on button "Add Inputs" at bounding box center [366, 640] width 99 height 23
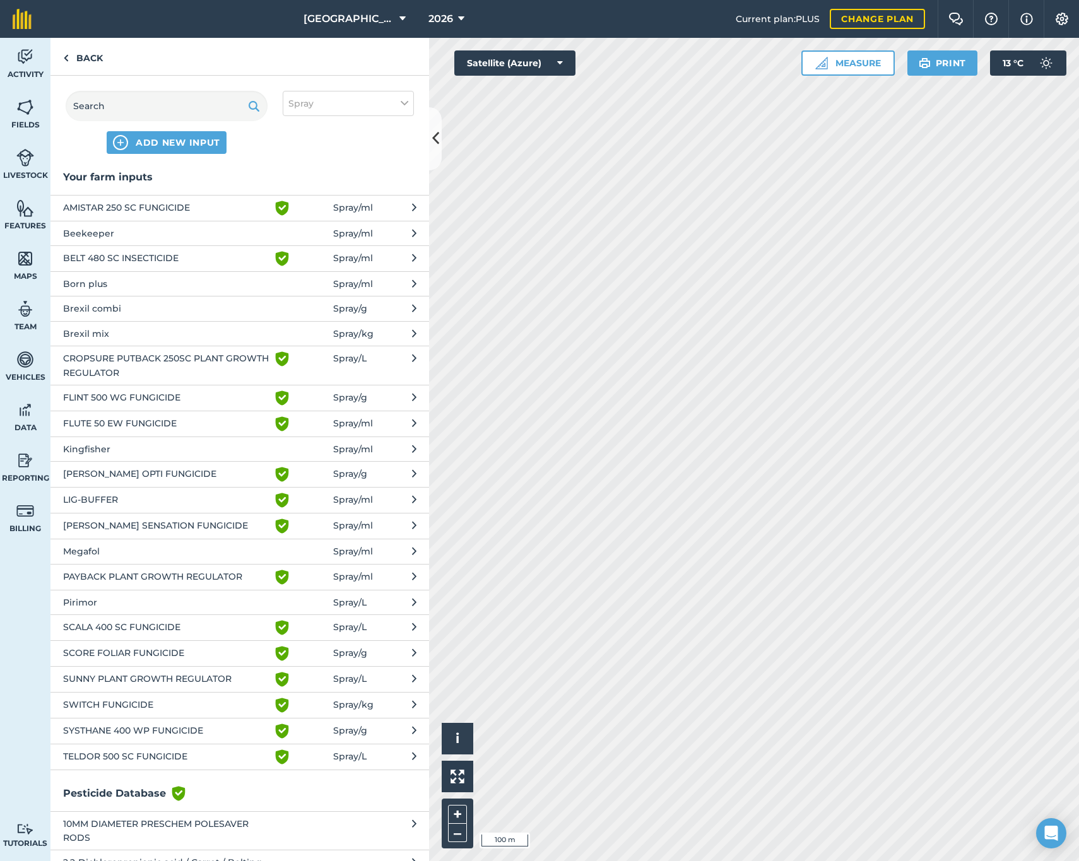
click at [112, 305] on span "Brexil combi" at bounding box center [166, 309] width 206 height 14
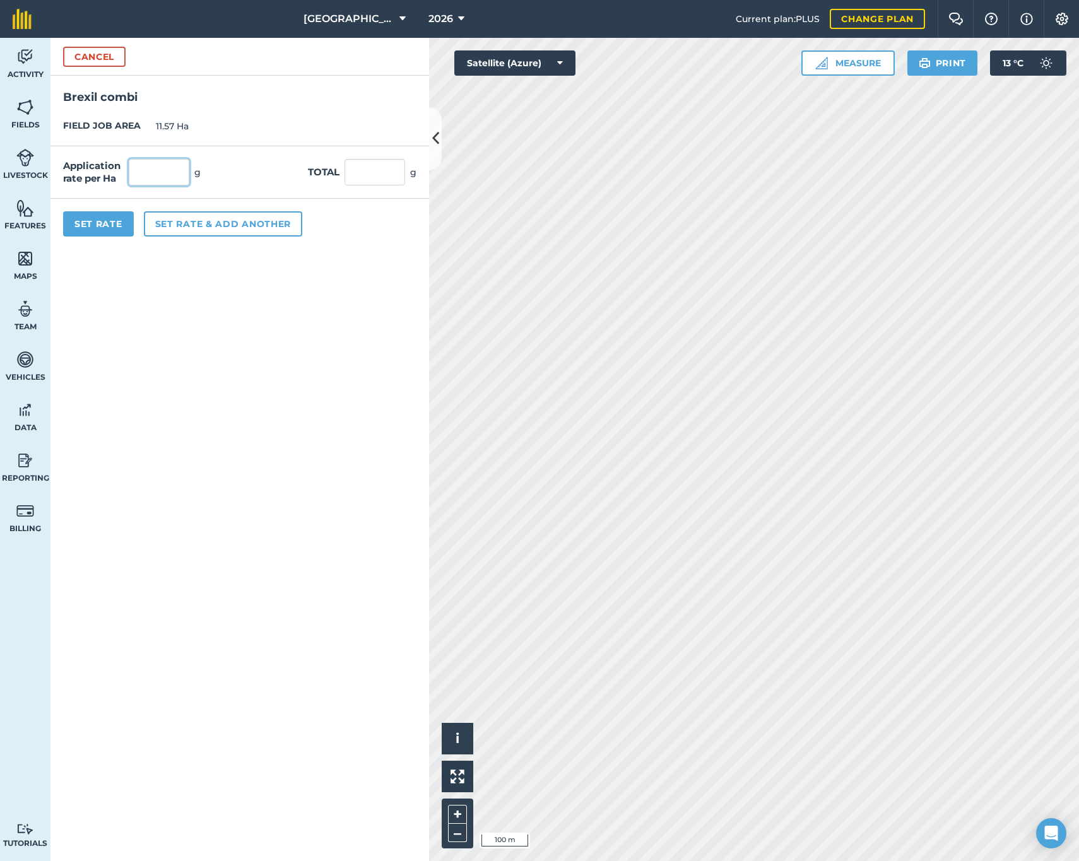
click at [149, 169] on input "text" at bounding box center [159, 172] width 61 height 27
type input "2,000"
type input "23,140"
click at [167, 223] on button "Set rate & add another" at bounding box center [223, 223] width 158 height 25
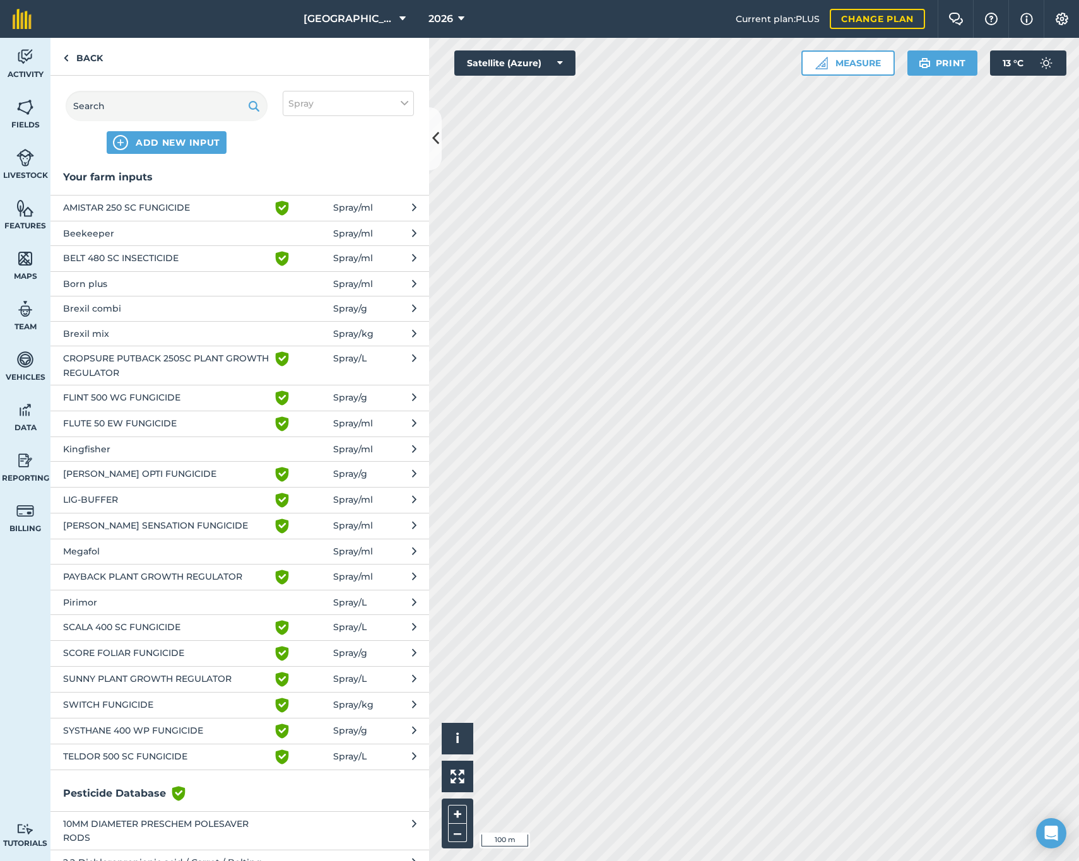
click at [101, 701] on span "SWITCH FUNGICIDE" at bounding box center [166, 705] width 206 height 15
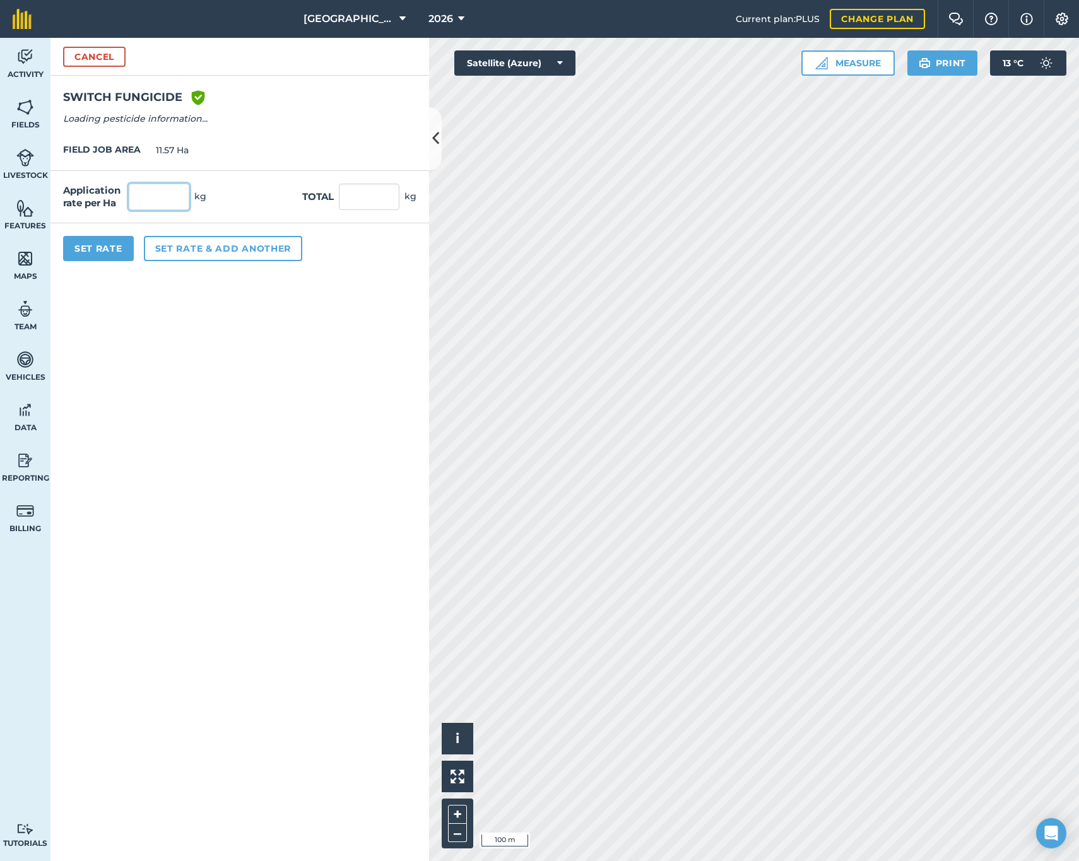
click at [162, 202] on input "text" at bounding box center [159, 197] width 61 height 27
type input "5"
type input "0.5"
type input "5.785"
click at [162, 249] on button "Set rate & add another" at bounding box center [223, 248] width 158 height 25
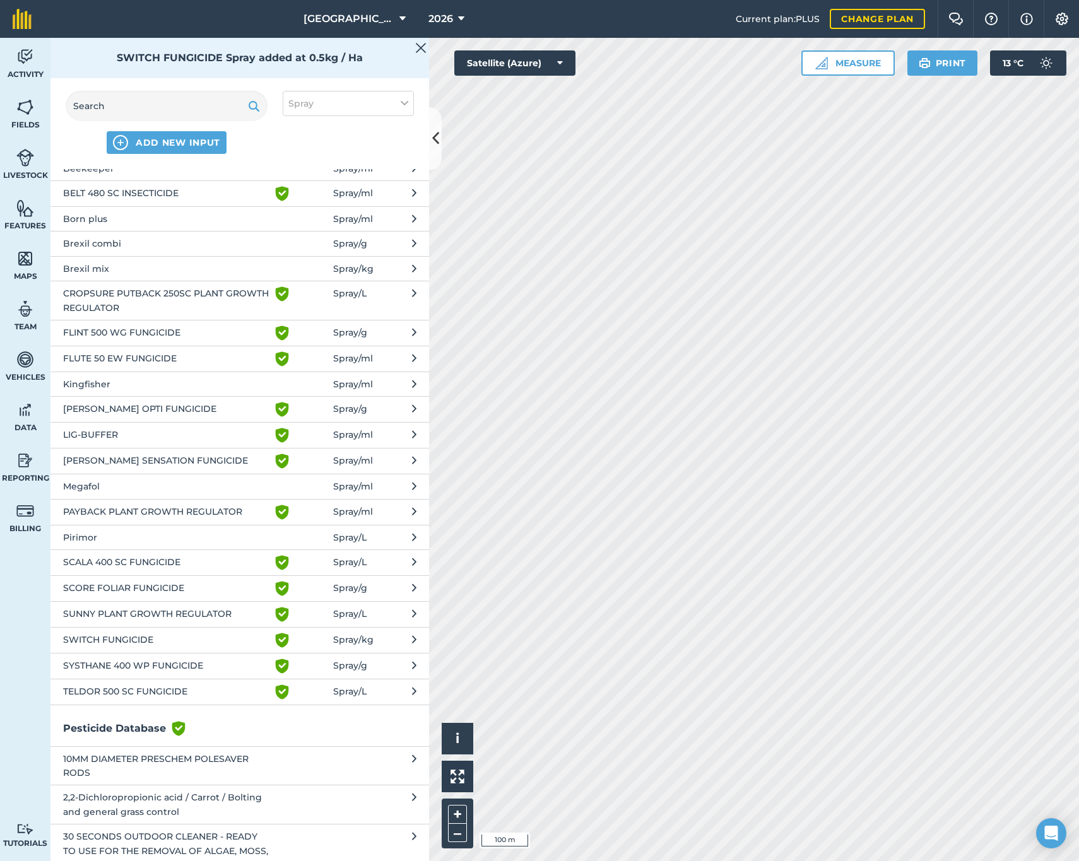
scroll to position [75, 0]
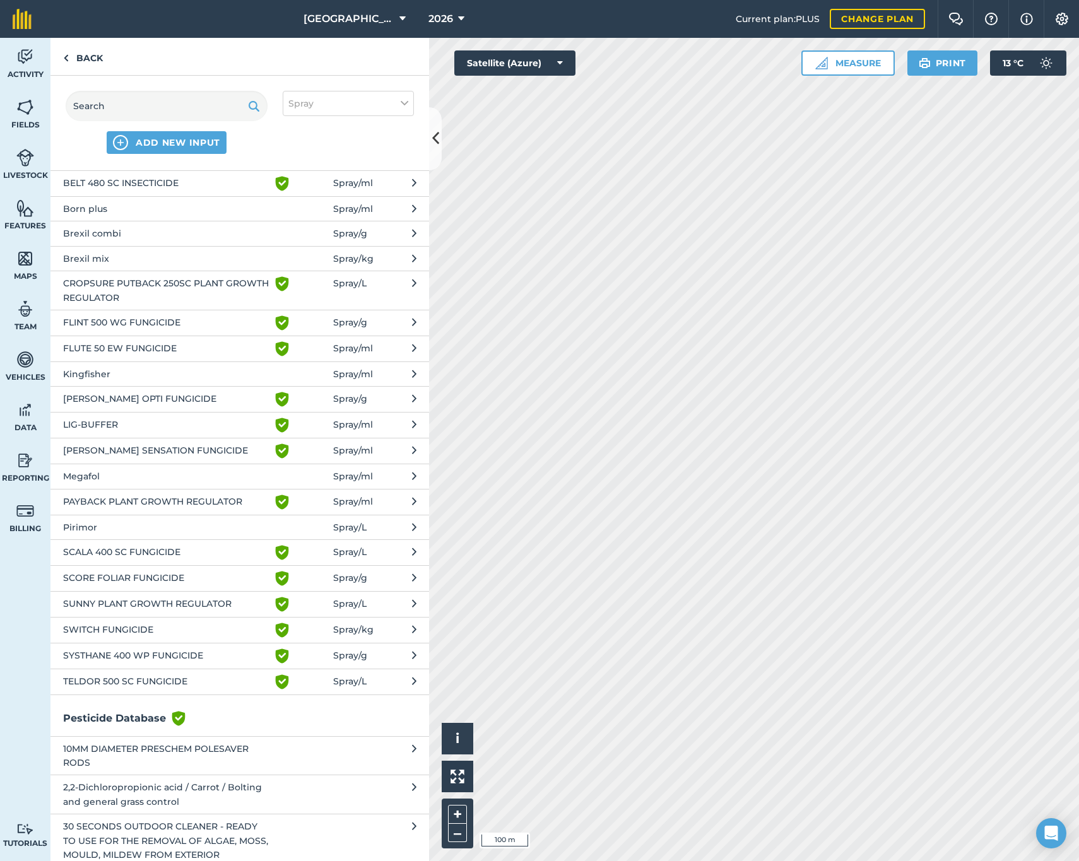
click at [417, 51] on div "Back" at bounding box center [239, 57] width 379 height 38
click at [94, 52] on link "Back" at bounding box center [82, 56] width 65 height 37
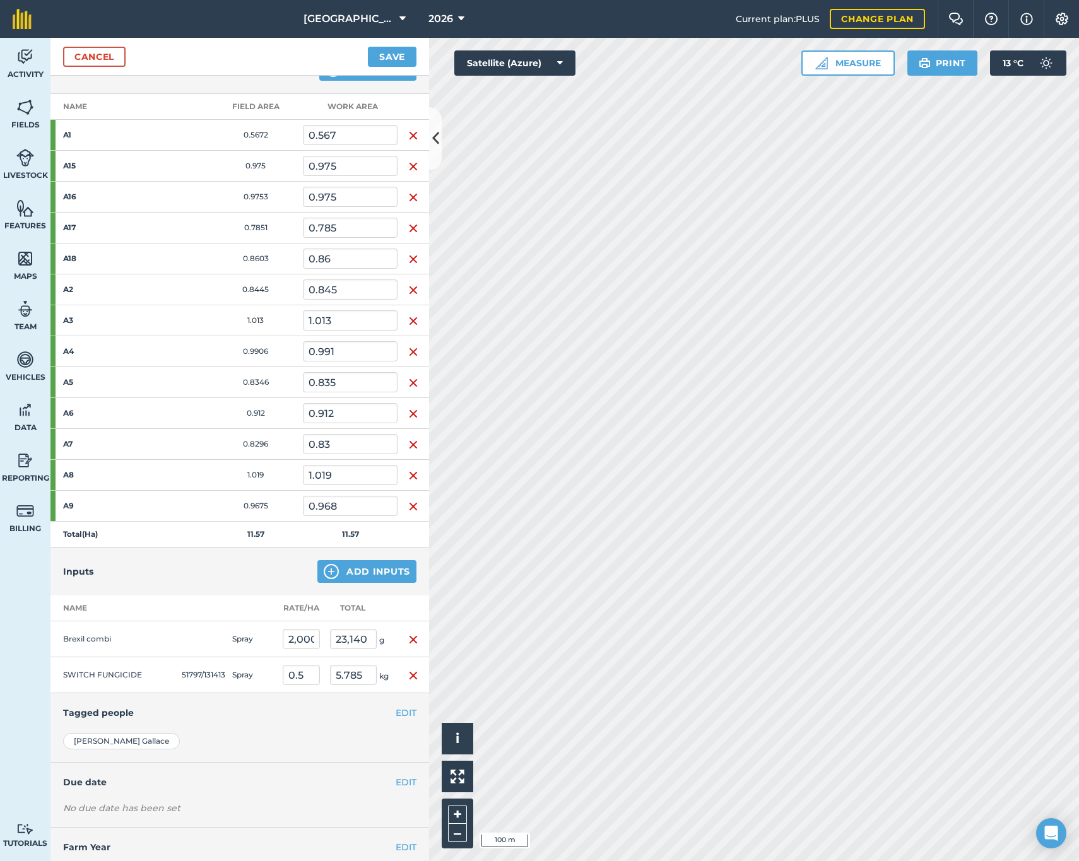
scroll to position [178, 0]
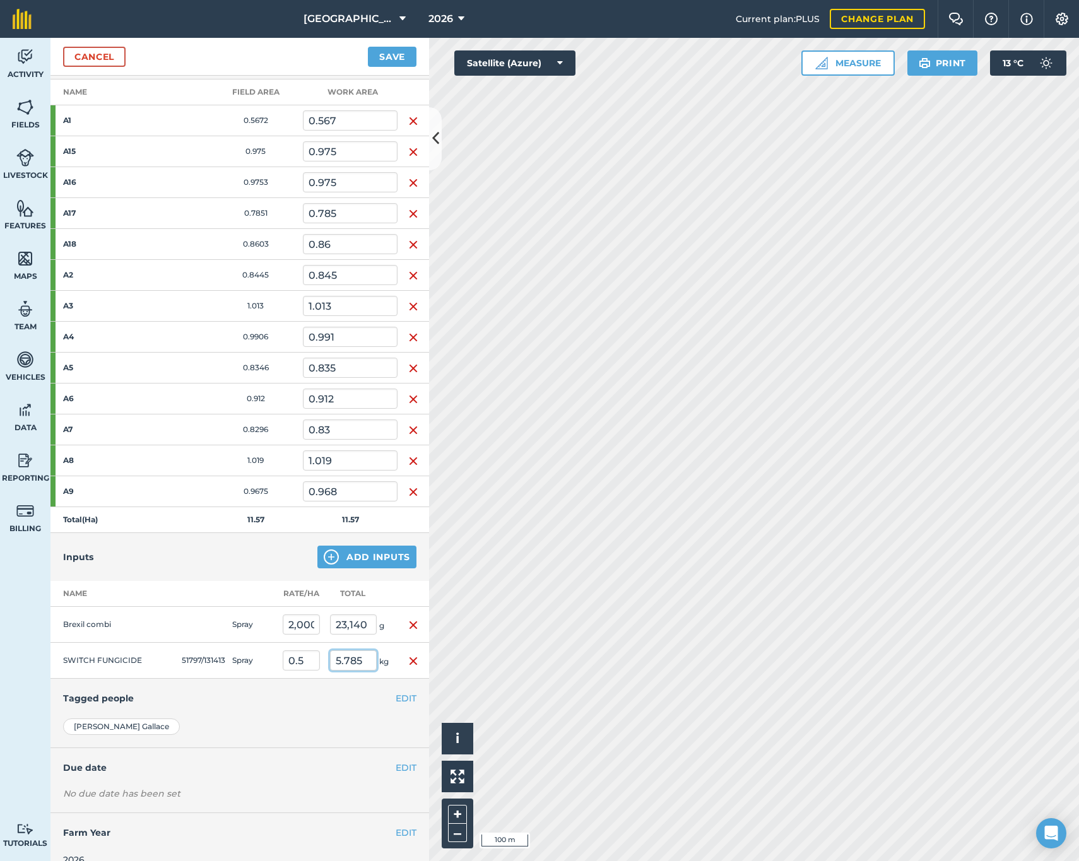
click at [343, 661] on input "5.785" at bounding box center [353, 661] width 47 height 20
click at [345, 661] on input "5.785" at bounding box center [353, 661] width 47 height 20
type input "8.5"
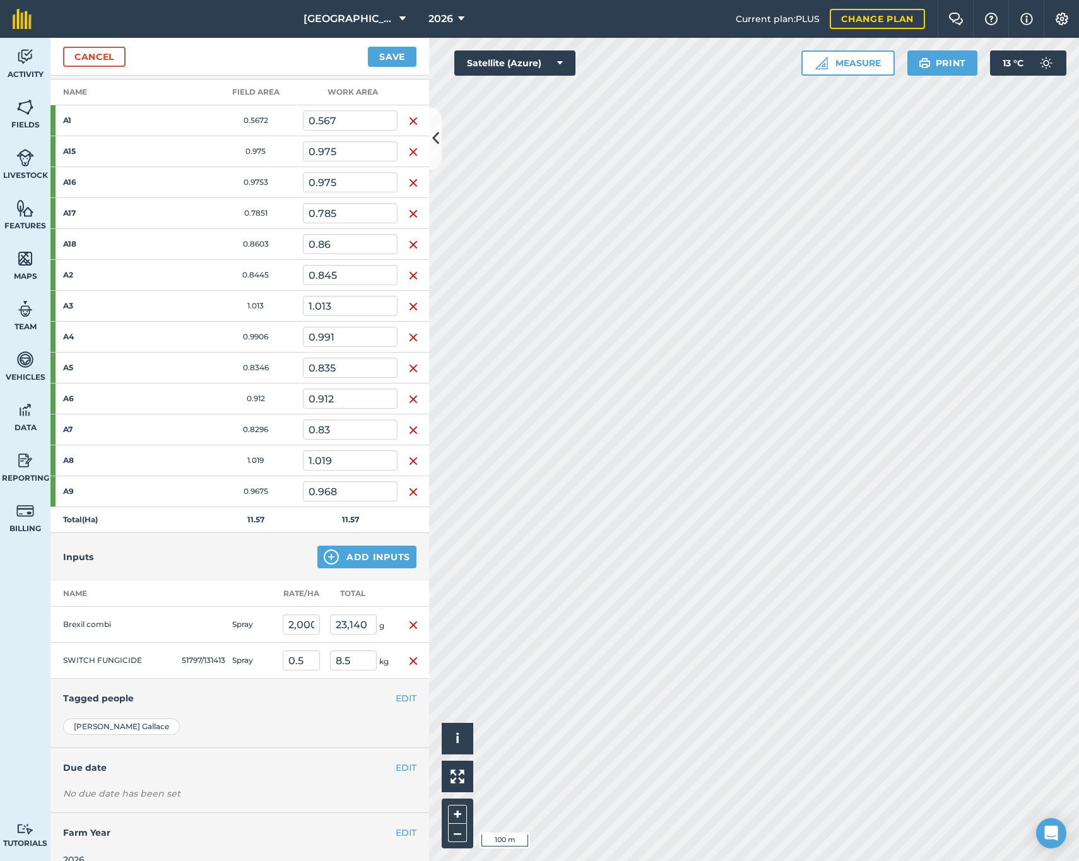
type input "0.735"
click at [268, 713] on div "EDIT Tagged people" at bounding box center [239, 698] width 379 height 39
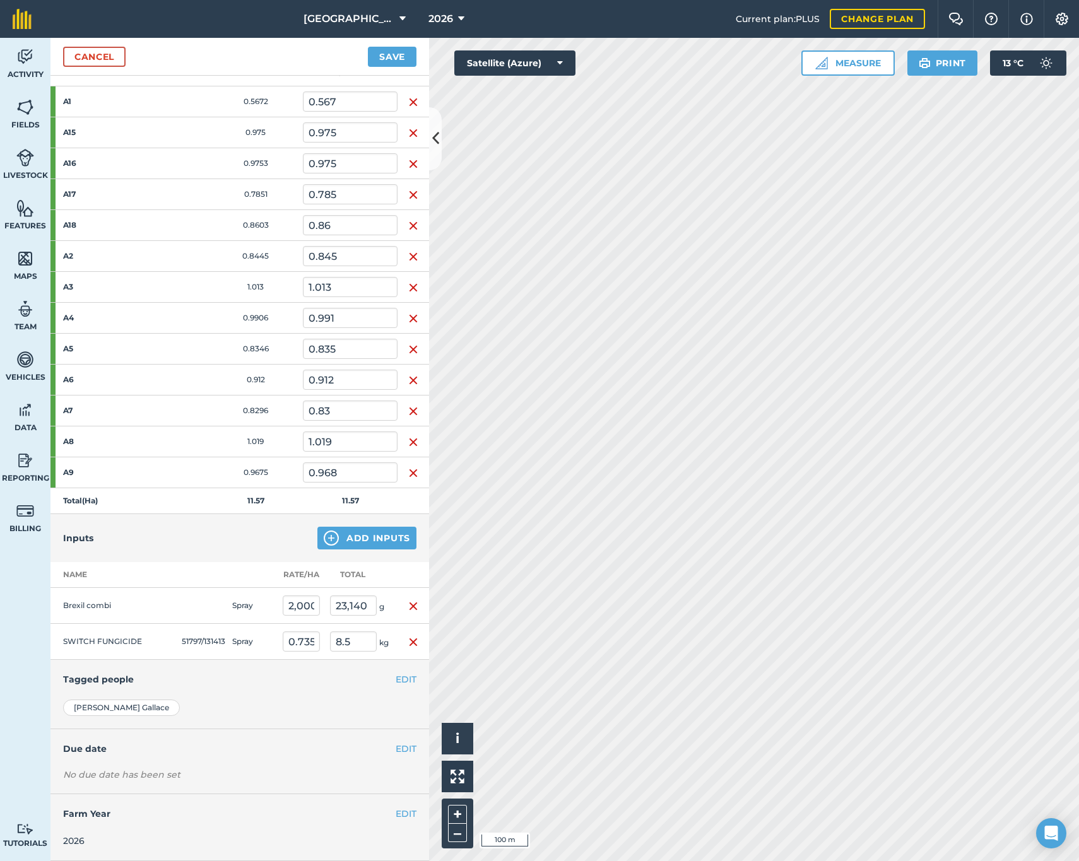
scroll to position [196, 0]
click at [403, 748] on button "EDIT" at bounding box center [406, 750] width 21 height 14
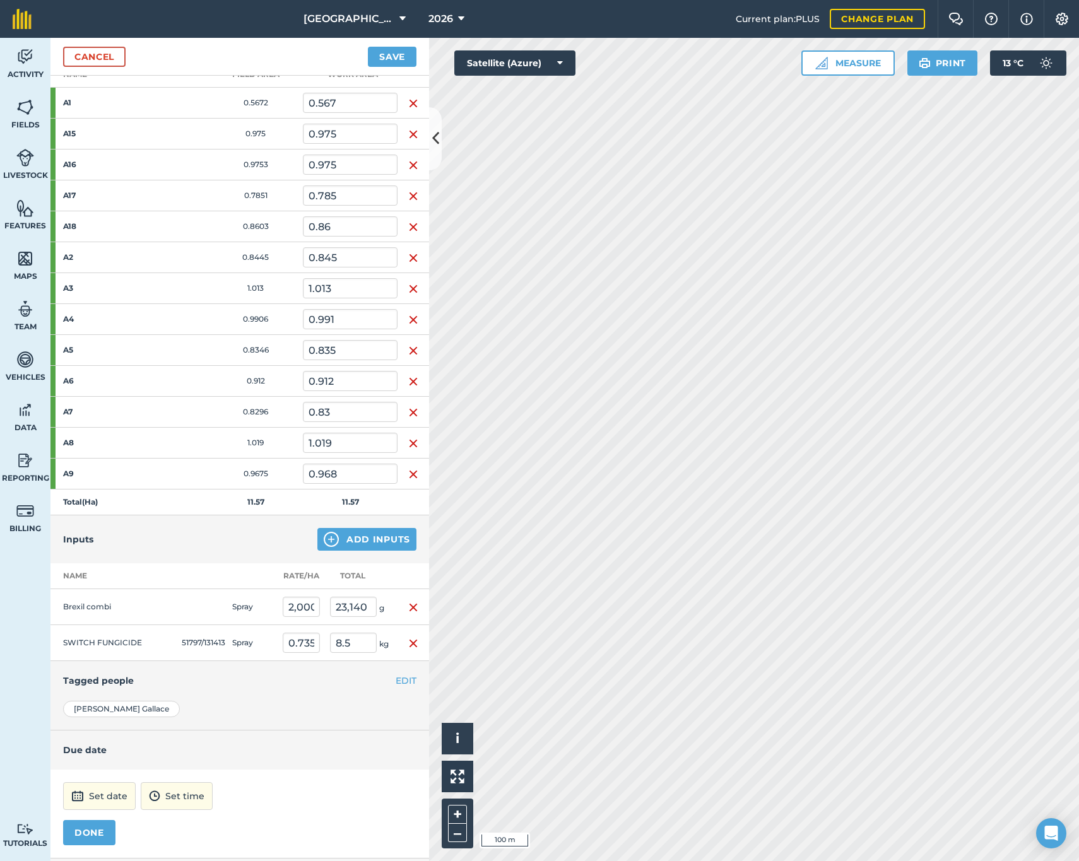
click at [98, 796] on button "Set date" at bounding box center [99, 797] width 73 height 28
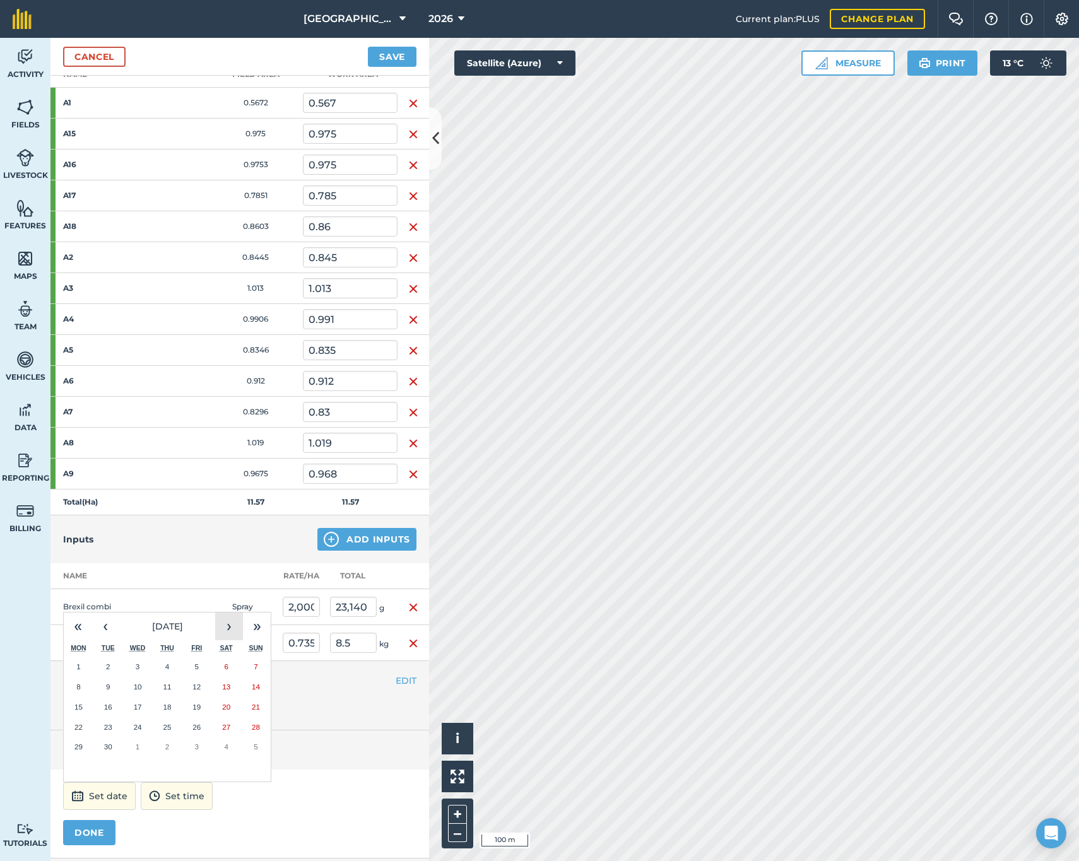
click at [226, 627] on button "›" at bounding box center [229, 627] width 28 height 28
click at [104, 665] on button "2" at bounding box center [108, 667] width 30 height 20
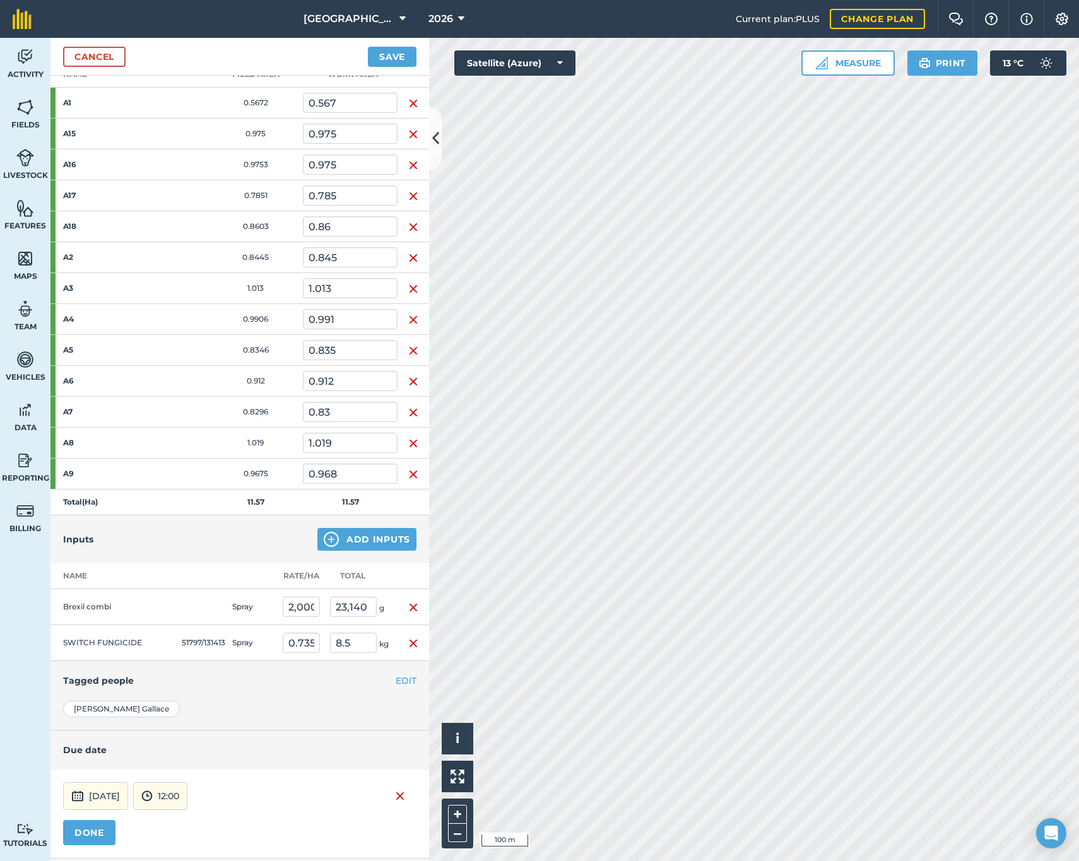
drag, startPoint x: 82, startPoint y: 804, endPoint x: 87, endPoint y: 796, distance: 9.6
click at [83, 803] on button "[DATE]" at bounding box center [95, 797] width 65 height 28
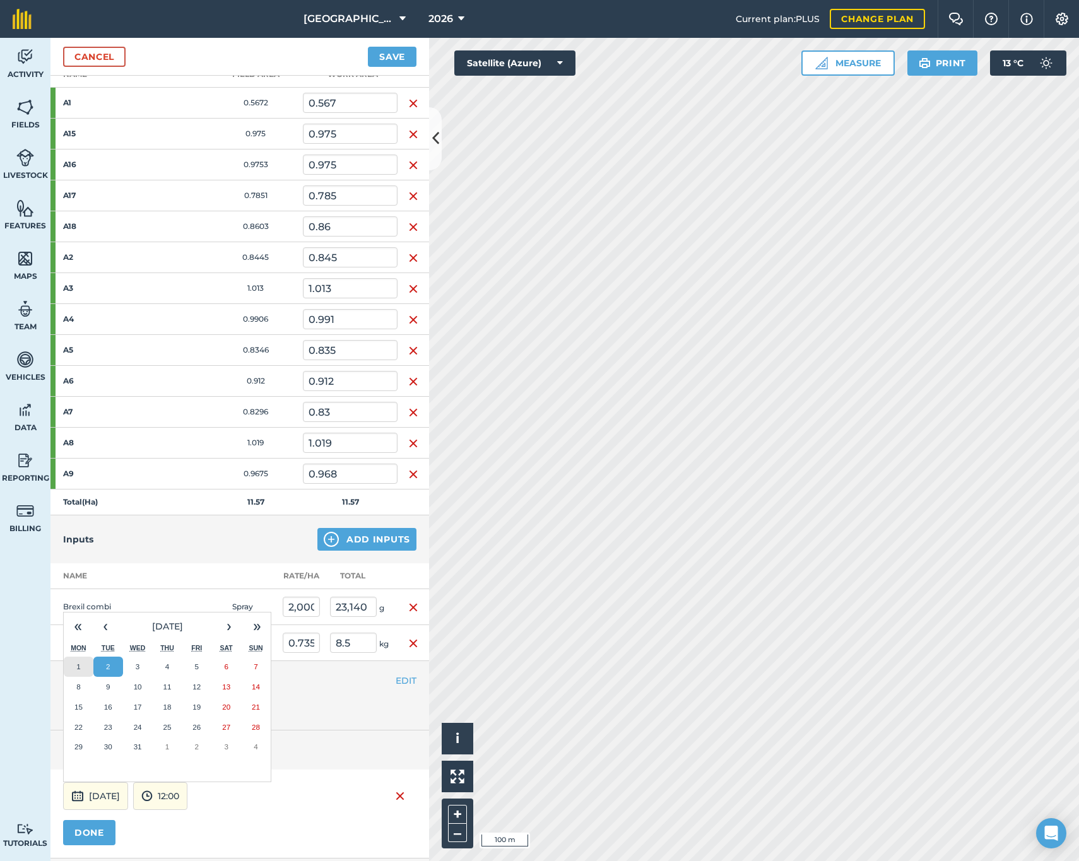
click at [83, 663] on button "1" at bounding box center [79, 667] width 30 height 20
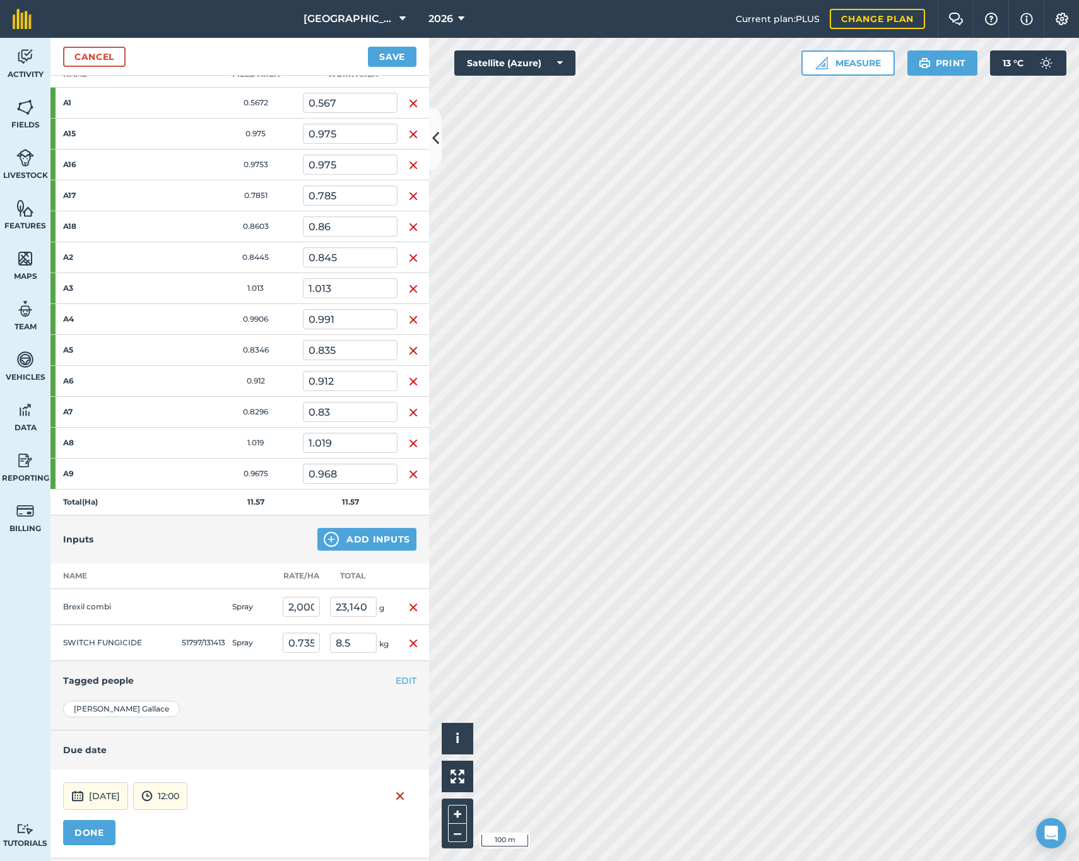
click at [91, 836] on button "DONE" at bounding box center [89, 832] width 52 height 25
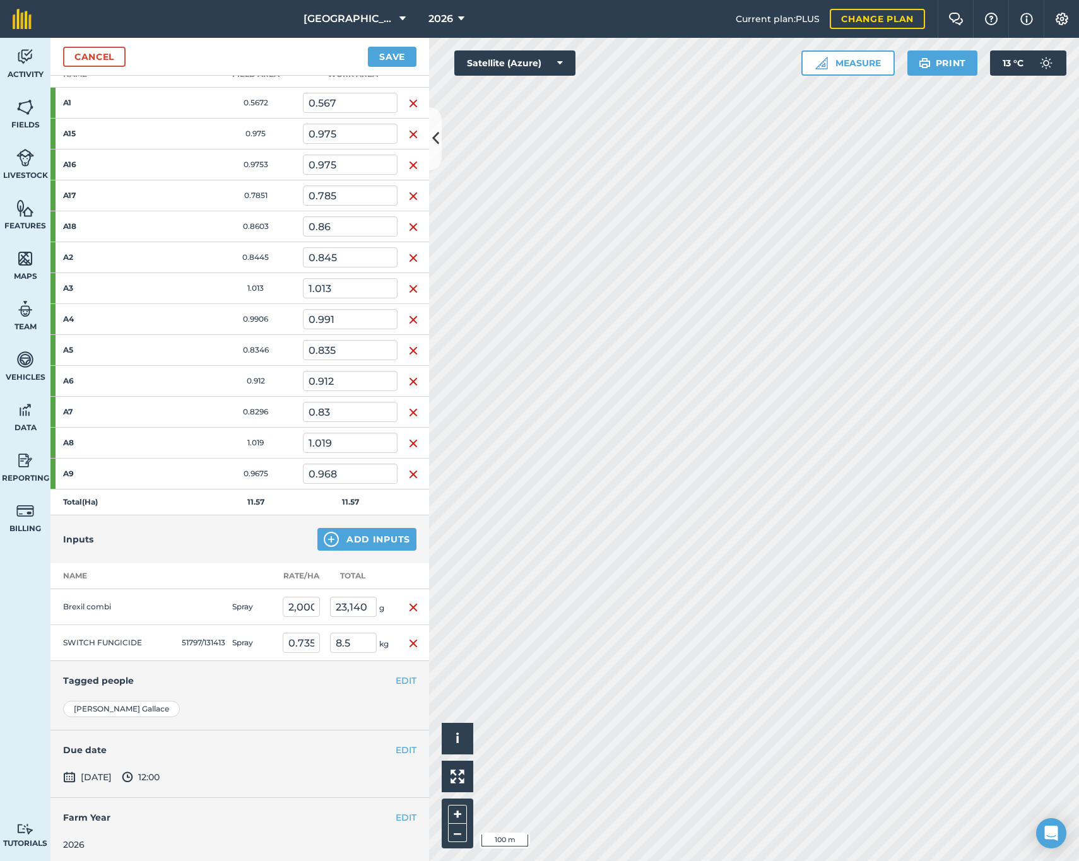
scroll to position [197, 0]
click at [390, 63] on button "Save" at bounding box center [392, 57] width 49 height 20
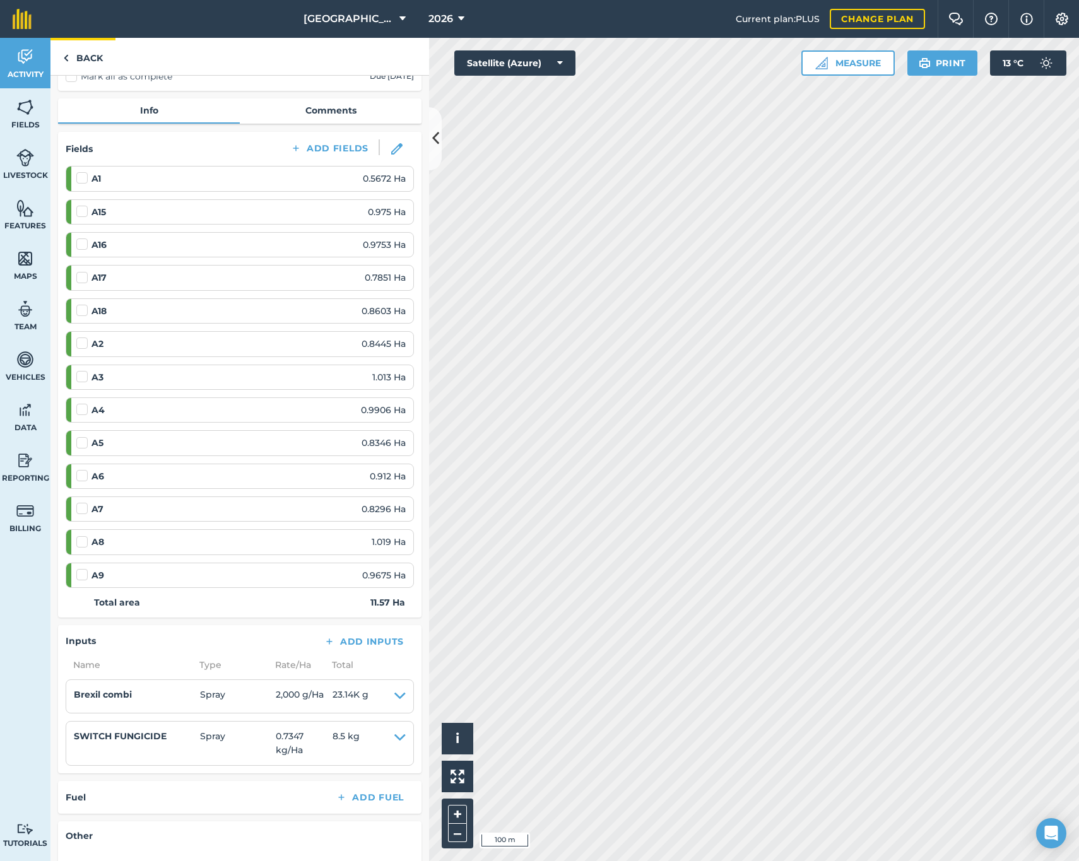
scroll to position [114, 0]
click at [83, 56] on link "Back" at bounding box center [82, 56] width 65 height 37
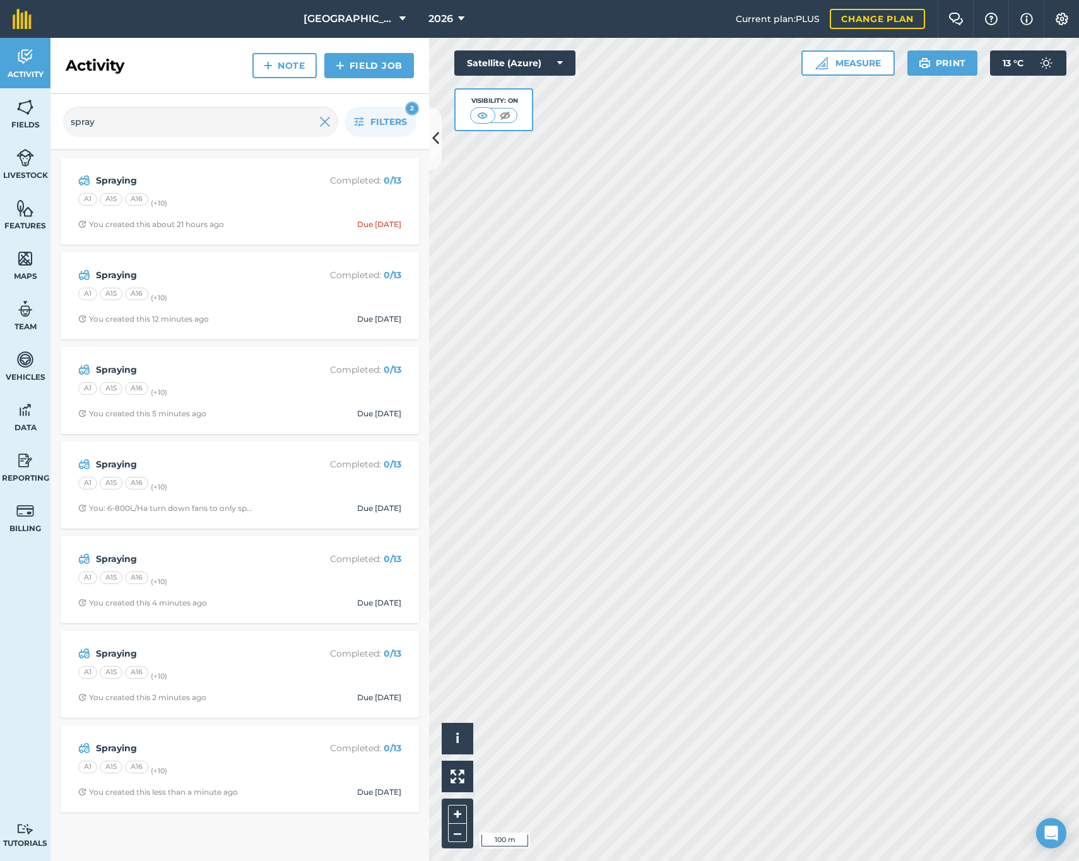
click at [339, 65] on img at bounding box center [340, 65] width 9 height 15
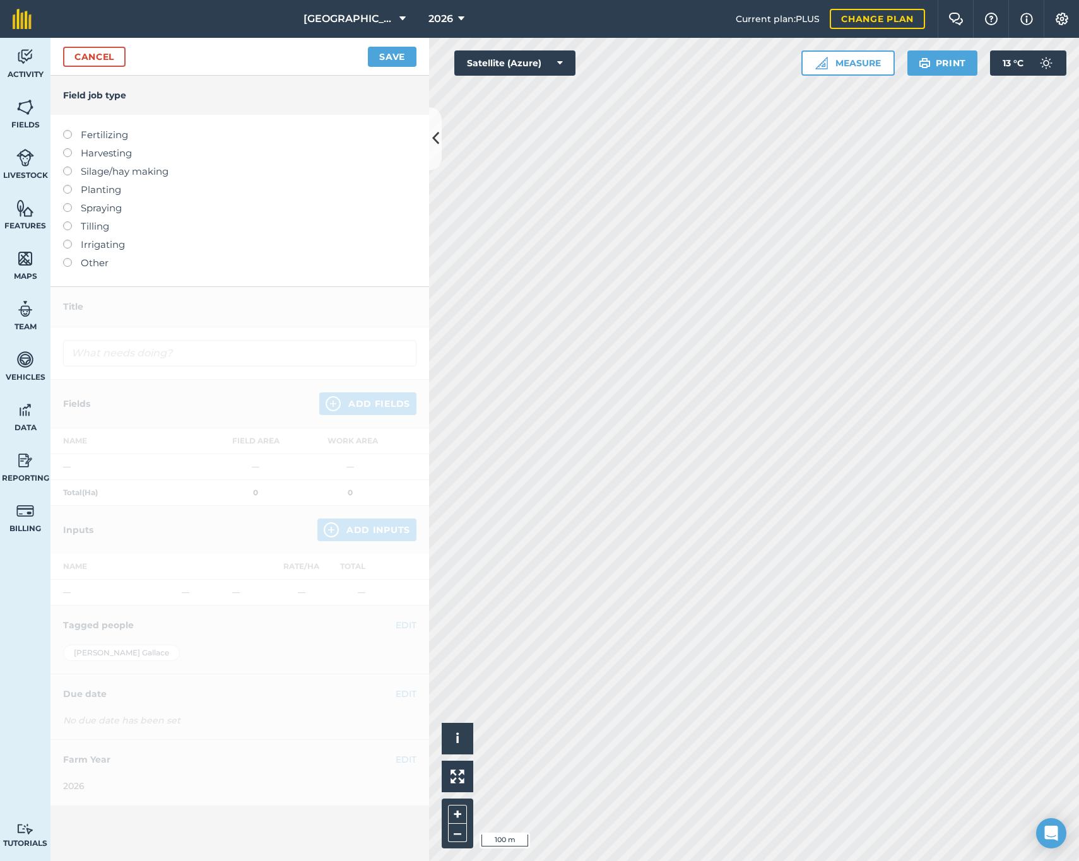
click at [86, 208] on label "Spraying" at bounding box center [239, 208] width 353 height 15
type input "Spraying"
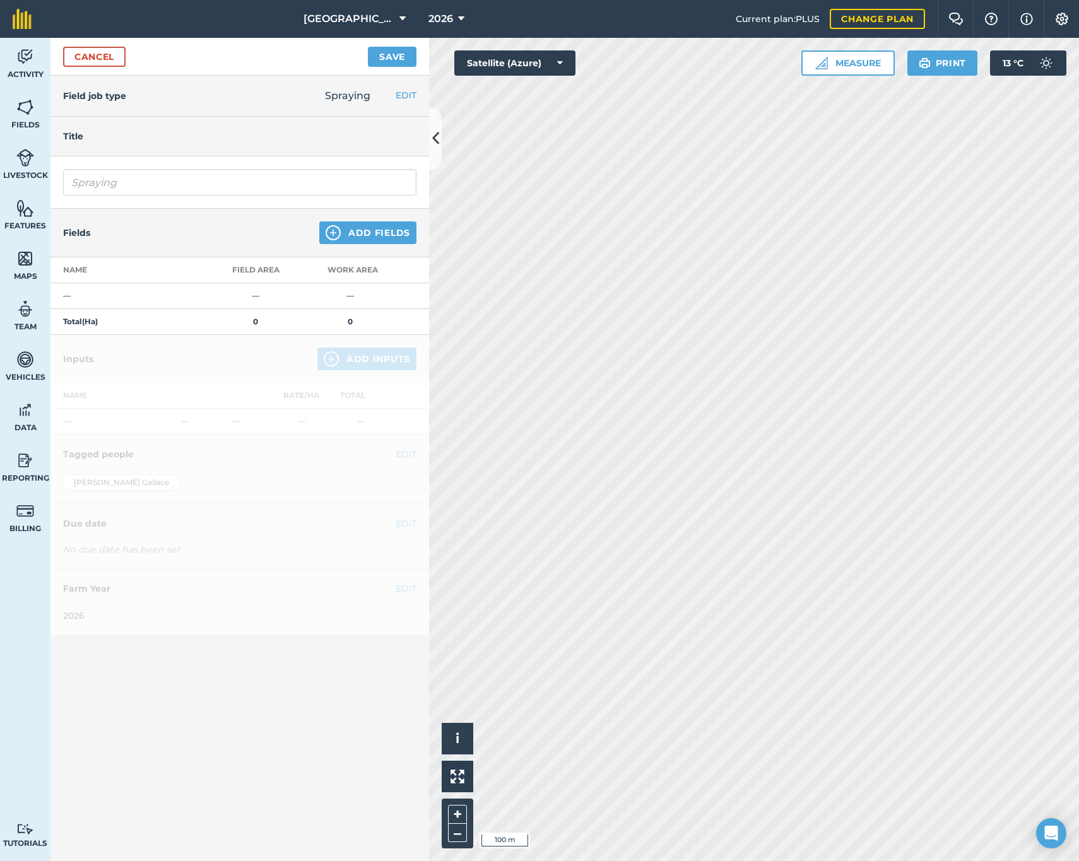
click at [360, 241] on button "Add Fields" at bounding box center [367, 233] width 97 height 23
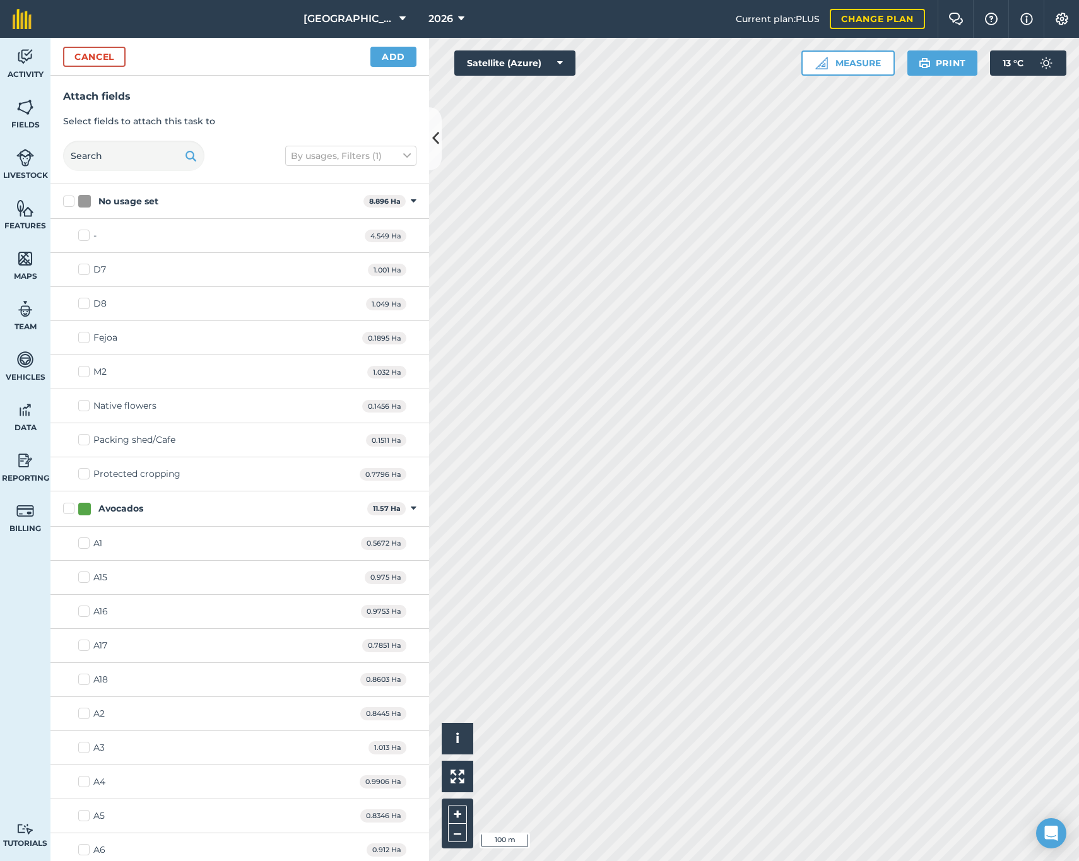
drag, startPoint x: 68, startPoint y: 506, endPoint x: 75, endPoint y: 501, distance: 8.2
click at [68, 505] on label "Avocados" at bounding box center [212, 508] width 299 height 13
click at [68, 505] on input "Avocados" at bounding box center [67, 506] width 8 height 8
checkbox input "true"
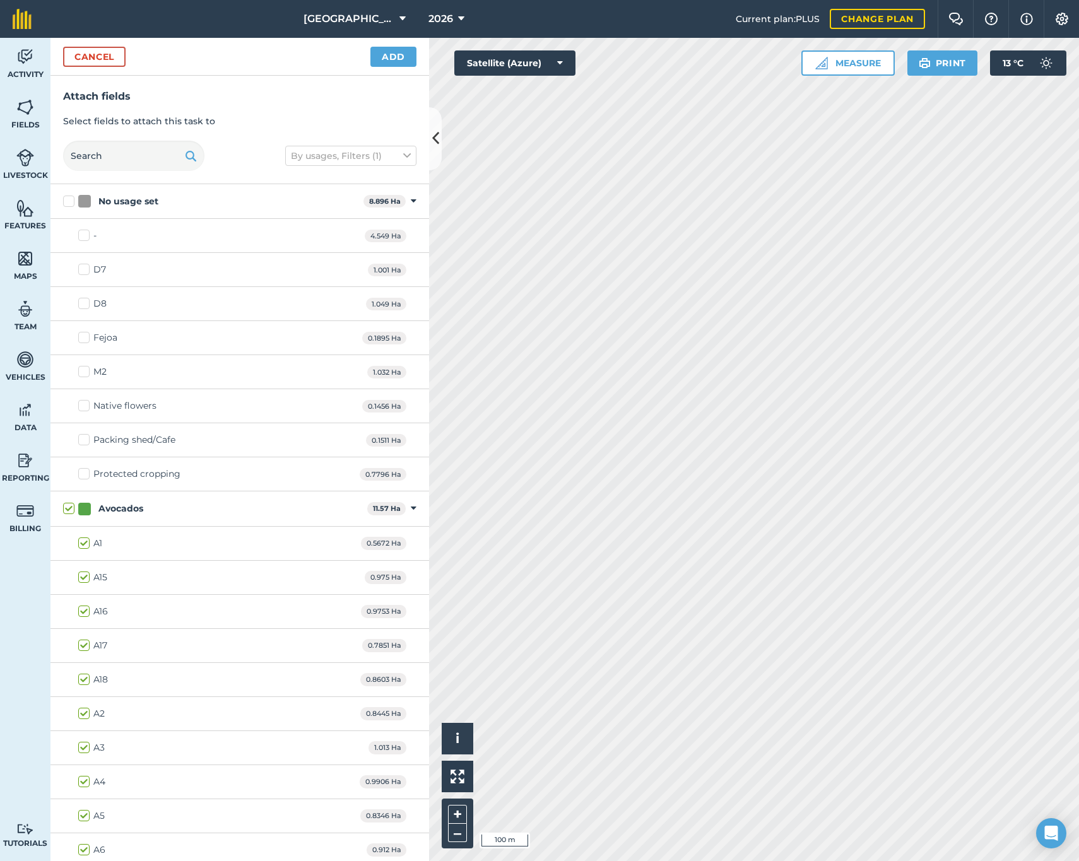
checkbox input "true"
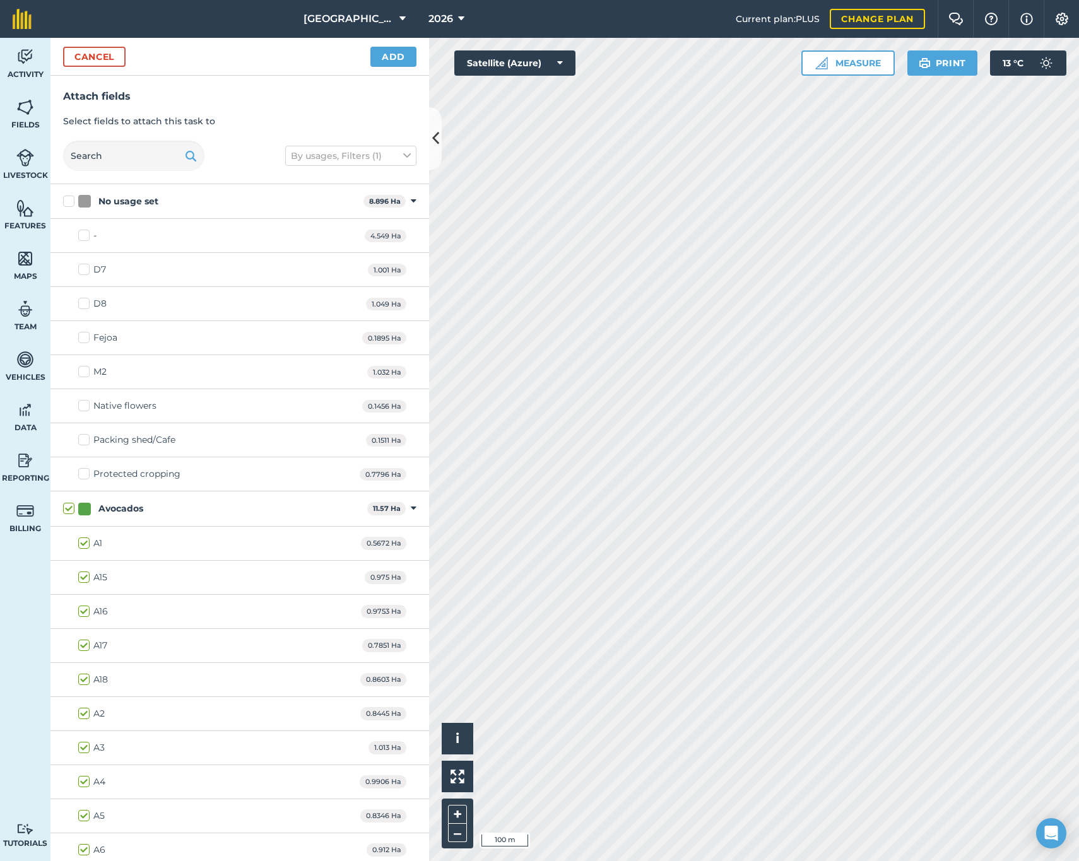
checkbox input "true"
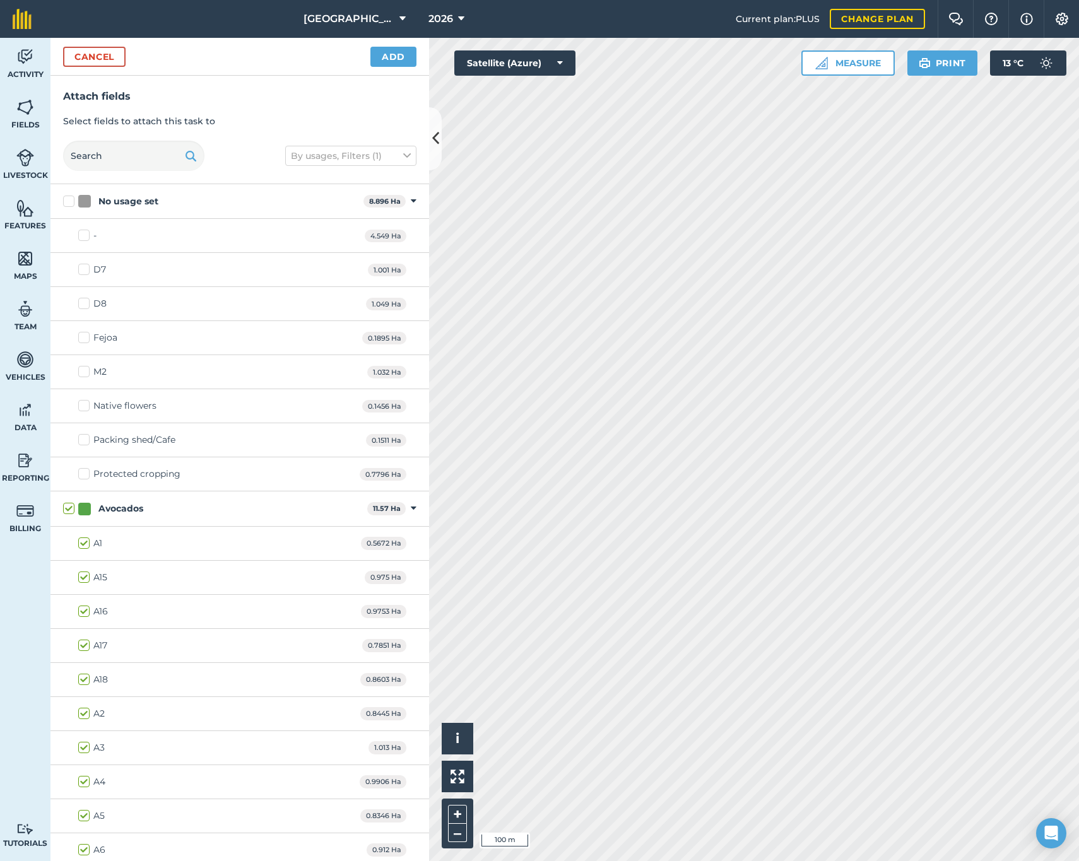
checkbox input "true"
click at [386, 60] on button "Add" at bounding box center [393, 57] width 46 height 20
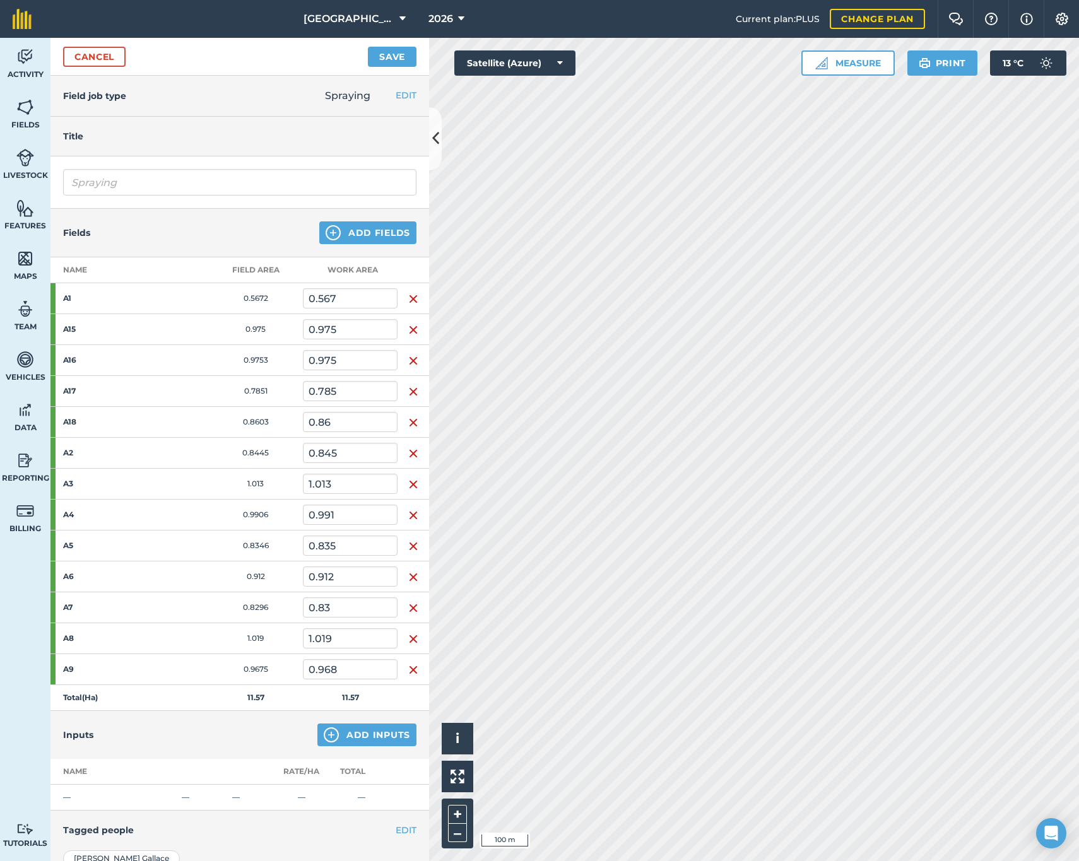
click at [344, 728] on button "Add Inputs" at bounding box center [366, 735] width 99 height 23
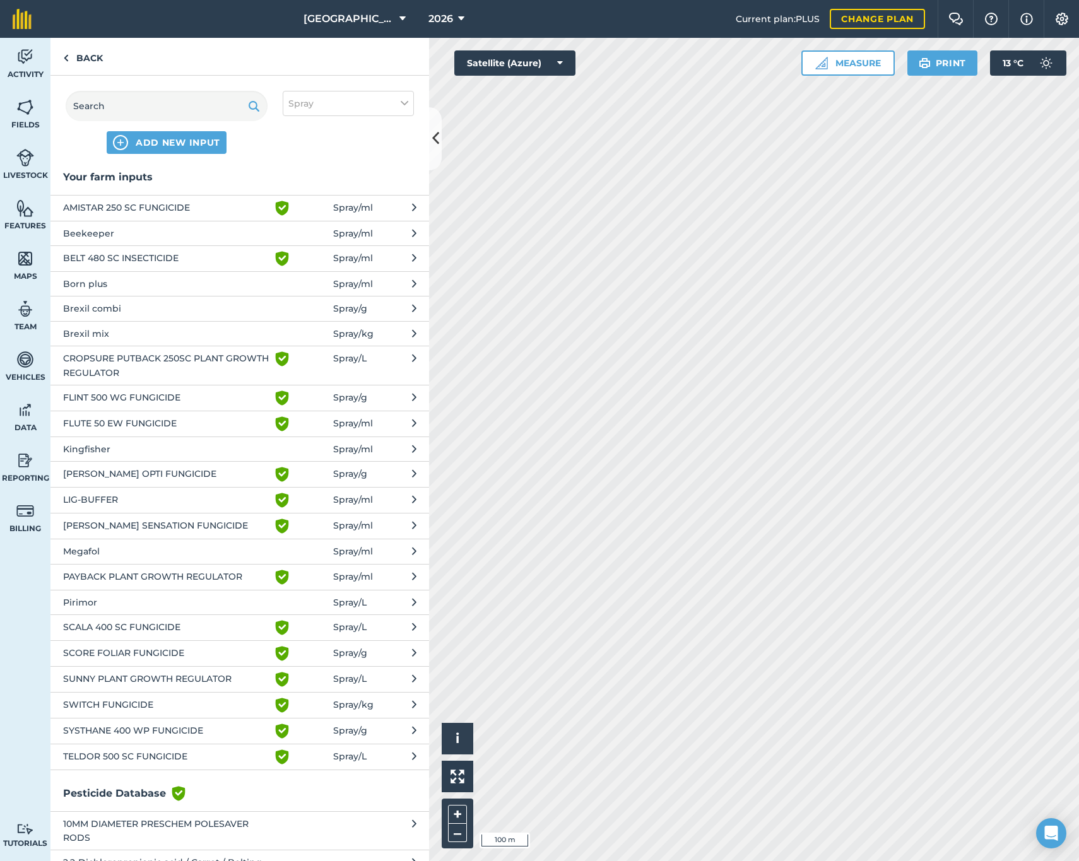
click at [111, 307] on span "Brexil combi" at bounding box center [166, 309] width 206 height 14
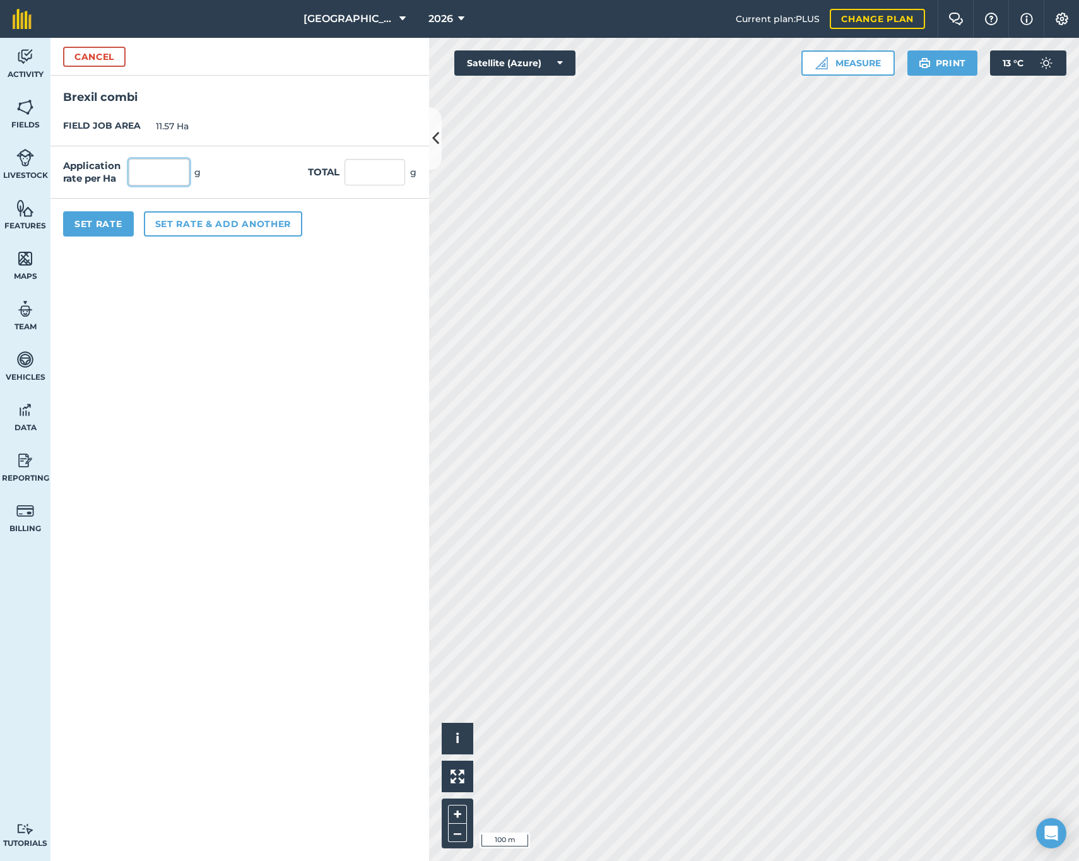
click at [151, 170] on input "text" at bounding box center [159, 172] width 61 height 27
type input "2,000"
type input "23,140"
click at [176, 221] on button "Set rate & add another" at bounding box center [223, 223] width 158 height 25
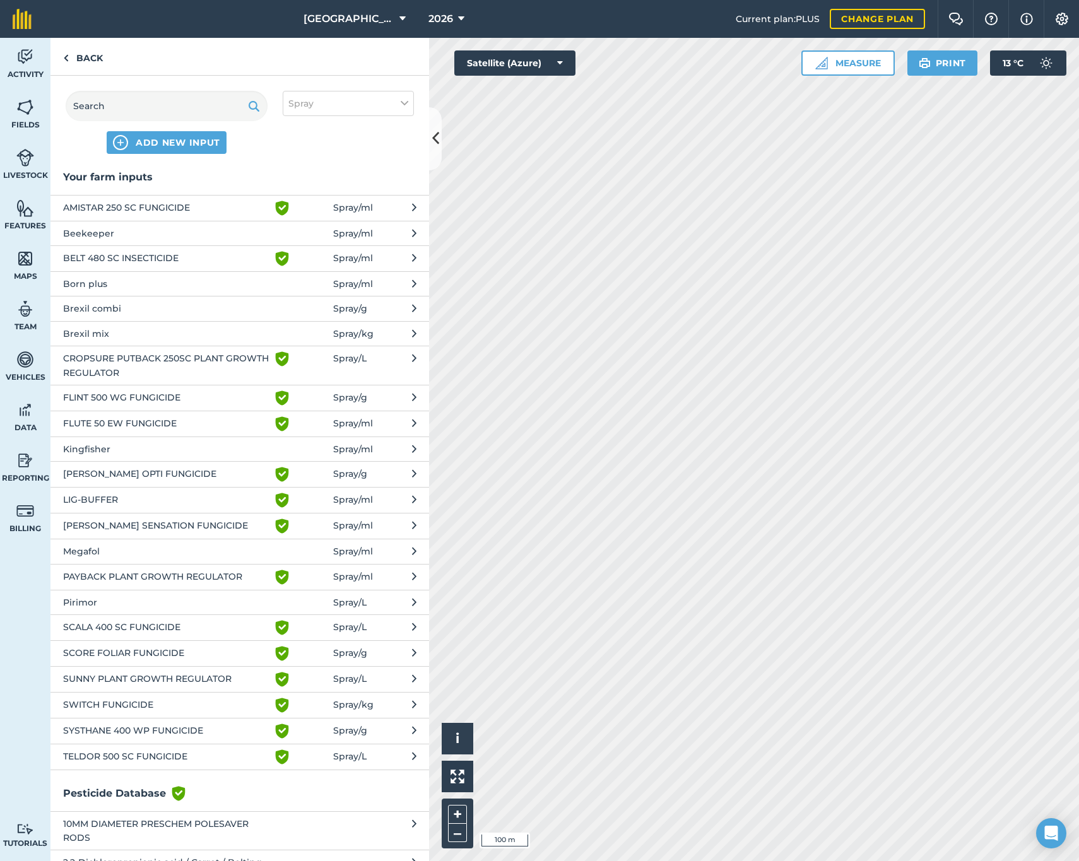
click at [117, 648] on span "SCORE FOLIAR FUNGICIDE" at bounding box center [166, 653] width 206 height 15
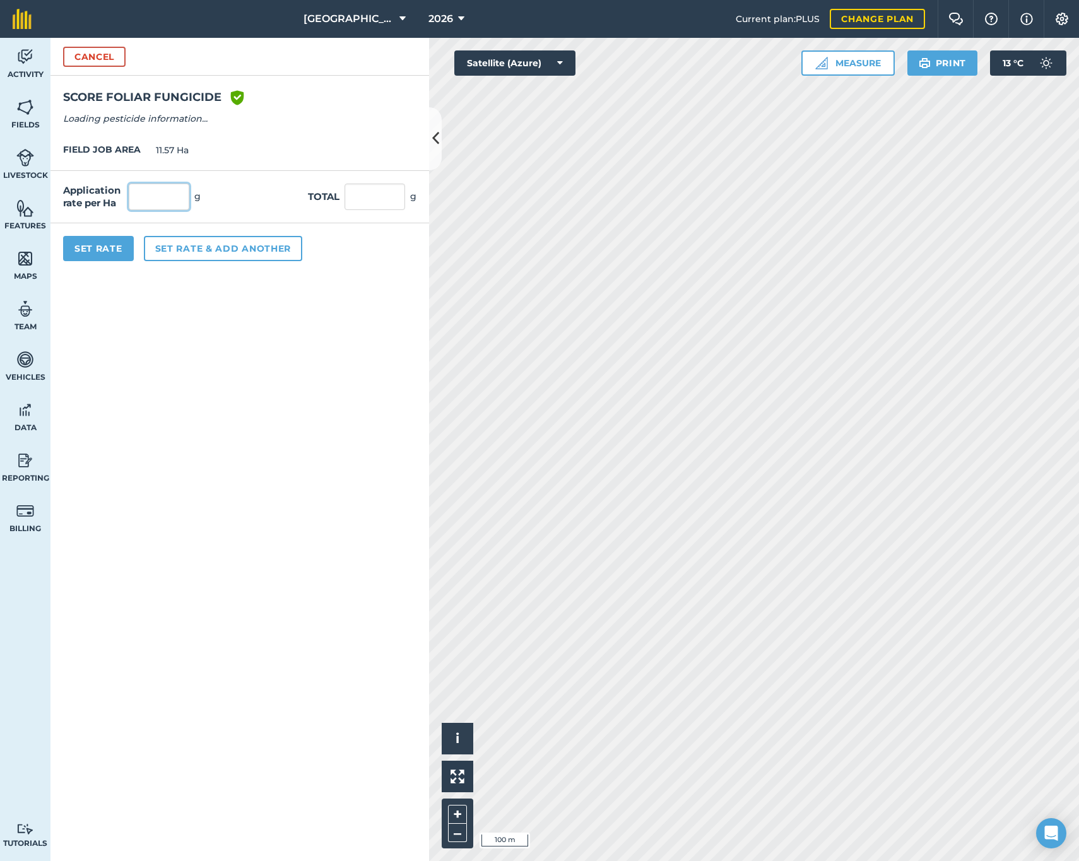
click at [169, 198] on input "text" at bounding box center [159, 197] width 61 height 27
type input "."
type input "500"
type input "5,785"
click at [108, 249] on button "Set Rate" at bounding box center [98, 248] width 71 height 25
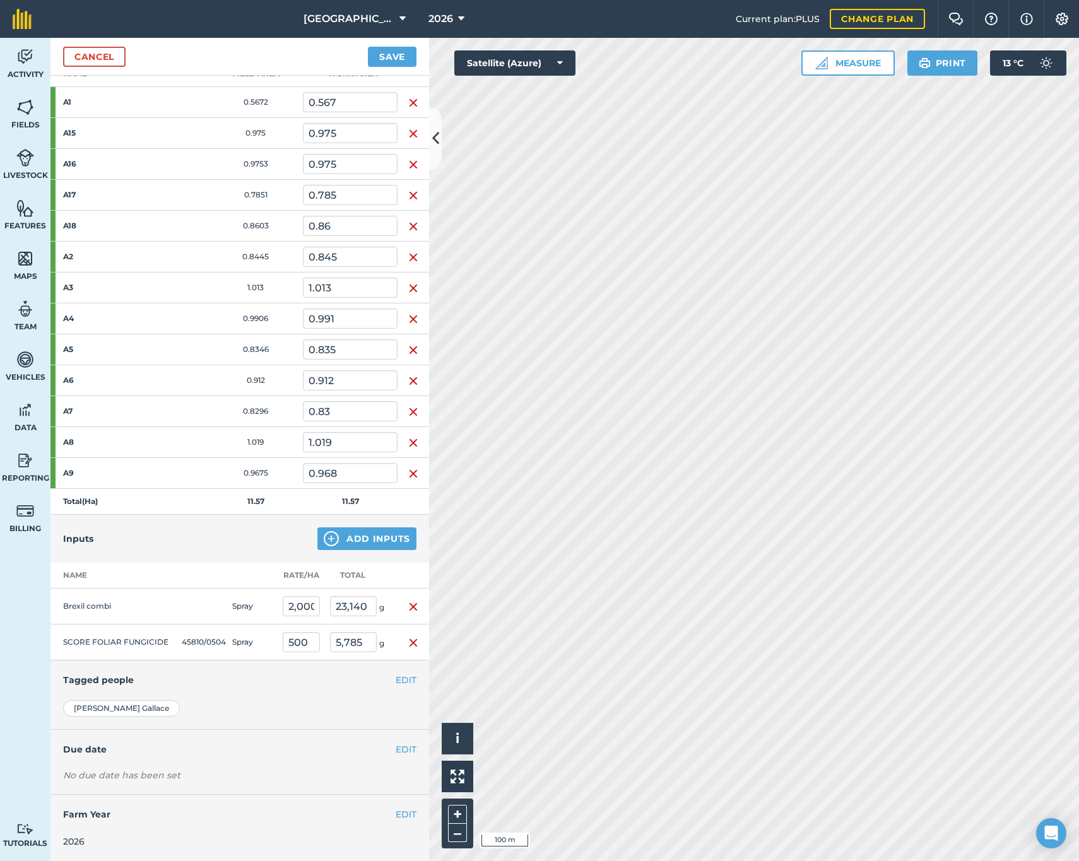
scroll to position [196, 0]
drag, startPoint x: 391, startPoint y: 752, endPoint x: 381, endPoint y: 750, distance: 10.3
click at [396, 752] on button "EDIT" at bounding box center [406, 750] width 21 height 14
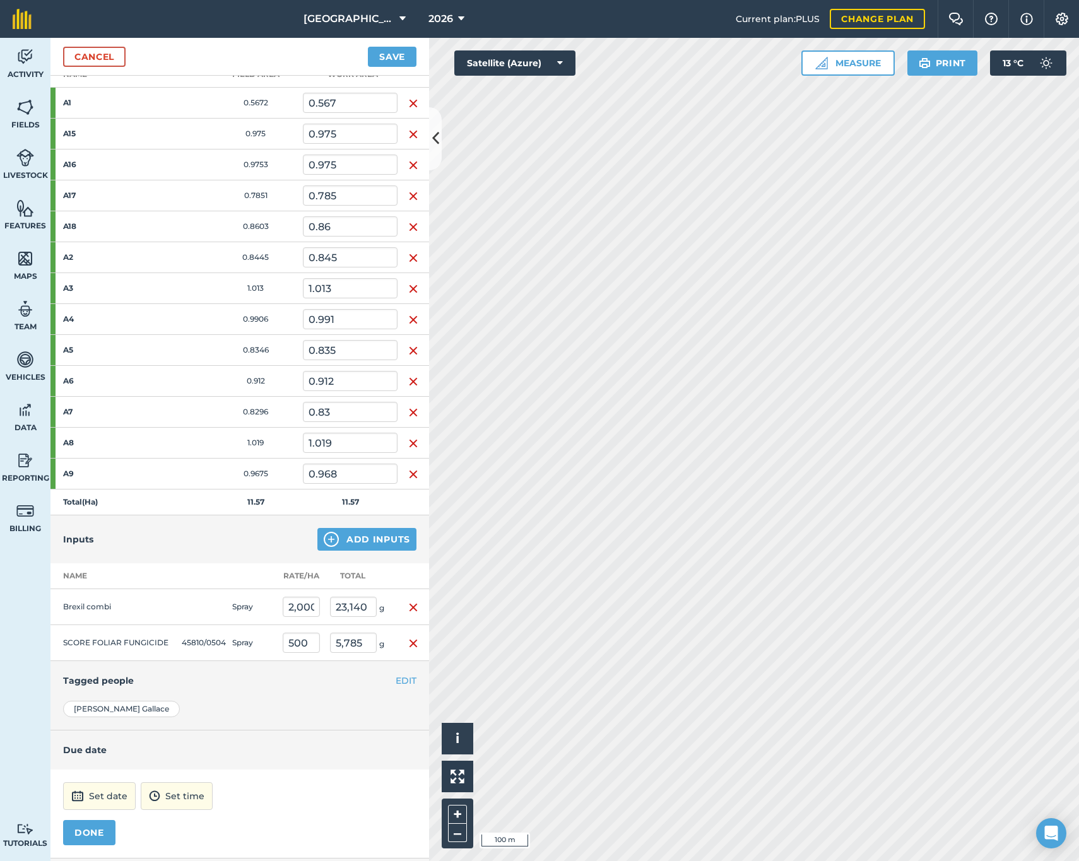
click at [104, 795] on button "Set date" at bounding box center [99, 797] width 73 height 28
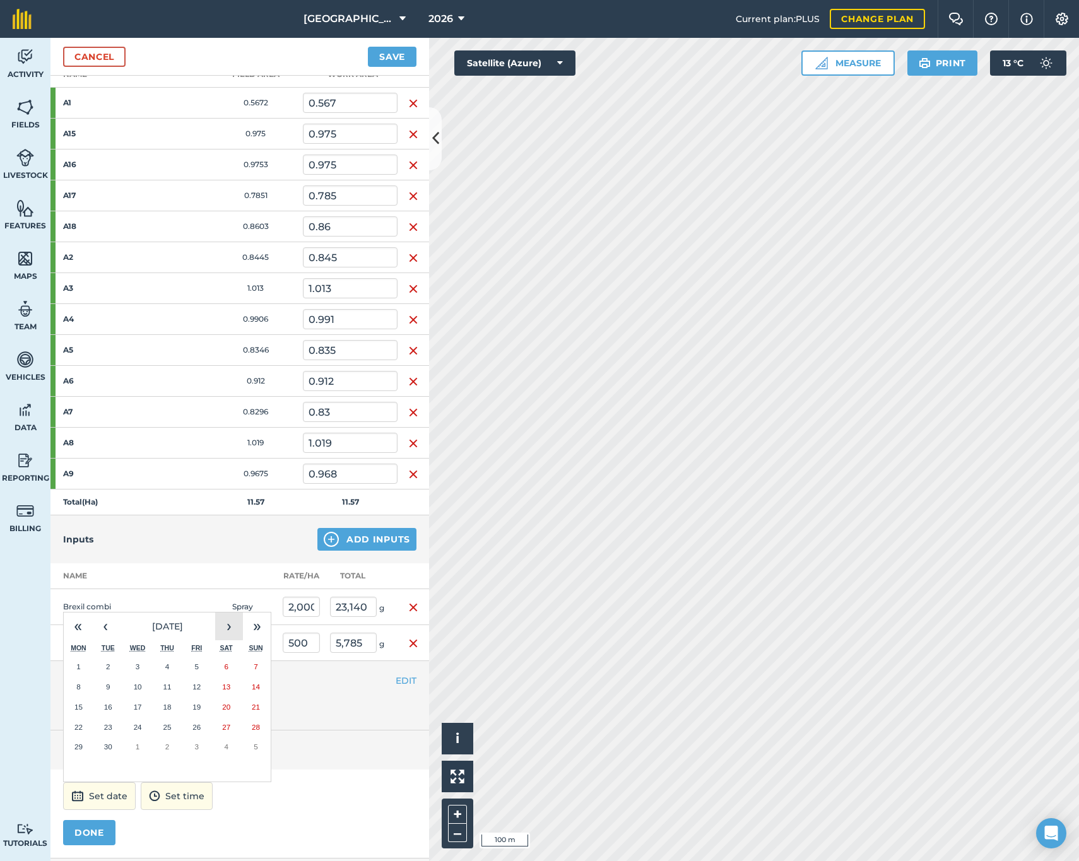
click at [230, 632] on button "›" at bounding box center [229, 627] width 28 height 28
click at [74, 686] on button "5" at bounding box center [79, 687] width 30 height 20
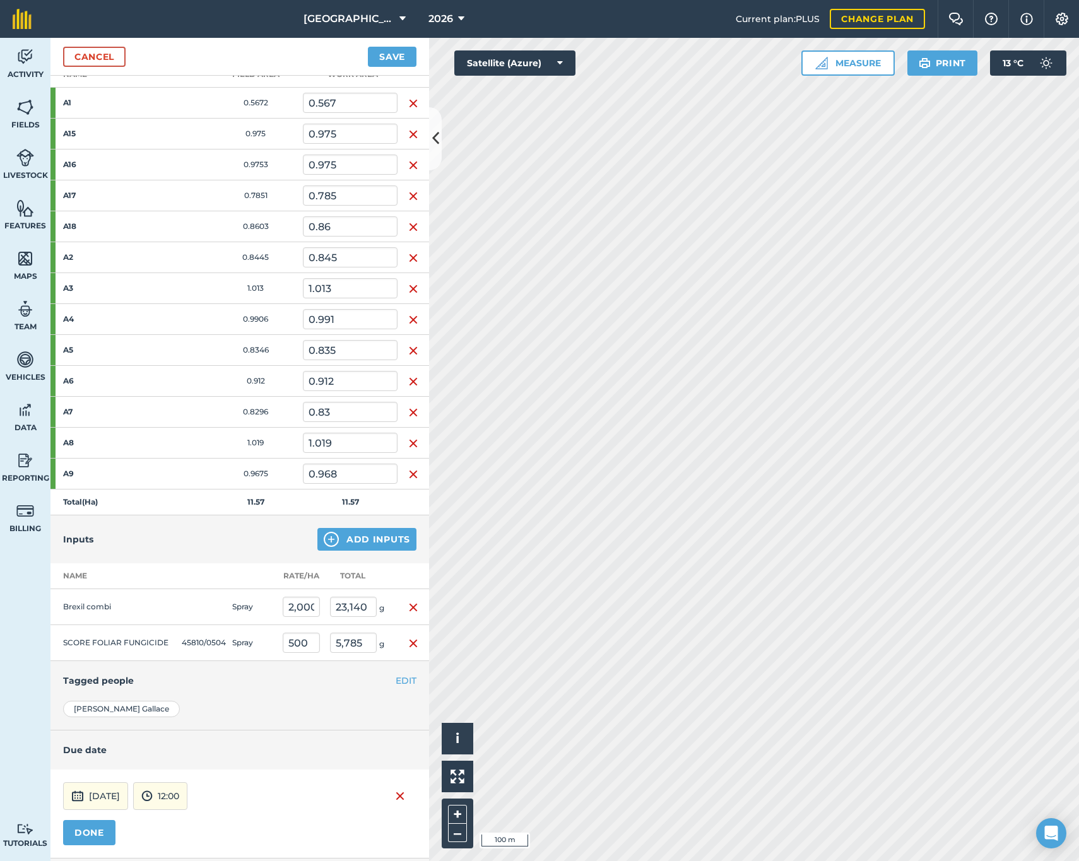
click at [86, 845] on div "[DATE] 12:00 DONE" at bounding box center [239, 814] width 379 height 89
click at [88, 837] on button "DONE" at bounding box center [89, 832] width 52 height 25
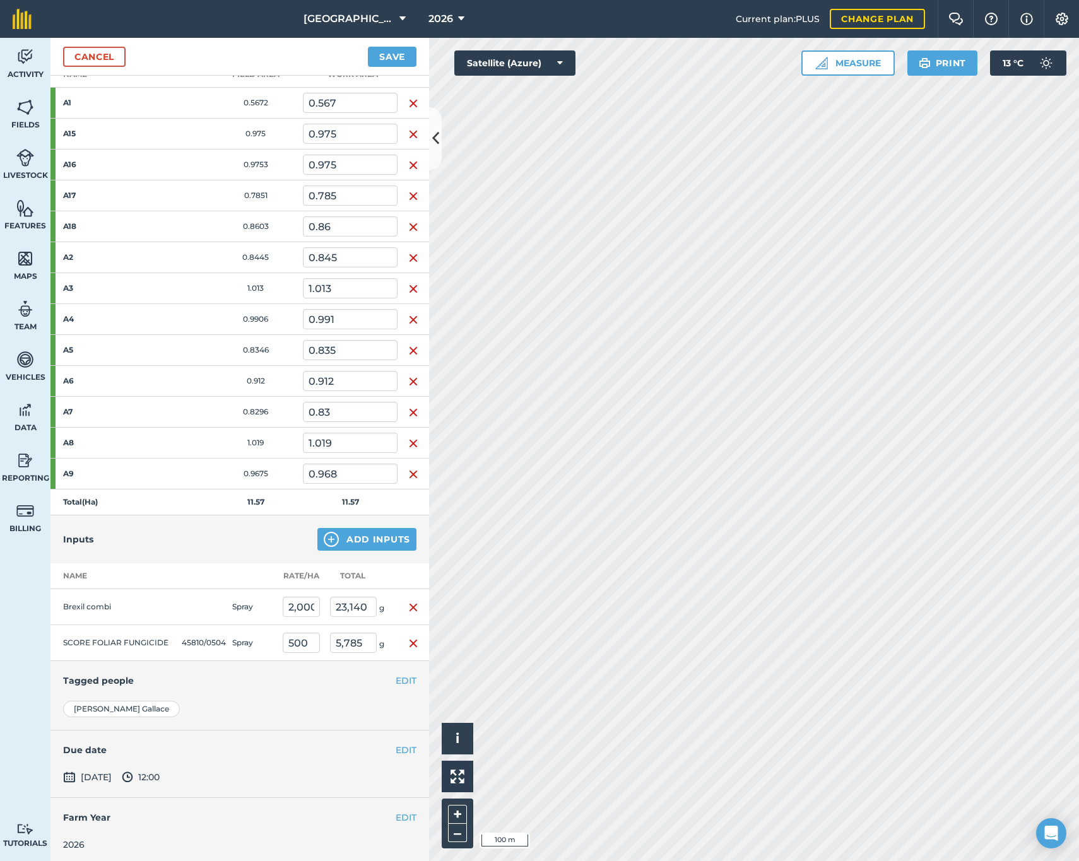
click at [395, 56] on button "Save" at bounding box center [392, 57] width 49 height 20
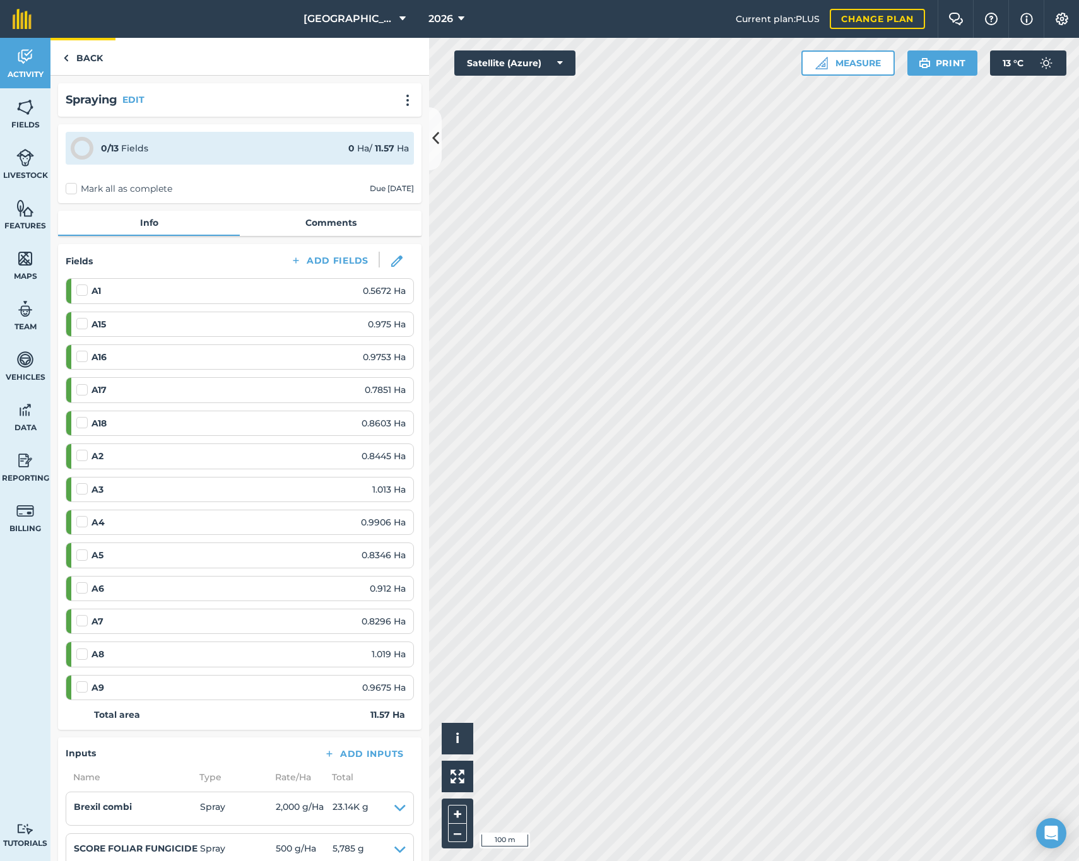
click at [92, 56] on link "Back" at bounding box center [82, 56] width 65 height 37
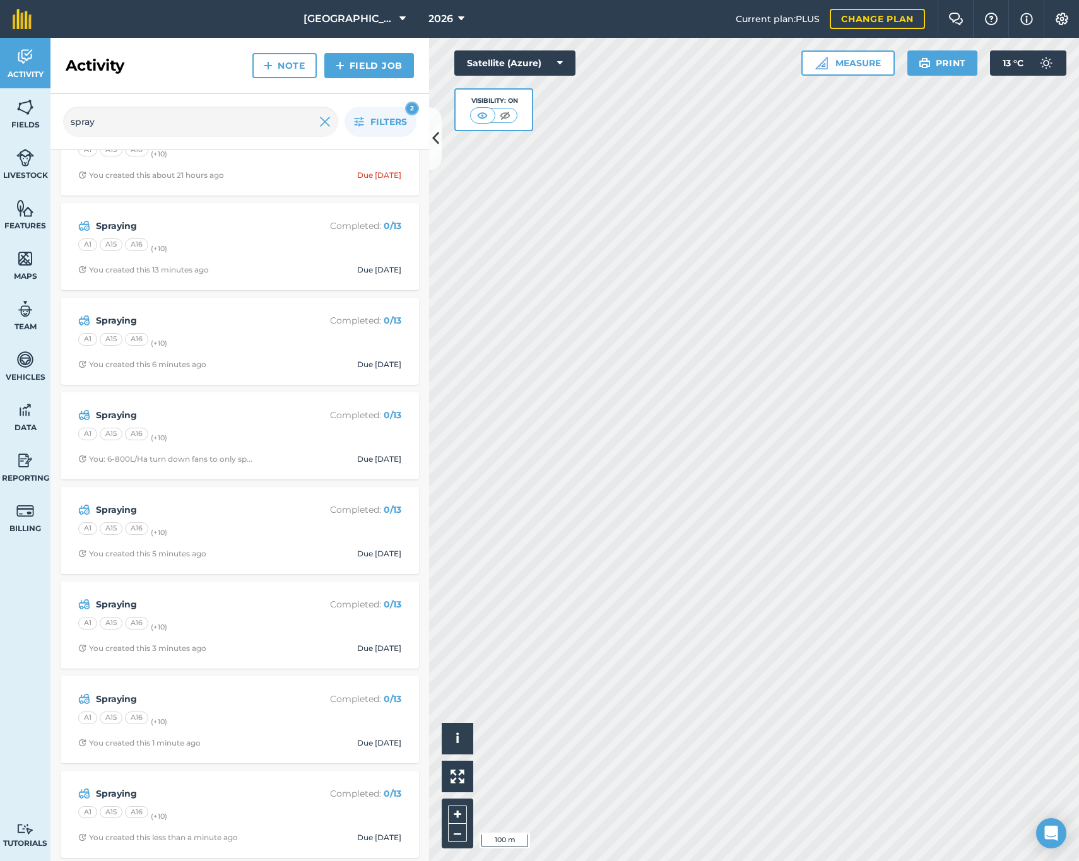
scroll to position [49, 0]
click at [393, 67] on link "Field Job" at bounding box center [369, 65] width 90 height 25
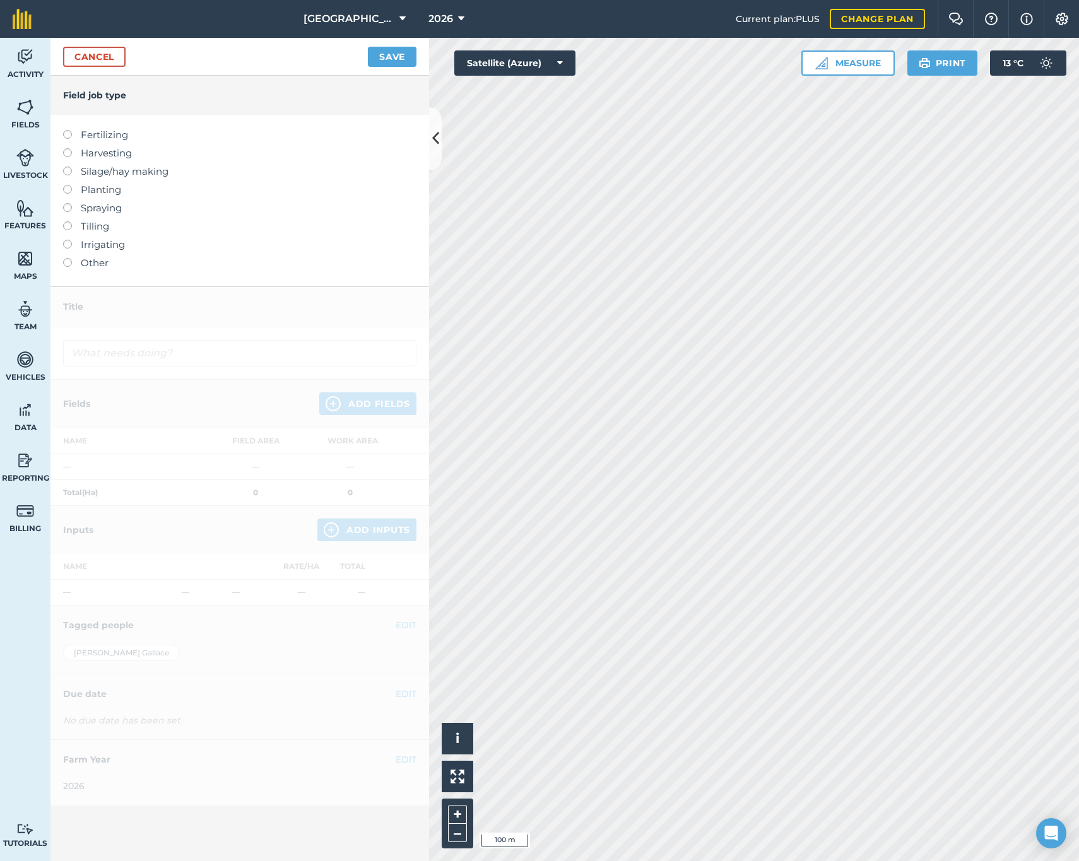
click at [73, 204] on label "Spraying" at bounding box center [239, 208] width 353 height 15
type input "Spraying"
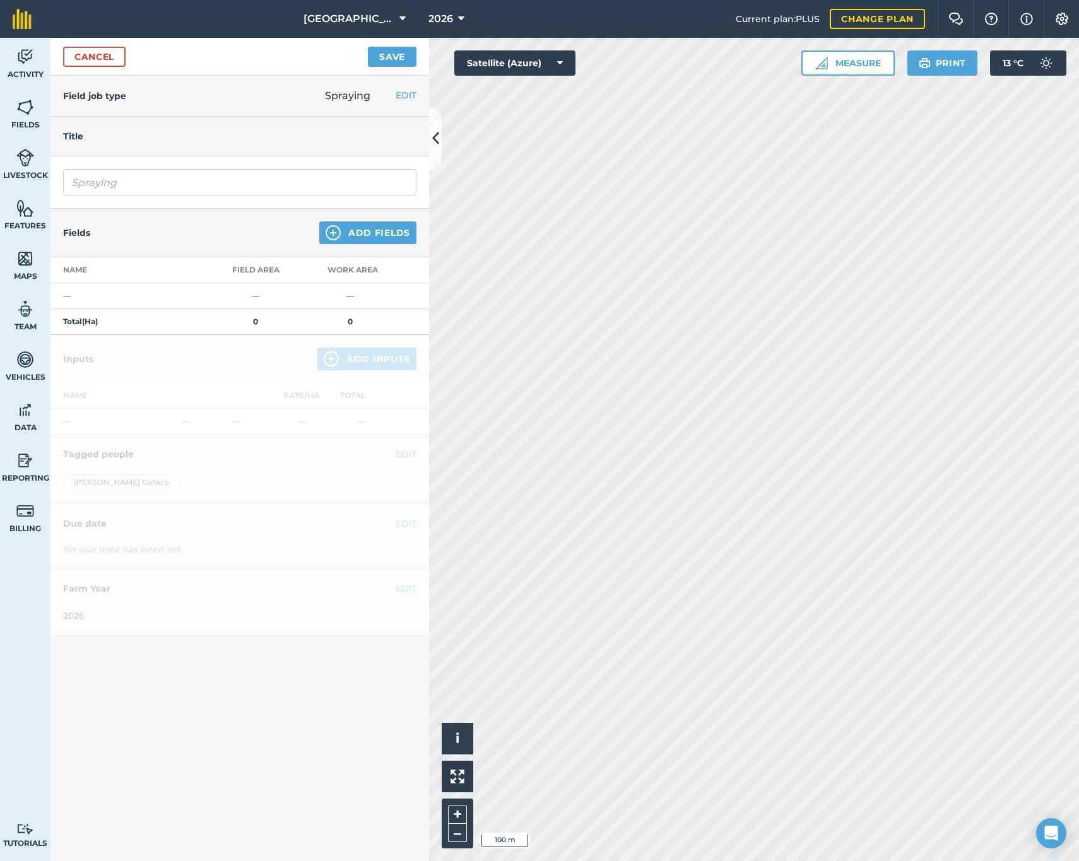
click at [347, 226] on button "Add Fields" at bounding box center [367, 233] width 97 height 23
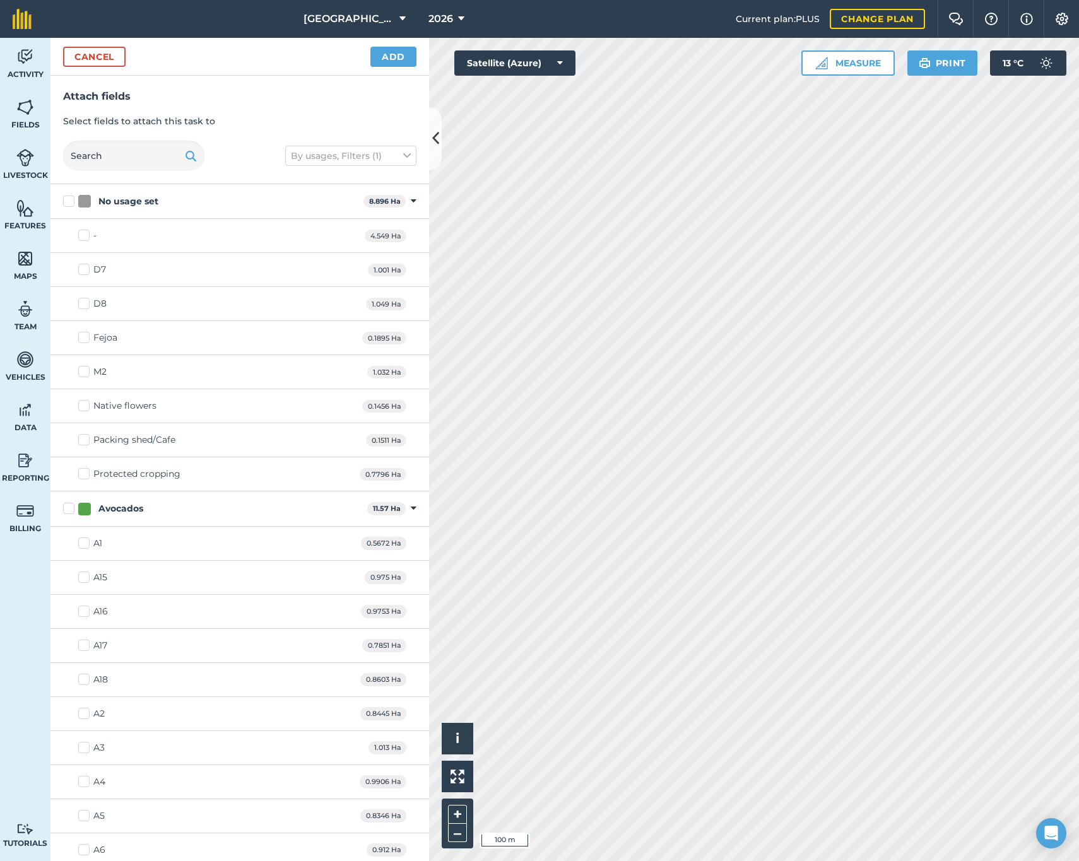
drag, startPoint x: 66, startPoint y: 506, endPoint x: 80, endPoint y: 499, distance: 16.1
click at [66, 505] on label "Avocados" at bounding box center [212, 508] width 299 height 13
click at [66, 505] on input "Avocados" at bounding box center [67, 506] width 8 height 8
checkbox input "true"
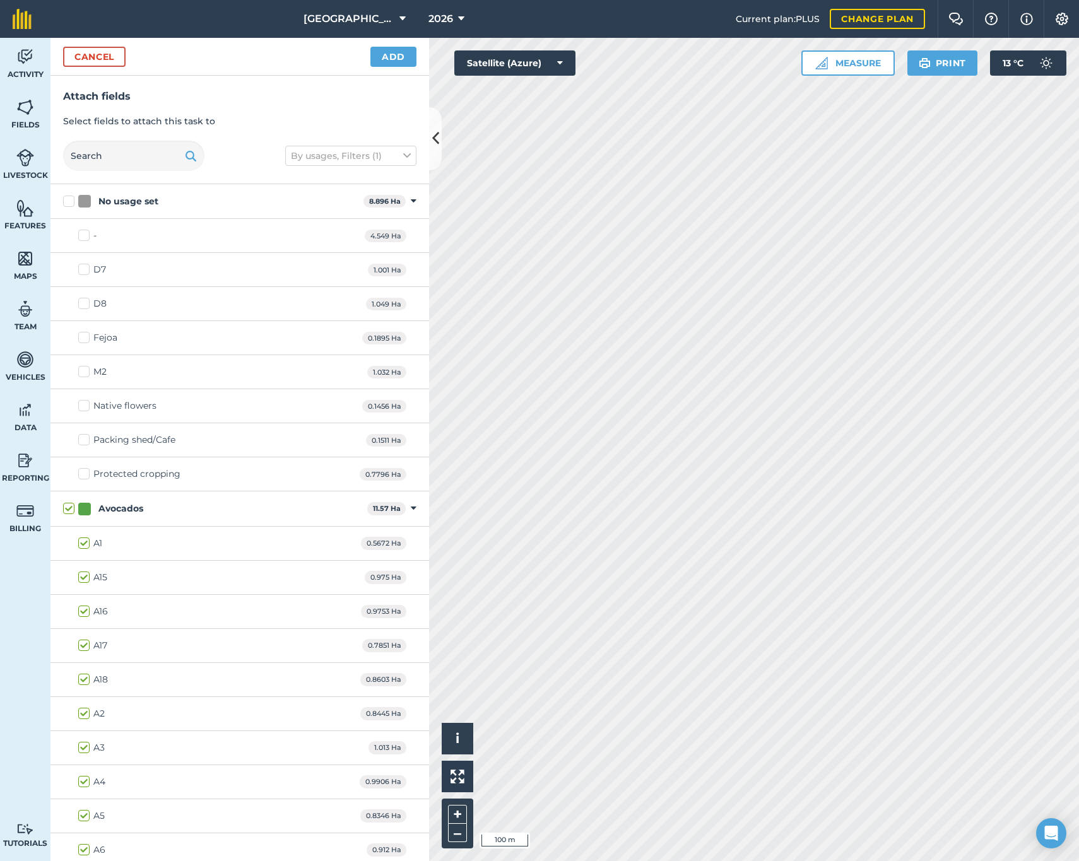
checkbox input "true"
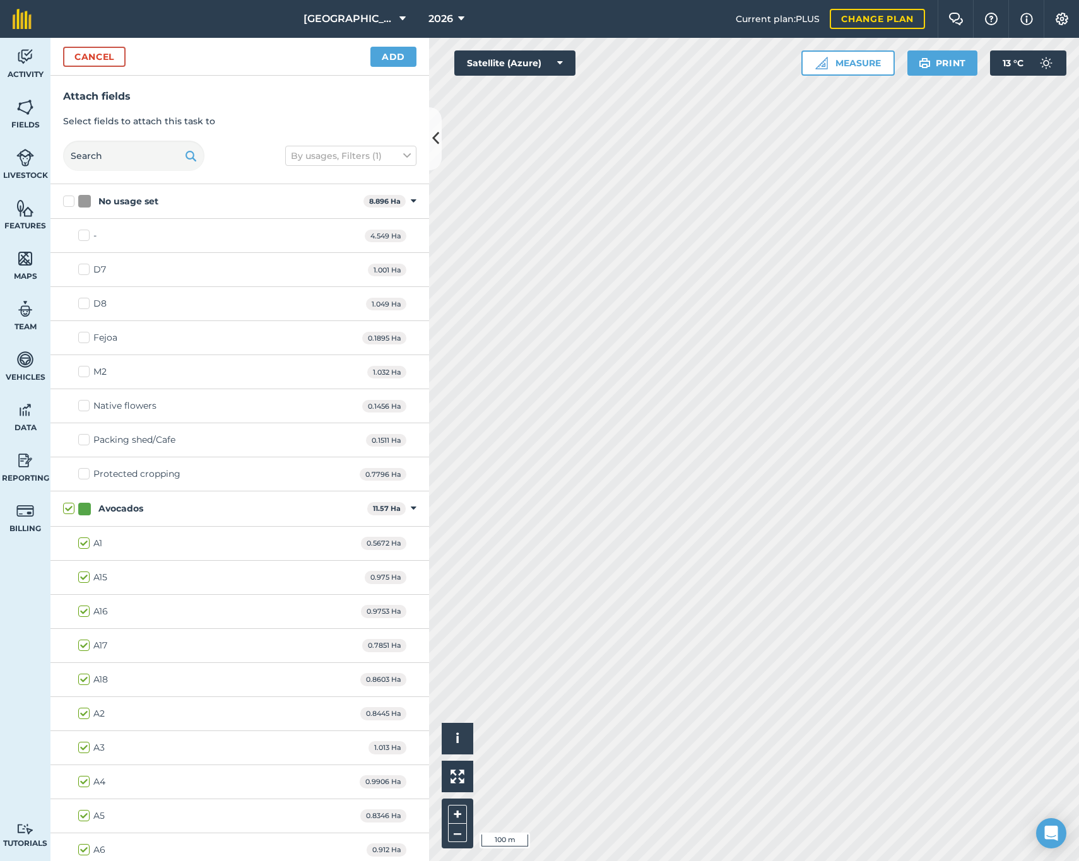
checkbox input "true"
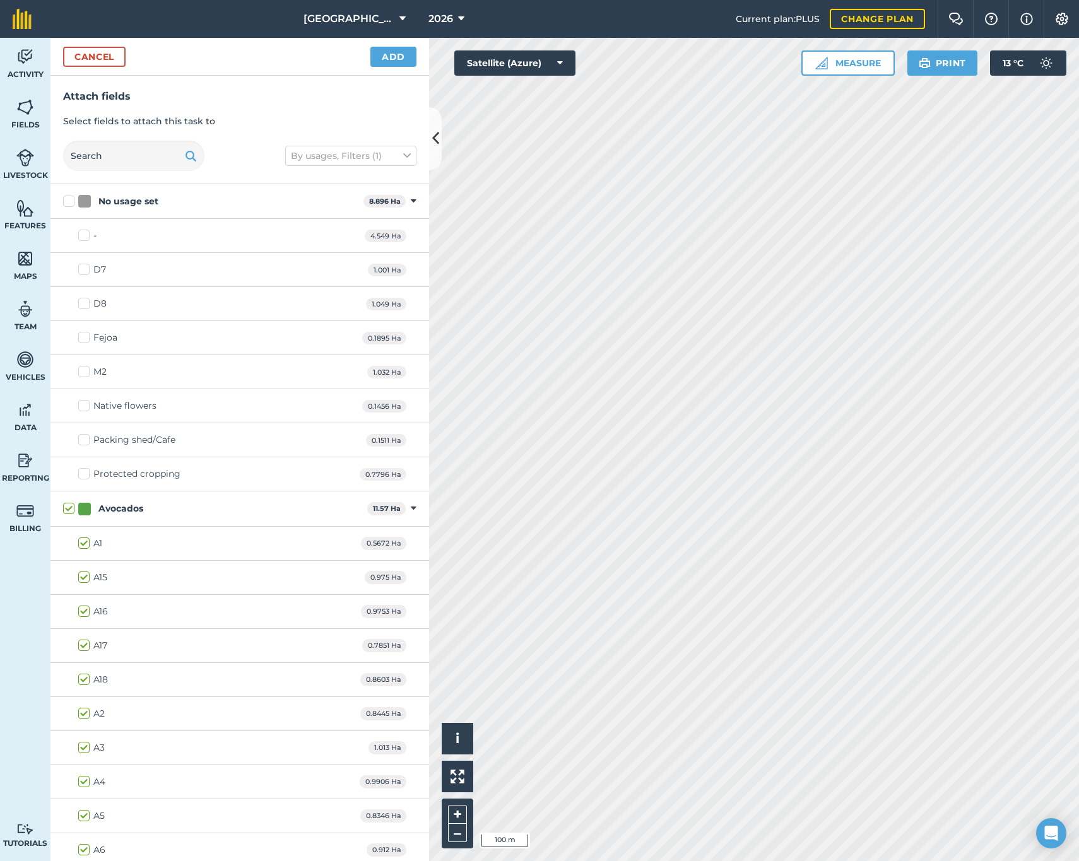
checkbox input "true"
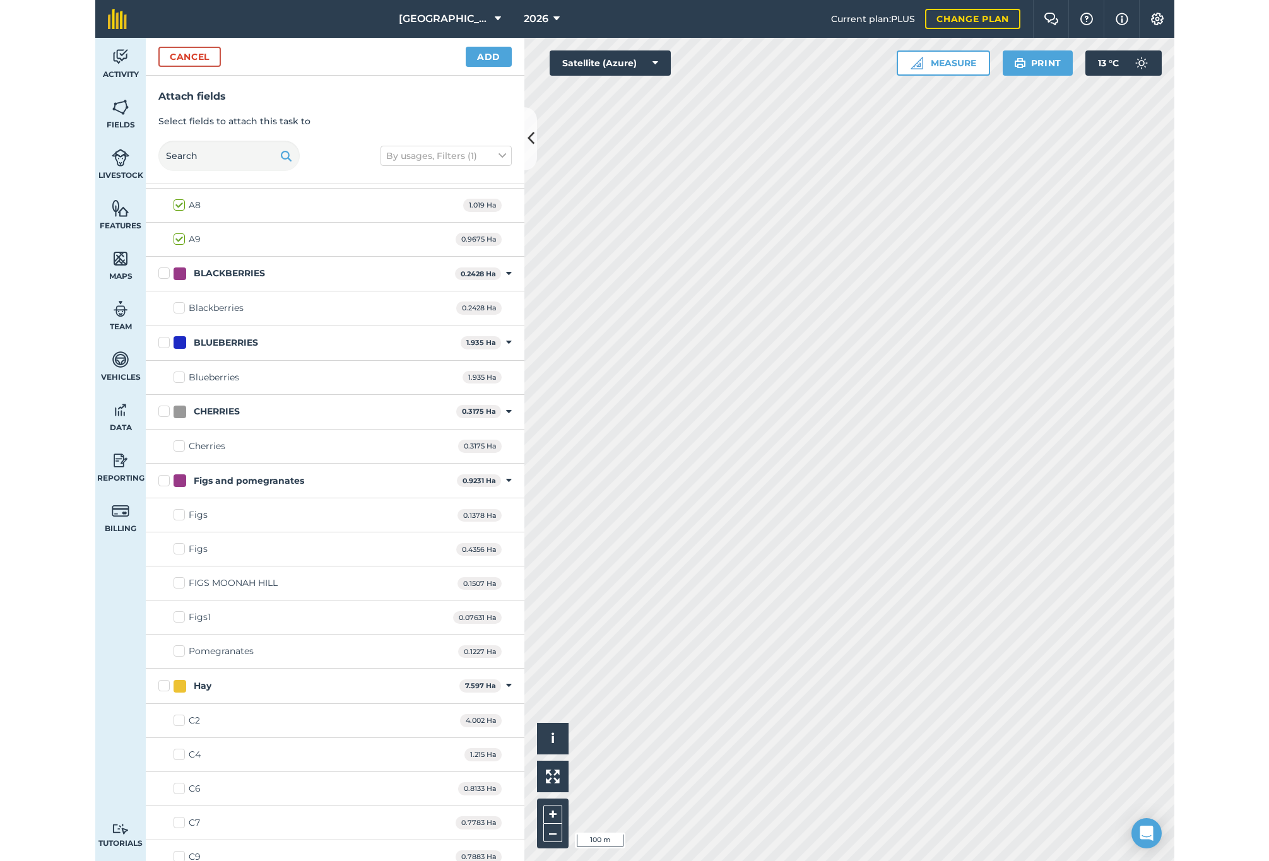
scroll to position [740, 0]
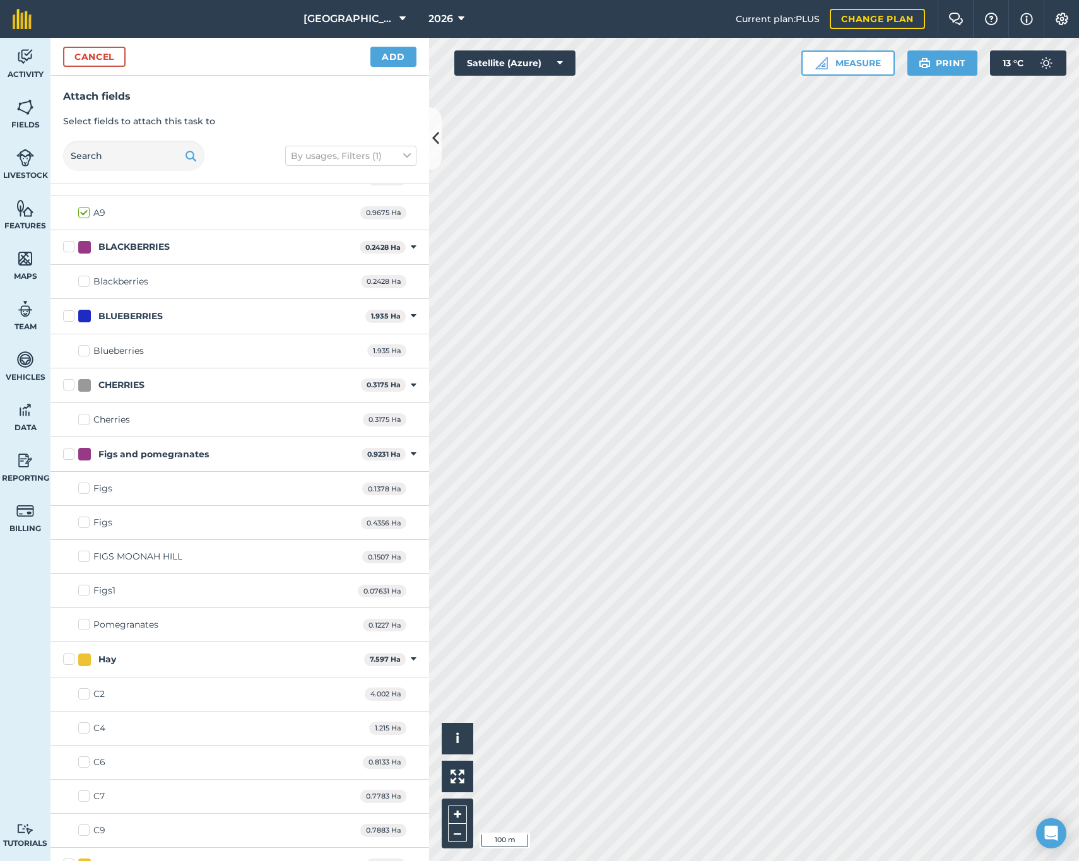
click at [385, 54] on button "Add" at bounding box center [393, 57] width 46 height 20
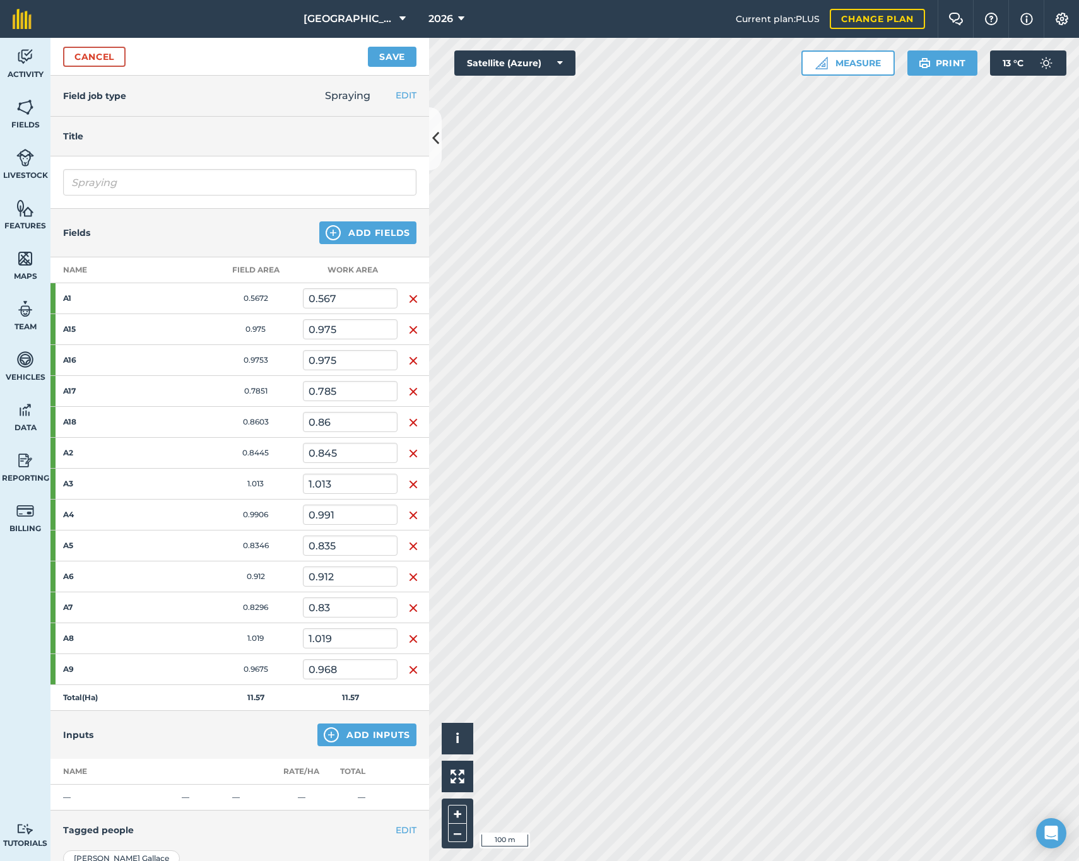
click at [384, 745] on button "Add Inputs" at bounding box center [366, 735] width 99 height 23
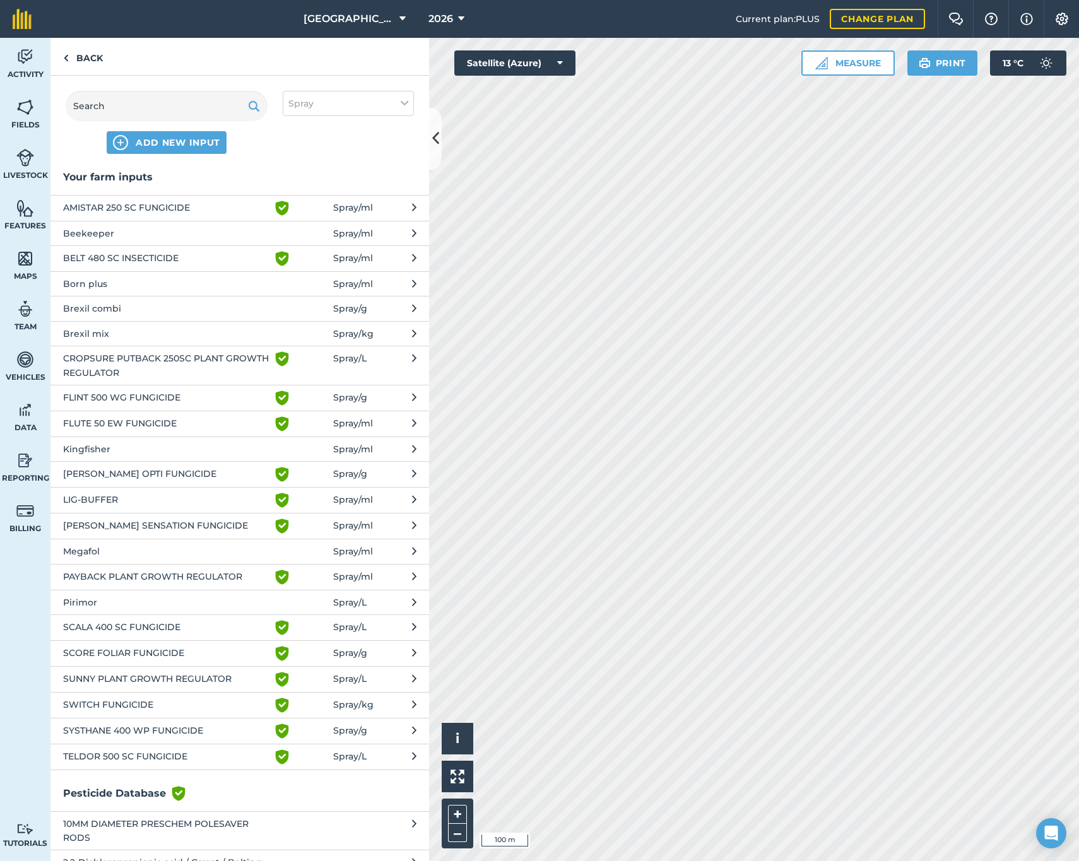
click at [321, 308] on button "Brexil combi Spray / g" at bounding box center [239, 308] width 379 height 25
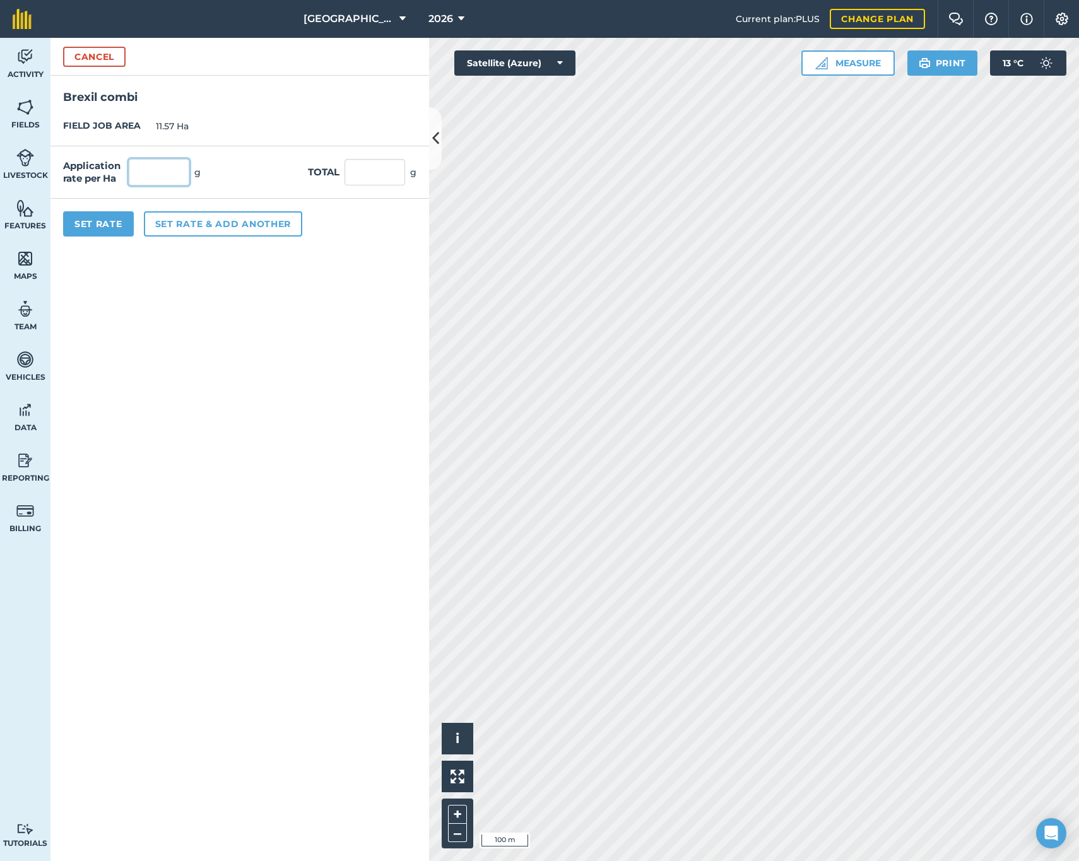
click at [169, 177] on input "text" at bounding box center [159, 172] width 61 height 27
type input "2,000"
click at [234, 230] on button "Set rate & add another" at bounding box center [223, 223] width 158 height 25
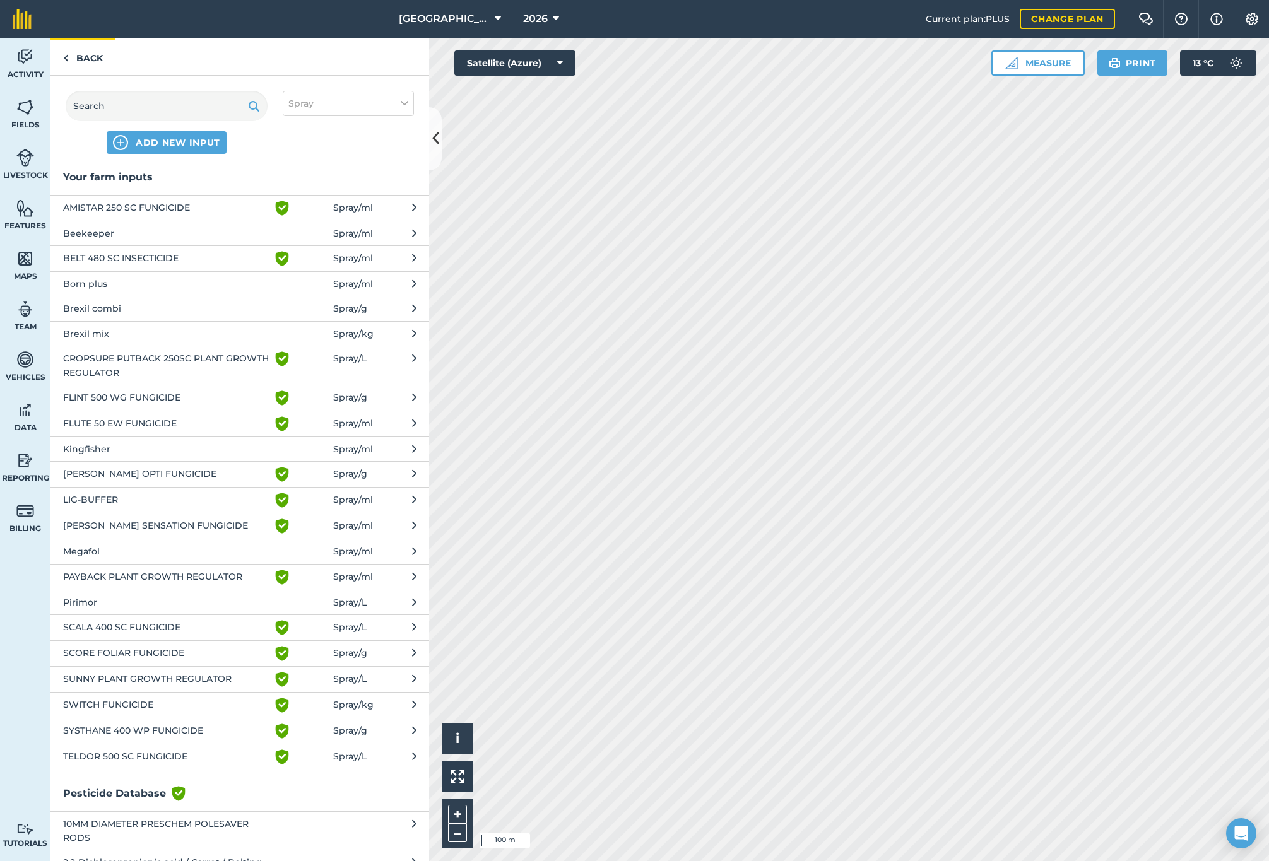
click at [78, 59] on link "Back" at bounding box center [82, 56] width 65 height 37
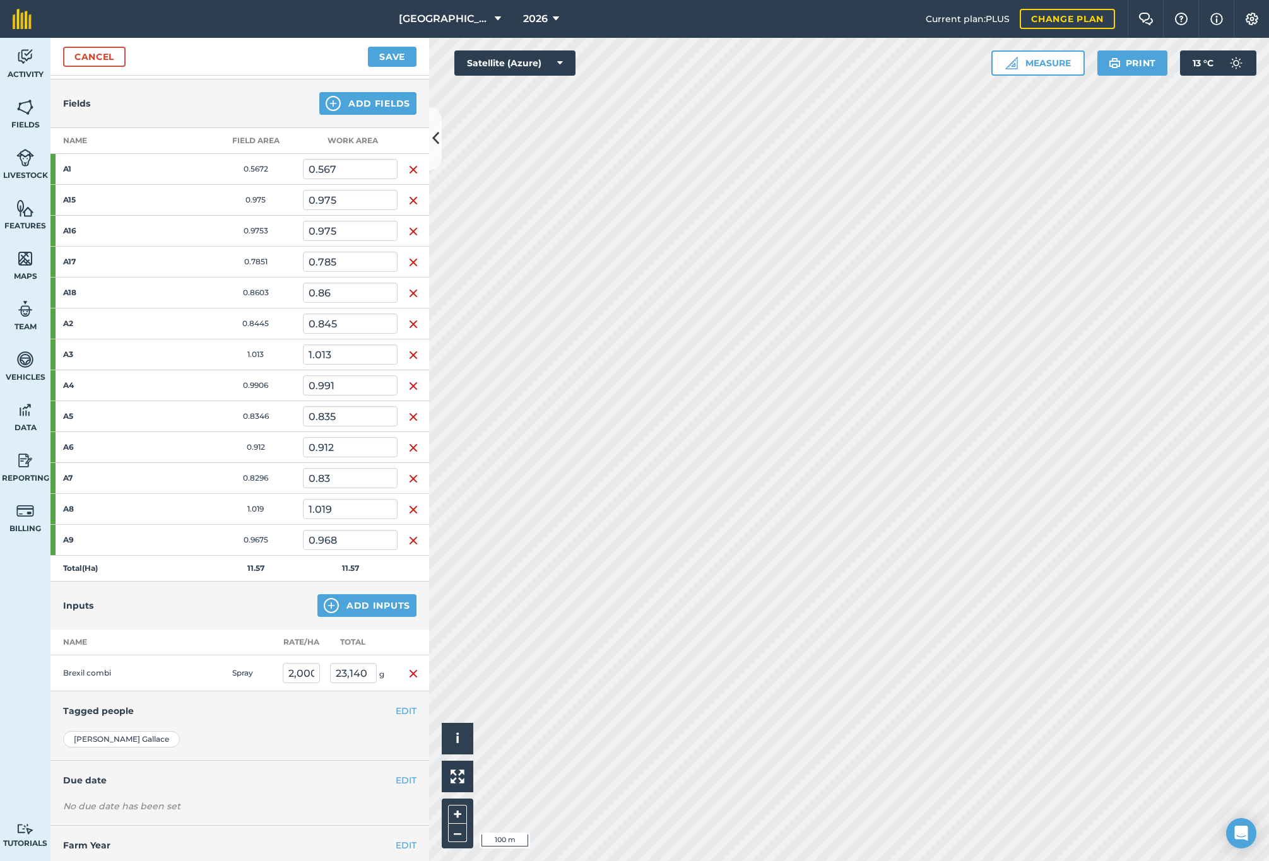
scroll to position [131, 0]
click at [351, 606] on button "Add Inputs" at bounding box center [366, 604] width 99 height 23
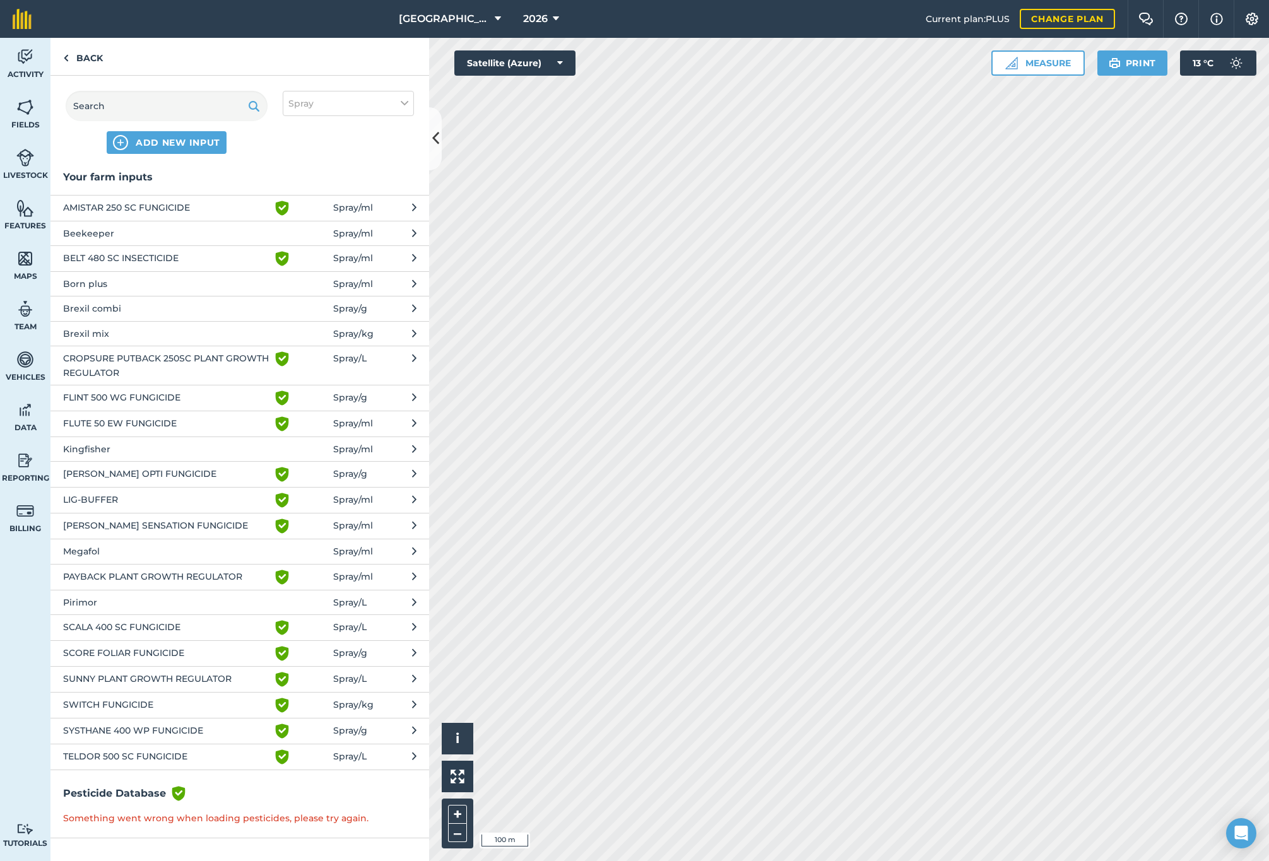
click at [95, 471] on span "[PERSON_NAME] OPTI FUNGICIDE" at bounding box center [166, 474] width 206 height 15
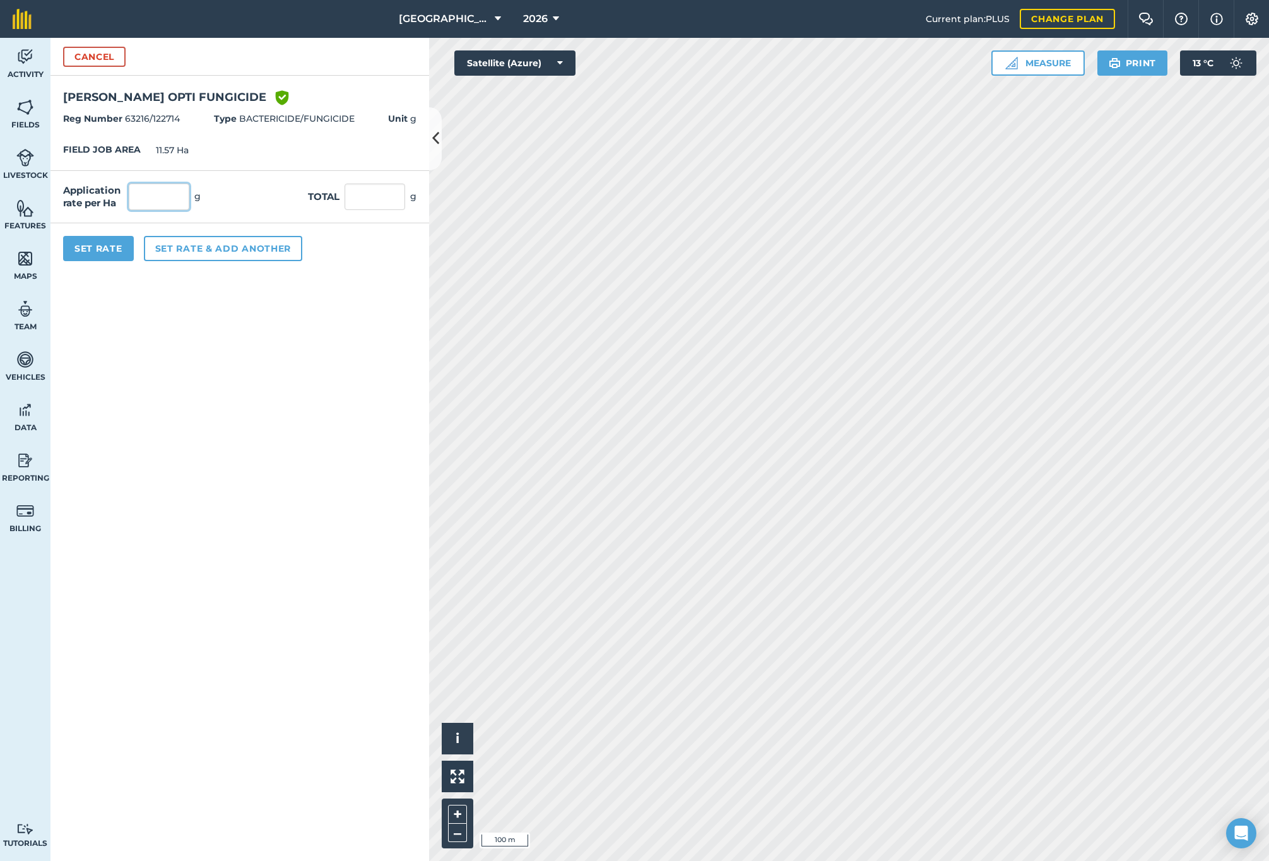
click at [156, 197] on input "text" at bounding box center [159, 197] width 61 height 27
click at [105, 248] on button "Set Rate" at bounding box center [98, 248] width 71 height 25
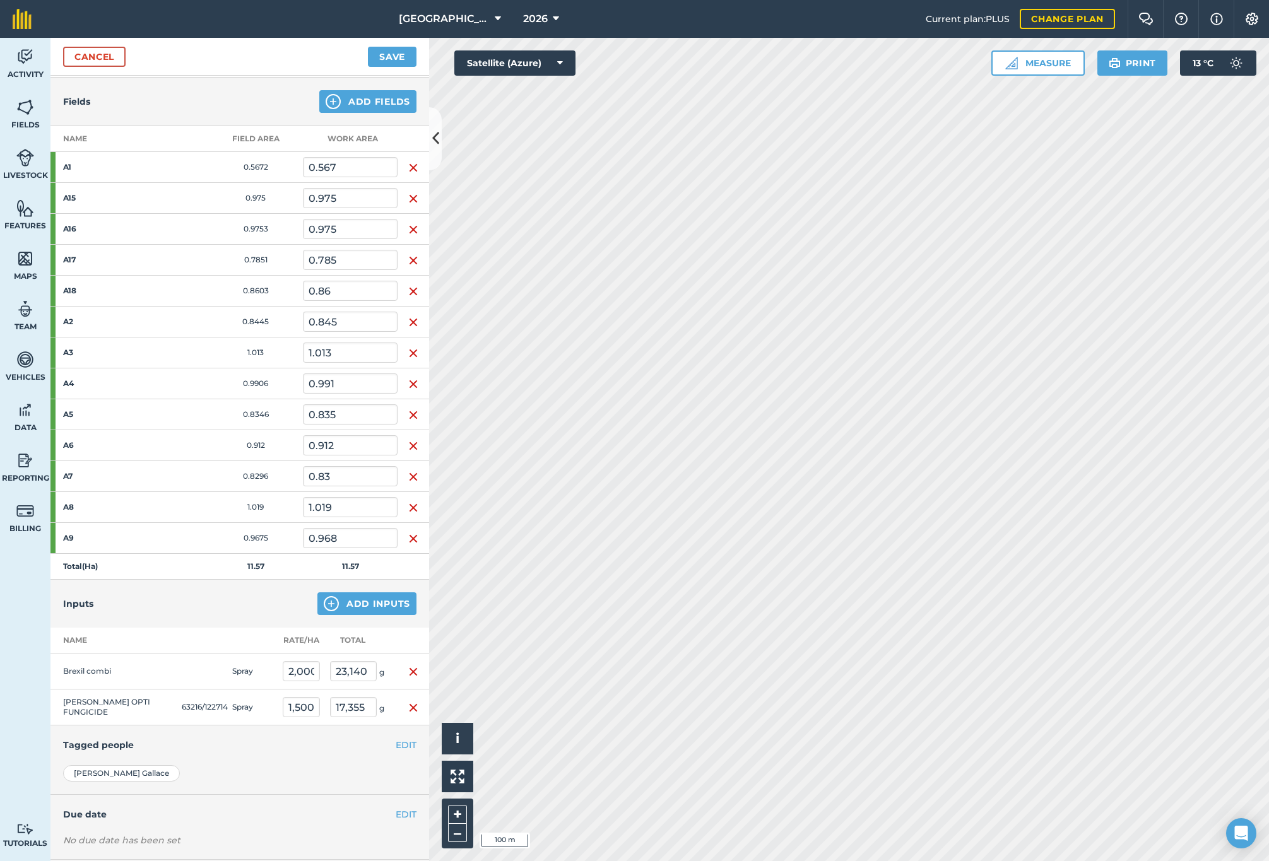
click at [385, 57] on button "Save" at bounding box center [392, 57] width 49 height 20
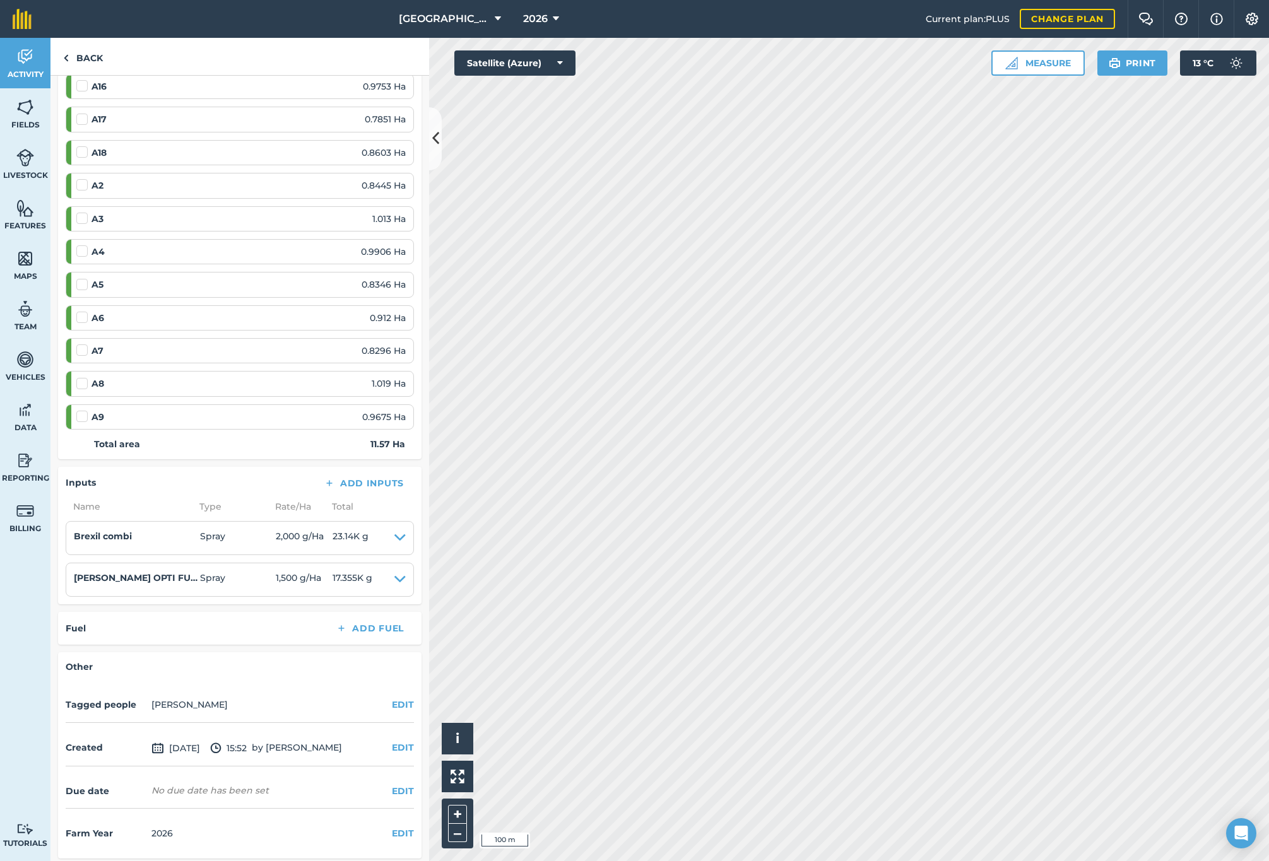
scroll to position [270, 0]
click at [394, 831] on button "EDIT" at bounding box center [403, 834] width 22 height 14
drag, startPoint x: 136, startPoint y: 790, endPoint x: 170, endPoint y: 778, distance: 36.7
click at [140, 787] on h4 "Due date" at bounding box center [106, 792] width 81 height 14
click at [401, 785] on button "EDIT" at bounding box center [403, 792] width 22 height 14
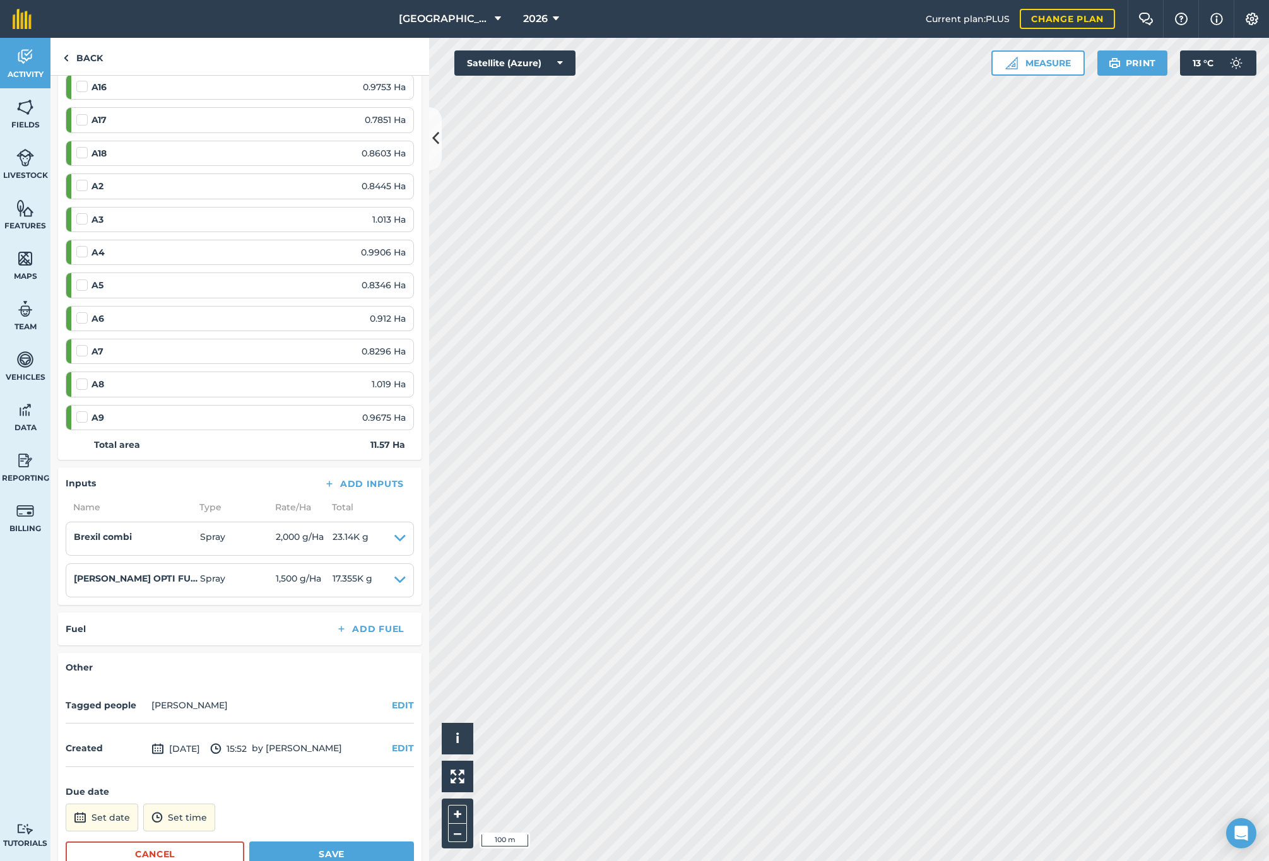
click at [96, 811] on button "Set date" at bounding box center [102, 818] width 73 height 28
click at [222, 646] on button "›" at bounding box center [232, 648] width 28 height 28
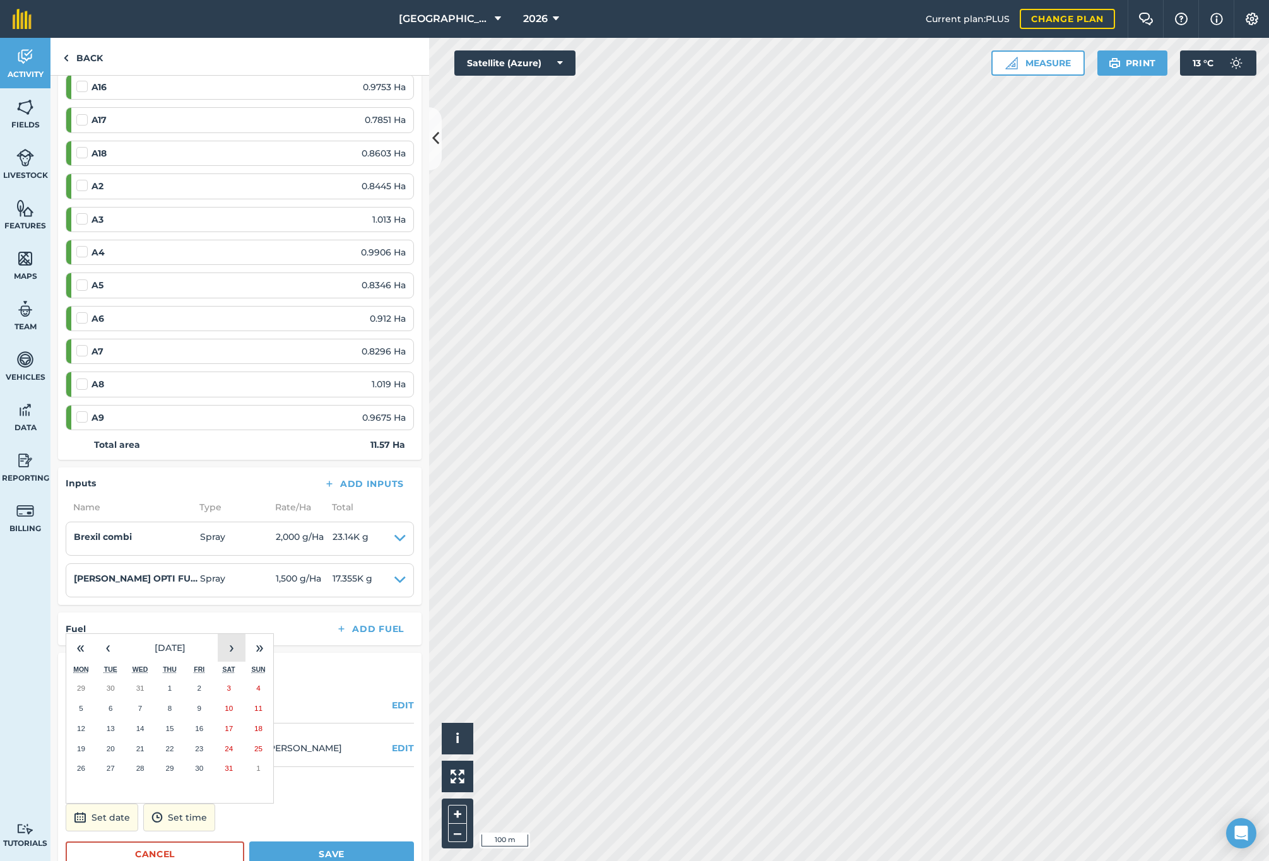
scroll to position [271, 0]
click at [222, 646] on button "›" at bounding box center [232, 648] width 28 height 28
click at [78, 702] on button "2" at bounding box center [81, 708] width 30 height 20
click at [338, 849] on button "Save" at bounding box center [331, 853] width 165 height 25
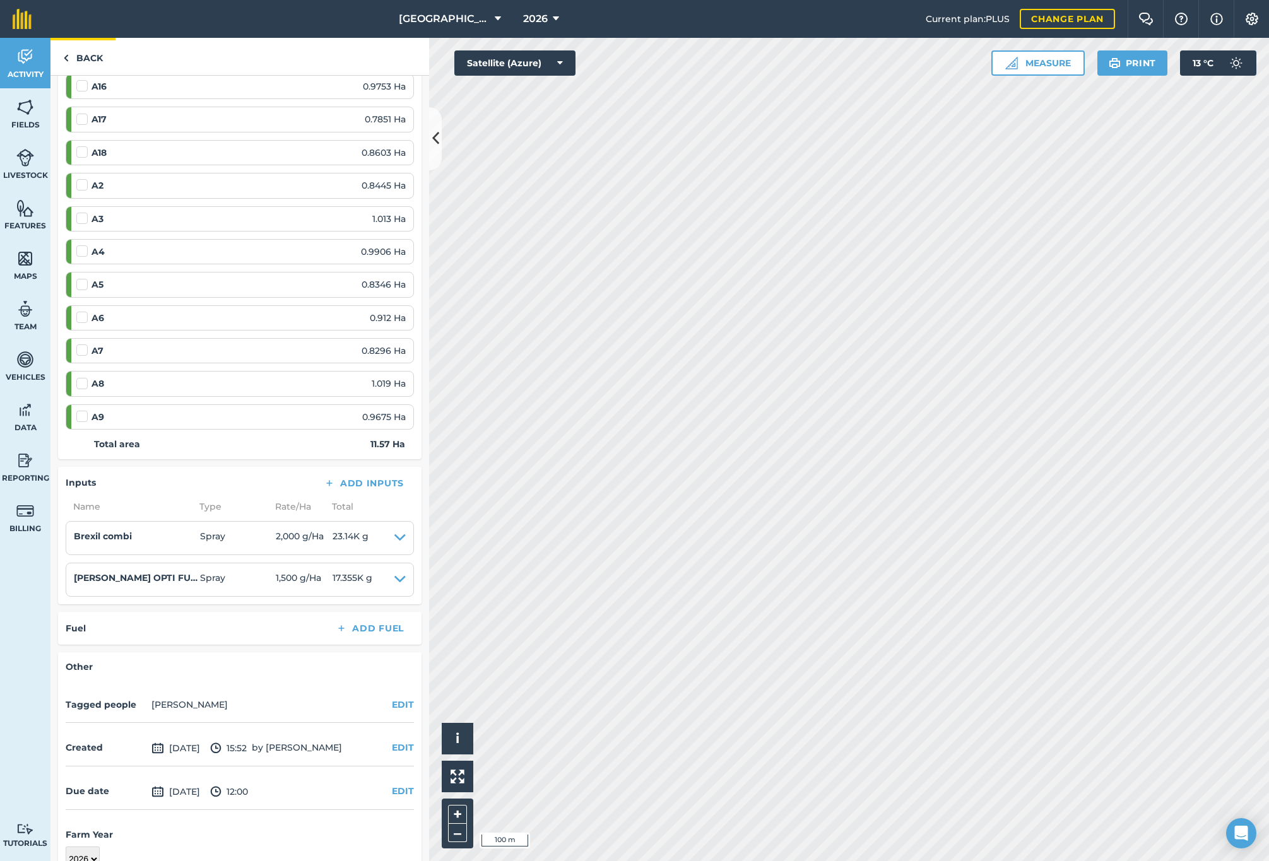
click at [69, 57] on link "Back" at bounding box center [82, 56] width 65 height 37
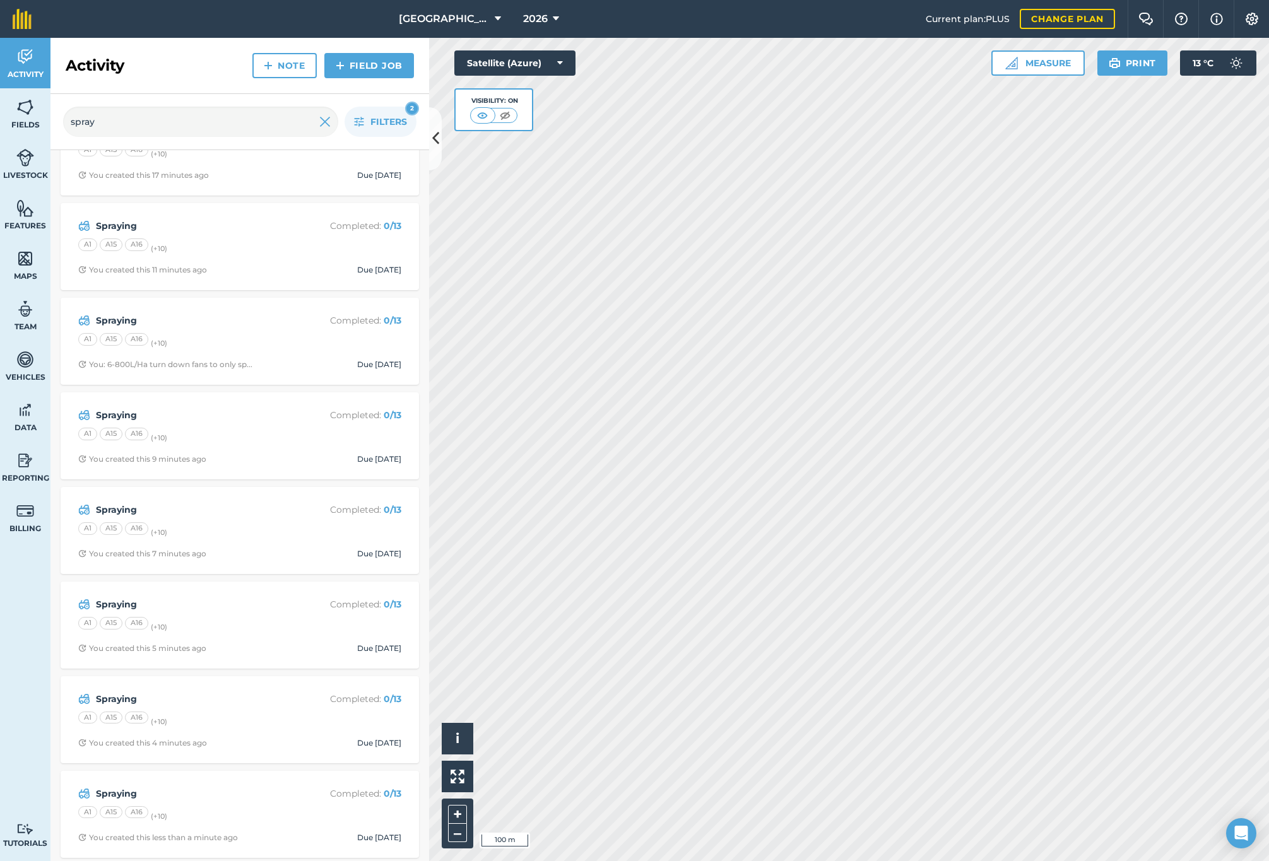
scroll to position [143, 0]
click at [355, 68] on link "Field Job" at bounding box center [369, 65] width 90 height 25
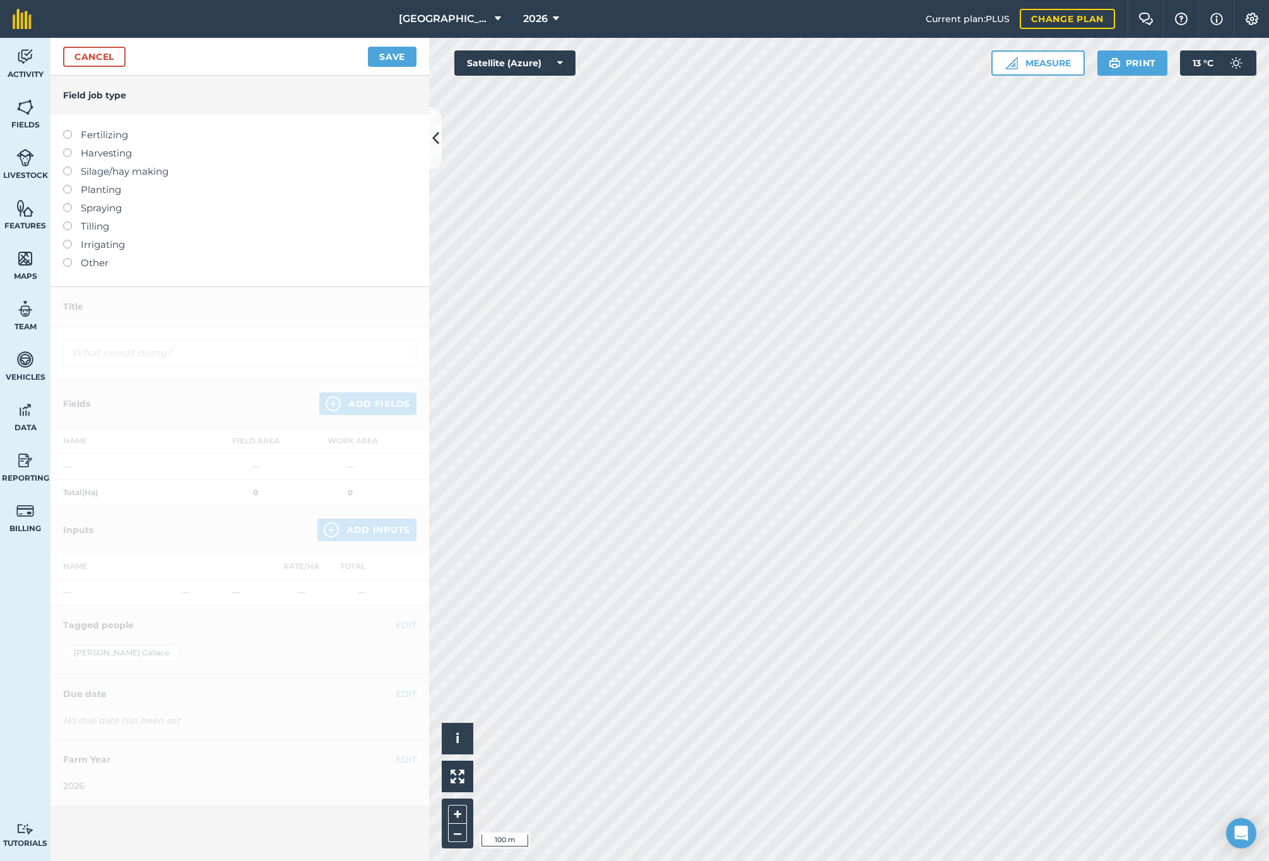
click at [76, 208] on label "Spraying" at bounding box center [239, 208] width 353 height 15
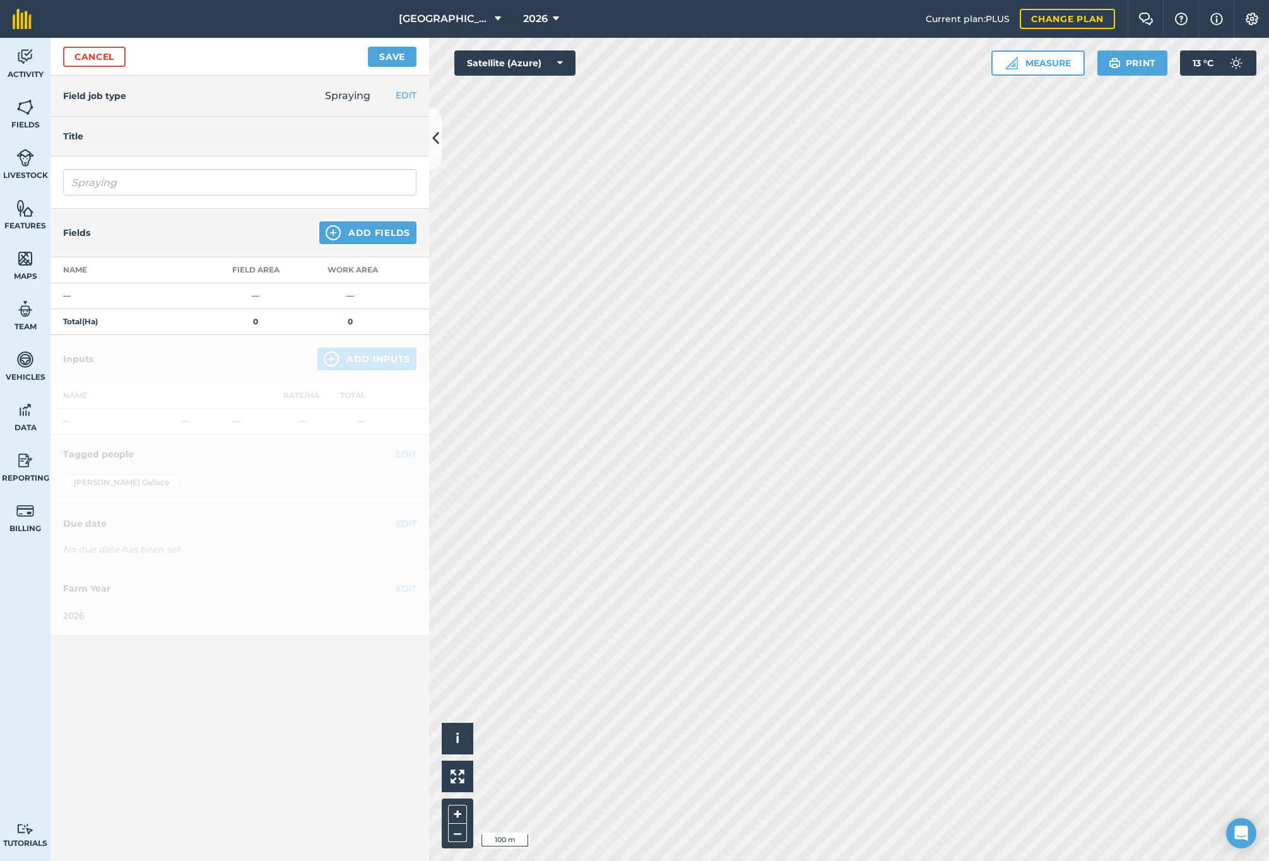
click at [343, 234] on button "Add Fields" at bounding box center [367, 233] width 97 height 23
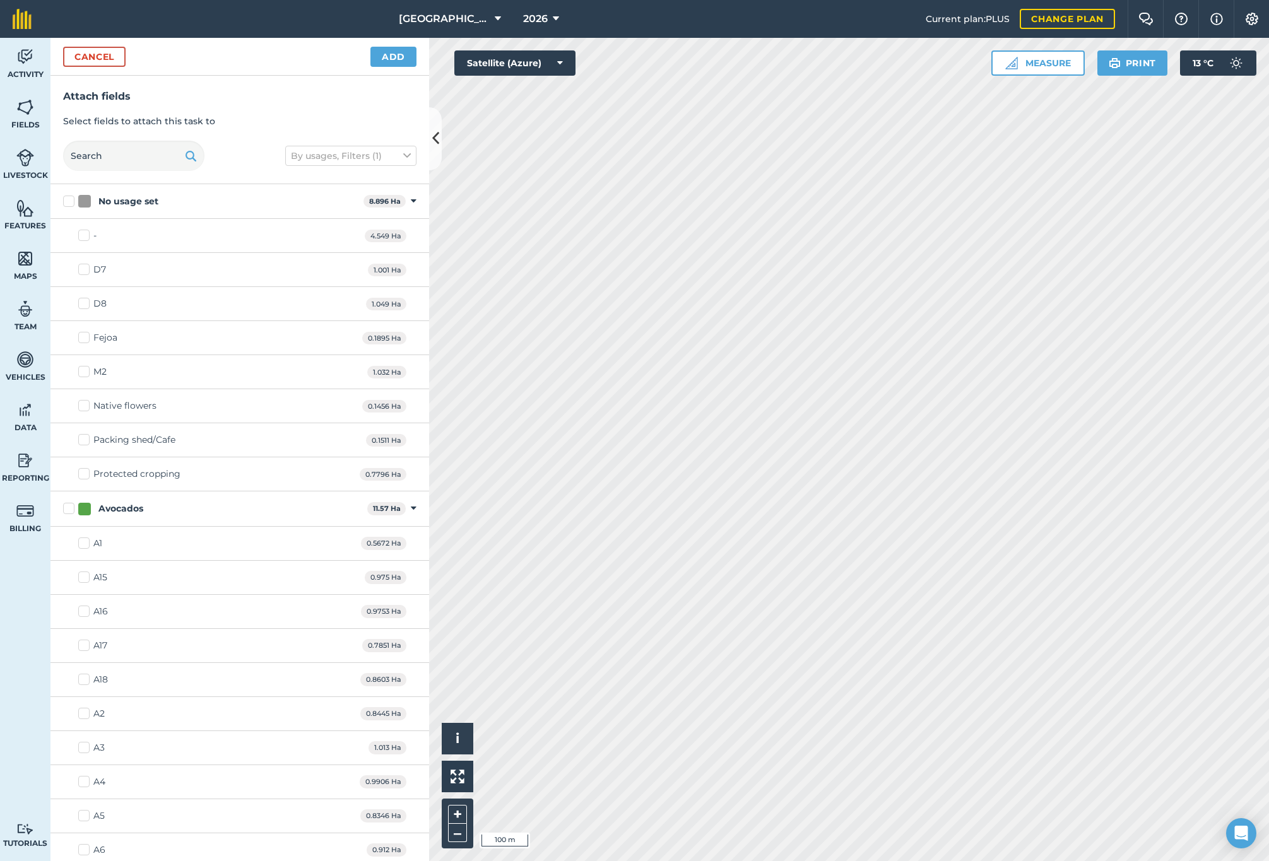
click at [71, 507] on label "Avocados" at bounding box center [212, 508] width 299 height 13
click at [71, 507] on input "Avocados" at bounding box center [67, 506] width 8 height 8
click at [399, 54] on button "Add" at bounding box center [393, 57] width 46 height 20
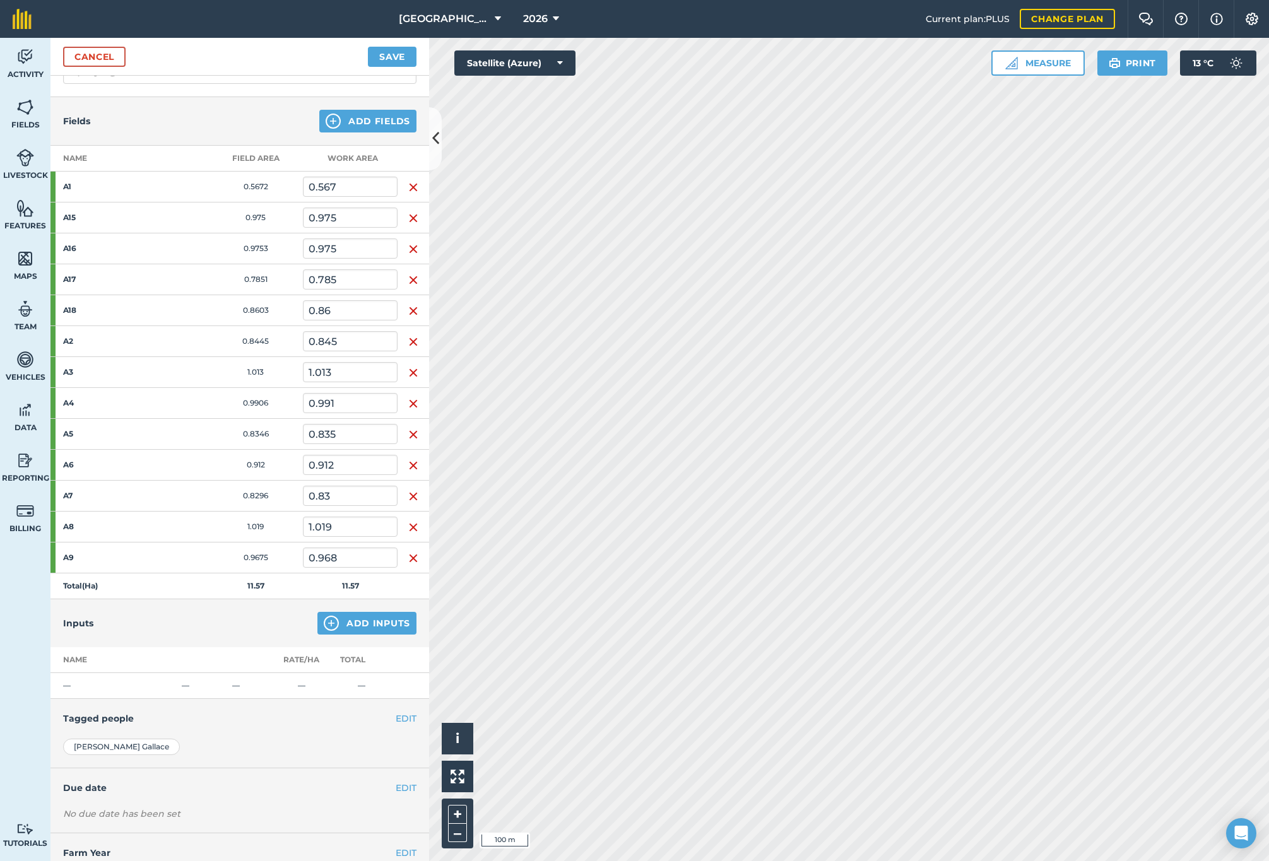
scroll to position [114, 0]
click at [355, 620] on button "Add Inputs" at bounding box center [366, 621] width 99 height 23
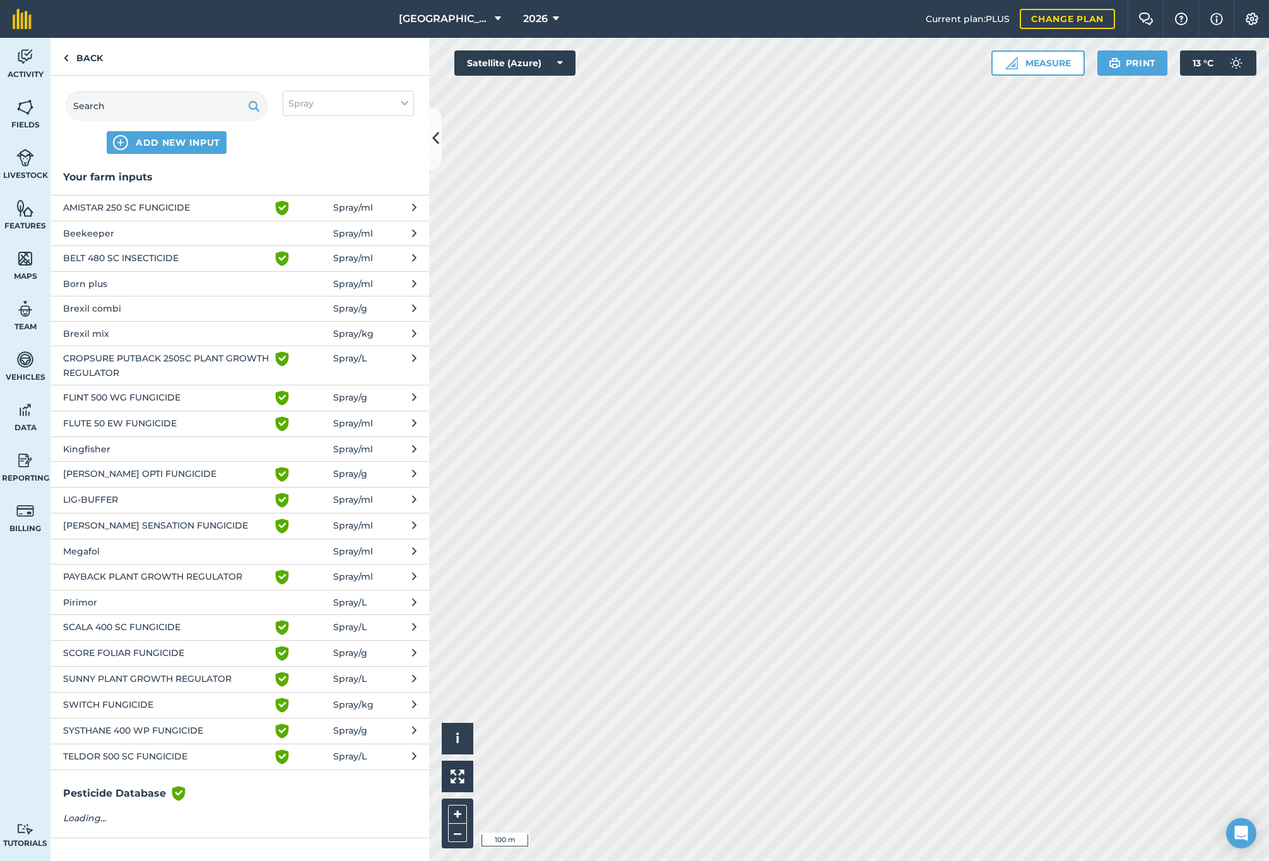
click at [127, 309] on span "Brexil combi" at bounding box center [166, 309] width 206 height 14
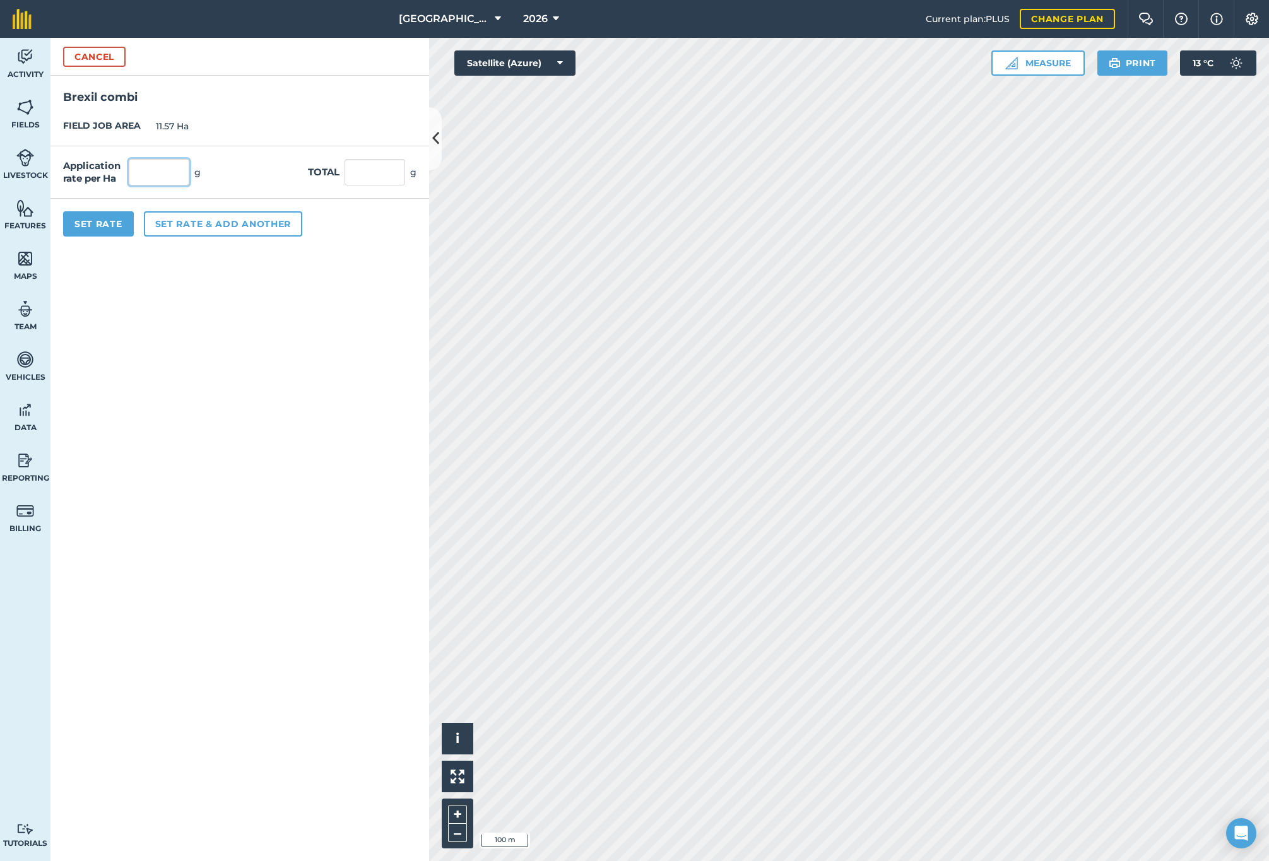
click at [164, 174] on input "text" at bounding box center [159, 172] width 61 height 27
click at [197, 223] on button "Set rate & add another" at bounding box center [223, 223] width 158 height 25
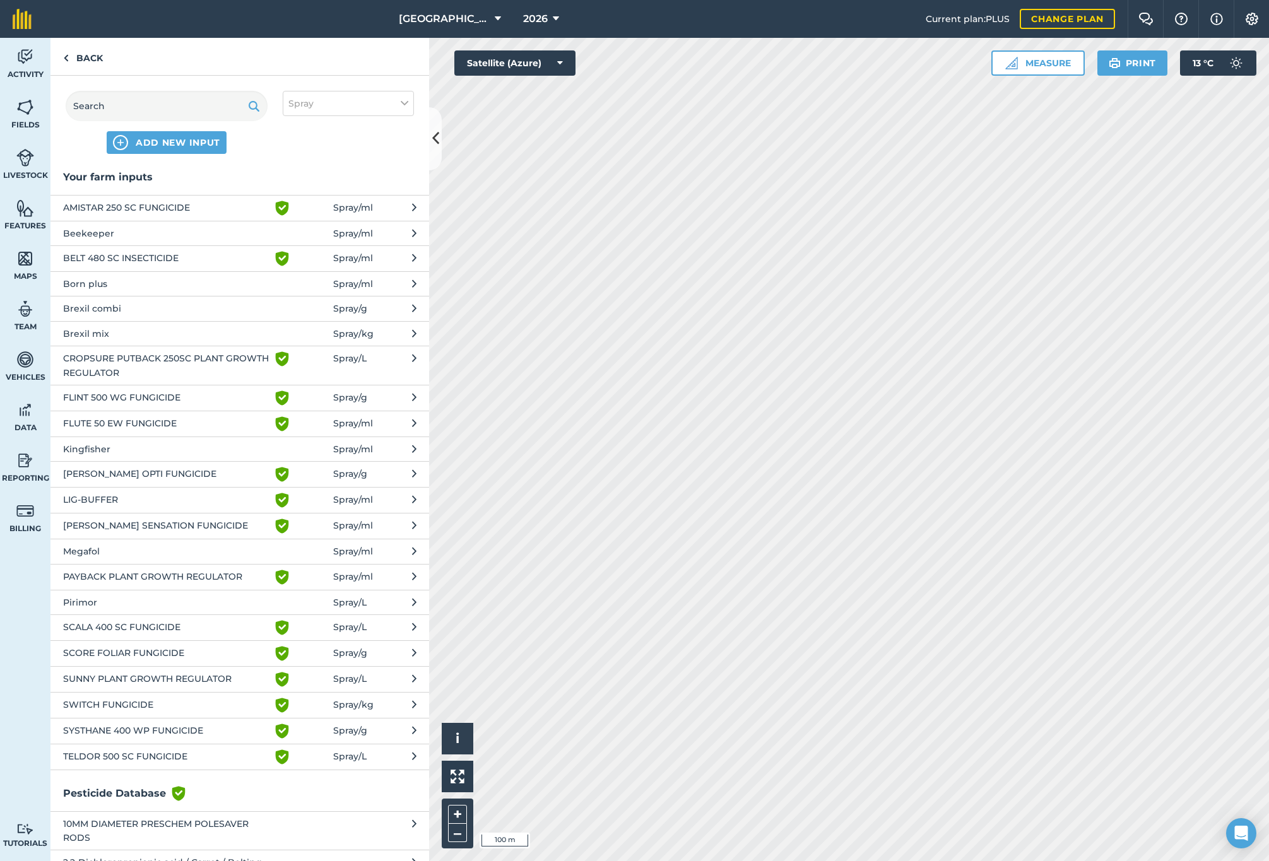
click at [86, 647] on span "SCORE FOLIAR FUNGICIDE" at bounding box center [166, 653] width 206 height 15
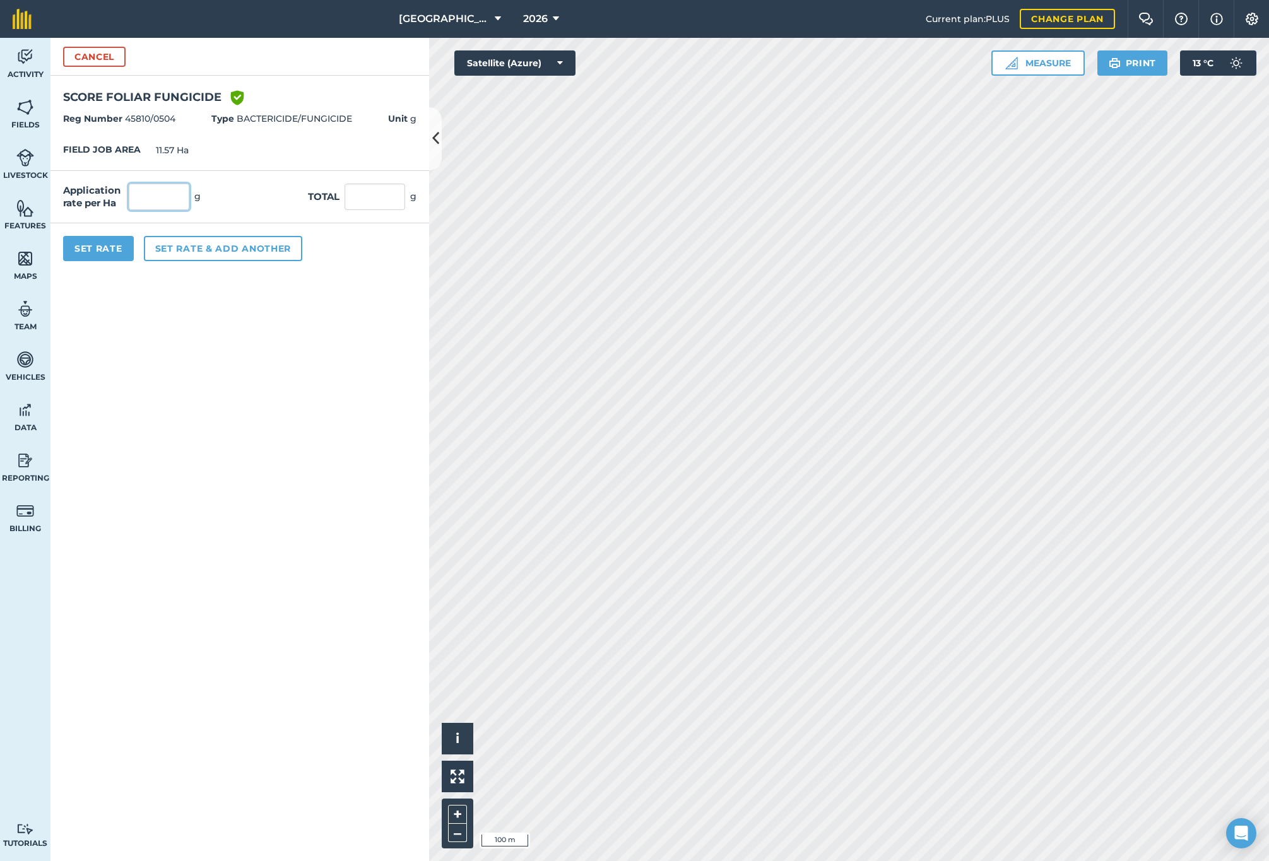
click at [149, 194] on input "text" at bounding box center [159, 197] width 61 height 27
click at [186, 401] on form "Cancel SCORE FOLIAR FUNGICIDE Green shield with white tick Reg Number 45810/050…" at bounding box center [239, 450] width 379 height 824
click at [100, 249] on button "Set Rate" at bounding box center [98, 248] width 71 height 25
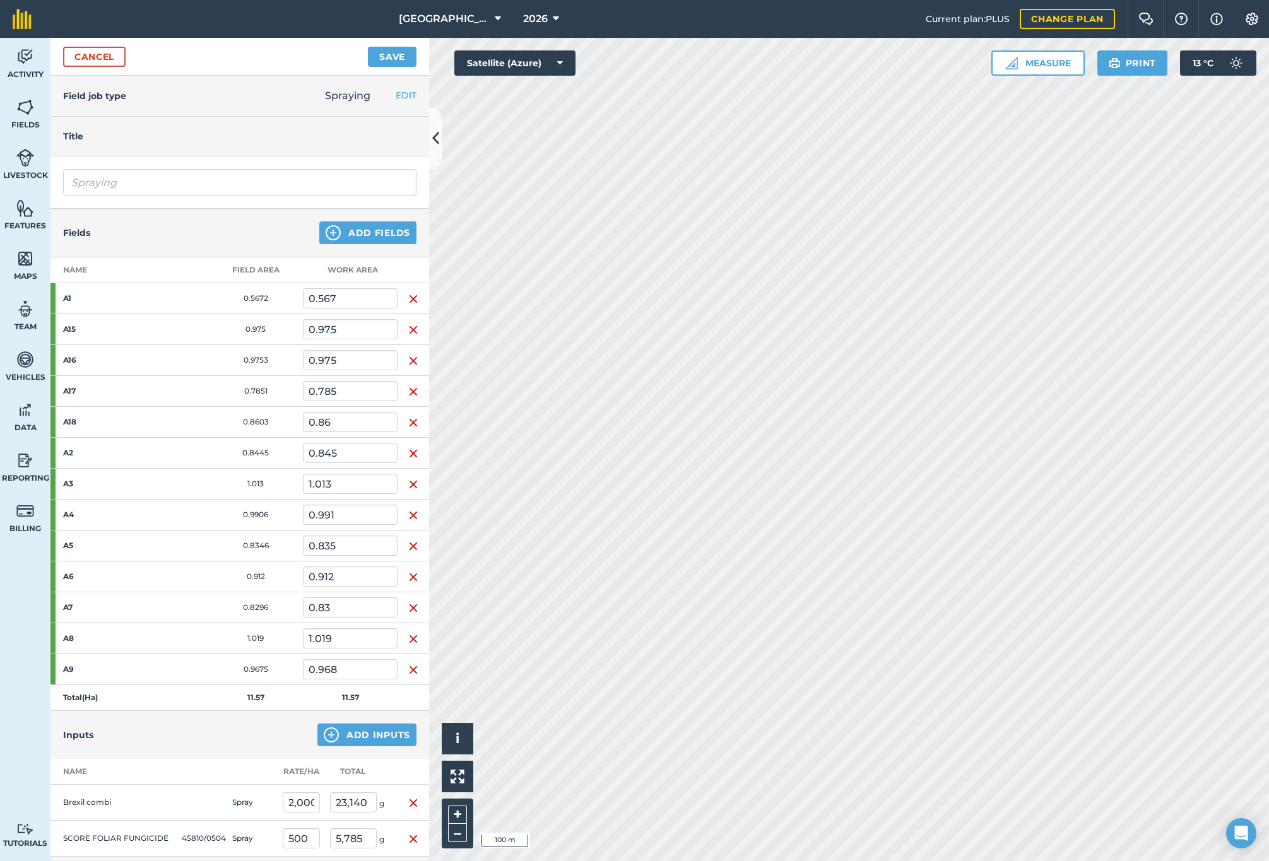
scroll to position [0, 0]
click at [404, 58] on button "Save" at bounding box center [392, 57] width 49 height 20
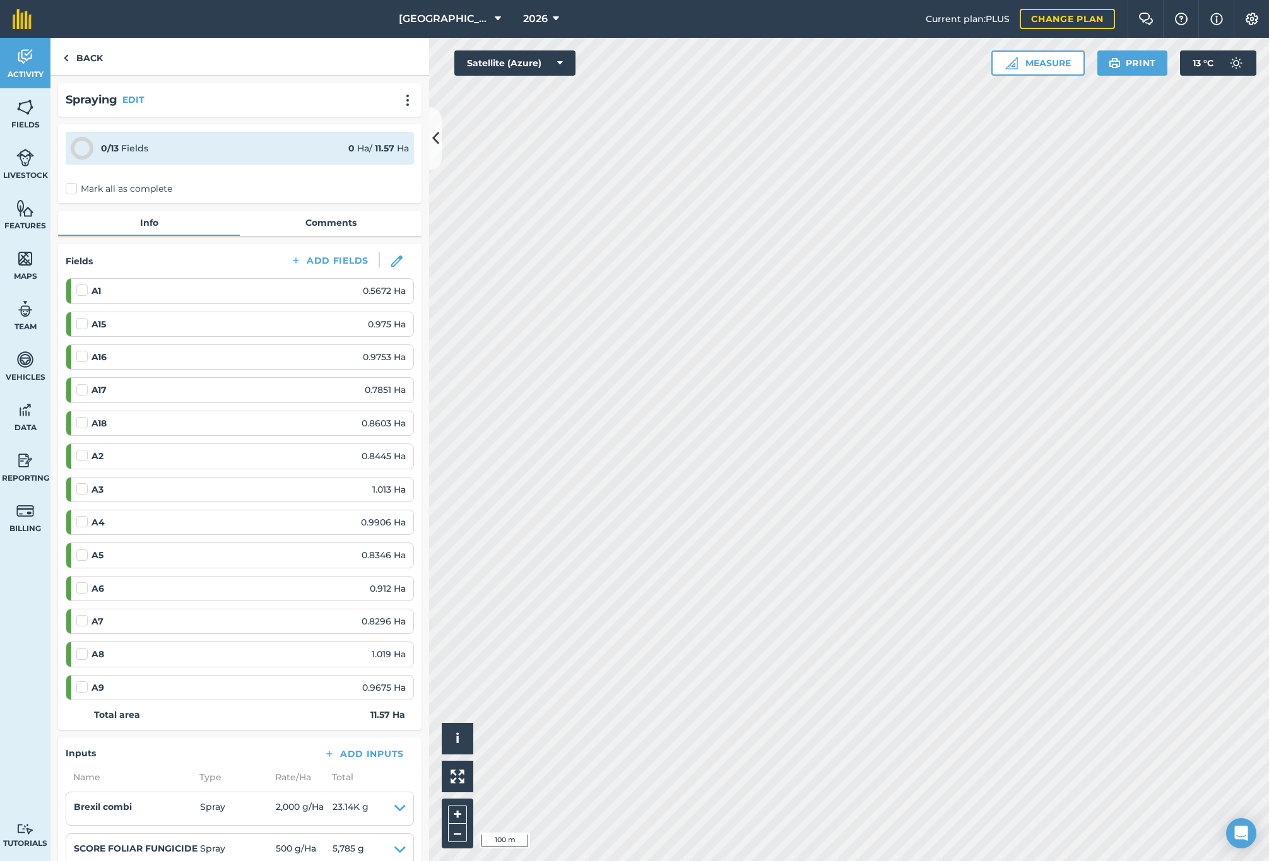
click at [27, 59] on img at bounding box center [25, 56] width 18 height 19
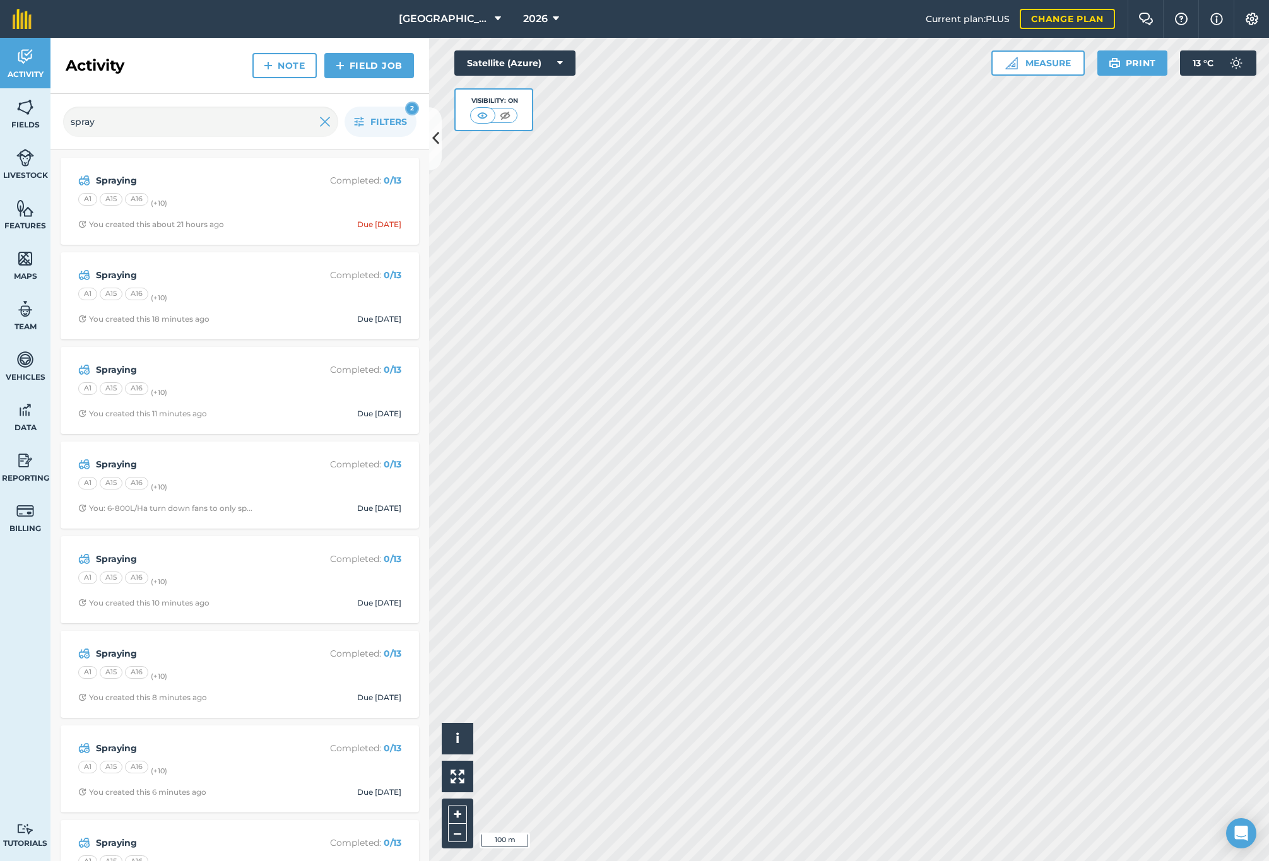
click at [301, 180] on p "Completed : 0 / 13" at bounding box center [351, 181] width 100 height 14
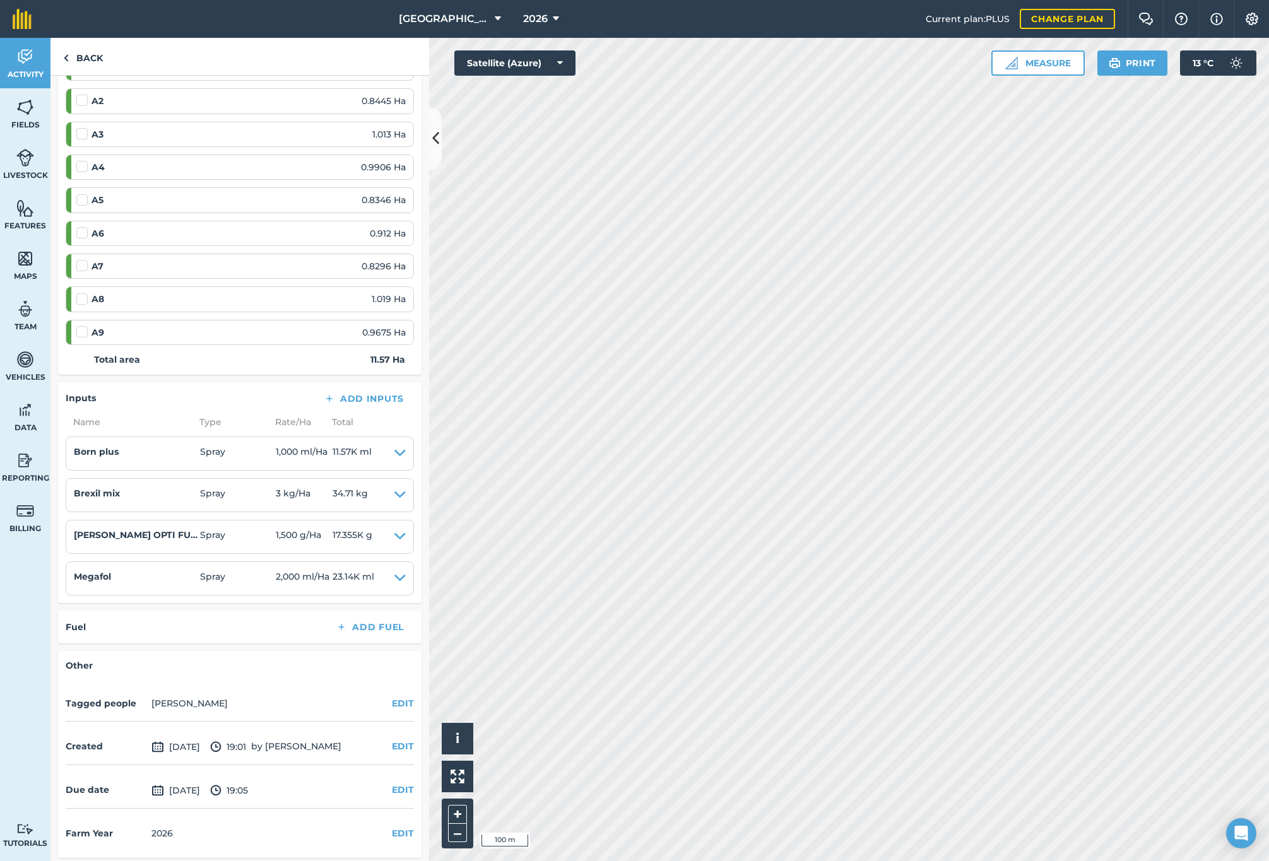
scroll to position [355, 0]
click at [69, 57] on link "Back" at bounding box center [82, 56] width 65 height 37
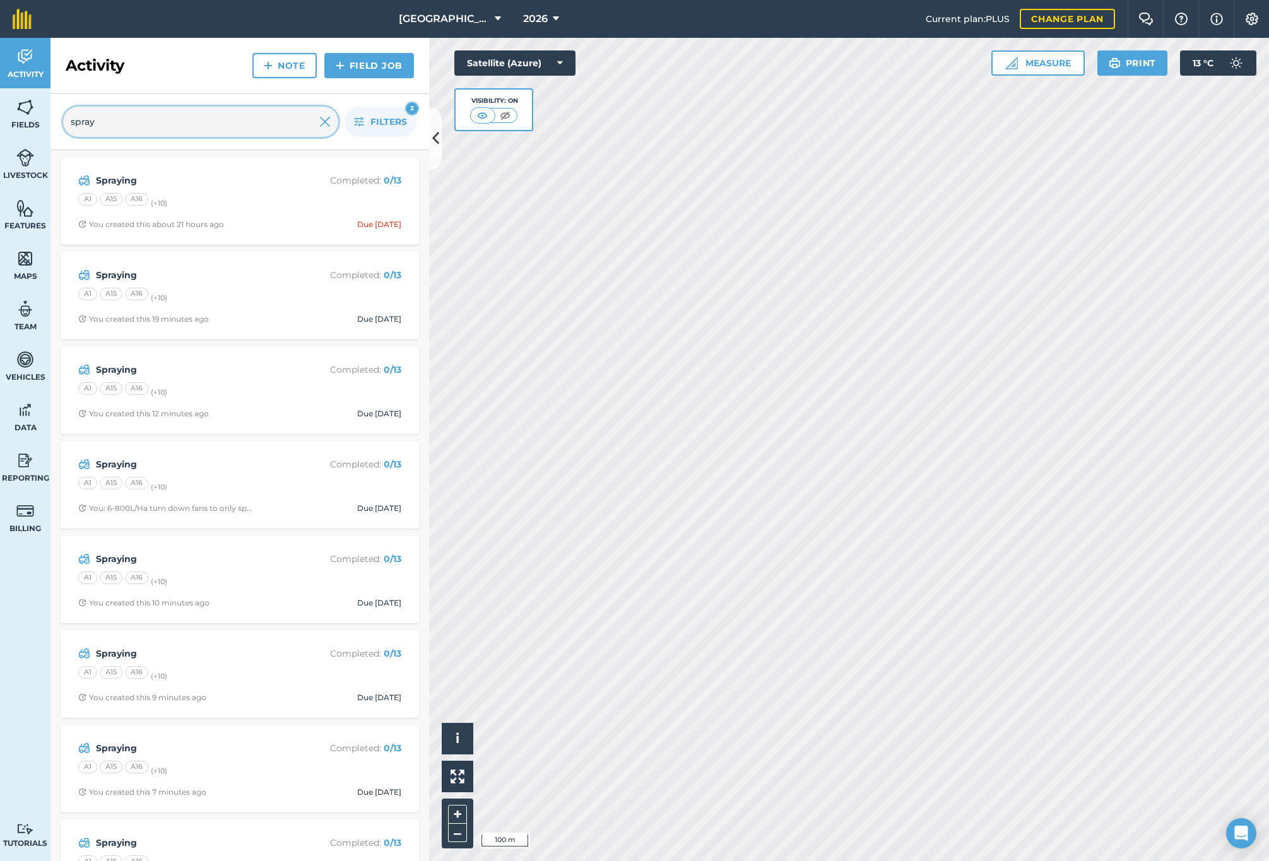
click at [332, 121] on input "spray" at bounding box center [200, 122] width 275 height 30
click at [322, 122] on img at bounding box center [324, 121] width 11 height 15
click at [224, 121] on input "text" at bounding box center [200, 122] width 275 height 30
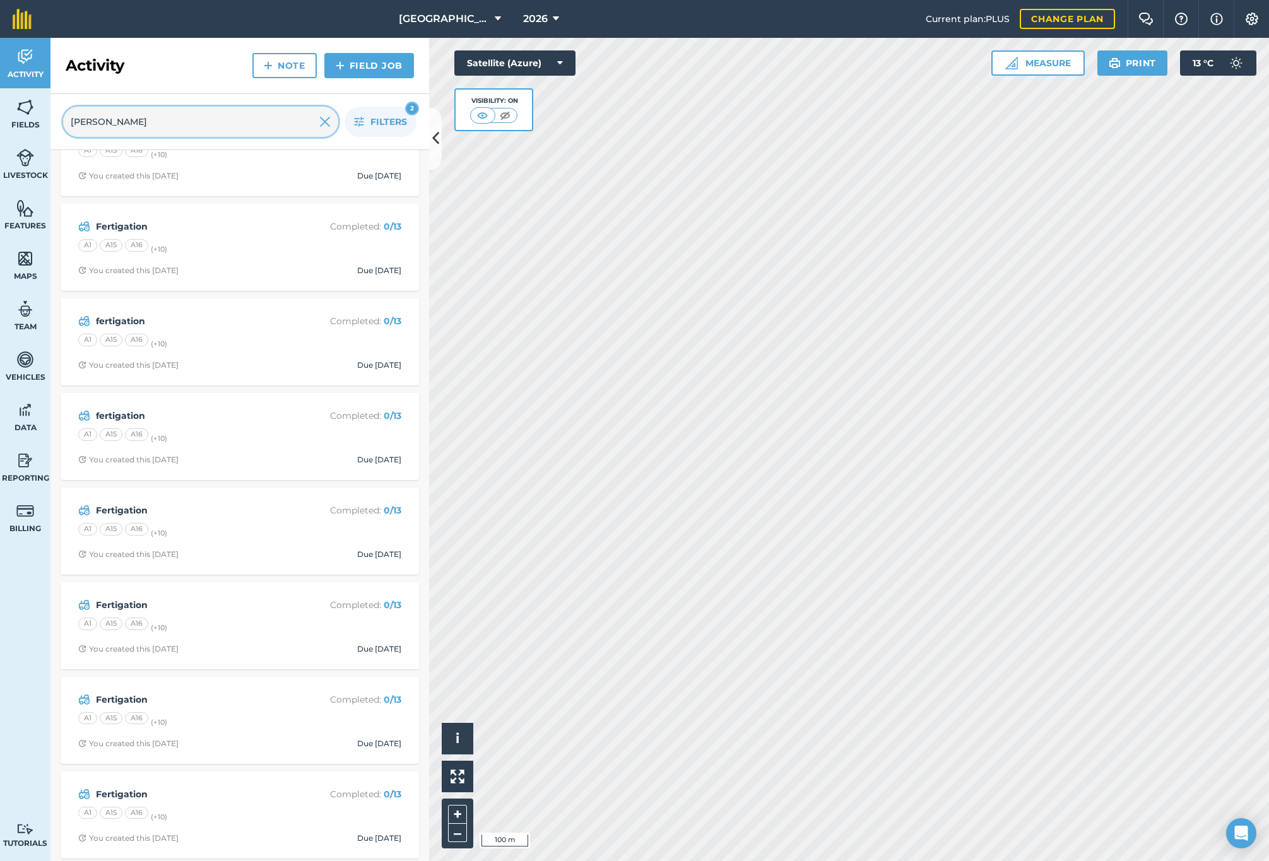
scroll to position [143, 0]
click at [244, 714] on div "A1 A15 A16 (+ 10 )" at bounding box center [239, 721] width 323 height 16
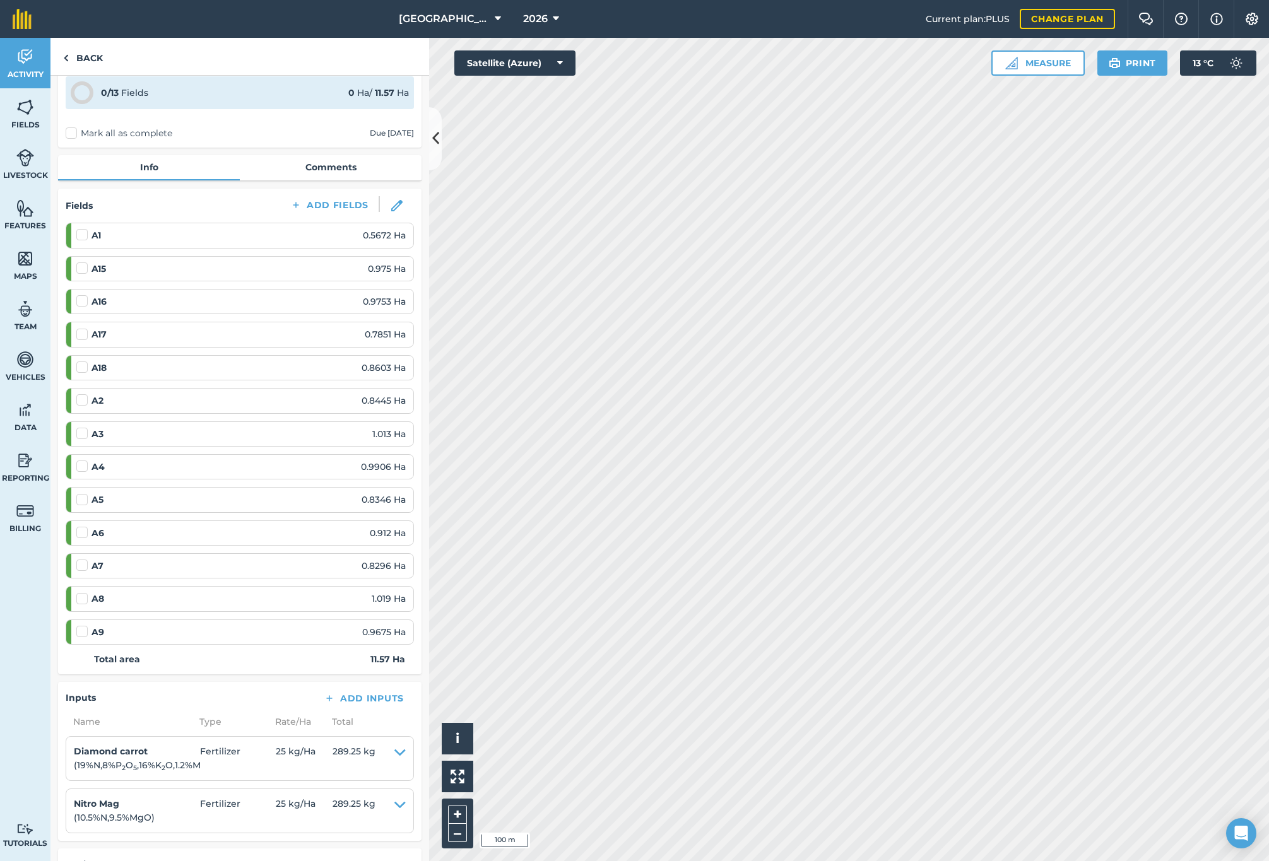
scroll to position [64, 0]
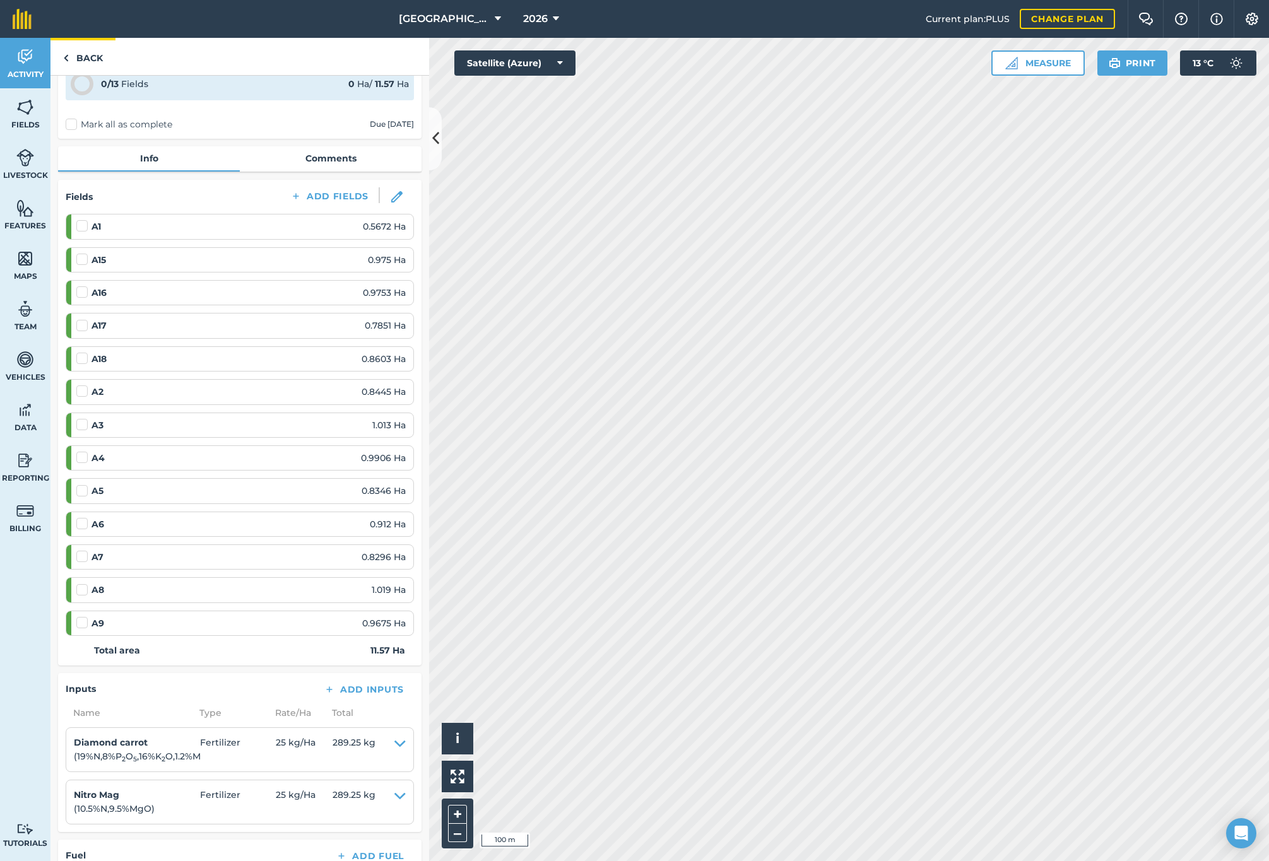
click at [70, 54] on link "Back" at bounding box center [82, 56] width 65 height 37
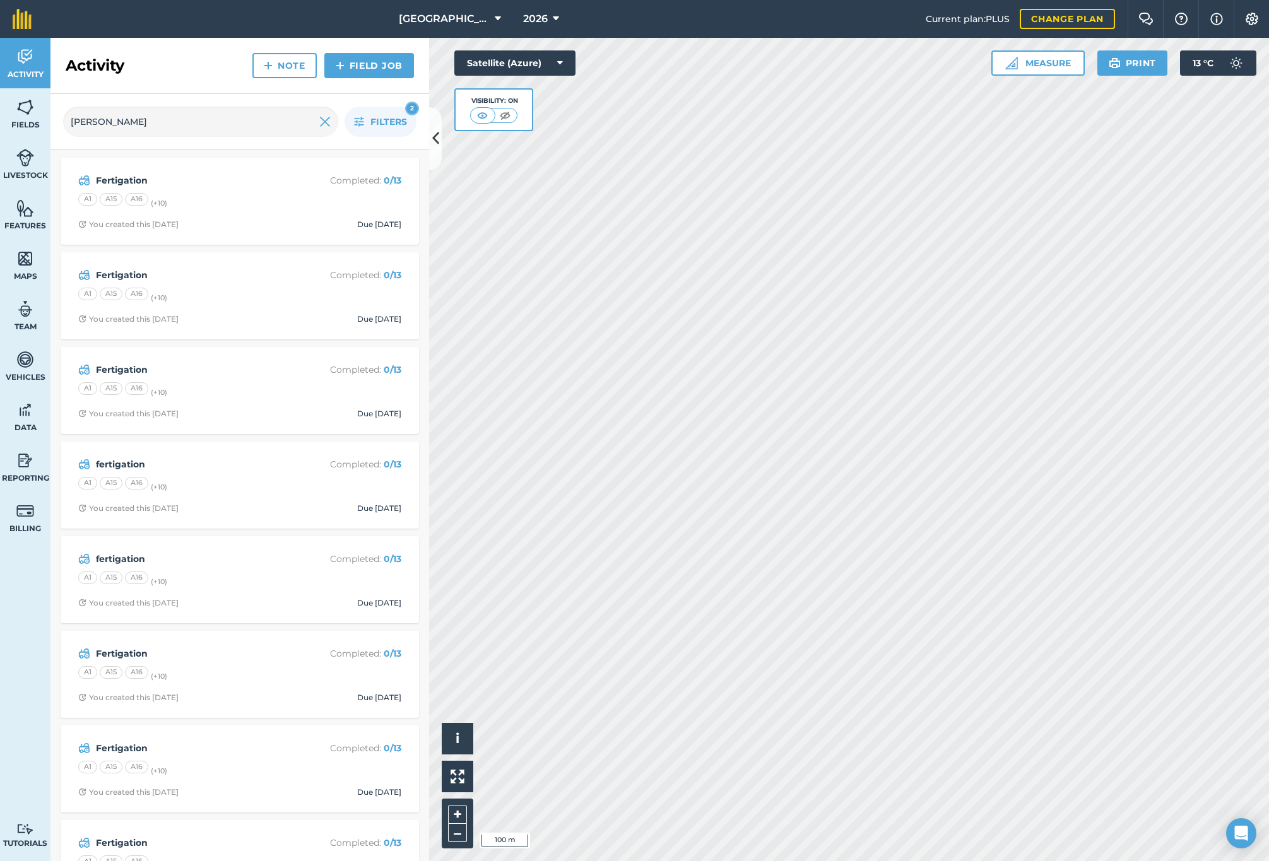
click at [353, 65] on link "Field Job" at bounding box center [369, 65] width 90 height 25
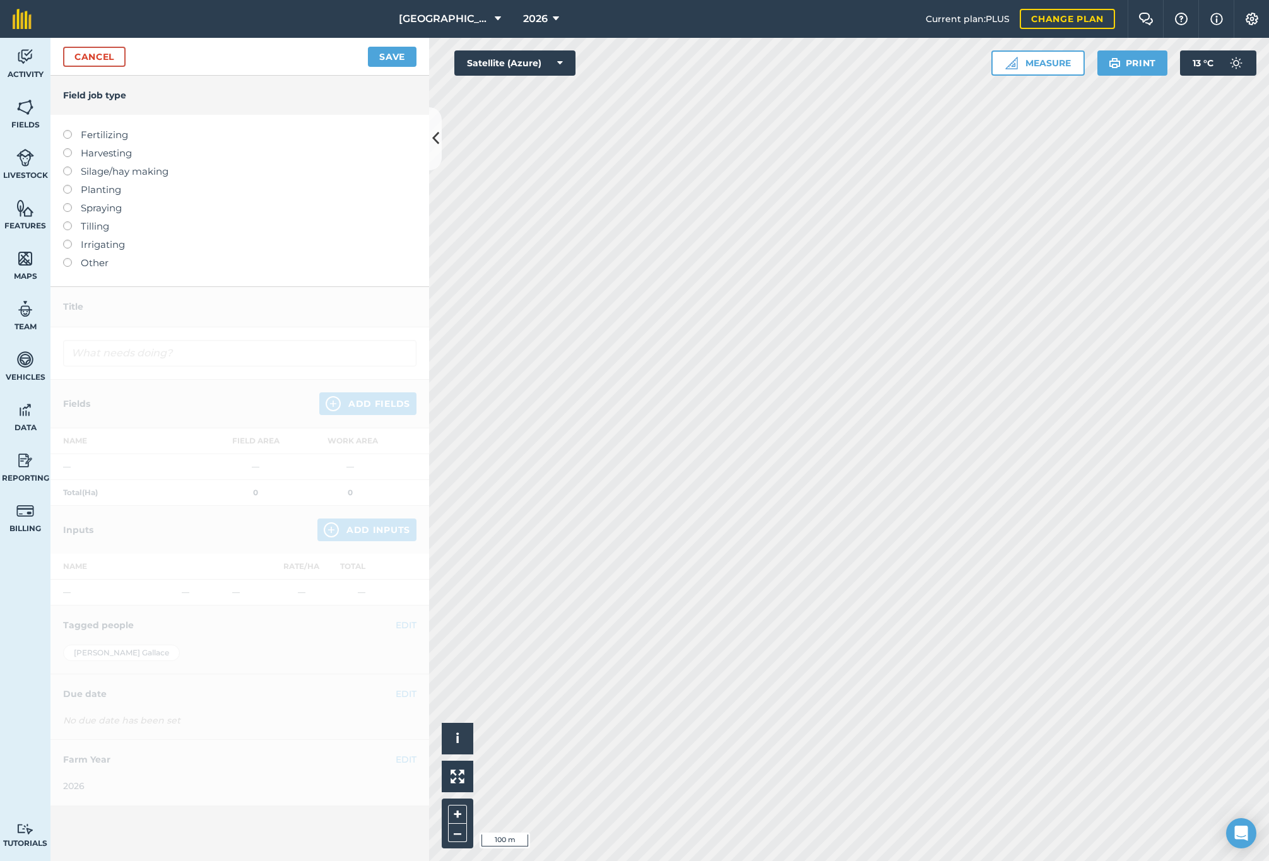
click at [76, 134] on label "Fertilizing" at bounding box center [239, 134] width 353 height 15
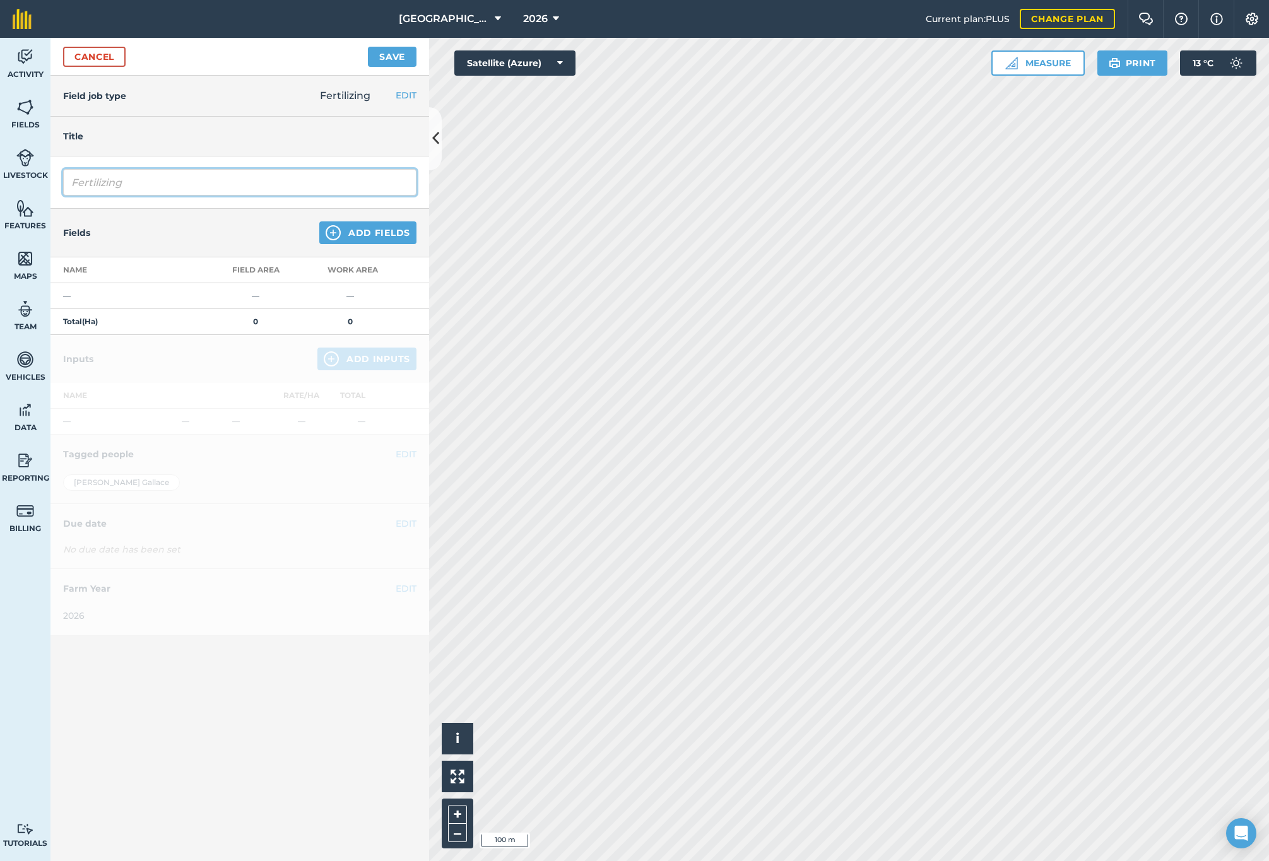
click at [90, 179] on input "Fertilizing" at bounding box center [239, 182] width 353 height 27
click at [409, 95] on button "EDIT" at bounding box center [406, 95] width 21 height 14
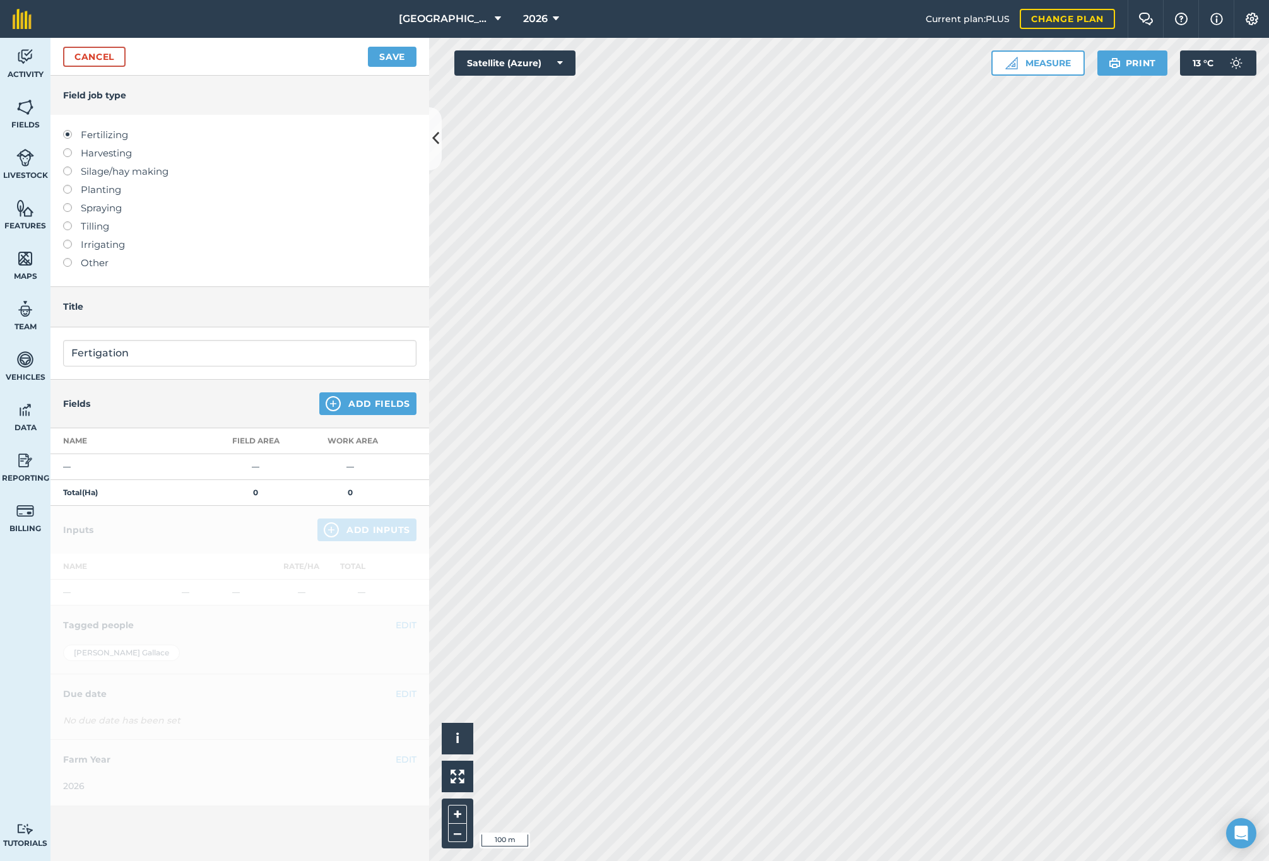
click at [88, 263] on label "Other" at bounding box center [239, 263] width 353 height 15
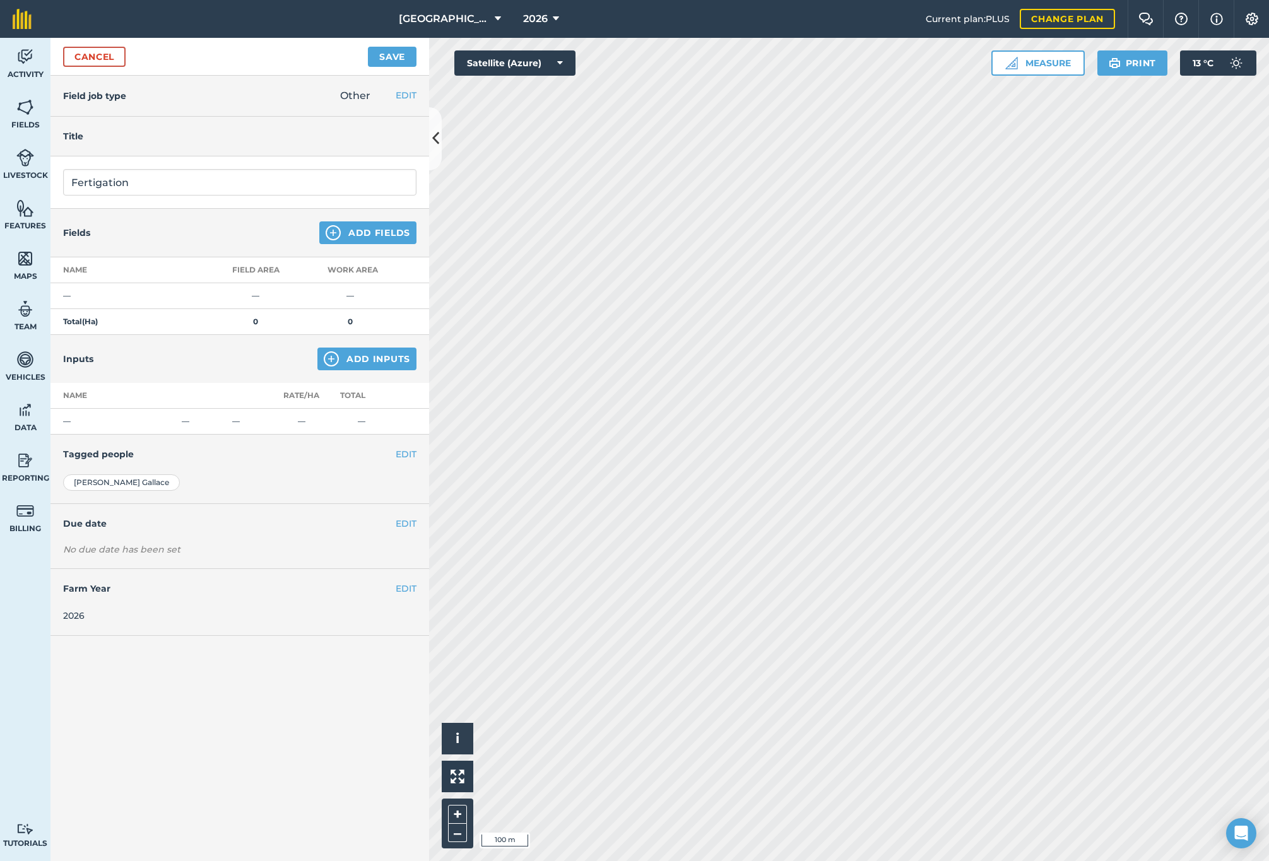
click at [361, 237] on button "Add Fields" at bounding box center [367, 233] width 97 height 23
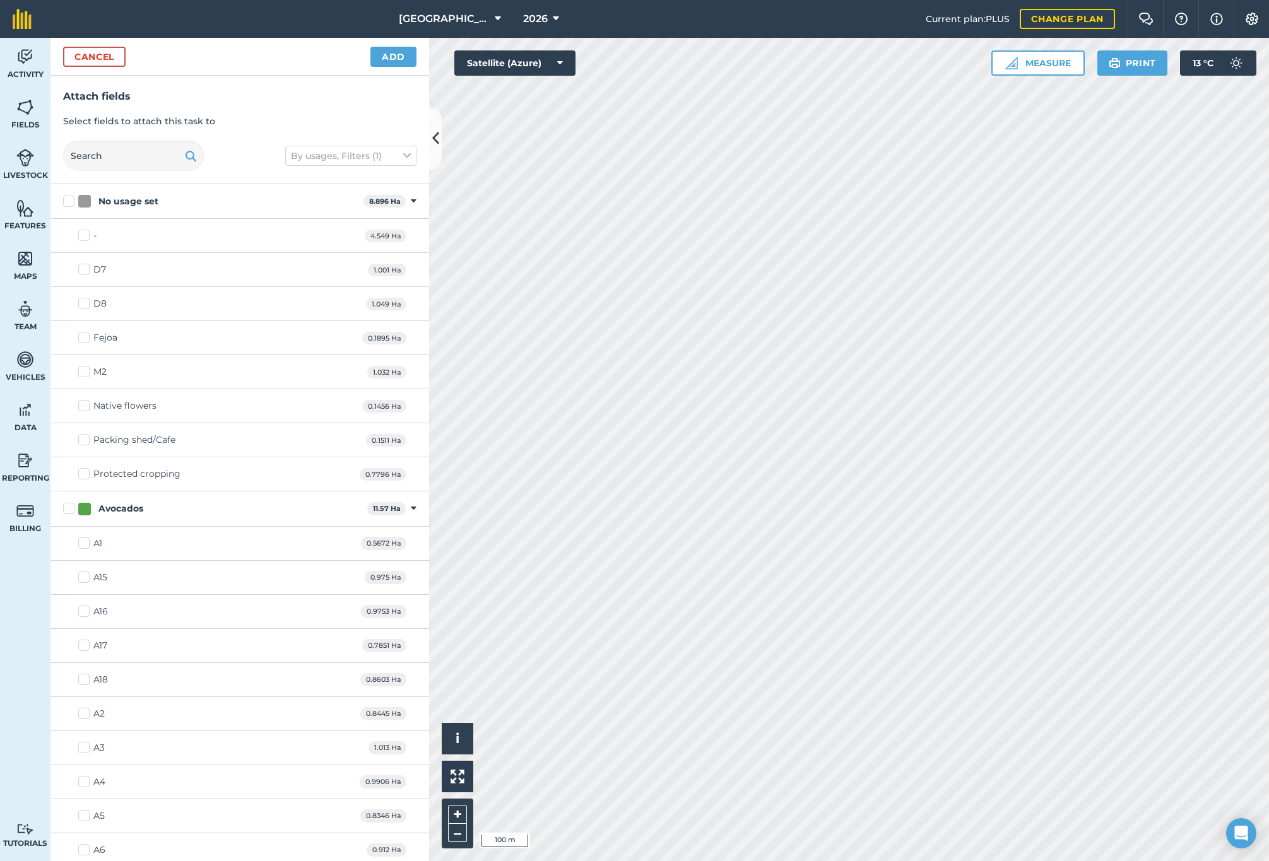
click at [73, 507] on label "Avocados" at bounding box center [212, 508] width 299 height 13
click at [71, 507] on input "Avocados" at bounding box center [67, 506] width 8 height 8
click at [390, 56] on button "Add" at bounding box center [393, 57] width 46 height 20
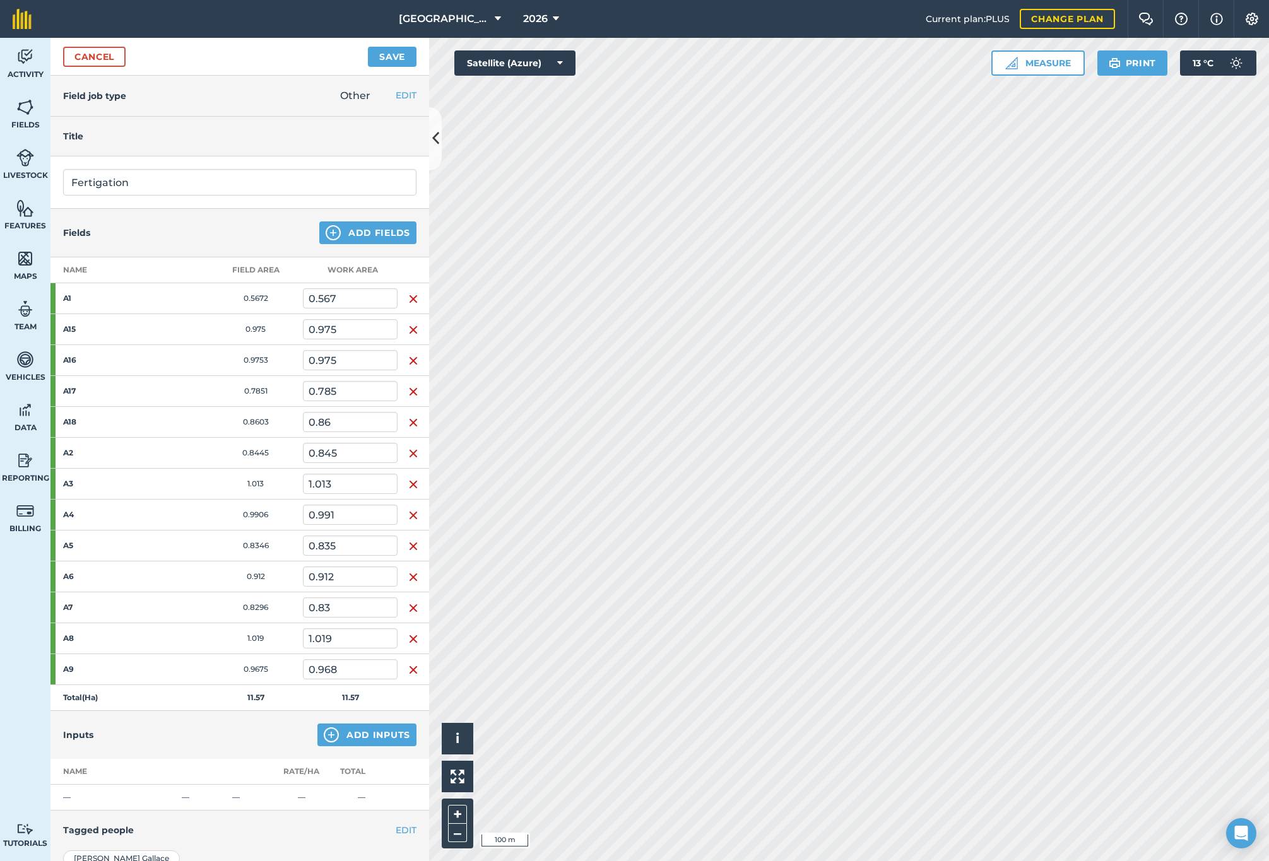
click at [372, 735] on button "Add Inputs" at bounding box center [366, 735] width 99 height 23
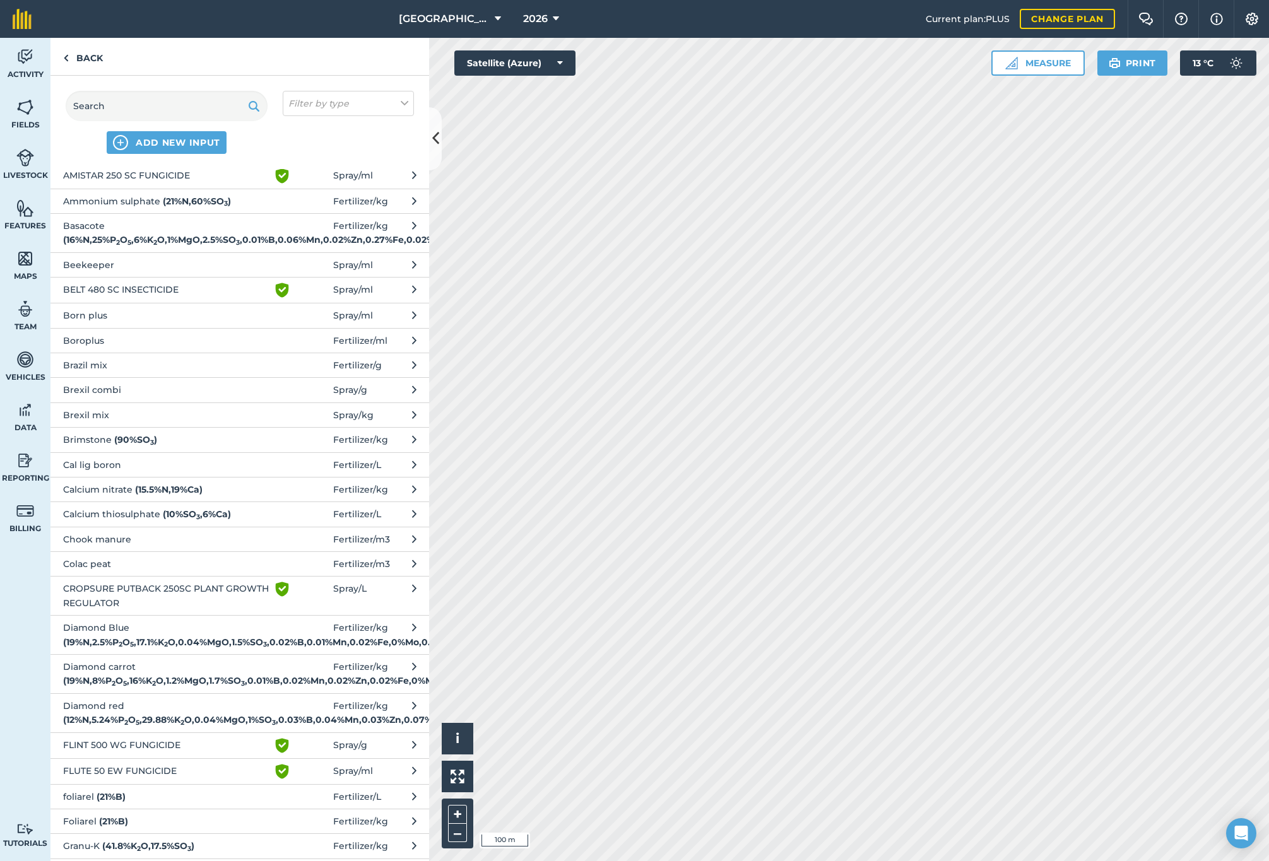
scroll to position [59, 0]
click at [158, 685] on strong "( 19 % N , 8 % P 2 O 5 , 16 % K 2 O , 1.2 % MgO , 1.7 % SO 3 , 0.01 % B , 0.02 …" at bounding box center [273, 679] width 420 height 11
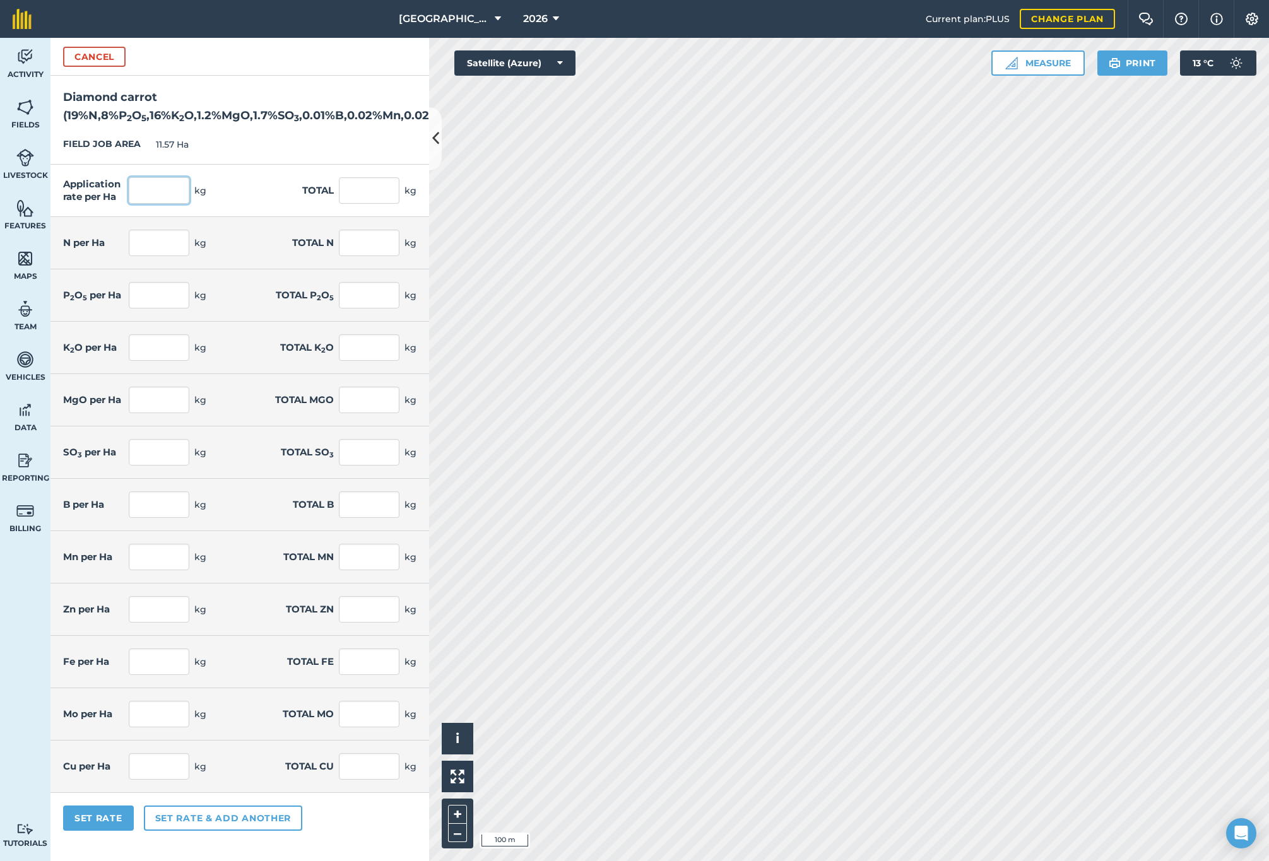
click at [163, 204] on input "text" at bounding box center [159, 190] width 61 height 27
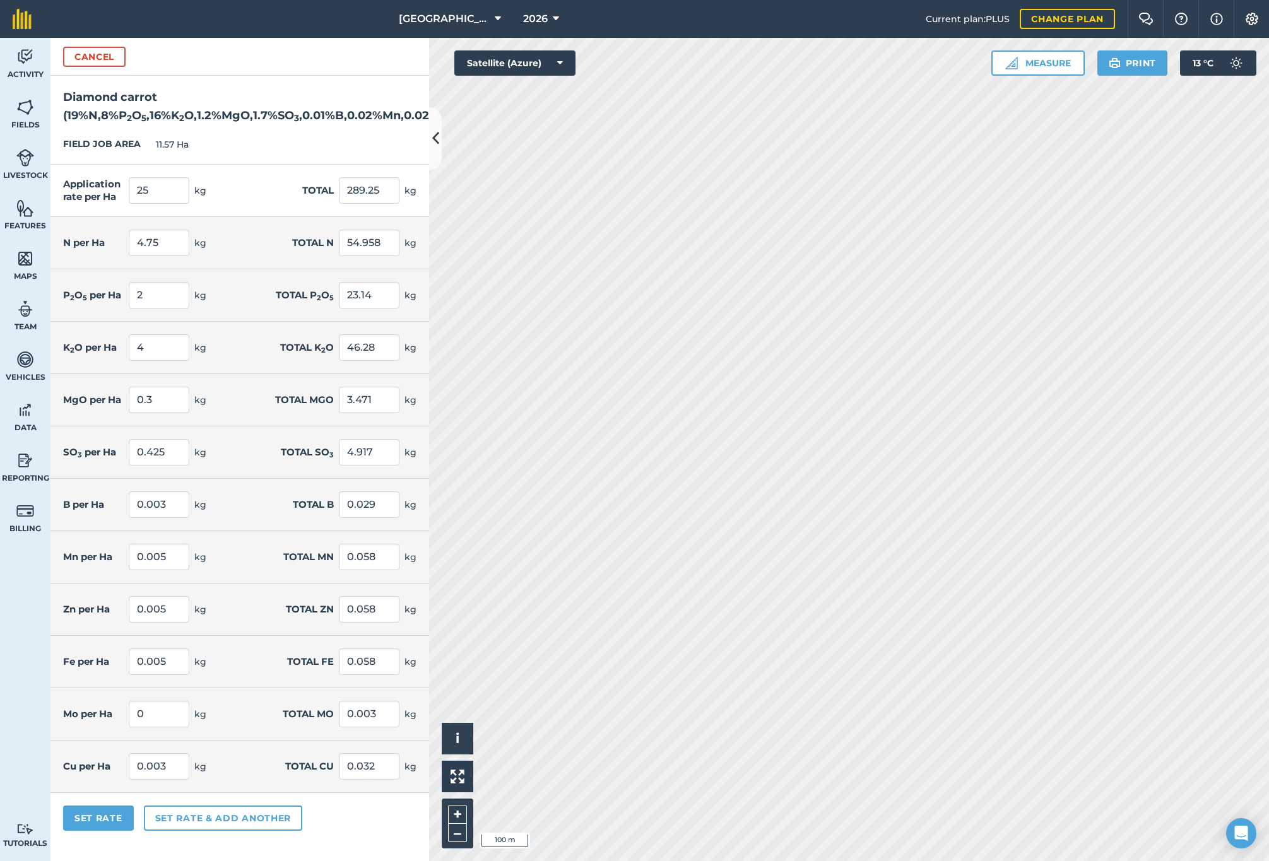
click at [170, 831] on button "Set rate & add another" at bounding box center [223, 818] width 158 height 25
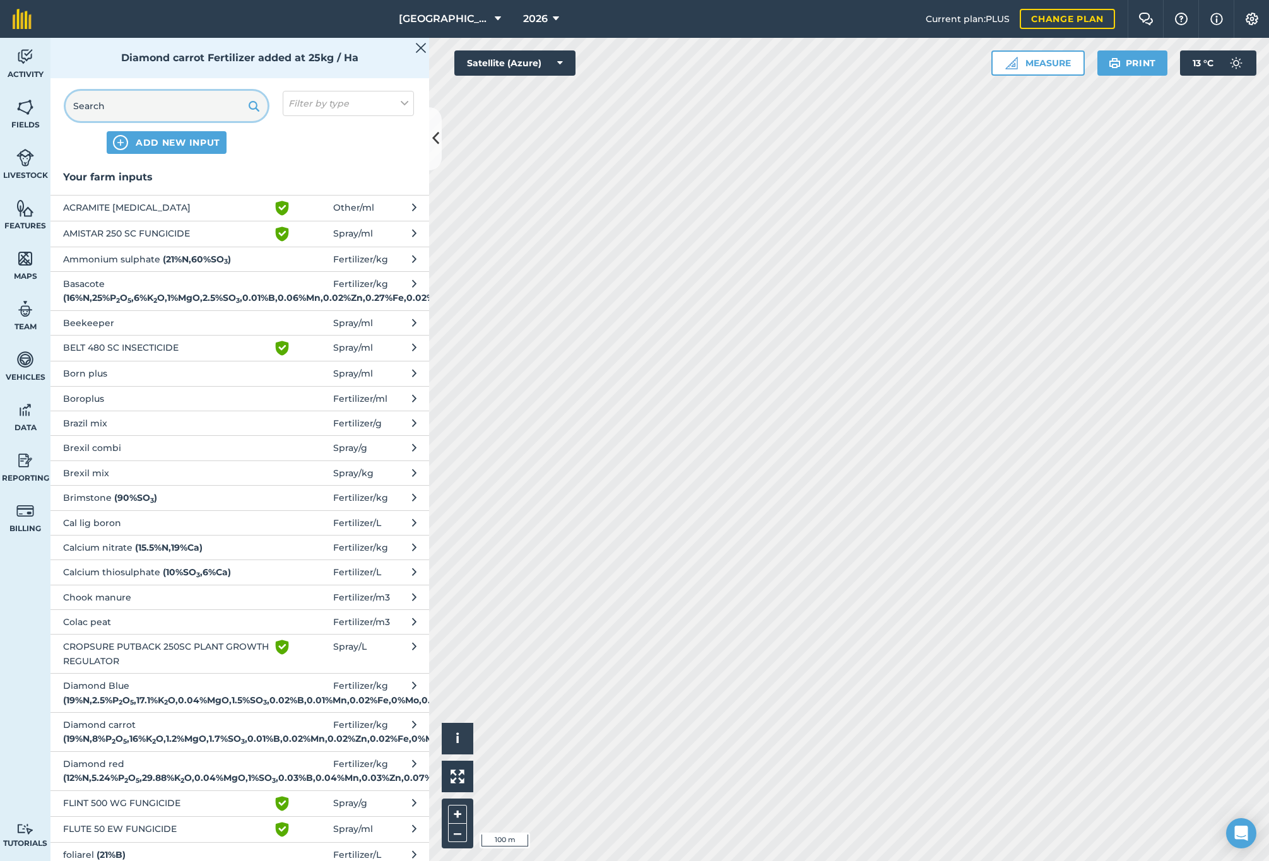
click at [144, 108] on input "text" at bounding box center [167, 106] width 202 height 30
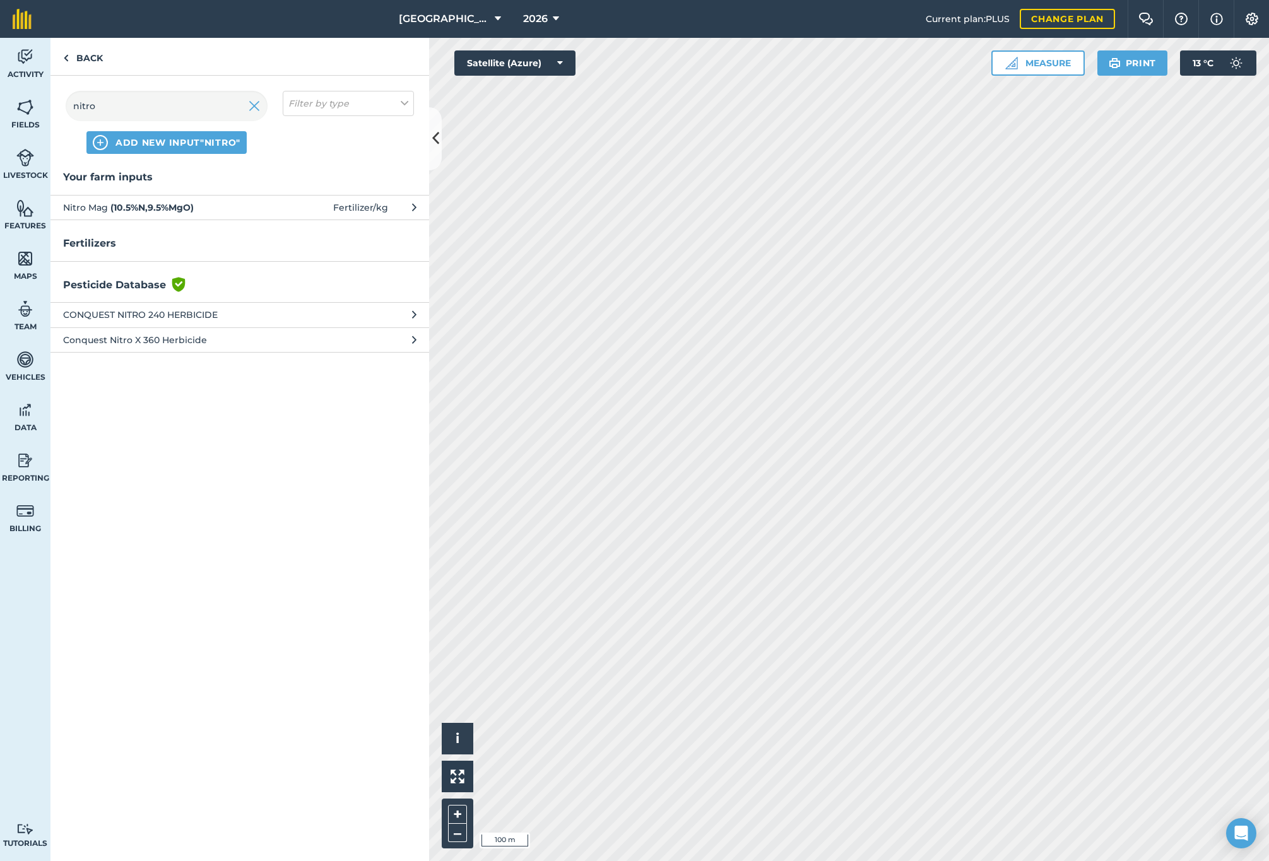
click at [96, 208] on span "Nitro Mag ( 10.5 % N , 9.5 % MgO )" at bounding box center [166, 208] width 206 height 14
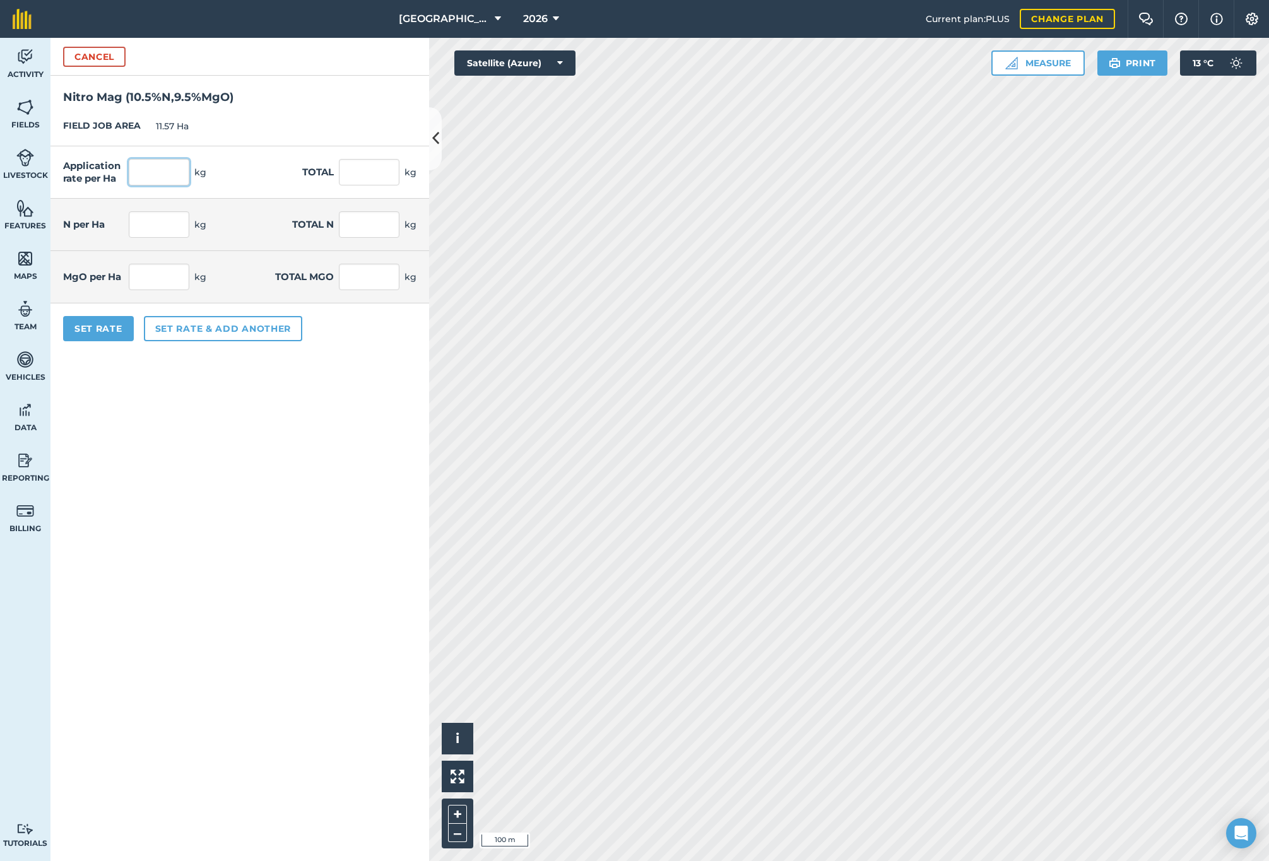
click at [147, 175] on input "text" at bounding box center [159, 172] width 61 height 27
click at [173, 333] on button "Set rate & add another" at bounding box center [223, 328] width 158 height 25
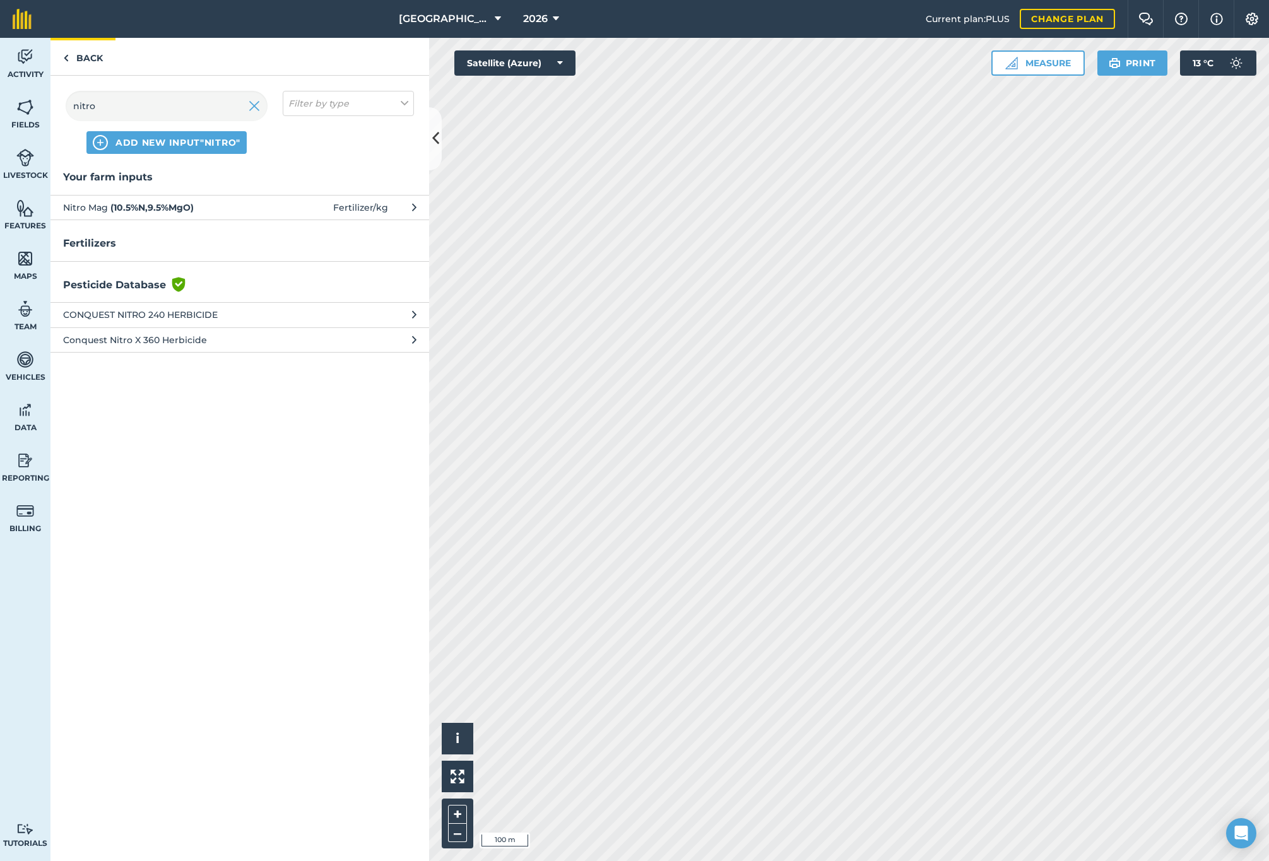
click at [85, 59] on link "Back" at bounding box center [82, 56] width 65 height 37
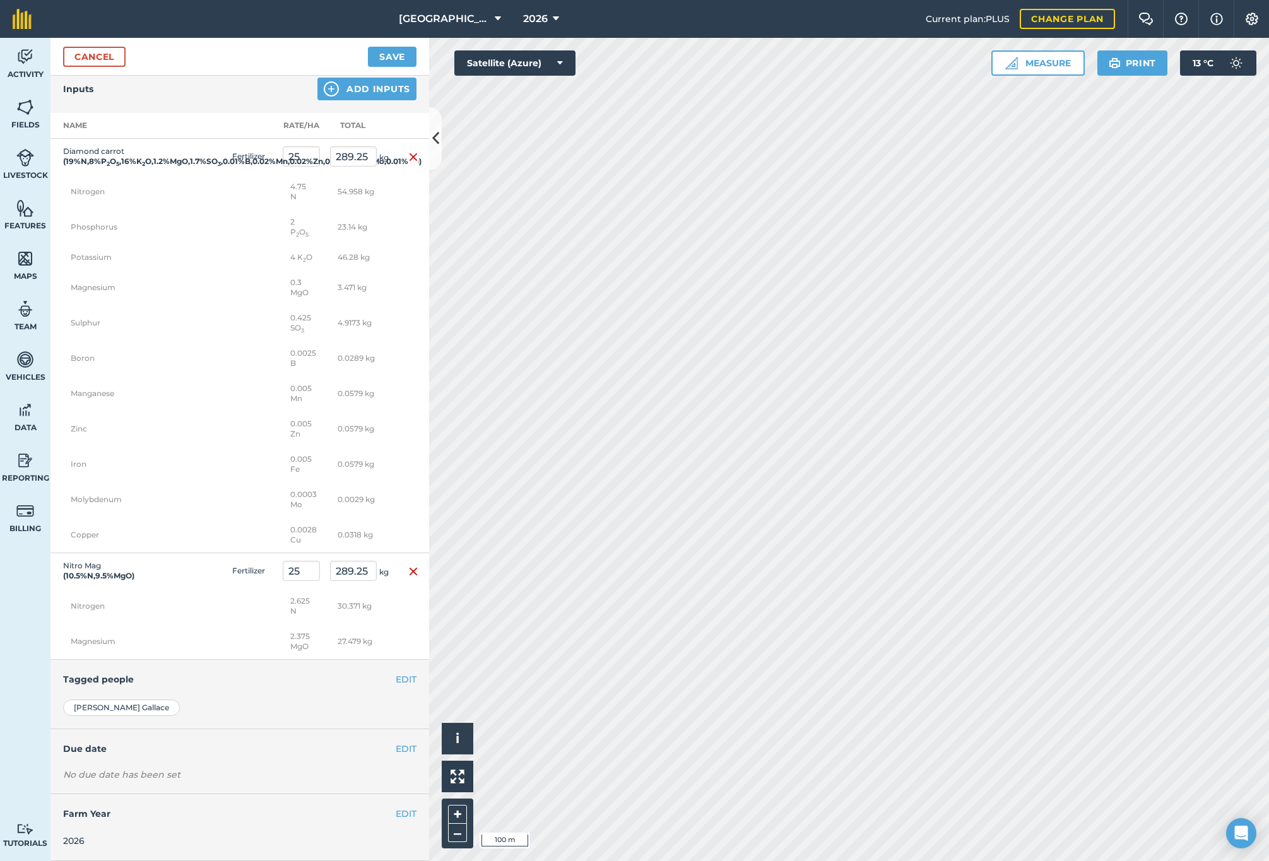
scroll to position [685, 0]
click at [401, 754] on button "EDIT" at bounding box center [406, 749] width 21 height 14
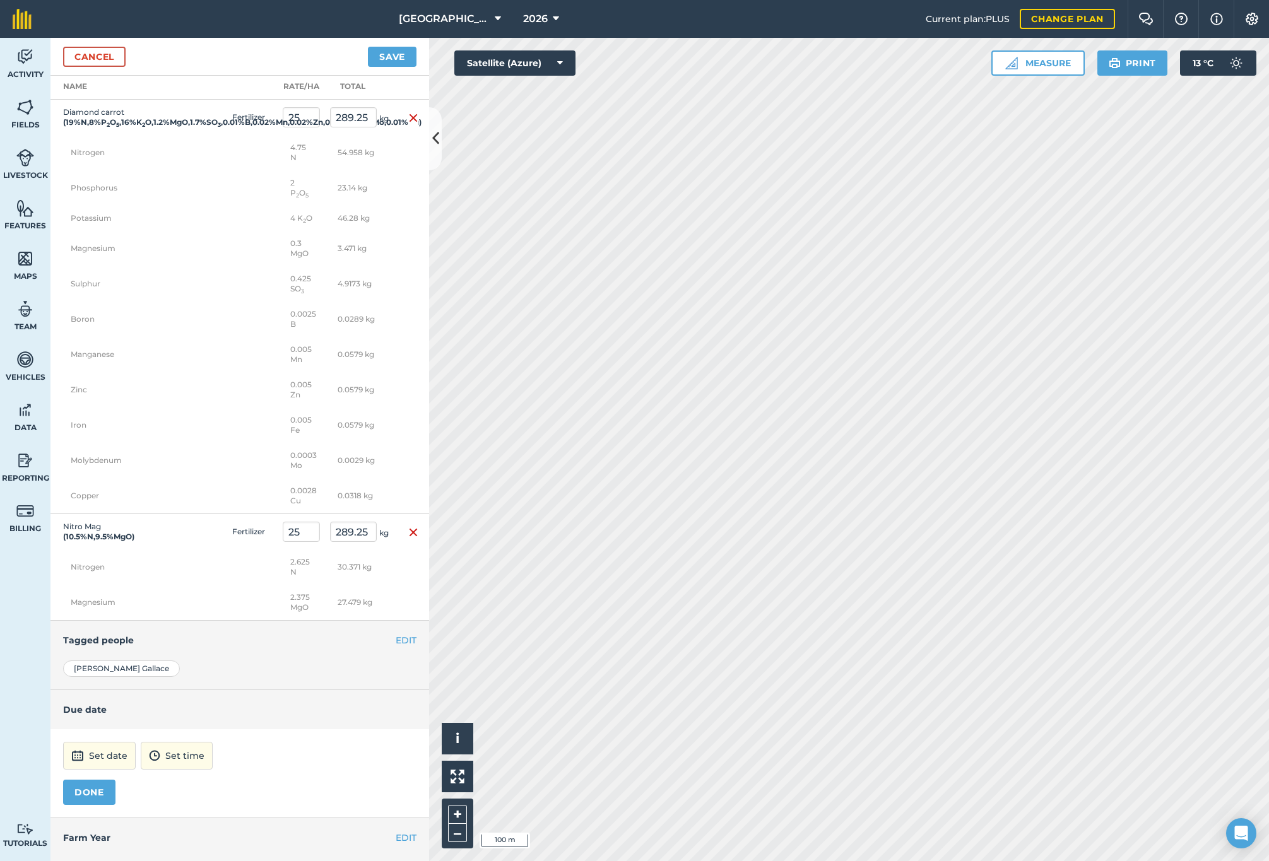
click at [102, 770] on button "Set date" at bounding box center [99, 756] width 73 height 28
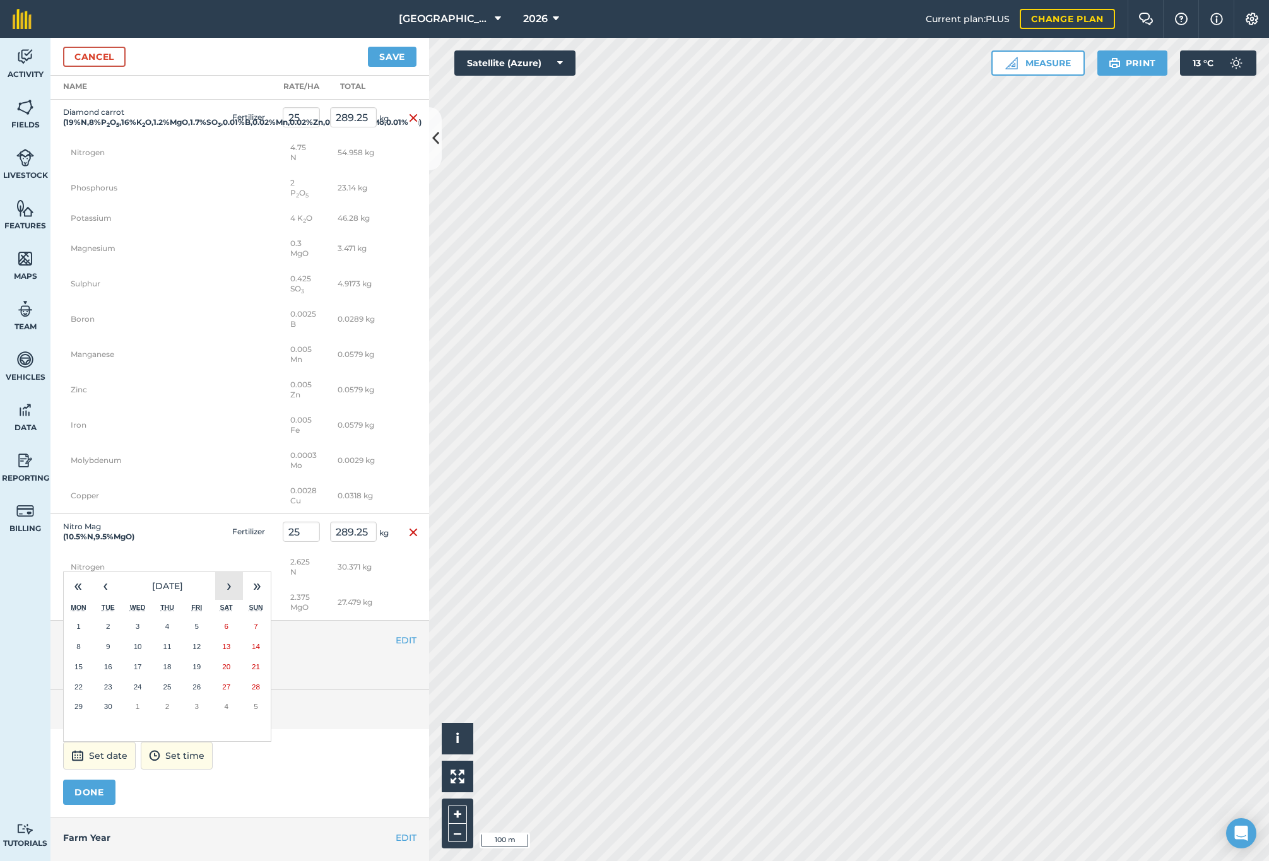
click at [224, 600] on button "›" at bounding box center [229, 586] width 28 height 28
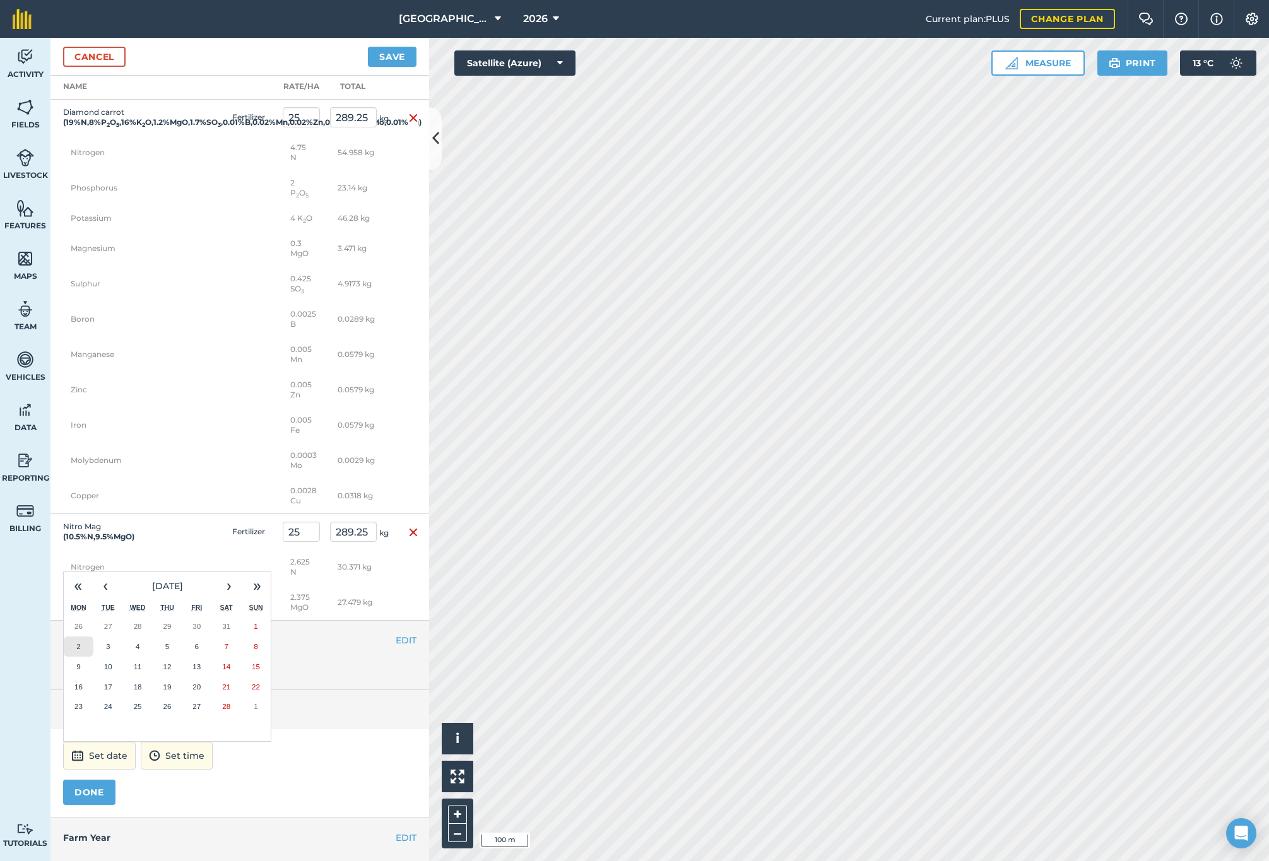
click at [80, 651] on abbr "2" at bounding box center [78, 646] width 4 height 8
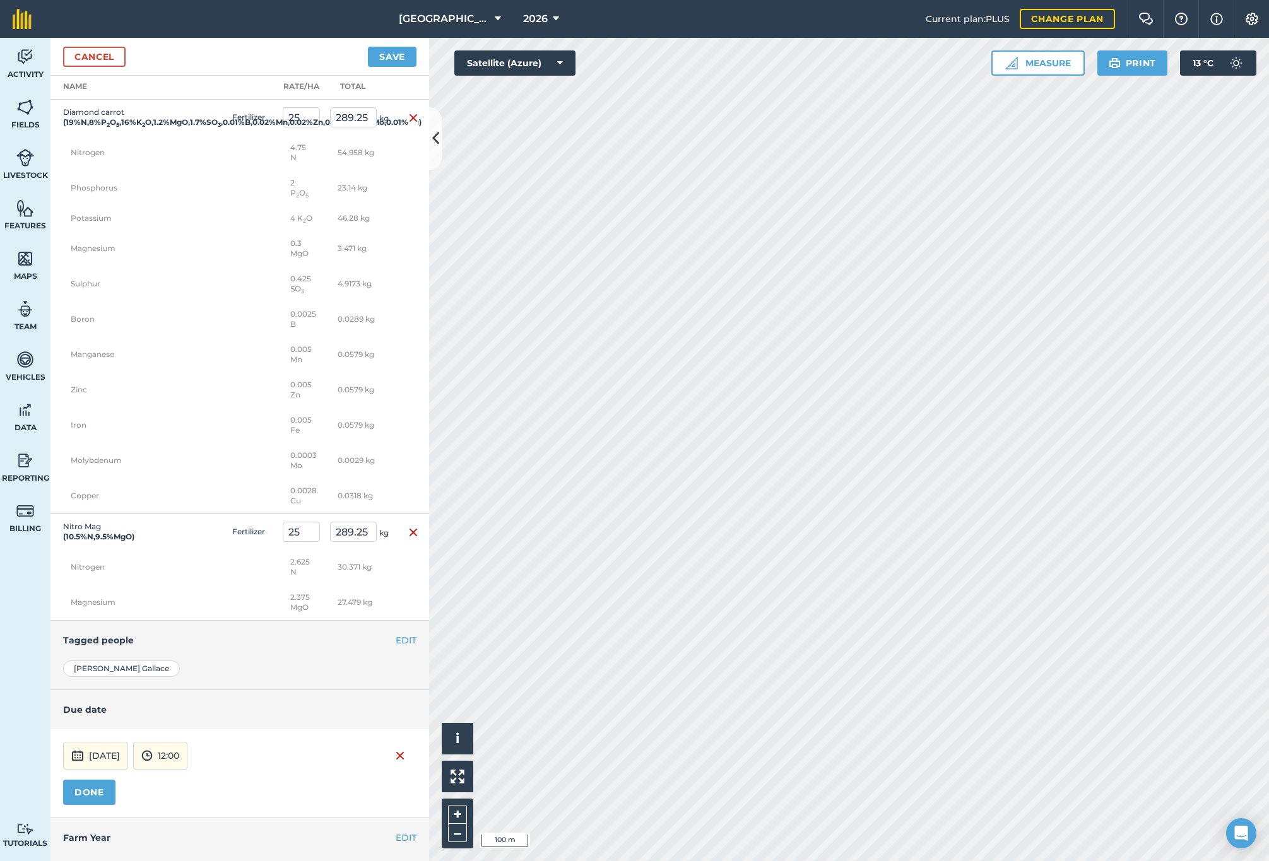
click at [91, 805] on button "DONE" at bounding box center [89, 792] width 52 height 25
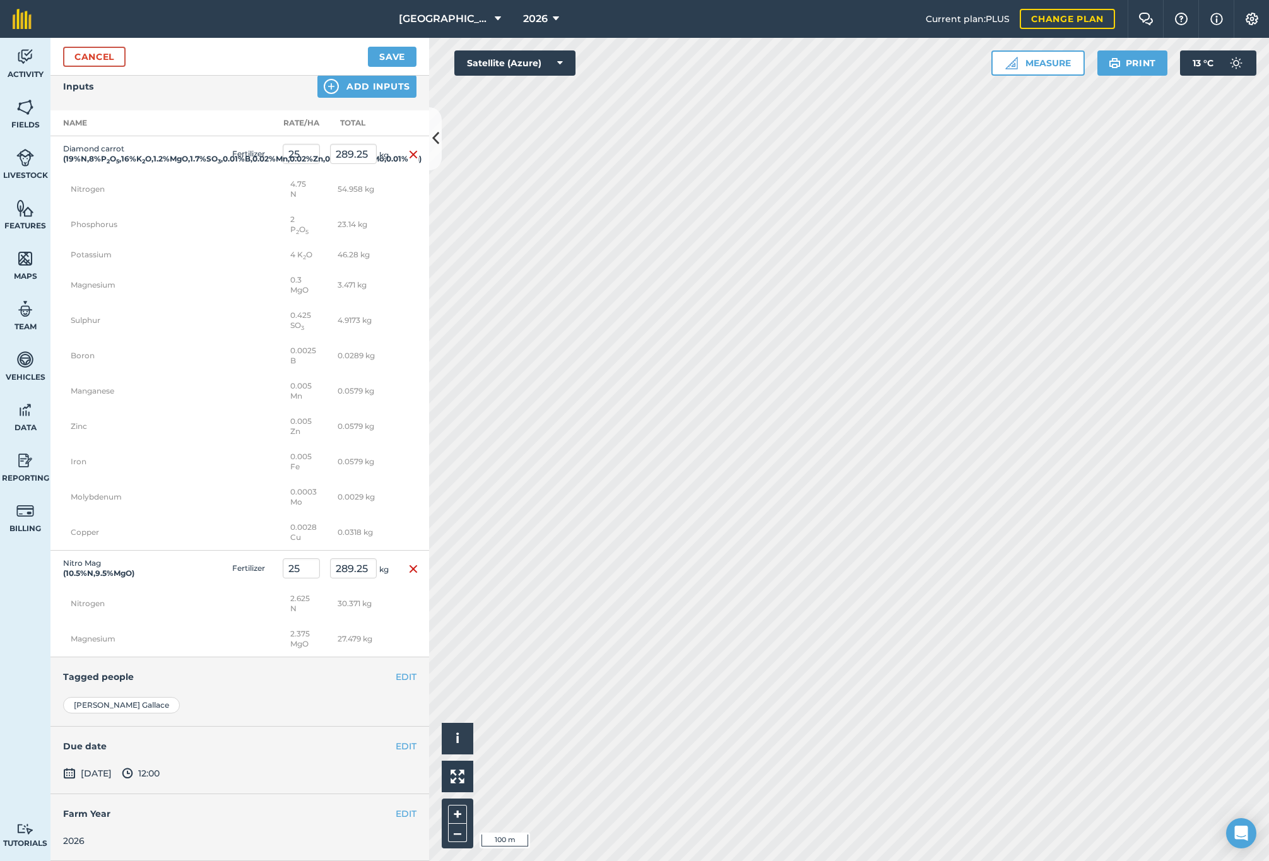
click at [402, 62] on button "Save" at bounding box center [392, 57] width 49 height 20
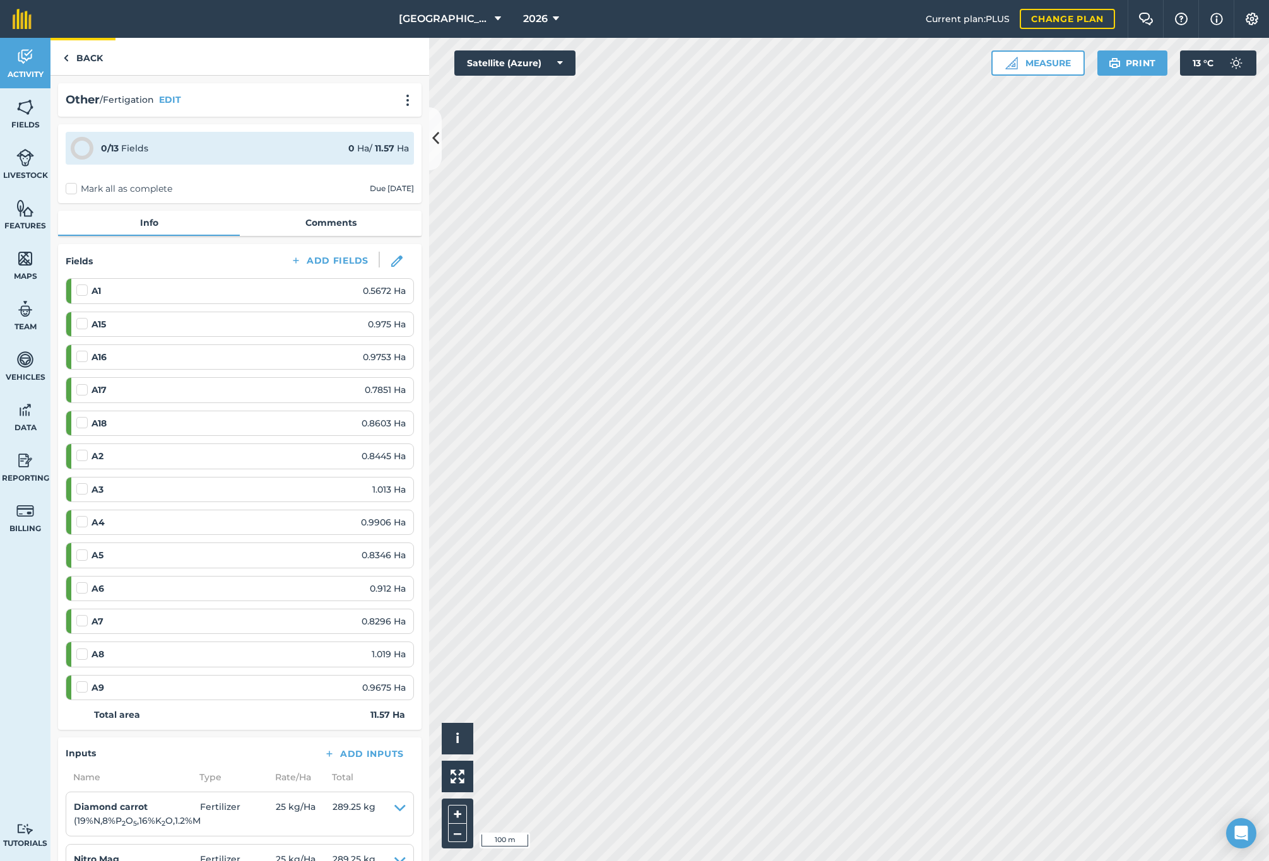
click at [92, 58] on link "Back" at bounding box center [82, 56] width 65 height 37
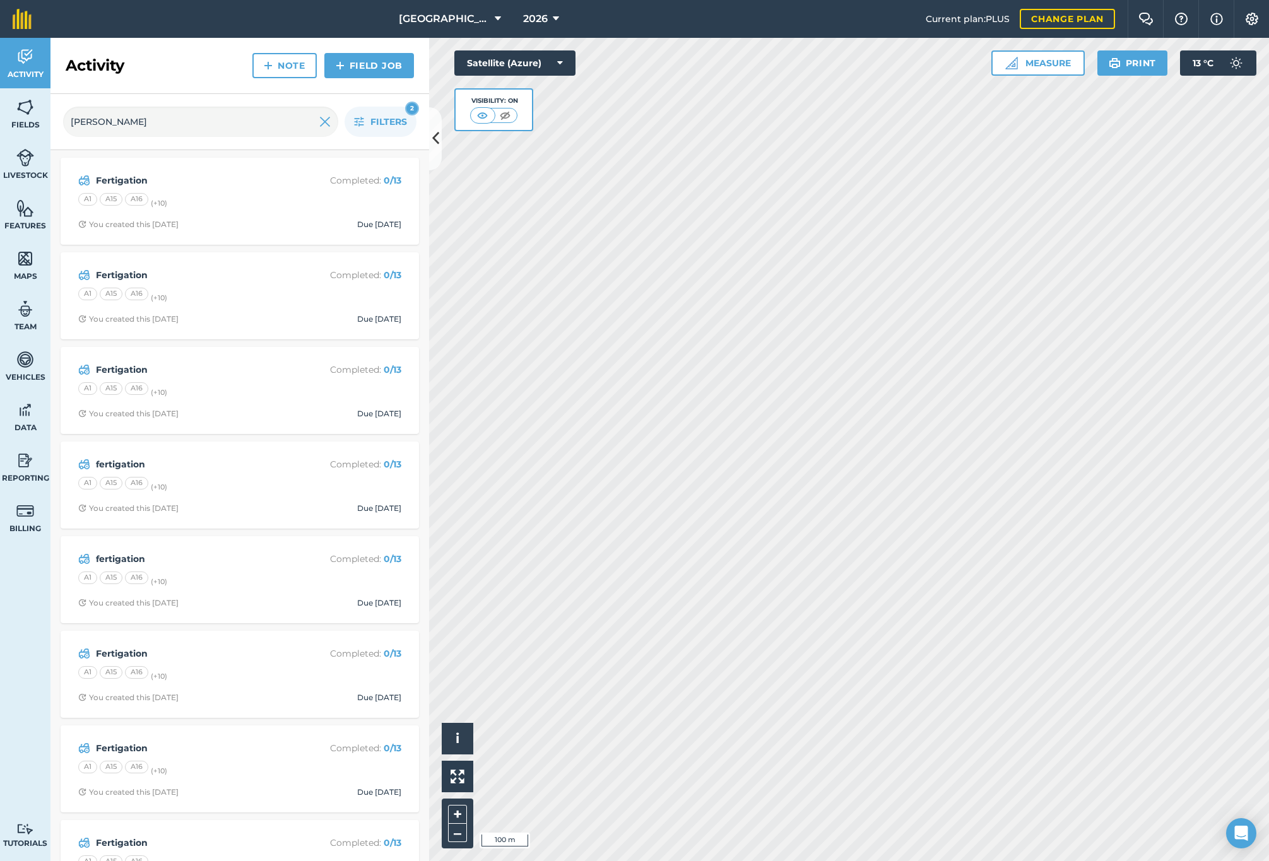
click at [357, 62] on link "Field Job" at bounding box center [369, 65] width 90 height 25
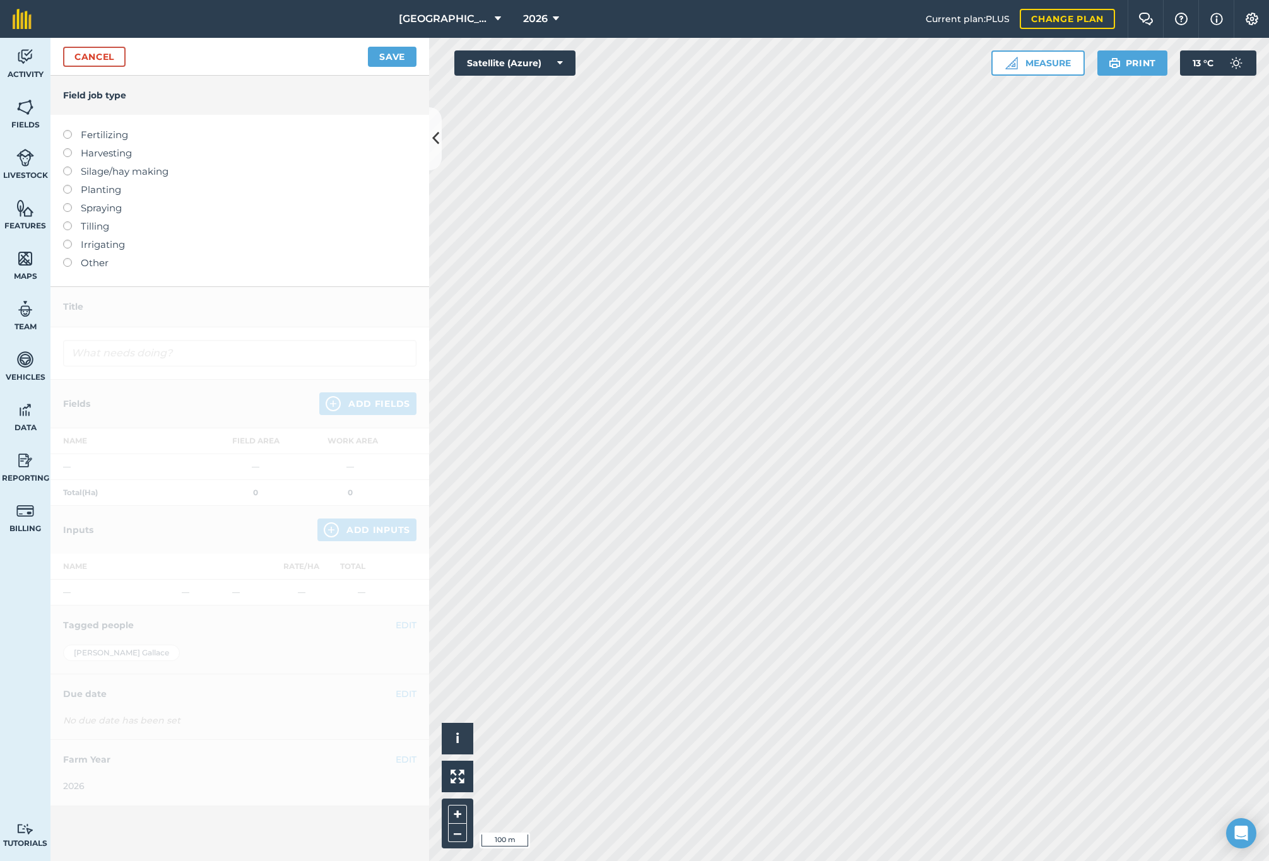
drag, startPoint x: 66, startPoint y: 263, endPoint x: 76, endPoint y: 259, distance: 10.8
click at [66, 258] on label at bounding box center [72, 258] width 18 height 0
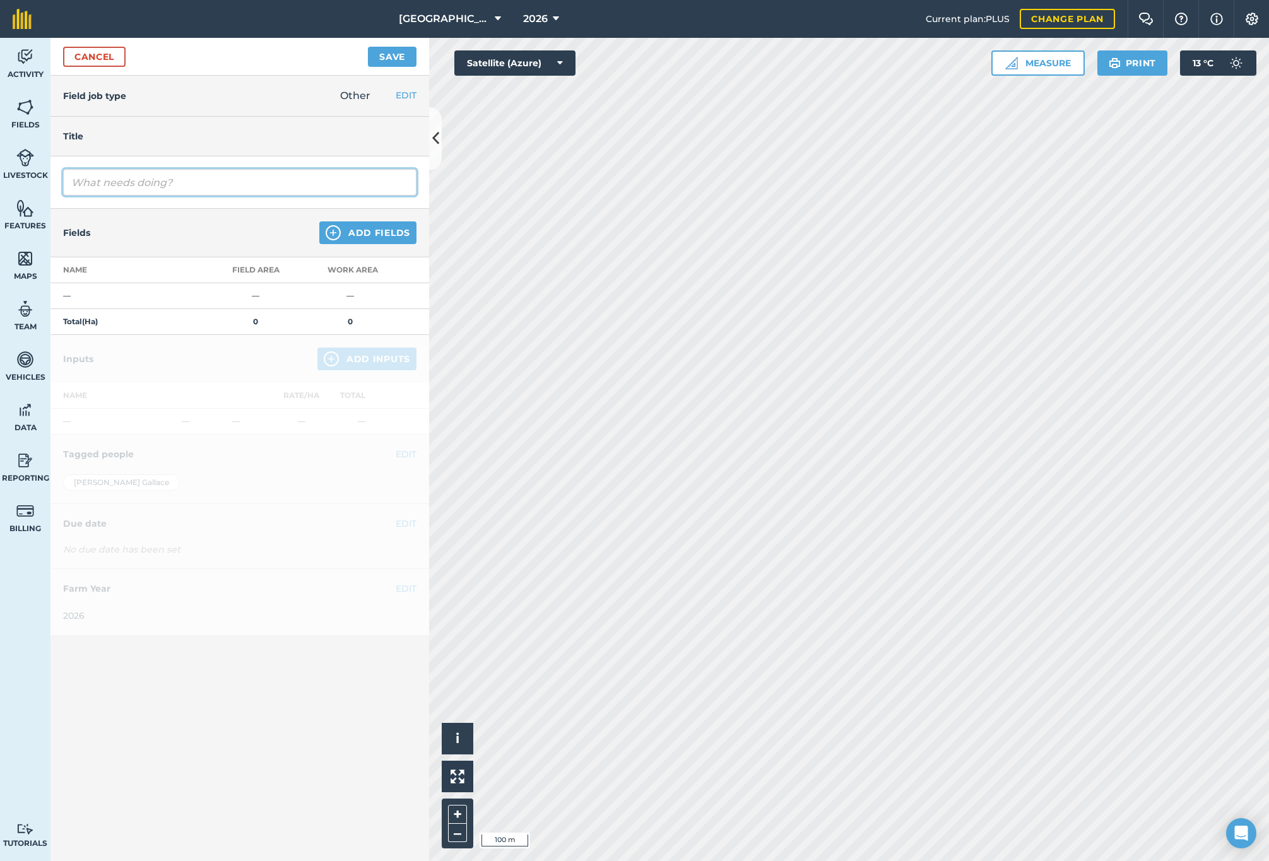
click at [129, 182] on input "text" at bounding box center [239, 182] width 353 height 27
click at [338, 231] on img at bounding box center [333, 232] width 15 height 15
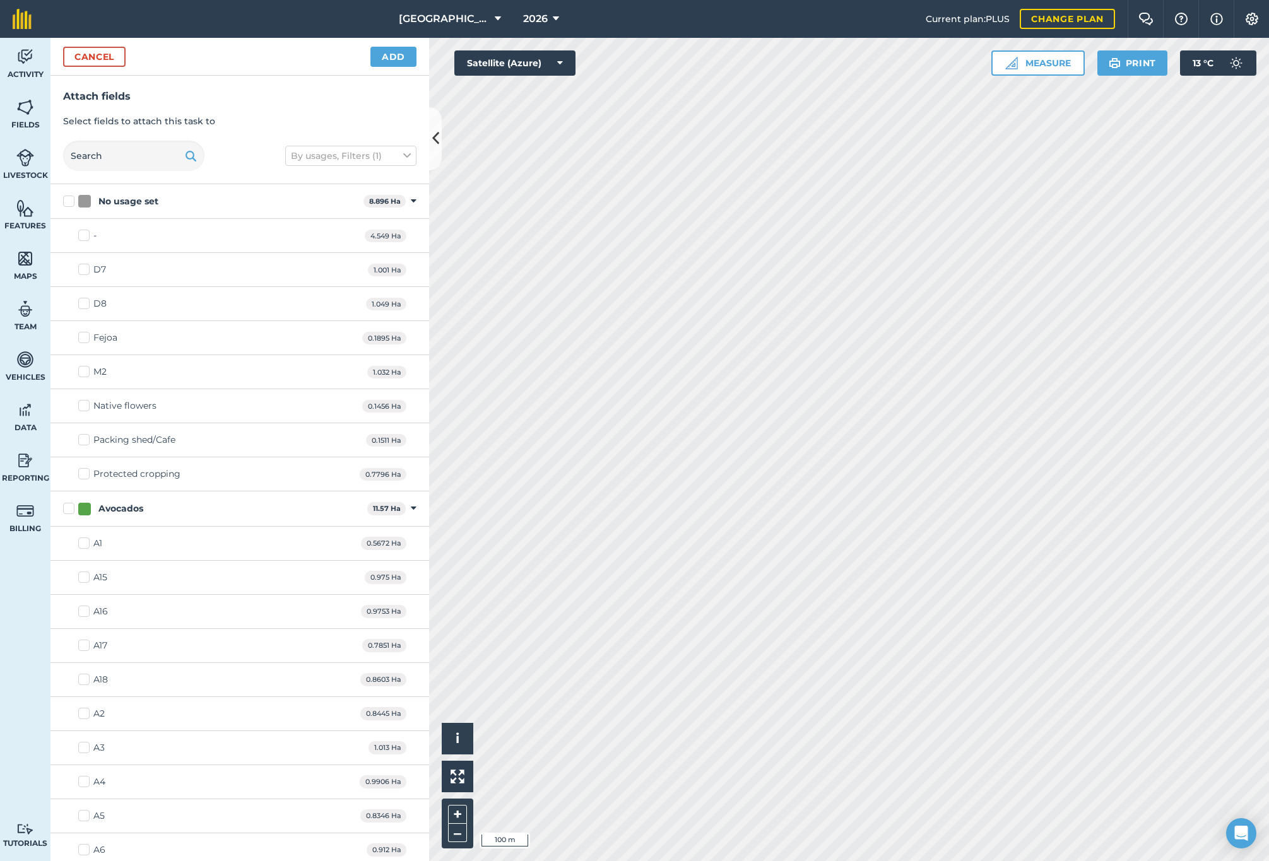
drag, startPoint x: 68, startPoint y: 508, endPoint x: 117, endPoint y: 465, distance: 64.8
click at [68, 507] on label "Avocados" at bounding box center [212, 508] width 299 height 13
click at [68, 507] on input "Avocados" at bounding box center [67, 506] width 8 height 8
drag, startPoint x: 397, startPoint y: 53, endPoint x: 350, endPoint y: 95, distance: 63.5
click at [396, 53] on button "Add" at bounding box center [393, 57] width 46 height 20
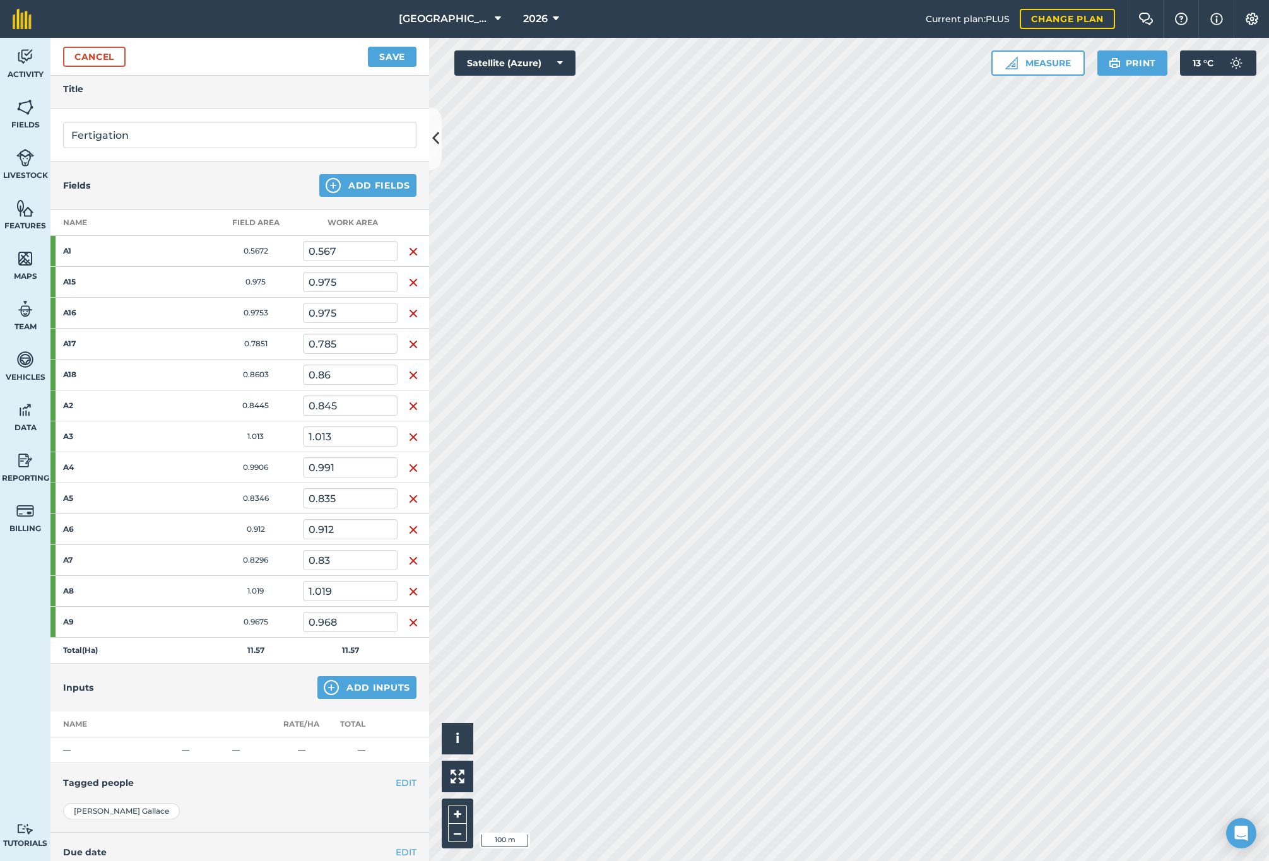
scroll to position [68, 0]
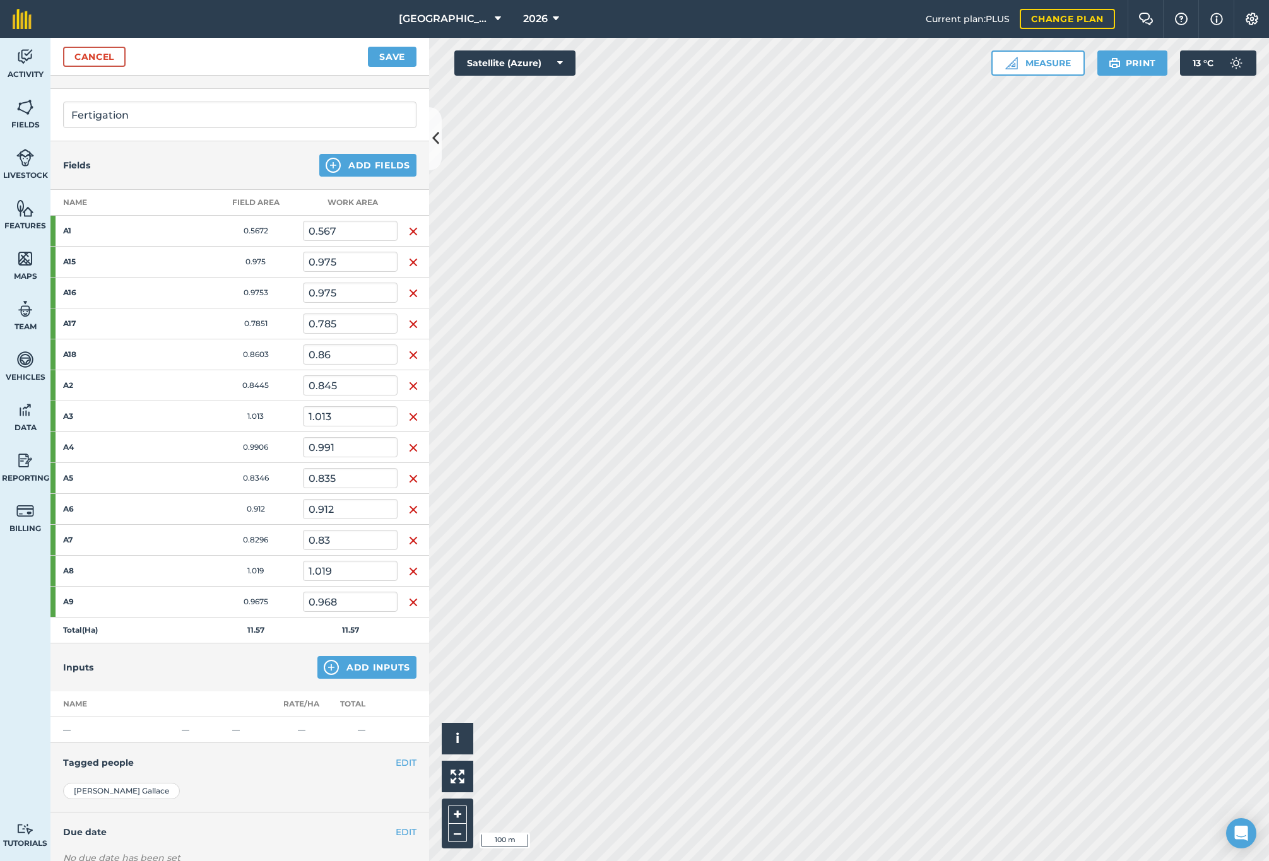
click at [336, 663] on button "Add Inputs" at bounding box center [366, 667] width 99 height 23
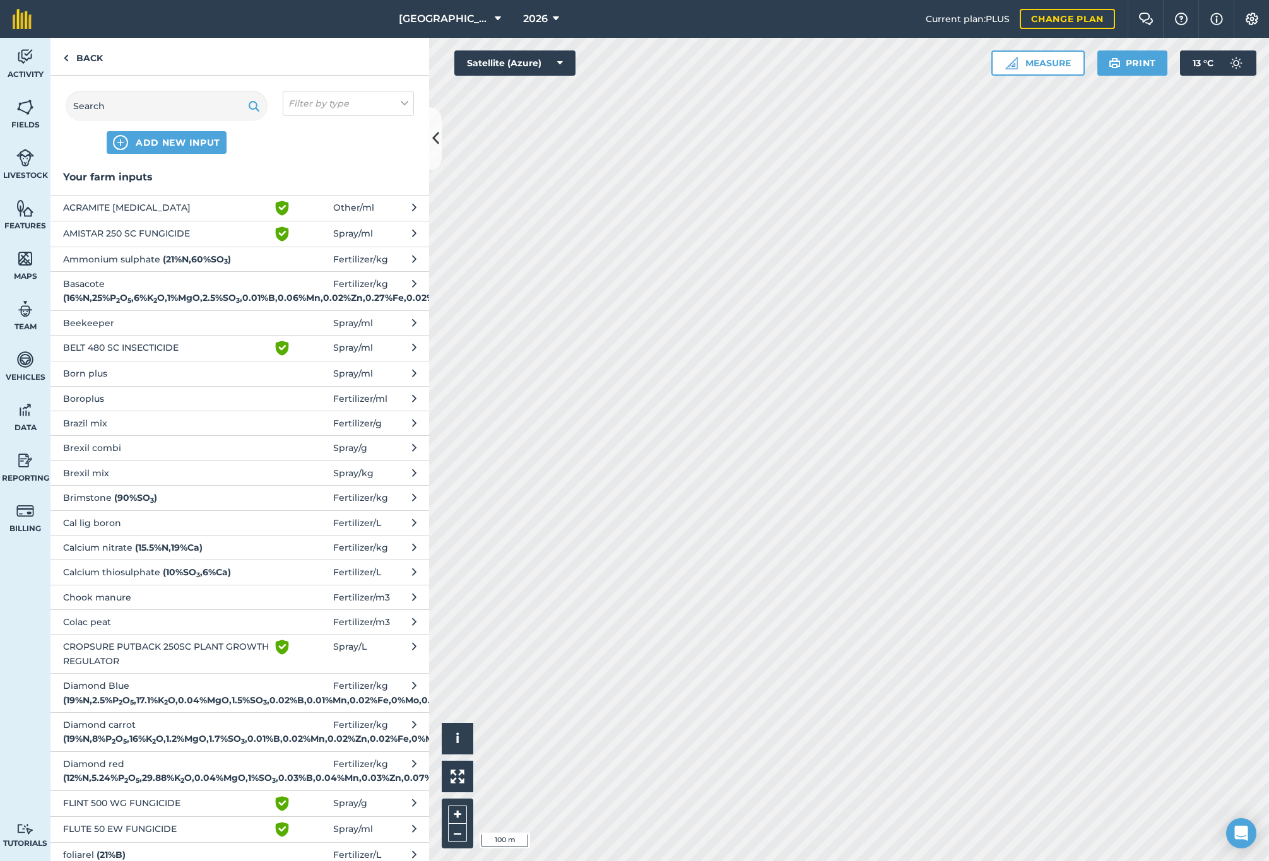
click at [115, 745] on strong "( 19 % N , 8 % P 2 O 5 , 16 % K 2 O , 1.2 % MgO , 1.7 % SO 3 , 0.01 % B , 0.02 …" at bounding box center [273, 738] width 420 height 11
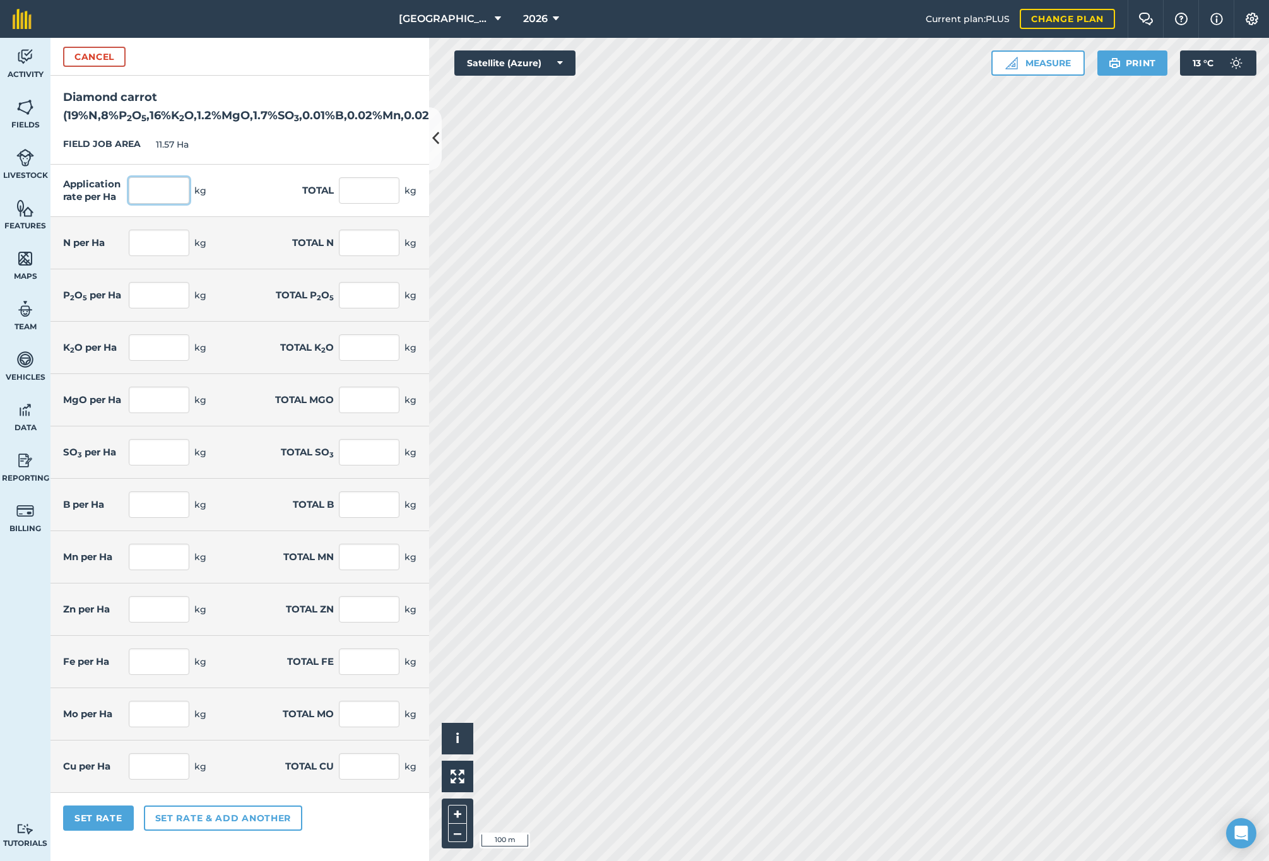
click at [134, 201] on input "text" at bounding box center [159, 190] width 61 height 27
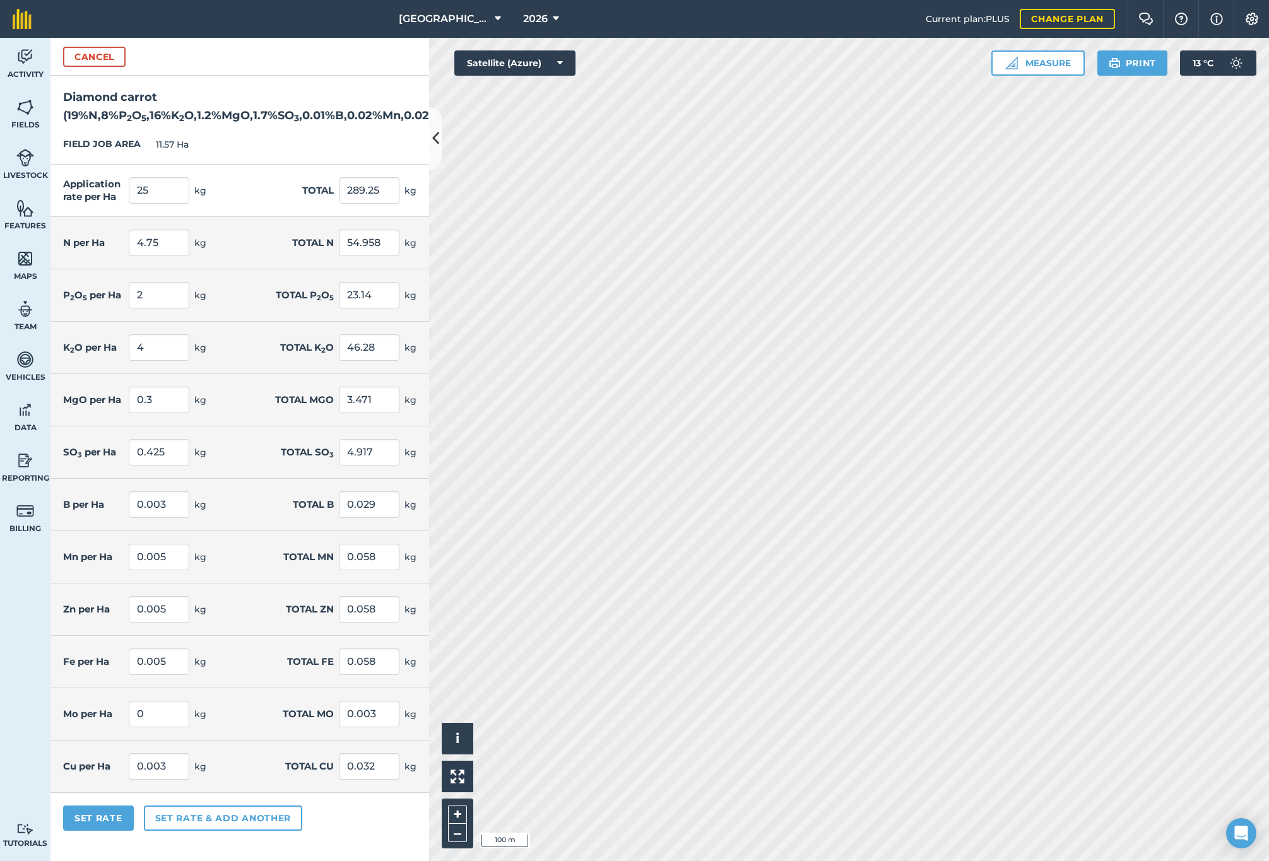
click at [167, 831] on button "Set rate & add another" at bounding box center [223, 818] width 158 height 25
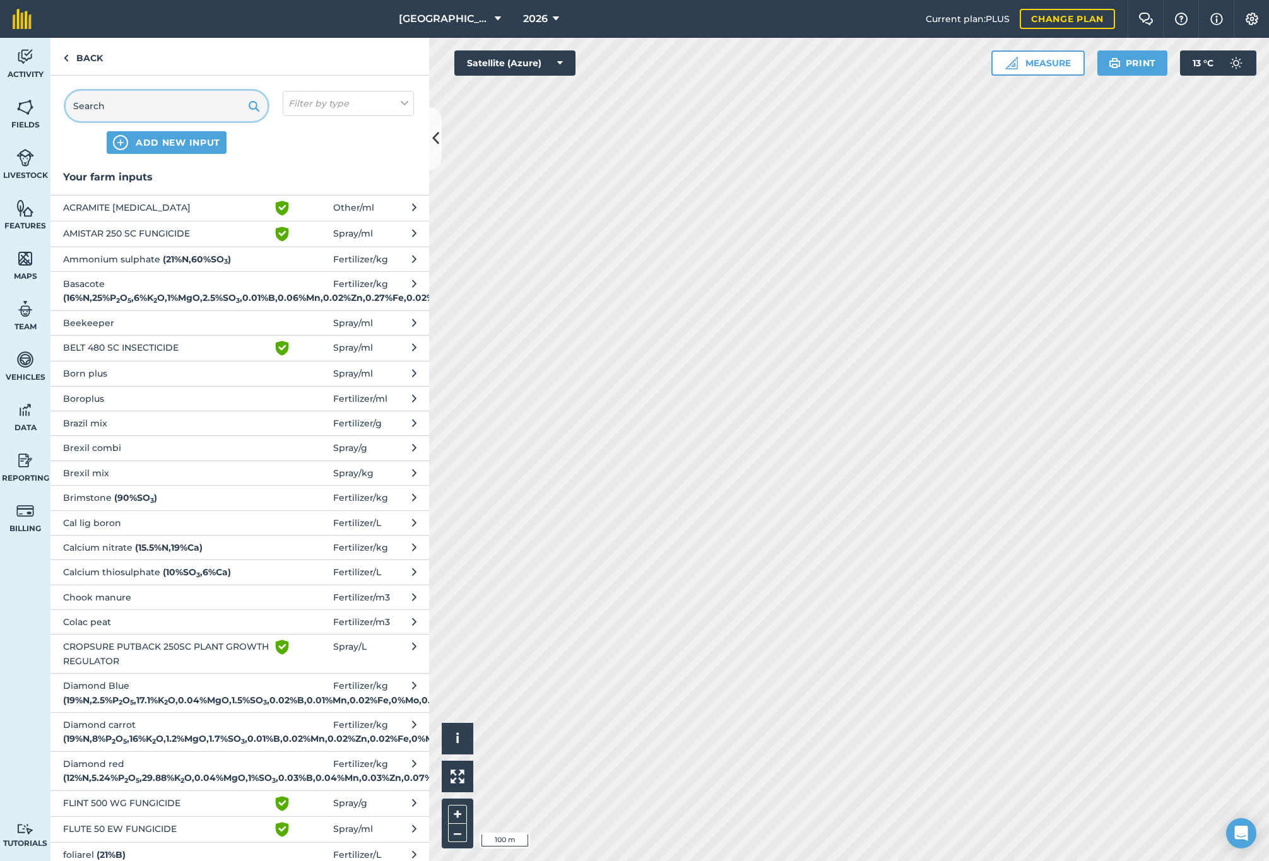
click at [115, 109] on input "text" at bounding box center [167, 106] width 202 height 30
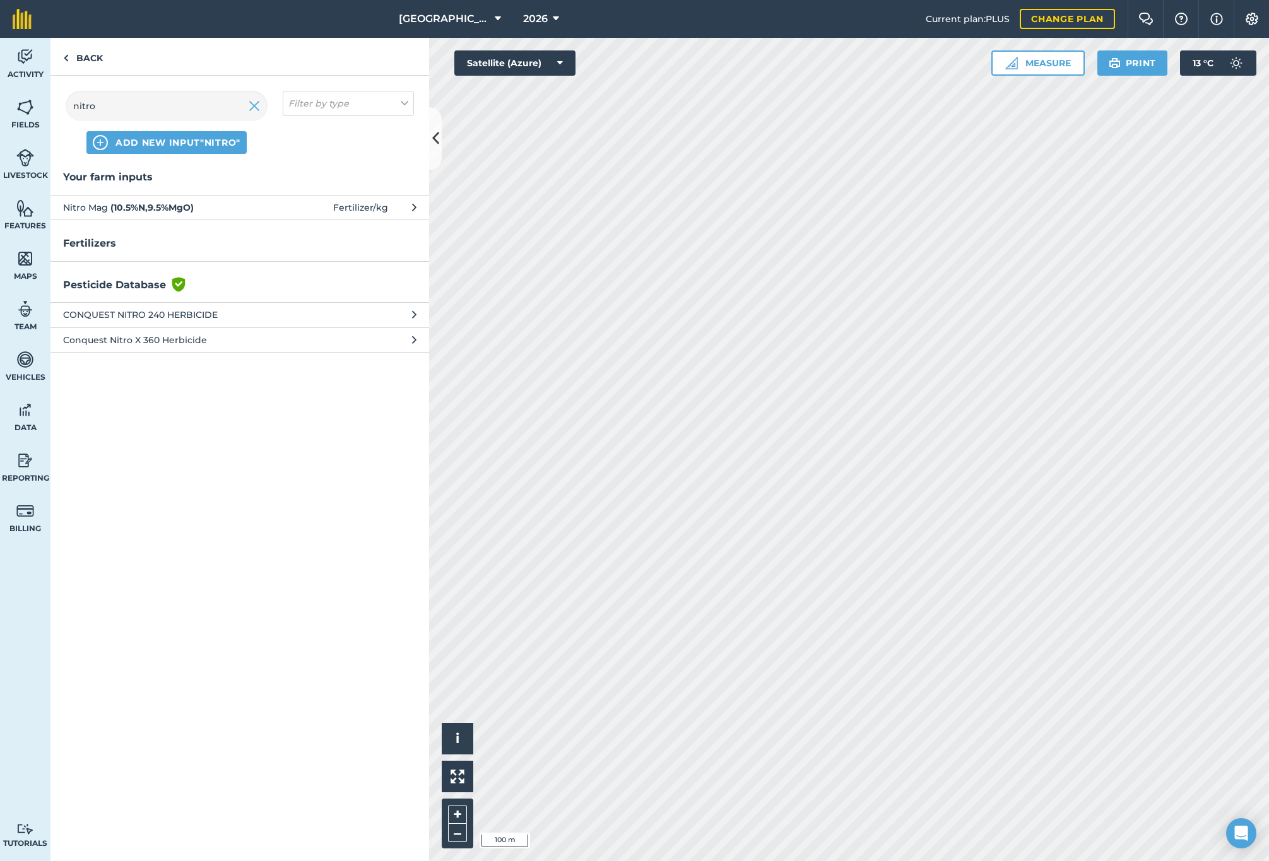
click at [114, 202] on strong "( 10.5 % N , 9.5 % MgO )" at bounding box center [151, 207] width 83 height 11
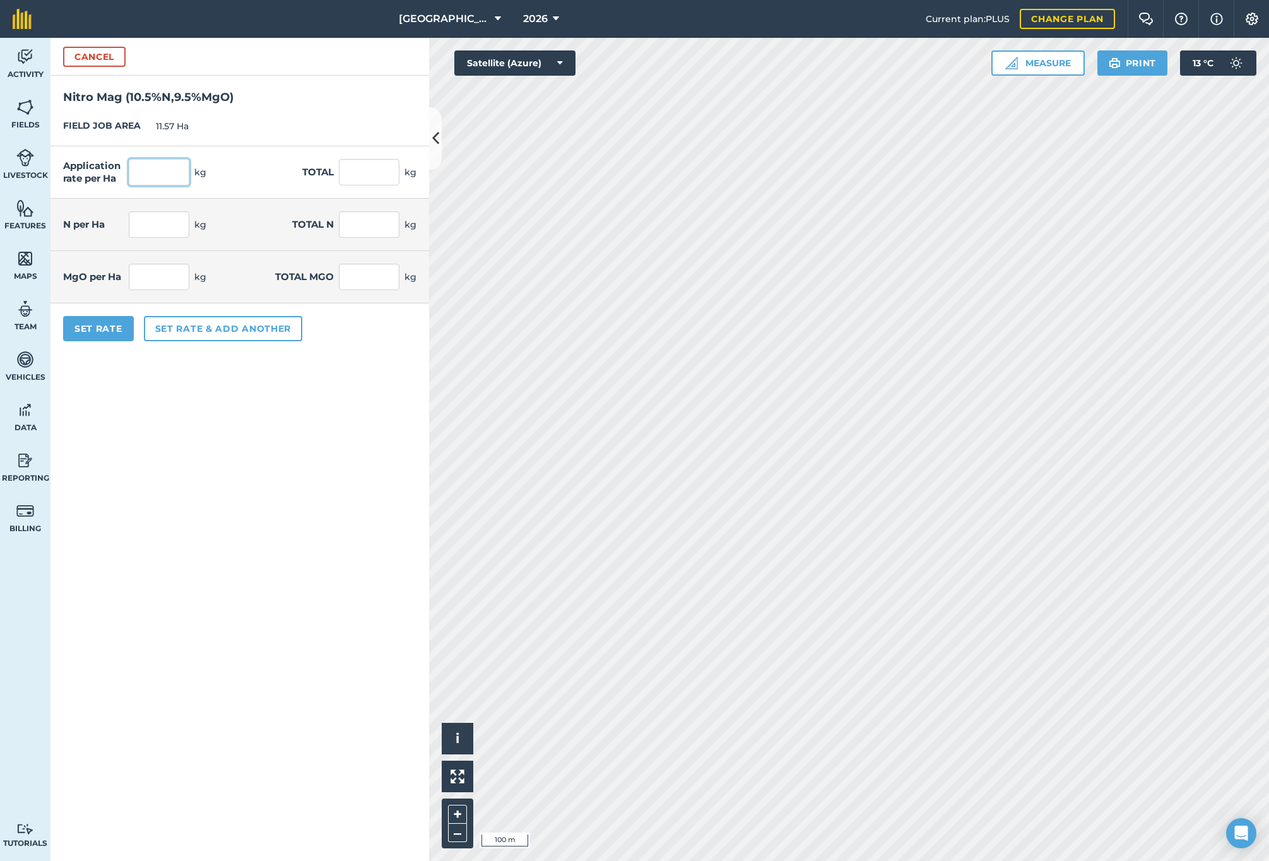
click at [140, 177] on input "text" at bounding box center [159, 172] width 61 height 27
click at [107, 329] on button "Set Rate" at bounding box center [98, 328] width 71 height 25
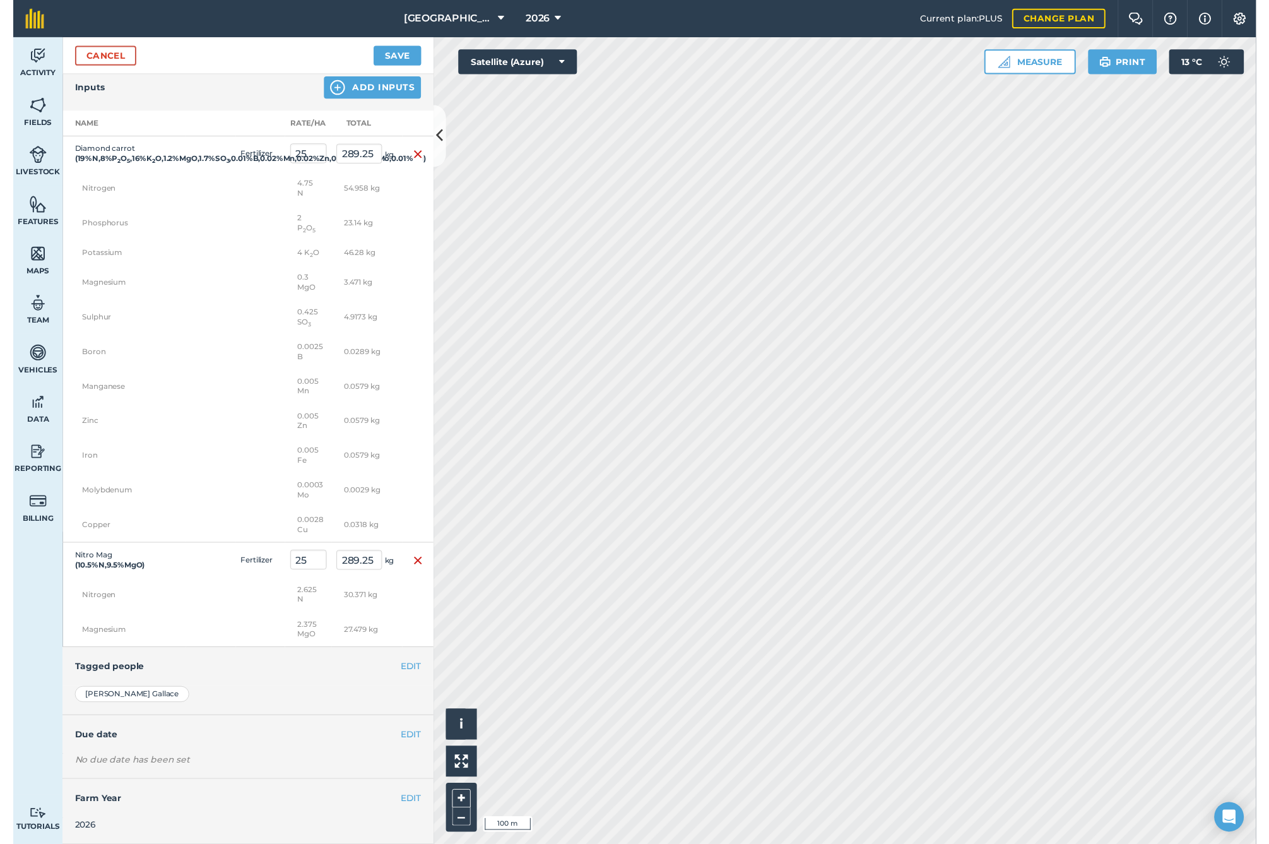
scroll to position [685, 0]
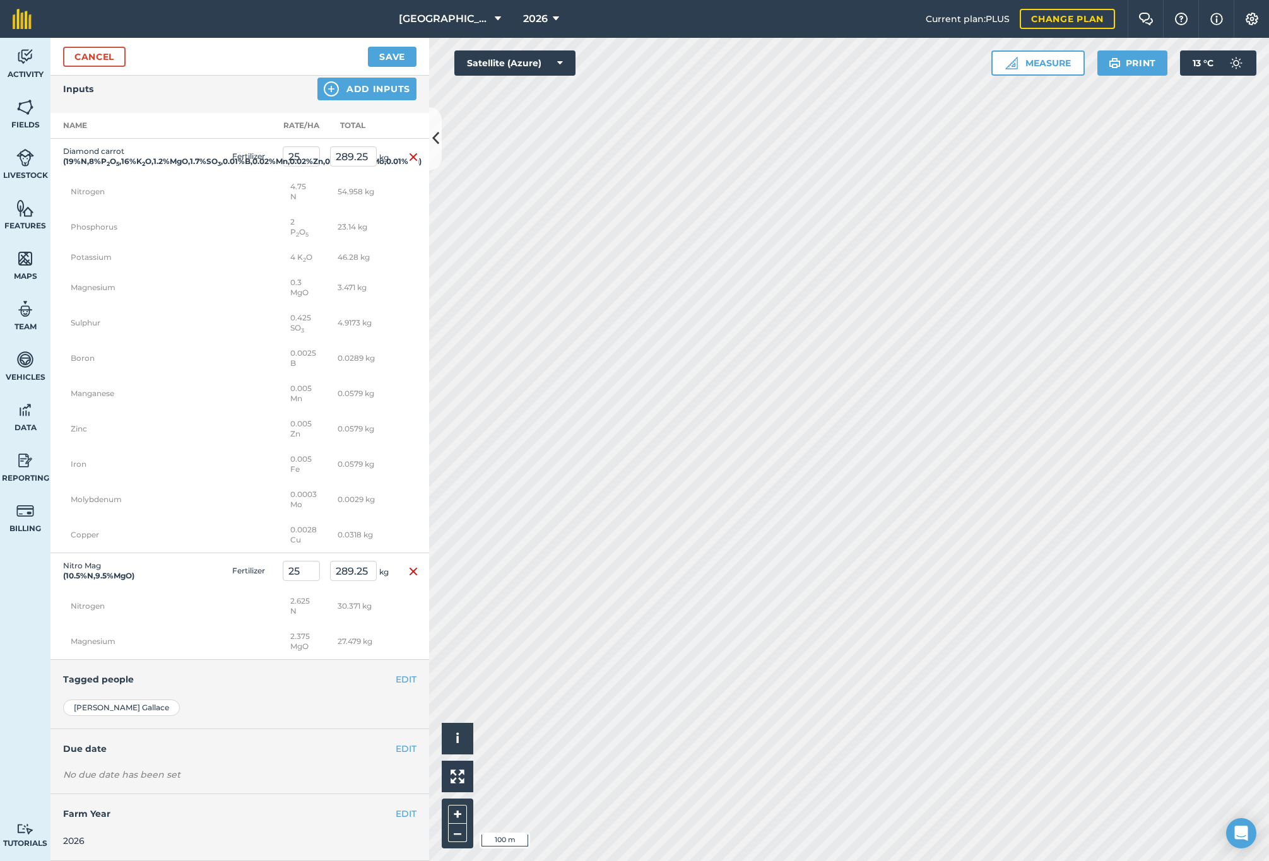
click at [396, 751] on button "EDIT" at bounding box center [406, 749] width 21 height 14
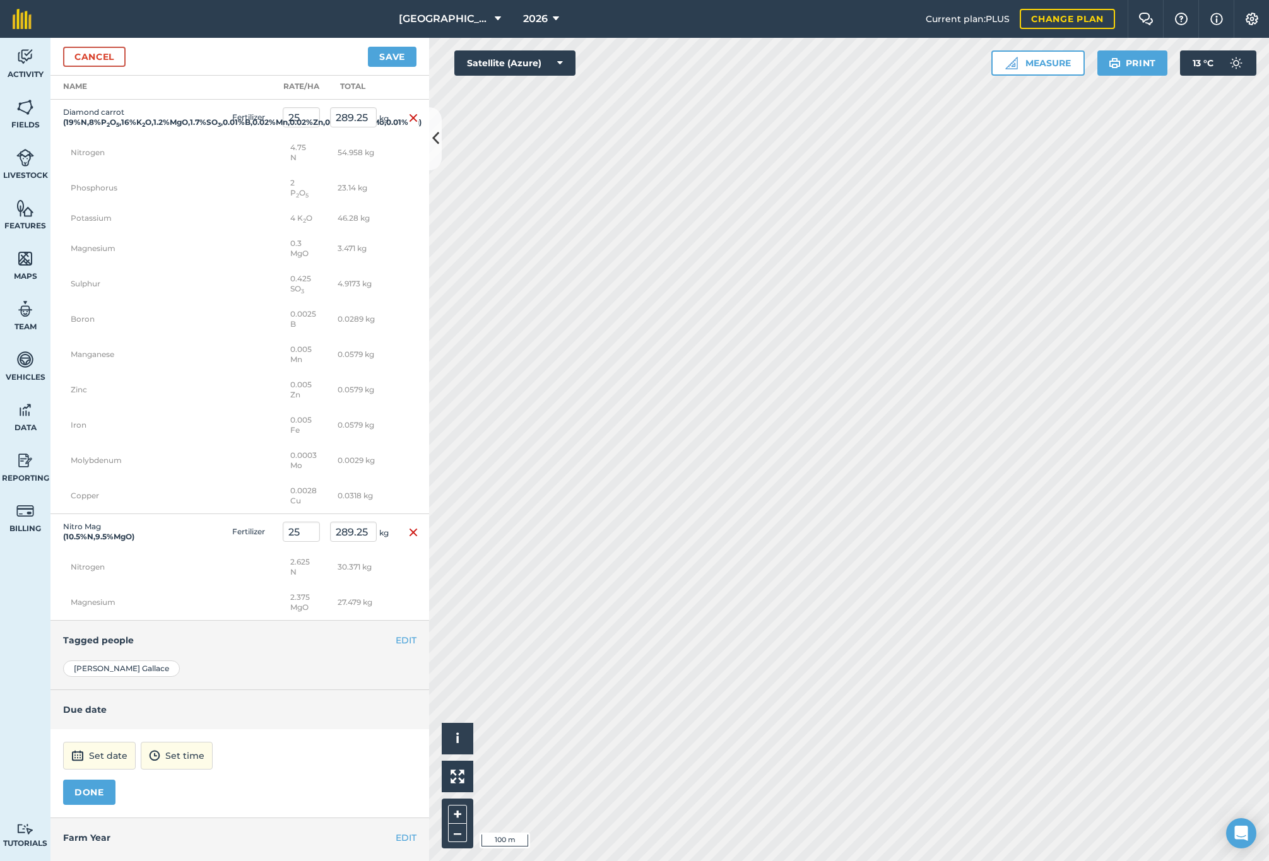
drag, startPoint x: 93, startPoint y: 802, endPoint x: 106, endPoint y: 791, distance: 16.6
click at [93, 770] on button "Set date" at bounding box center [99, 756] width 73 height 28
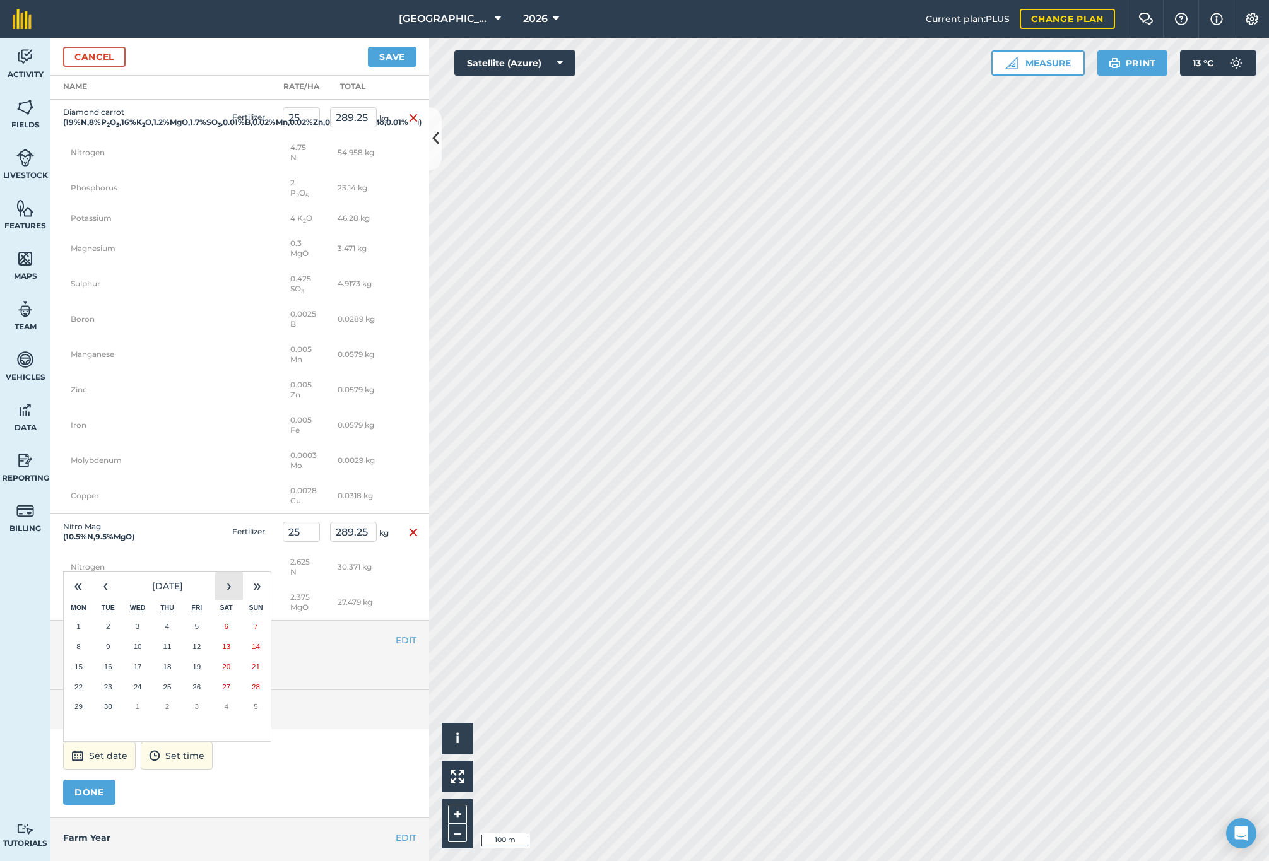
click at [234, 600] on button "›" at bounding box center [229, 586] width 28 height 28
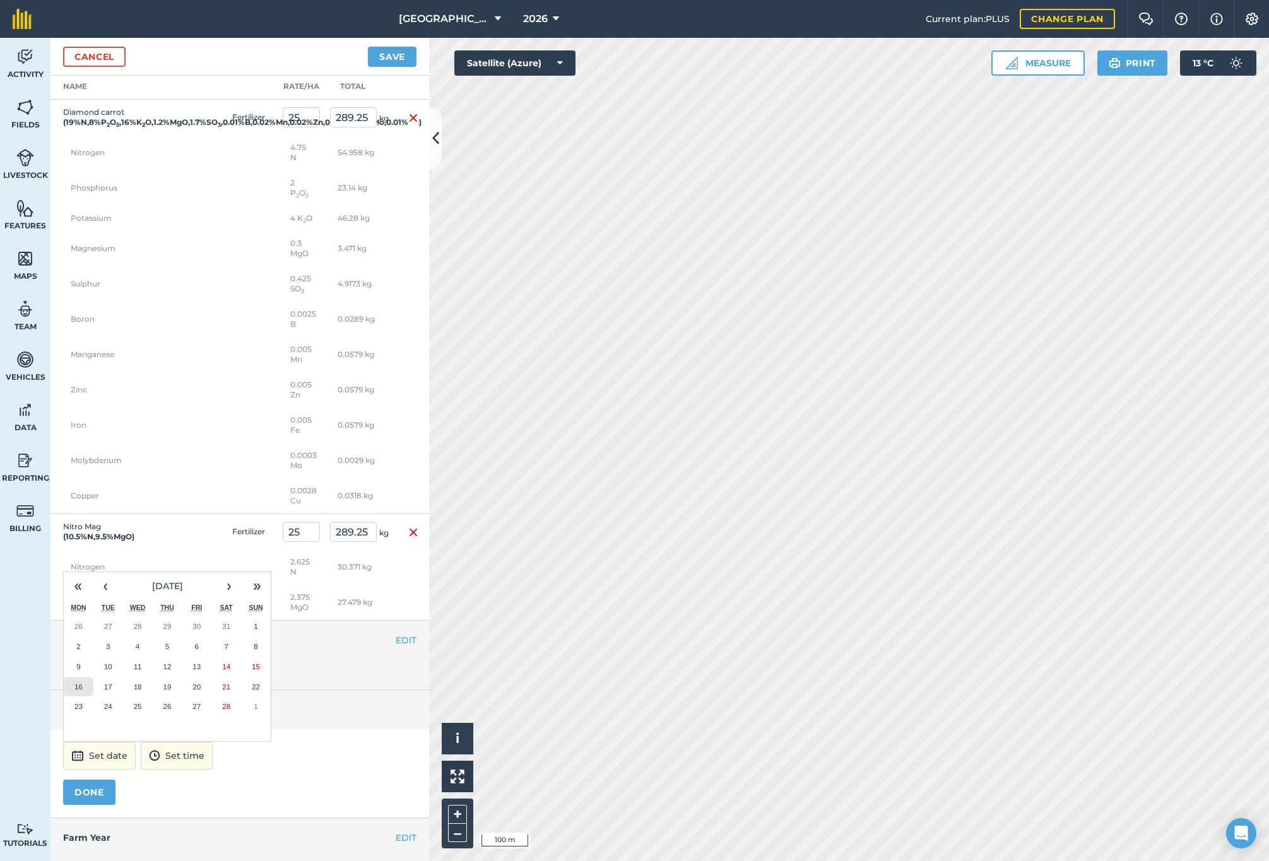
click at [75, 691] on abbr "16" at bounding box center [78, 687] width 8 height 8
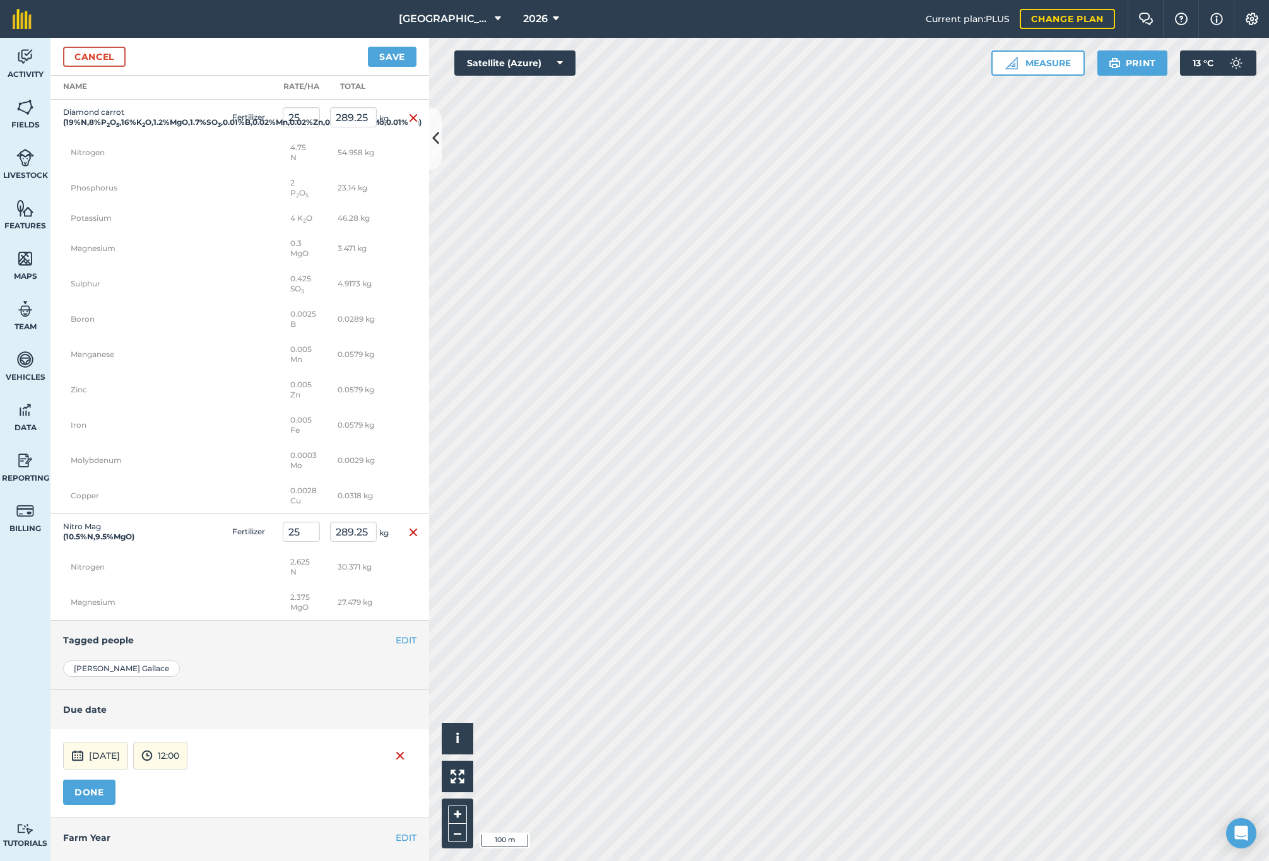
drag, startPoint x: 81, startPoint y: 827, endPoint x: 134, endPoint y: 743, distance: 99.6
click at [85, 805] on button "DONE" at bounding box center [89, 792] width 52 height 25
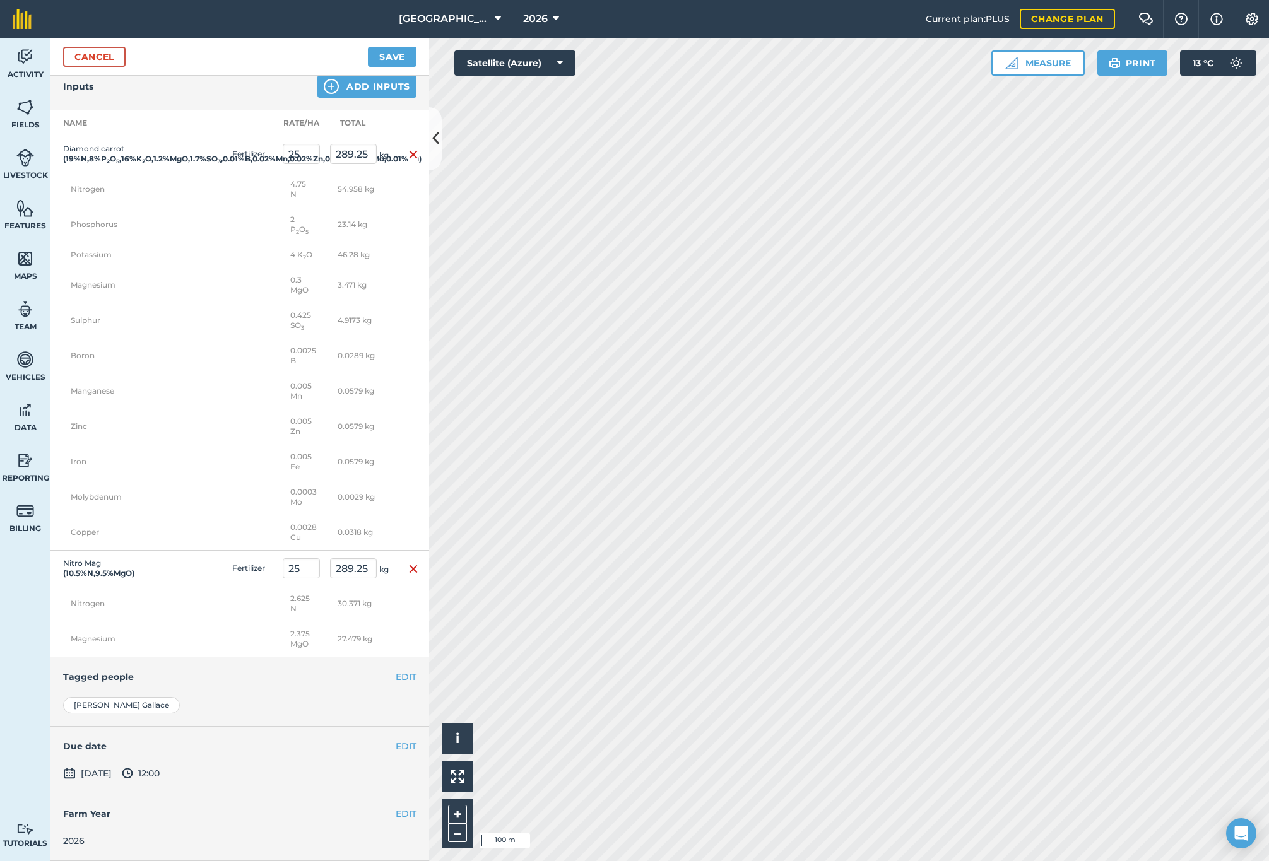
click at [379, 45] on div "Cancel Save" at bounding box center [239, 57] width 379 height 38
click at [381, 50] on button "Save" at bounding box center [392, 57] width 49 height 20
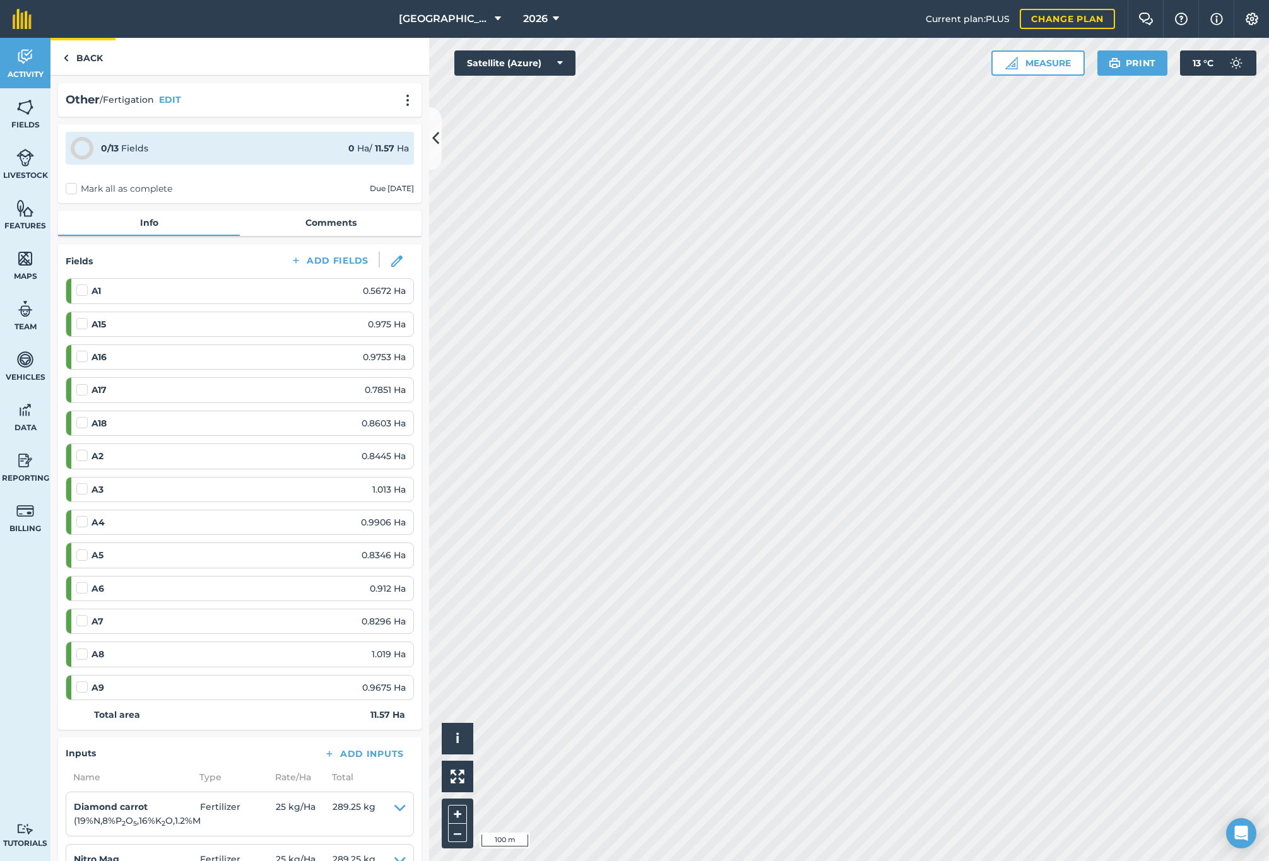
click at [75, 63] on link "Back" at bounding box center [82, 56] width 65 height 37
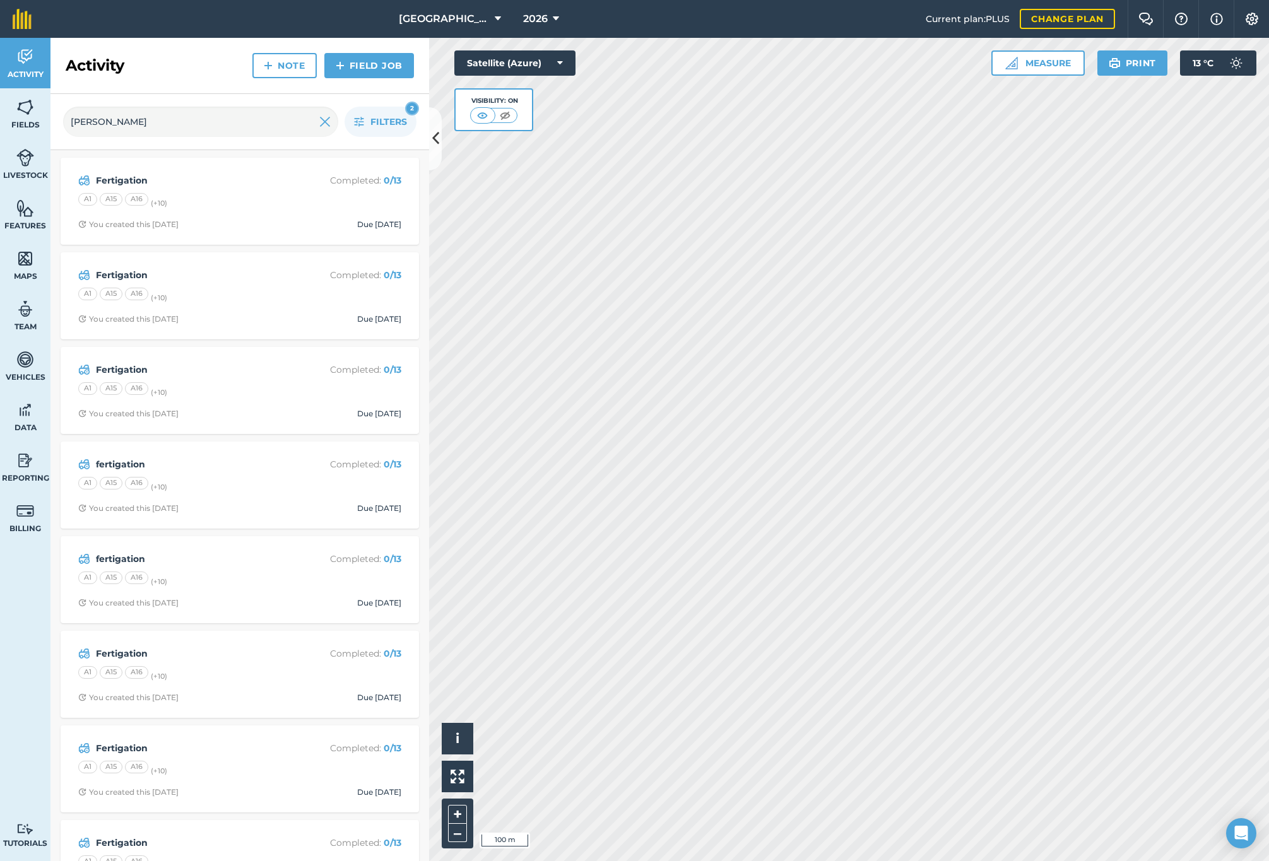
click at [375, 71] on link "Field Job" at bounding box center [369, 65] width 90 height 25
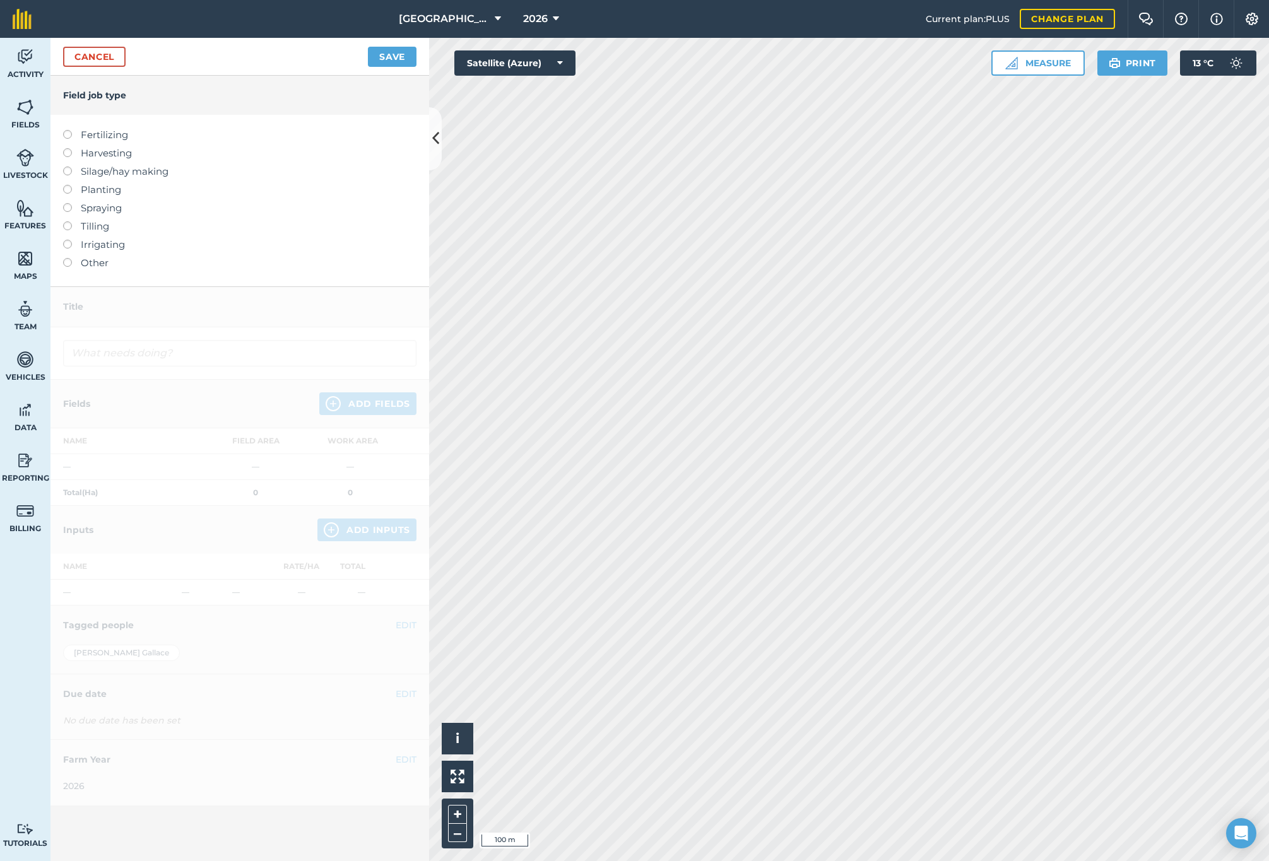
click at [68, 130] on label at bounding box center [72, 130] width 18 height 0
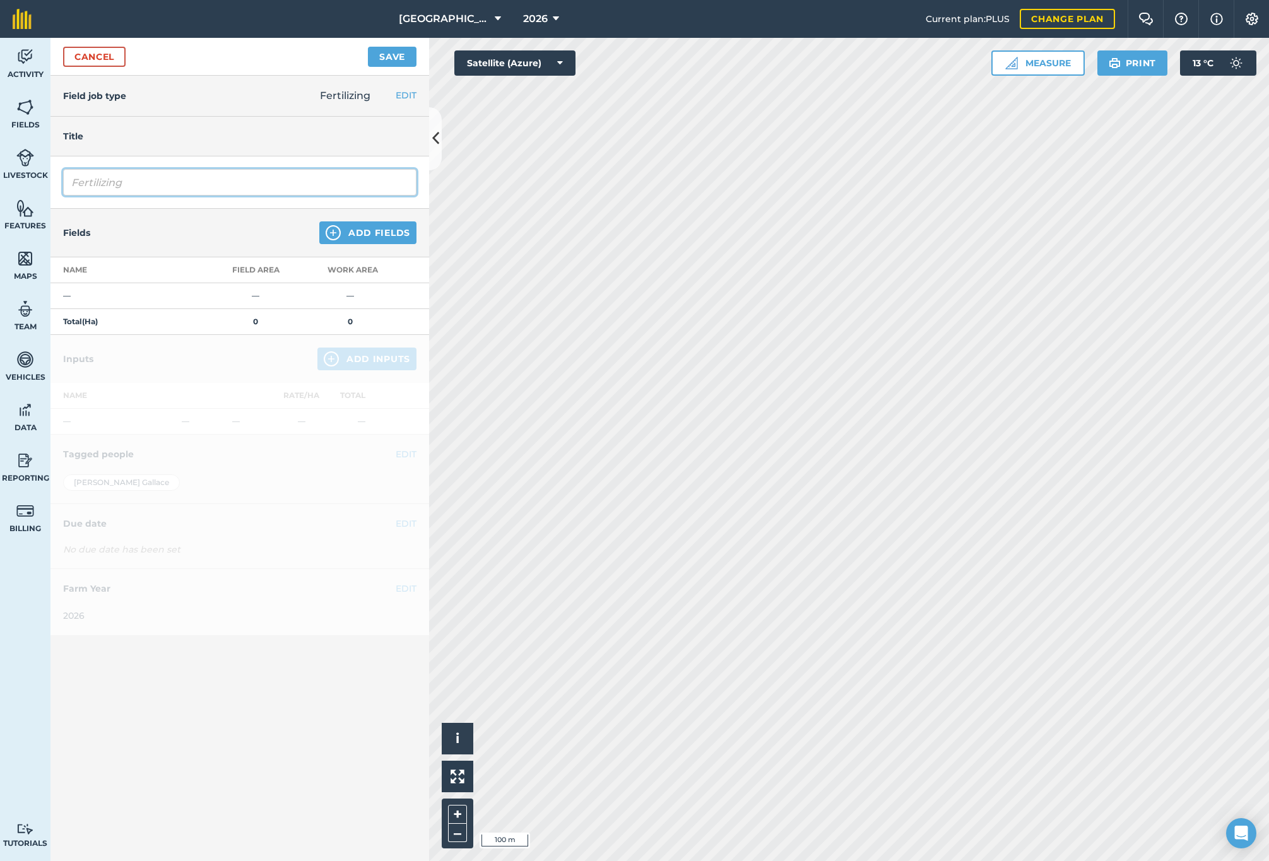
click at [285, 184] on input "Fertilizing" at bounding box center [239, 182] width 353 height 27
click at [369, 228] on button "Add Fields" at bounding box center [367, 233] width 97 height 23
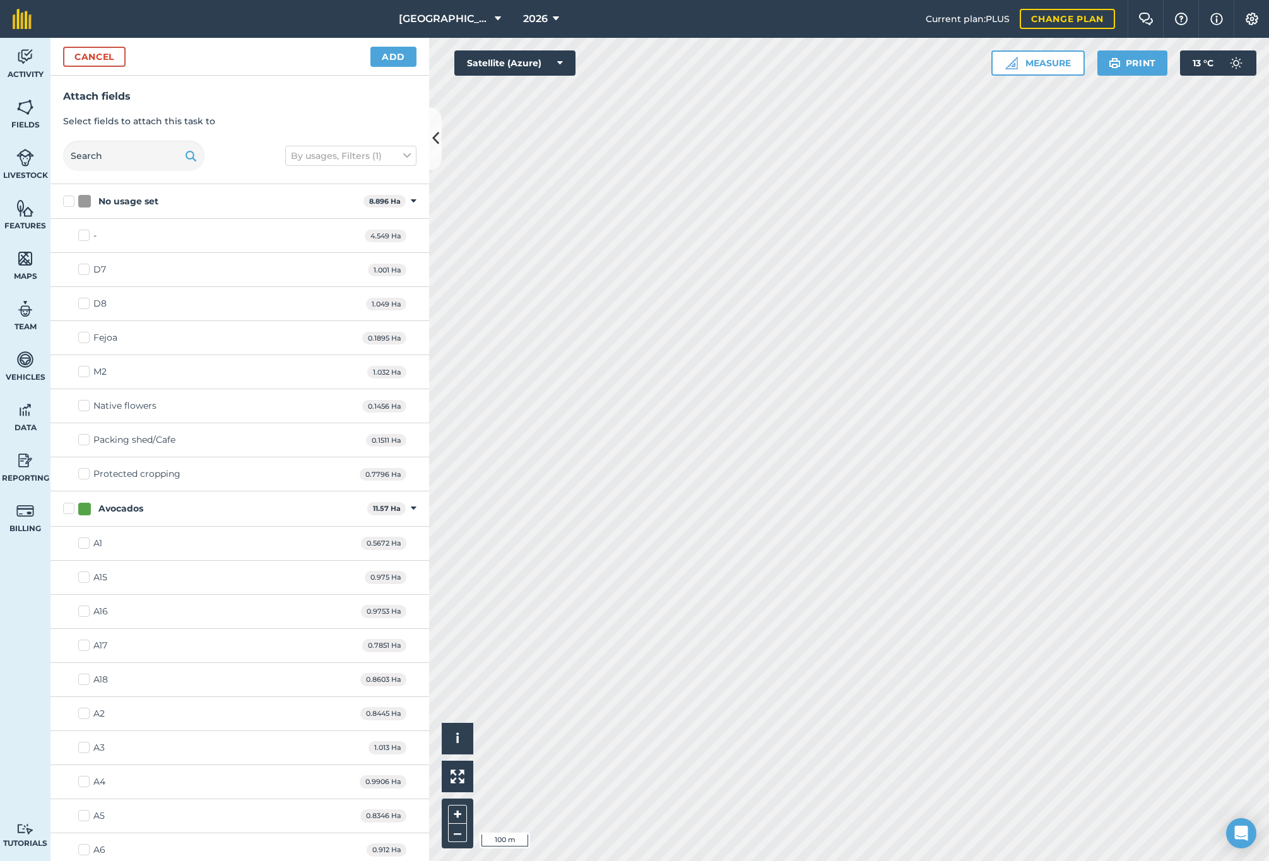
click at [73, 511] on label "Avocados" at bounding box center [212, 508] width 299 height 13
click at [71, 511] on input "Avocados" at bounding box center [67, 506] width 8 height 8
click at [401, 58] on button "Add" at bounding box center [393, 57] width 46 height 20
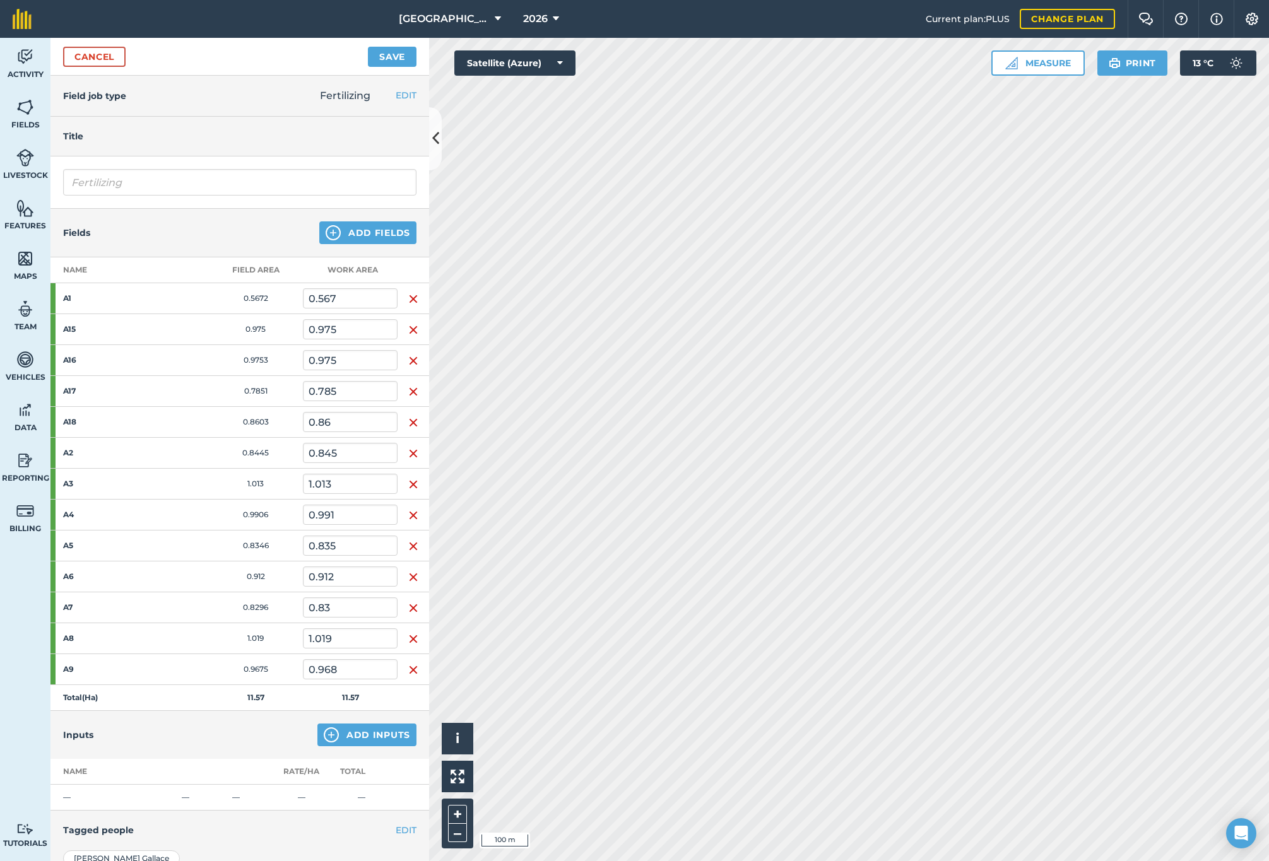
click at [336, 735] on button "Add Inputs" at bounding box center [366, 735] width 99 height 23
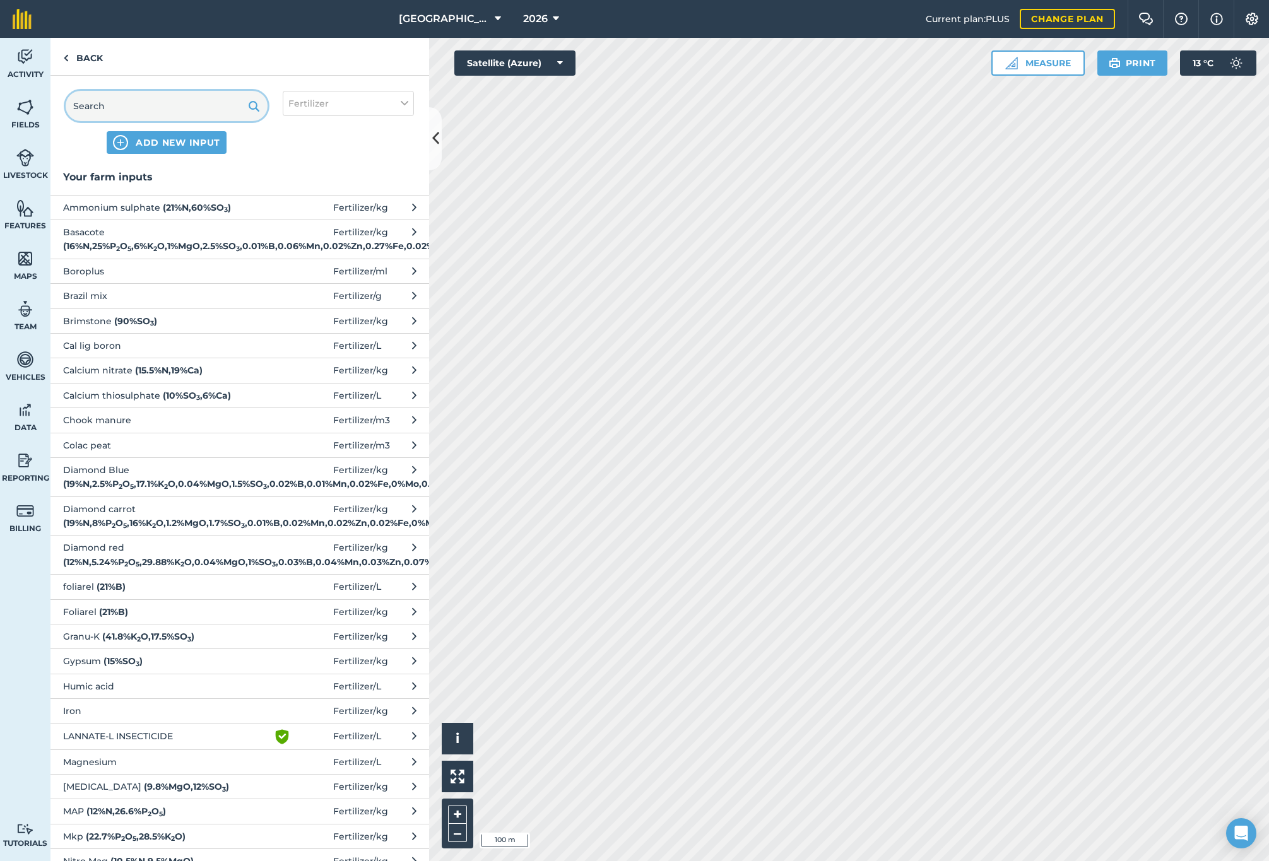
click at [169, 107] on input "text" at bounding box center [167, 106] width 202 height 30
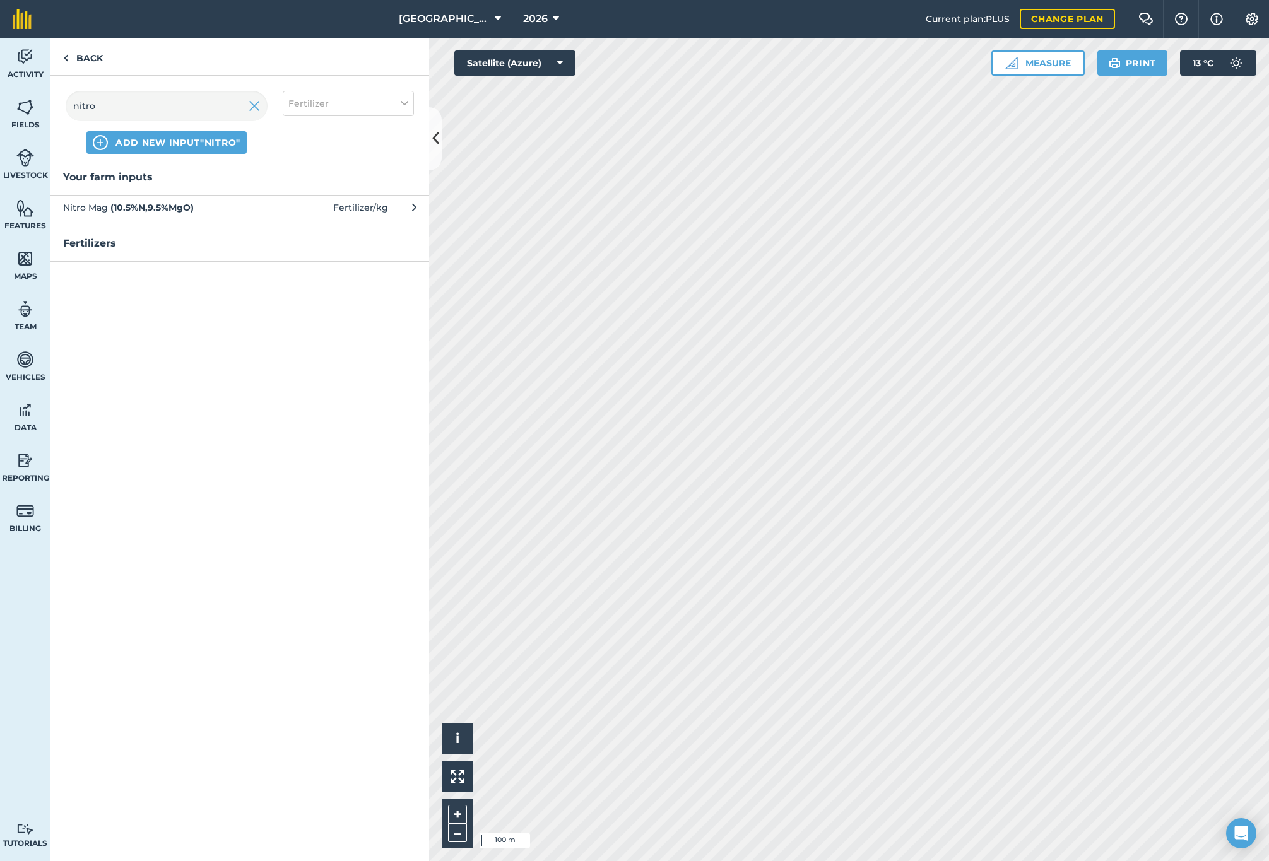
click at [97, 244] on h3 "Fertilizers" at bounding box center [239, 243] width 379 height 16
click at [105, 240] on h3 "Fertilizers" at bounding box center [239, 243] width 379 height 16
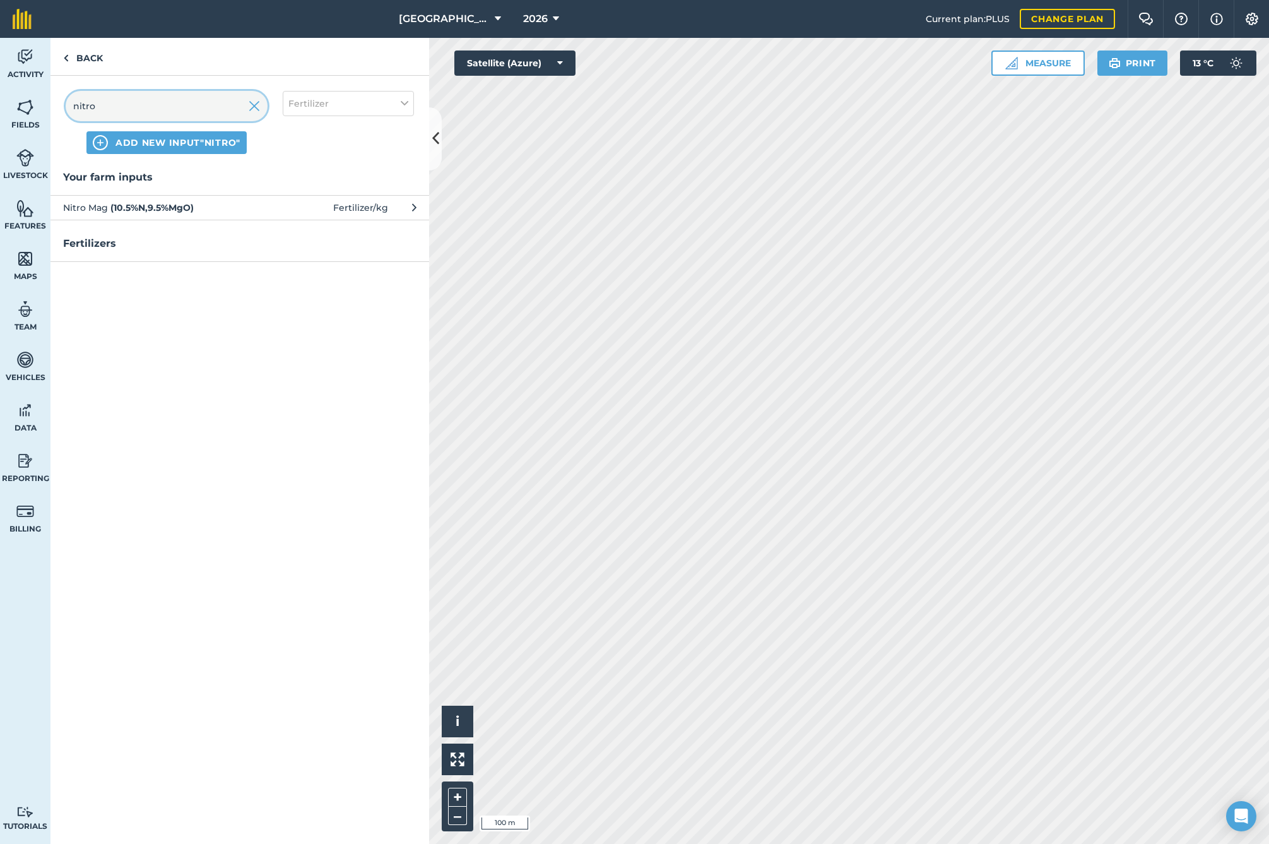
click at [138, 112] on input "nitro" at bounding box center [167, 106] width 202 height 30
click at [132, 137] on span "ADD NEW INPUT "Nitro K Tech"" at bounding box center [178, 142] width 158 height 13
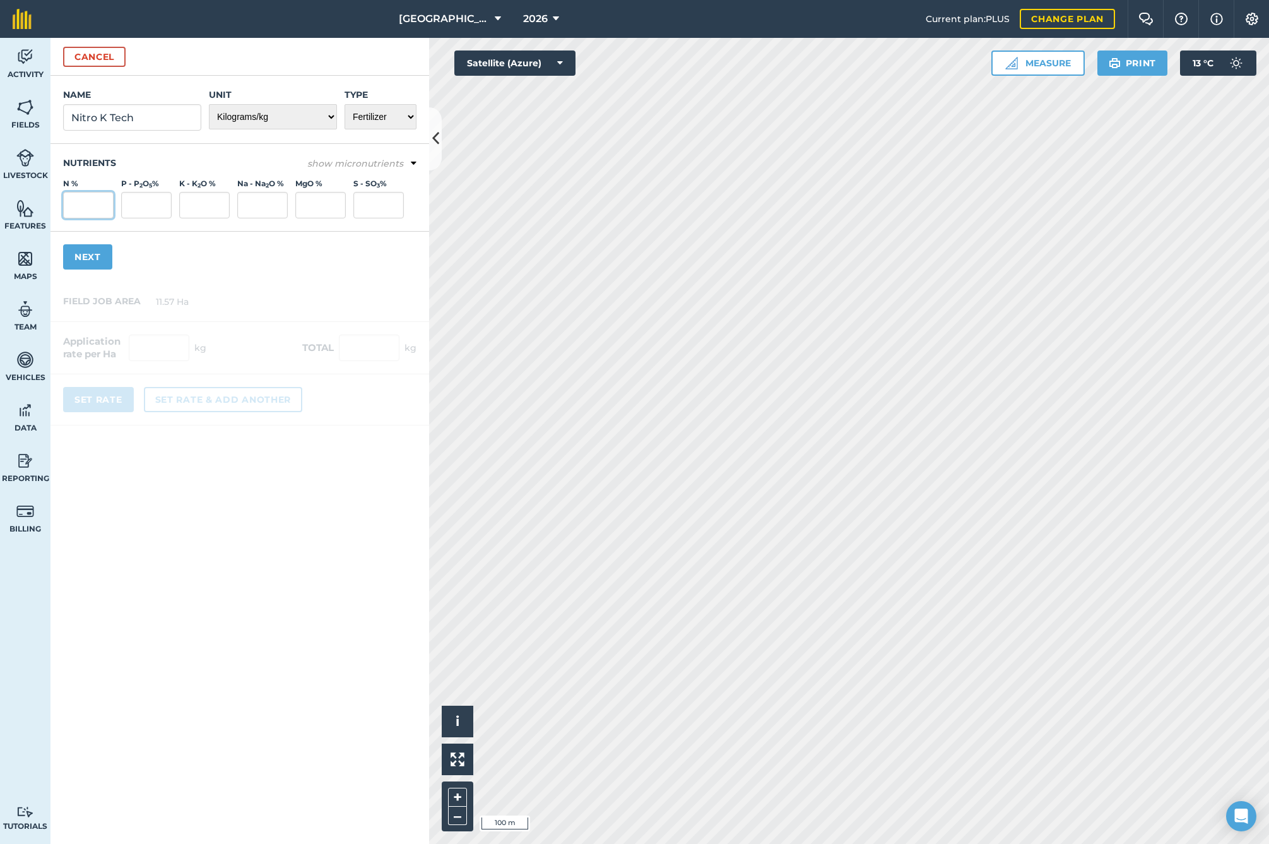
click at [85, 203] on input "N %" at bounding box center [88, 205] width 50 height 27
click at [221, 207] on input "K - K 2 O %" at bounding box center [204, 205] width 50 height 27
click at [269, 206] on input "Na - Na 2 O %" at bounding box center [262, 205] width 50 height 27
click at [364, 204] on input "S - SO 3 %" at bounding box center [378, 205] width 50 height 27
click at [171, 267] on div "Name Nitro K Tech Unit - Grams/g Kilograms/kg Metric tonnes/t Millilitres/ml Li…" at bounding box center [239, 179] width 379 height 206
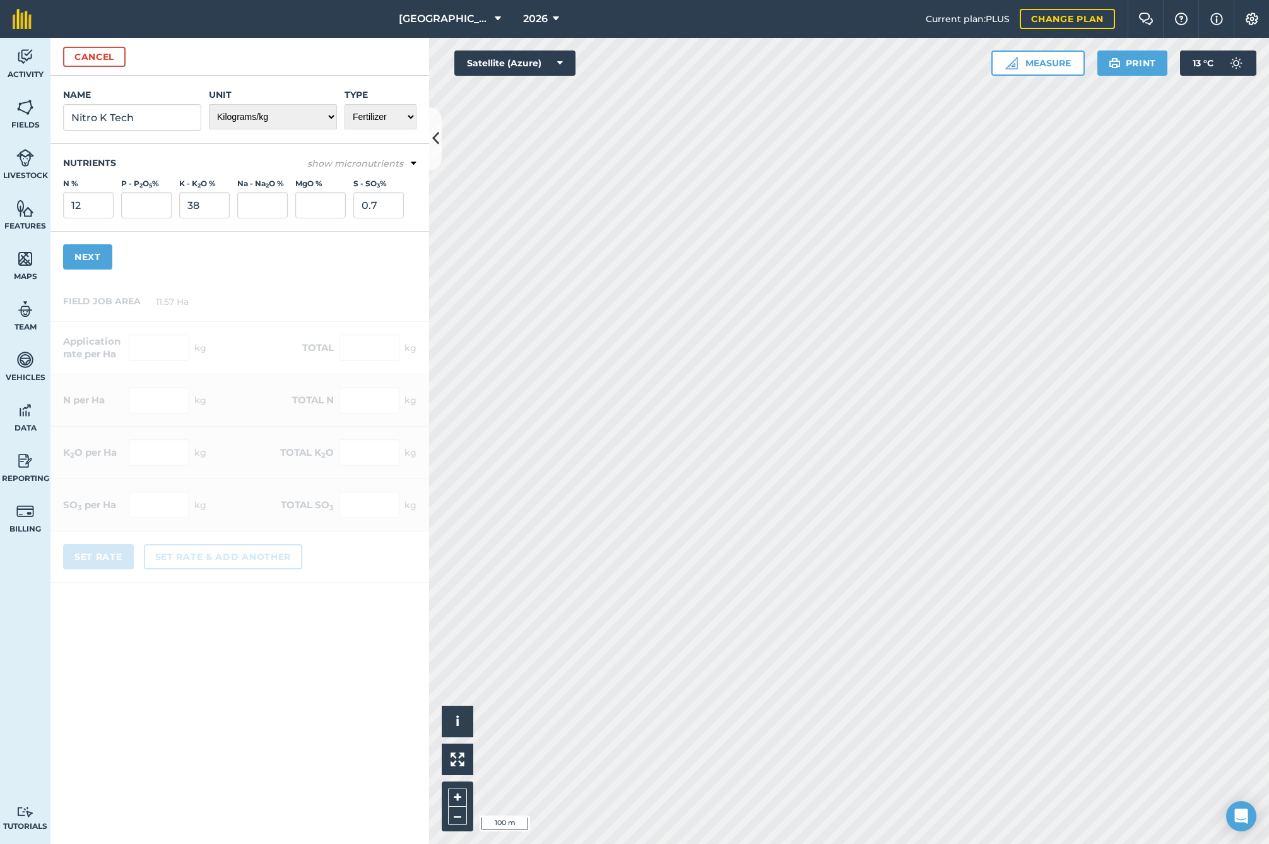
click at [95, 255] on button "Next" at bounding box center [87, 256] width 49 height 25
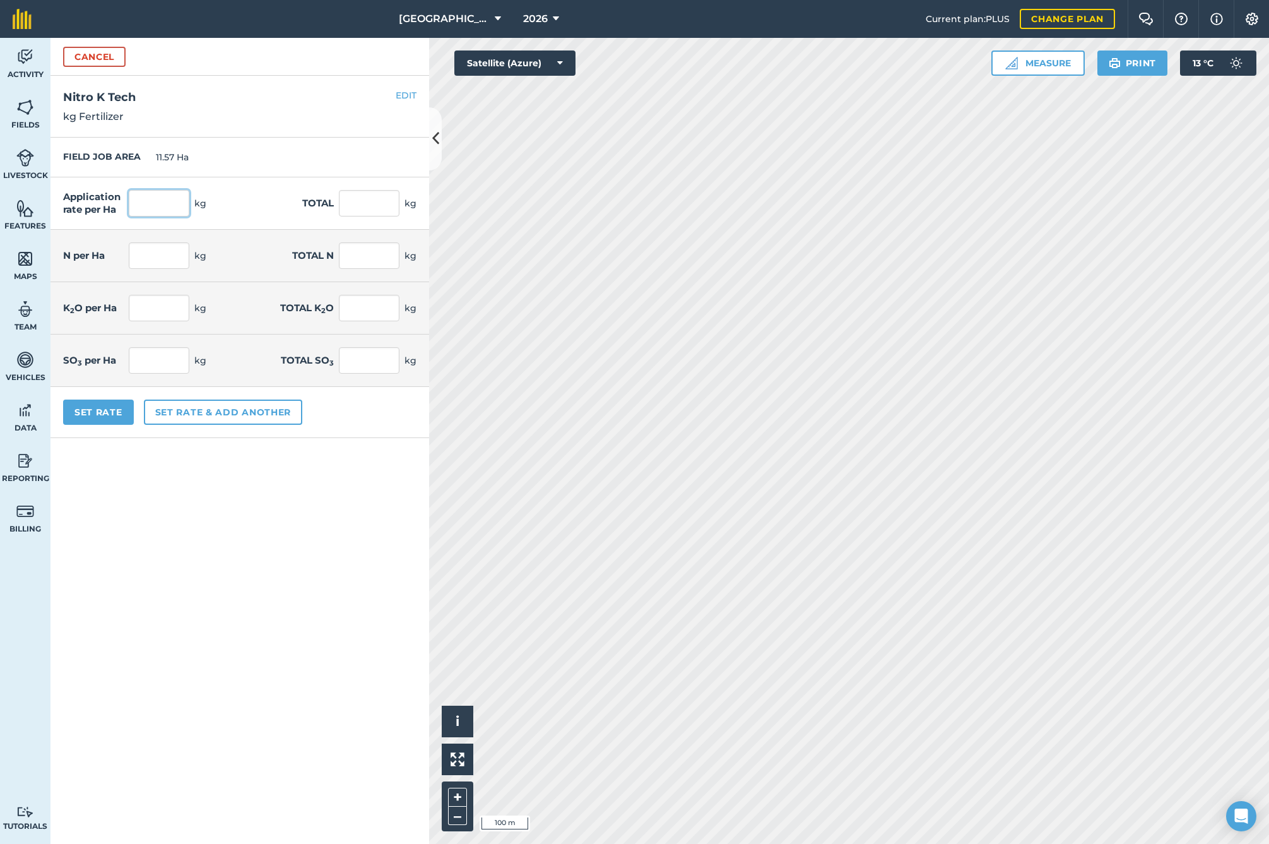
click at [145, 201] on input "text" at bounding box center [159, 203] width 61 height 27
click at [108, 404] on button "Set Rate" at bounding box center [98, 411] width 71 height 25
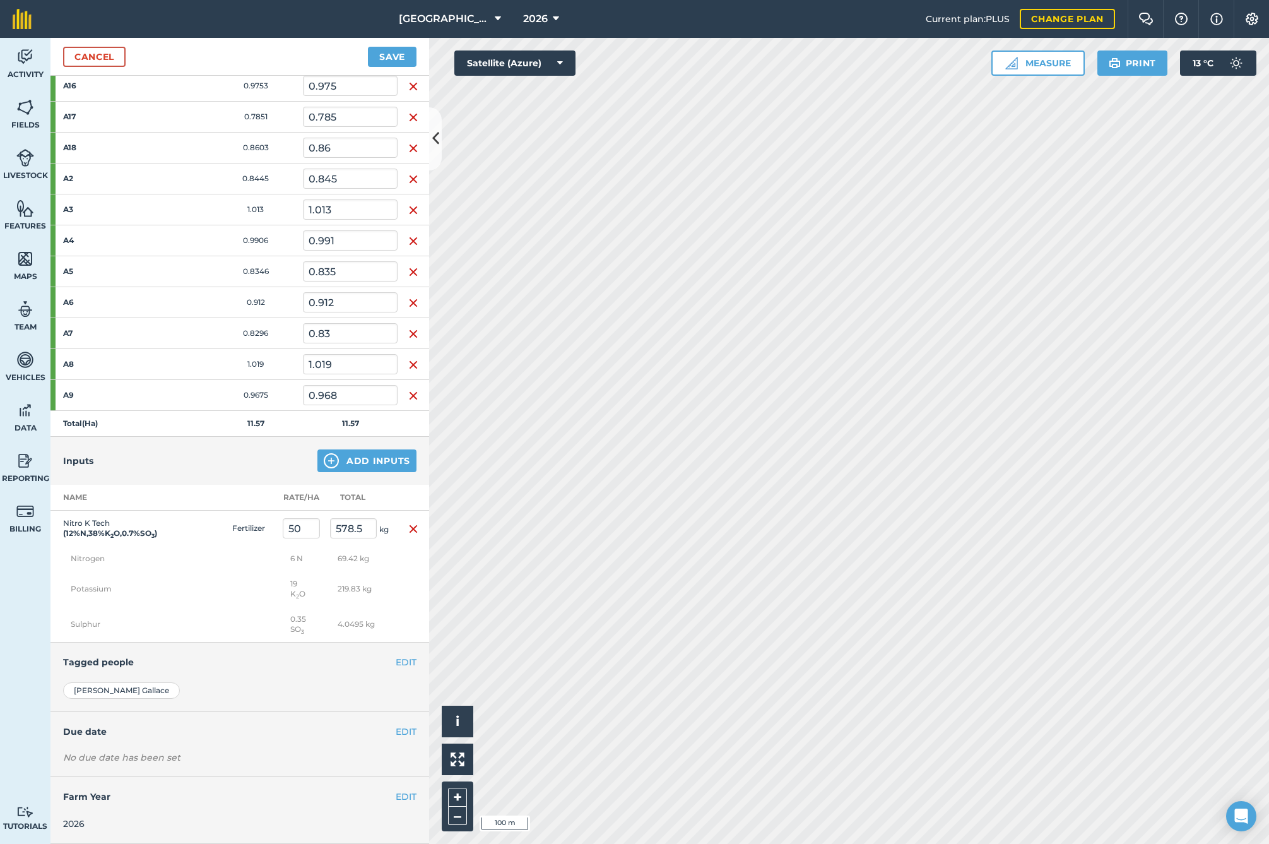
scroll to position [273, 0]
click at [396, 734] on button "EDIT" at bounding box center [406, 733] width 21 height 14
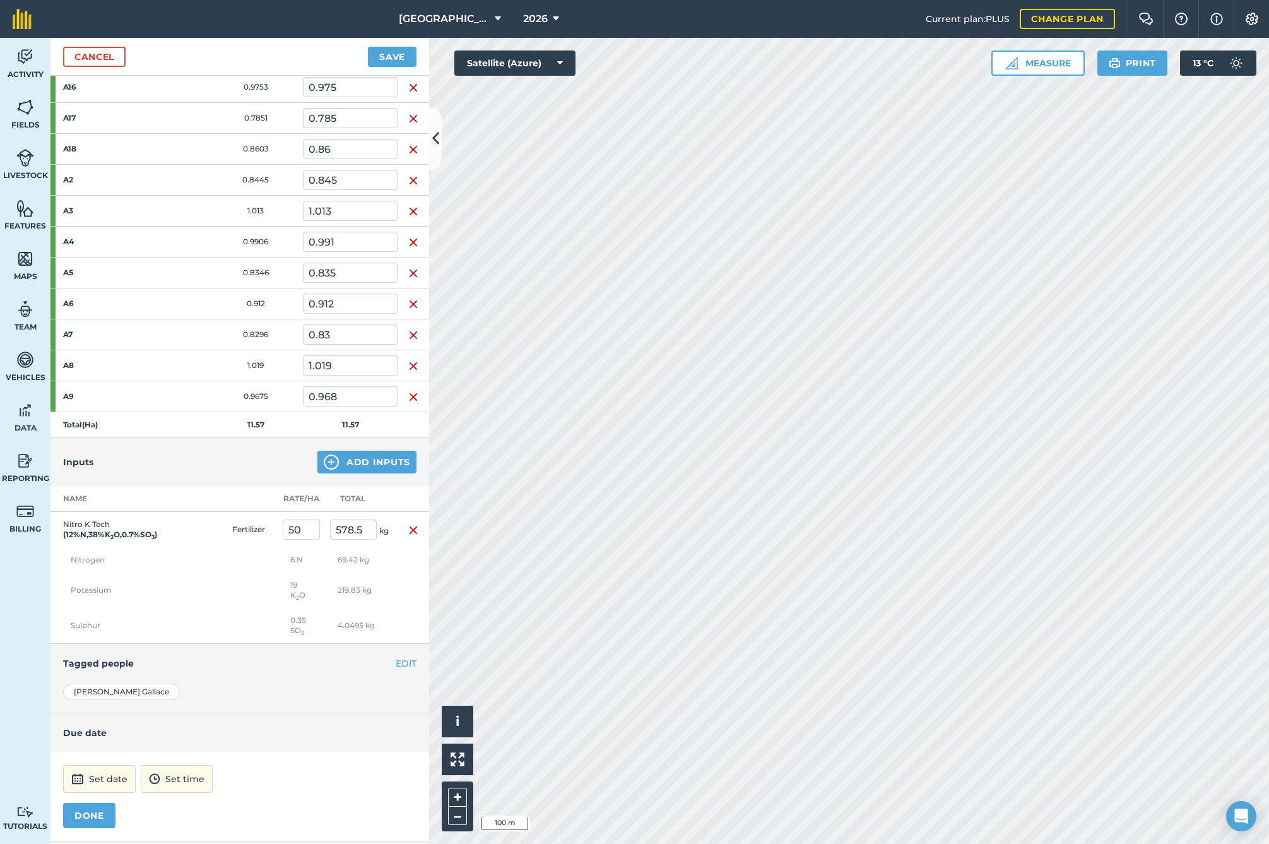
click at [102, 776] on button "Set date" at bounding box center [99, 779] width 73 height 28
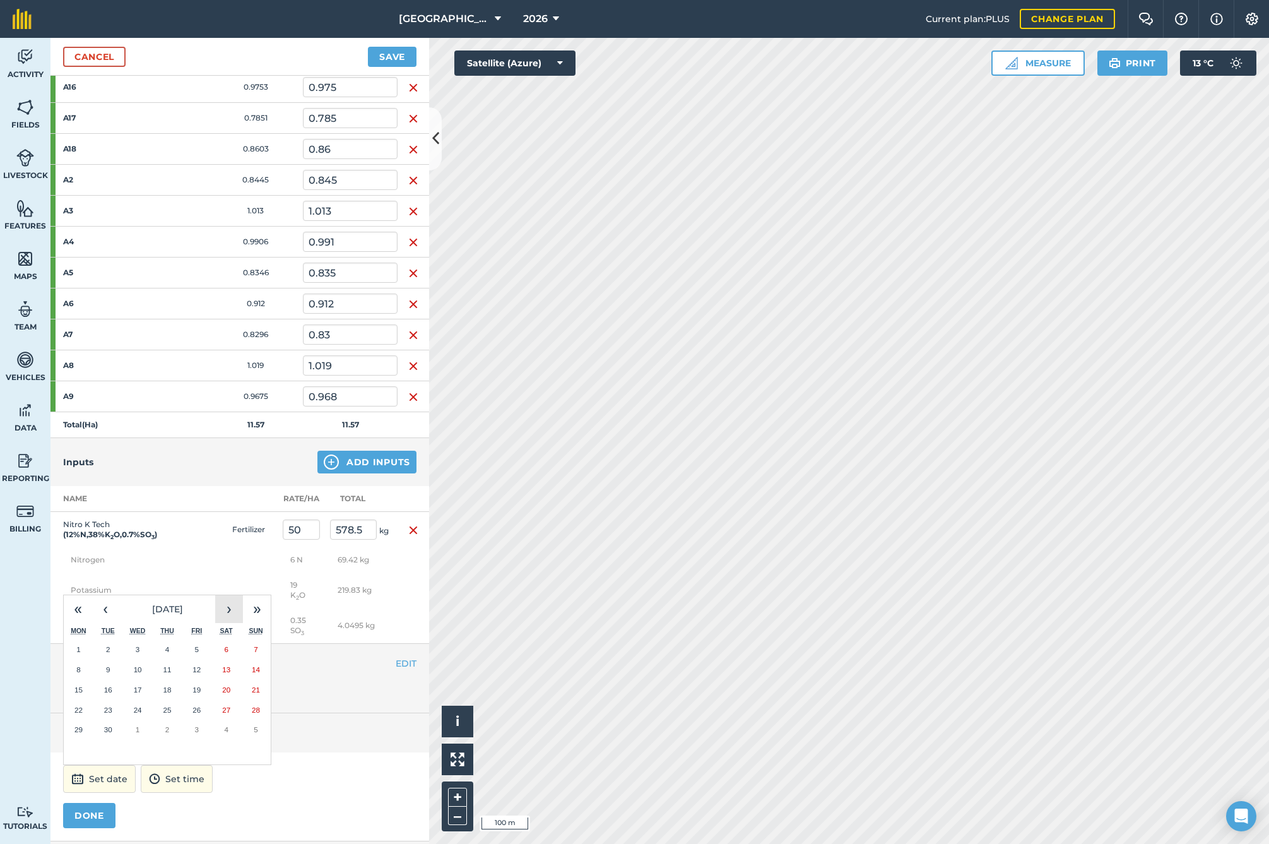
click at [234, 610] on button "›" at bounding box center [229, 609] width 28 height 28
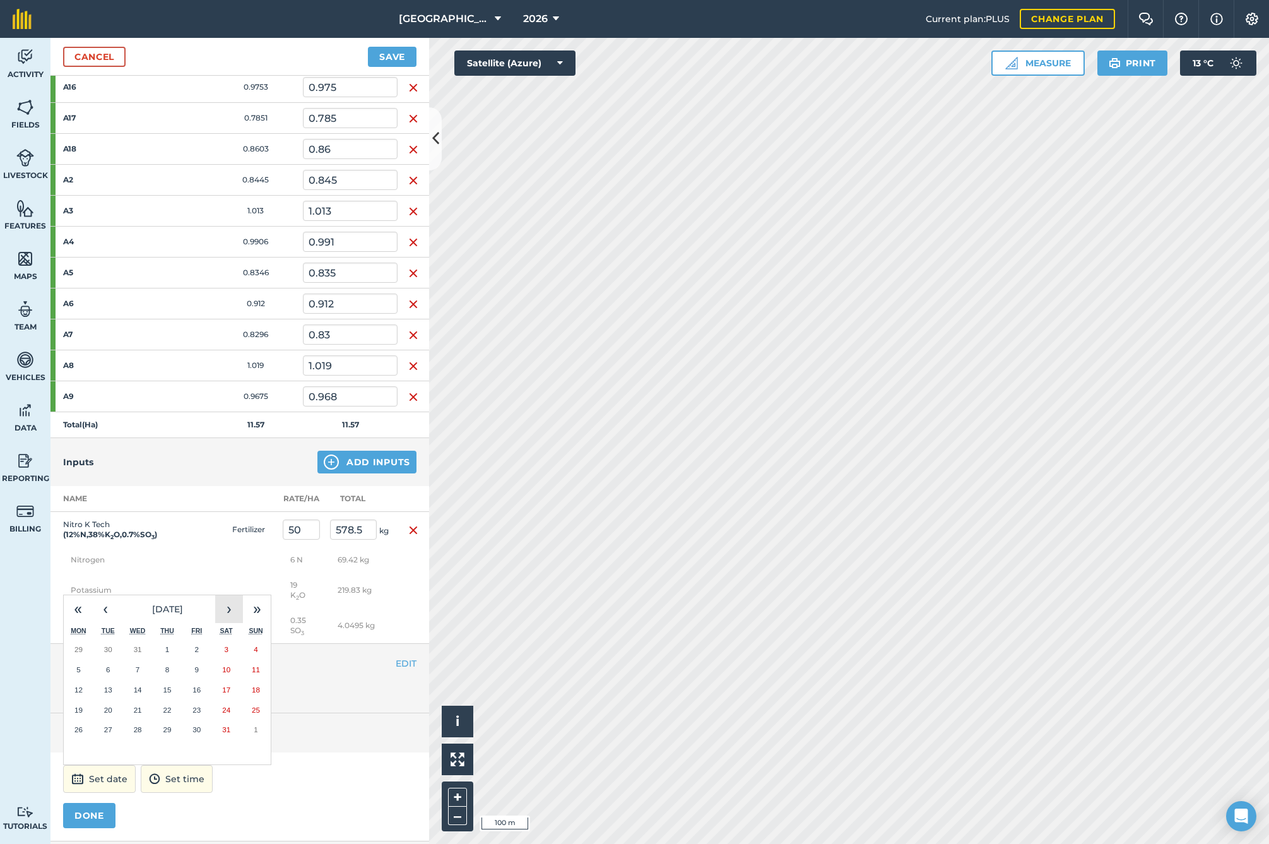
click at [234, 610] on button "›" at bounding box center [229, 609] width 28 height 28
click at [110, 609] on button "‹" at bounding box center [106, 609] width 28 height 28
click at [78, 682] on abbr "9" at bounding box center [78, 686] width 4 height 8
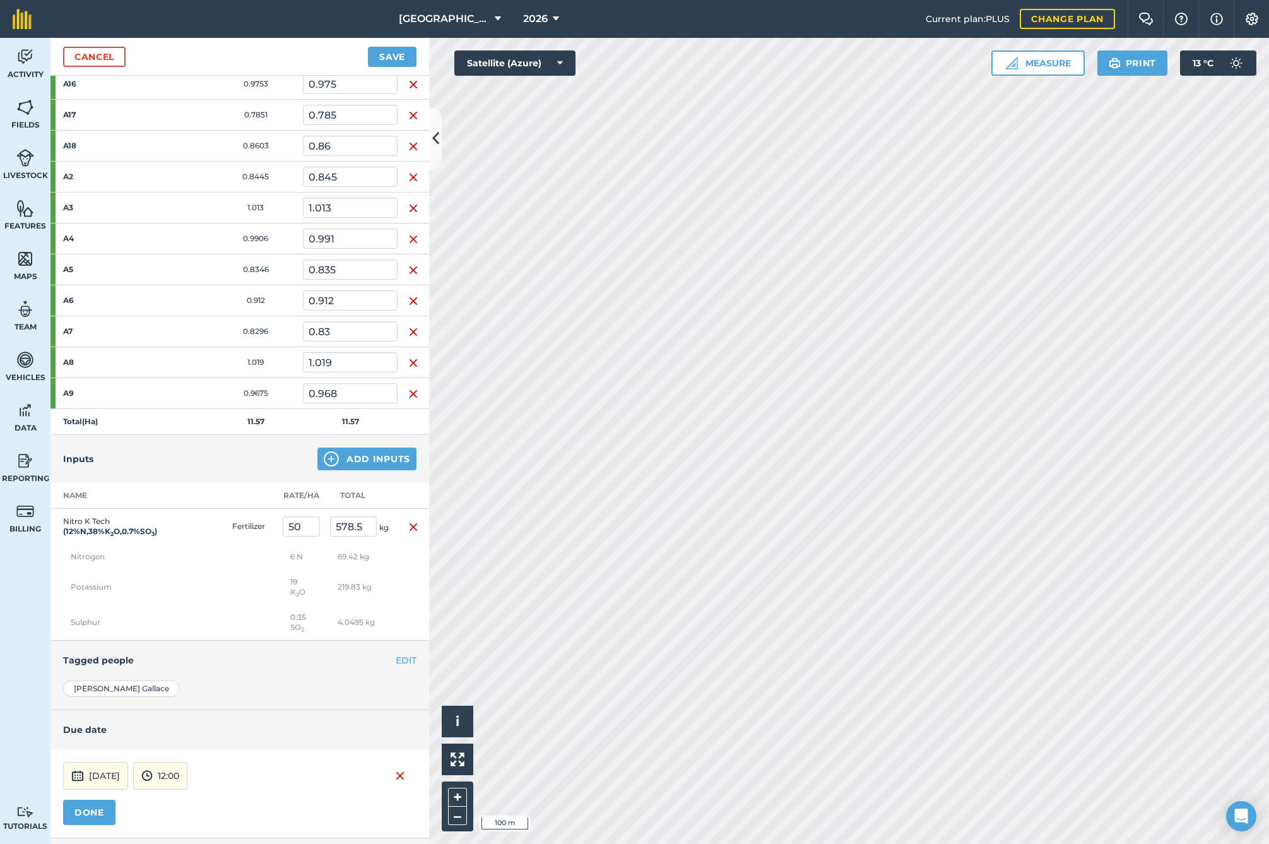
scroll to position [278, 0]
click at [88, 807] on button "DONE" at bounding box center [89, 810] width 52 height 25
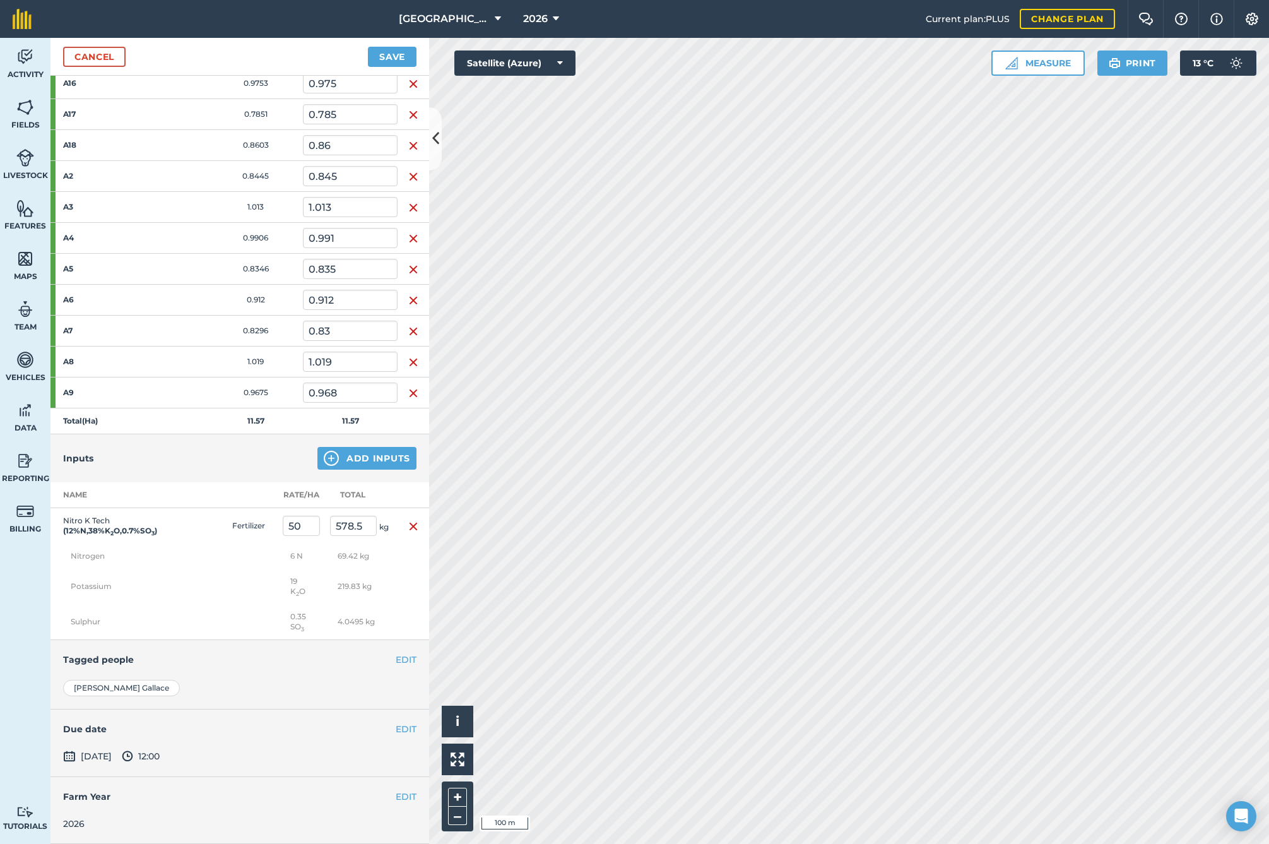
scroll to position [276, 0]
click at [377, 62] on button "Save" at bounding box center [392, 57] width 49 height 20
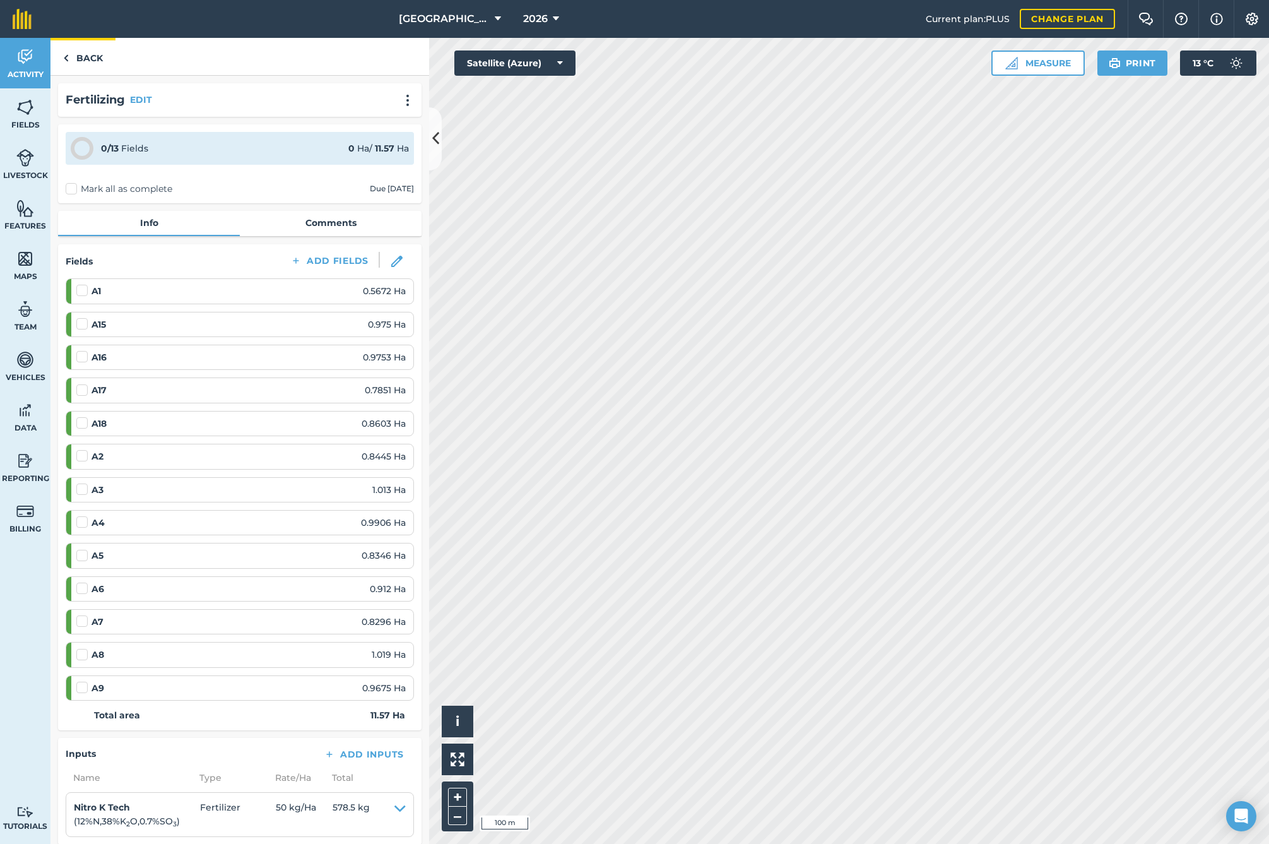
click at [86, 61] on link "Back" at bounding box center [82, 56] width 65 height 37
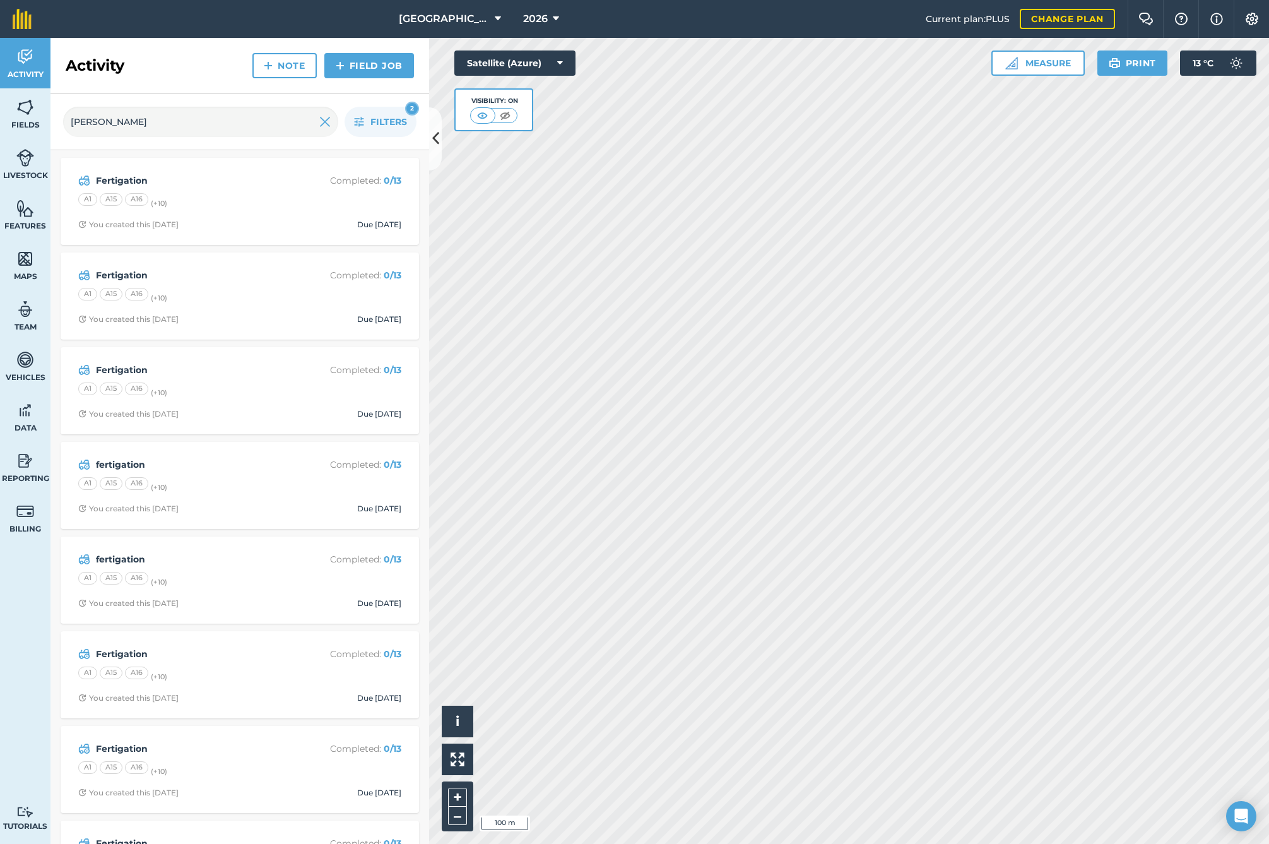
click at [351, 69] on link "Field Job" at bounding box center [369, 65] width 90 height 25
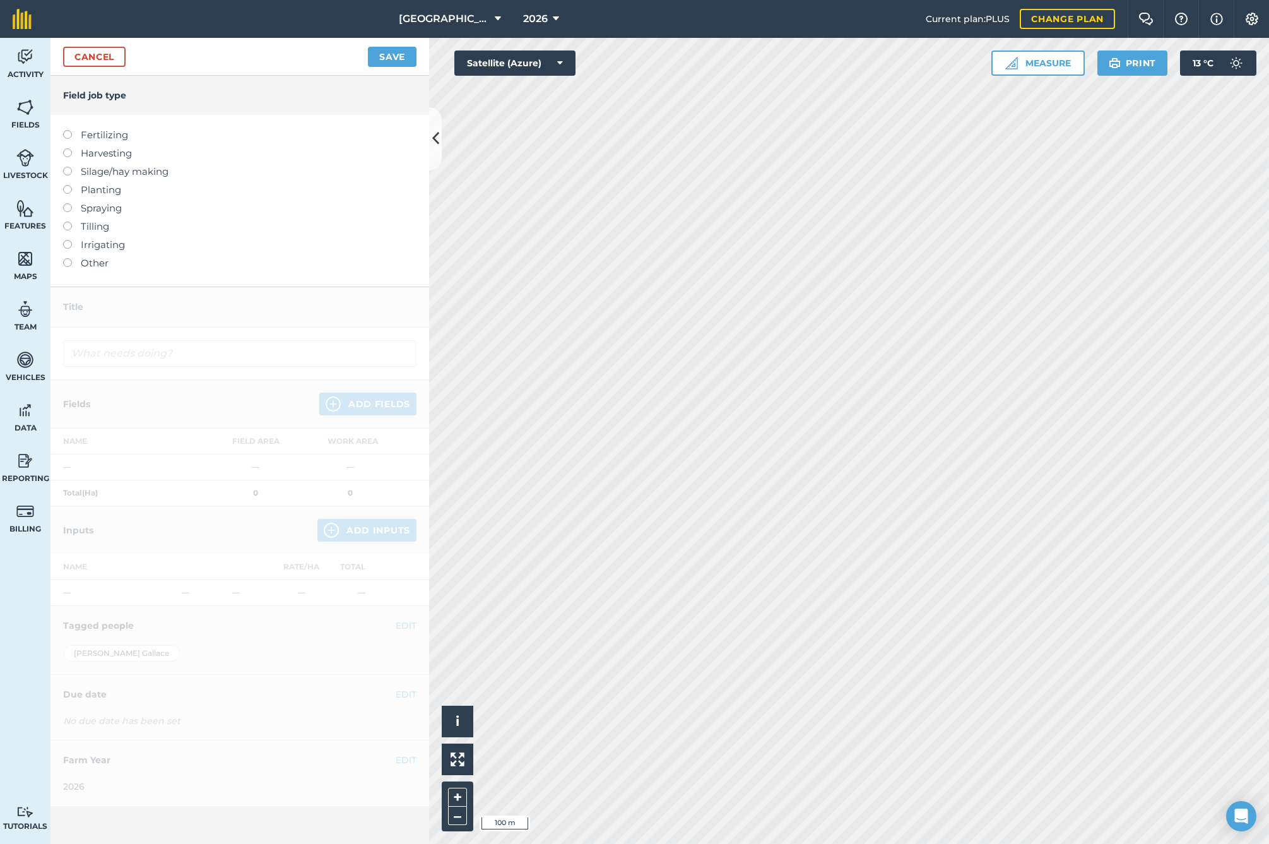
drag, startPoint x: 87, startPoint y: 268, endPoint x: 93, endPoint y: 264, distance: 6.8
click at [88, 268] on label "Other" at bounding box center [239, 263] width 353 height 15
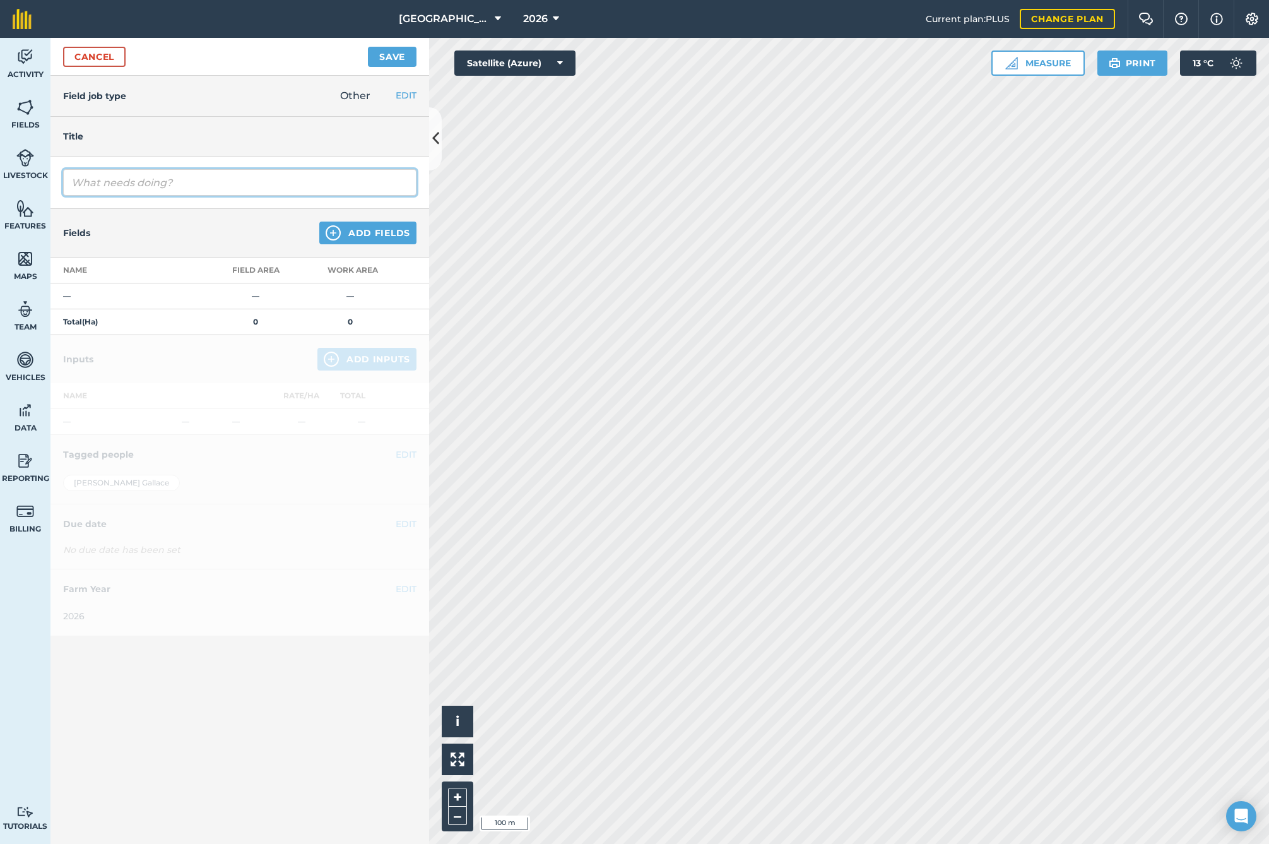
click at [127, 184] on input "text" at bounding box center [239, 182] width 353 height 27
click at [347, 239] on button "Add Fields" at bounding box center [367, 233] width 97 height 23
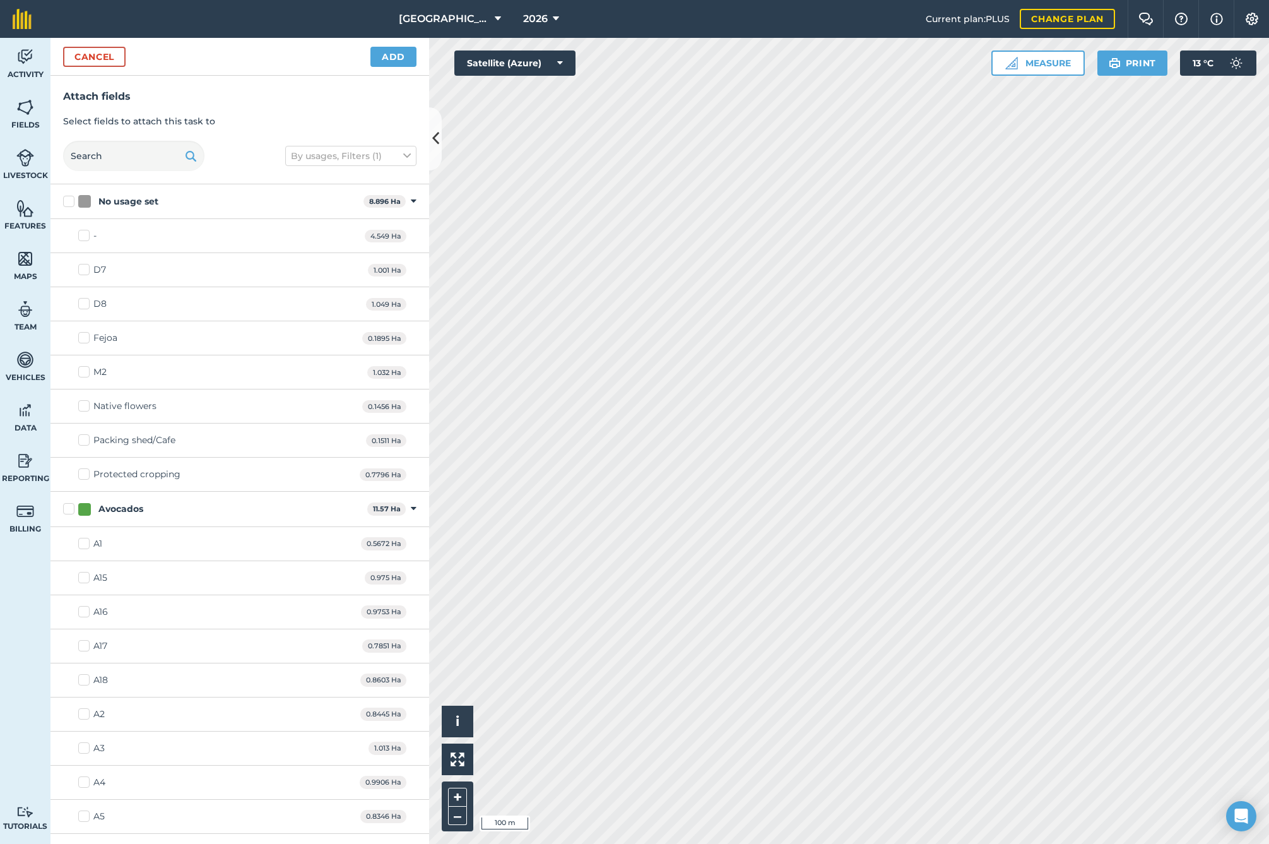
drag, startPoint x: 66, startPoint y: 509, endPoint x: 247, endPoint y: 341, distance: 246.5
click at [66, 509] on label "Avocados" at bounding box center [212, 508] width 299 height 13
click at [66, 509] on input "Avocados" at bounding box center [67, 506] width 8 height 8
click at [389, 47] on button "Add" at bounding box center [393, 57] width 46 height 20
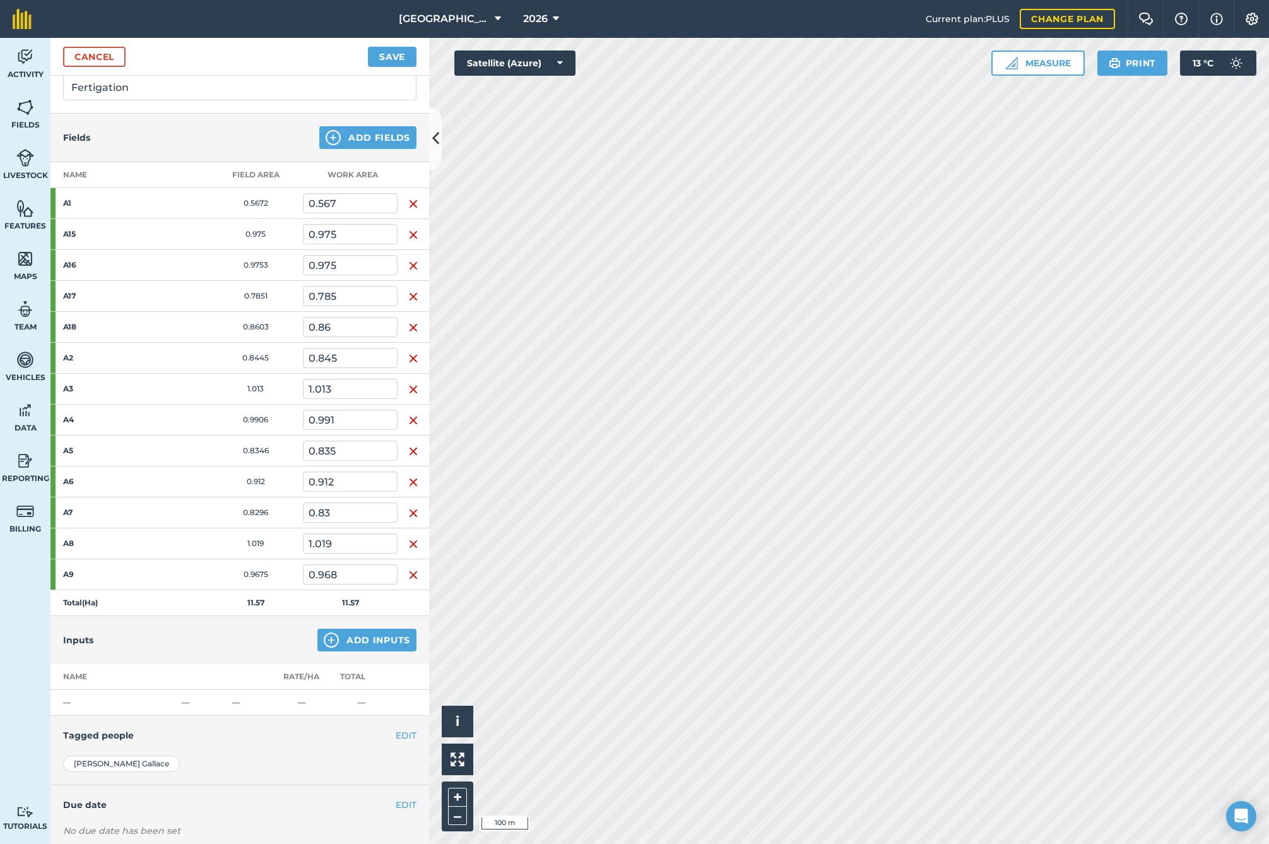
scroll to position [139, 0]
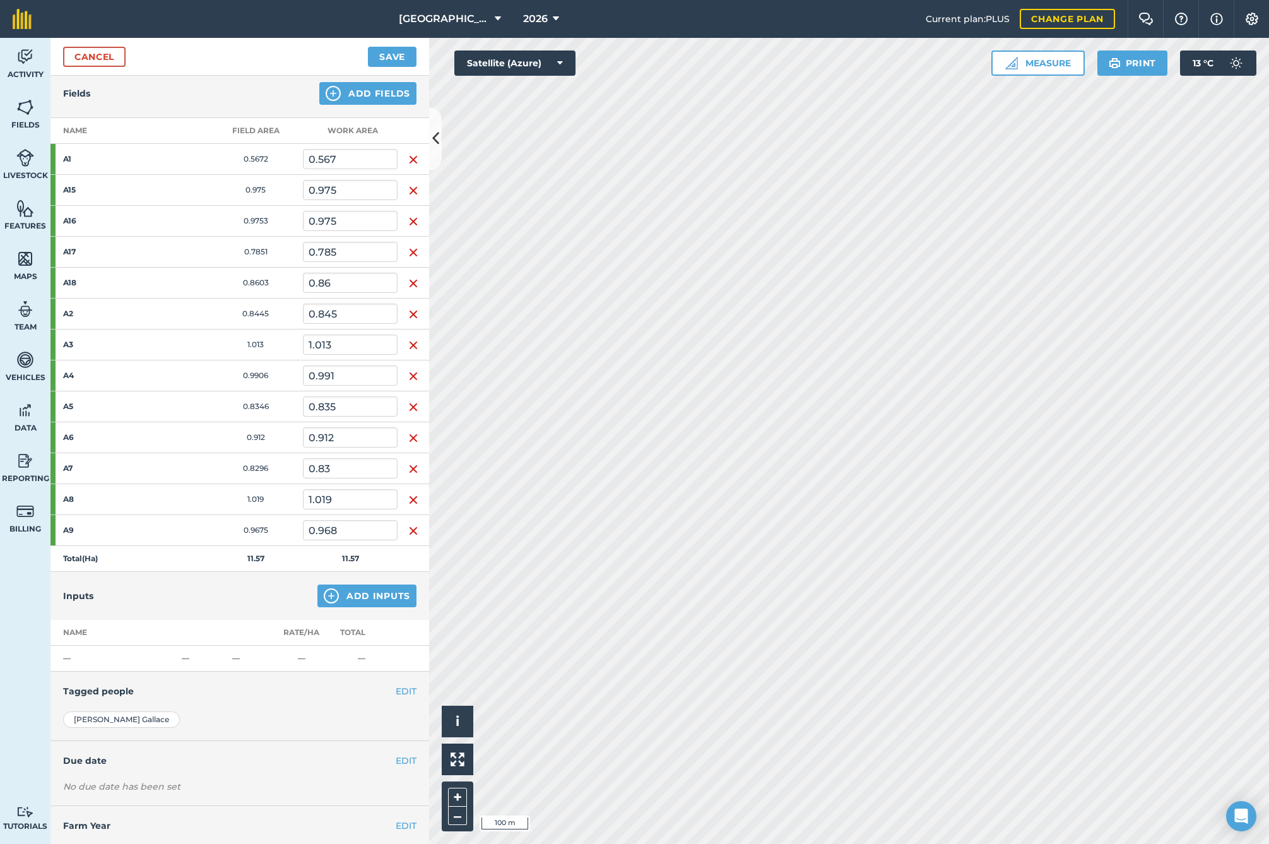
click at [380, 595] on button "Add Inputs" at bounding box center [366, 595] width 99 height 23
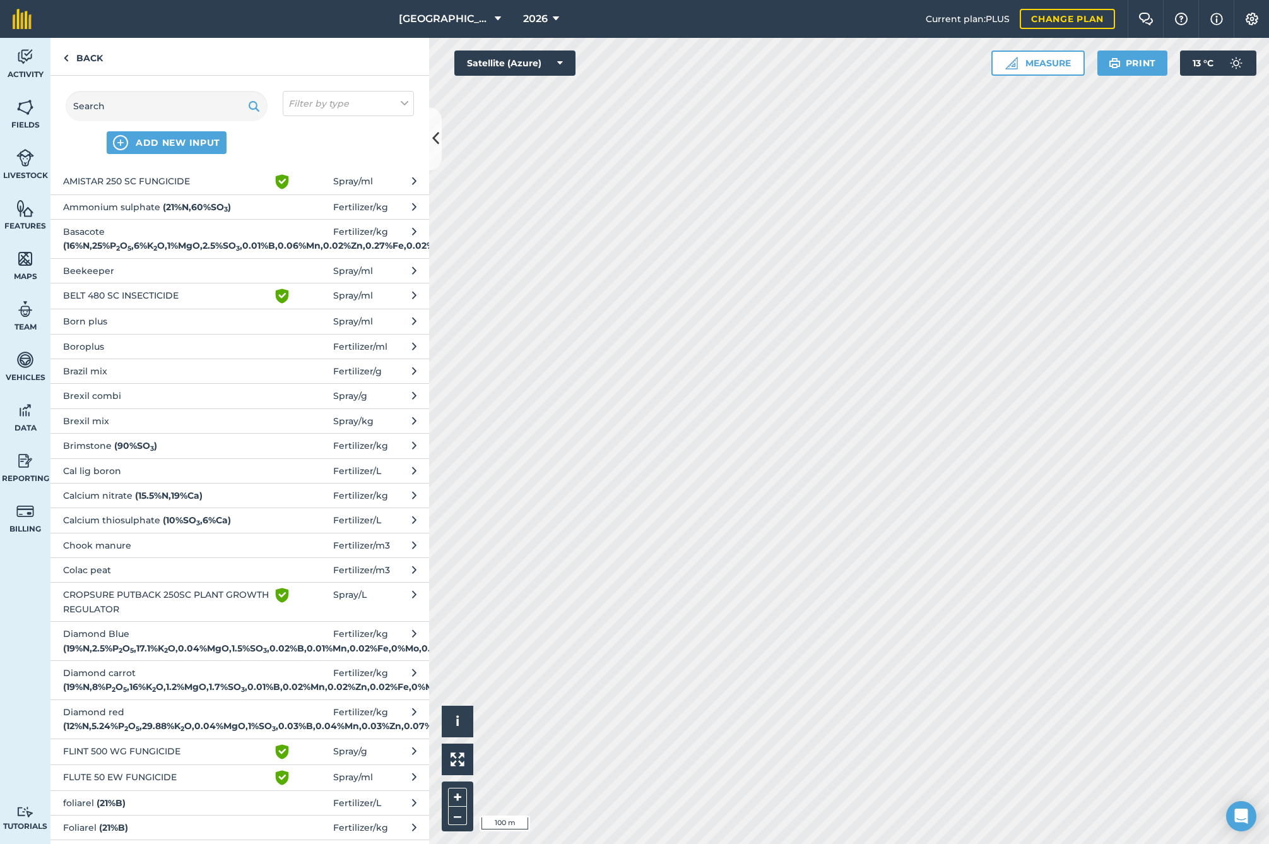
scroll to position [53, 0]
click at [134, 646] on sub "5" at bounding box center [132, 650] width 4 height 8
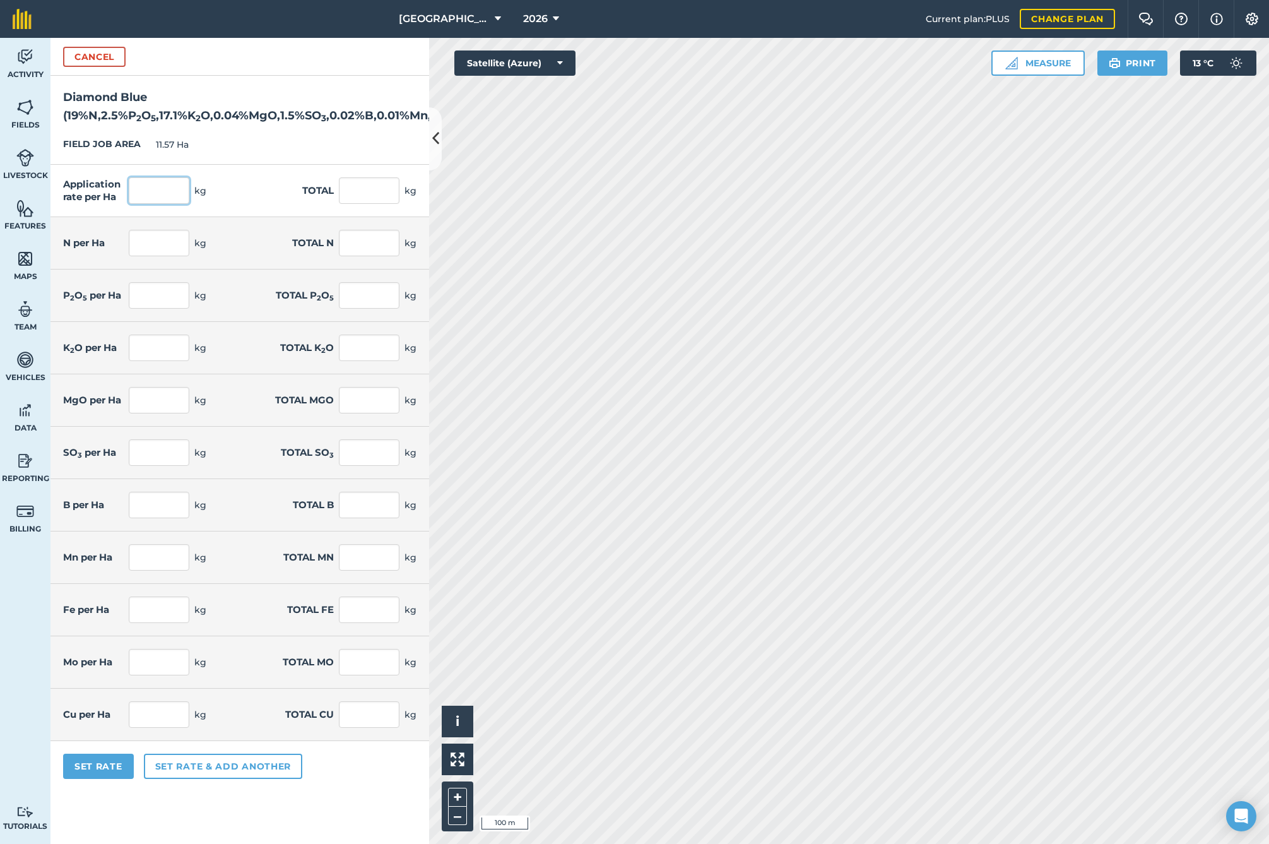
click at [158, 192] on input "text" at bounding box center [159, 190] width 61 height 27
click at [116, 766] on button "Set Rate" at bounding box center [98, 766] width 71 height 25
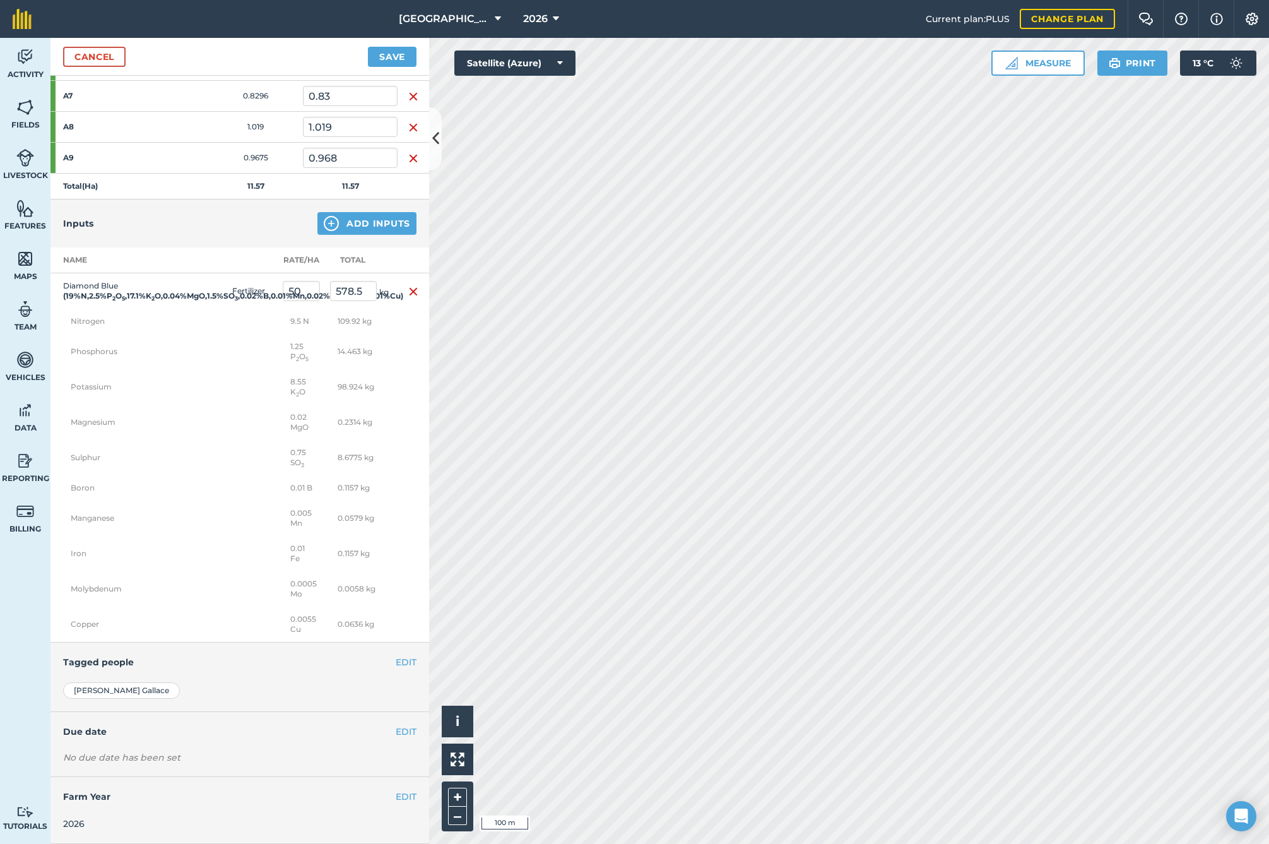
scroll to position [551, 0]
click at [397, 728] on button "EDIT" at bounding box center [406, 732] width 21 height 14
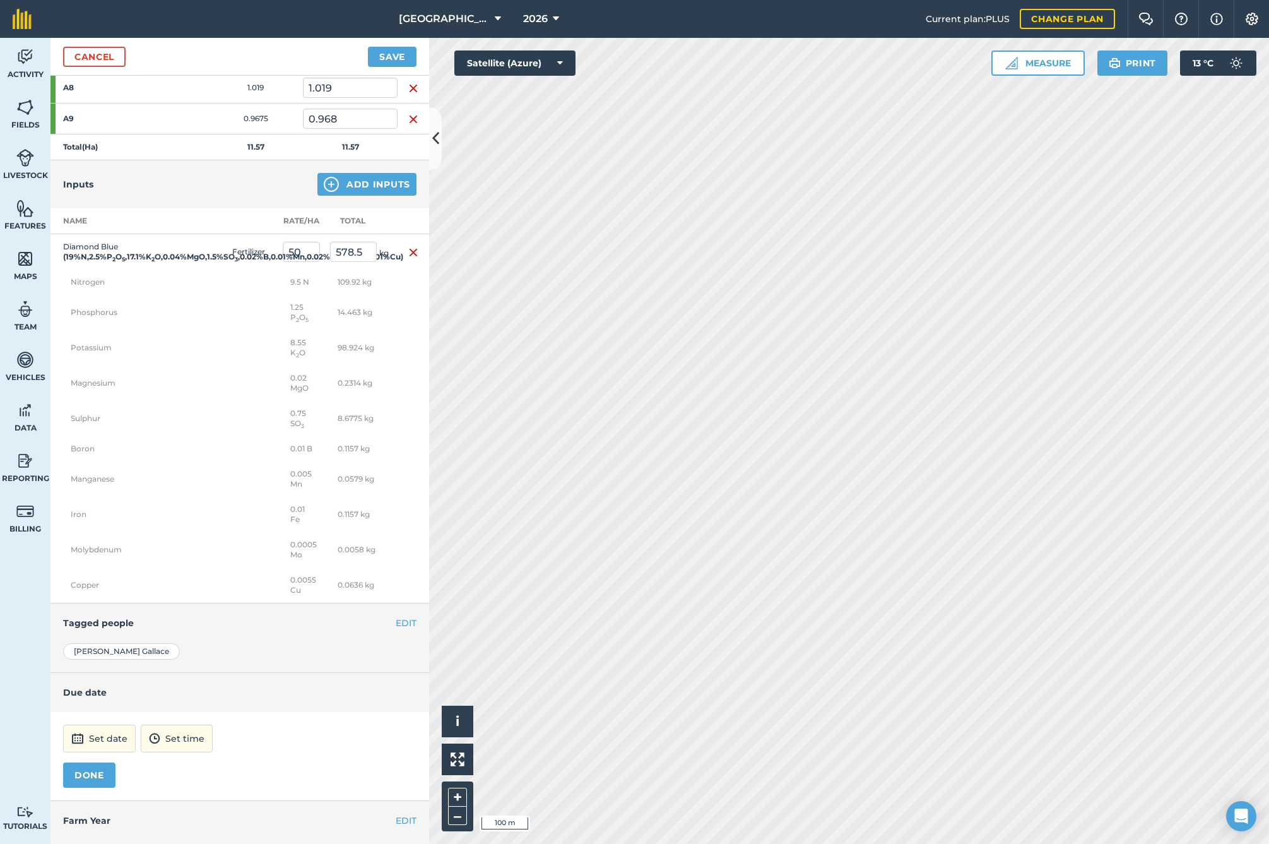
scroll to position [554, 0]
click at [87, 749] on button "Set date" at bounding box center [99, 735] width 73 height 28
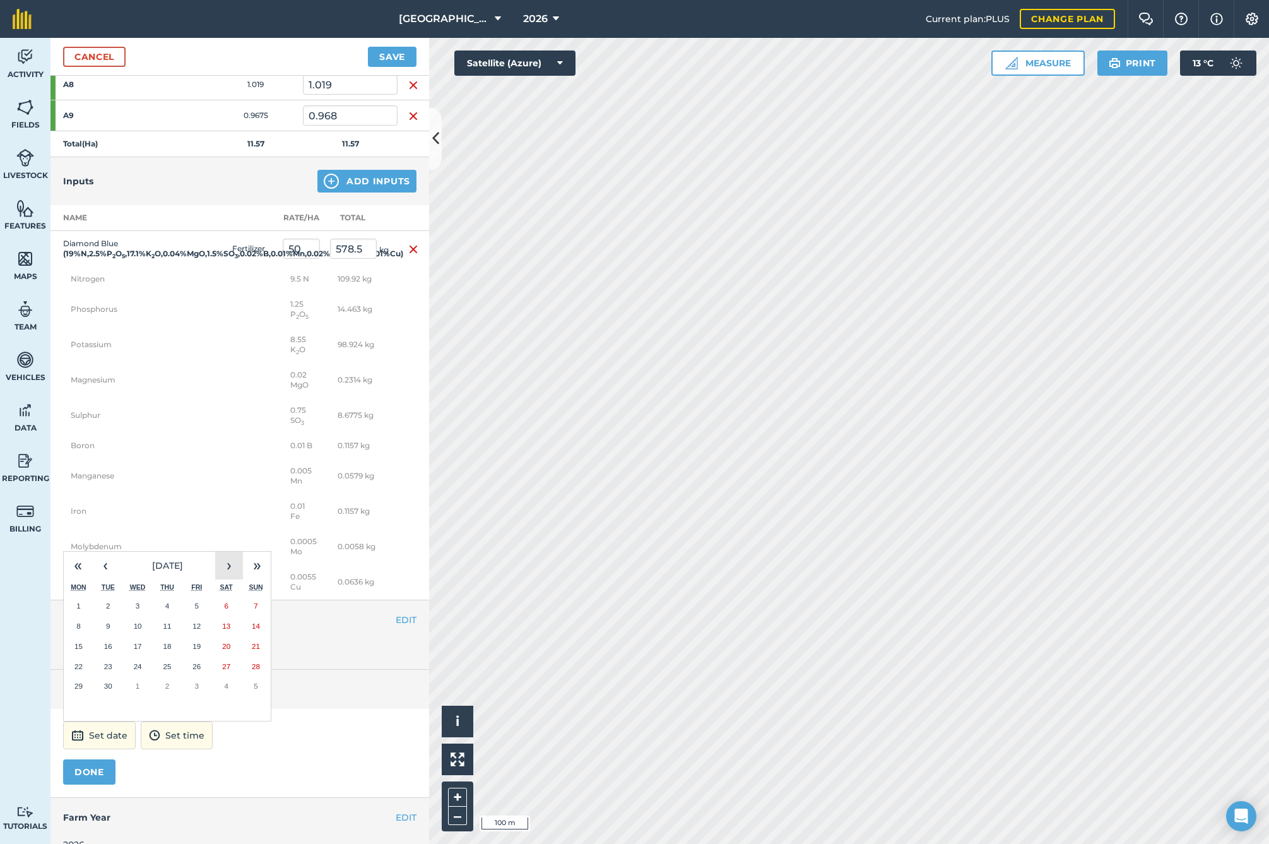
click at [228, 579] on button "›" at bounding box center [229, 566] width 28 height 28
click at [227, 579] on button "›" at bounding box center [229, 566] width 28 height 28
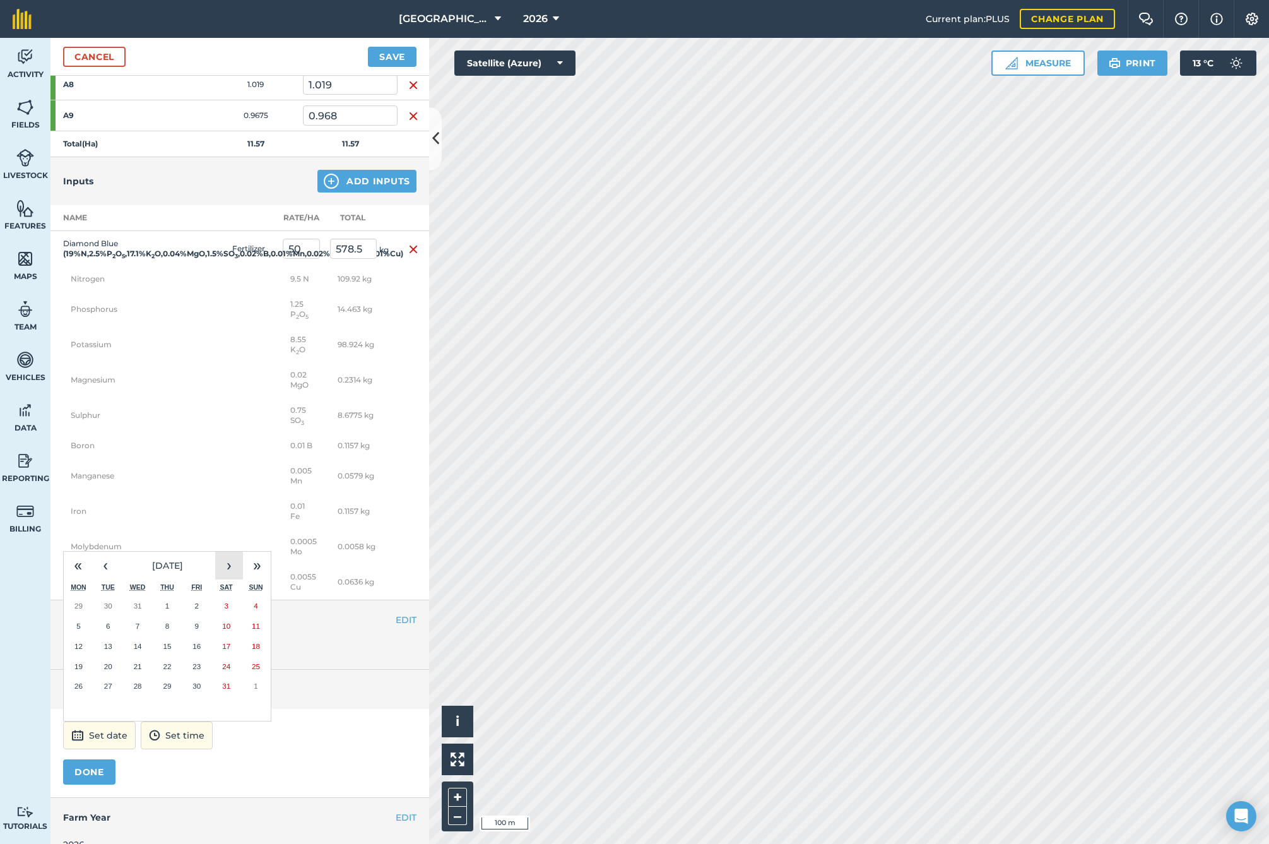
click at [227, 579] on button "›" at bounding box center [229, 566] width 28 height 28
click at [83, 636] on button "2" at bounding box center [79, 626] width 30 height 20
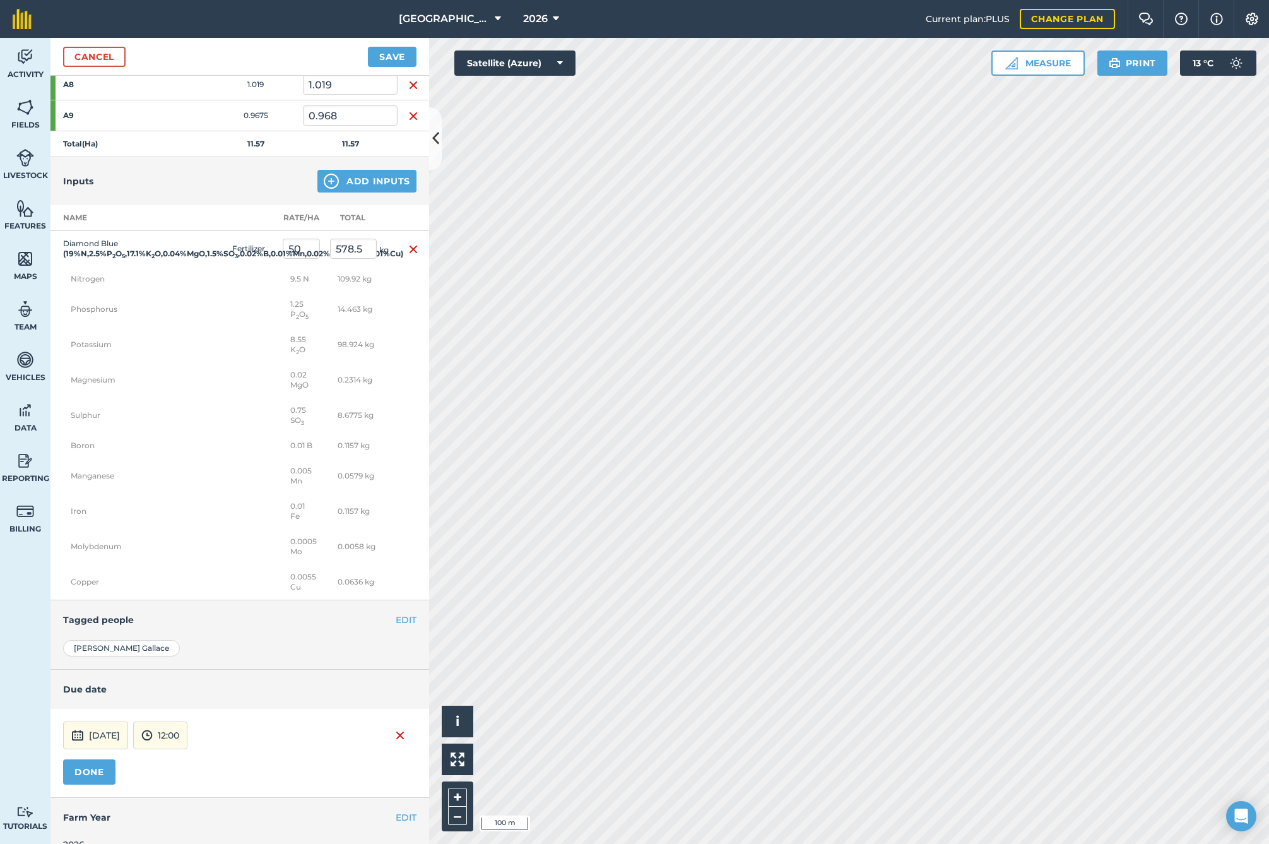
click at [92, 784] on button "DONE" at bounding box center [89, 771] width 52 height 25
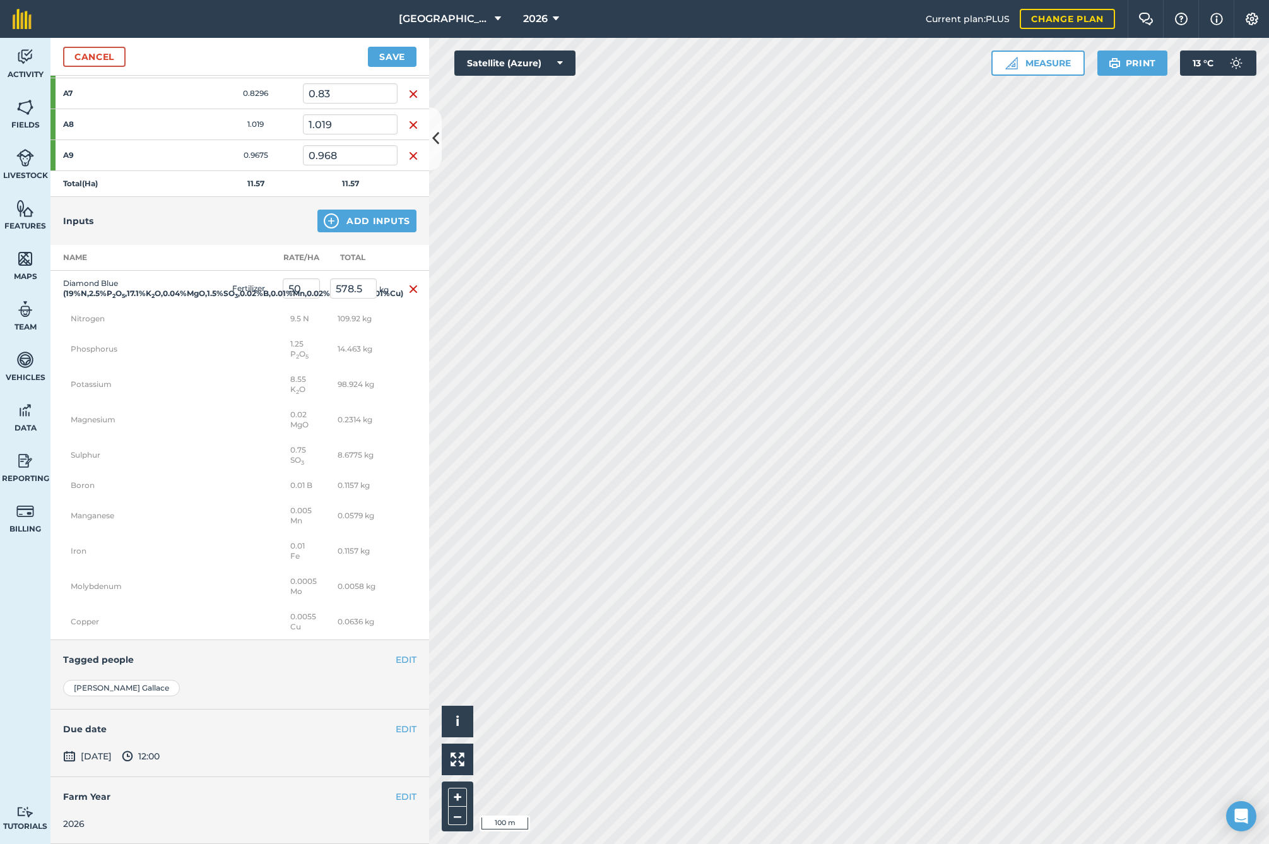
click at [373, 61] on button "Save" at bounding box center [392, 57] width 49 height 20
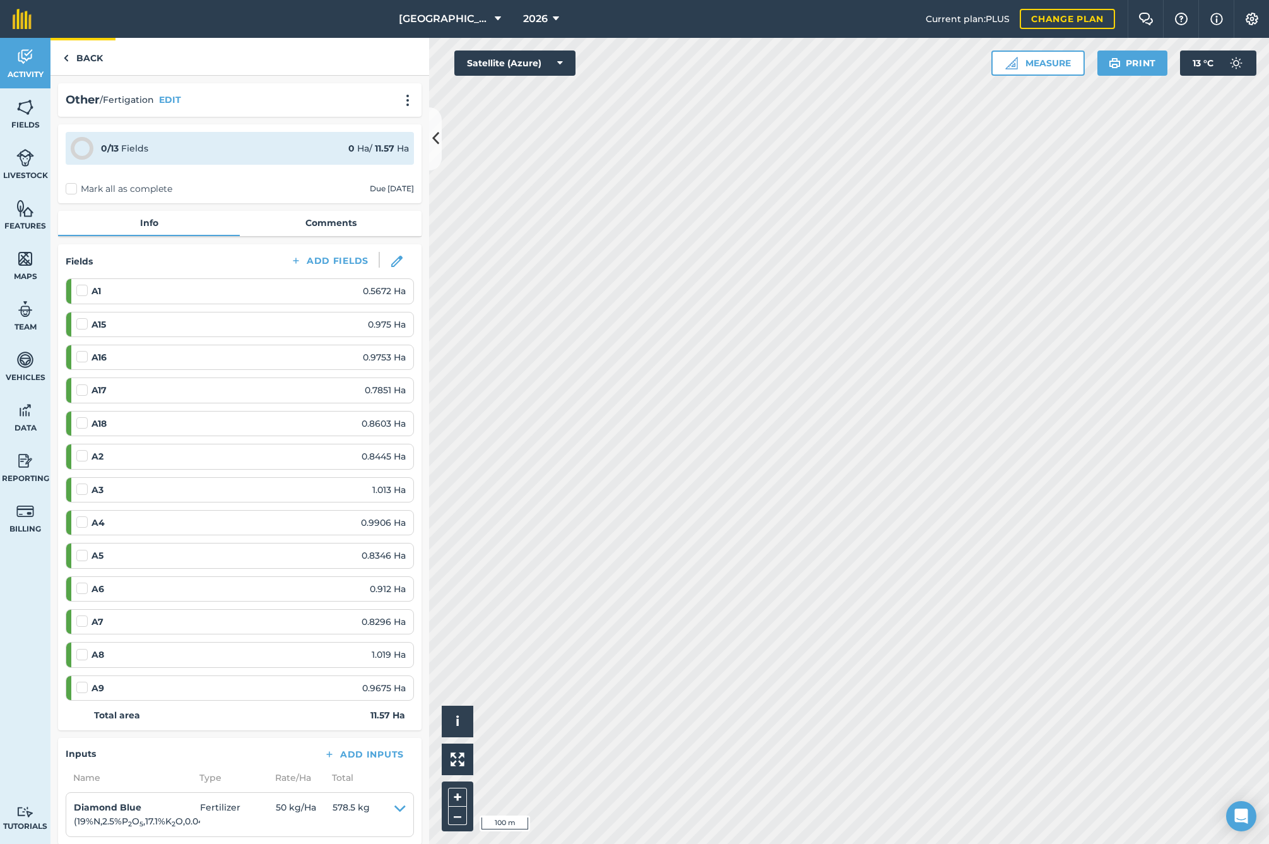
click at [87, 55] on link "Back" at bounding box center [82, 56] width 65 height 37
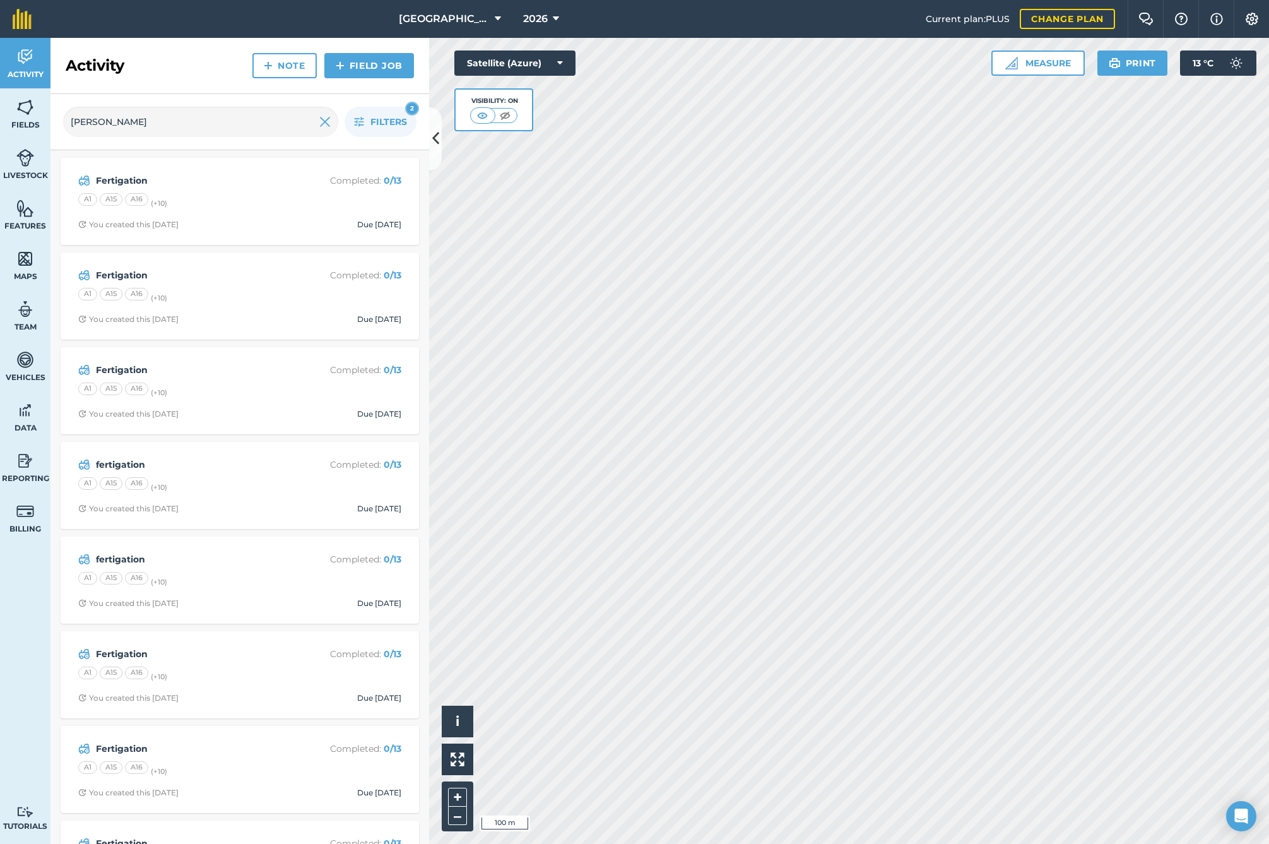
click at [354, 68] on link "Field Job" at bounding box center [369, 65] width 90 height 25
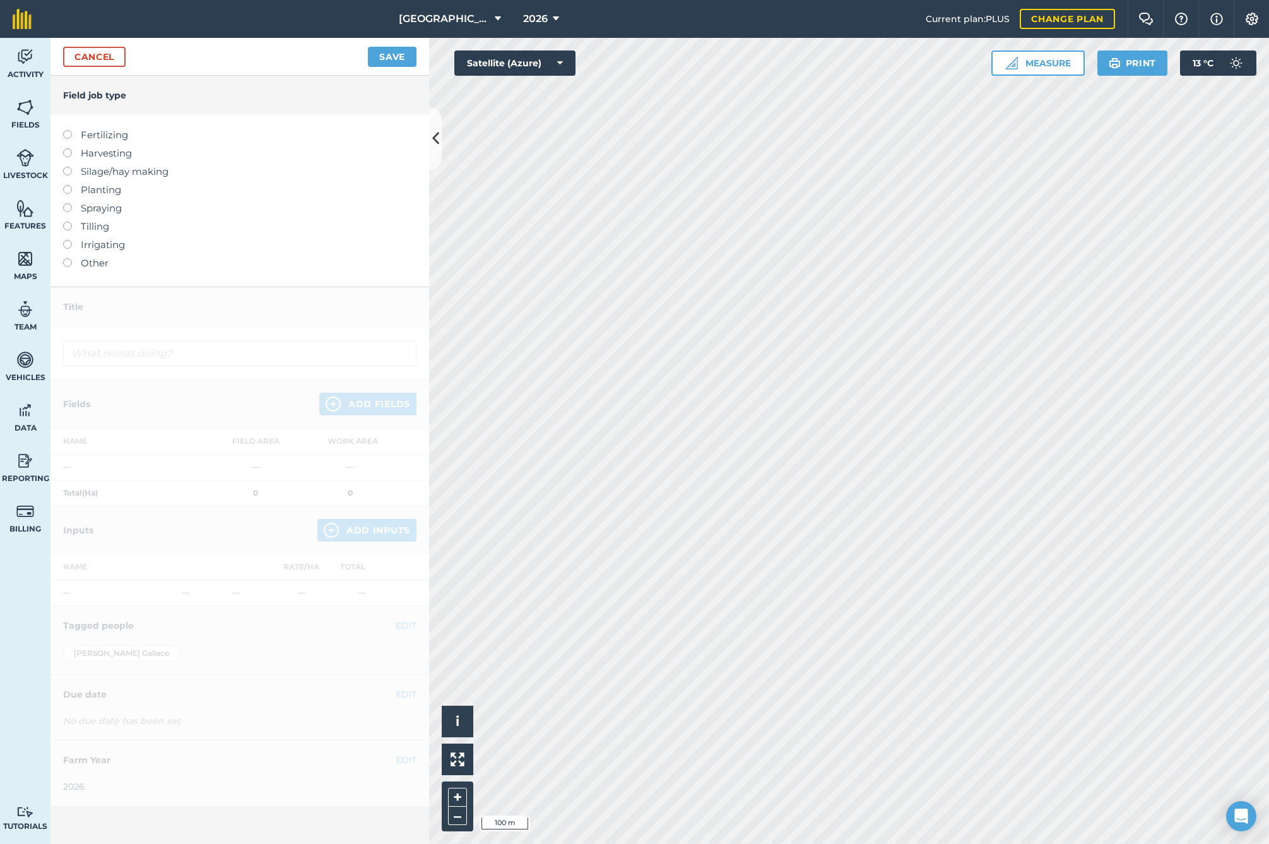
click at [67, 258] on label at bounding box center [72, 258] width 18 height 0
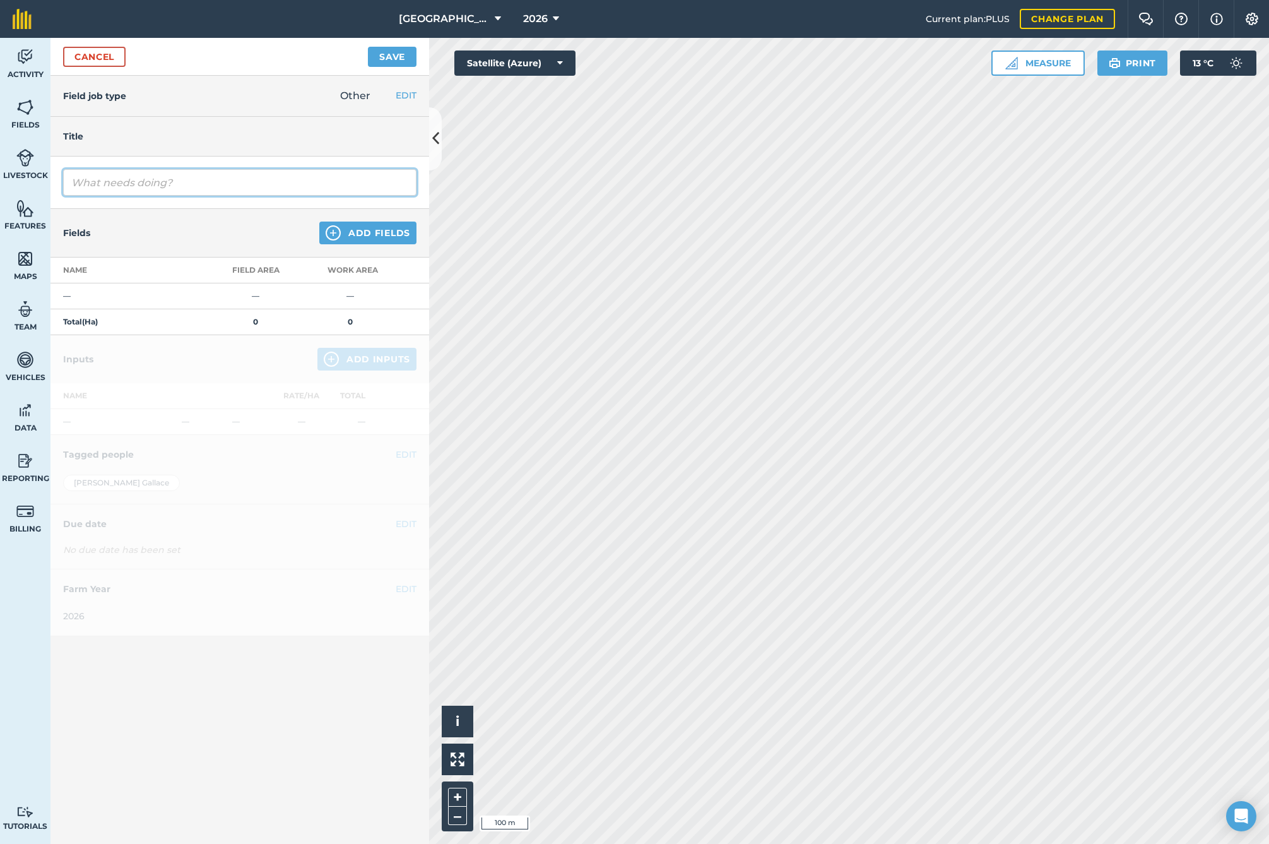
click at [107, 181] on input "text" at bounding box center [239, 182] width 353 height 27
click at [389, 236] on button "Add Fields" at bounding box center [367, 233] width 97 height 23
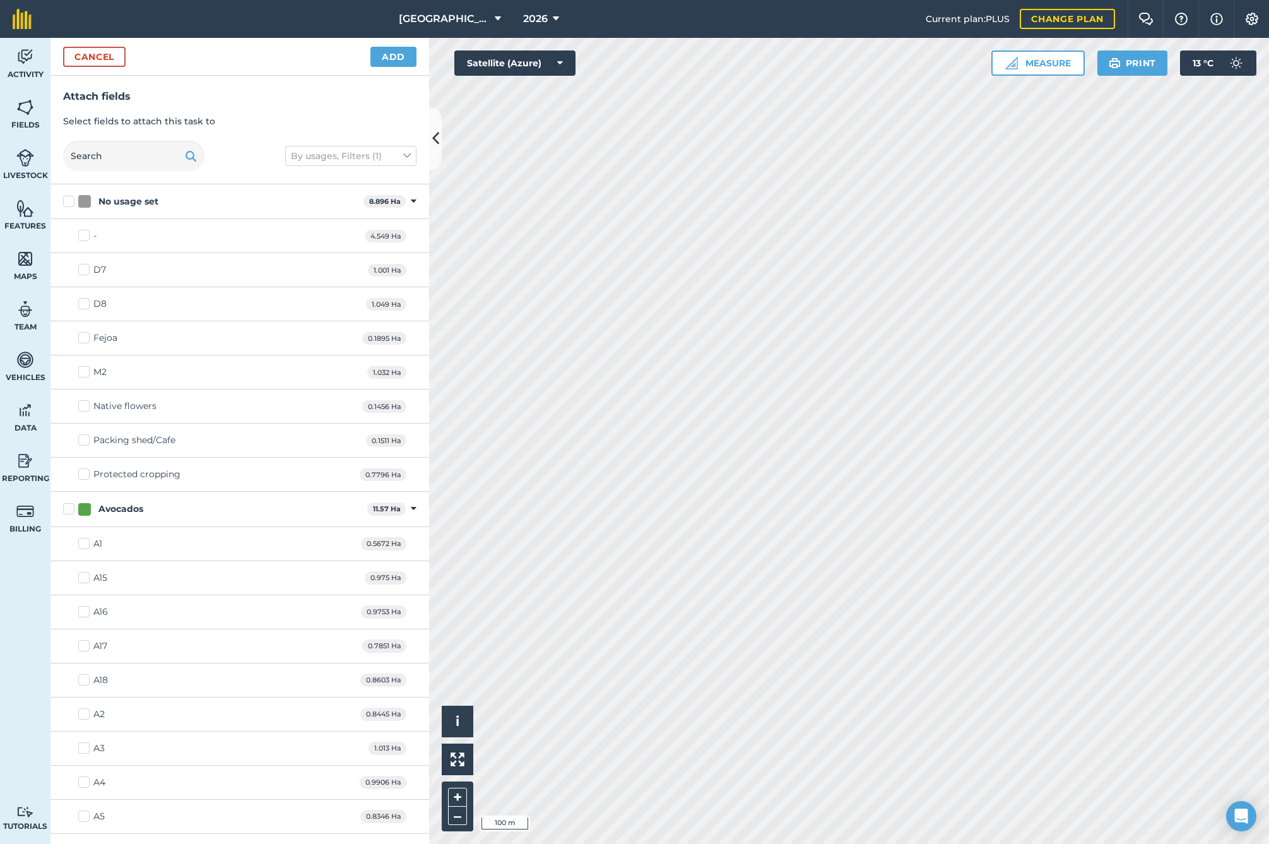
drag, startPoint x: 71, startPoint y: 512, endPoint x: 115, endPoint y: 471, distance: 59.4
click at [71, 512] on label "Avocados" at bounding box center [212, 508] width 299 height 13
click at [71, 511] on input "Avocados" at bounding box center [67, 506] width 8 height 8
click at [393, 57] on button "Add" at bounding box center [393, 57] width 46 height 20
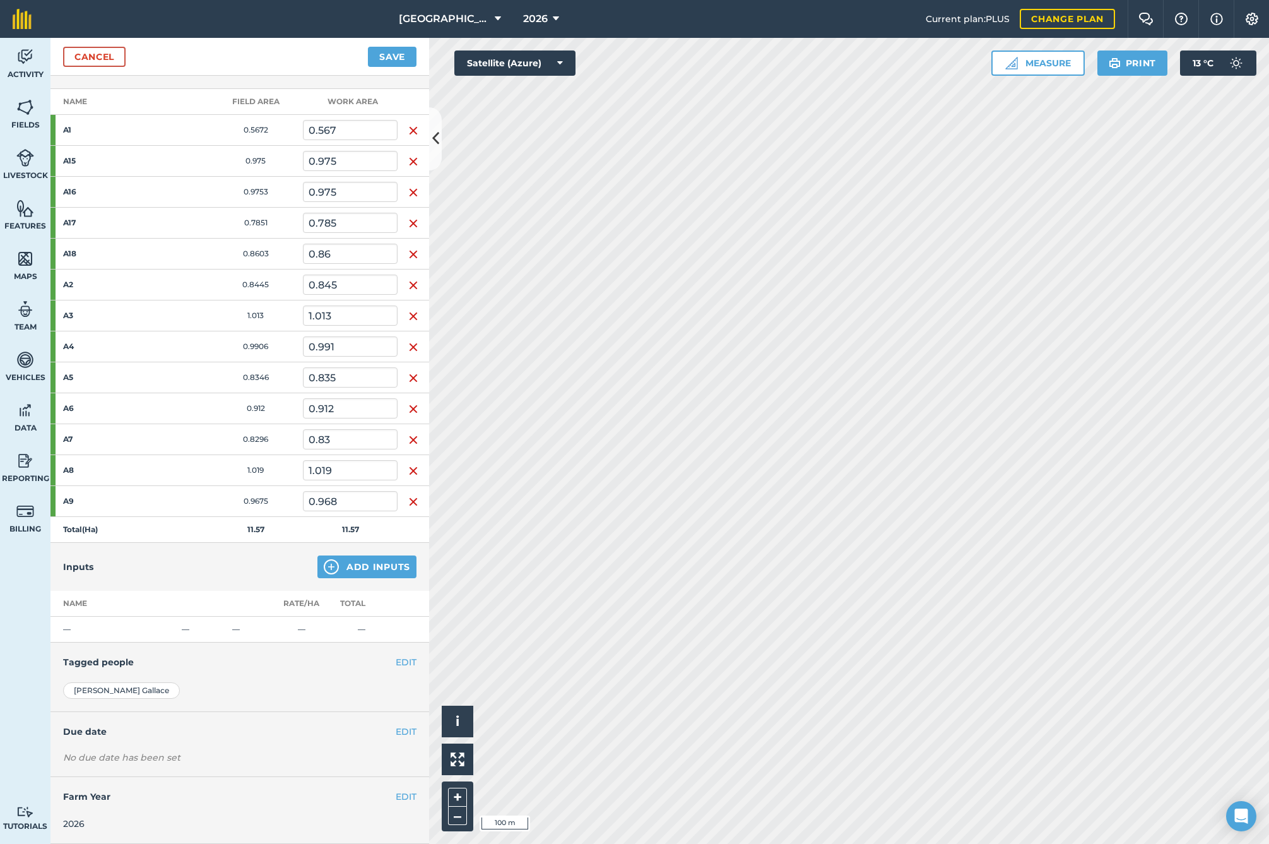
scroll to position [167, 0]
click at [358, 567] on button "Add Inputs" at bounding box center [366, 568] width 99 height 23
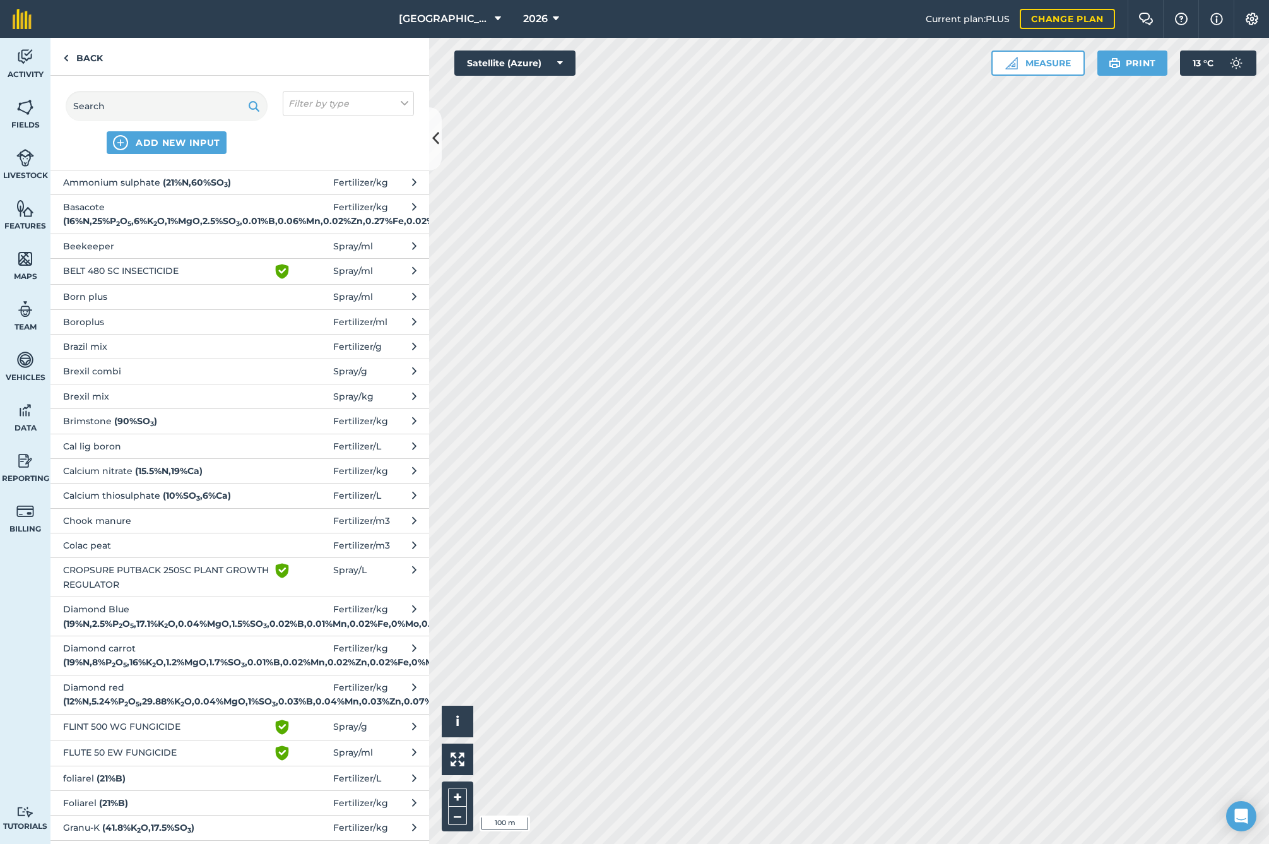
scroll to position [106, 0]
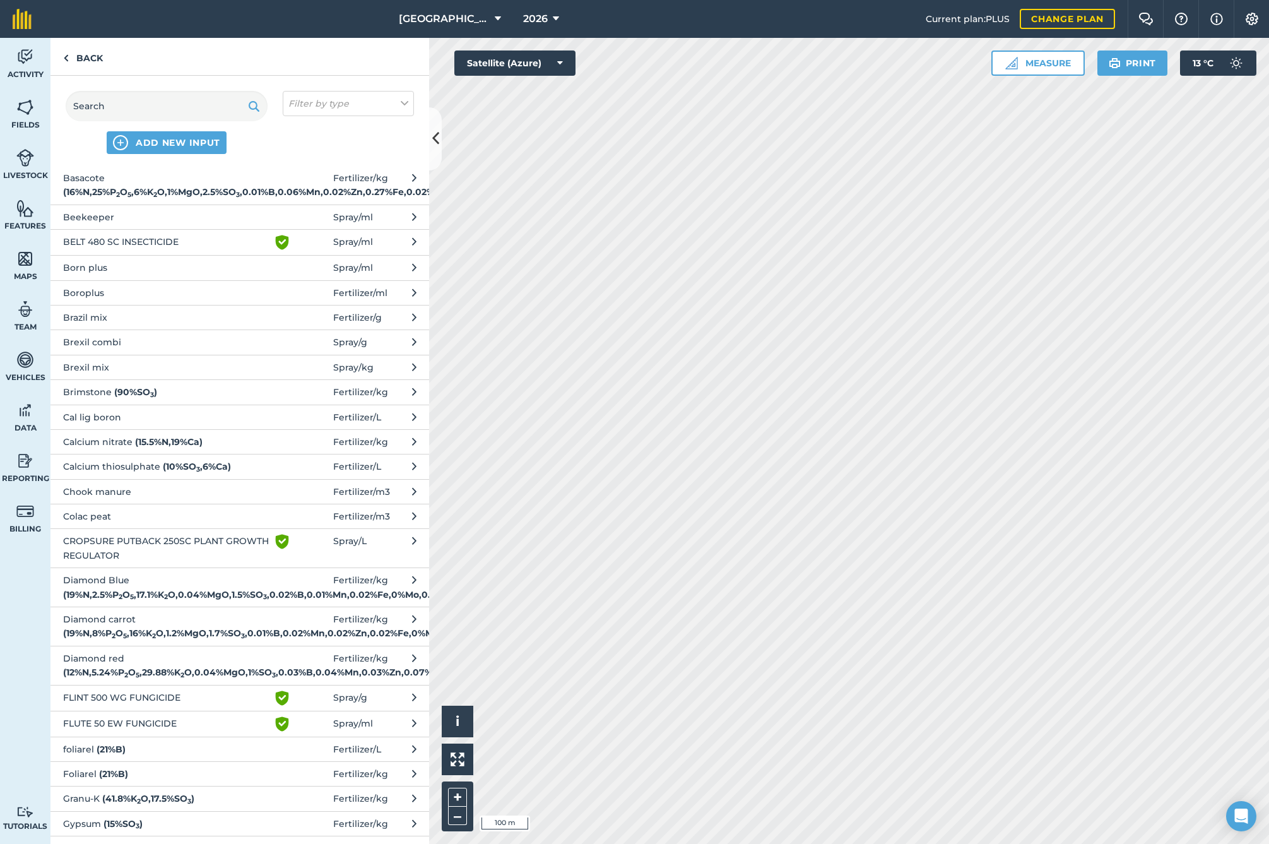
click at [186, 589] on strong "( 19 % N , 2.5 % P 2 O 5 , 17.1 % K 2 O , 0.04 % MgO , 1.5 % SO 3 , 0.02 % B , …" at bounding box center [263, 594] width 400 height 11
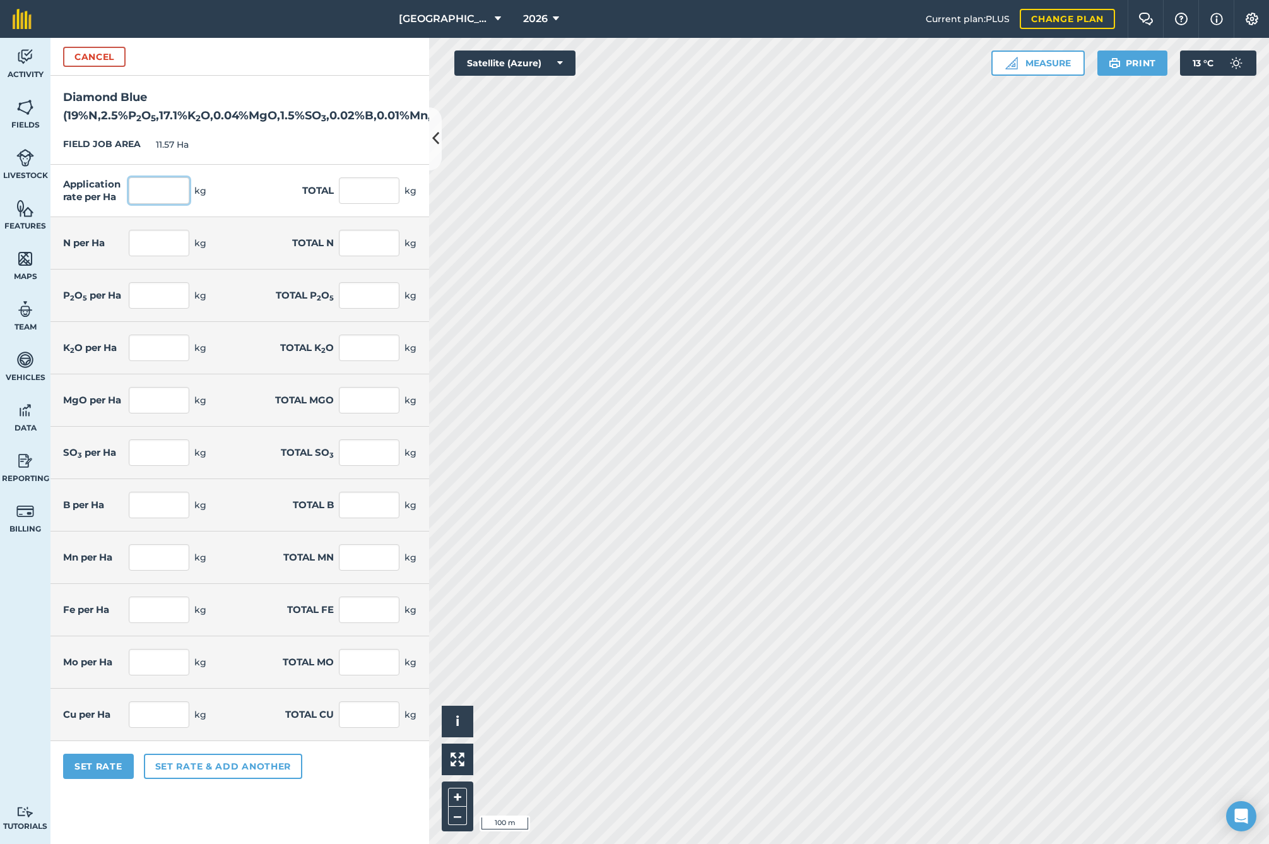
click at [158, 197] on input "text" at bounding box center [159, 190] width 61 height 27
click at [104, 775] on button "Set Rate" at bounding box center [98, 766] width 71 height 25
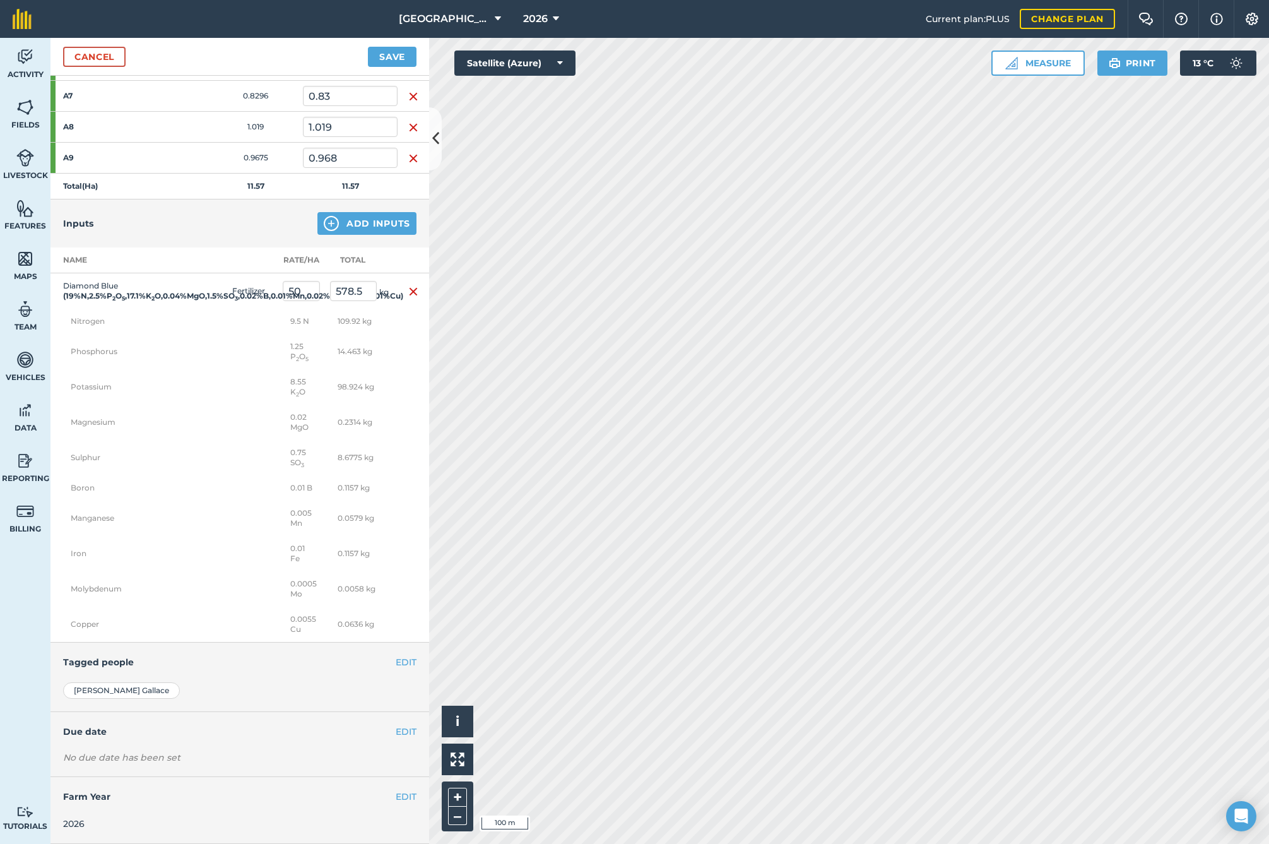
scroll to position [551, 0]
click at [396, 733] on button "EDIT" at bounding box center [406, 732] width 21 height 14
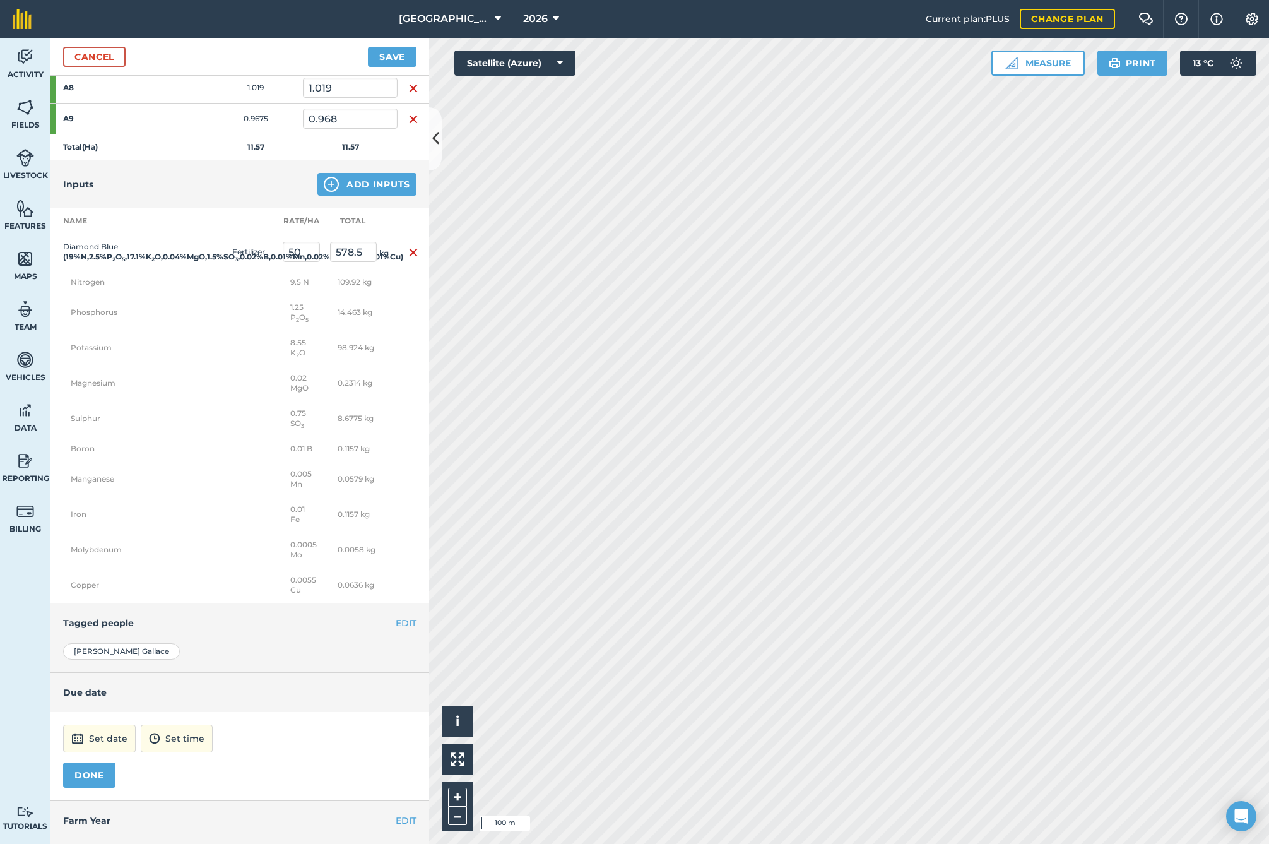
click at [83, 752] on button "Set date" at bounding box center [99, 739] width 73 height 28
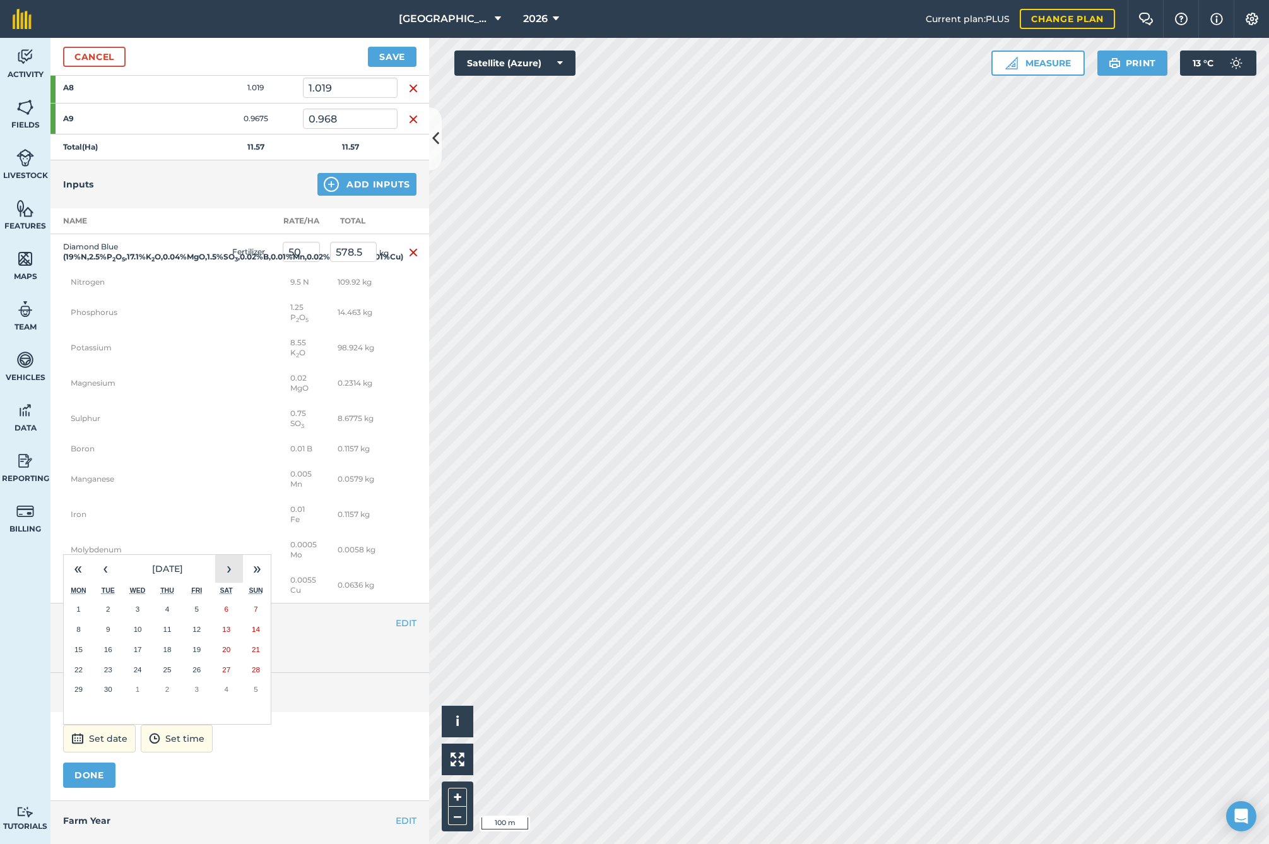
click at [228, 583] on button "›" at bounding box center [229, 569] width 28 height 28
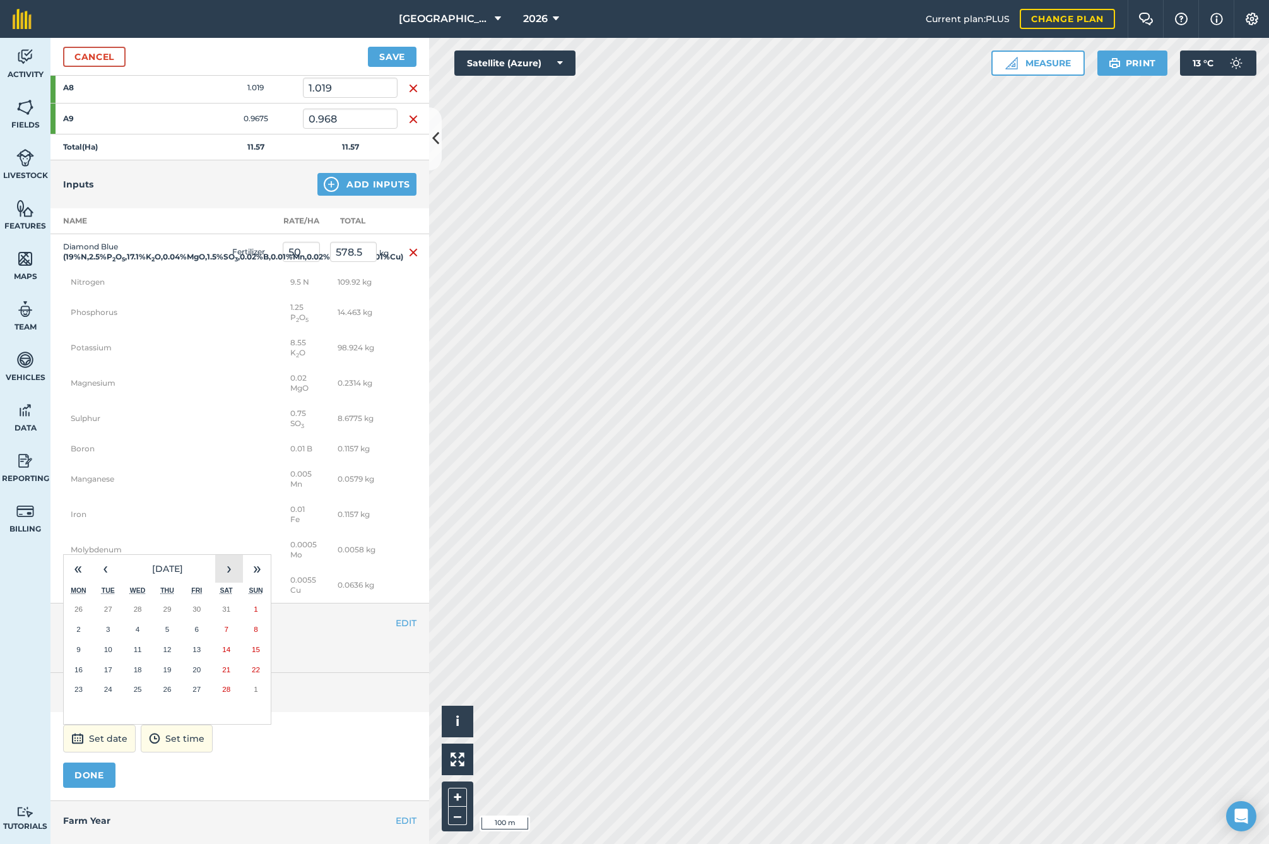
click at [228, 583] on button "›" at bounding box center [229, 569] width 28 height 28
drag, startPoint x: 79, startPoint y: 706, endPoint x: 77, endPoint y: 713, distance: 7.2
click at [79, 673] on abbr "16" at bounding box center [78, 669] width 8 height 8
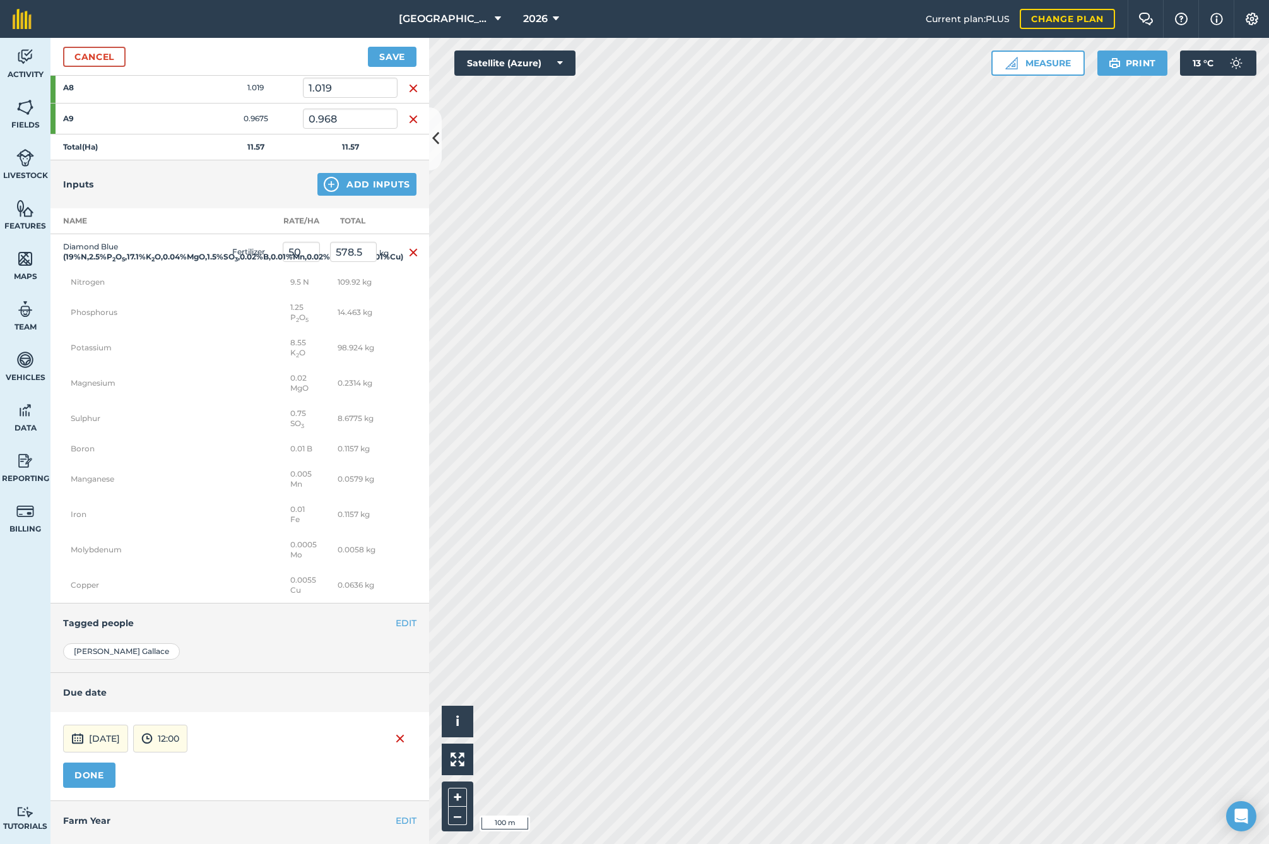
drag, startPoint x: 83, startPoint y: 807, endPoint x: 139, endPoint y: 720, distance: 103.5
click at [83, 788] on button "DONE" at bounding box center [89, 774] width 52 height 25
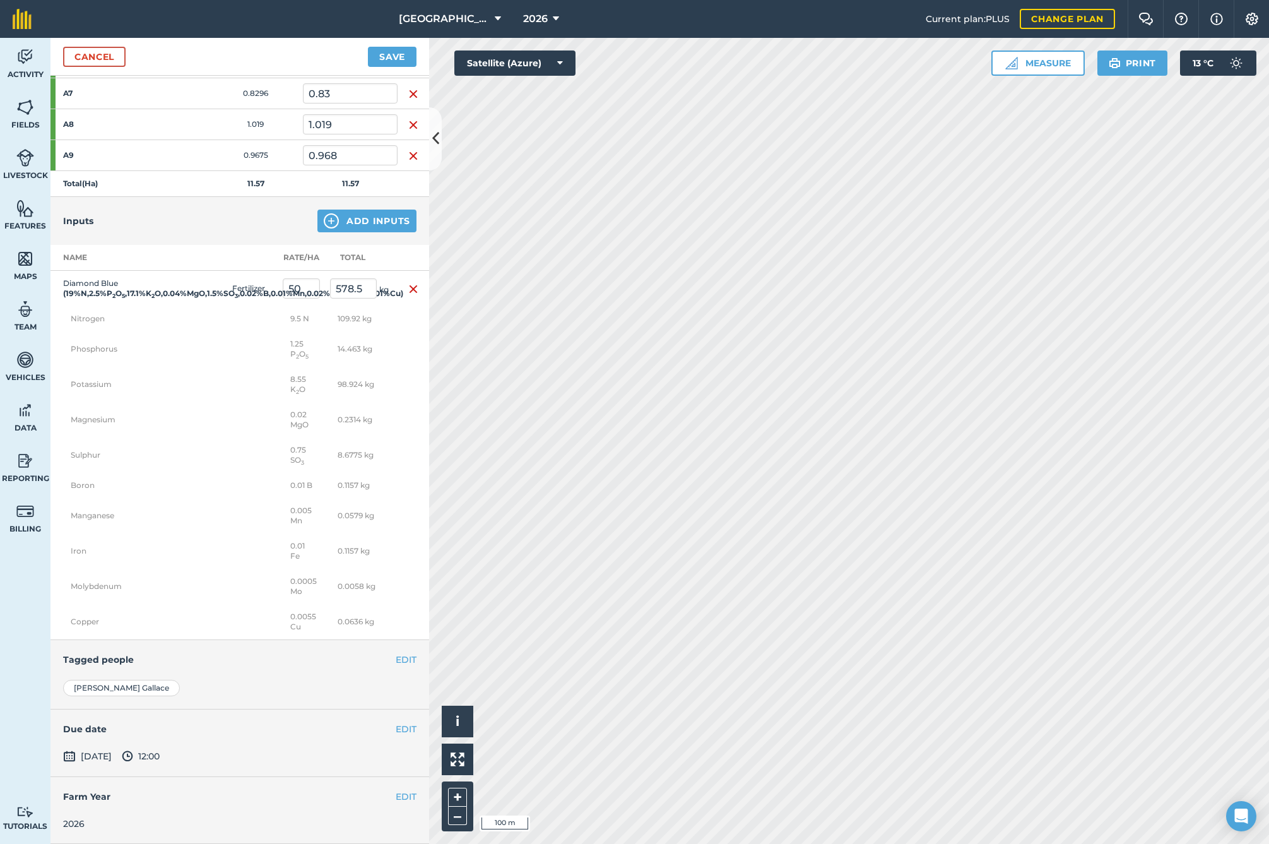
click at [384, 49] on button "Save" at bounding box center [392, 57] width 49 height 20
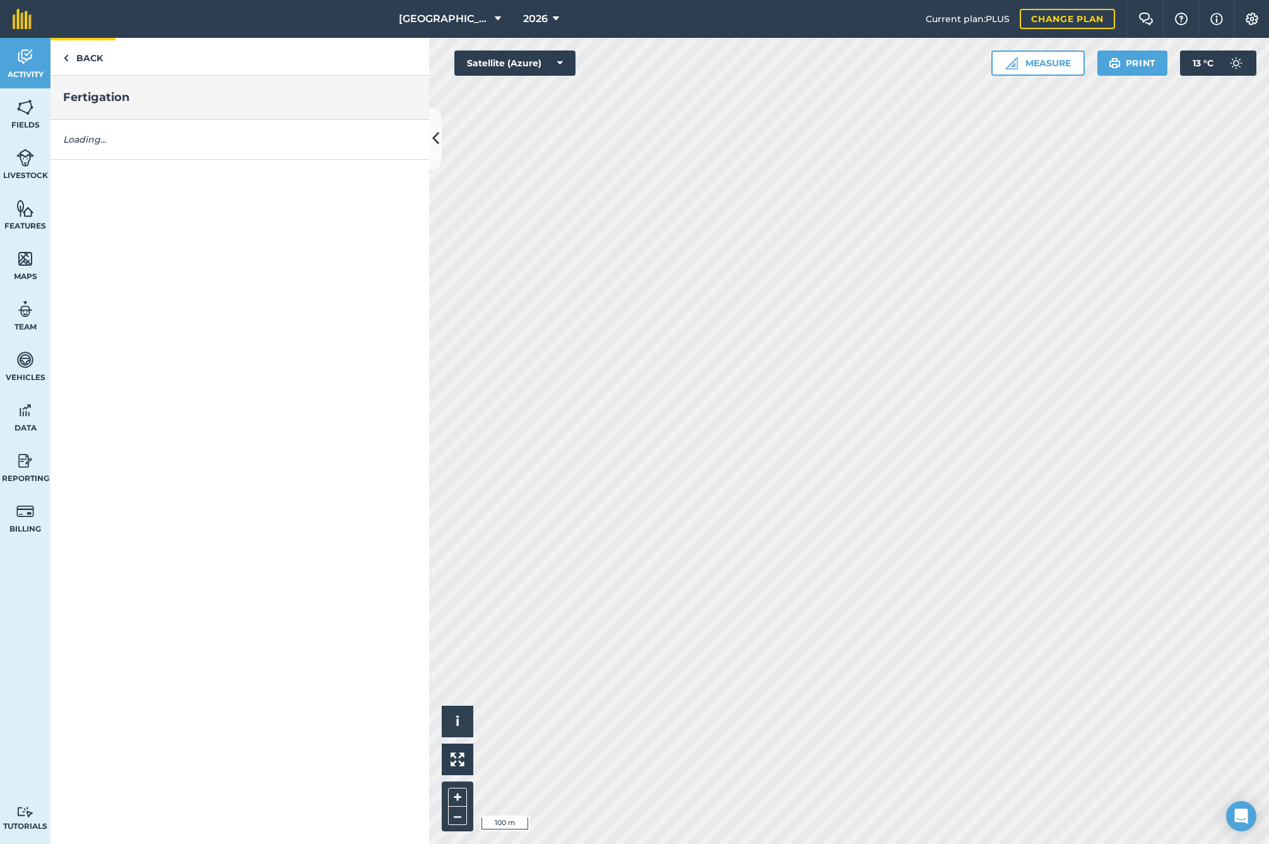
click at [98, 55] on link "Back" at bounding box center [82, 56] width 65 height 37
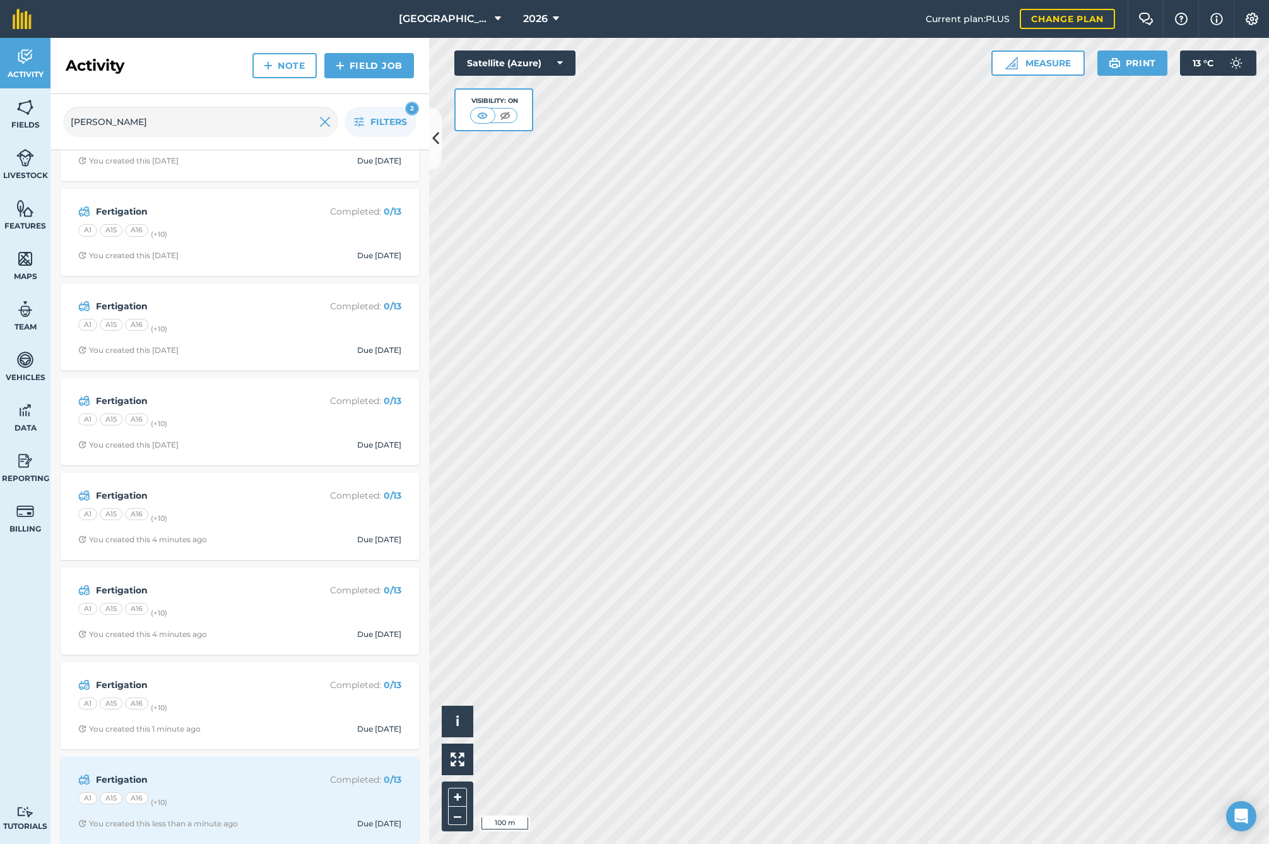
scroll to position [536, 0]
click at [134, 124] on input "[PERSON_NAME]" at bounding box center [200, 122] width 275 height 30
click at [346, 63] on link "Field Job" at bounding box center [369, 65] width 90 height 25
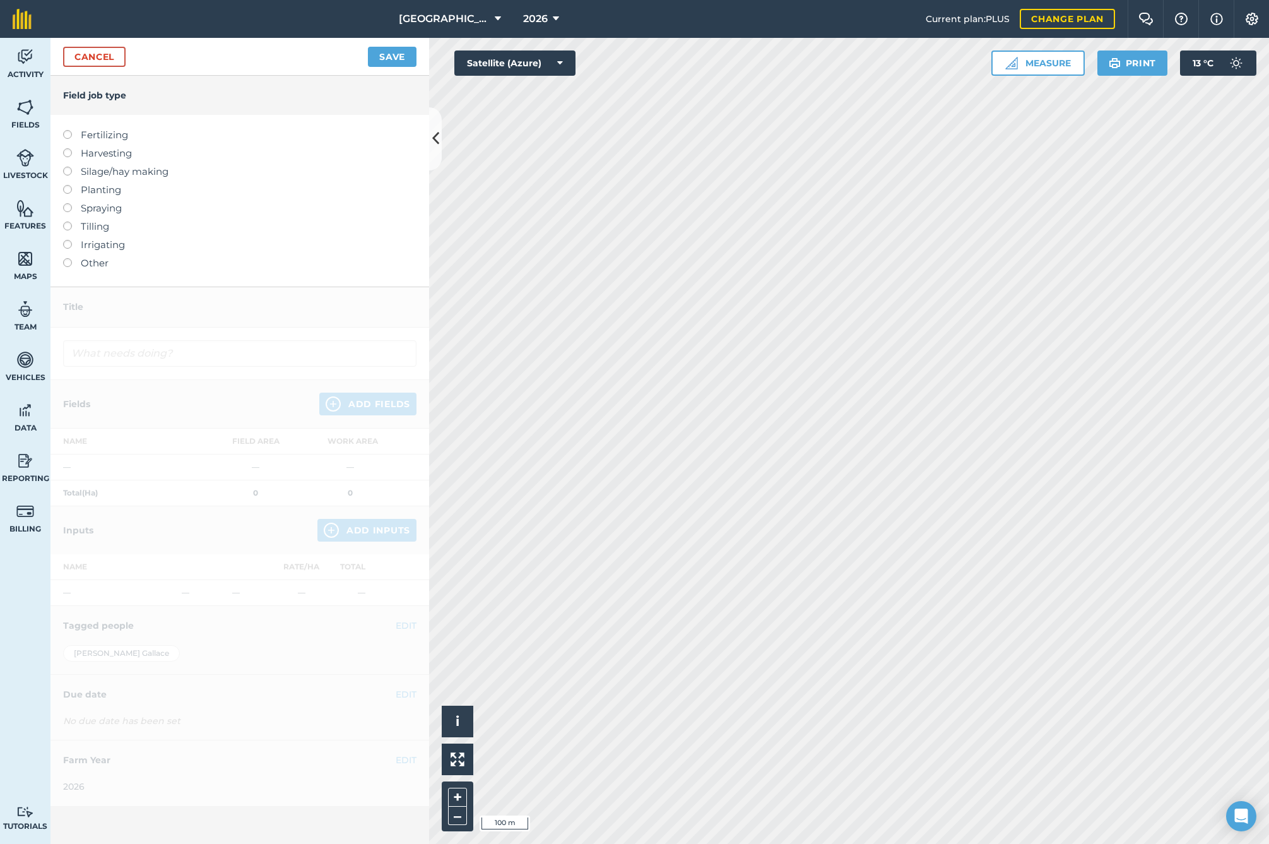
click at [64, 258] on label at bounding box center [72, 258] width 18 height 0
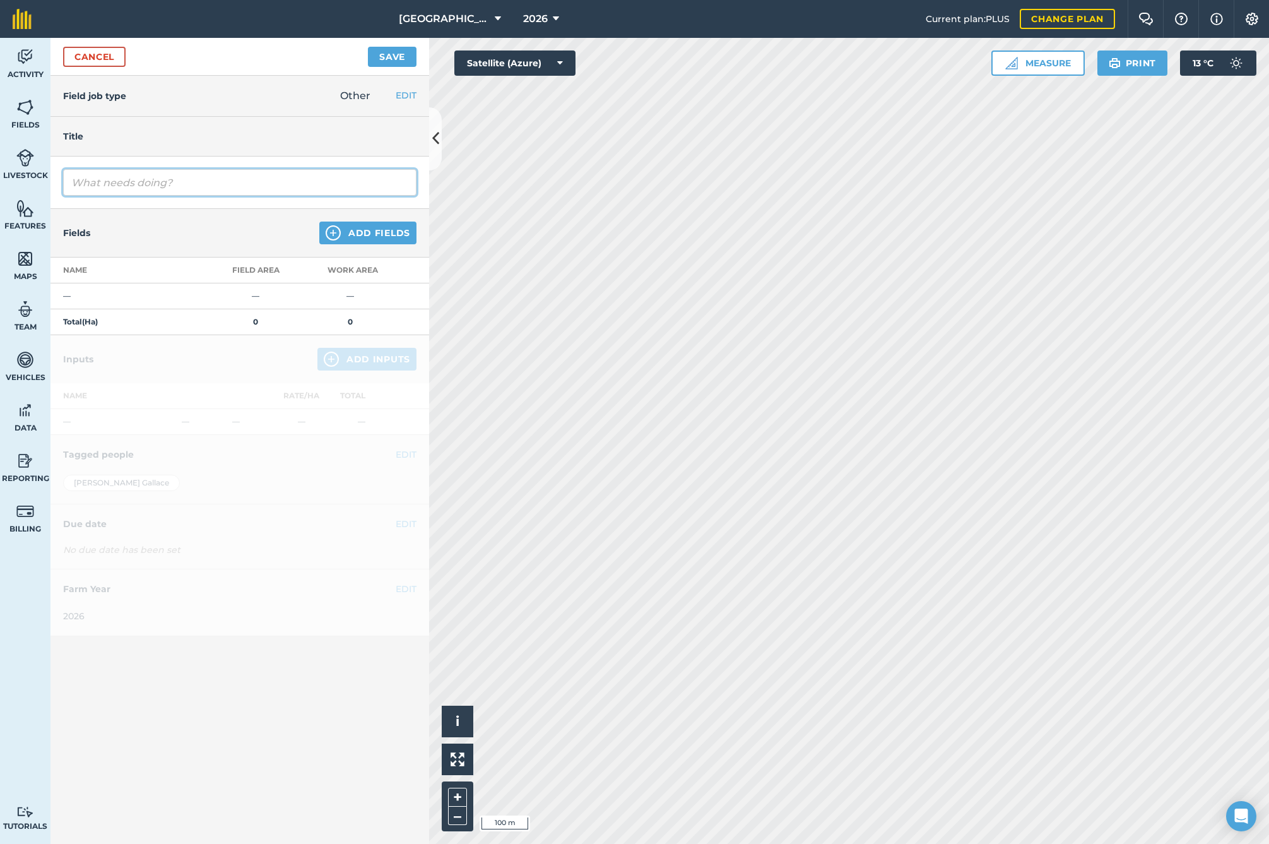
click at [136, 175] on input "text" at bounding box center [239, 182] width 353 height 27
click at [340, 234] on img at bounding box center [333, 232] width 15 height 15
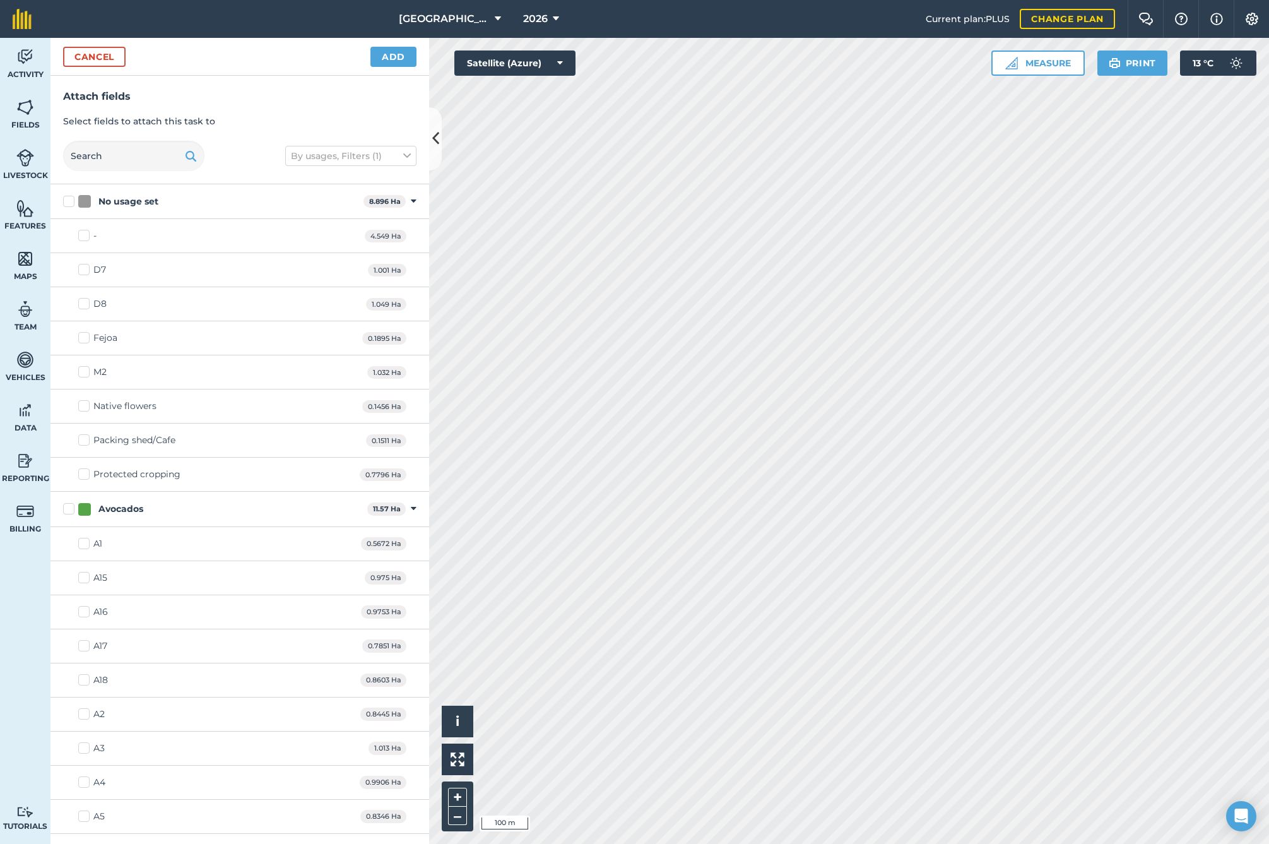
drag, startPoint x: 66, startPoint y: 512, endPoint x: 93, endPoint y: 487, distance: 37.0
click at [67, 512] on label "Avocados" at bounding box center [212, 508] width 299 height 13
click at [67, 511] on input "Avocados" at bounding box center [67, 506] width 8 height 8
click at [386, 62] on button "Add" at bounding box center [393, 57] width 46 height 20
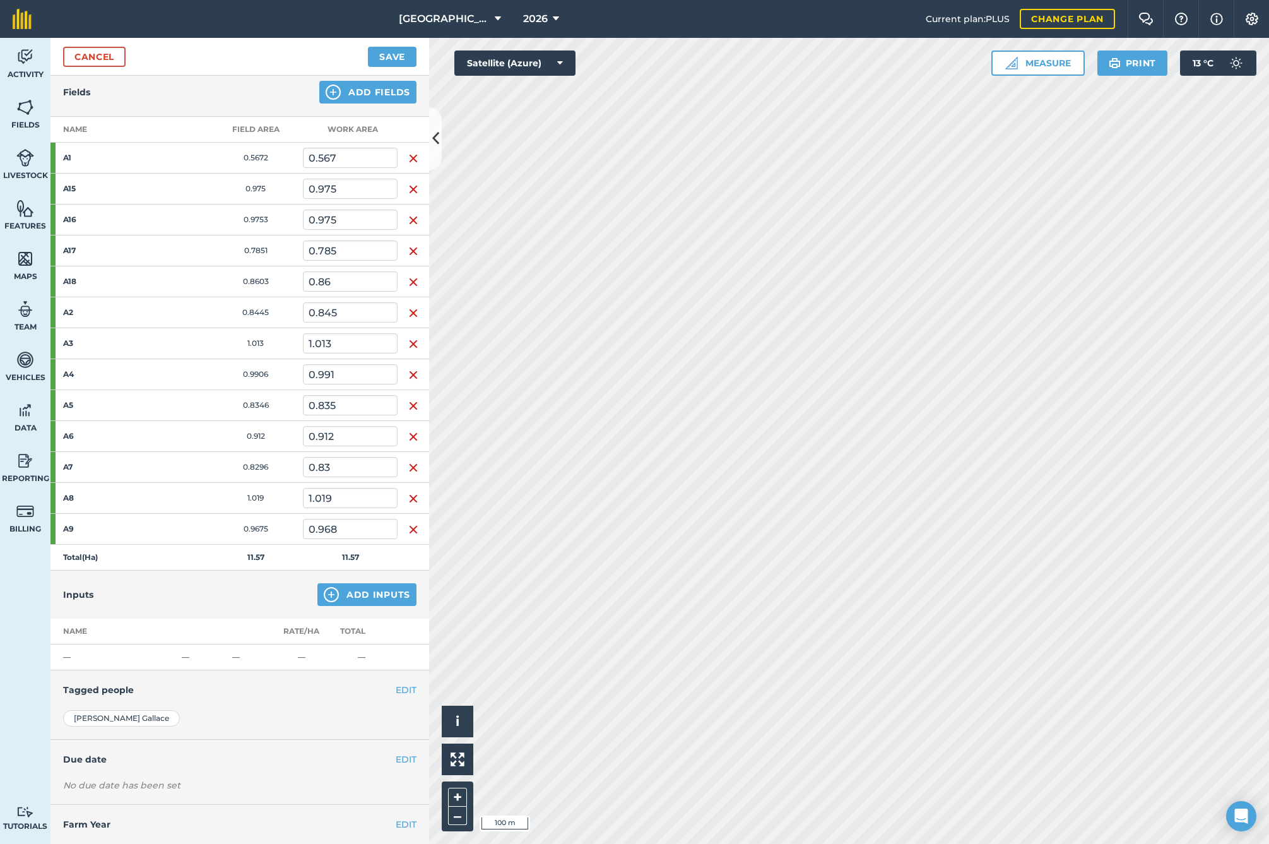
scroll to position [145, 0]
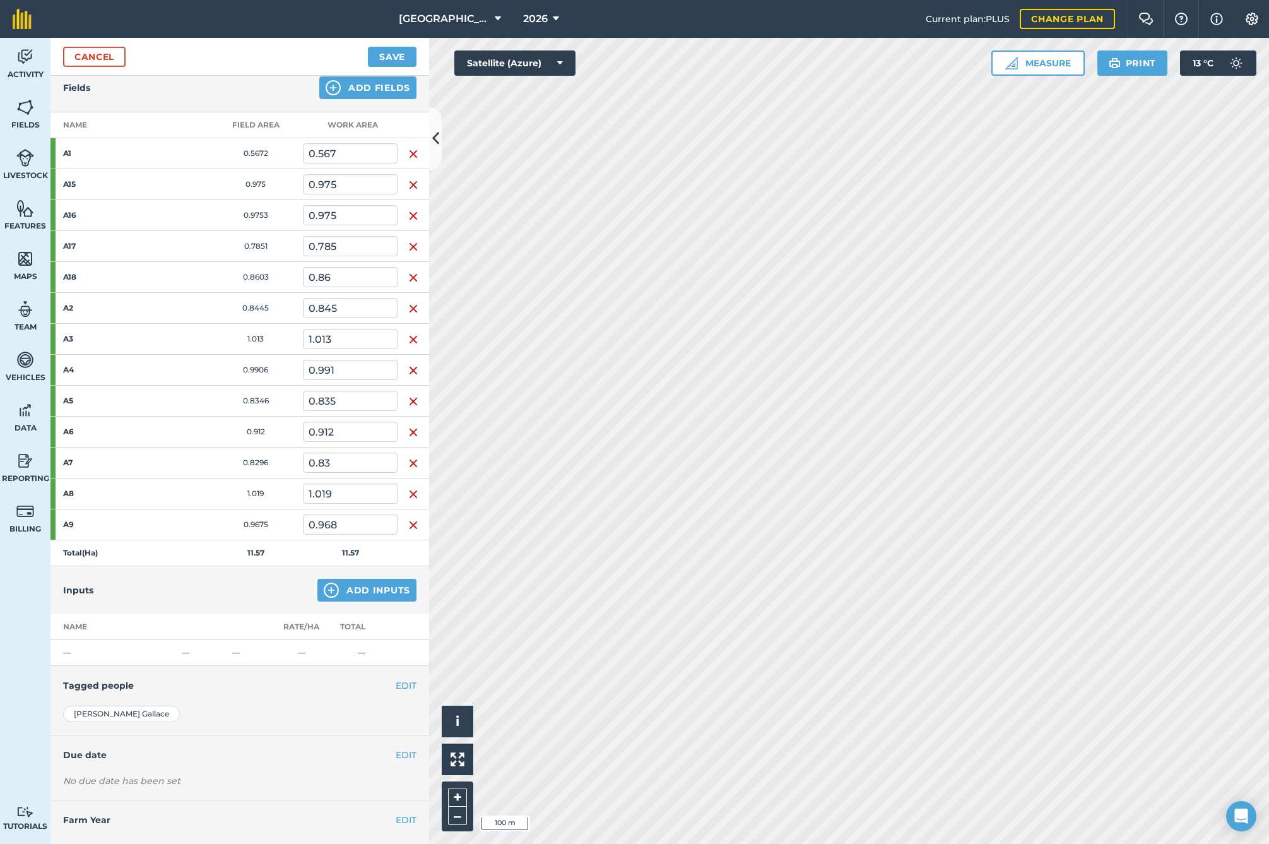
click at [364, 584] on button "Add Inputs" at bounding box center [366, 590] width 99 height 23
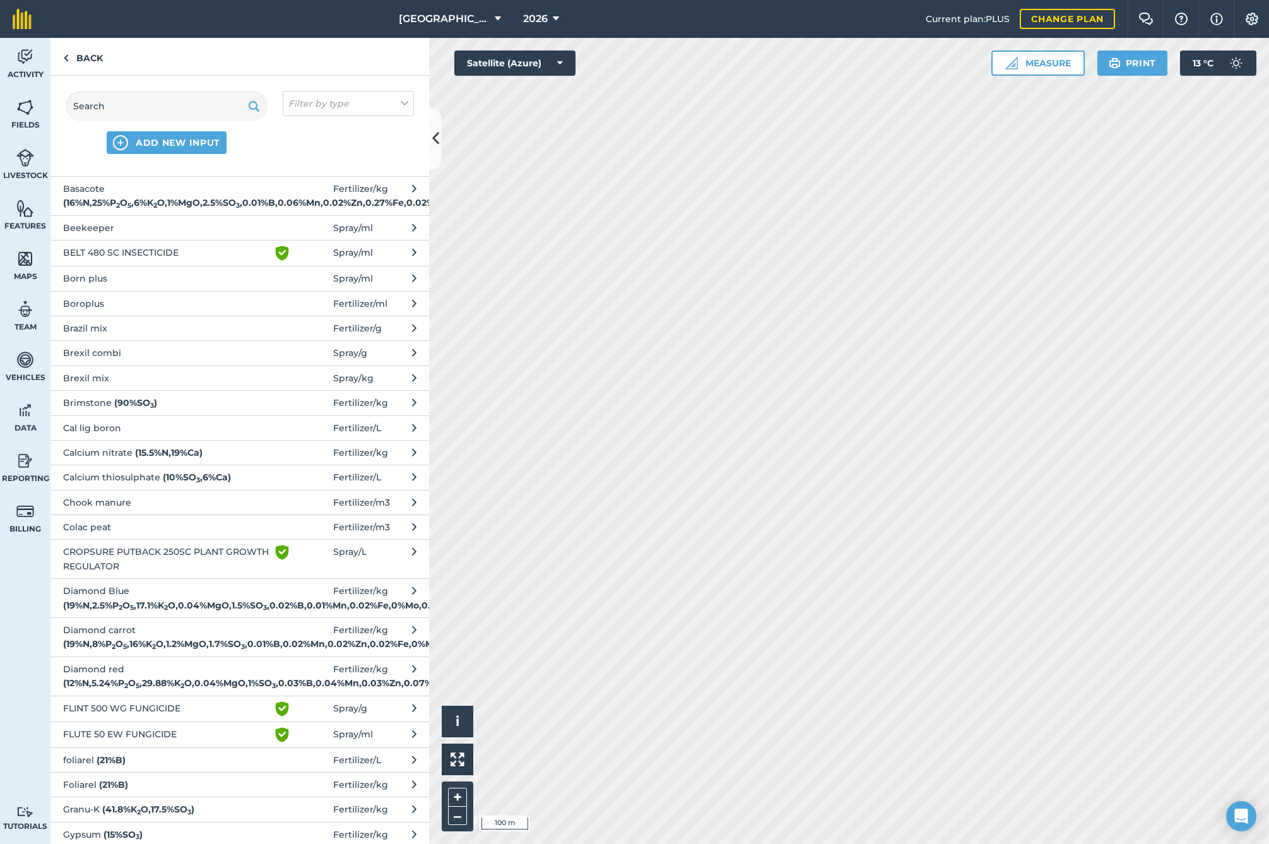
scroll to position [105, 0]
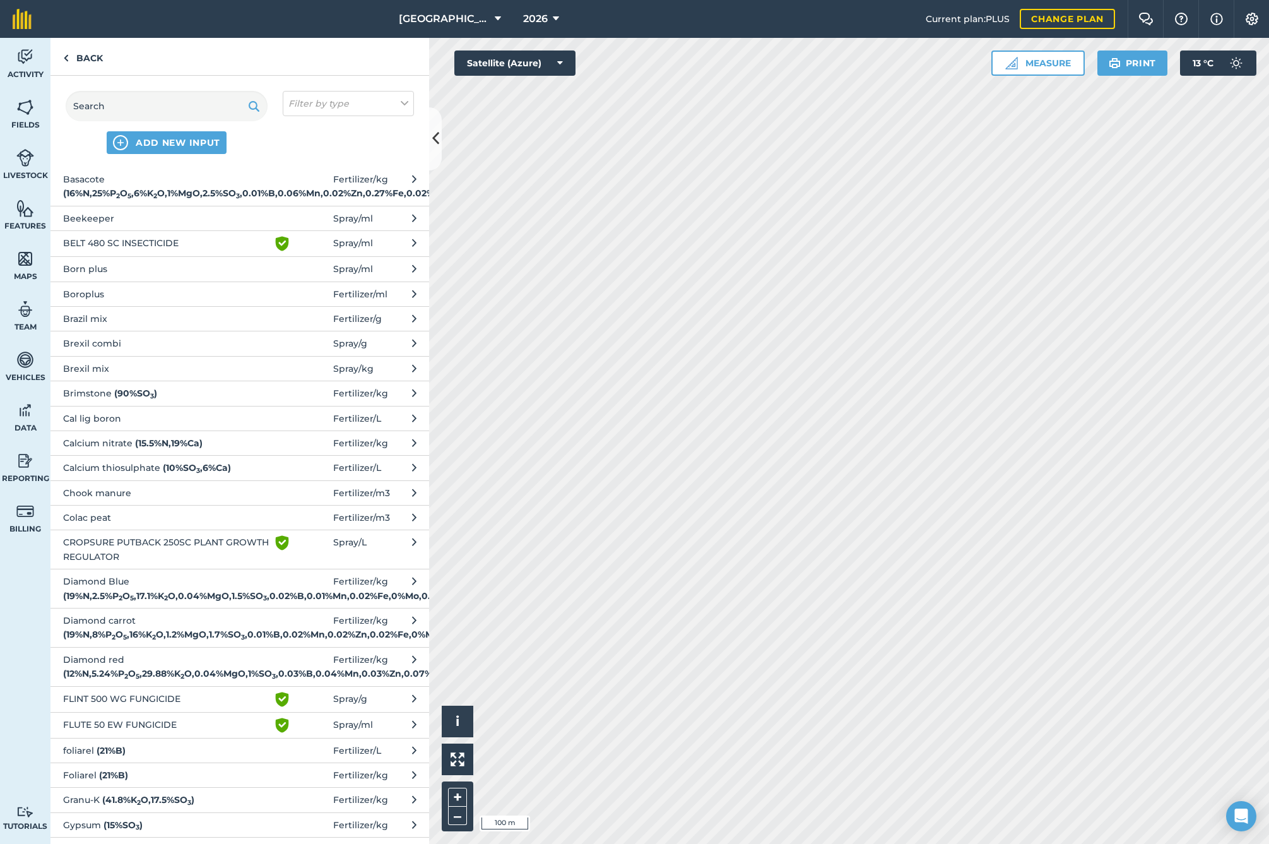
click at [155, 642] on span "Diamond carrot ( 19 % N , 8 % P 2 O 5 , 16 % K 2 O , 1.2 % MgO , 1.7 % SO 3 , 0…" at bounding box center [166, 627] width 206 height 28
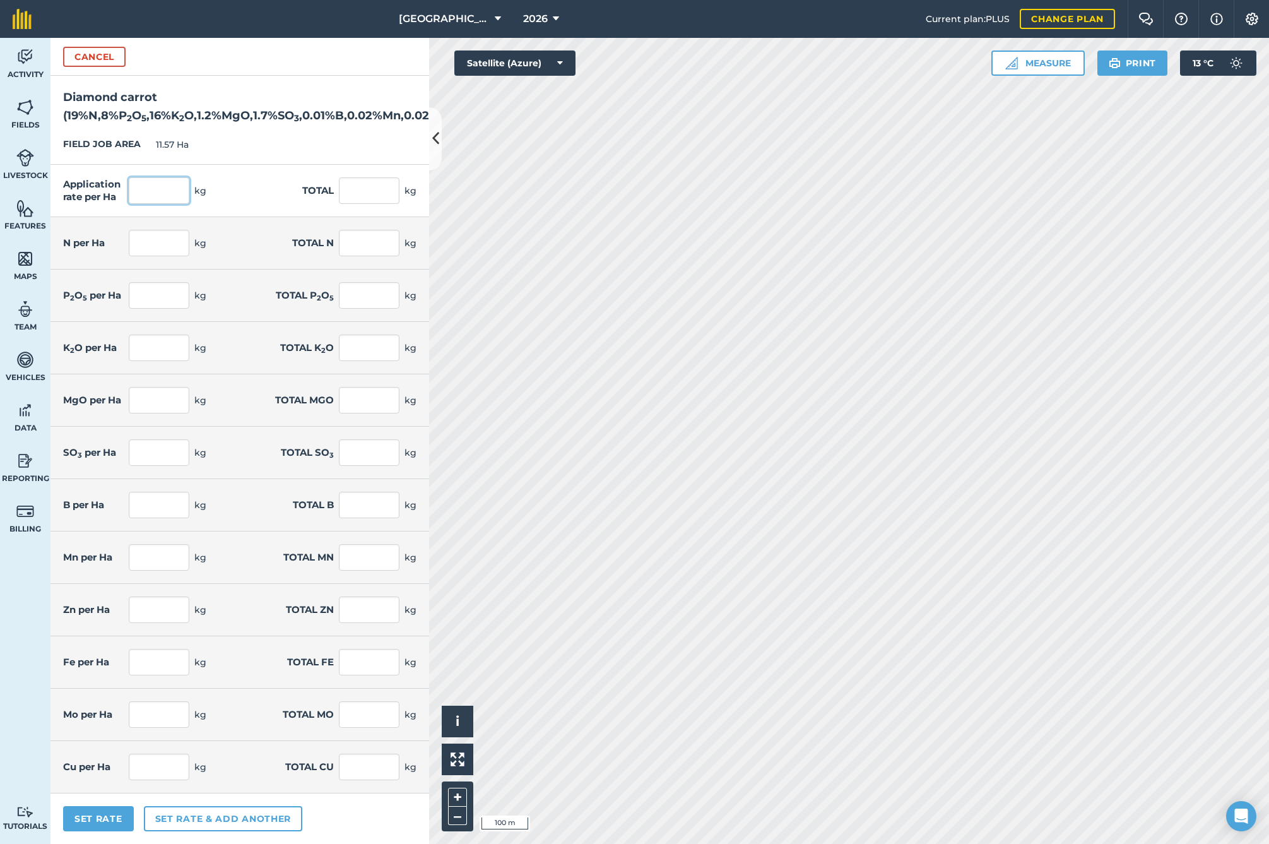
click at [151, 204] on input "text" at bounding box center [159, 190] width 61 height 27
click at [93, 831] on button "Set Rate" at bounding box center [98, 818] width 71 height 25
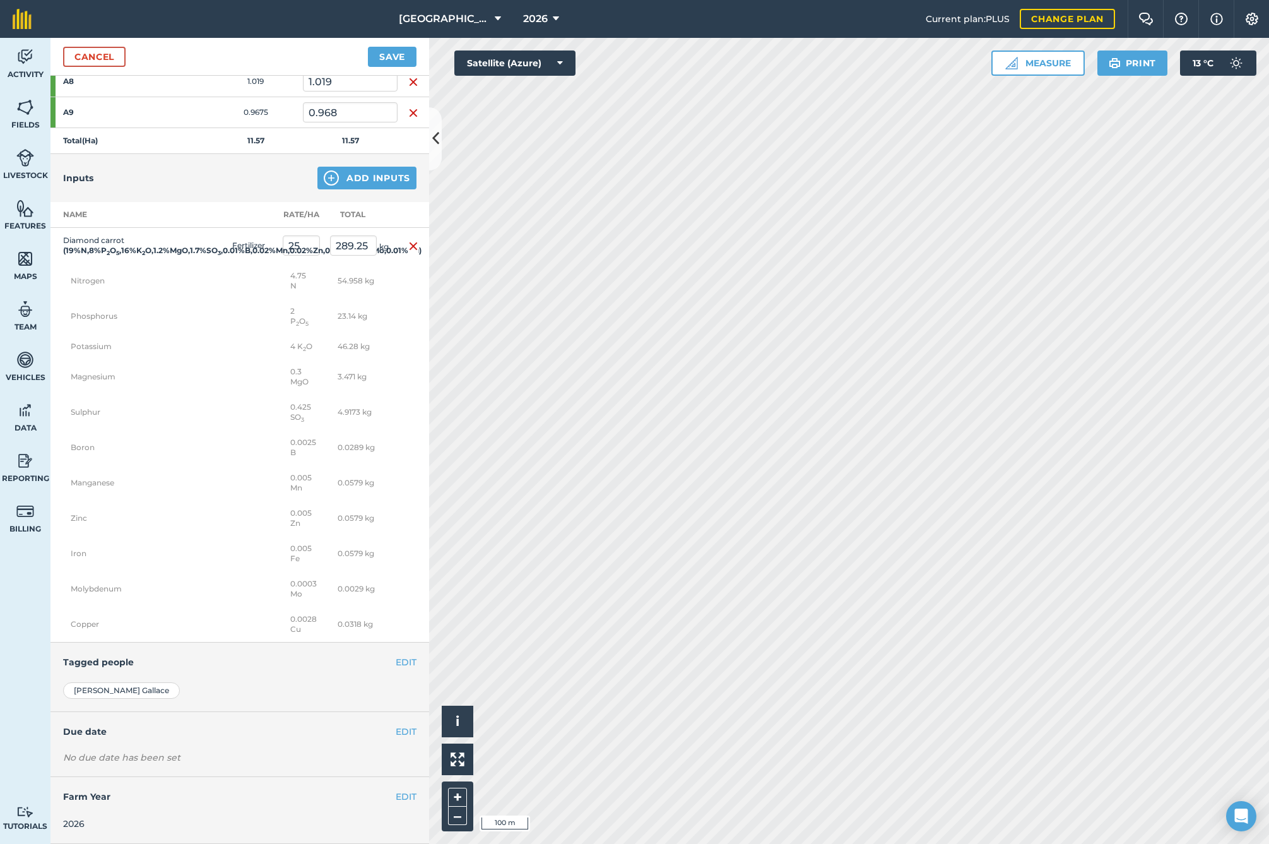
scroll to position [596, 0]
click at [396, 729] on button "EDIT" at bounding box center [406, 732] width 21 height 14
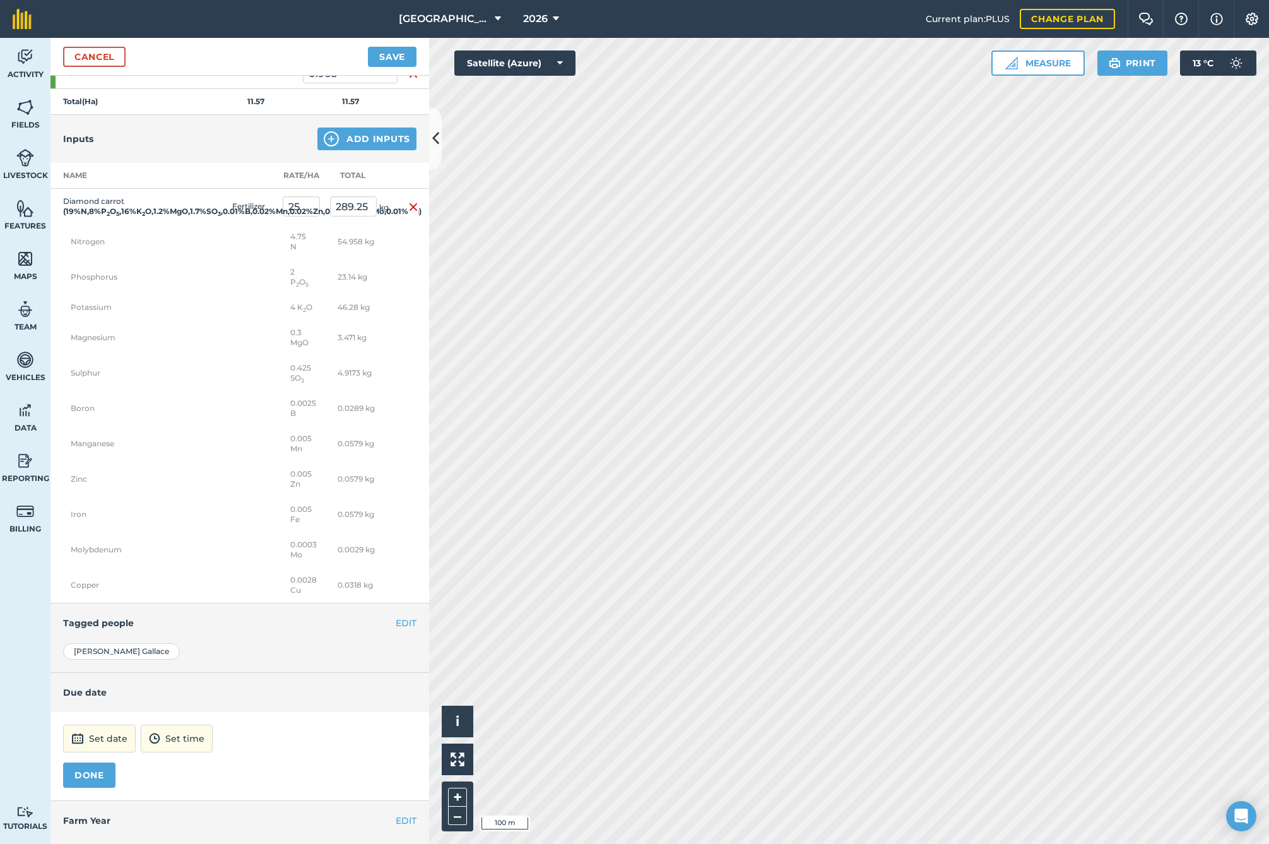
click at [122, 752] on button "Set date" at bounding box center [99, 739] width 73 height 28
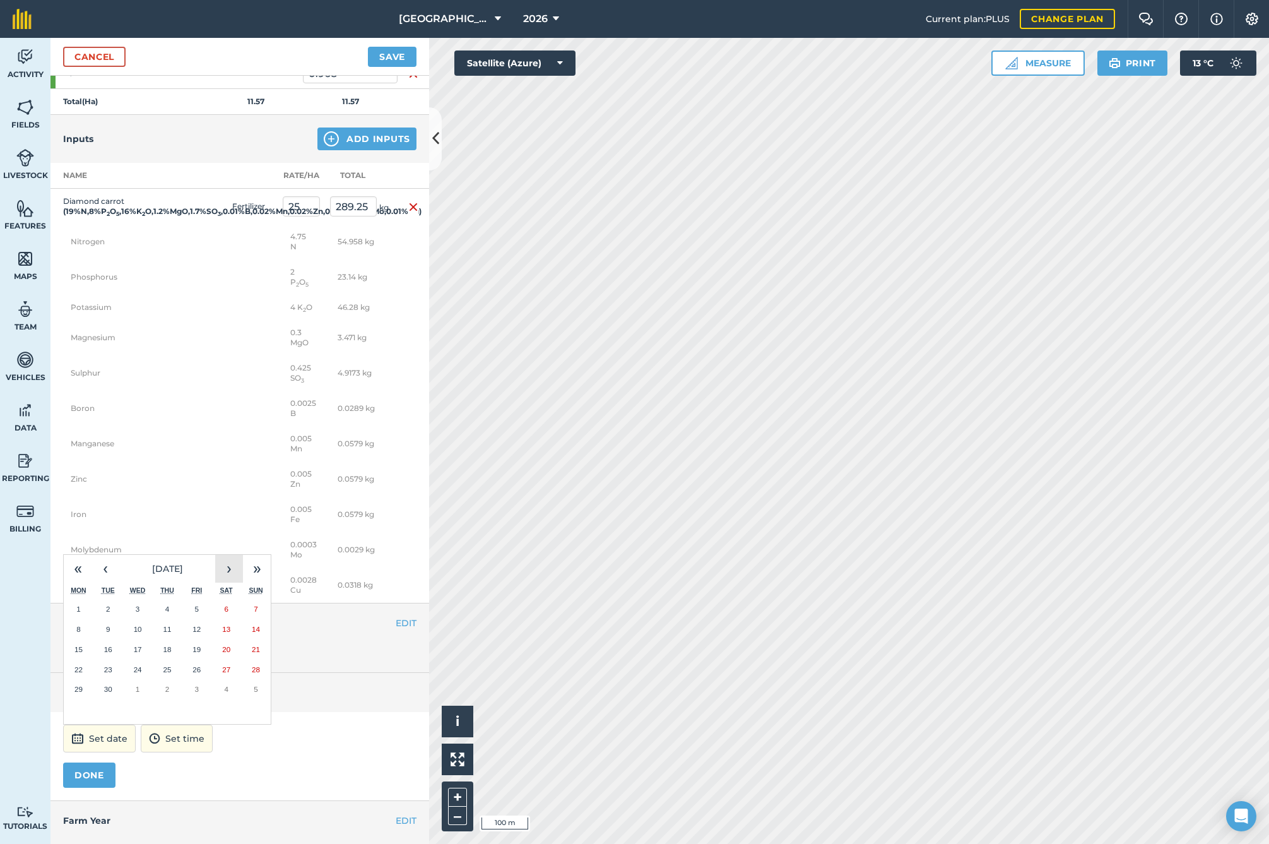
click at [218, 583] on button "›" at bounding box center [229, 569] width 28 height 28
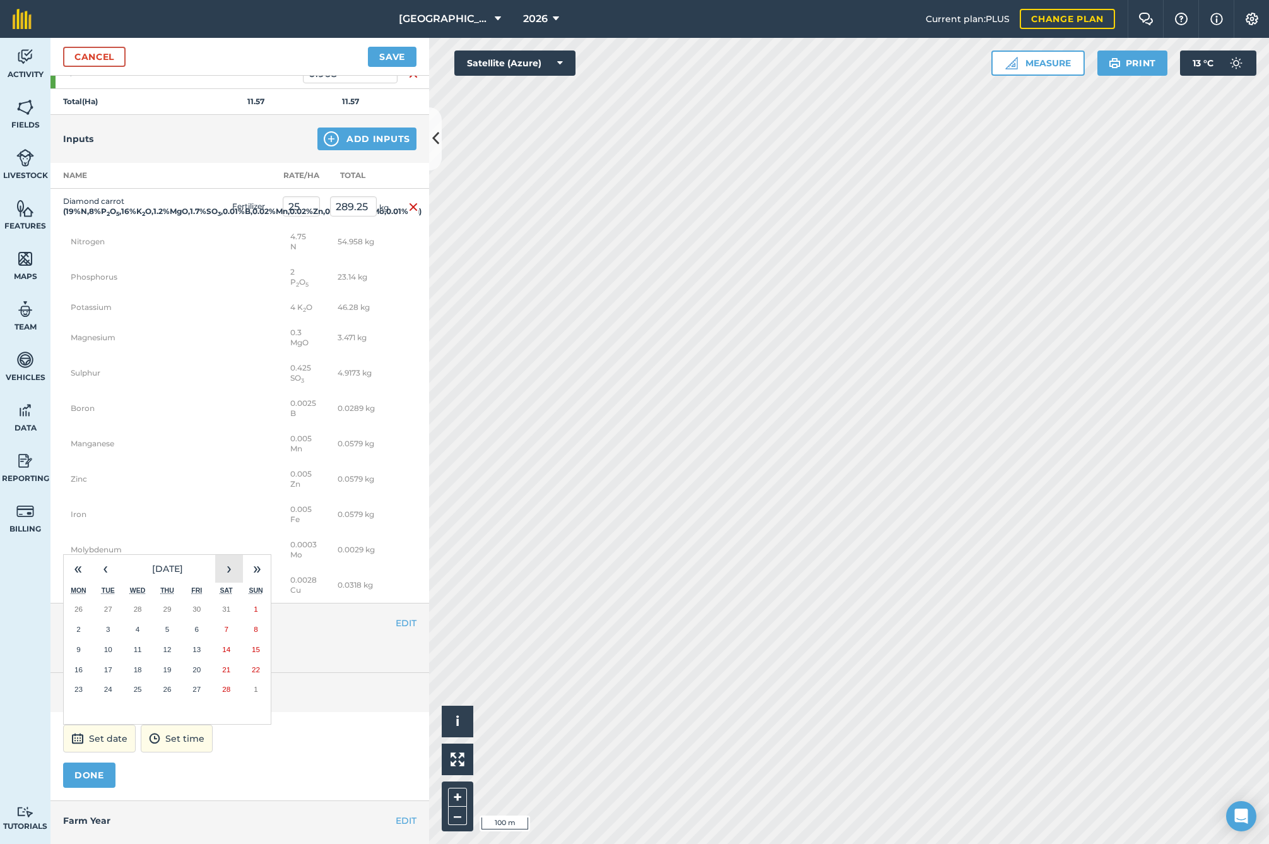
click at [218, 583] on button "›" at bounding box center [229, 569] width 28 height 28
click at [220, 583] on button "›" at bounding box center [229, 569] width 28 height 28
click at [76, 639] on button "6" at bounding box center [79, 629] width 30 height 20
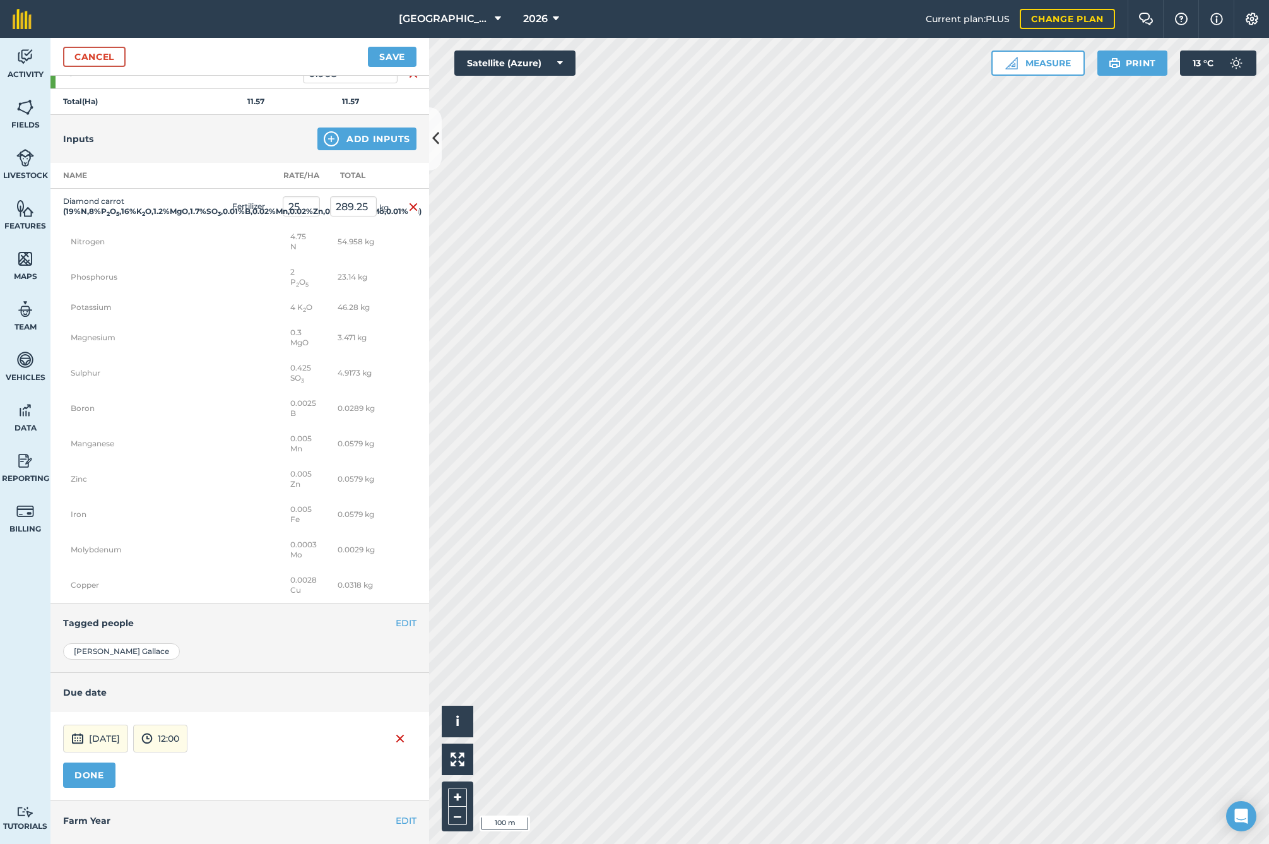
click at [85, 788] on button "DONE" at bounding box center [89, 774] width 52 height 25
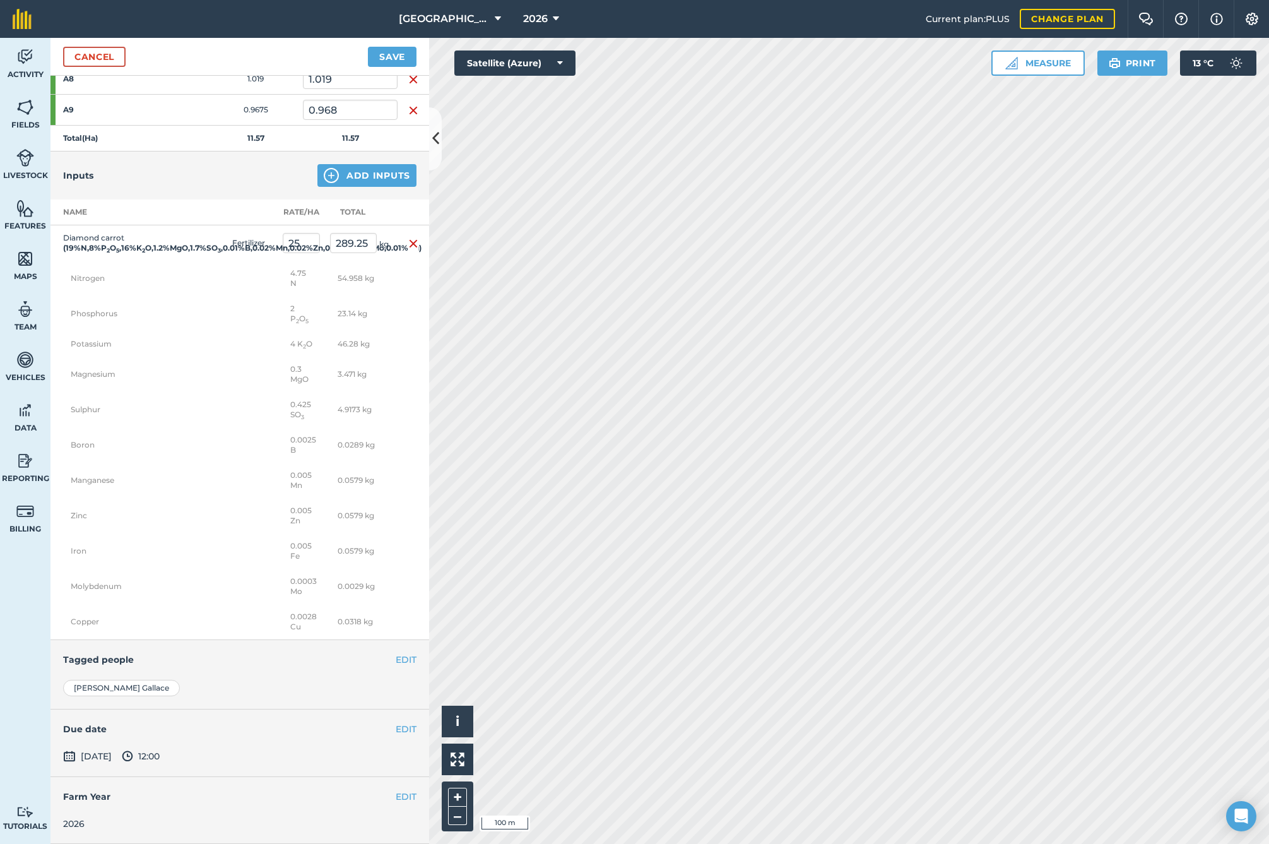
click at [381, 58] on button "Save" at bounding box center [392, 57] width 49 height 20
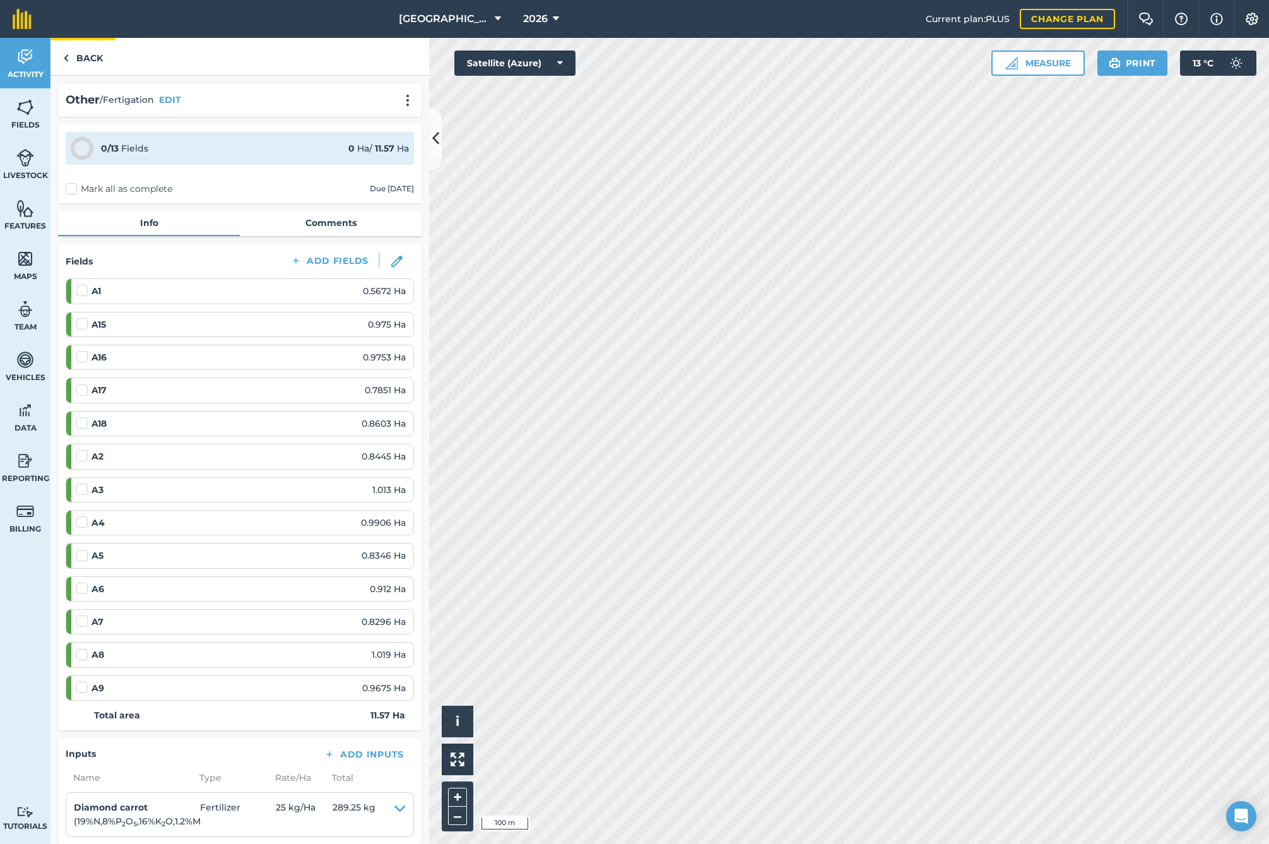
click at [75, 58] on link "Back" at bounding box center [82, 56] width 65 height 37
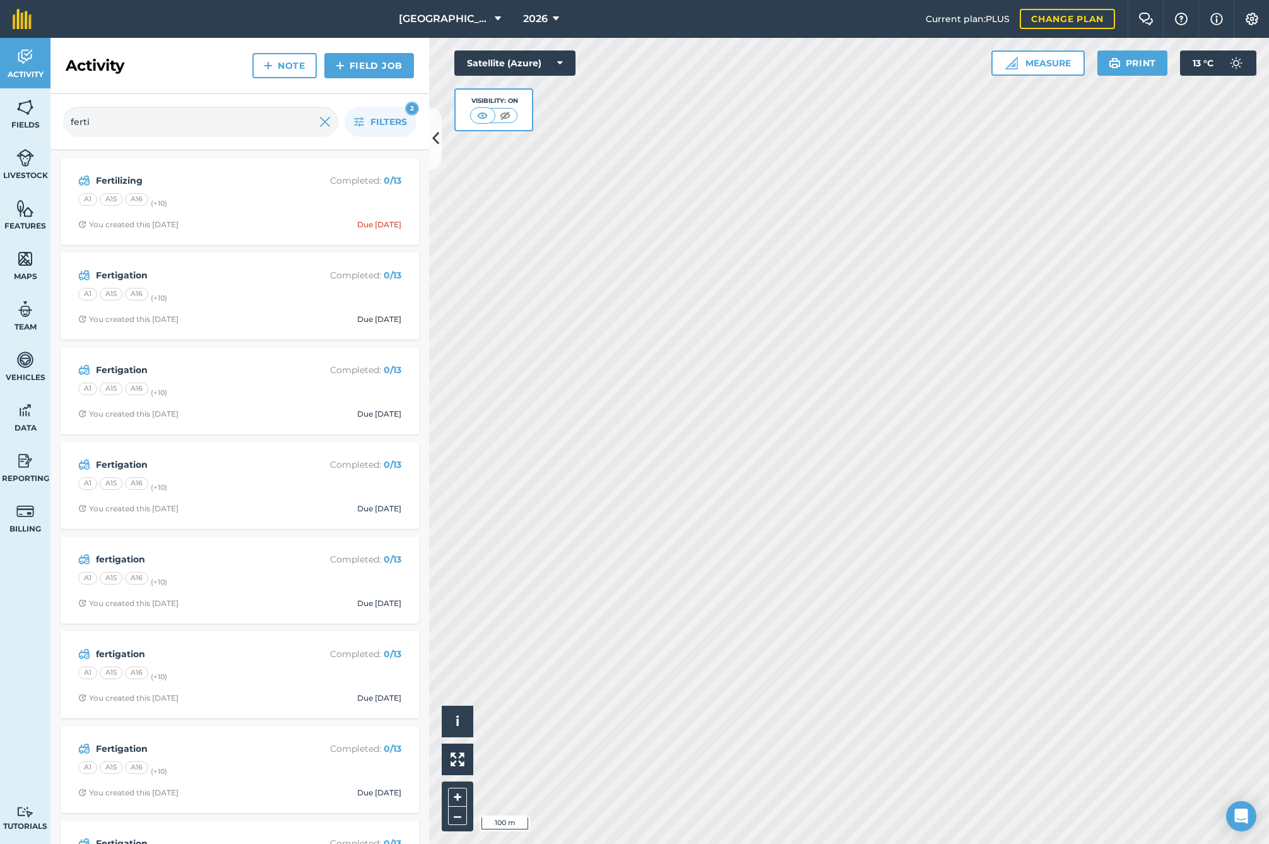
click at [338, 64] on img at bounding box center [340, 65] width 9 height 15
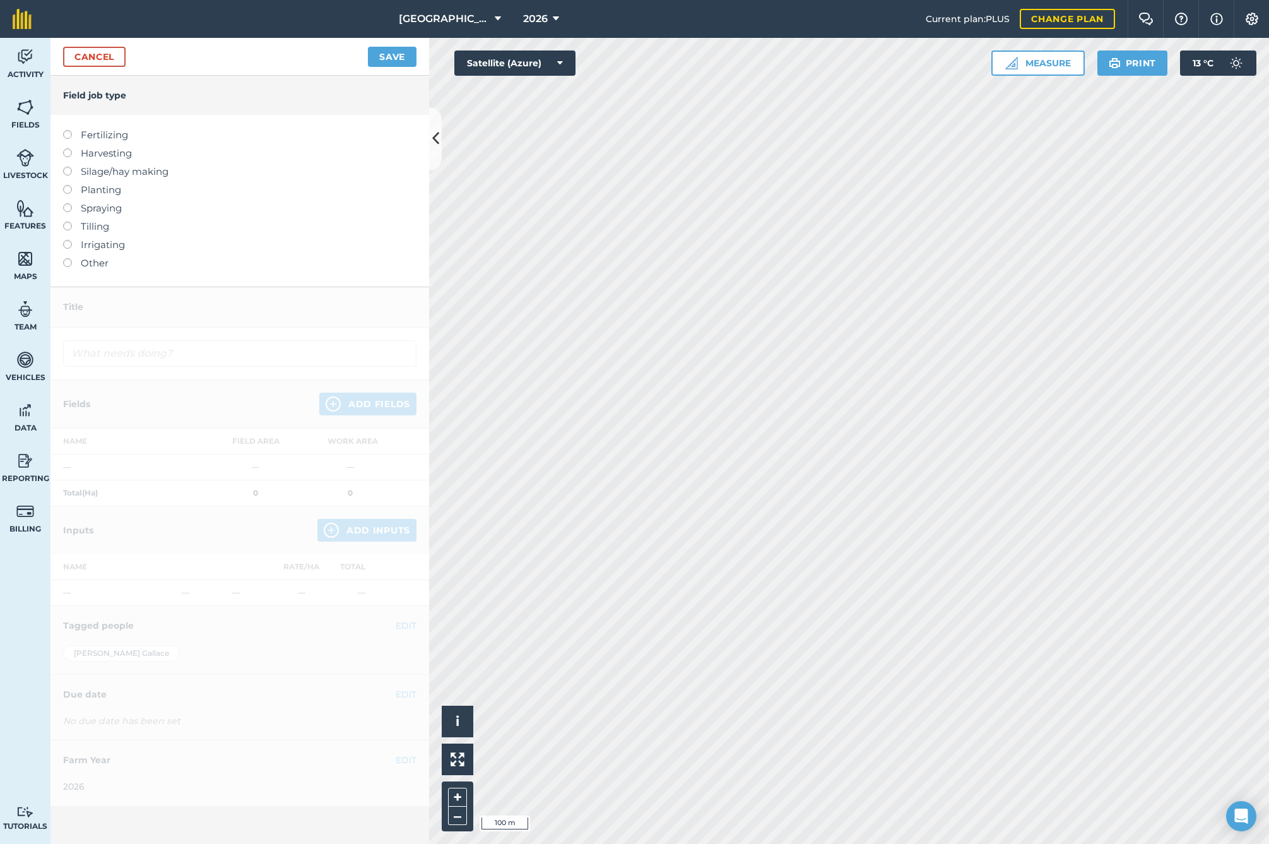
drag, startPoint x: 68, startPoint y: 266, endPoint x: 80, endPoint y: 261, distance: 13.4
click at [69, 258] on label at bounding box center [72, 258] width 18 height 0
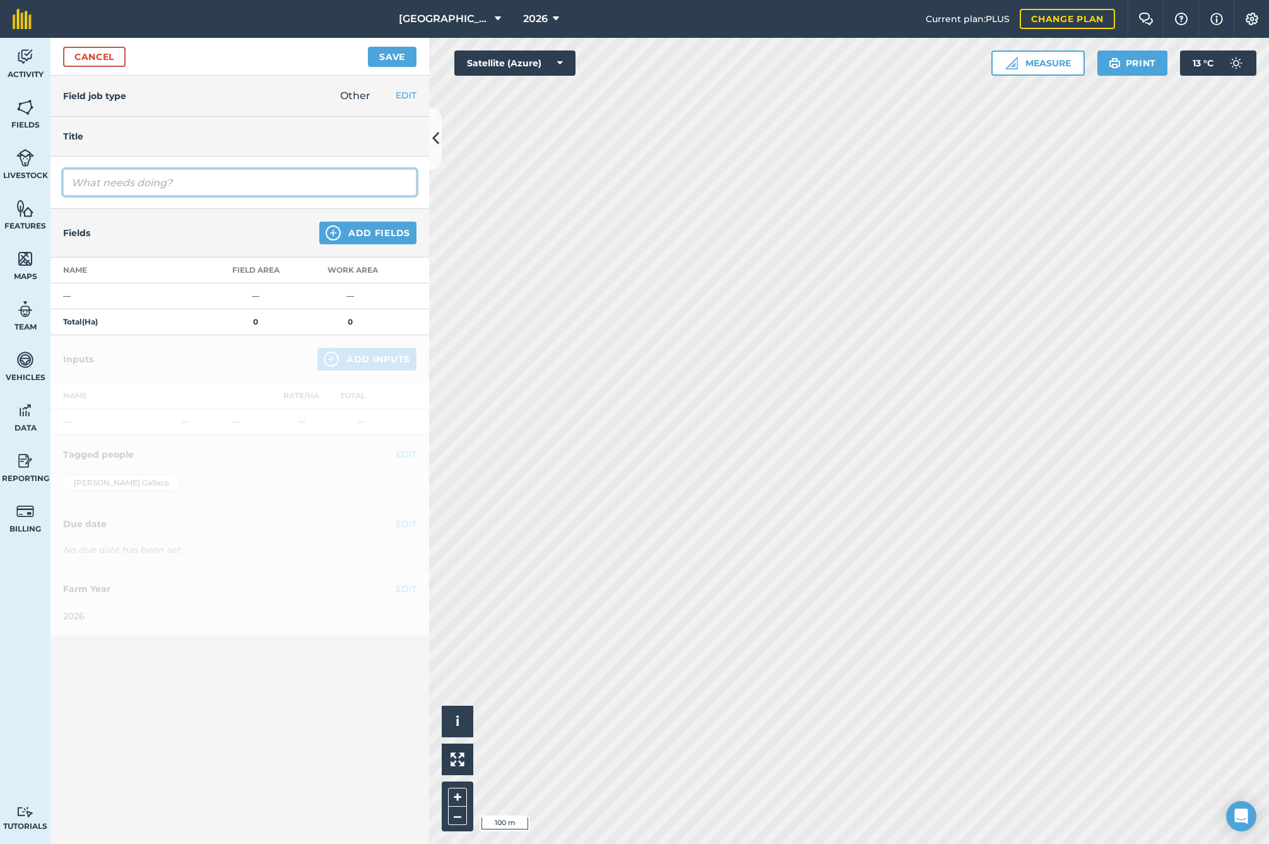
click at [219, 183] on input "text" at bounding box center [239, 182] width 353 height 27
click at [365, 228] on button "Add Fields" at bounding box center [367, 233] width 97 height 23
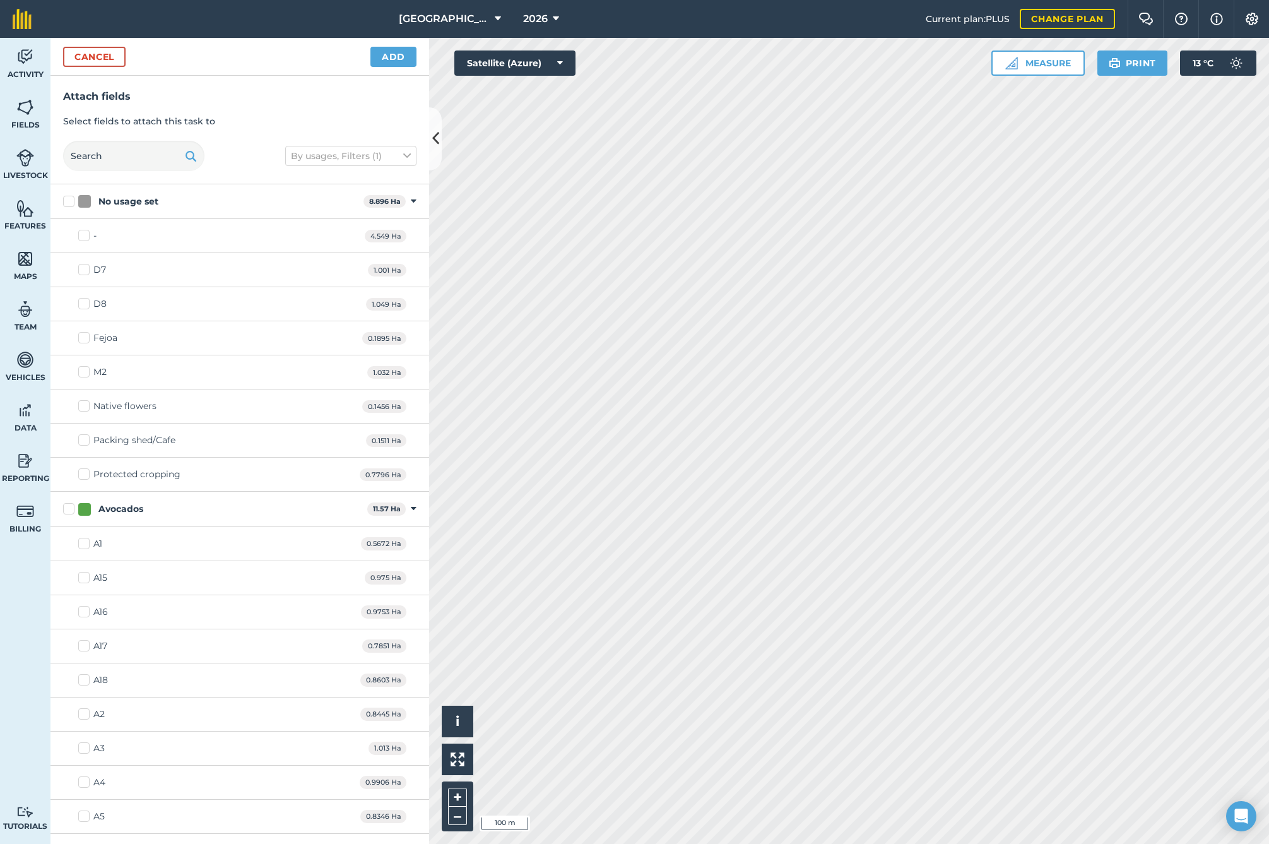
click at [67, 512] on label "Avocados" at bounding box center [212, 508] width 299 height 13
click at [67, 511] on input "Avocados" at bounding box center [67, 506] width 8 height 8
click at [386, 60] on button "Add" at bounding box center [393, 57] width 46 height 20
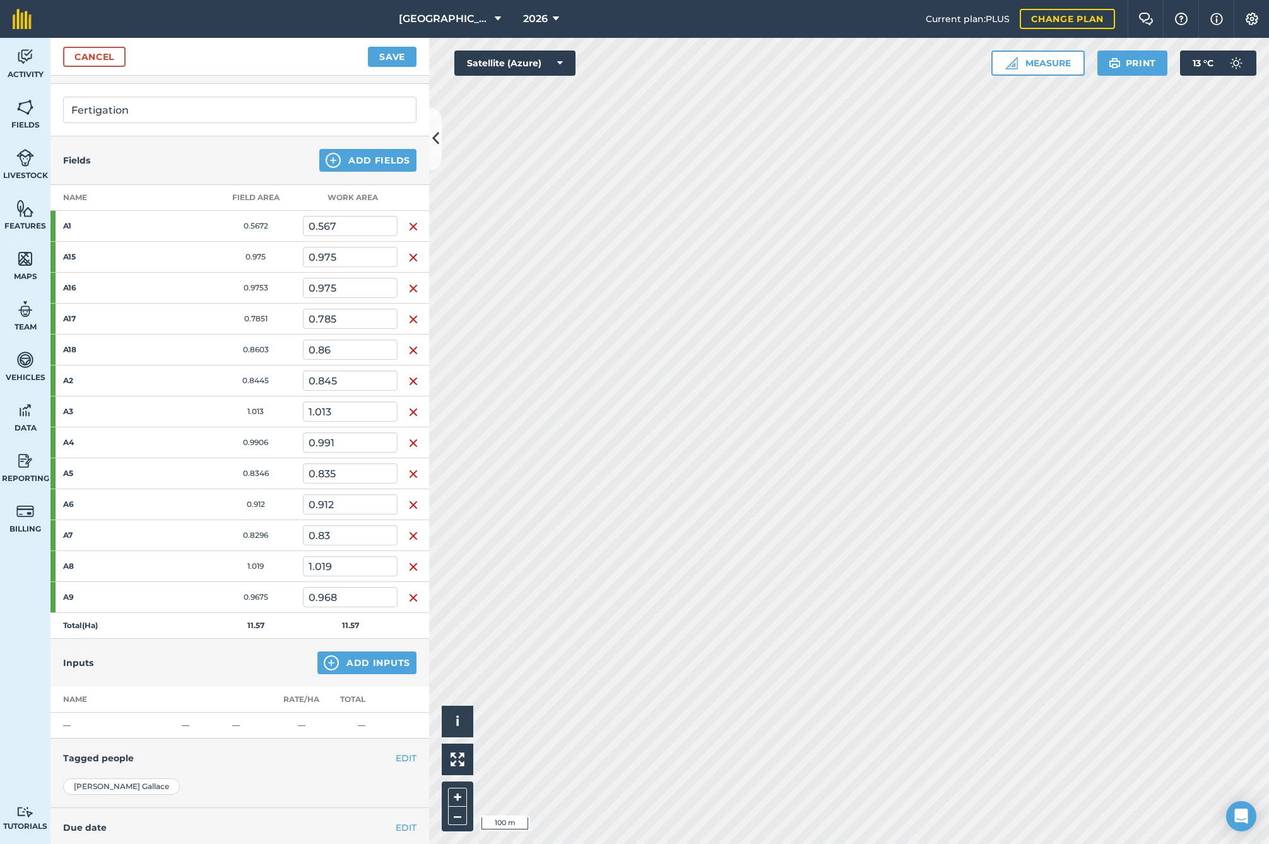
scroll to position [105, 0]
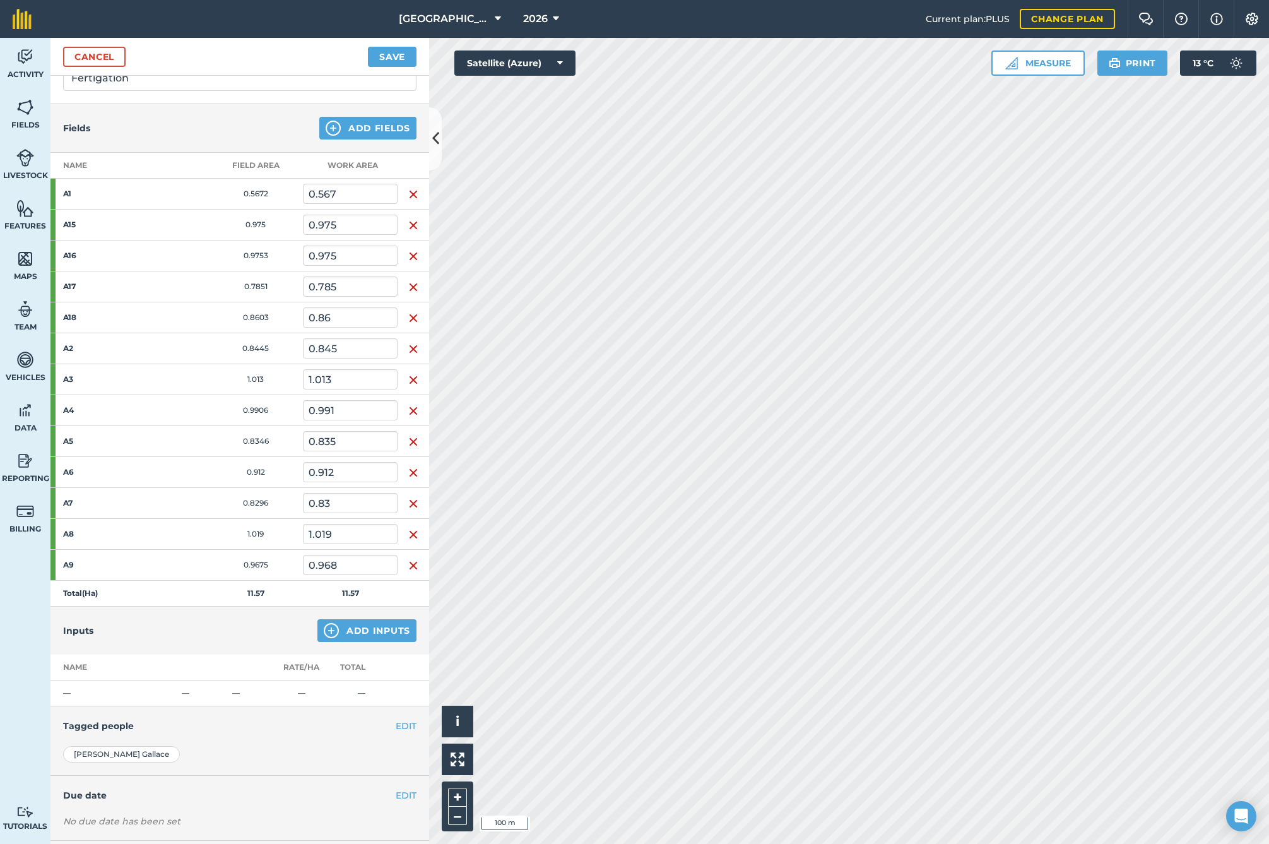
click at [340, 631] on button "Add Inputs" at bounding box center [366, 630] width 99 height 23
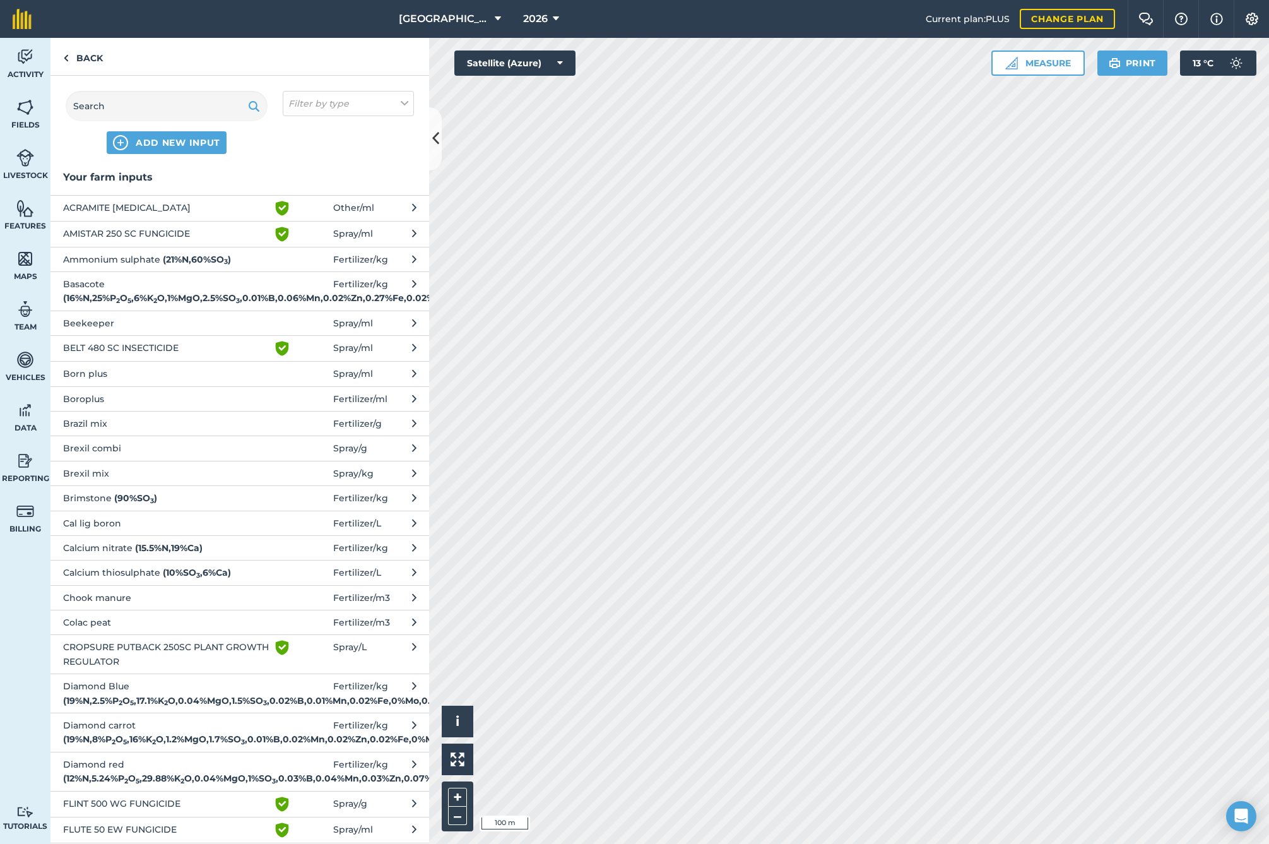
click at [124, 745] on strong "( 19 % N , 8 % P 2 O 5 , 16 % K 2 O , 1.2 % MgO , 1.7 % SO 3 , 0.01 % B , 0.02 …" at bounding box center [273, 738] width 420 height 11
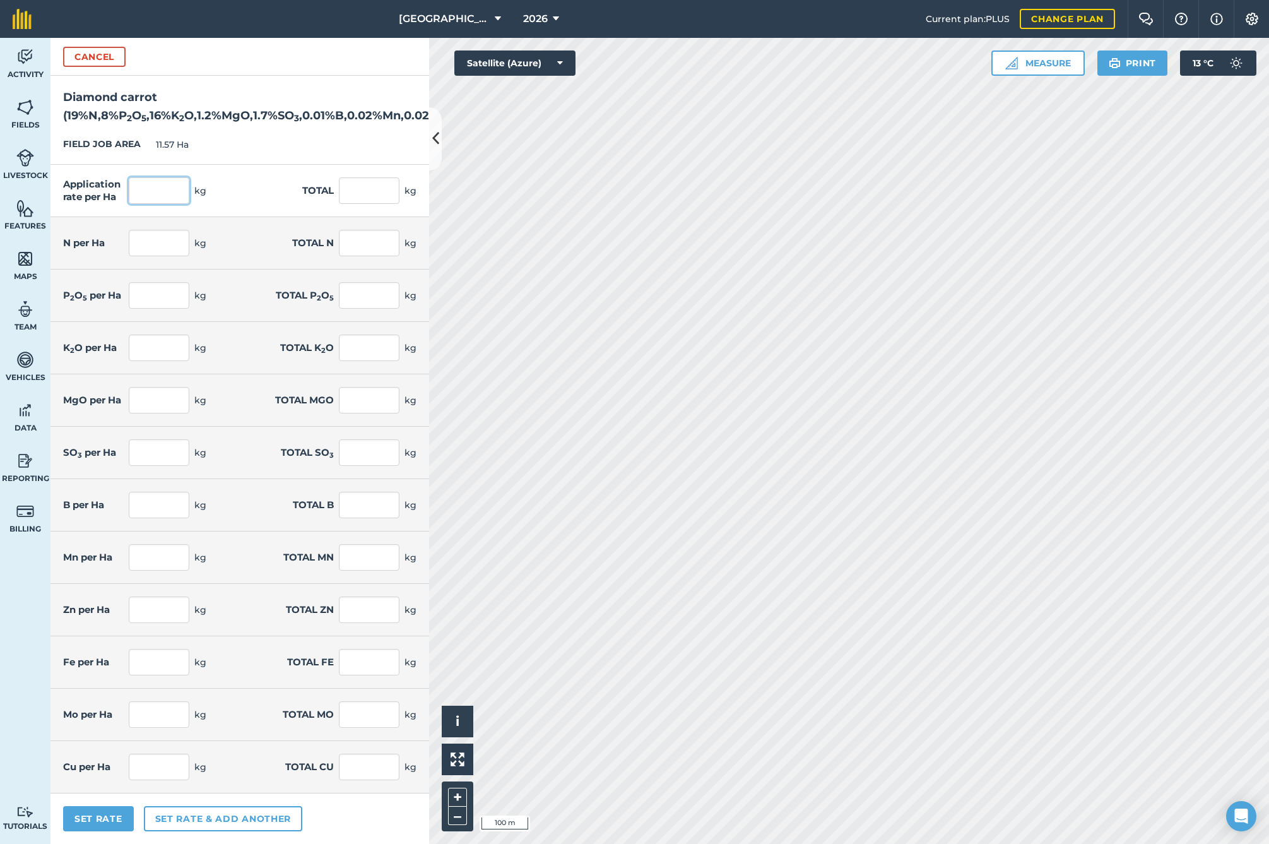
click at [146, 204] on input "text" at bounding box center [159, 190] width 61 height 27
click at [93, 829] on button "Set Rate" at bounding box center [98, 818] width 71 height 25
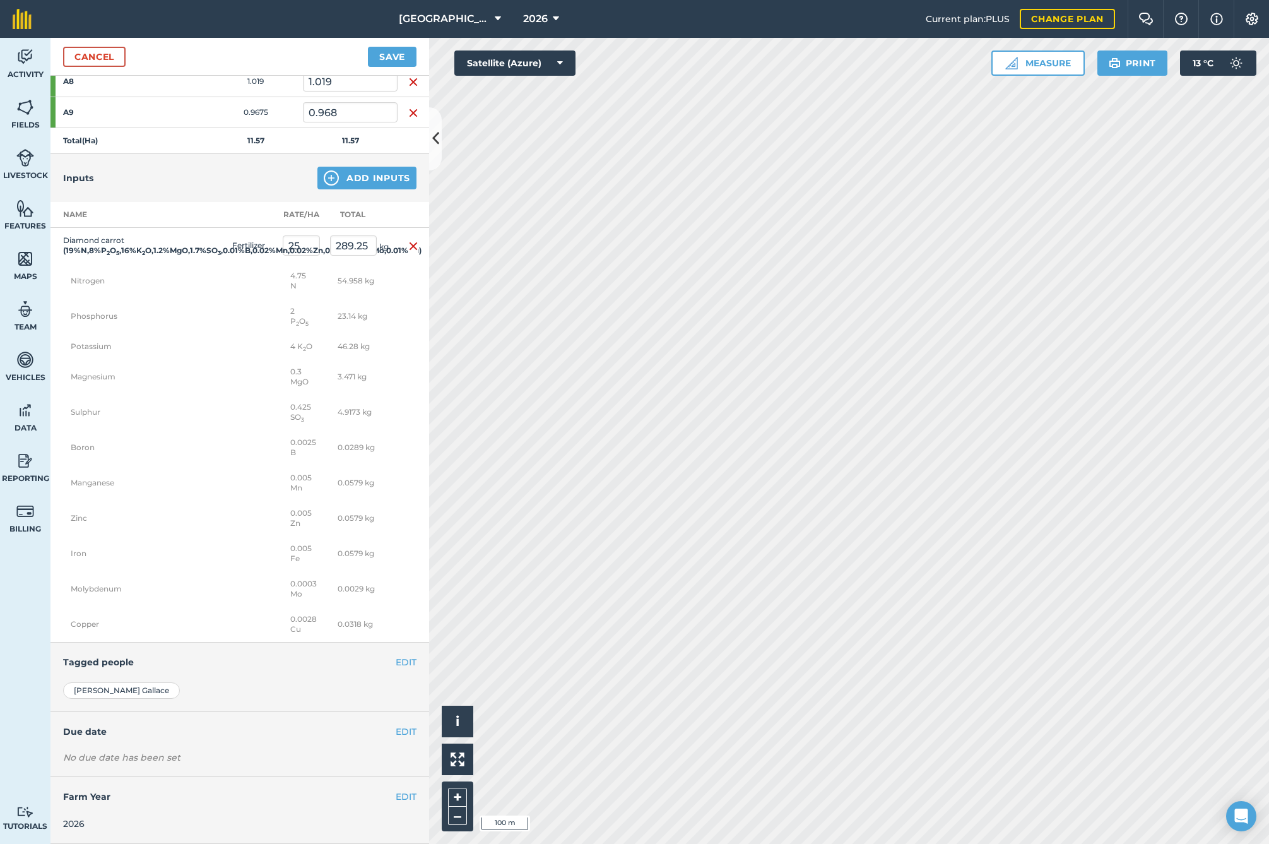
scroll to position [596, 0]
drag, startPoint x: 397, startPoint y: 733, endPoint x: 333, endPoint y: 732, distance: 64.4
click at [396, 733] on button "EDIT" at bounding box center [406, 732] width 21 height 14
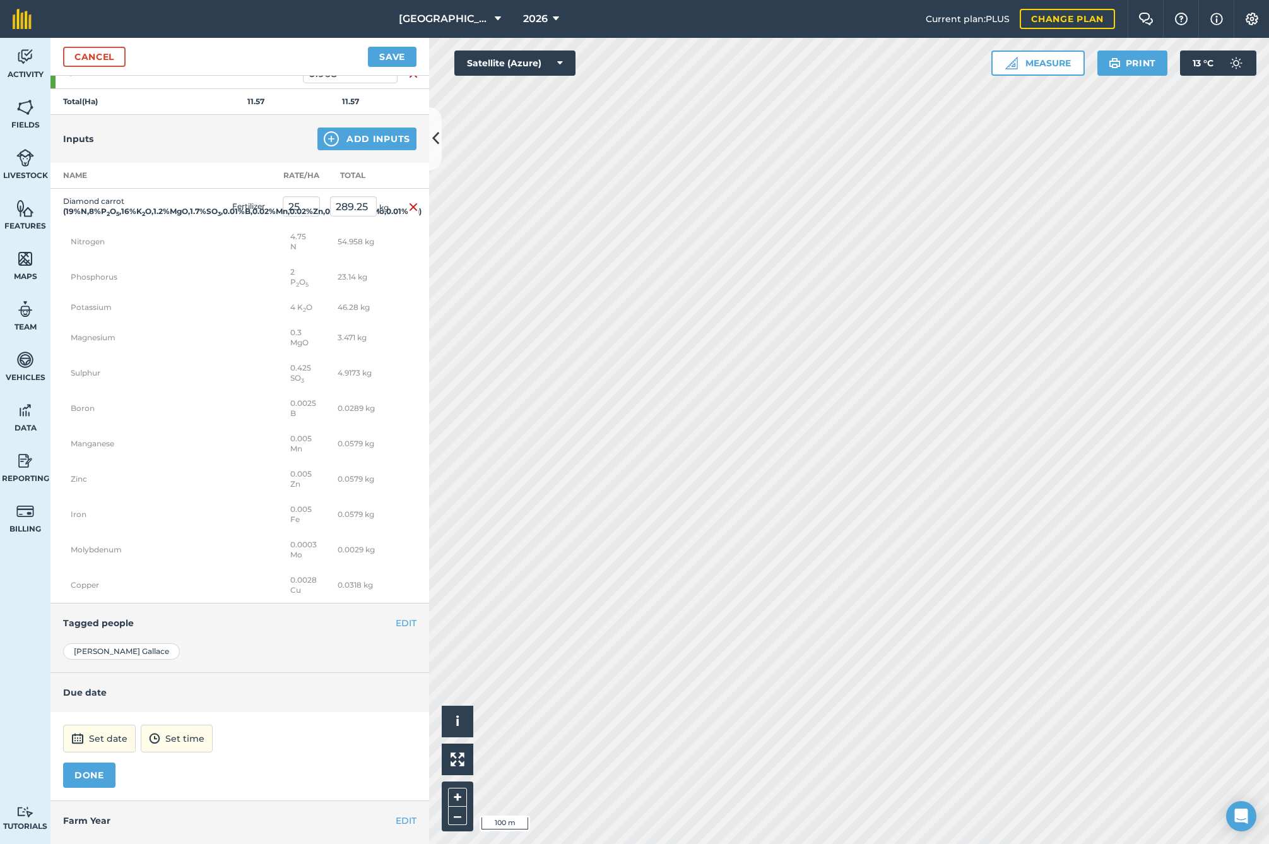
click at [73, 746] on img at bounding box center [77, 738] width 13 height 15
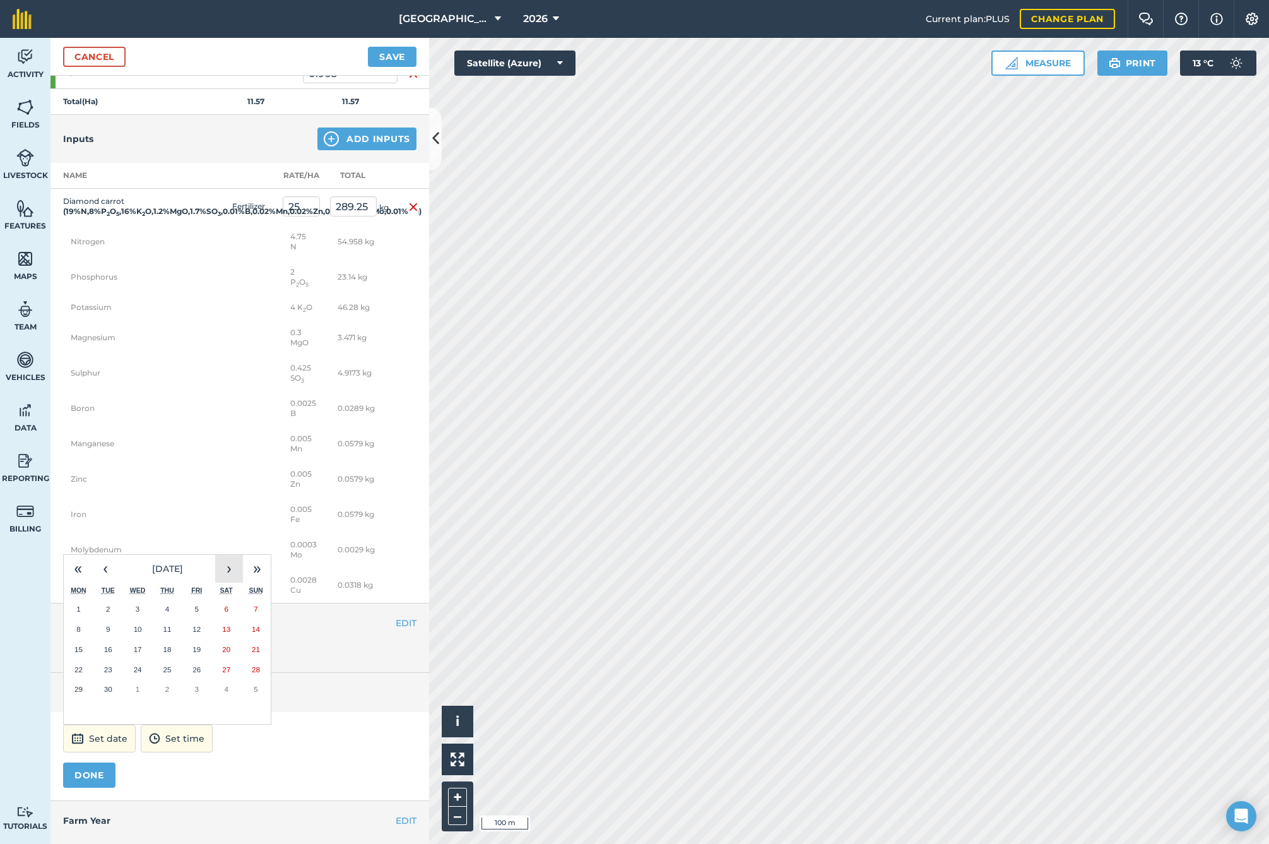
click at [224, 583] on button "›" at bounding box center [229, 569] width 28 height 28
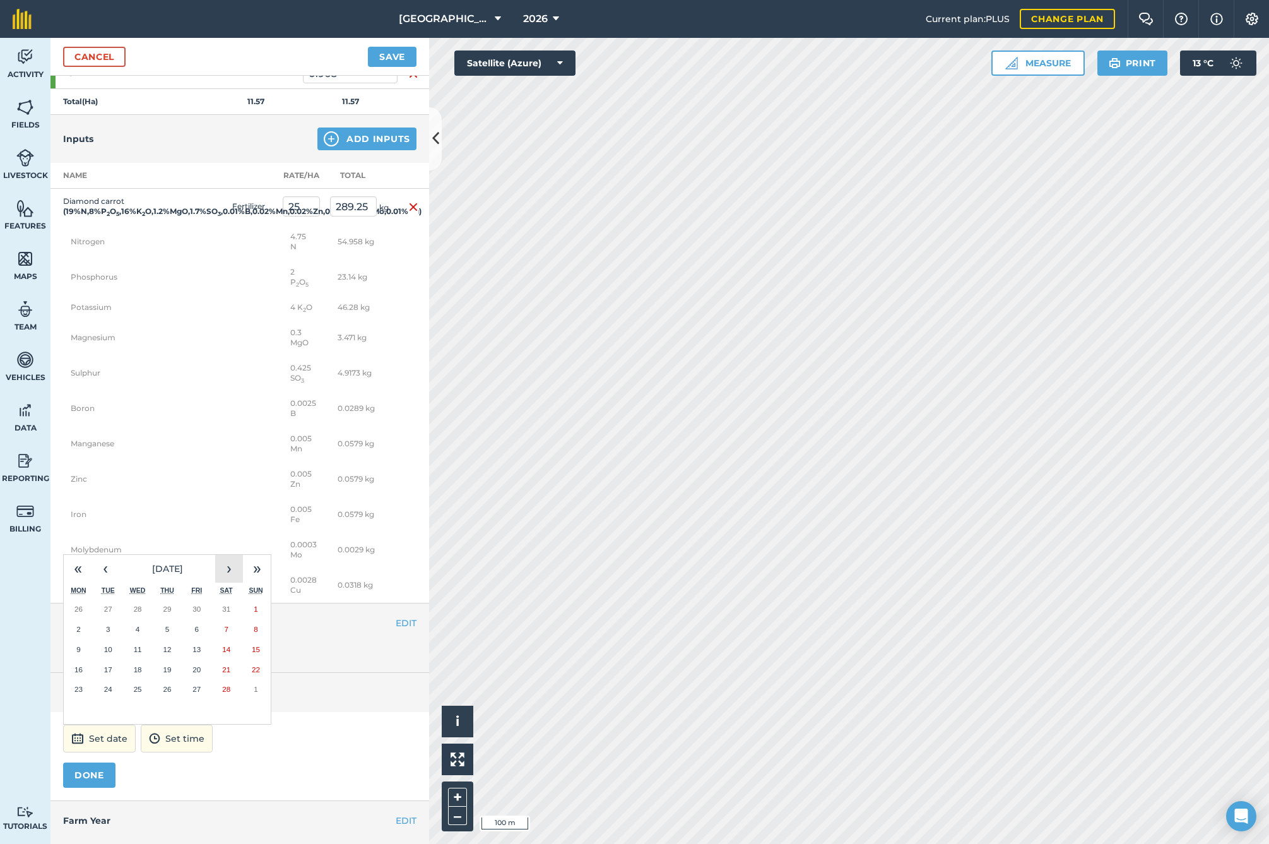
click at [224, 583] on button "›" at bounding box center [229, 569] width 28 height 28
drag, startPoint x: 77, startPoint y: 707, endPoint x: 73, endPoint y: 719, distance: 12.6
click at [77, 673] on abbr "20" at bounding box center [78, 669] width 8 height 8
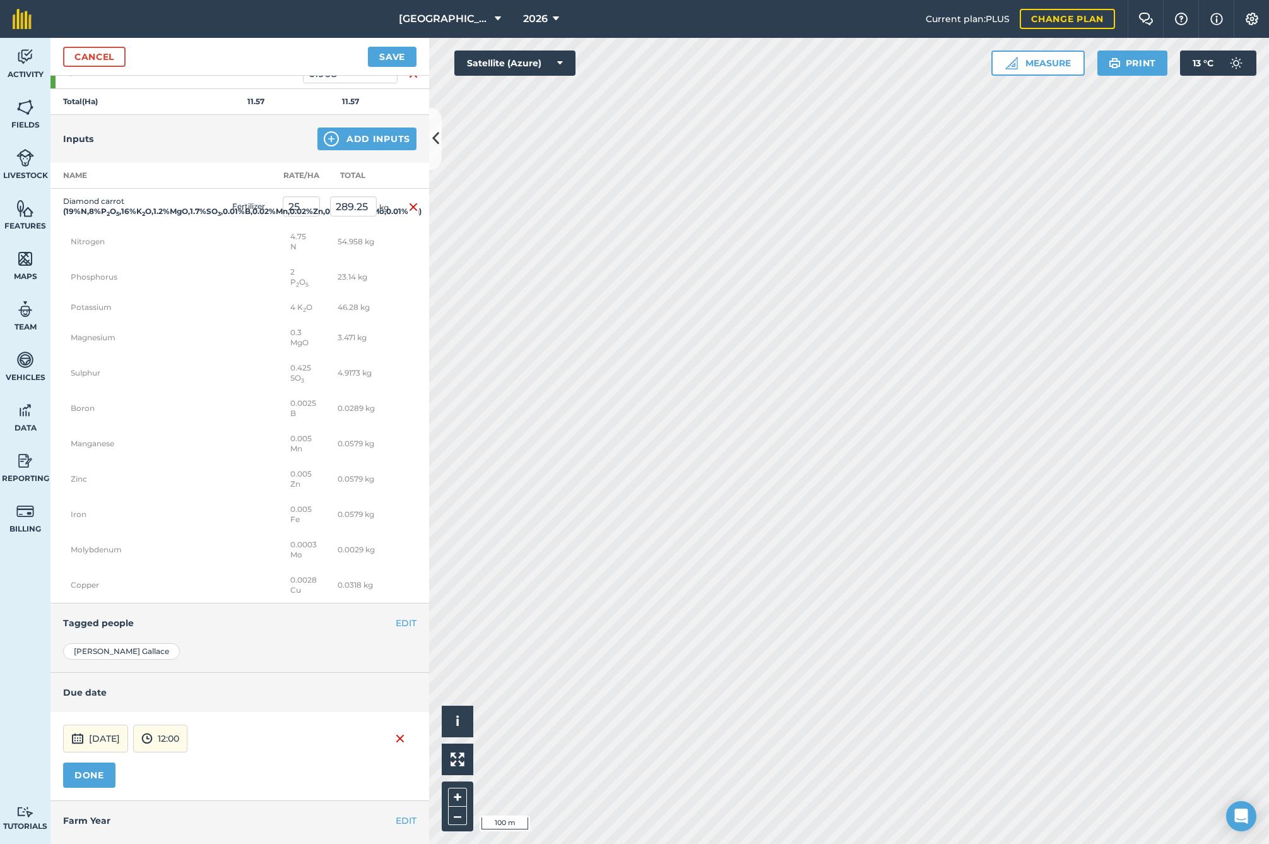
click at [76, 788] on button "DONE" at bounding box center [89, 774] width 52 height 25
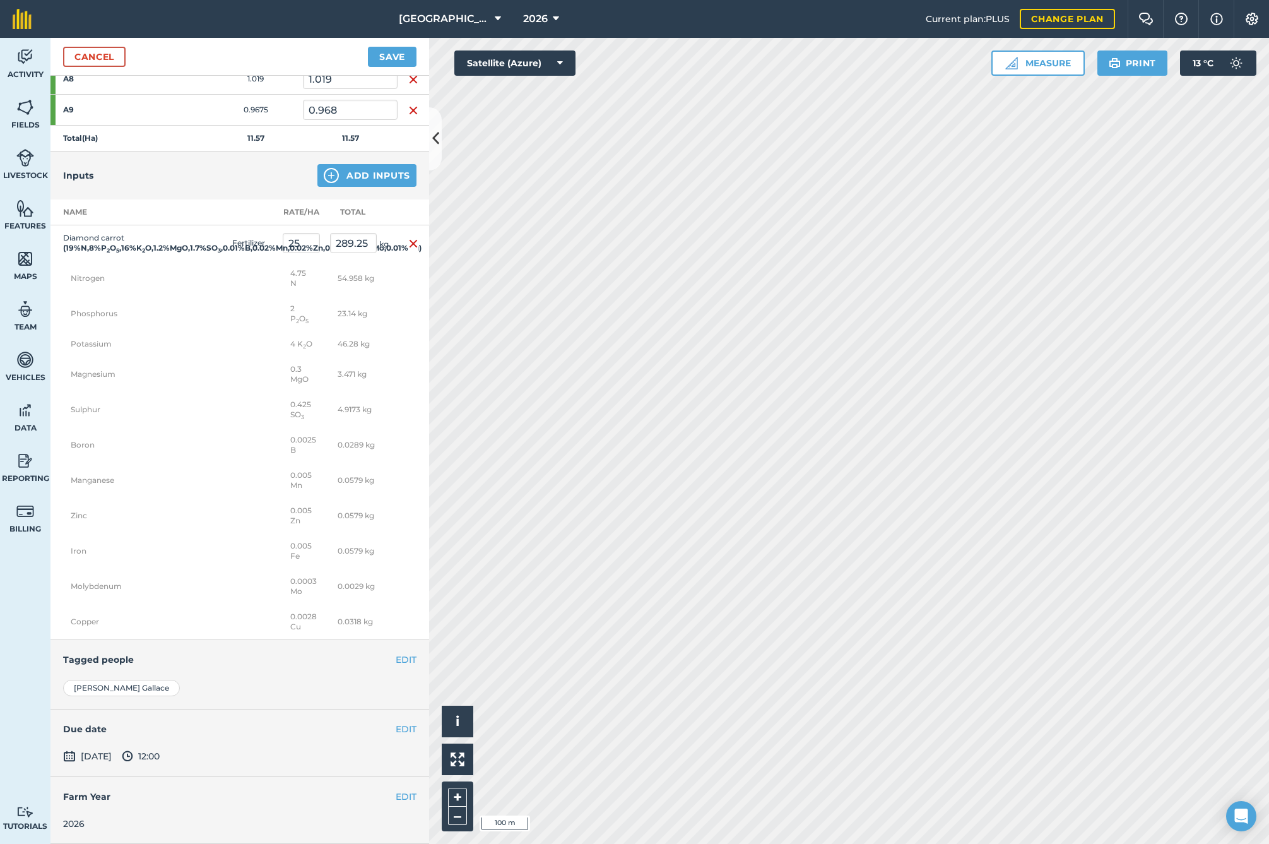
drag, startPoint x: 386, startPoint y: 62, endPoint x: 336, endPoint y: 88, distance: 56.5
click at [386, 62] on button "Save" at bounding box center [392, 57] width 49 height 20
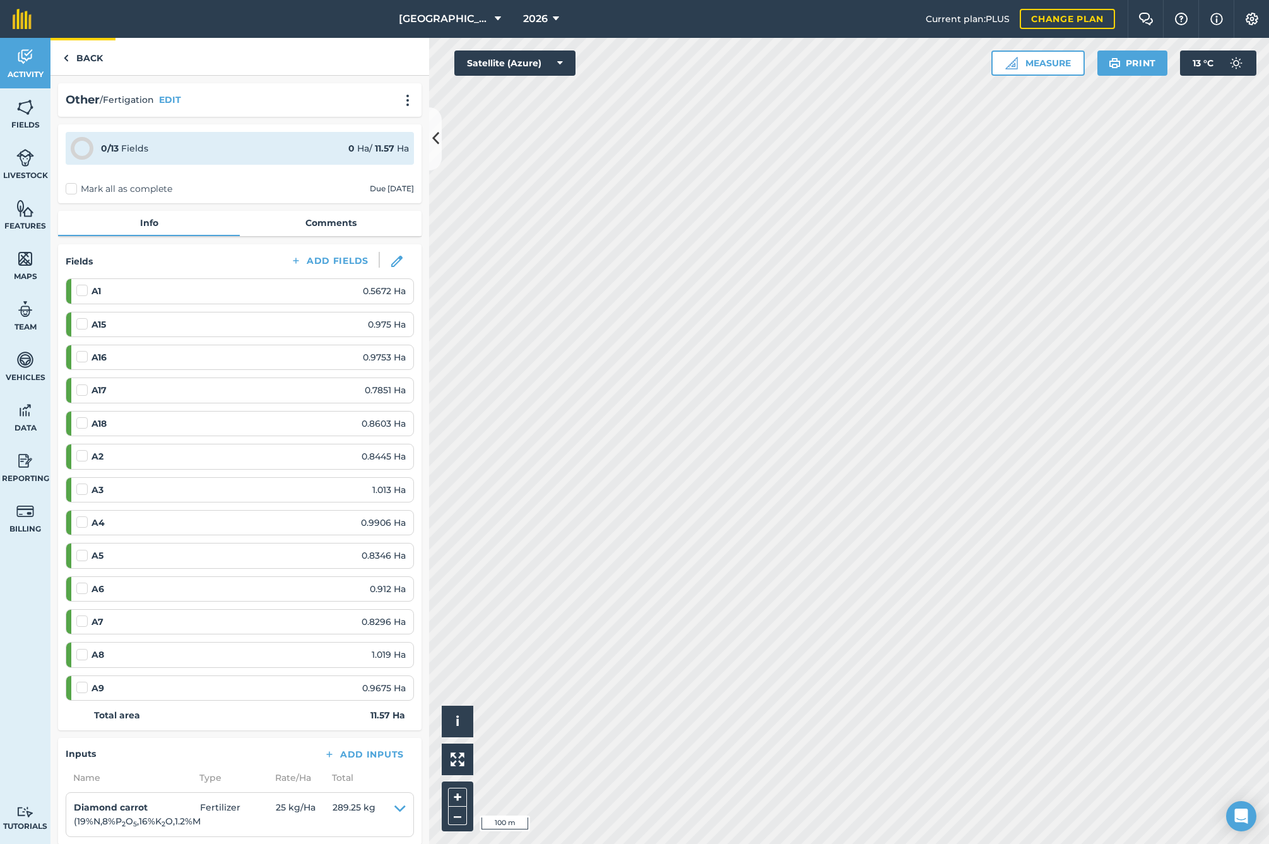
click at [80, 62] on link "Back" at bounding box center [82, 56] width 65 height 37
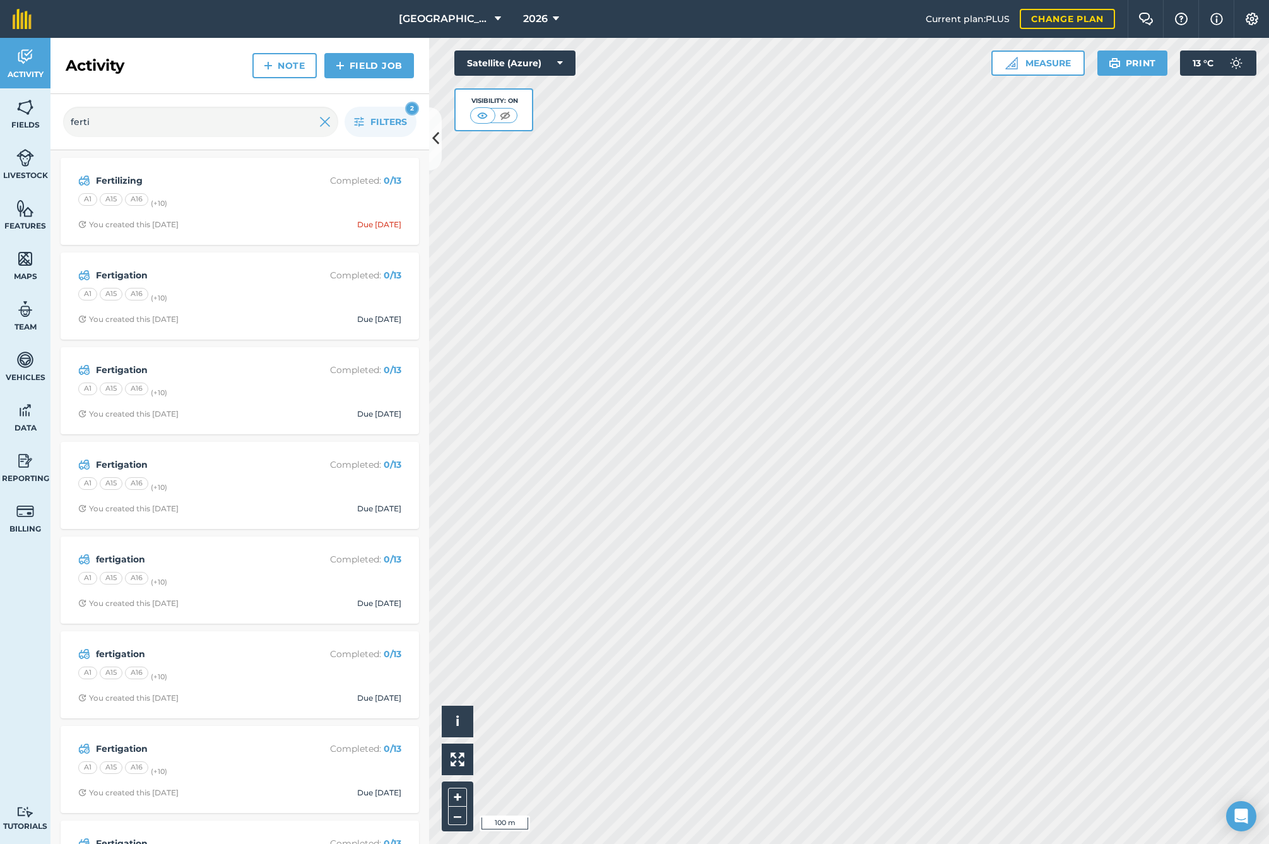
click at [327, 124] on img at bounding box center [324, 121] width 11 height 15
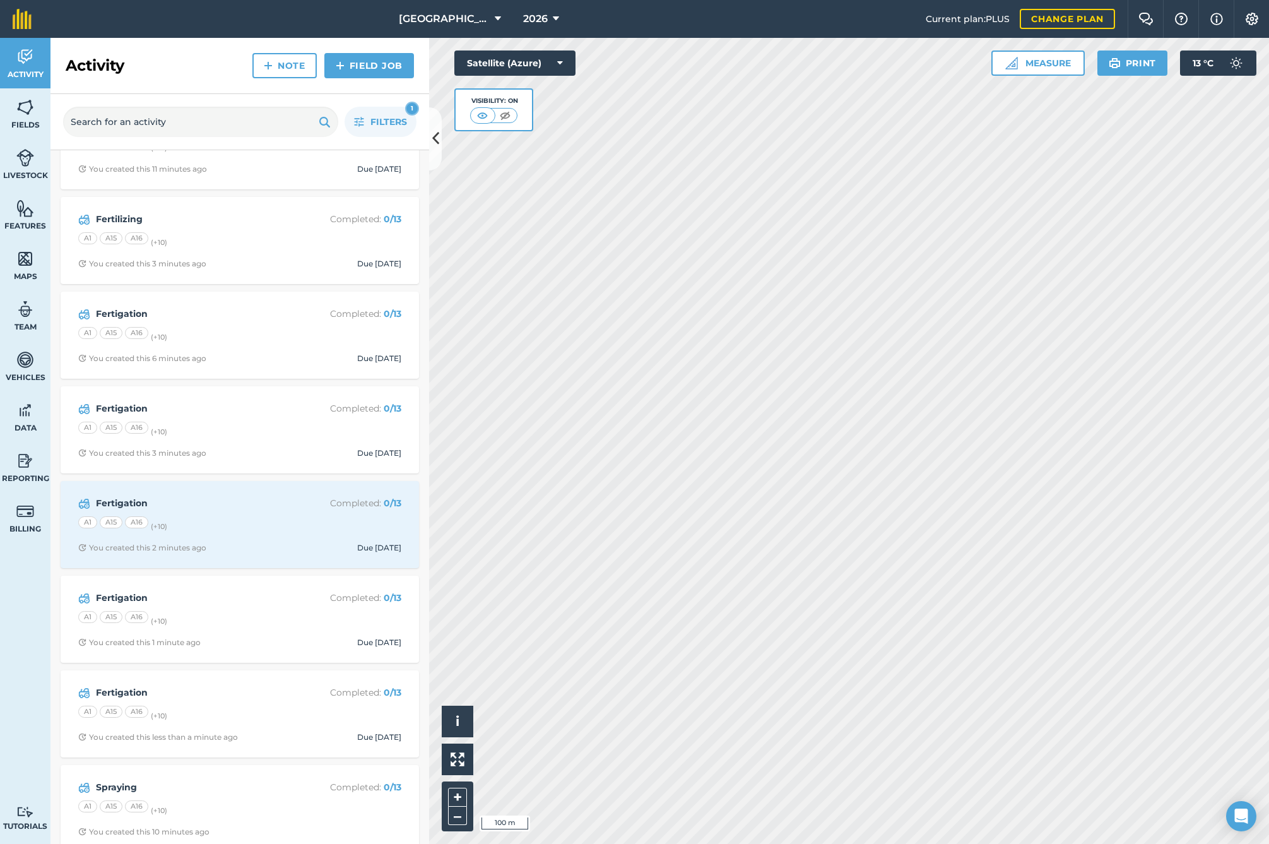
scroll to position [1853, 0]
click at [151, 119] on input "text" at bounding box center [200, 122] width 275 height 30
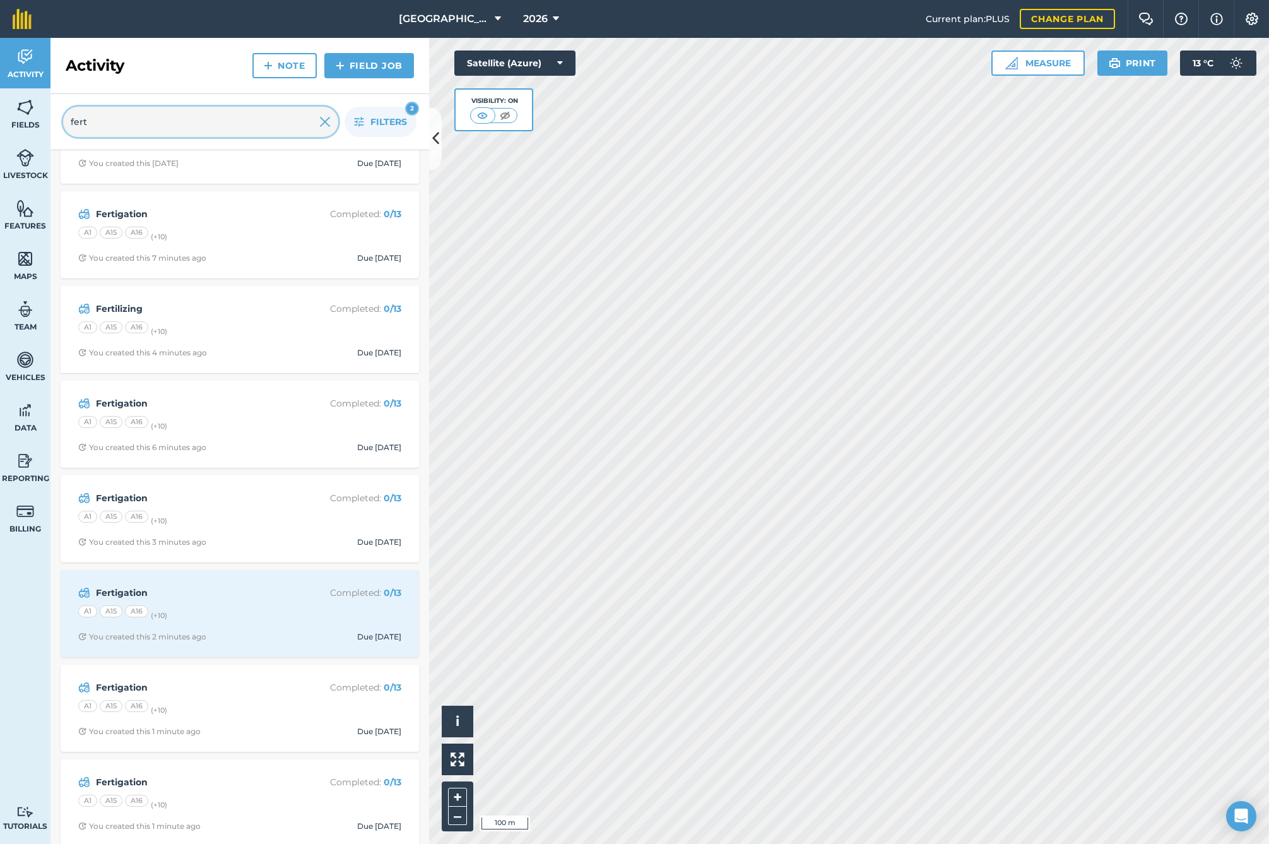
scroll to position [913, 0]
click at [351, 71] on link "Field Job" at bounding box center [369, 65] width 90 height 25
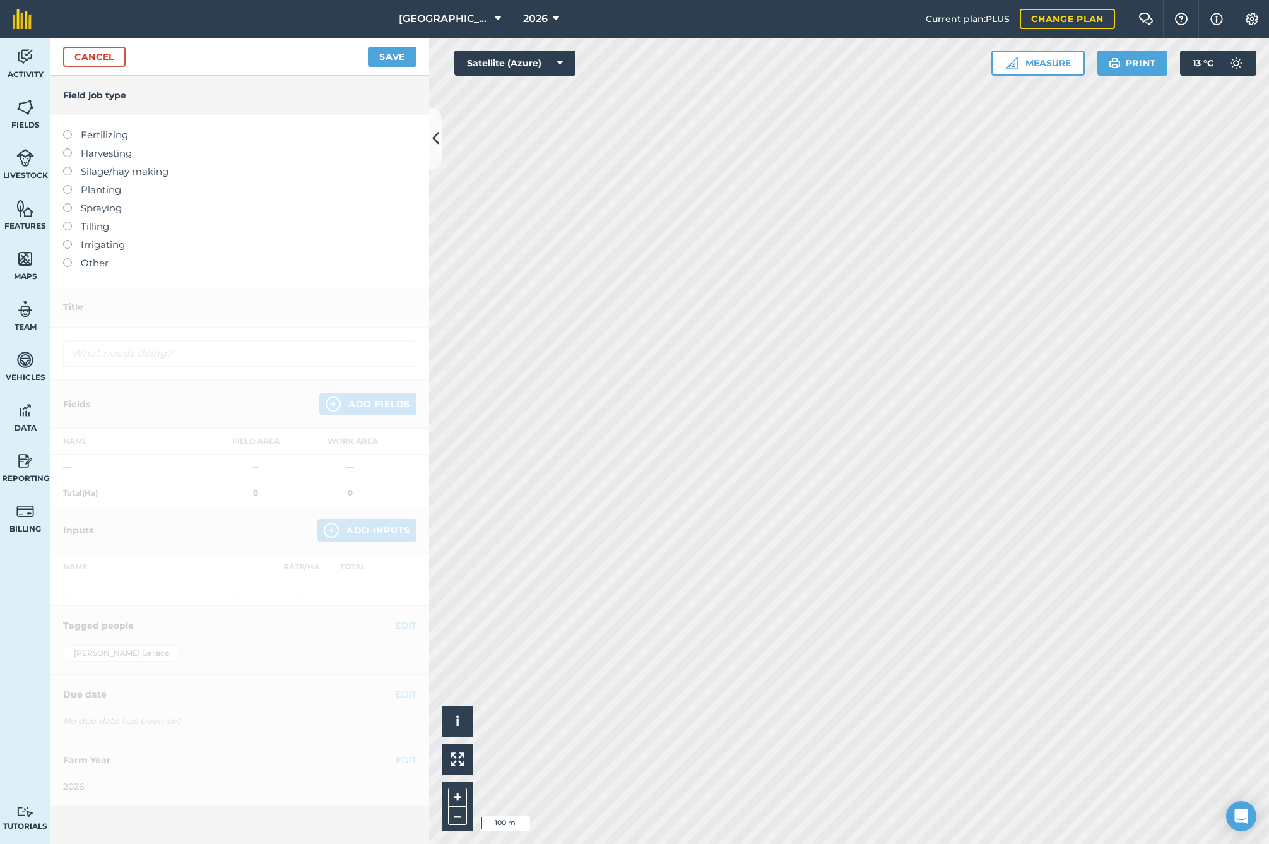
click at [67, 258] on label at bounding box center [72, 258] width 18 height 0
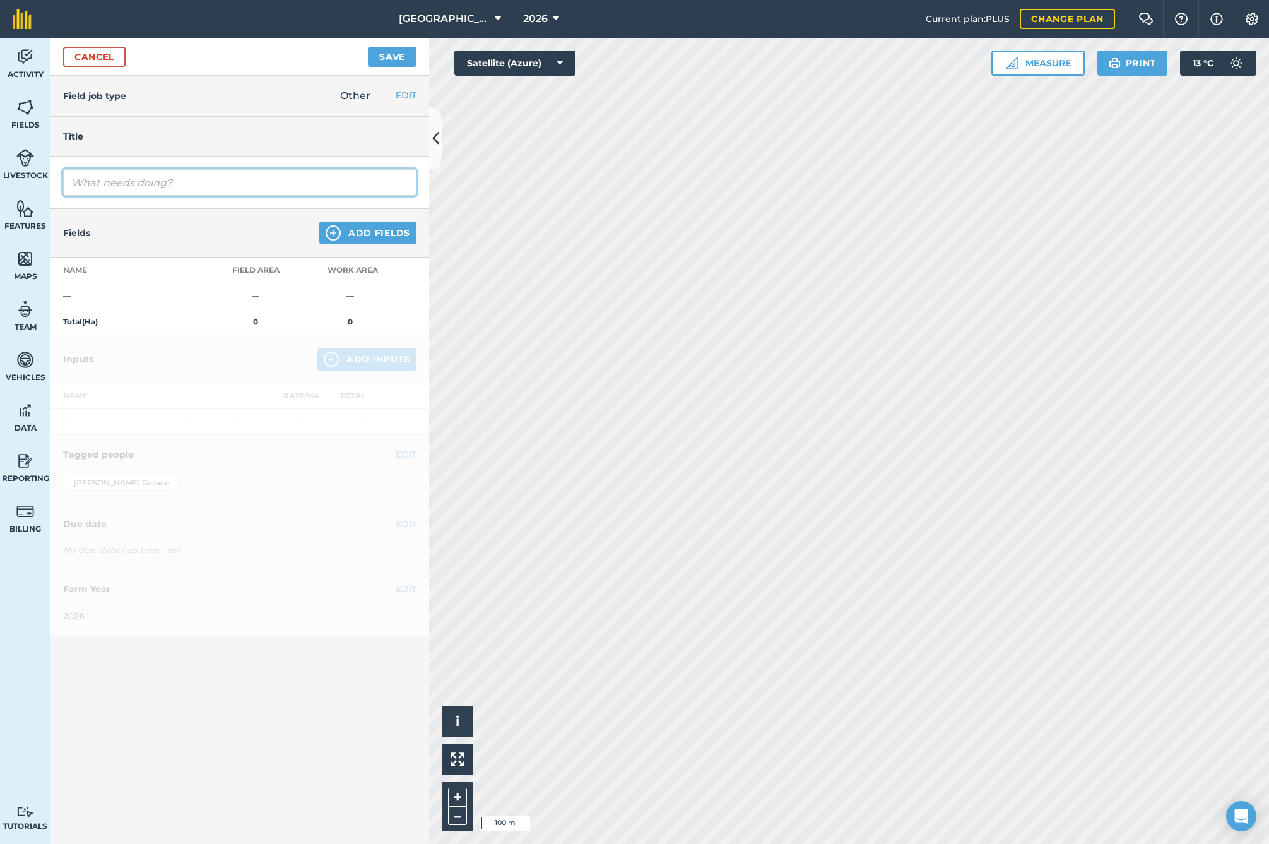
click at [114, 190] on input "text" at bounding box center [239, 182] width 353 height 27
click at [364, 234] on button "Add Fields" at bounding box center [367, 233] width 97 height 23
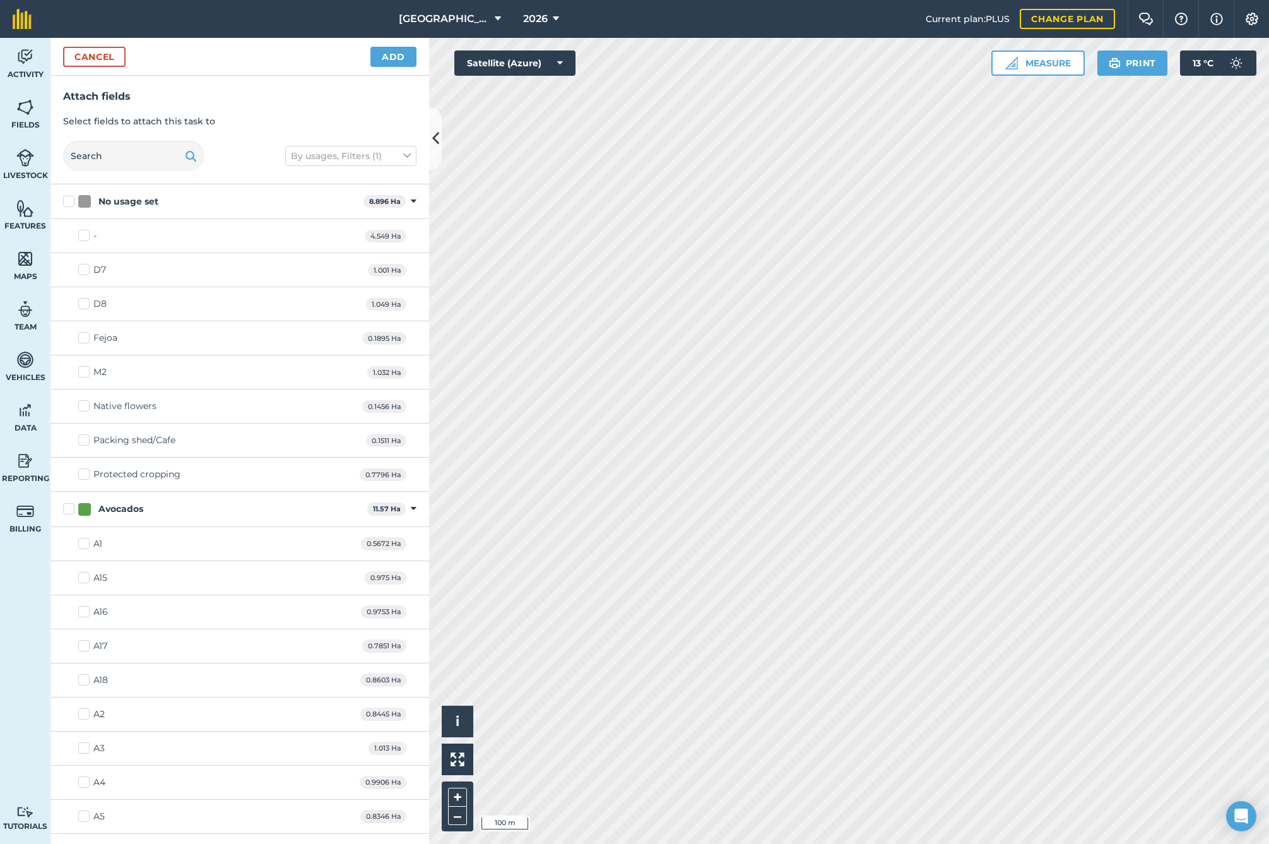
drag, startPoint x: 65, startPoint y: 509, endPoint x: 130, endPoint y: 461, distance: 80.8
click at [66, 508] on label "Avocados" at bounding box center [212, 508] width 299 height 13
click at [66, 508] on input "Avocados" at bounding box center [67, 506] width 8 height 8
click at [376, 54] on button "Add" at bounding box center [393, 57] width 46 height 20
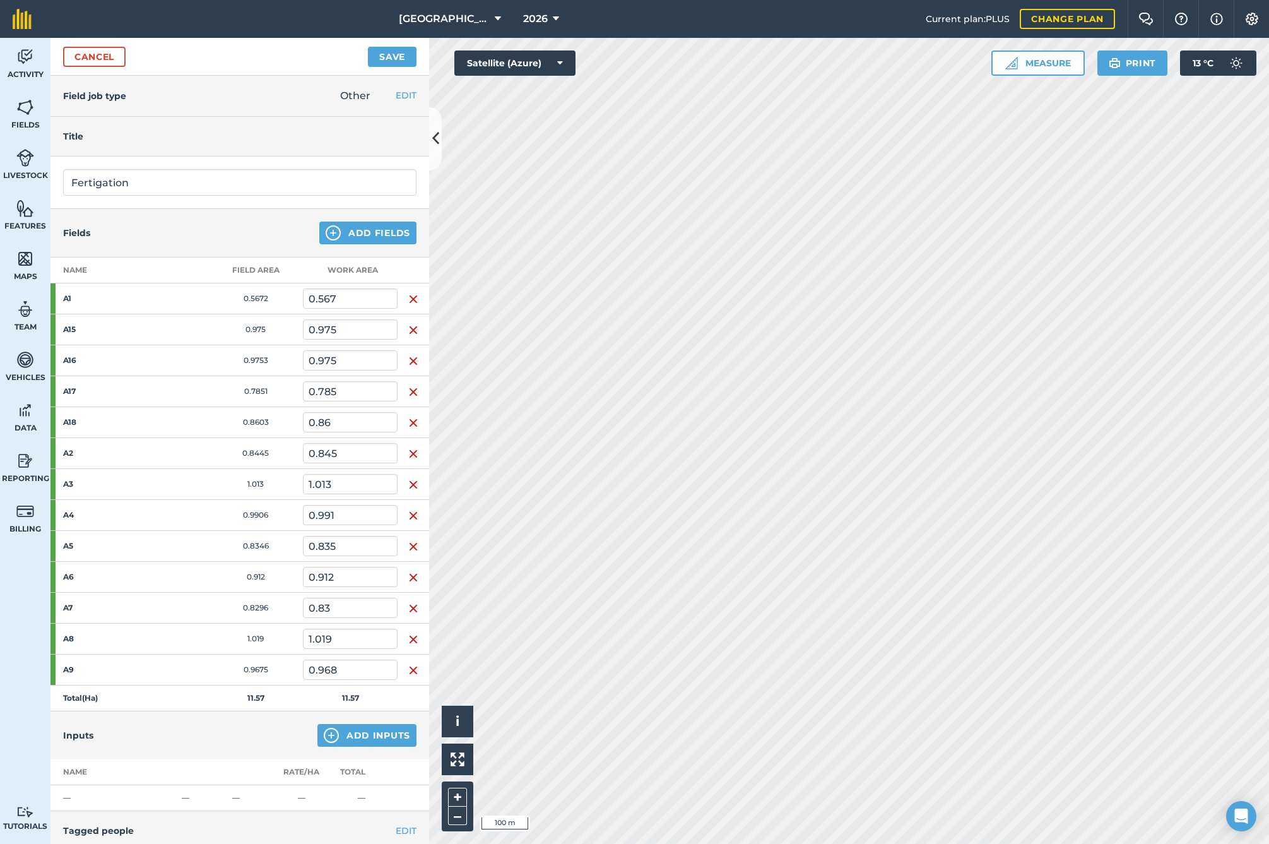
click at [352, 736] on button "Add Inputs" at bounding box center [366, 735] width 99 height 23
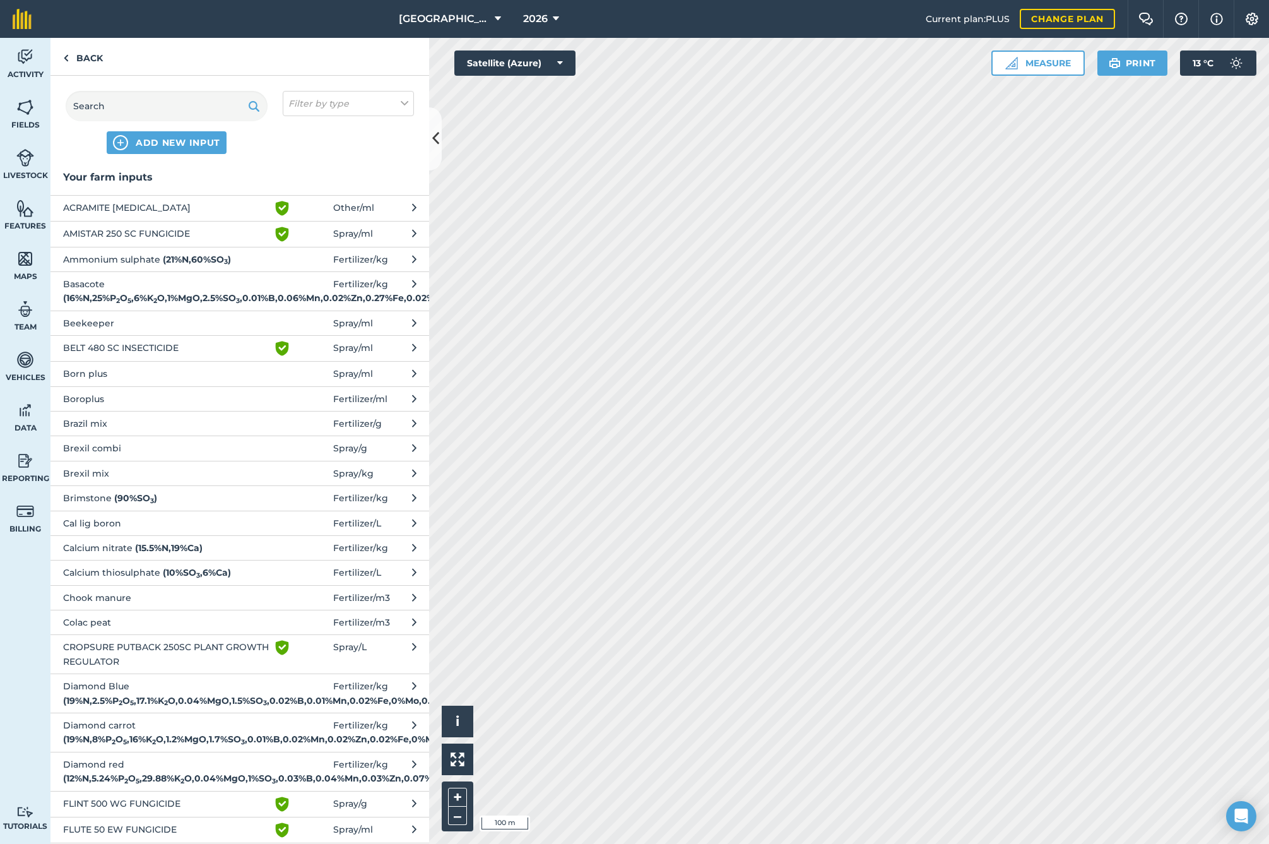
click at [92, 747] on span "Diamond carrot ( 19 % N , 8 % P 2 O 5 , 16 % K 2 O , 1.2 % MgO , 1.7 % SO 3 , 0…" at bounding box center [166, 732] width 206 height 28
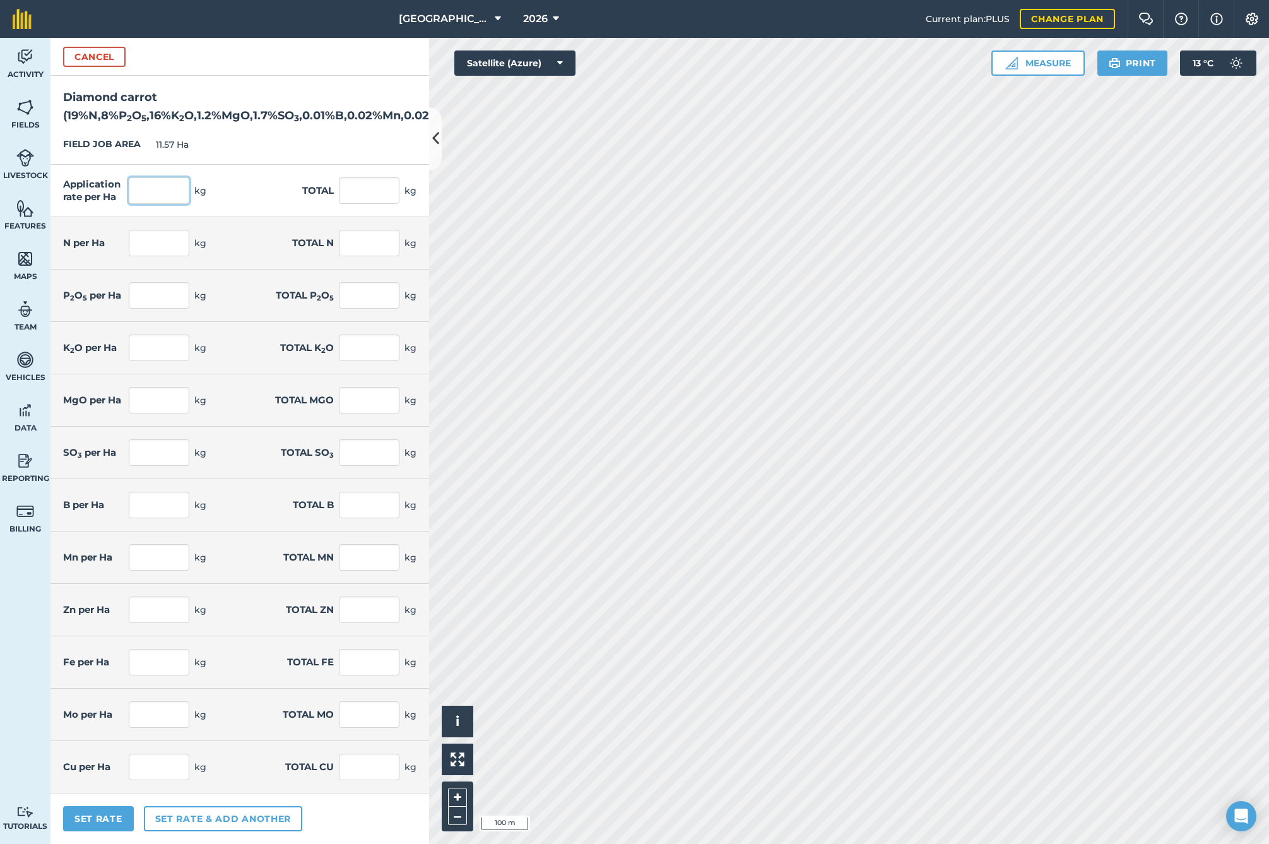
click at [158, 204] on input "text" at bounding box center [159, 190] width 61 height 27
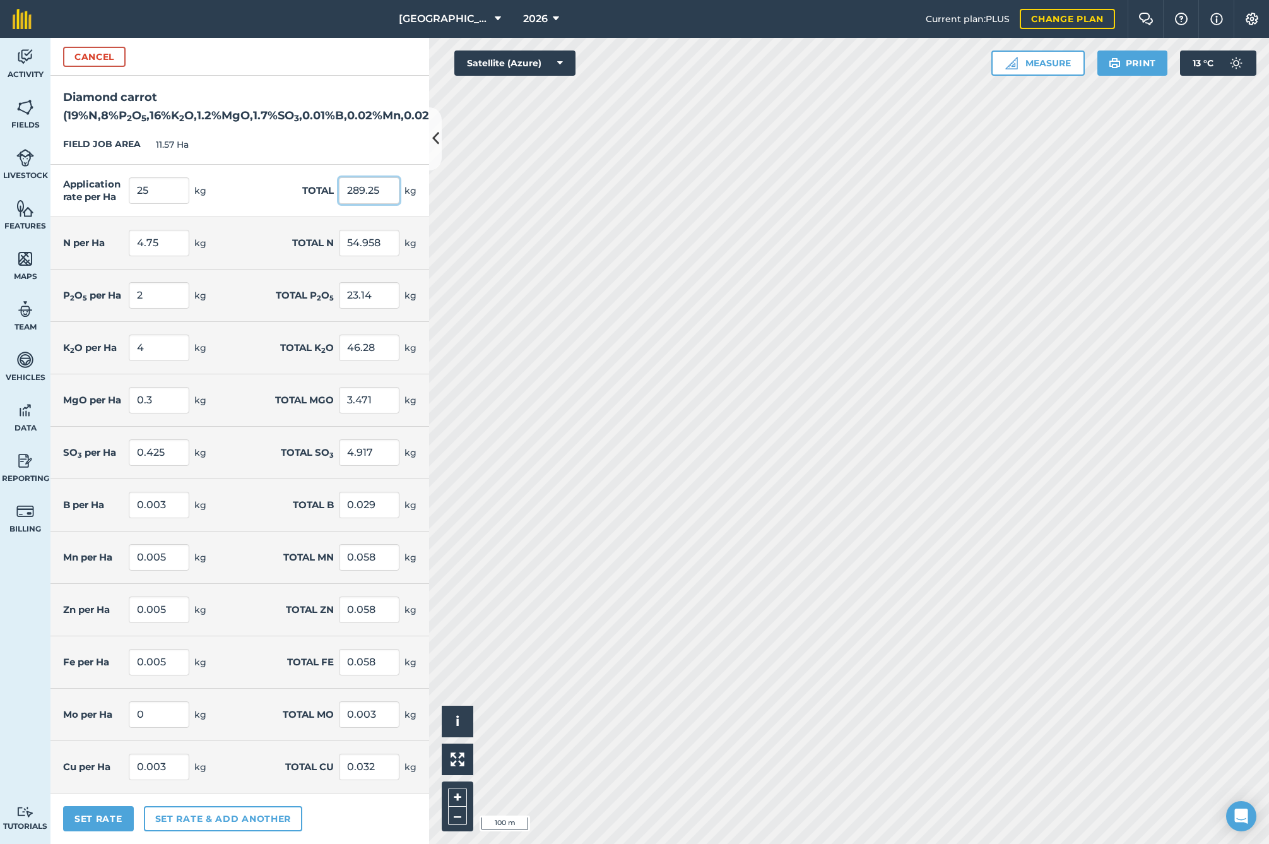
scroll to position [16, 0]
click at [94, 820] on button "Set Rate" at bounding box center [98, 818] width 71 height 25
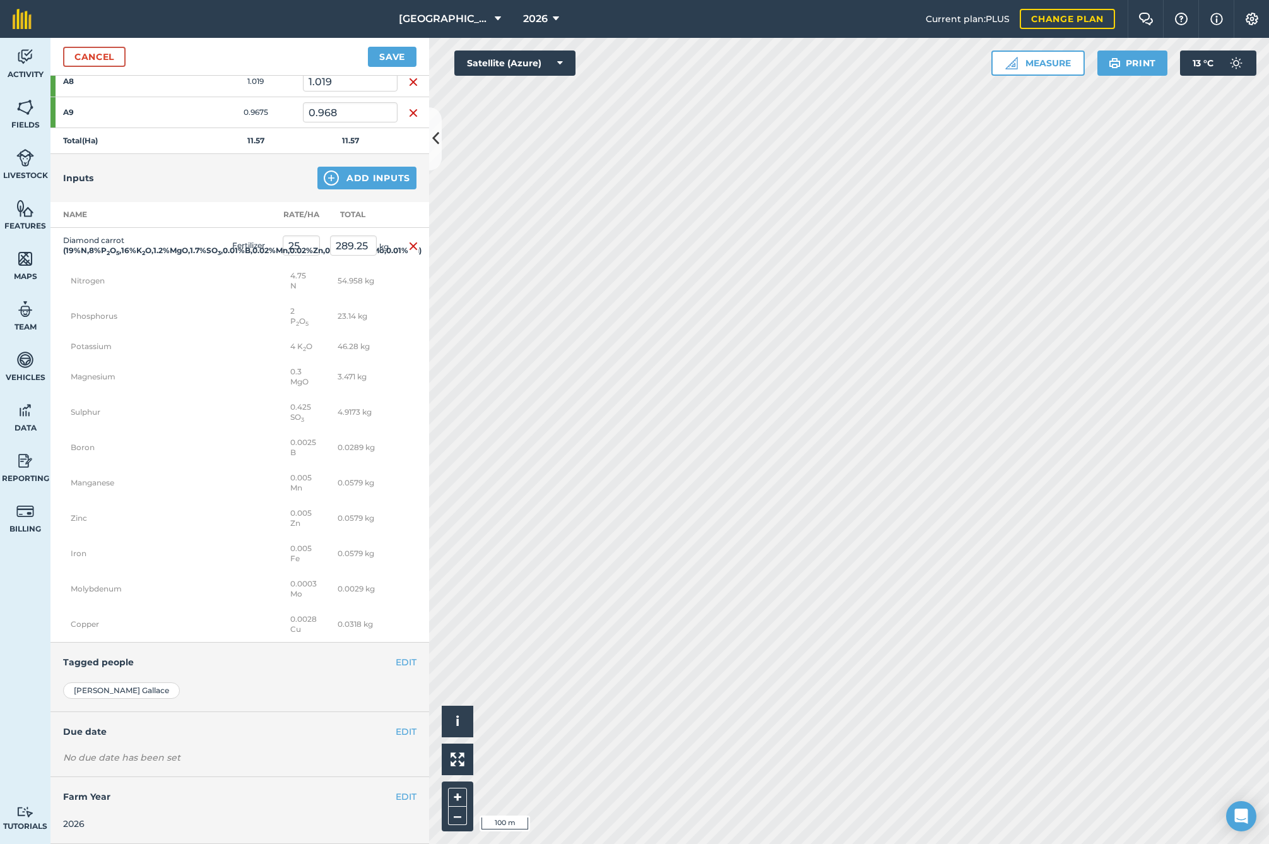
scroll to position [596, 0]
click at [396, 726] on button "EDIT" at bounding box center [406, 732] width 21 height 14
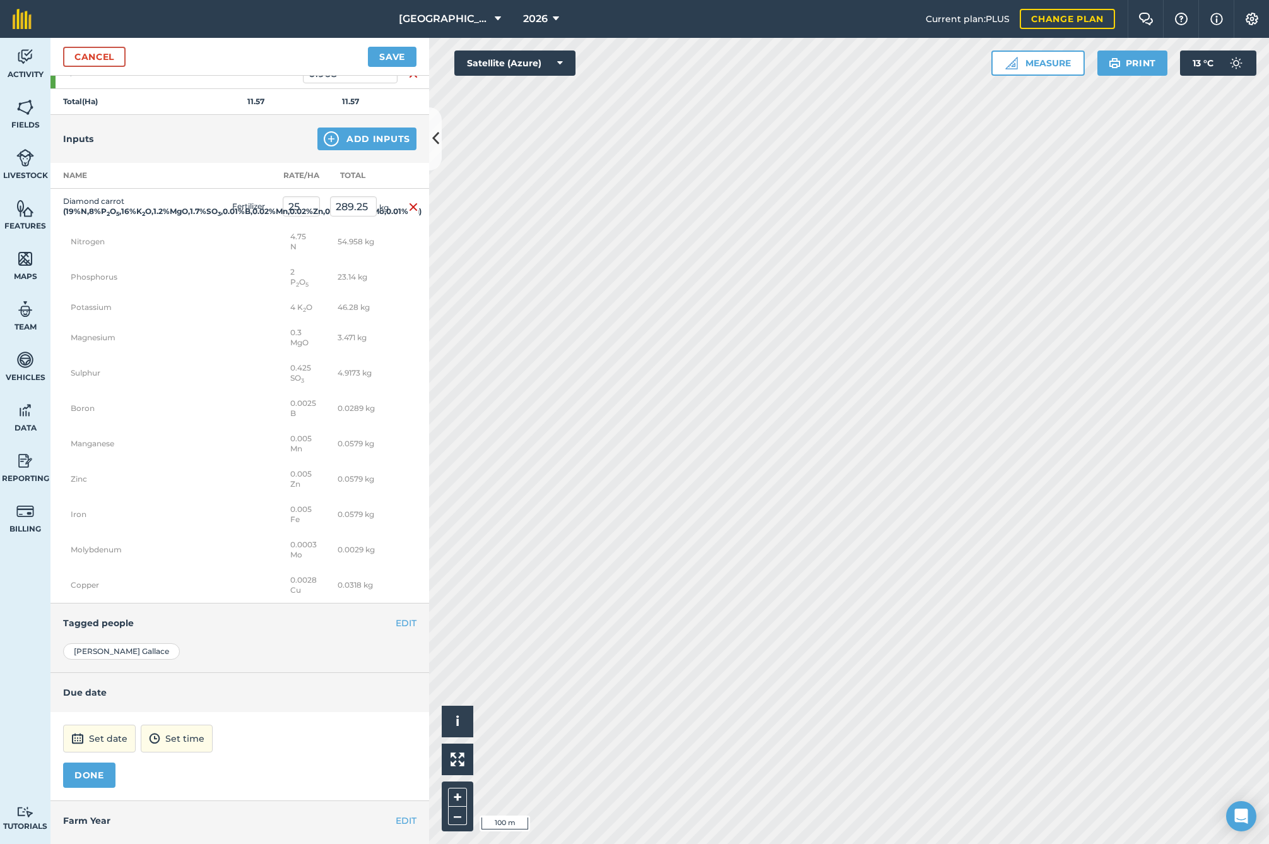
click at [102, 752] on button "Set date" at bounding box center [99, 739] width 73 height 28
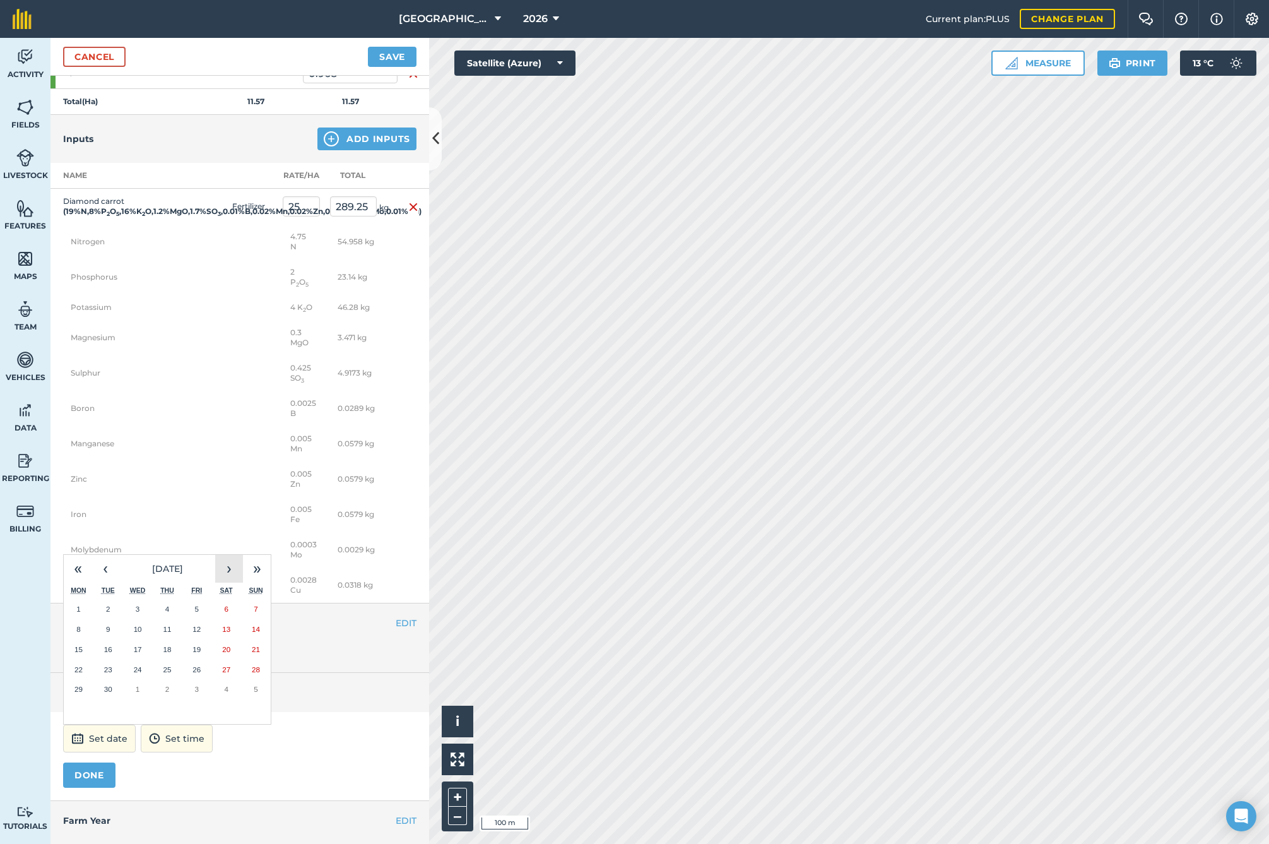
click at [227, 583] on button "›" at bounding box center [229, 569] width 28 height 28
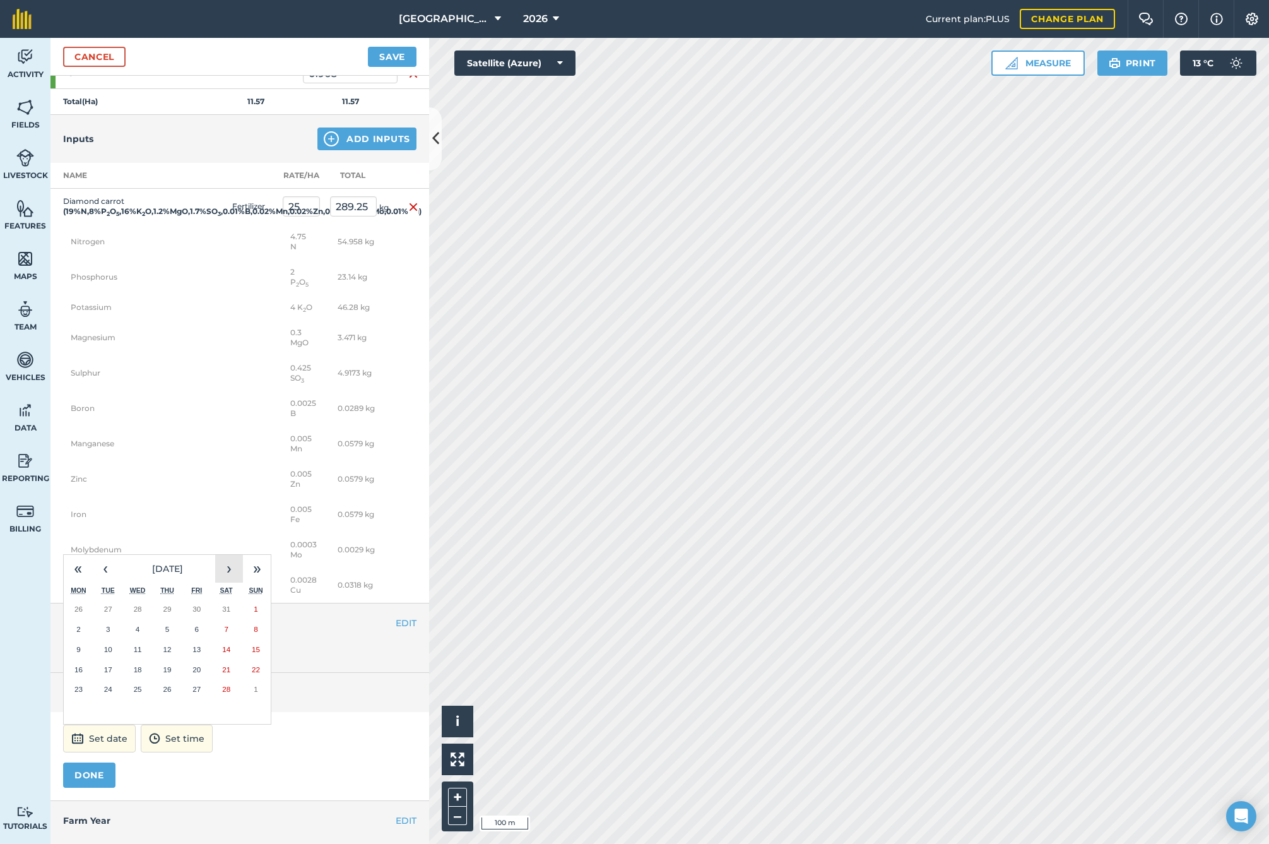
click at [227, 583] on button "›" at bounding box center [229, 569] width 28 height 28
click at [80, 633] on abbr "4" at bounding box center [78, 629] width 4 height 8
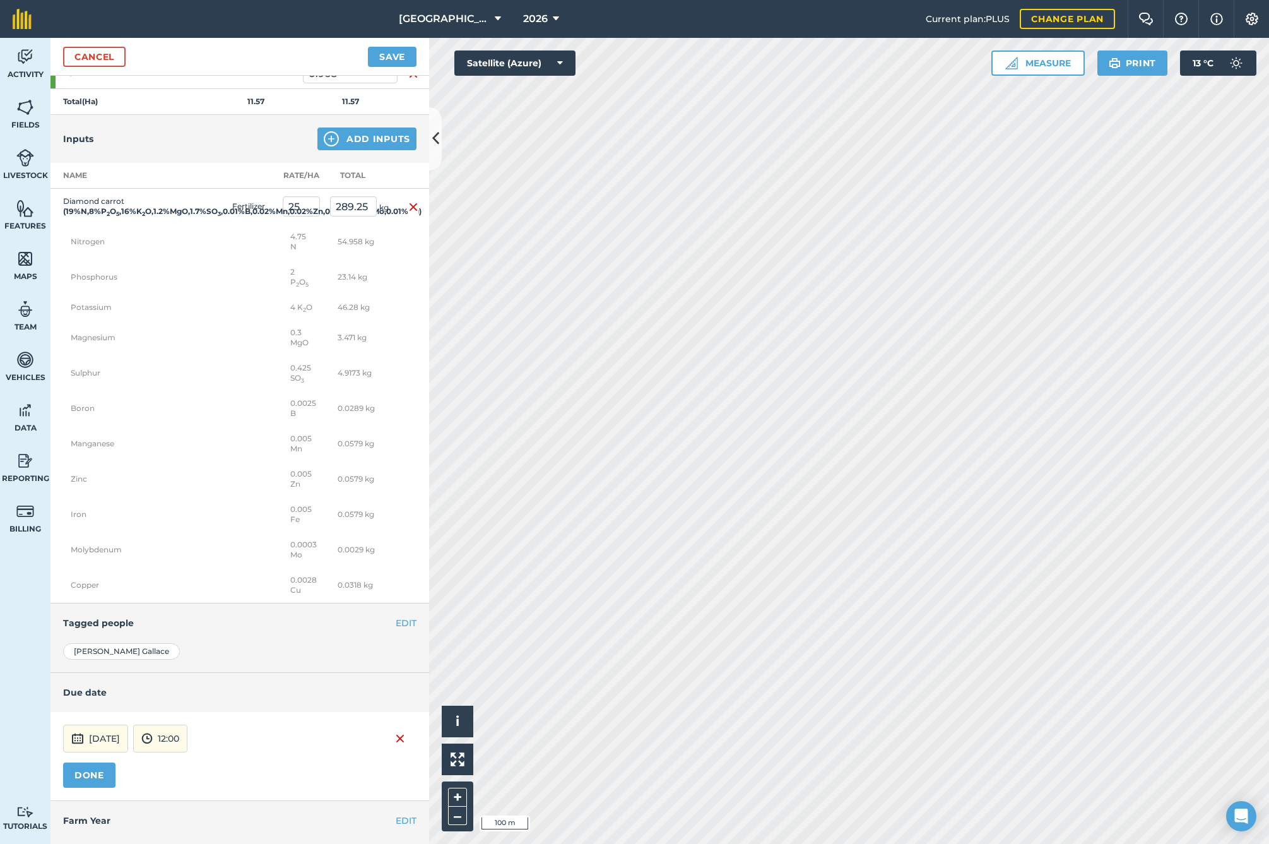
drag, startPoint x: 76, startPoint y: 810, endPoint x: 105, endPoint y: 776, distance: 44.8
click at [82, 788] on button "DONE" at bounding box center [89, 774] width 52 height 25
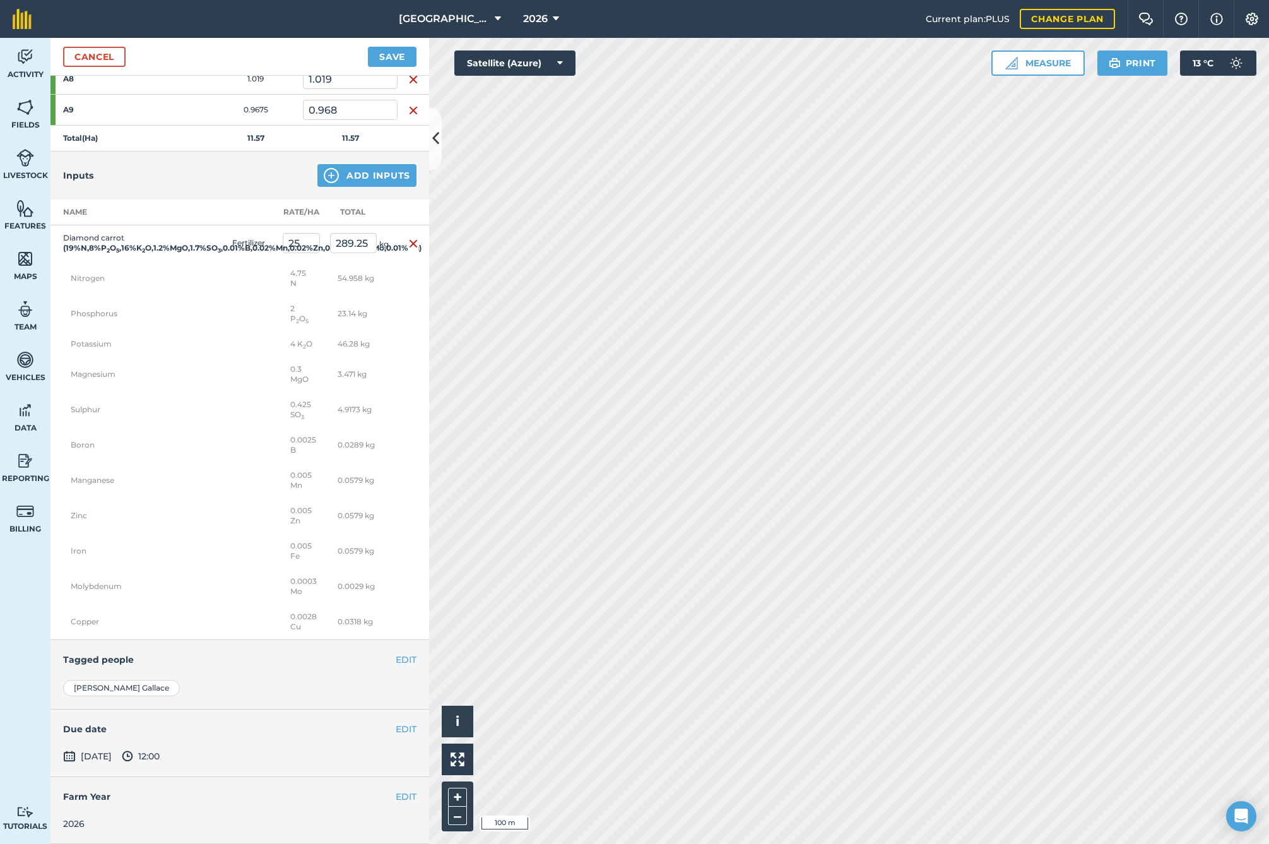
click at [379, 63] on button "Save" at bounding box center [392, 57] width 49 height 20
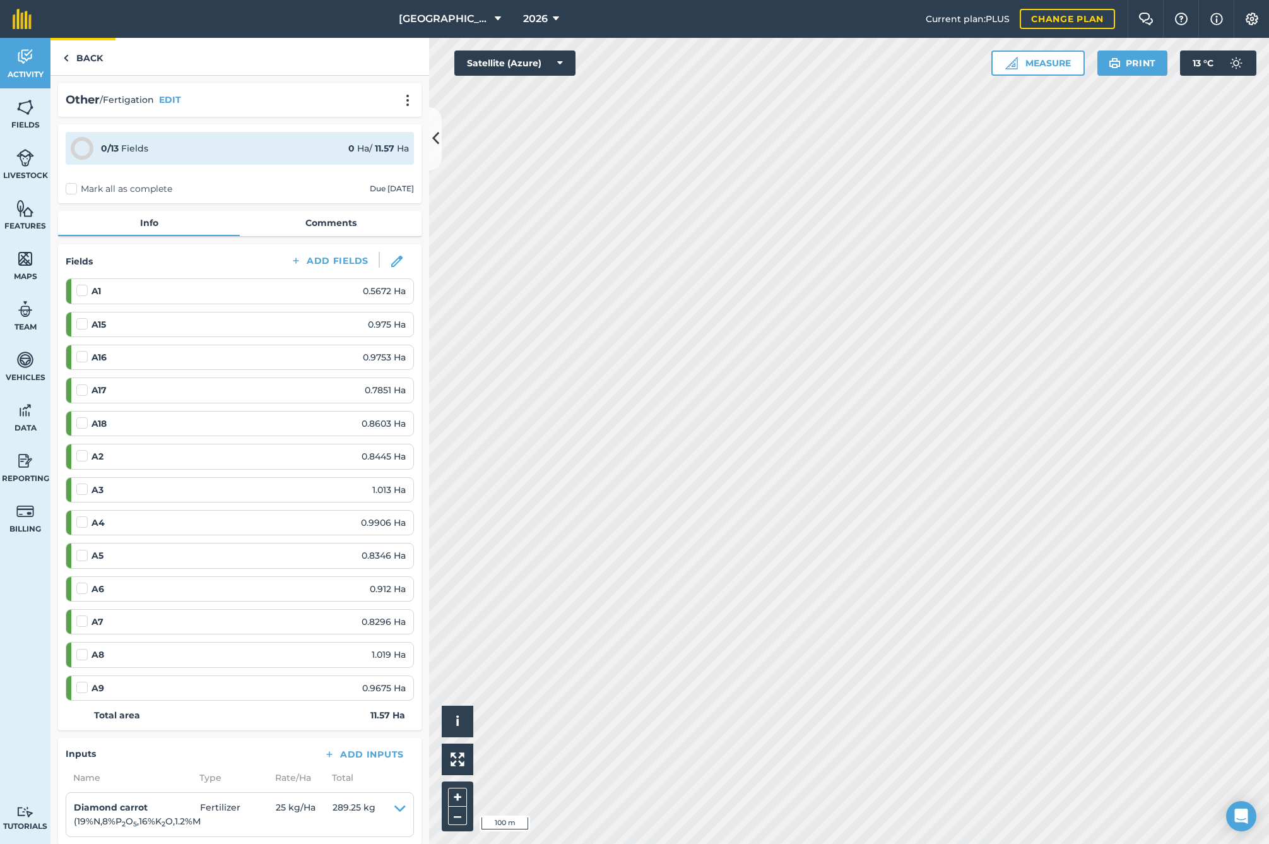
click at [81, 52] on link "Back" at bounding box center [82, 56] width 65 height 37
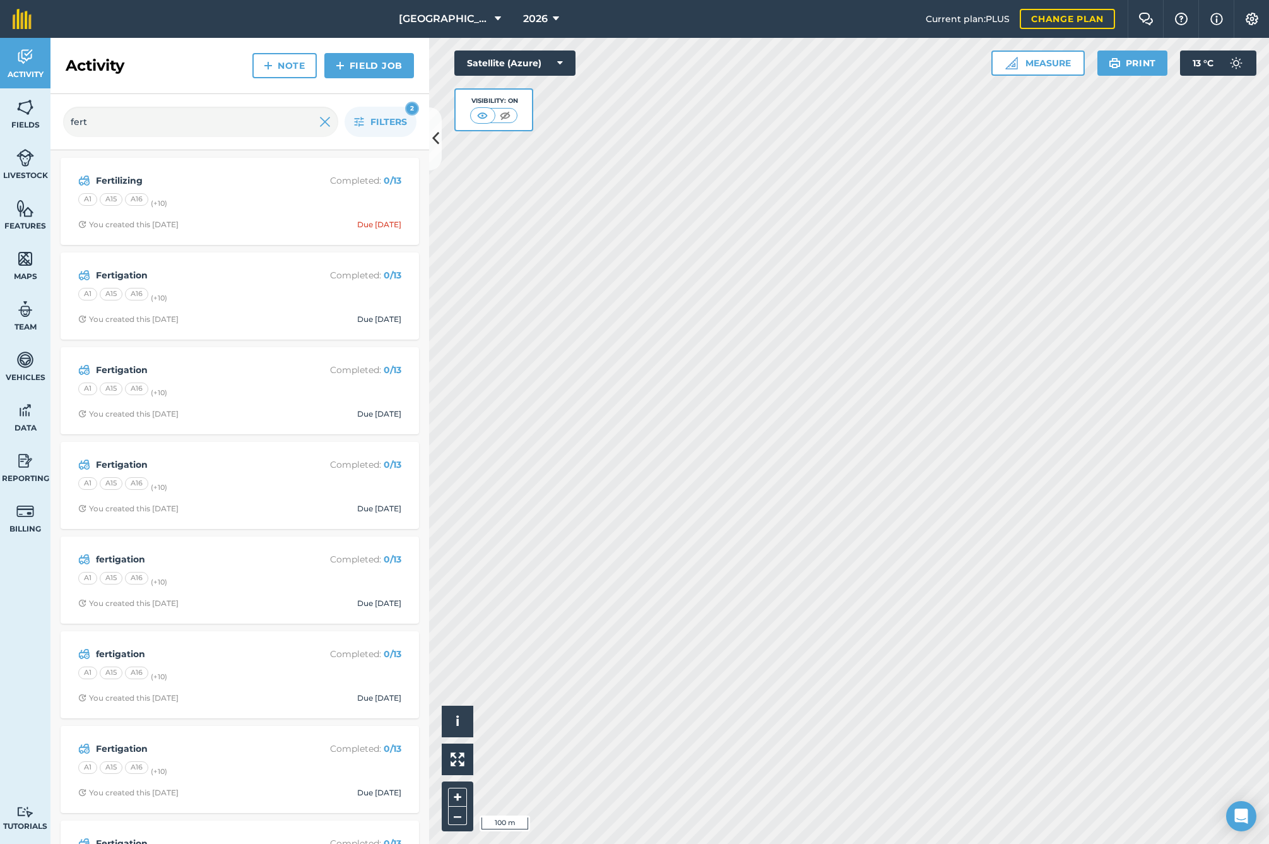
click at [377, 64] on link "Field Job" at bounding box center [369, 65] width 90 height 25
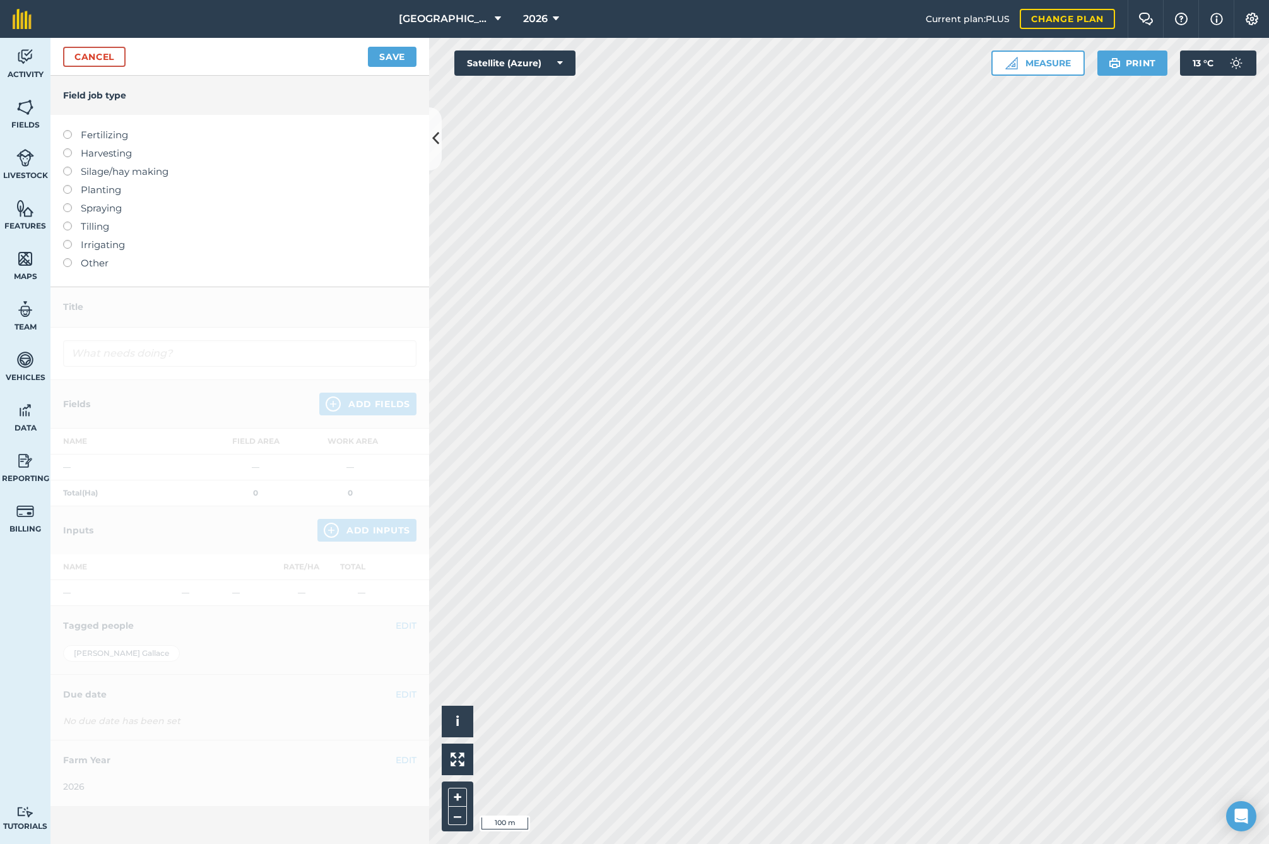
click at [65, 258] on label at bounding box center [72, 258] width 18 height 0
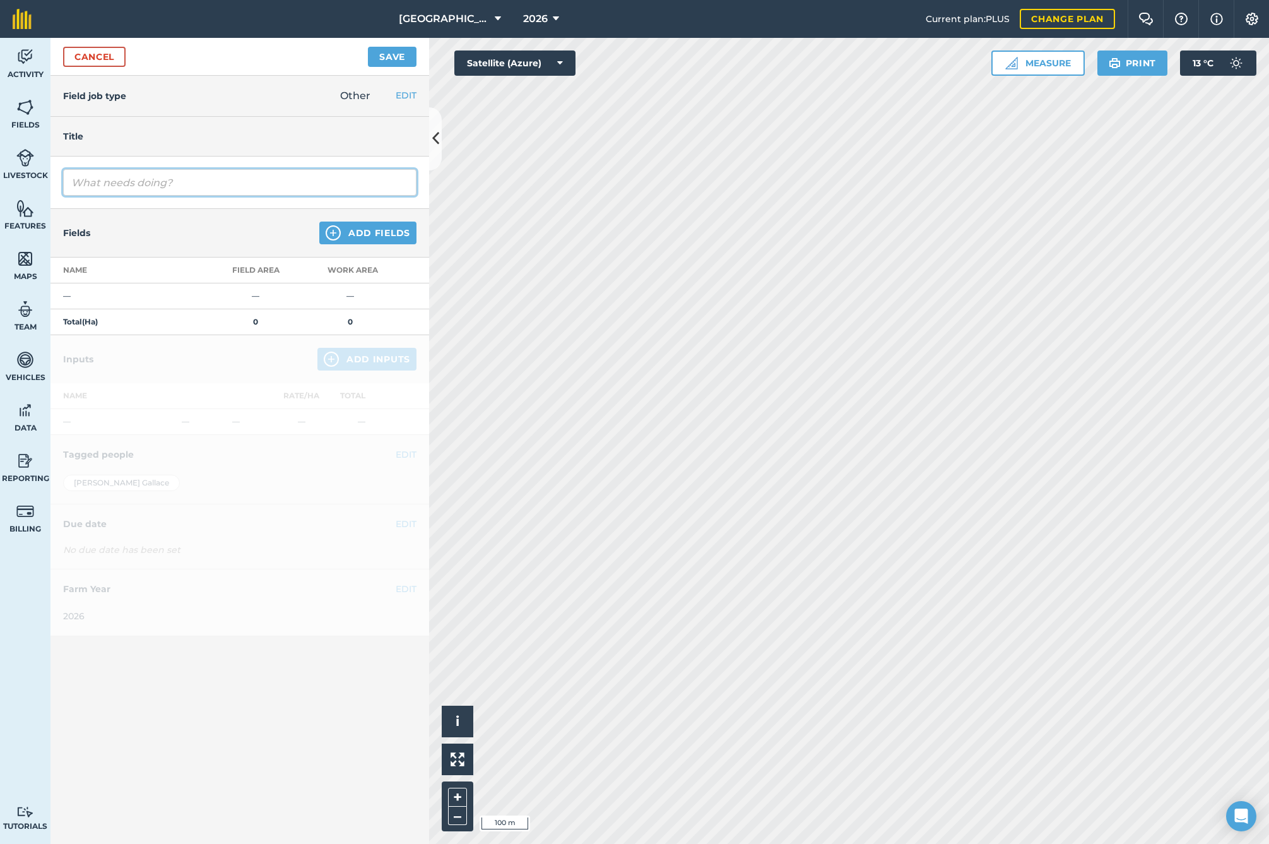
click at [129, 185] on input "text" at bounding box center [239, 182] width 353 height 27
click at [369, 237] on button "Add Fields" at bounding box center [367, 233] width 97 height 23
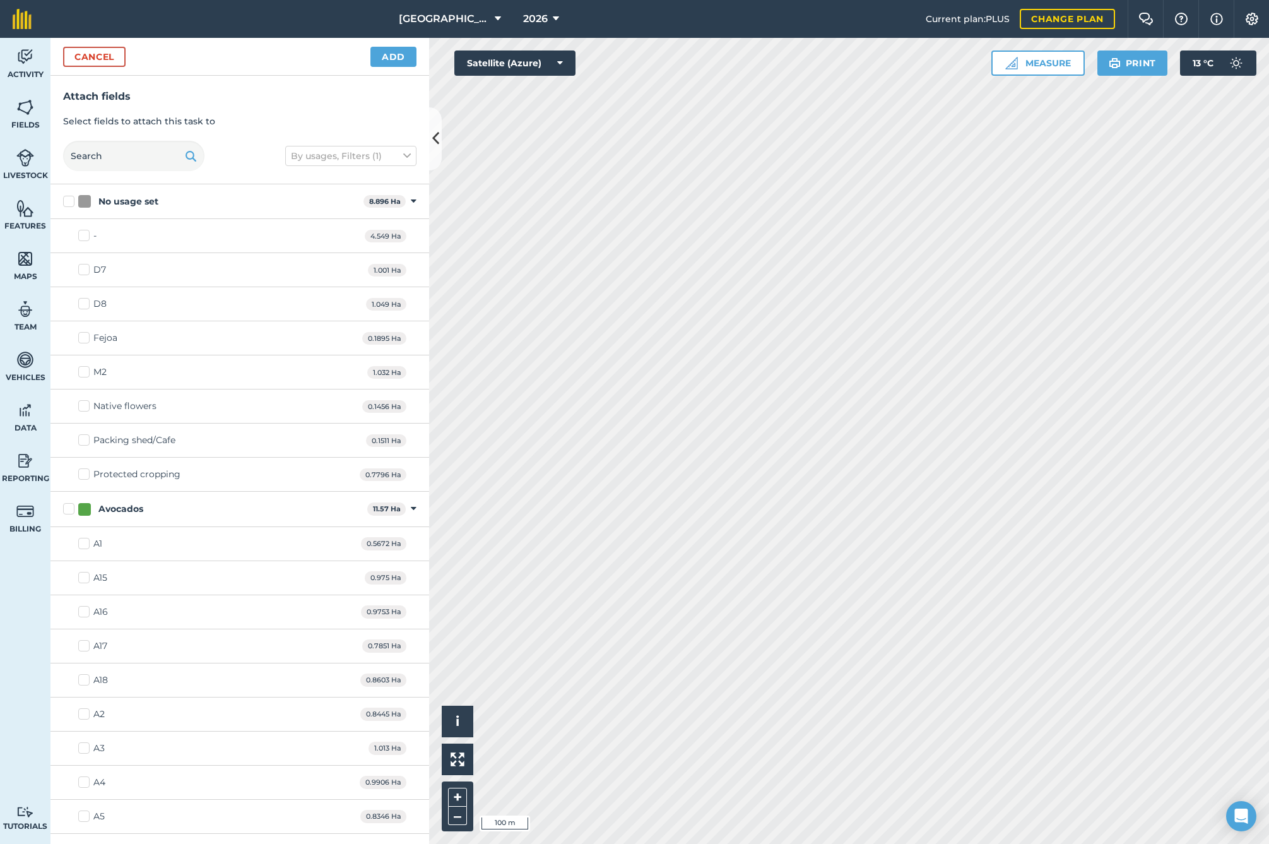
drag, startPoint x: 70, startPoint y: 507, endPoint x: 85, endPoint y: 488, distance: 24.7
click at [70, 507] on label "Avocados" at bounding box center [212, 508] width 299 height 13
click at [70, 507] on input "Avocados" at bounding box center [67, 506] width 8 height 8
click at [384, 56] on button "Add" at bounding box center [393, 57] width 46 height 20
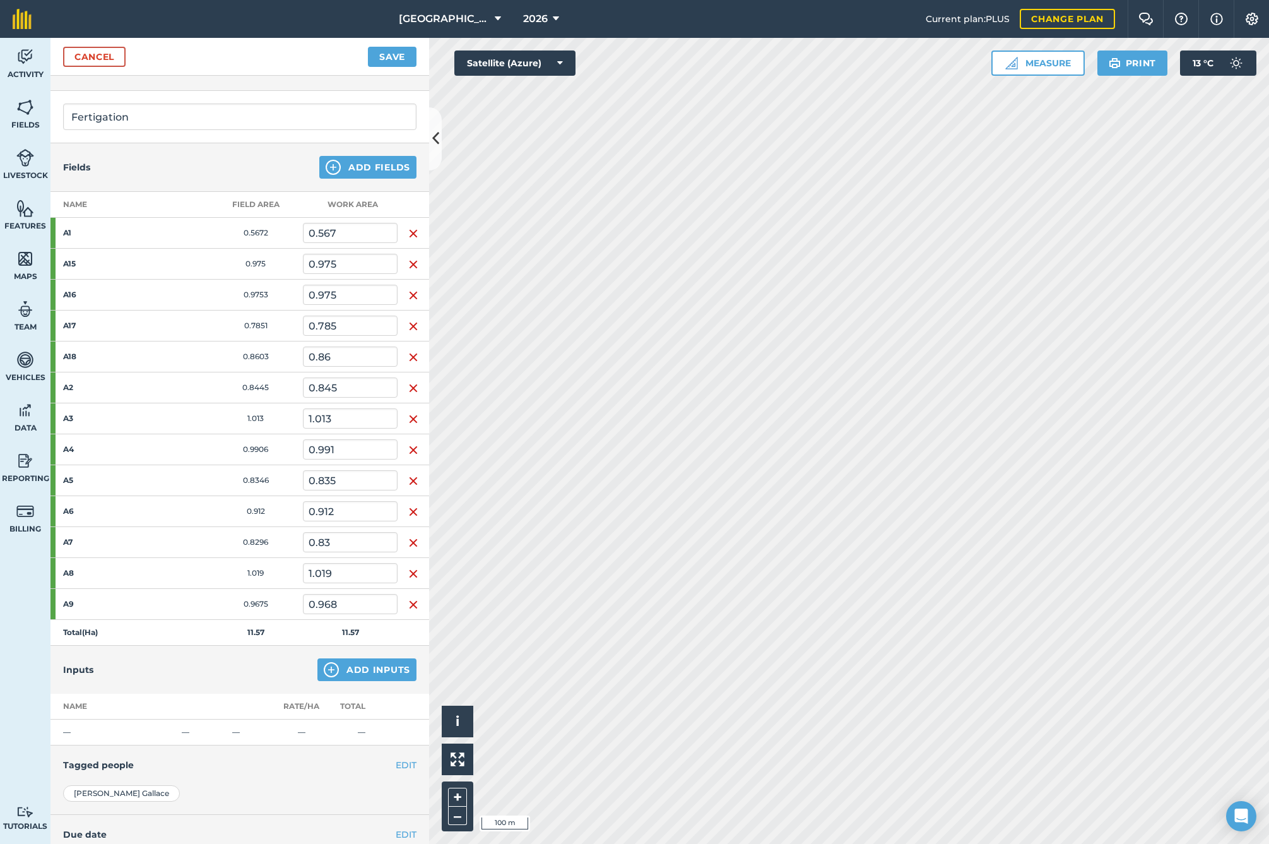
scroll to position [115, 0]
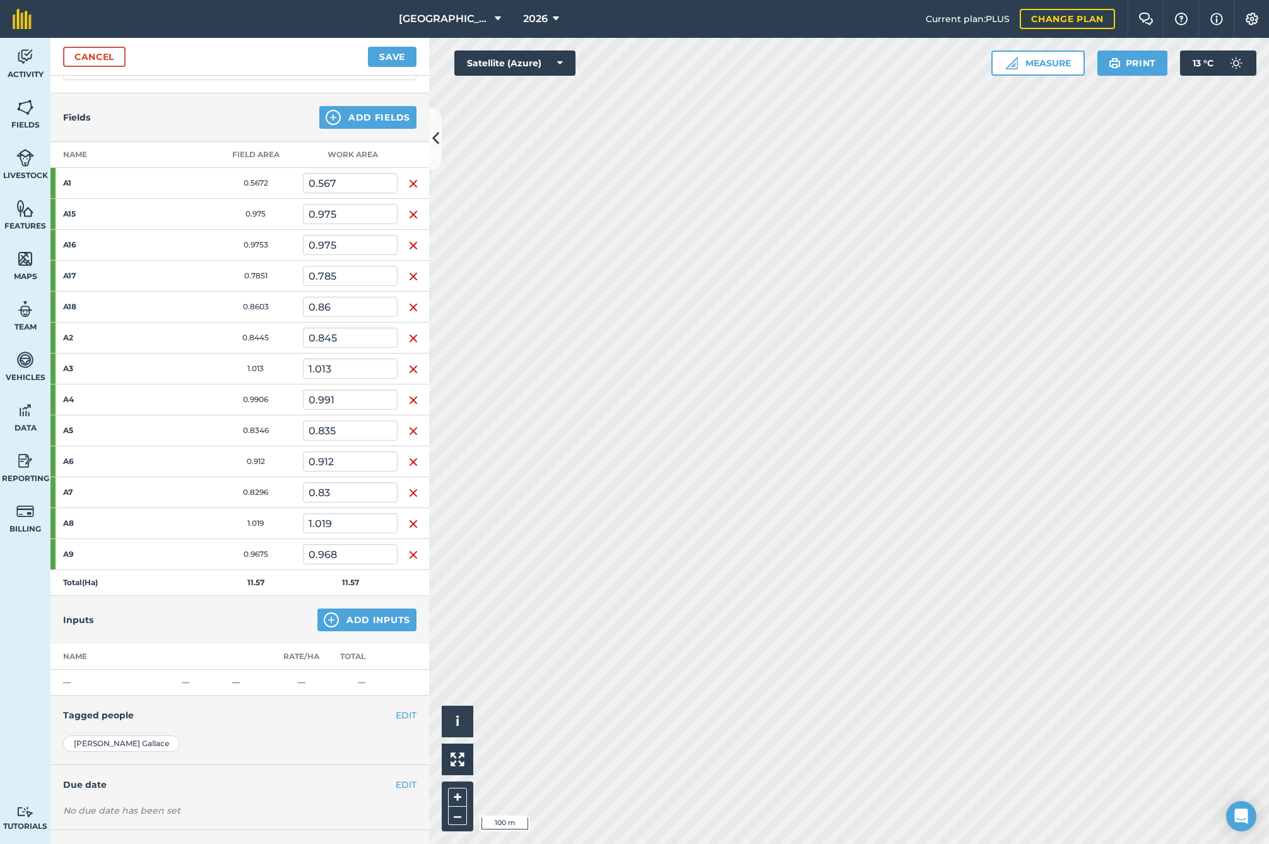
click at [365, 614] on button "Add Inputs" at bounding box center [366, 619] width 99 height 23
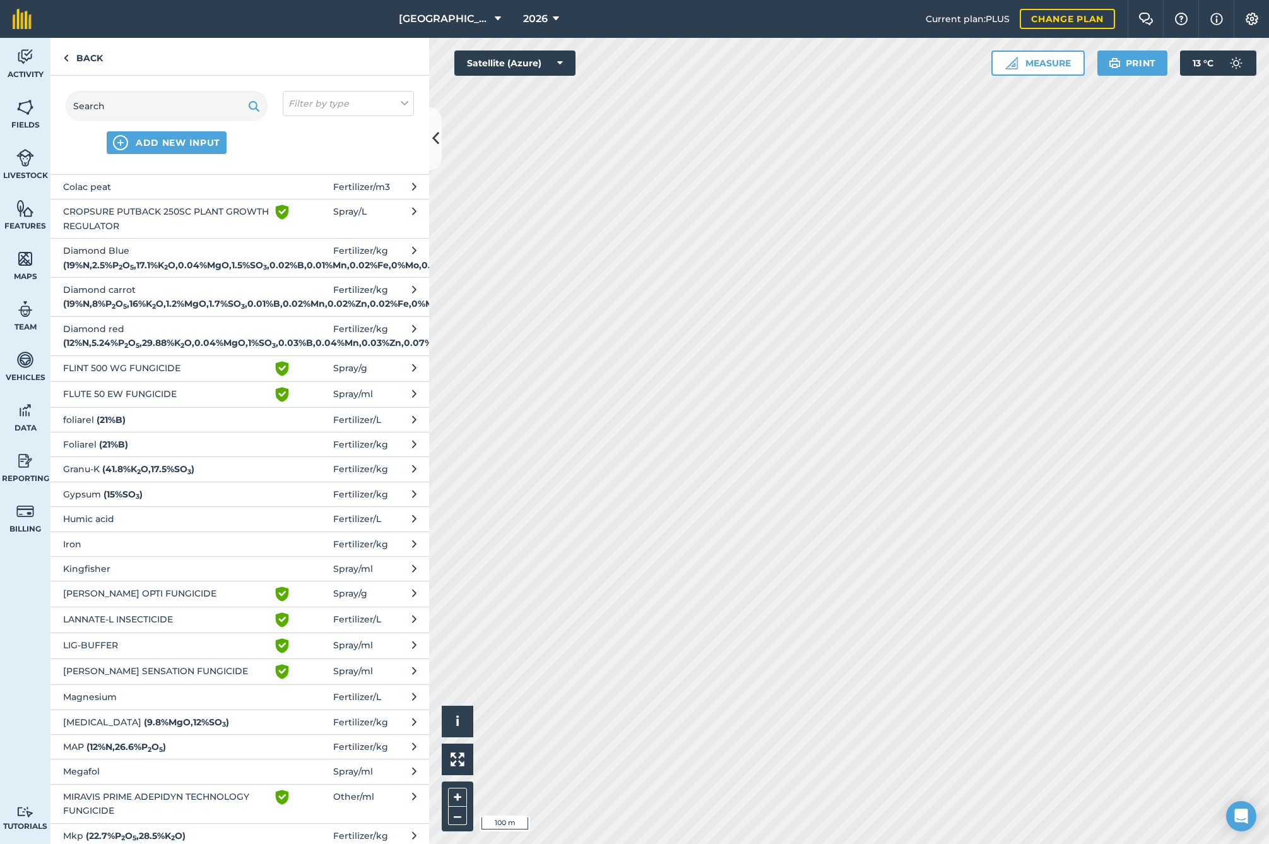
scroll to position [317, 0]
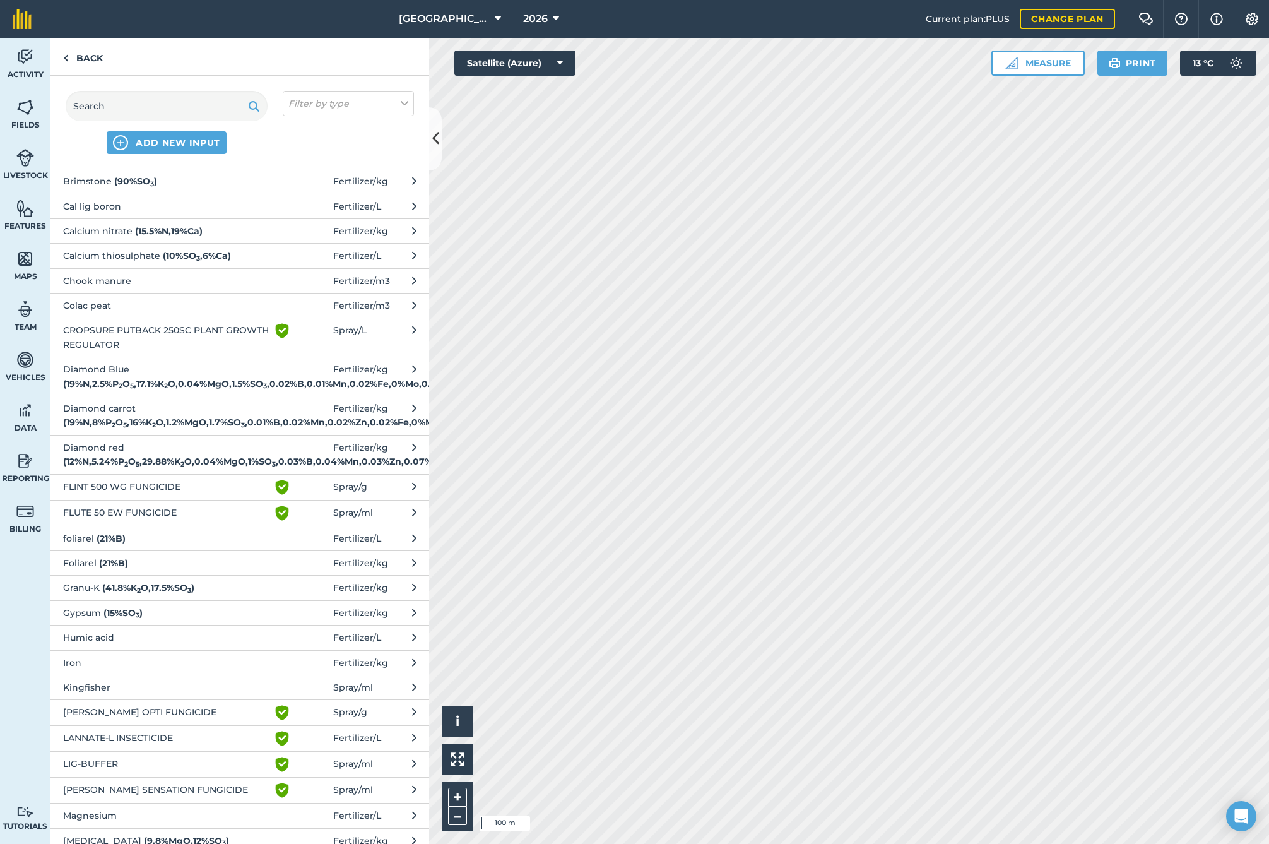
click at [116, 430] on span "Diamond carrot ( 19 % N , 8 % P 2 O 5 , 16 % K 2 O , 1.2 % MgO , 1.7 % SO 3 , 0…" at bounding box center [166, 415] width 206 height 28
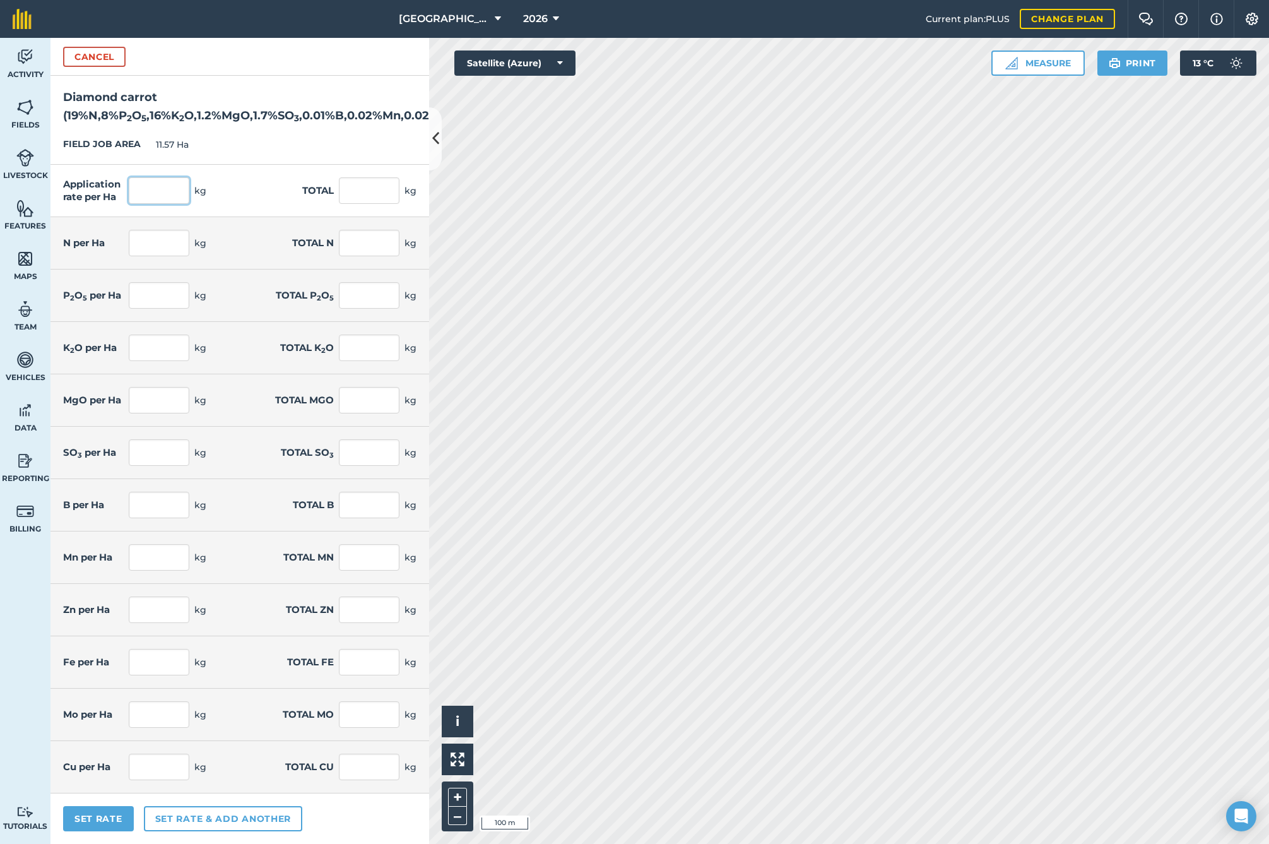
click at [157, 204] on input "text" at bounding box center [159, 190] width 61 height 27
click at [112, 830] on button "Set Rate" at bounding box center [98, 818] width 71 height 25
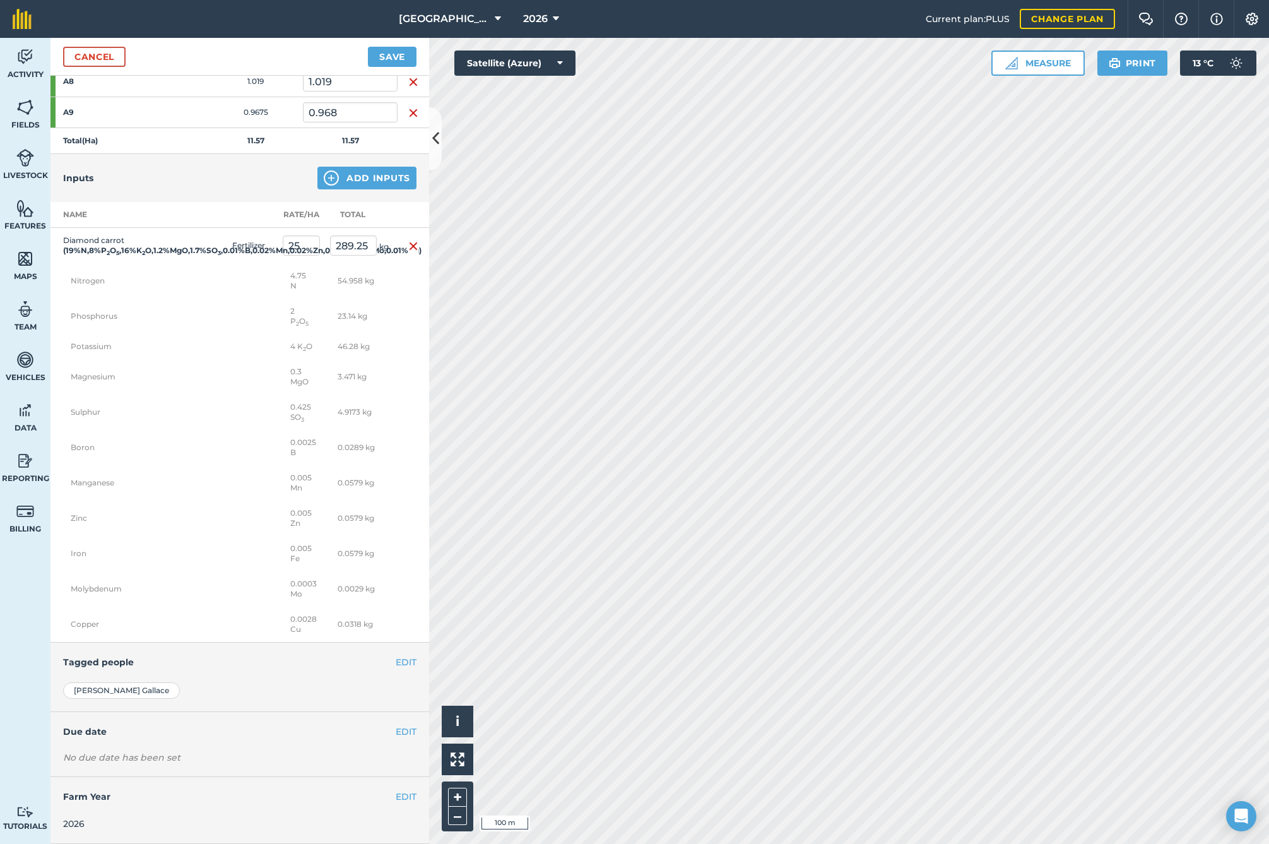
scroll to position [596, 0]
click at [396, 727] on button "EDIT" at bounding box center [406, 732] width 21 height 14
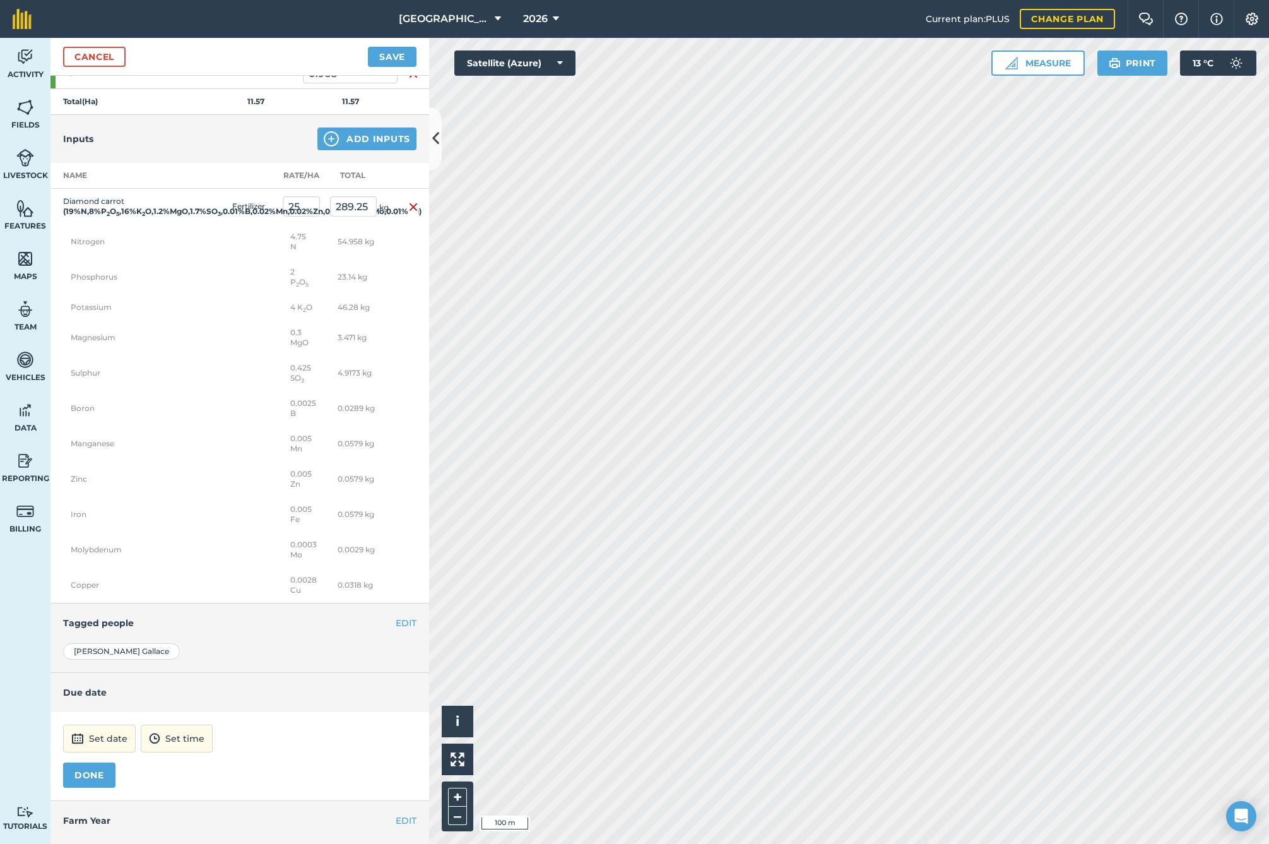
click at [92, 752] on button "Set date" at bounding box center [99, 739] width 73 height 28
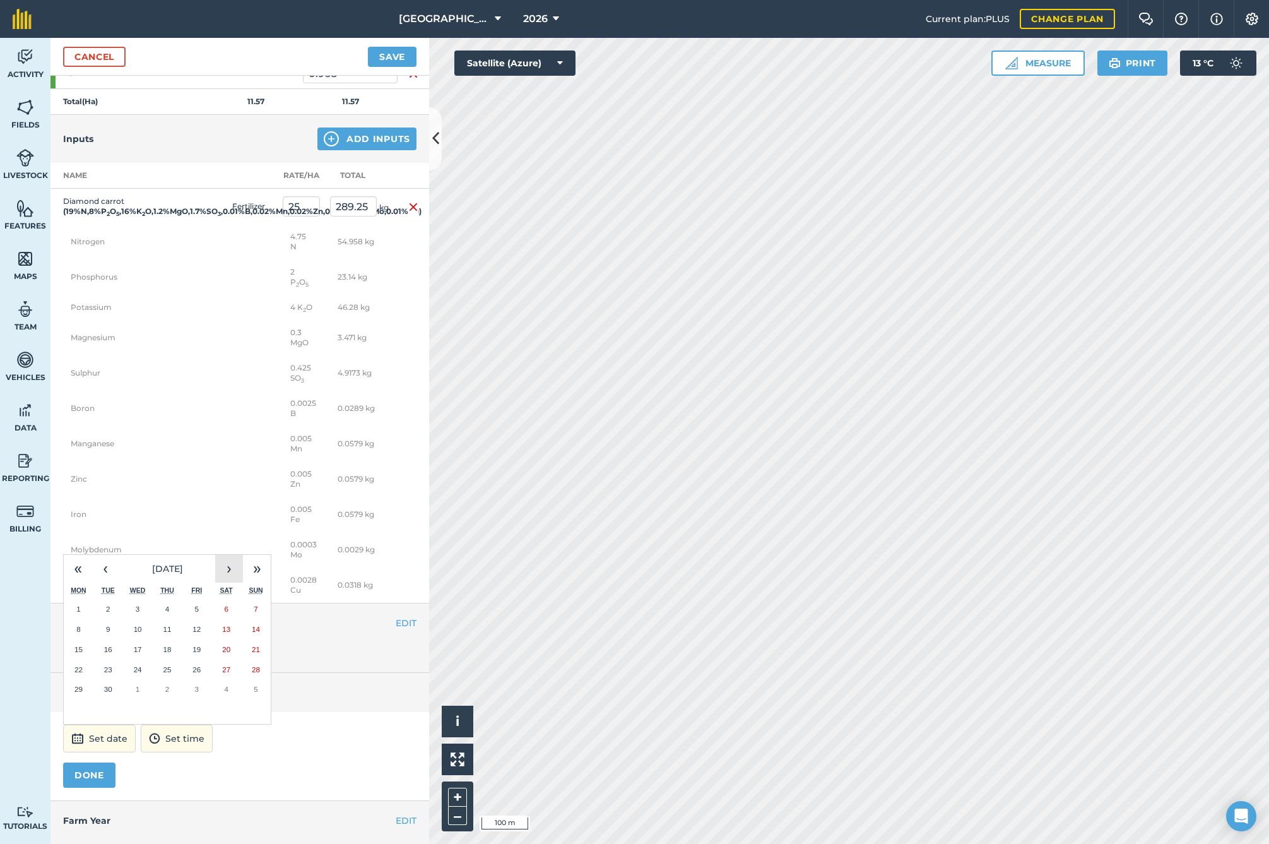
click at [220, 583] on button "›" at bounding box center [229, 569] width 28 height 28
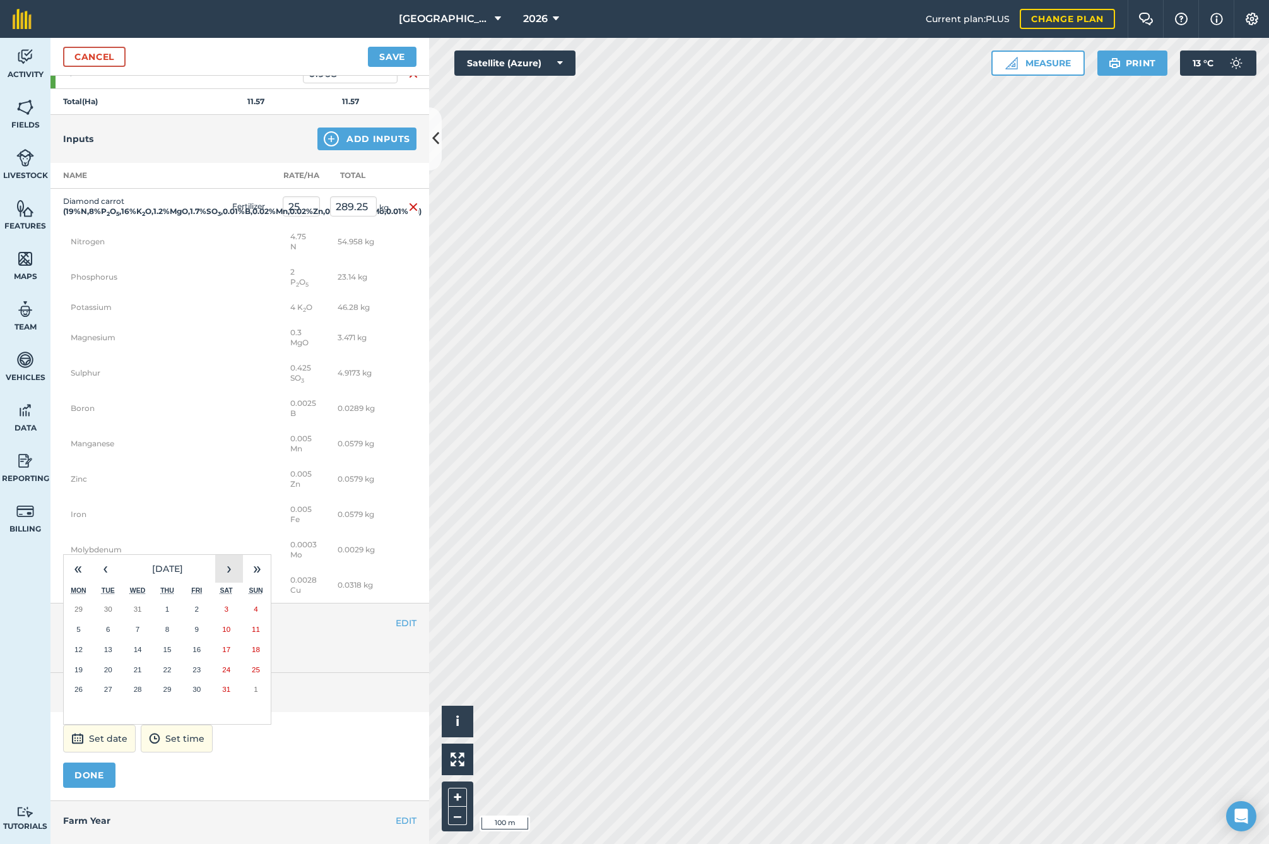
click at [220, 583] on button "›" at bounding box center [229, 569] width 28 height 28
click at [78, 673] on abbr "18" at bounding box center [78, 669] width 8 height 8
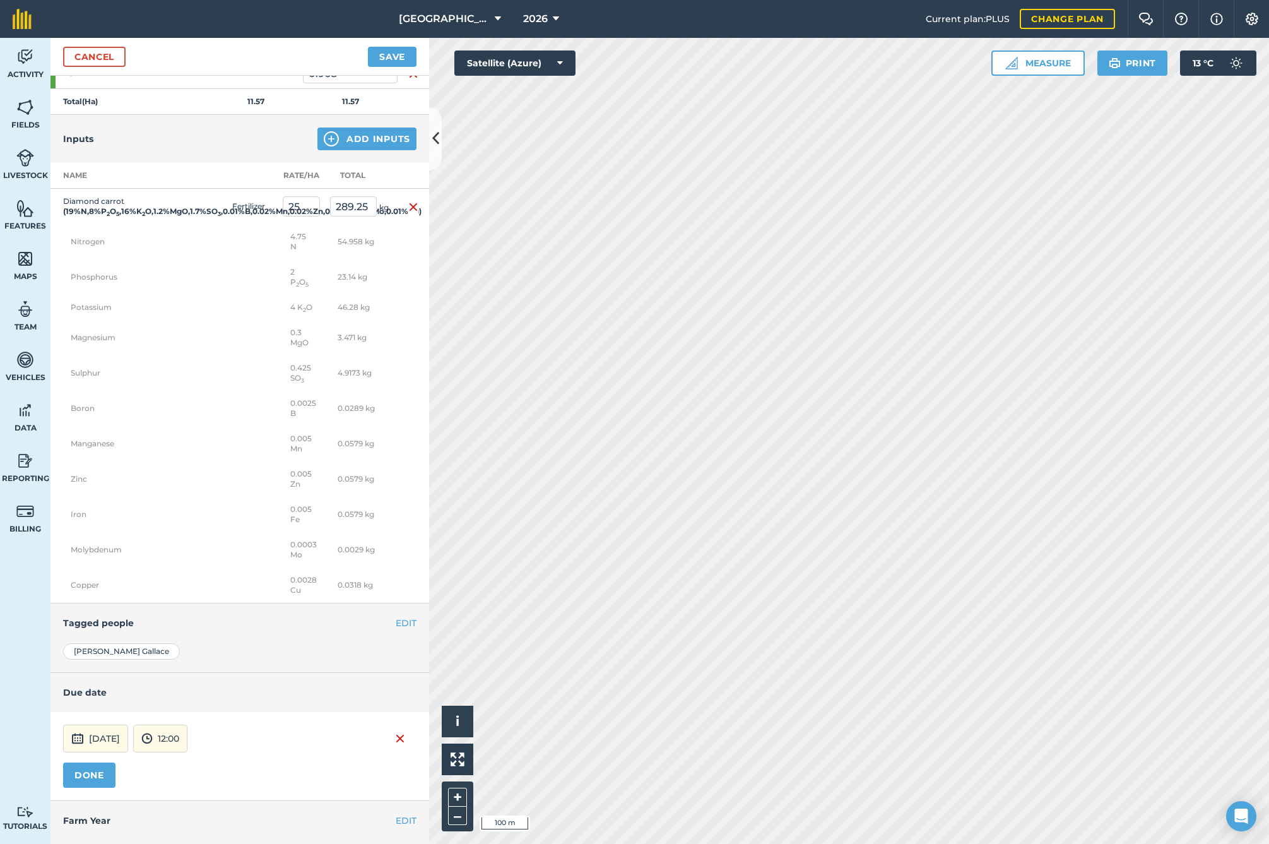
drag, startPoint x: 81, startPoint y: 810, endPoint x: 123, endPoint y: 739, distance: 82.4
click at [83, 788] on button "DONE" at bounding box center [89, 774] width 52 height 25
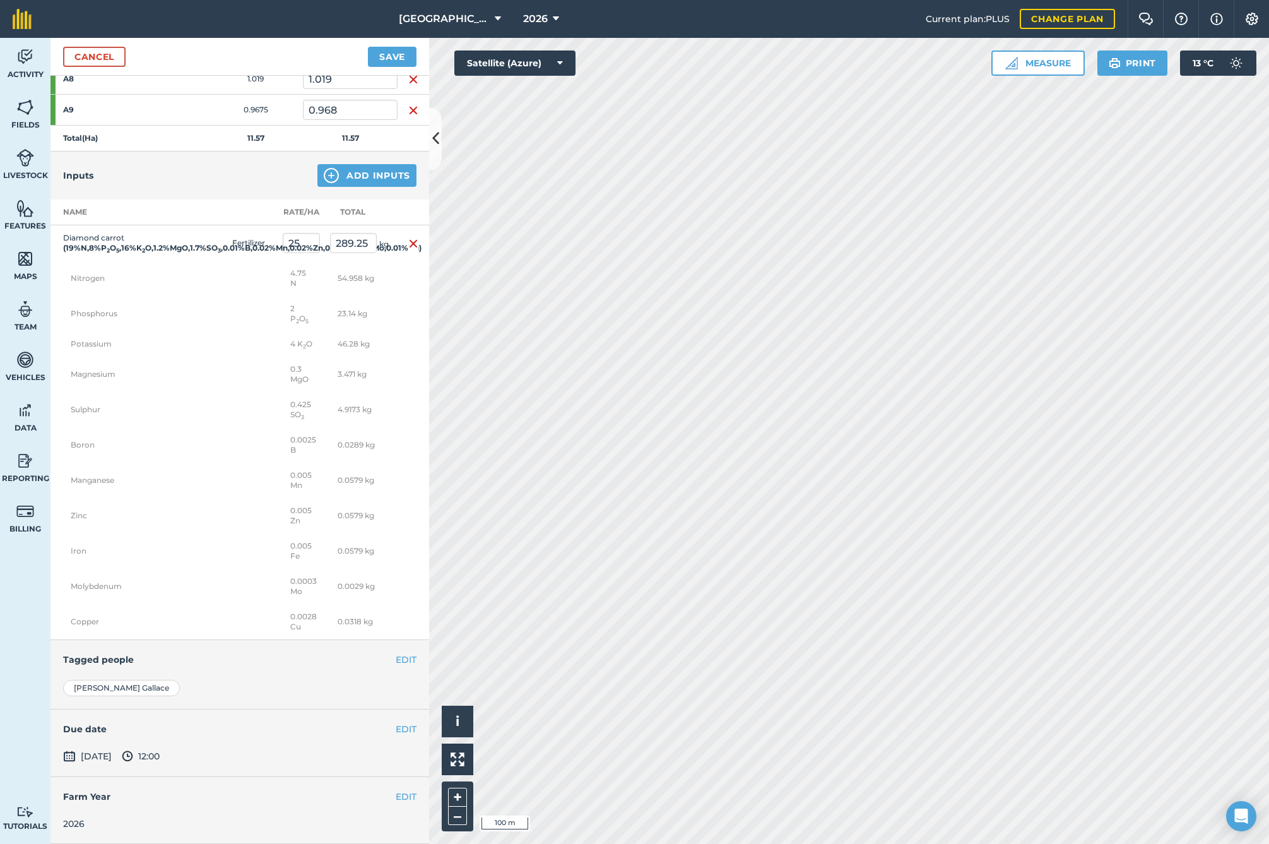
click at [374, 56] on button "Save" at bounding box center [392, 57] width 49 height 20
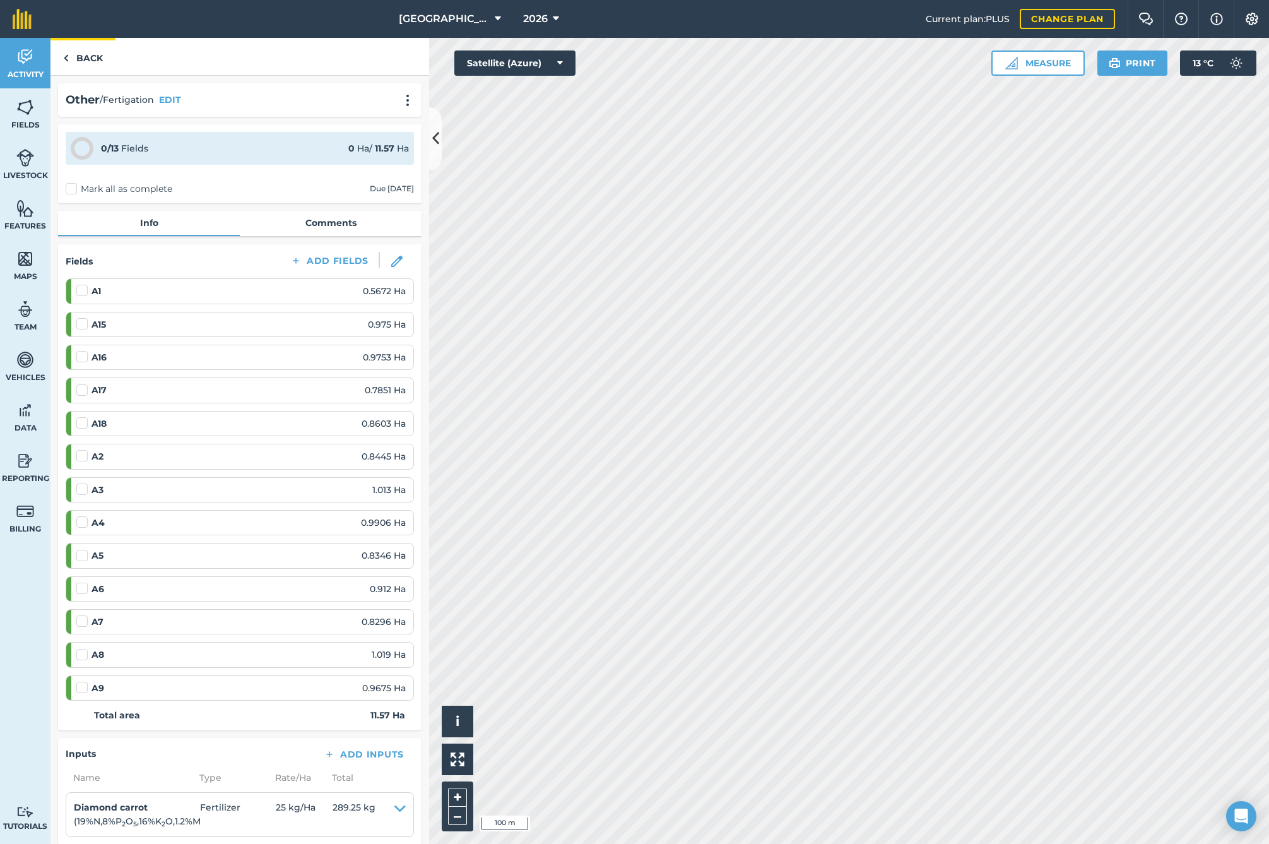
click at [78, 56] on link "Back" at bounding box center [82, 56] width 65 height 37
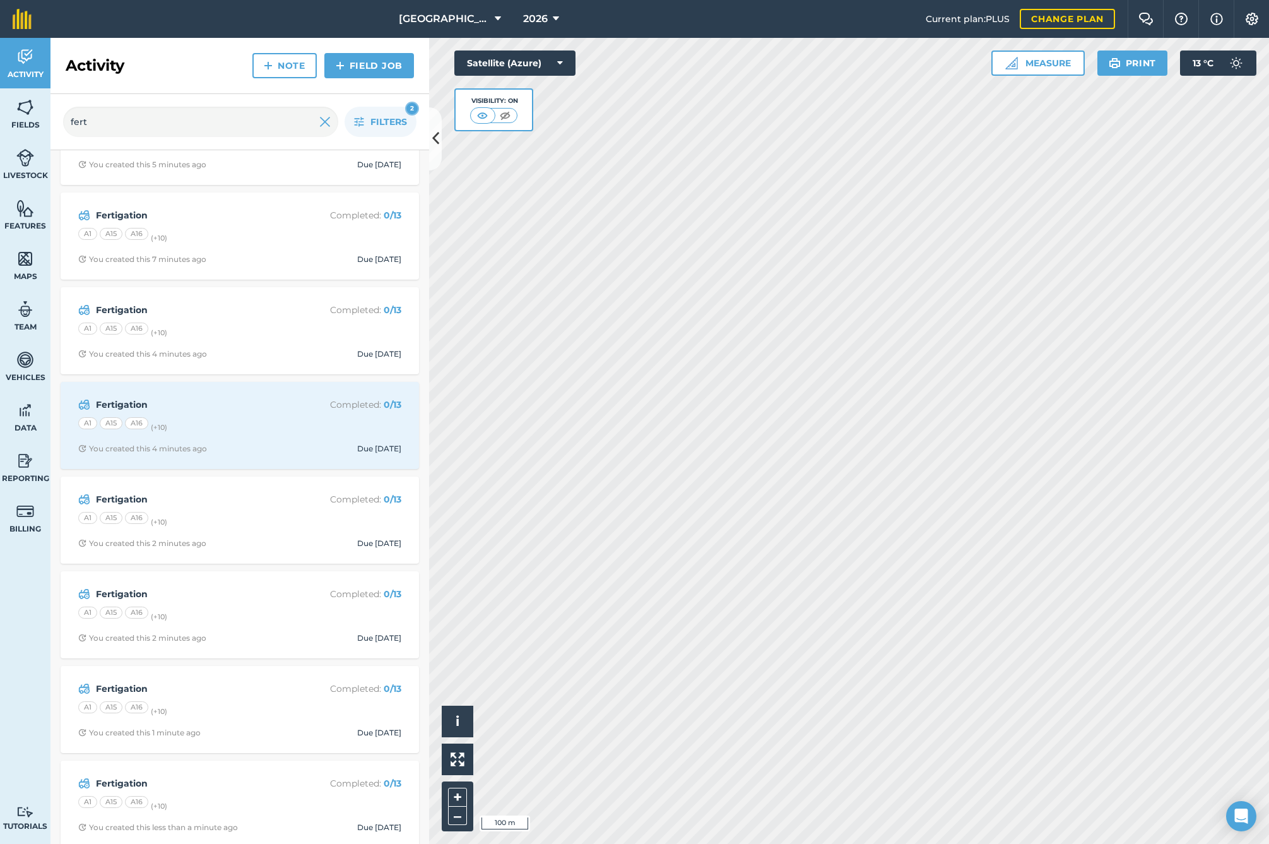
scroll to position [1101, 0]
click at [358, 64] on link "Field Job" at bounding box center [369, 65] width 90 height 25
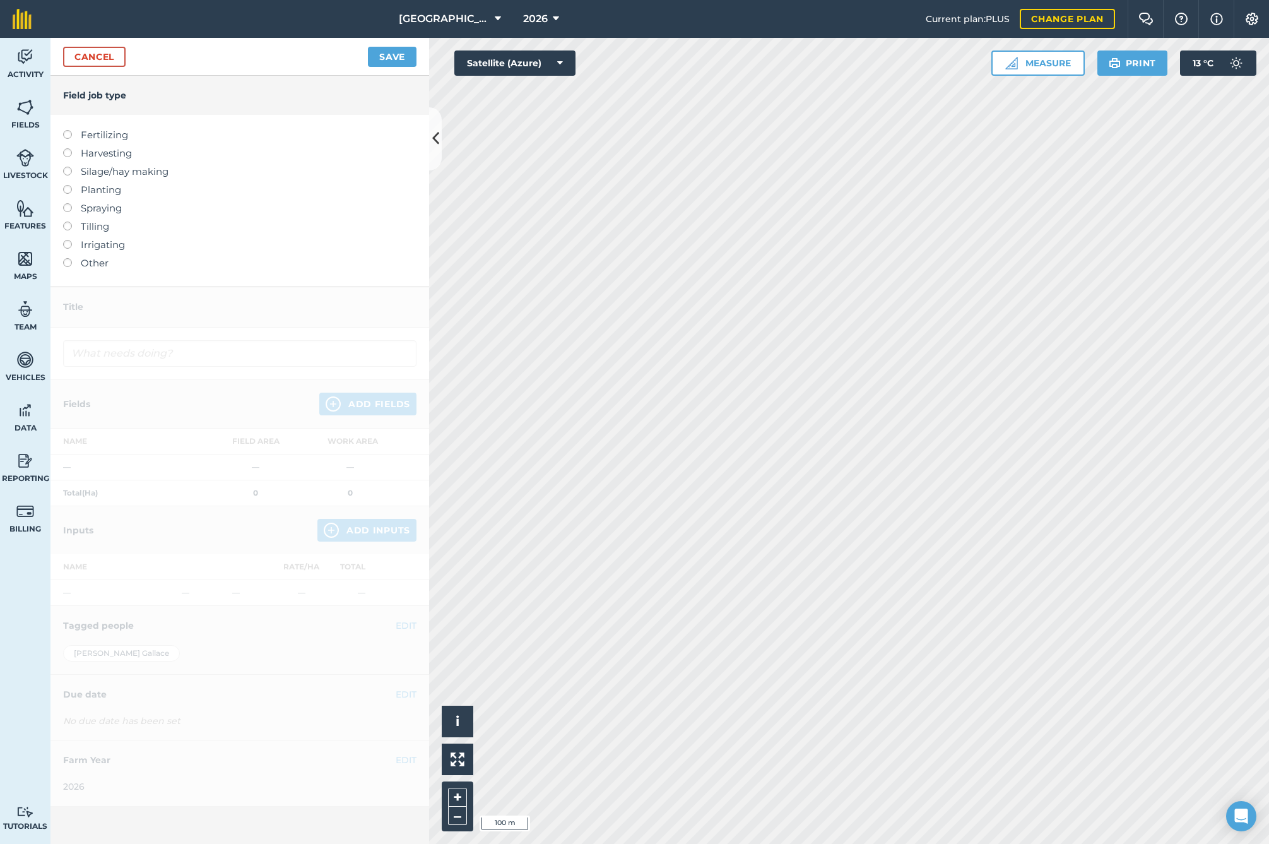
click at [74, 261] on label "Other" at bounding box center [239, 263] width 353 height 15
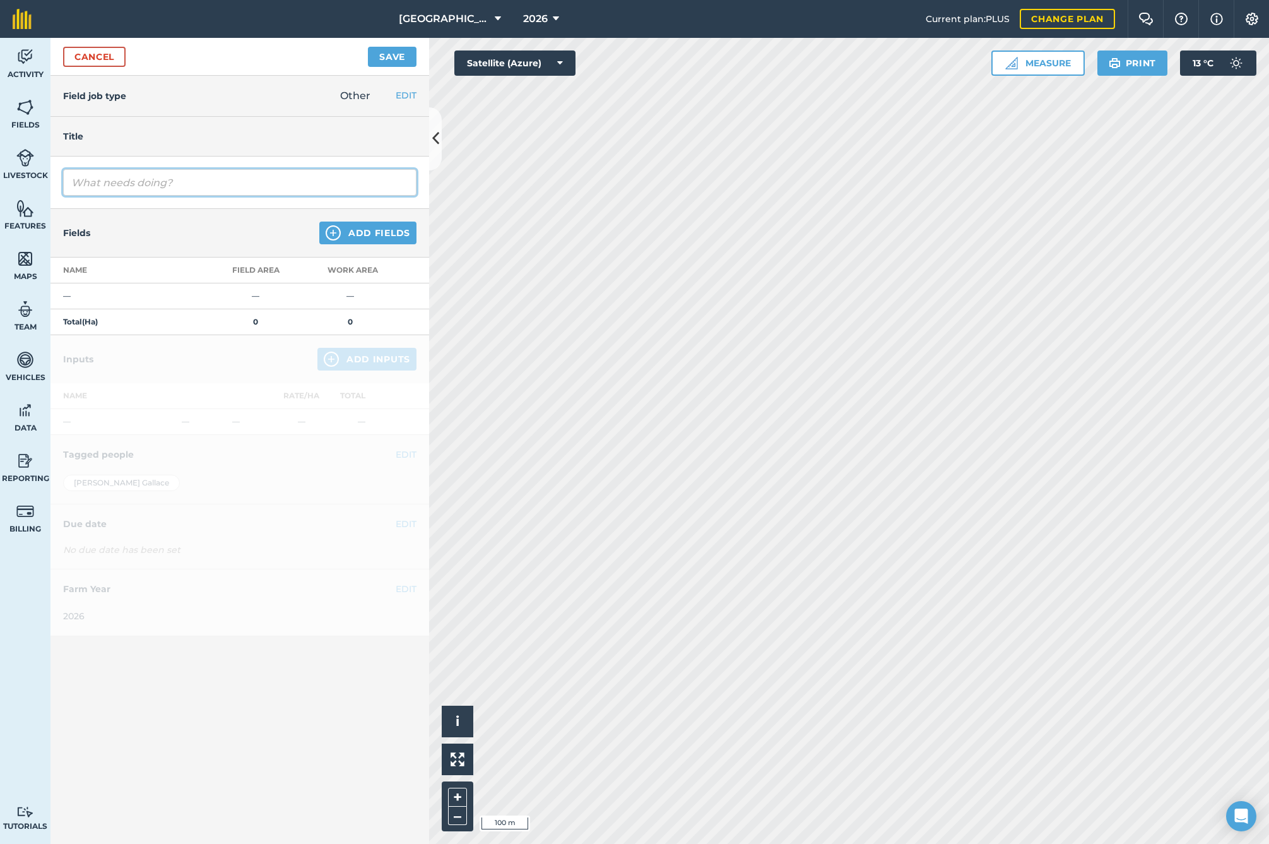
click at [119, 185] on input "text" at bounding box center [239, 182] width 353 height 27
click at [350, 237] on button "Add Fields" at bounding box center [367, 233] width 97 height 23
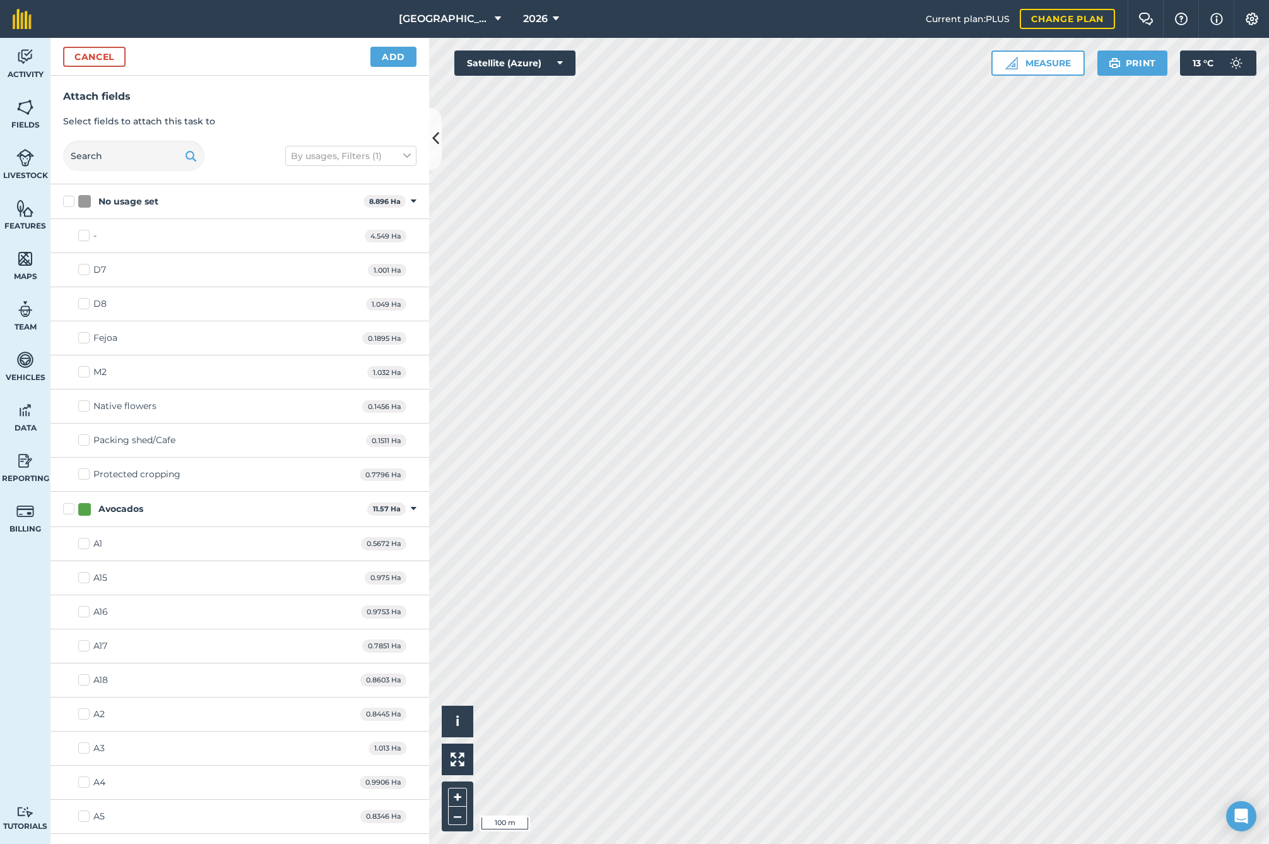
click at [73, 513] on label "Avocados" at bounding box center [212, 508] width 299 height 13
click at [71, 511] on input "Avocados" at bounding box center [67, 506] width 8 height 8
click at [399, 47] on button "Add" at bounding box center [393, 57] width 46 height 20
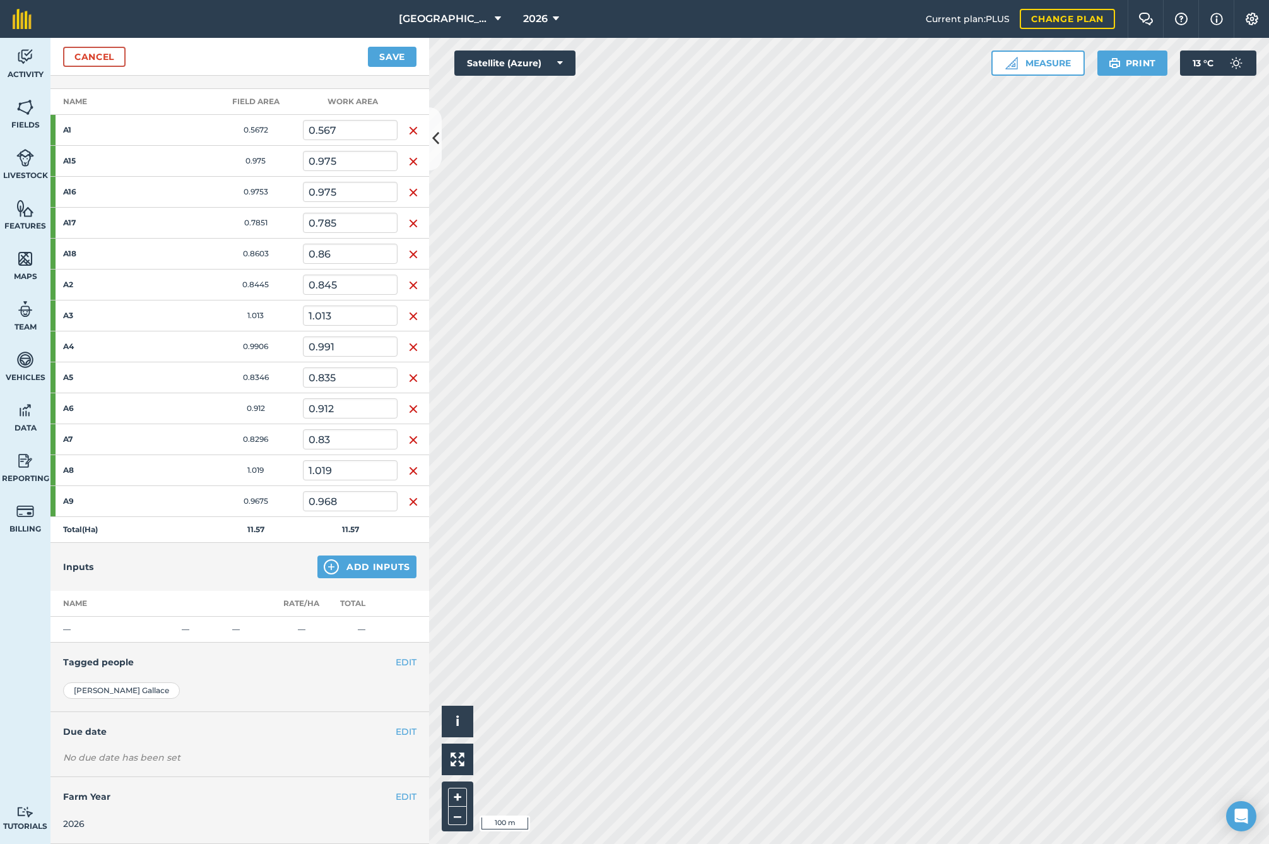
scroll to position [167, 0]
click at [362, 568] on button "Add Inputs" at bounding box center [366, 568] width 99 height 23
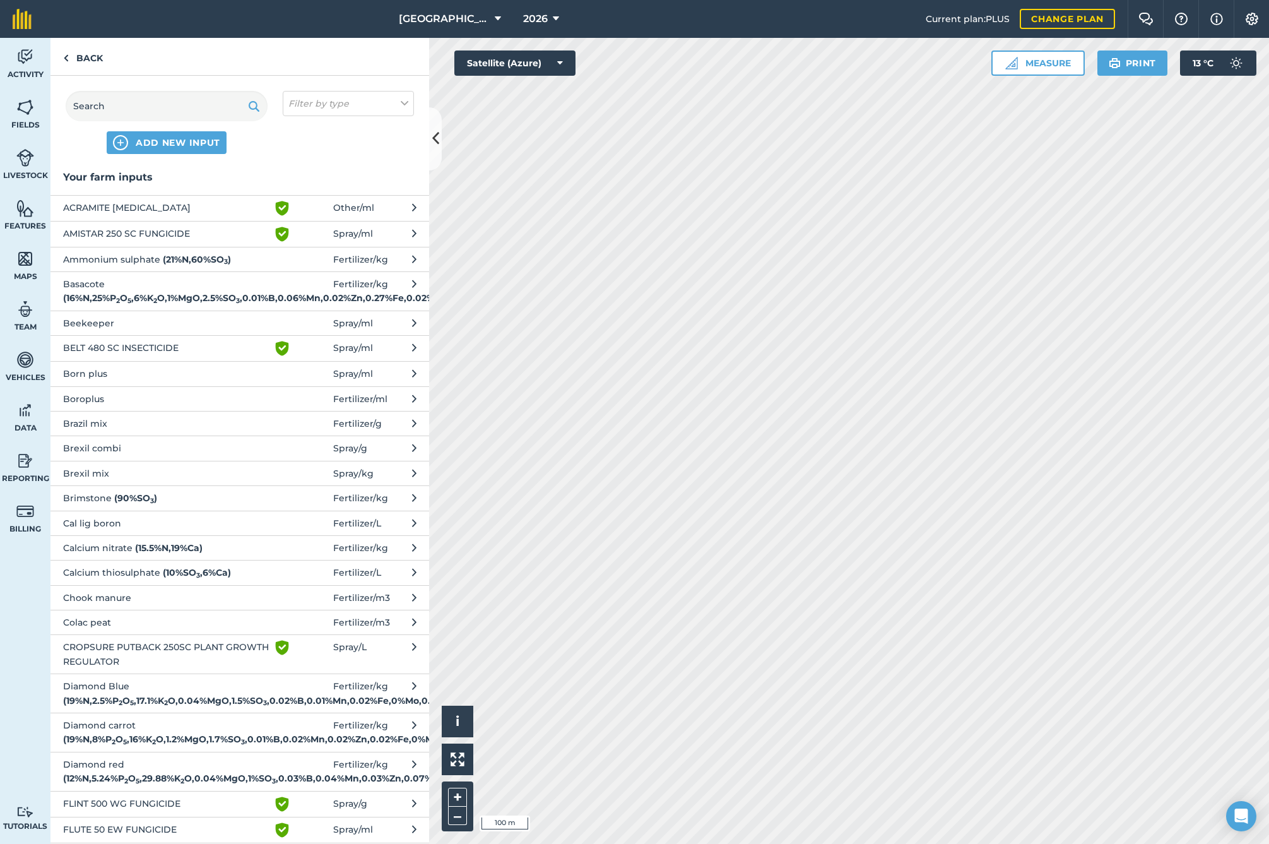
click at [137, 745] on strong "( 19 % N , 8 % P 2 O 5 , 16 % K 2 O , 1.2 % MgO , 1.7 % SO 3 , 0.01 % B , 0.02 …" at bounding box center [273, 738] width 420 height 11
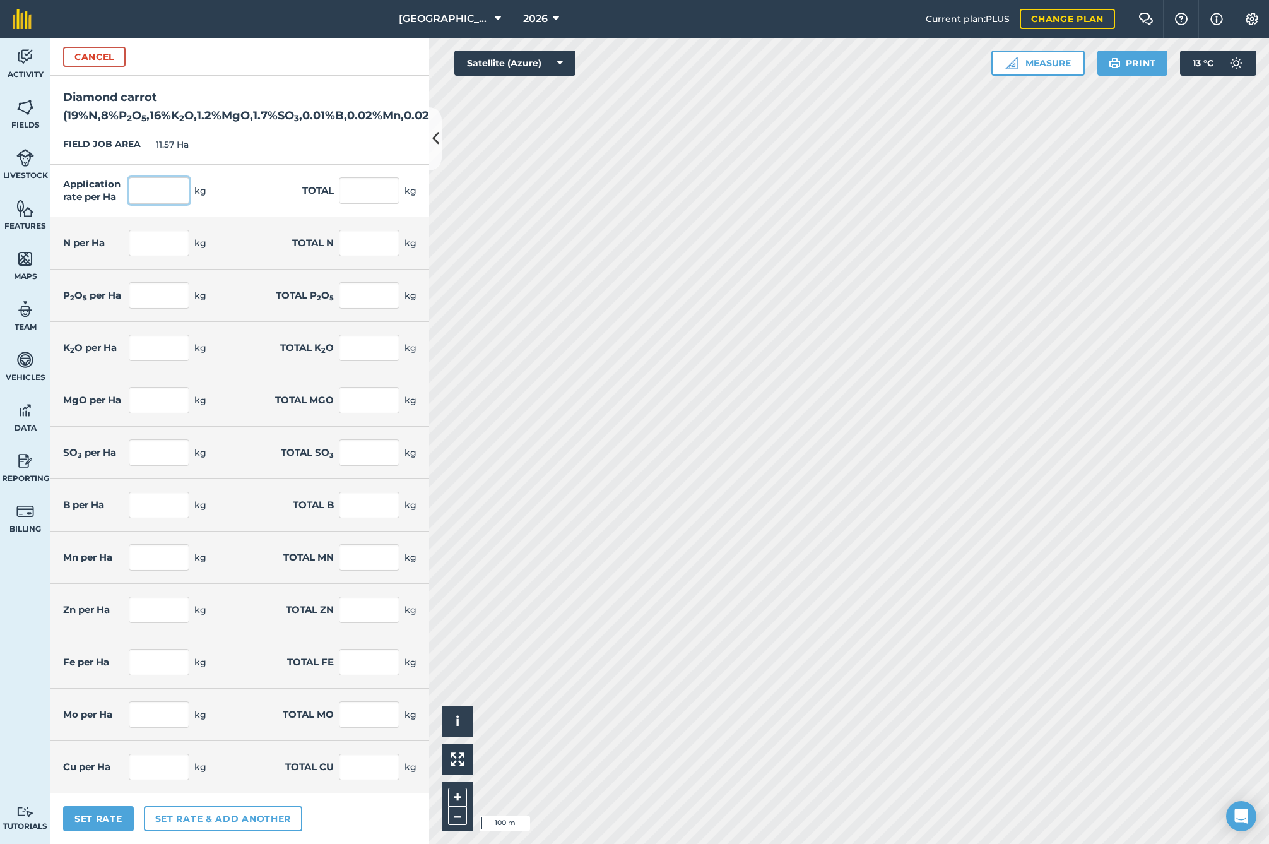
click at [169, 203] on input "text" at bounding box center [159, 190] width 61 height 27
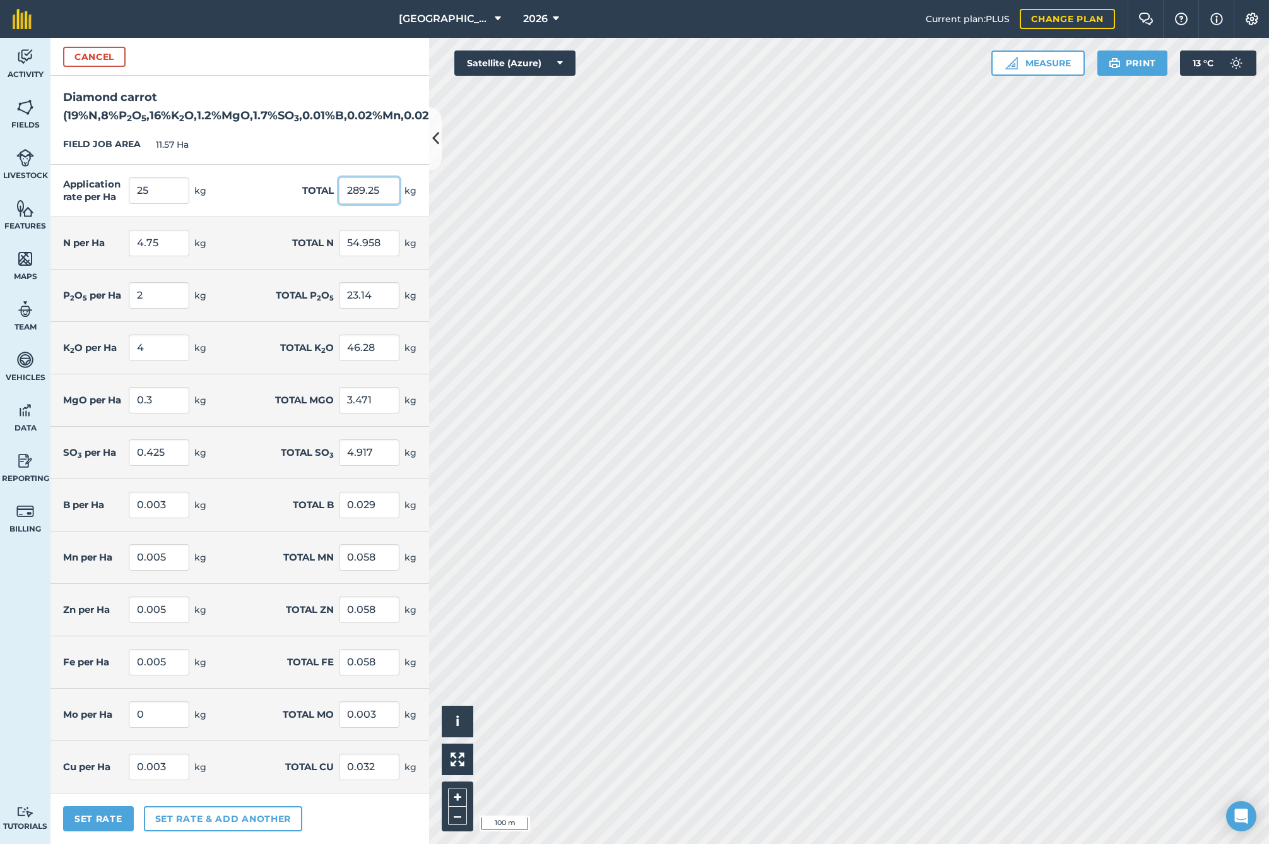
scroll to position [16, 0]
click at [107, 808] on button "Set Rate" at bounding box center [98, 818] width 71 height 25
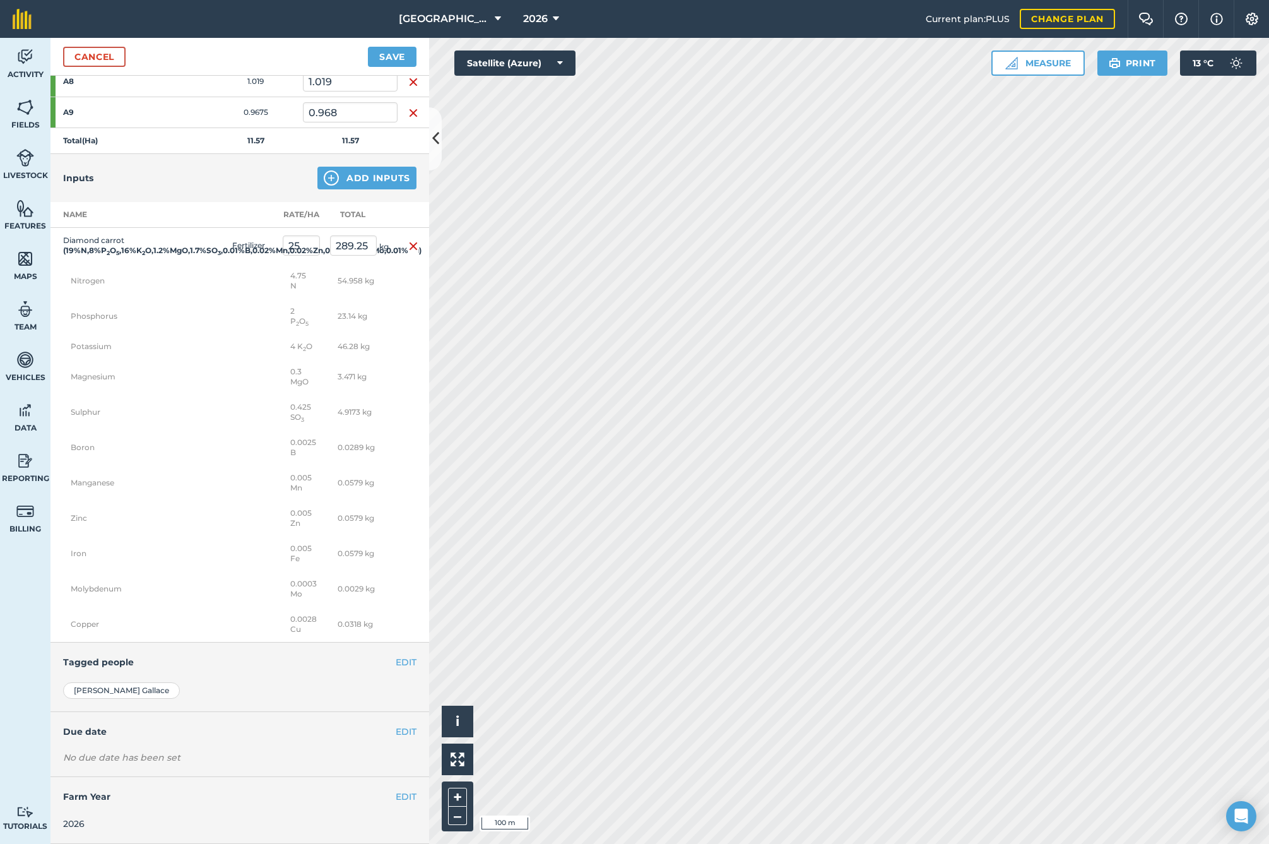
scroll to position [596, 0]
click at [396, 733] on button "EDIT" at bounding box center [406, 732] width 21 height 14
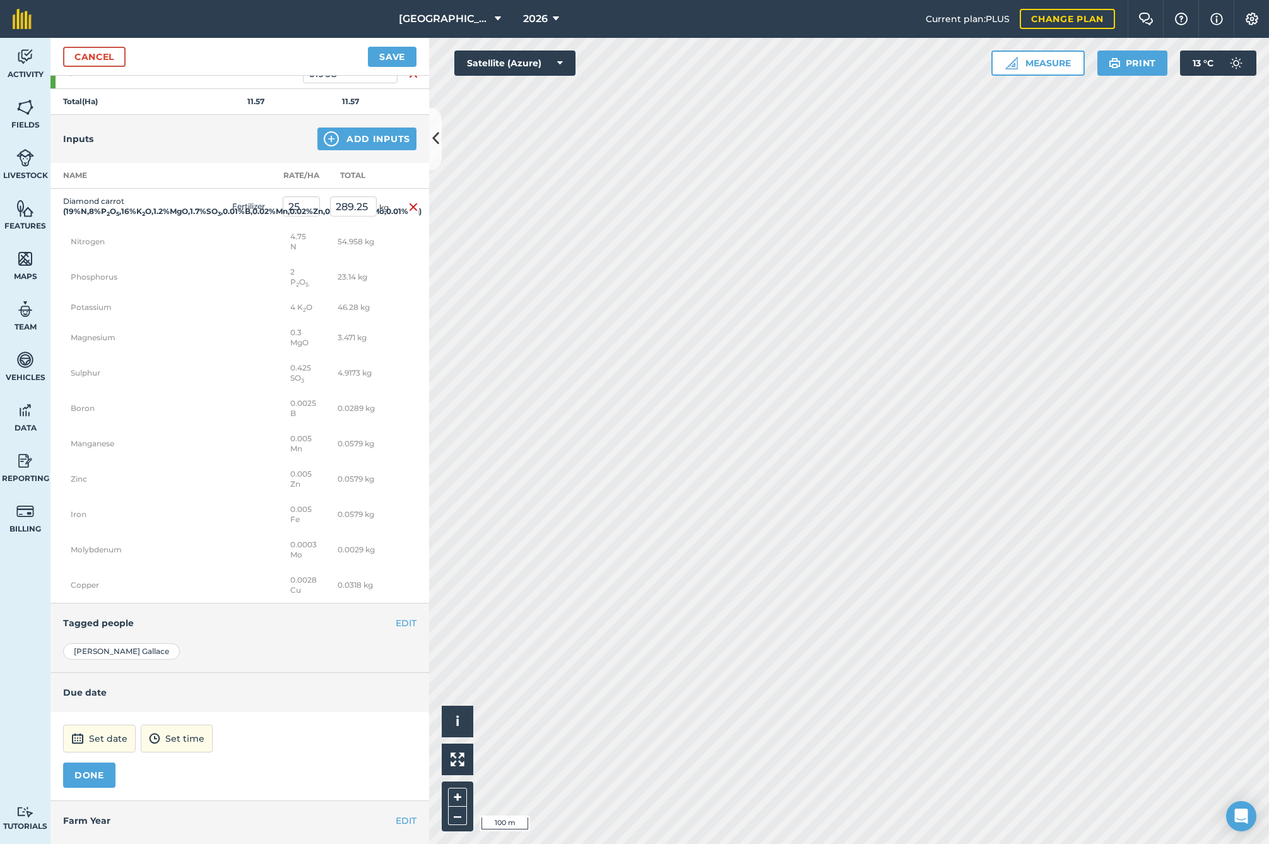
click at [88, 752] on button "Set date" at bounding box center [99, 739] width 73 height 28
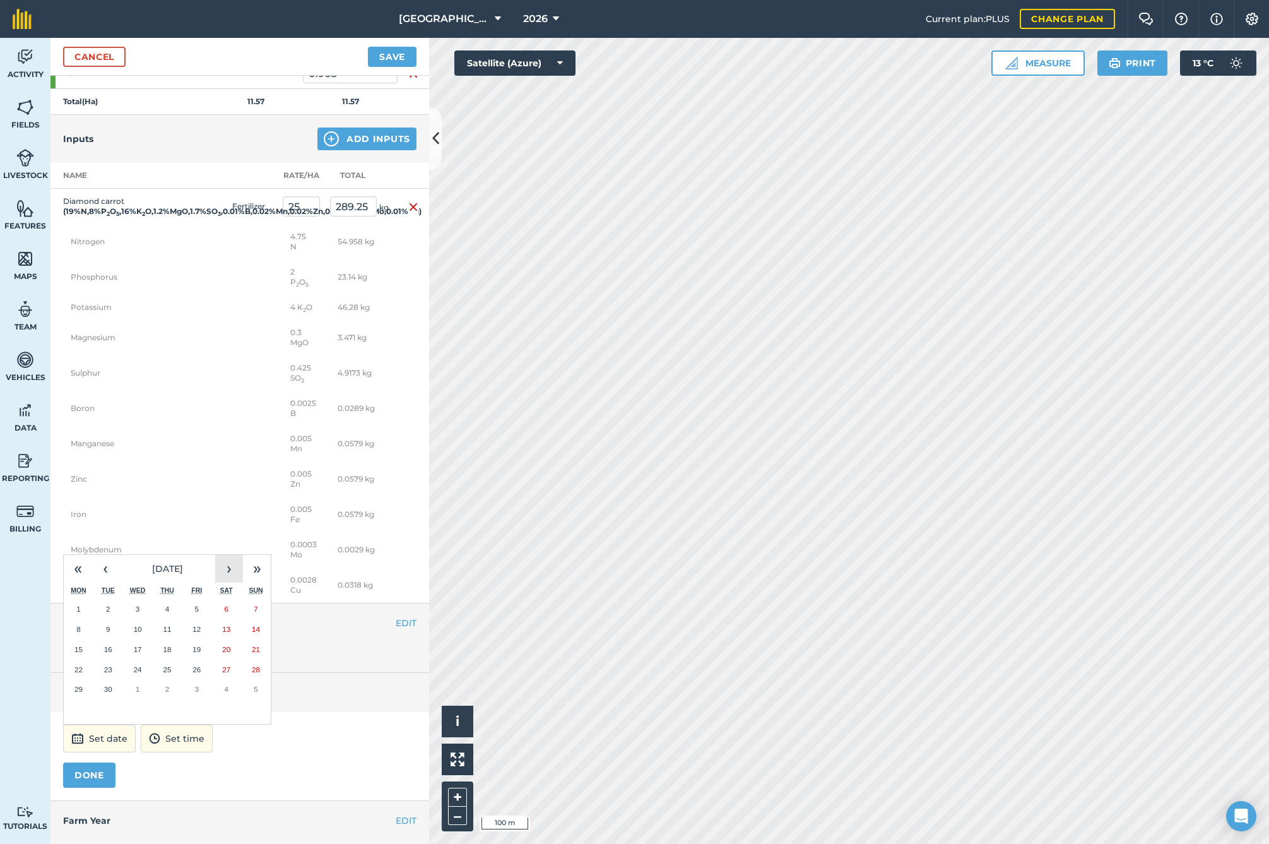
click at [223, 583] on button "›" at bounding box center [229, 569] width 28 height 28
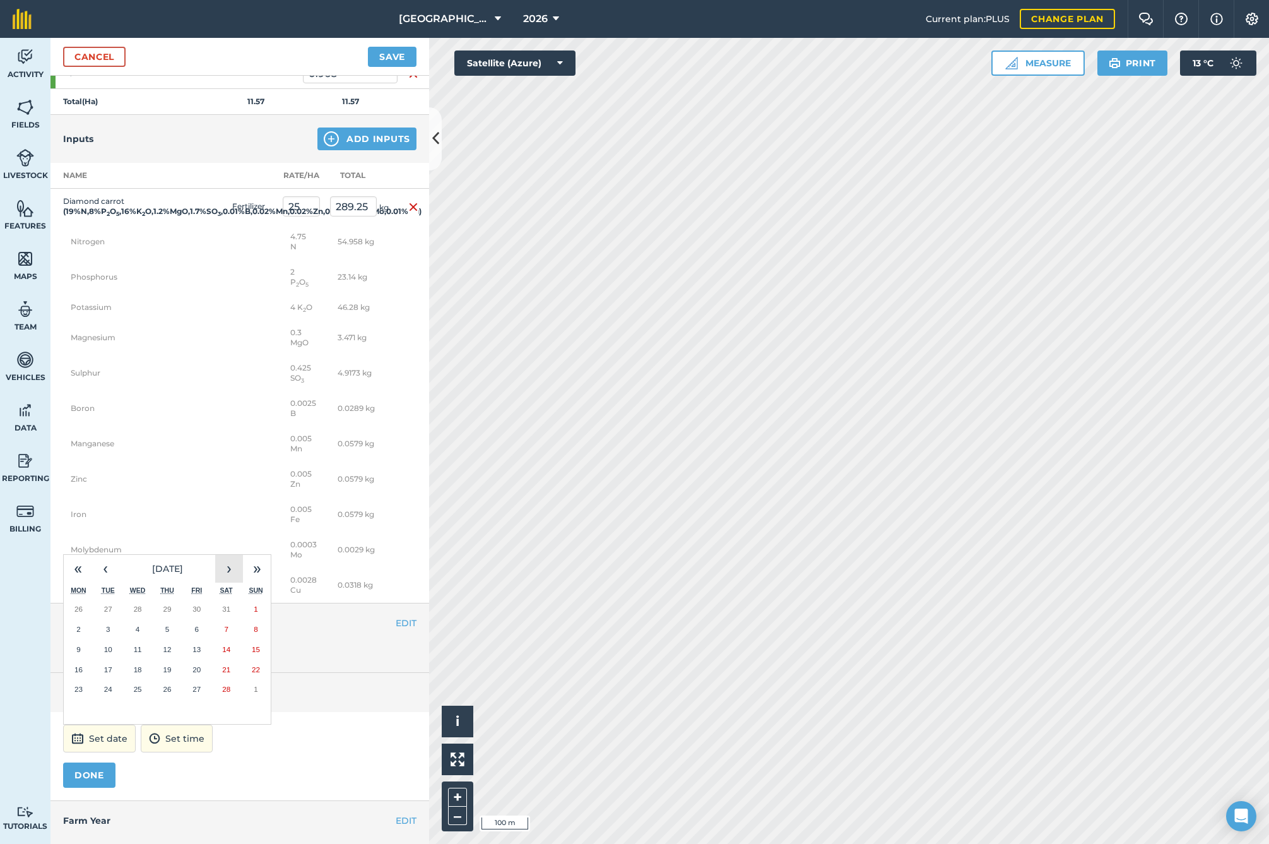
click at [223, 583] on button "›" at bounding box center [229, 569] width 28 height 28
click at [225, 583] on button "›" at bounding box center [229, 569] width 28 height 28
click at [76, 619] on button "1" at bounding box center [79, 609] width 30 height 20
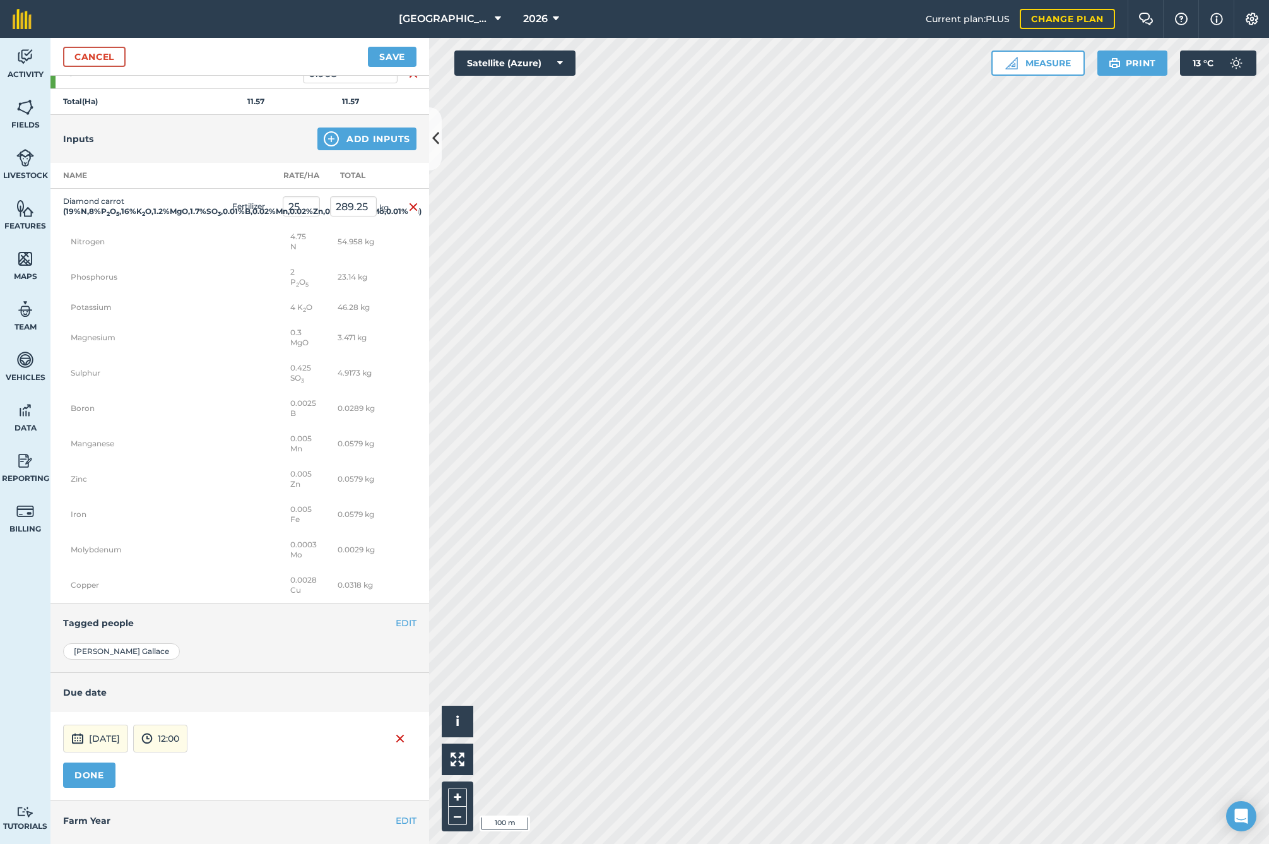
drag, startPoint x: 97, startPoint y: 824, endPoint x: 88, endPoint y: 818, distance: 10.5
click at [88, 788] on button "DONE" at bounding box center [89, 774] width 52 height 25
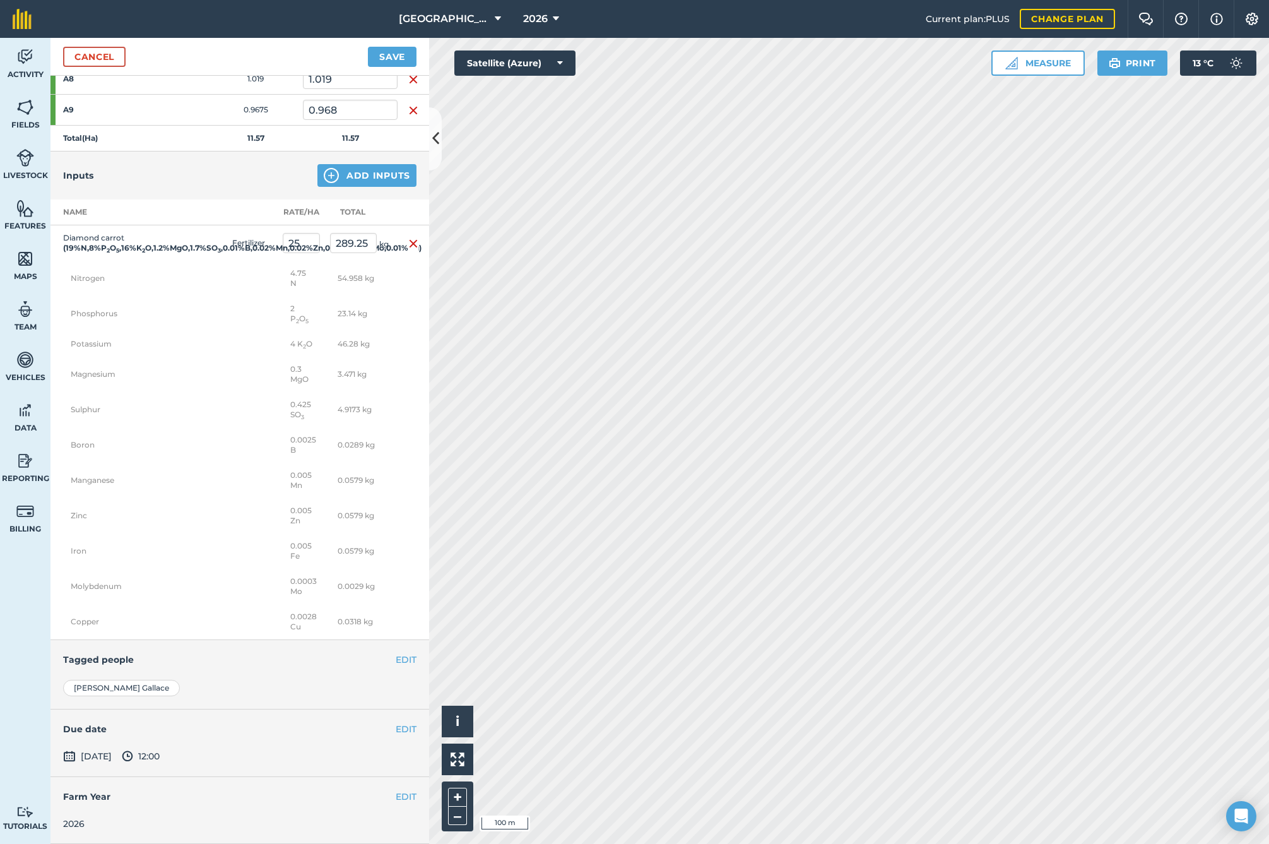
click at [401, 53] on button "Save" at bounding box center [392, 57] width 49 height 20
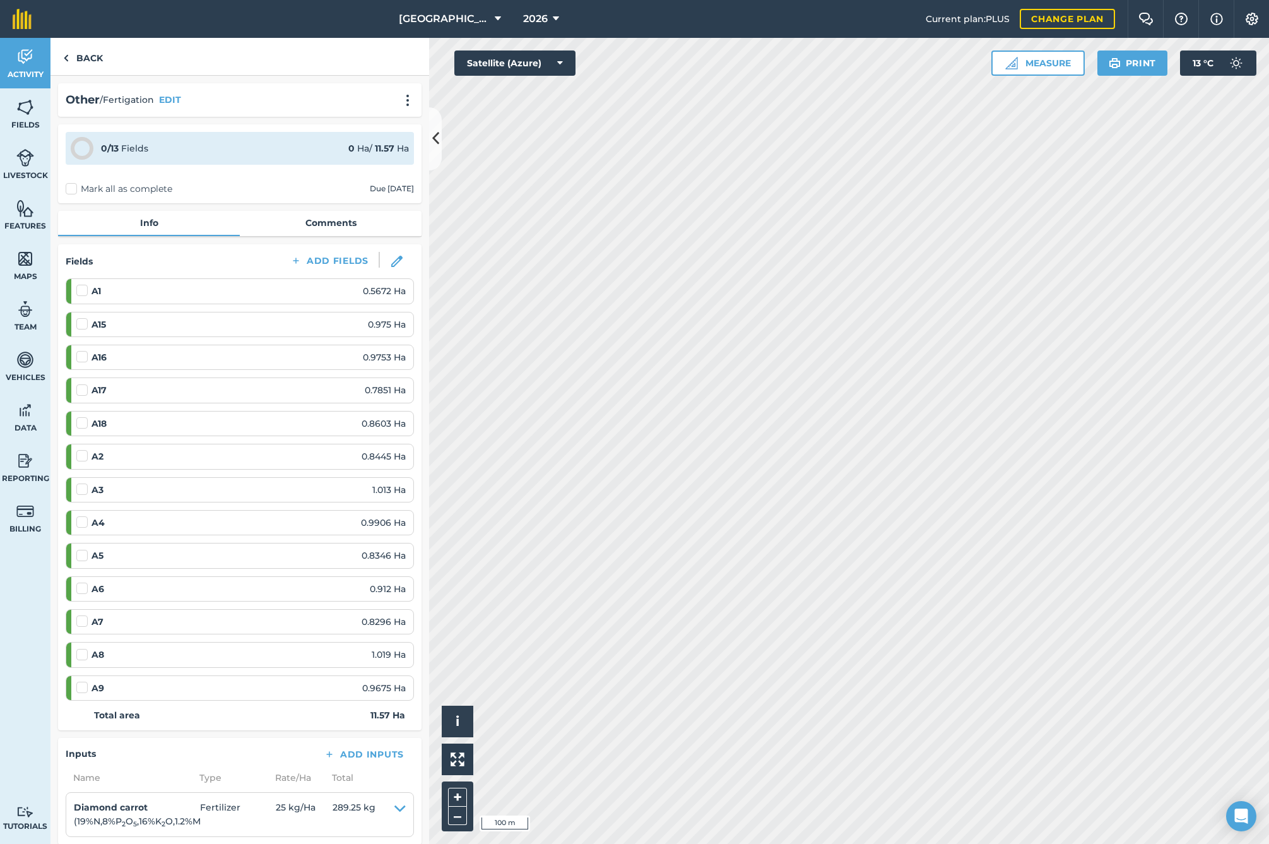
click at [93, 54] on link "Back" at bounding box center [82, 56] width 65 height 37
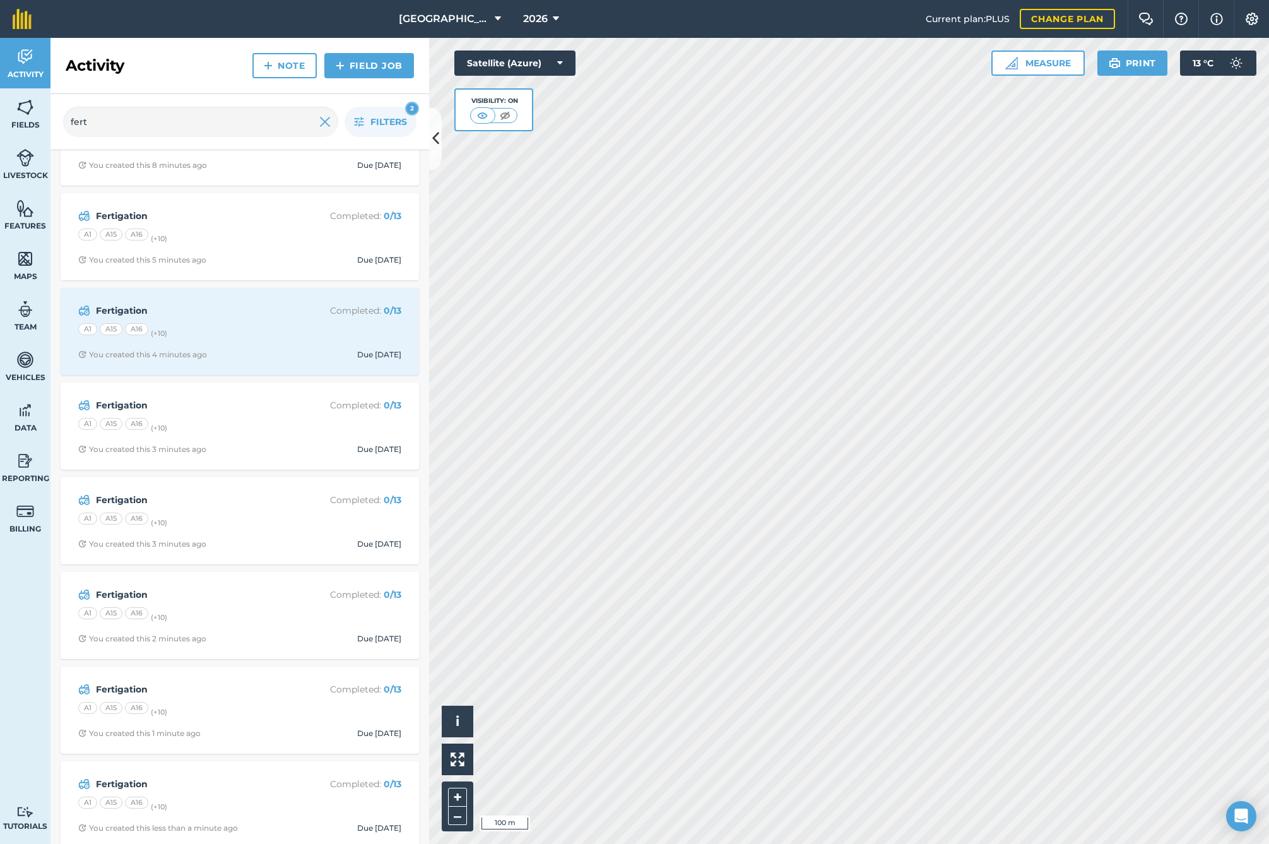
scroll to position [1195, 0]
click at [343, 68] on img at bounding box center [340, 65] width 9 height 15
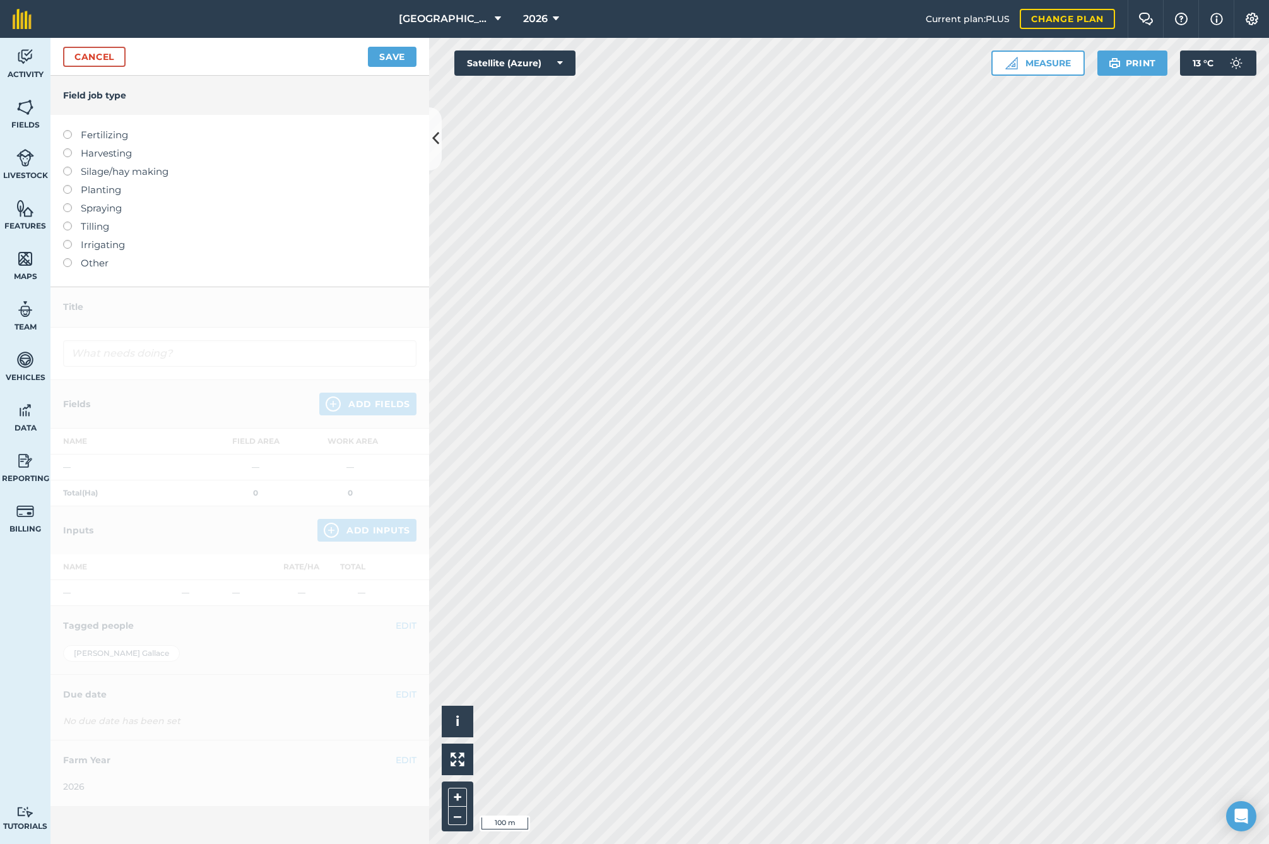
click at [64, 258] on label at bounding box center [72, 258] width 18 height 0
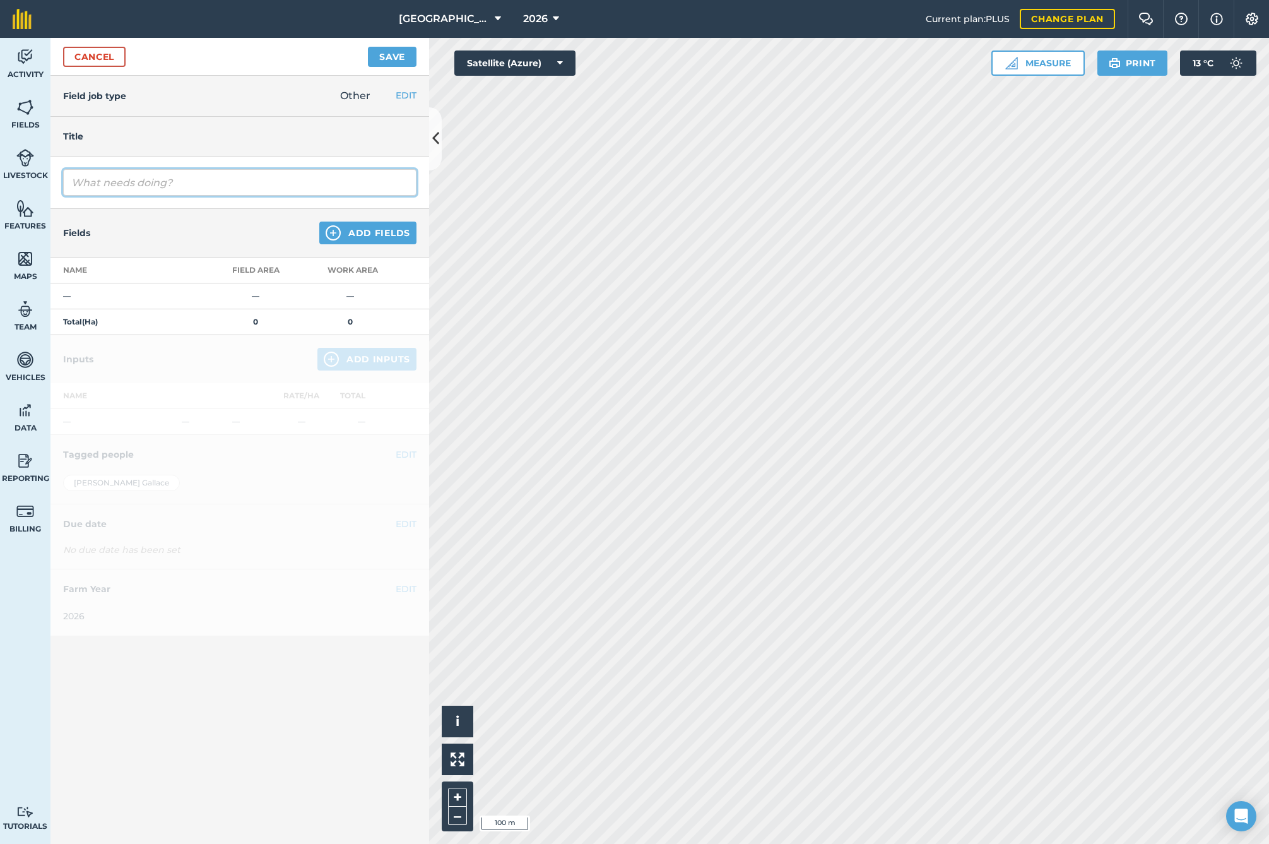
click at [138, 186] on input "text" at bounding box center [239, 182] width 353 height 27
click at [336, 234] on img at bounding box center [333, 232] width 15 height 15
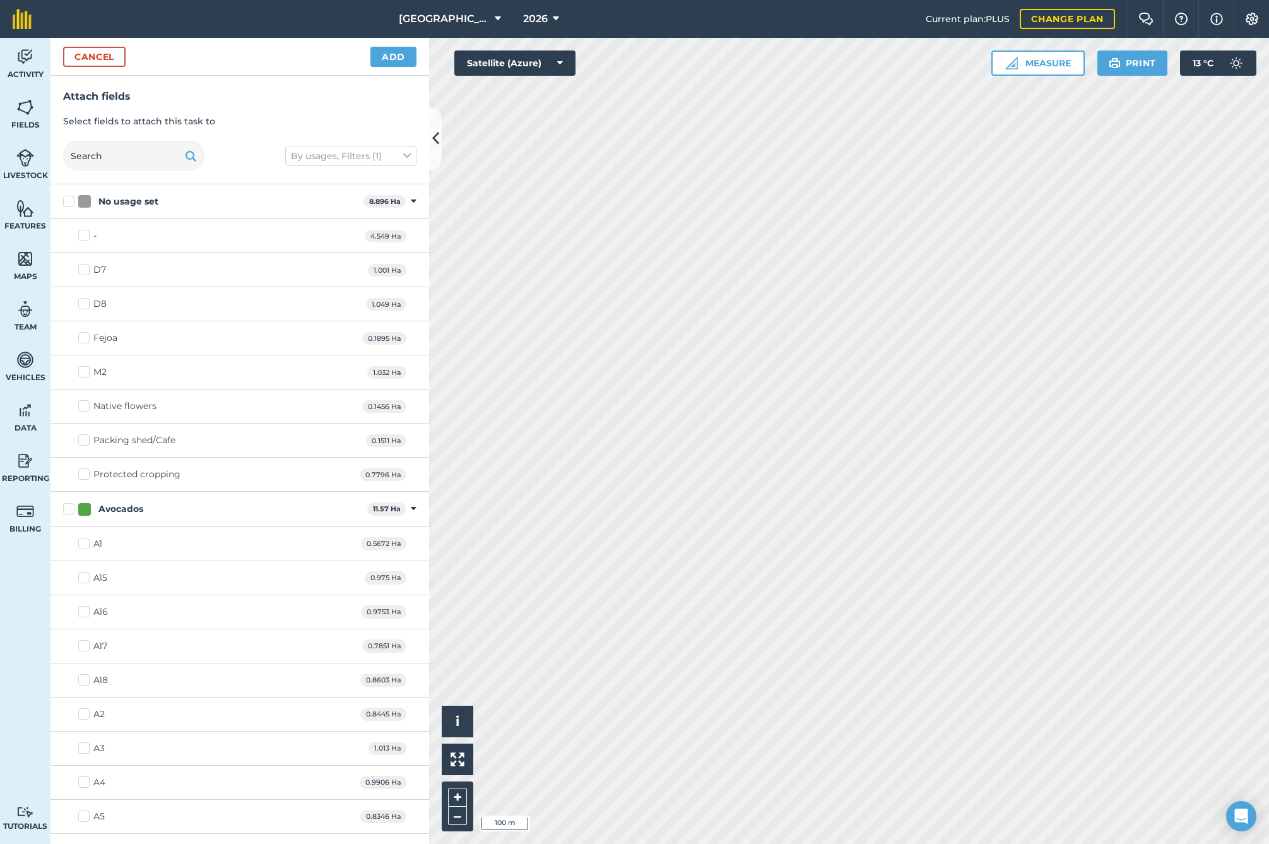
click at [72, 509] on label "Avocados" at bounding box center [212, 508] width 299 height 13
click at [71, 509] on input "Avocados" at bounding box center [67, 506] width 8 height 8
click at [394, 57] on button "Add" at bounding box center [393, 57] width 46 height 20
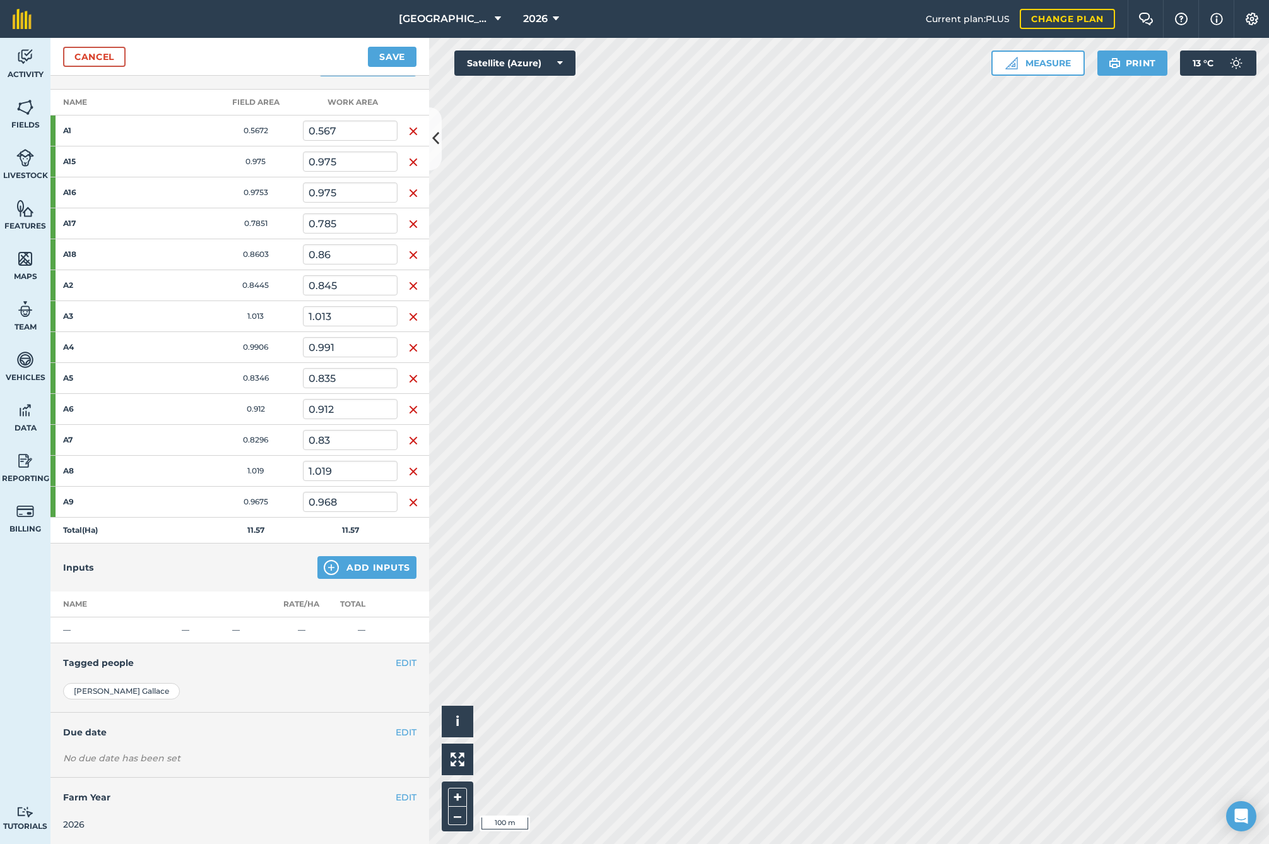
scroll to position [167, 0]
click at [352, 571] on button "Add Inputs" at bounding box center [366, 568] width 99 height 23
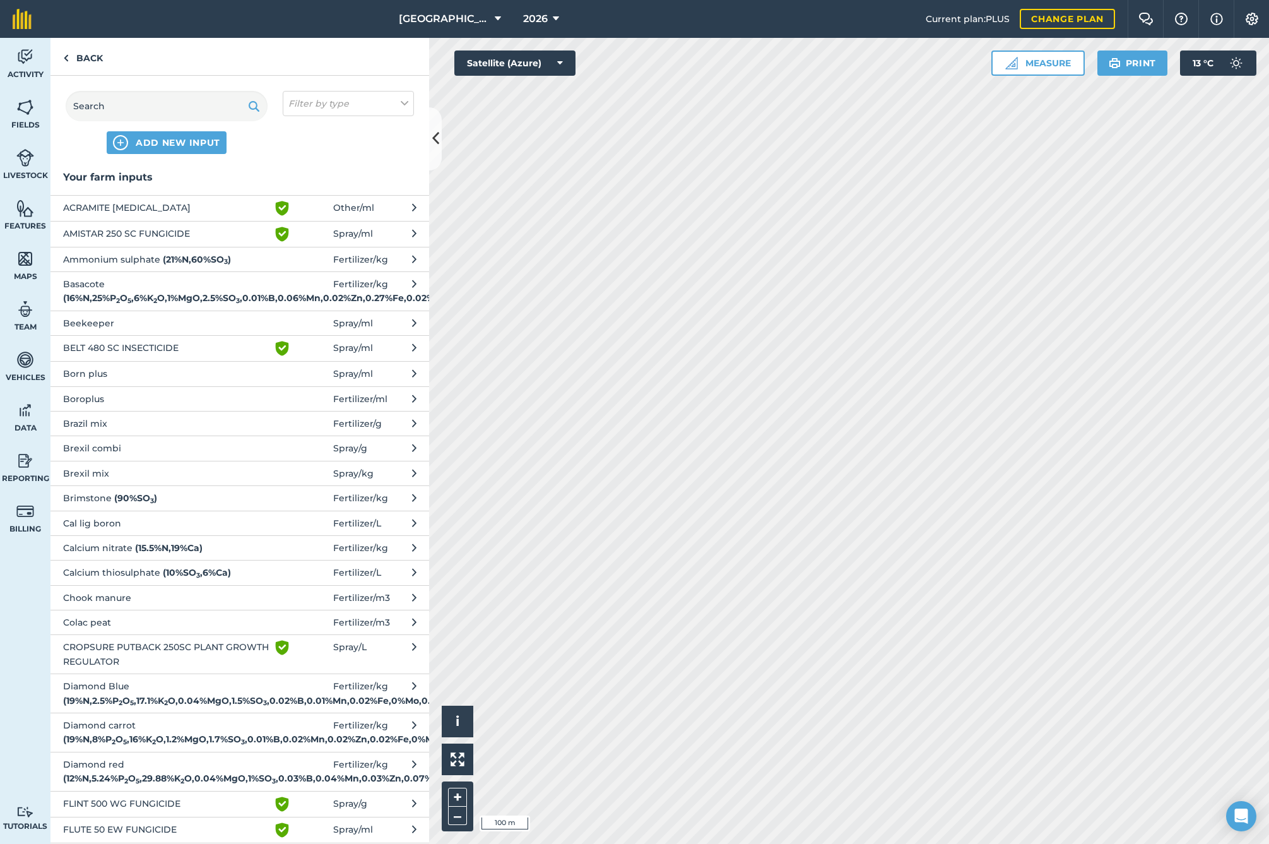
click at [141, 747] on span "Diamond carrot ( 19 % N , 8 % P 2 O 5 , 16 % K 2 O , 1.2 % MgO , 1.7 % SO 3 , 0…" at bounding box center [166, 732] width 206 height 28
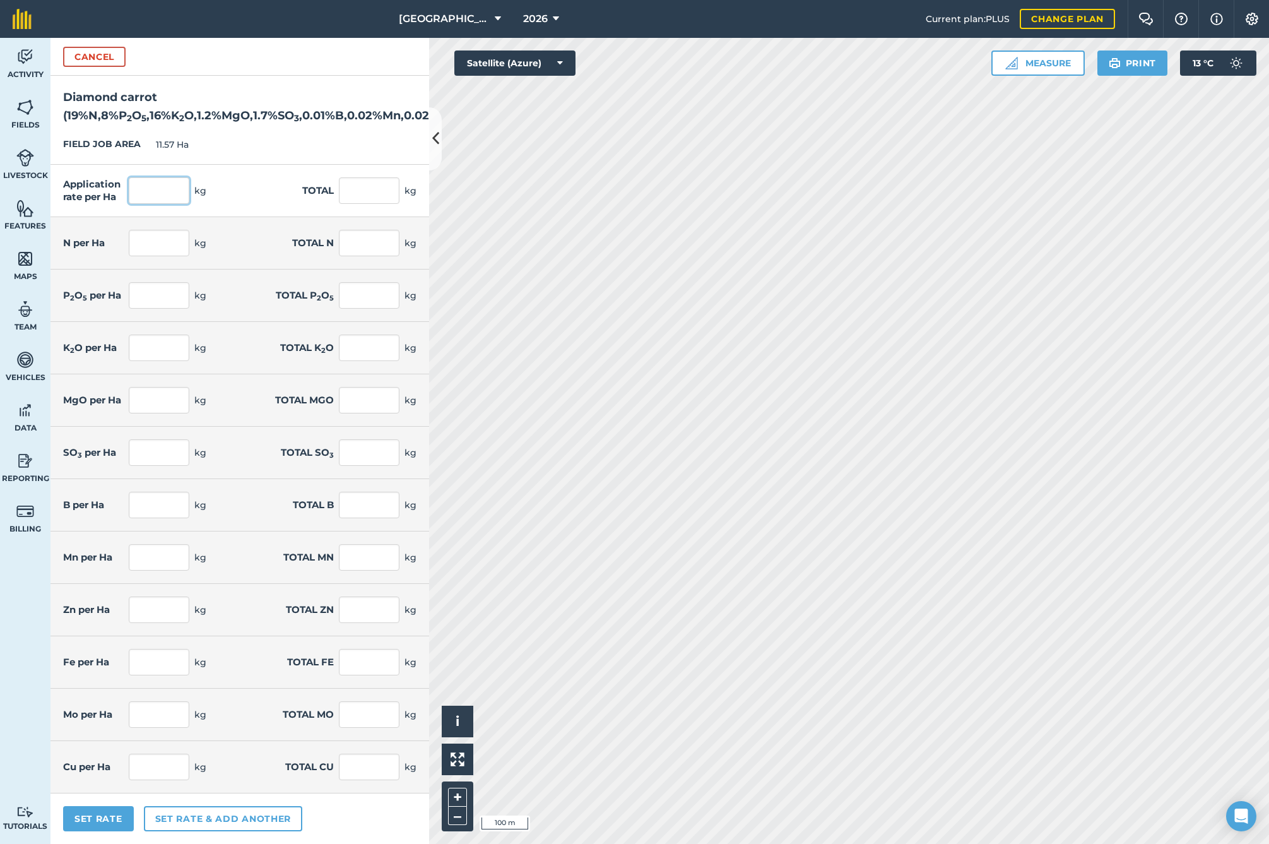
click at [170, 204] on input "text" at bounding box center [159, 190] width 61 height 27
click at [118, 829] on button "Set Rate" at bounding box center [98, 818] width 71 height 25
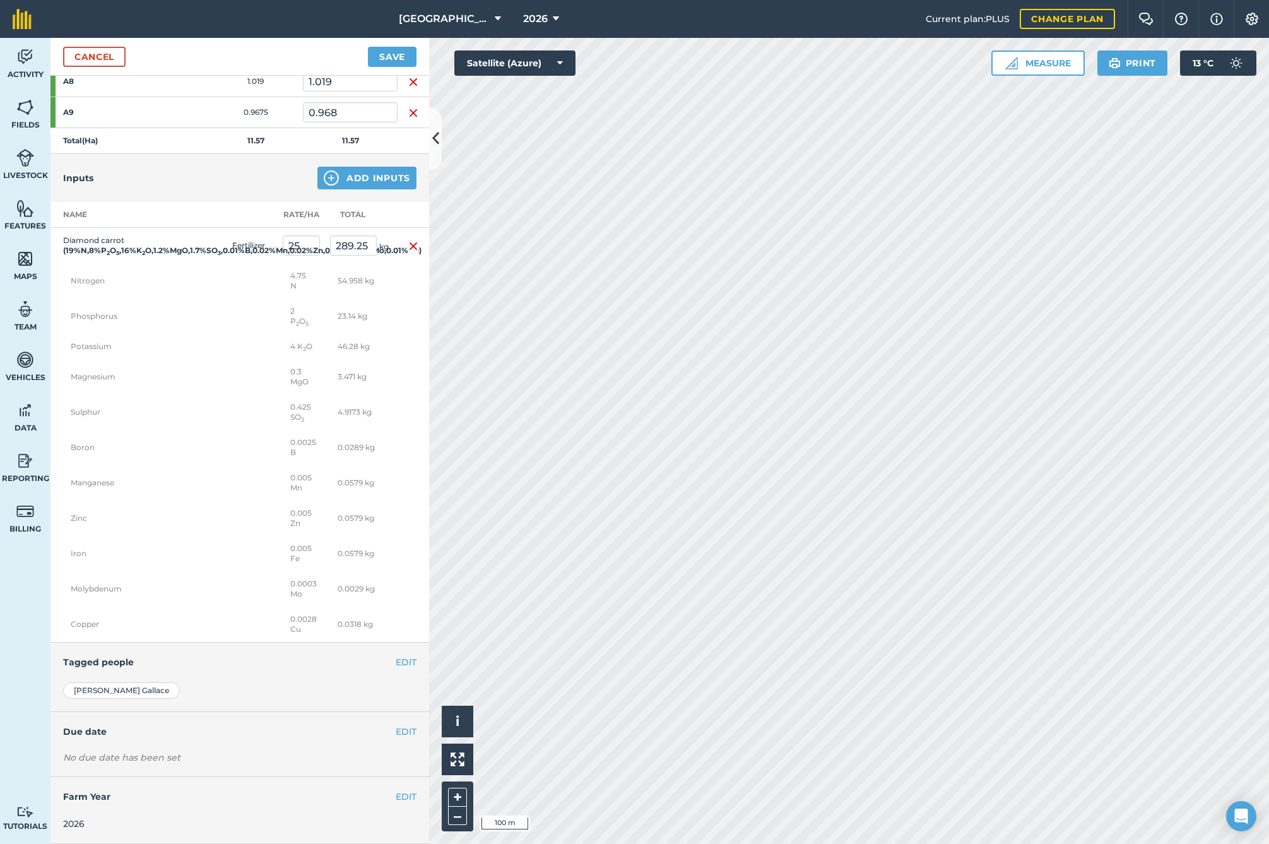
scroll to position [596, 0]
click at [396, 730] on button "EDIT" at bounding box center [406, 732] width 21 height 14
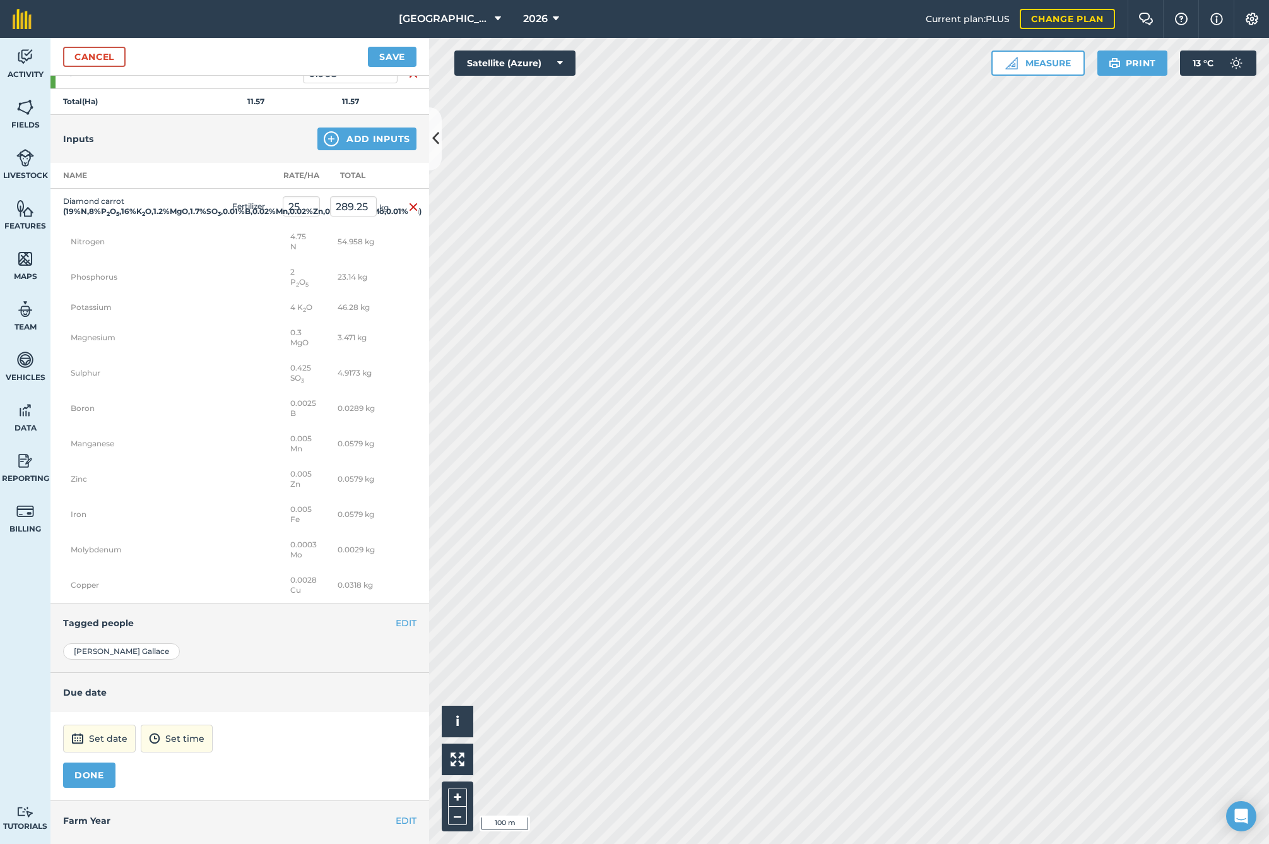
click at [102, 752] on button "Set date" at bounding box center [99, 739] width 73 height 28
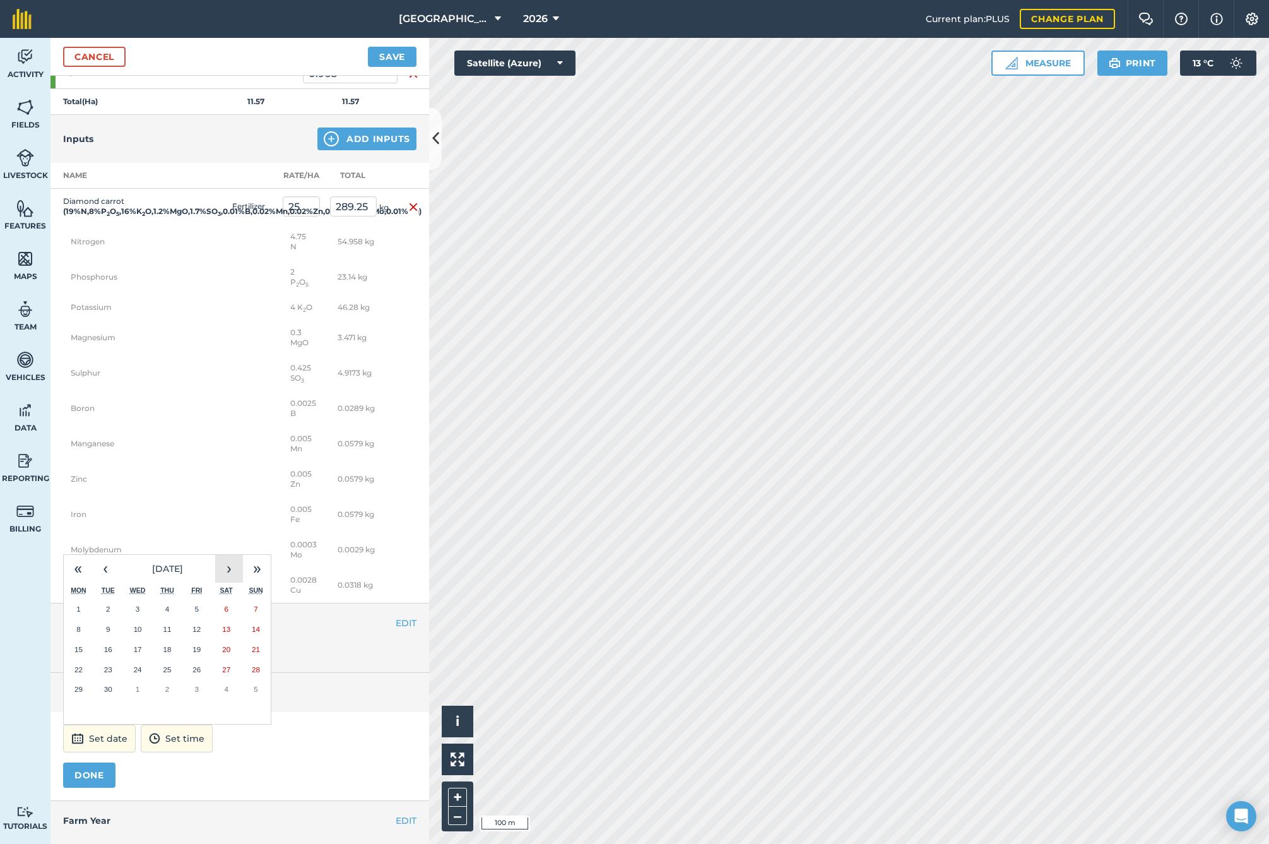
click at [227, 583] on button "›" at bounding box center [229, 569] width 28 height 28
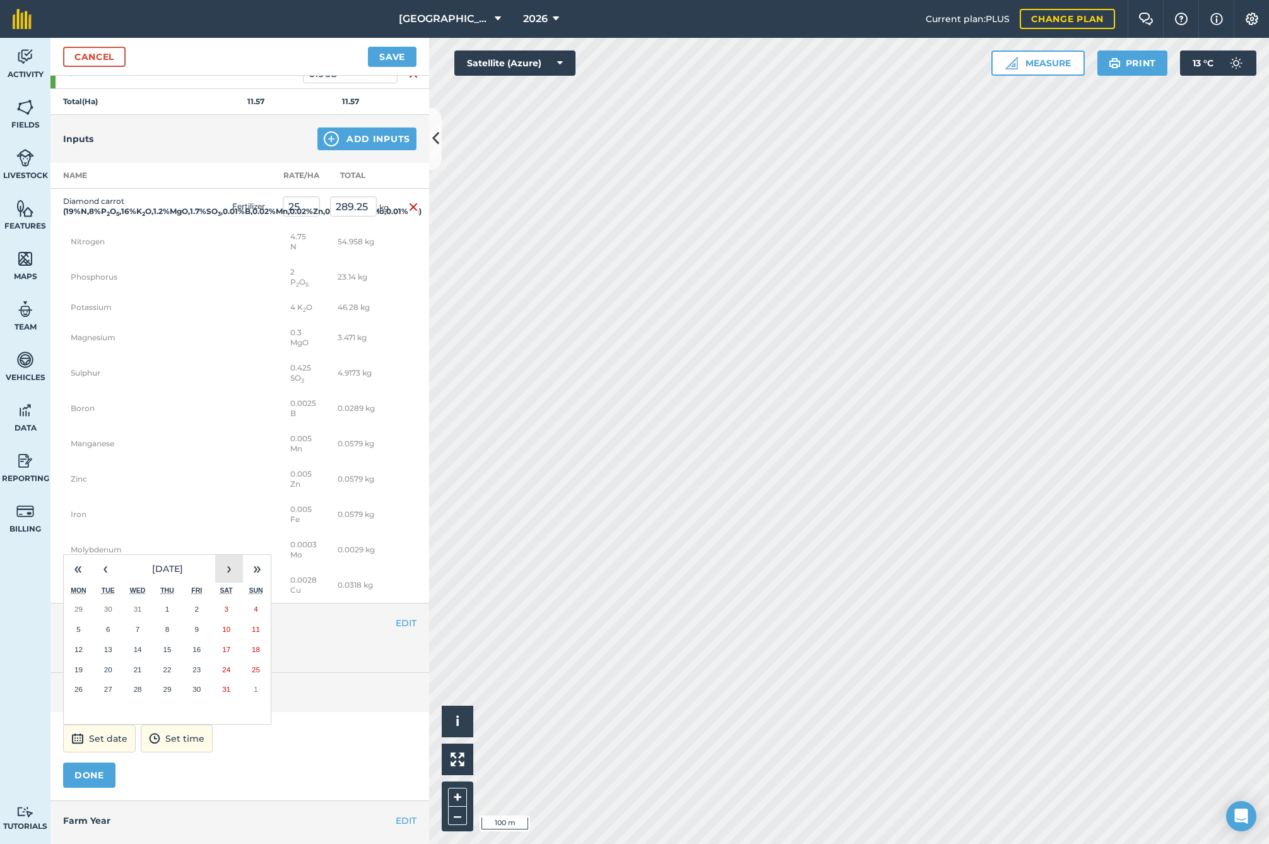
click at [227, 583] on button "›" at bounding box center [229, 569] width 28 height 28
drag, startPoint x: 85, startPoint y: 709, endPoint x: 85, endPoint y: 731, distance: 22.1
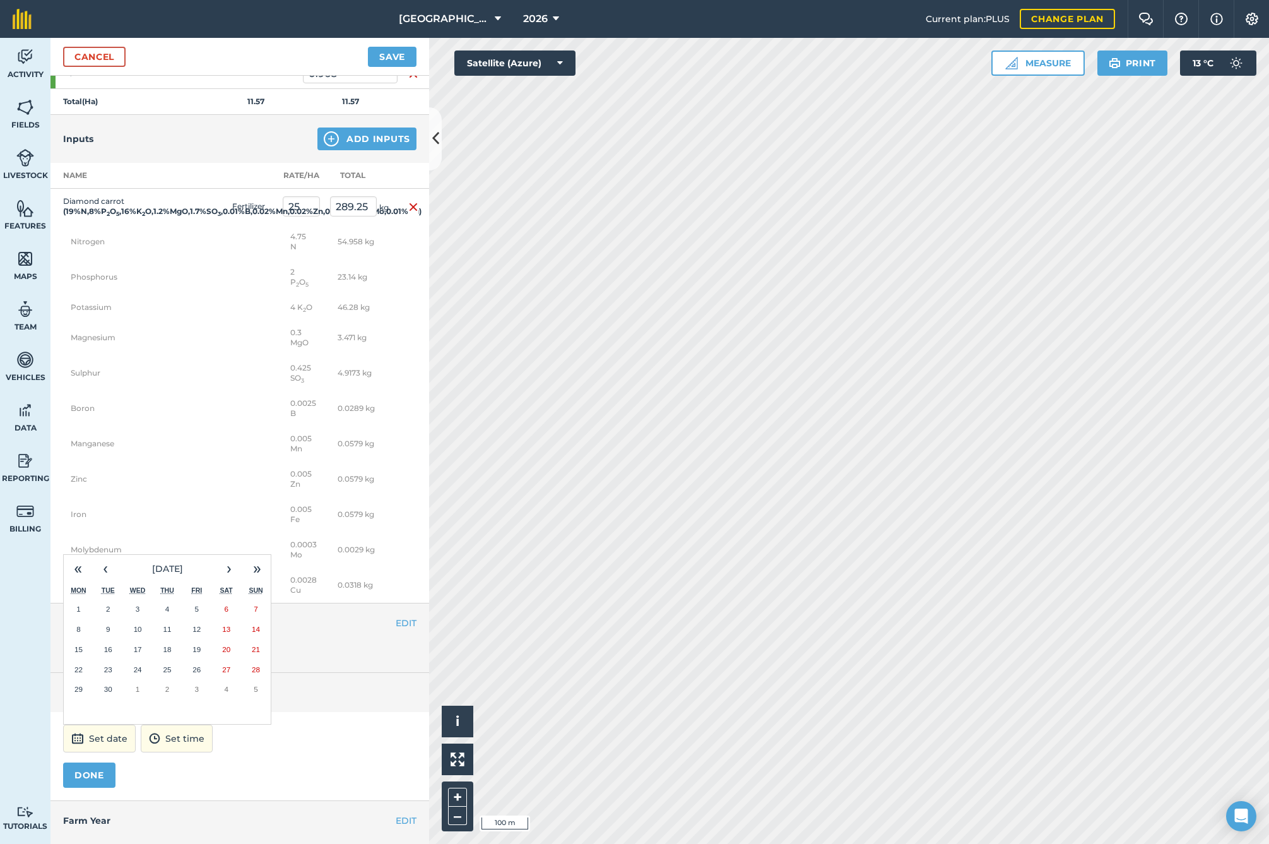
click at [85, 680] on button "22" at bounding box center [79, 670] width 30 height 20
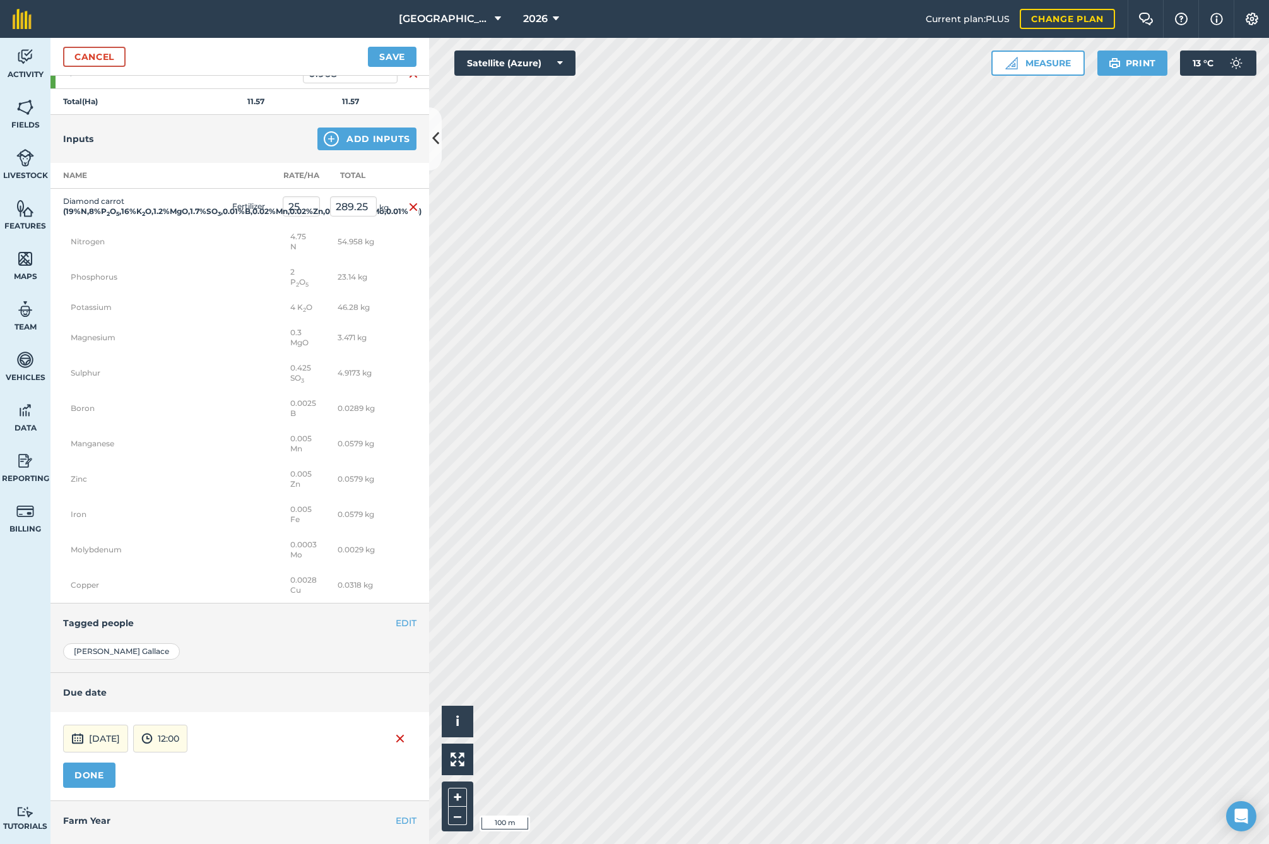
click at [105, 788] on button "DONE" at bounding box center [89, 774] width 52 height 25
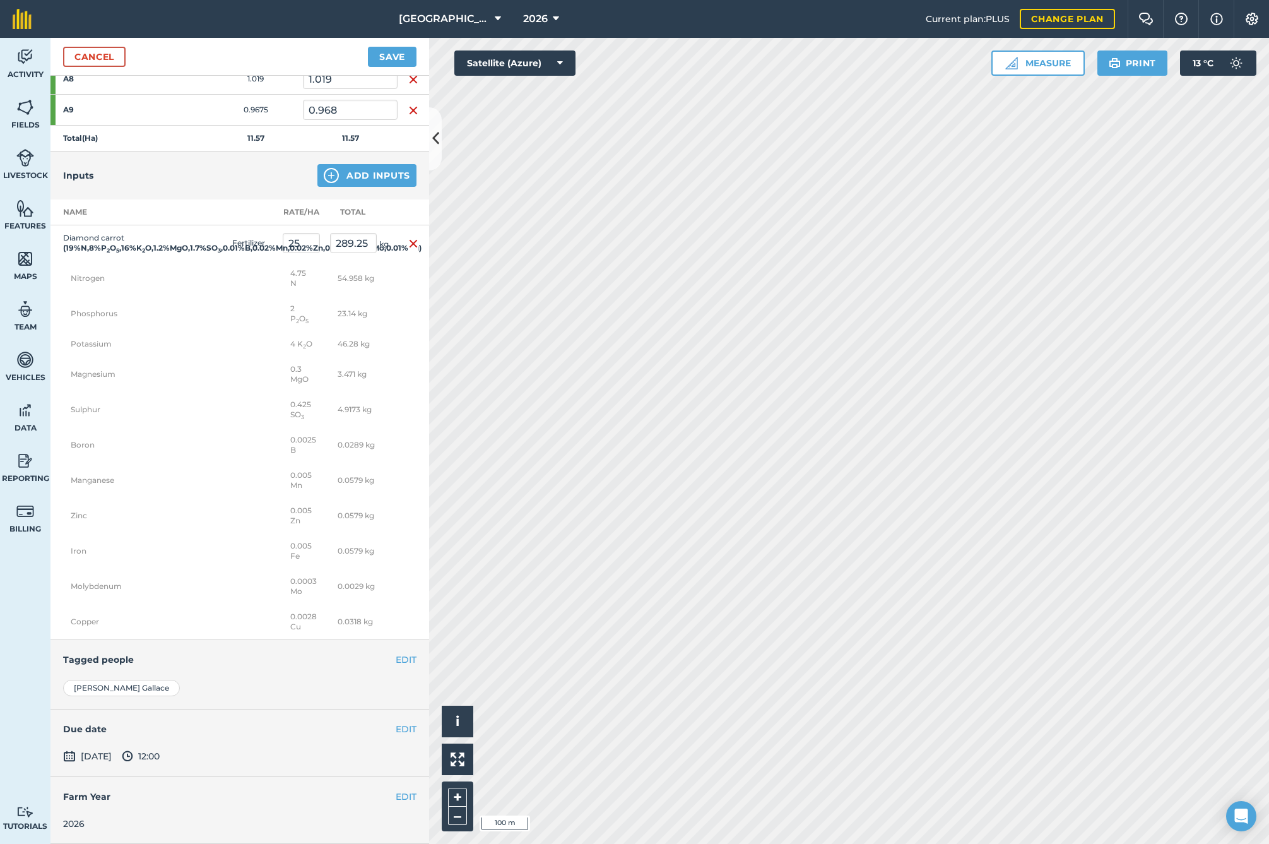
click at [401, 57] on button "Save" at bounding box center [392, 57] width 49 height 20
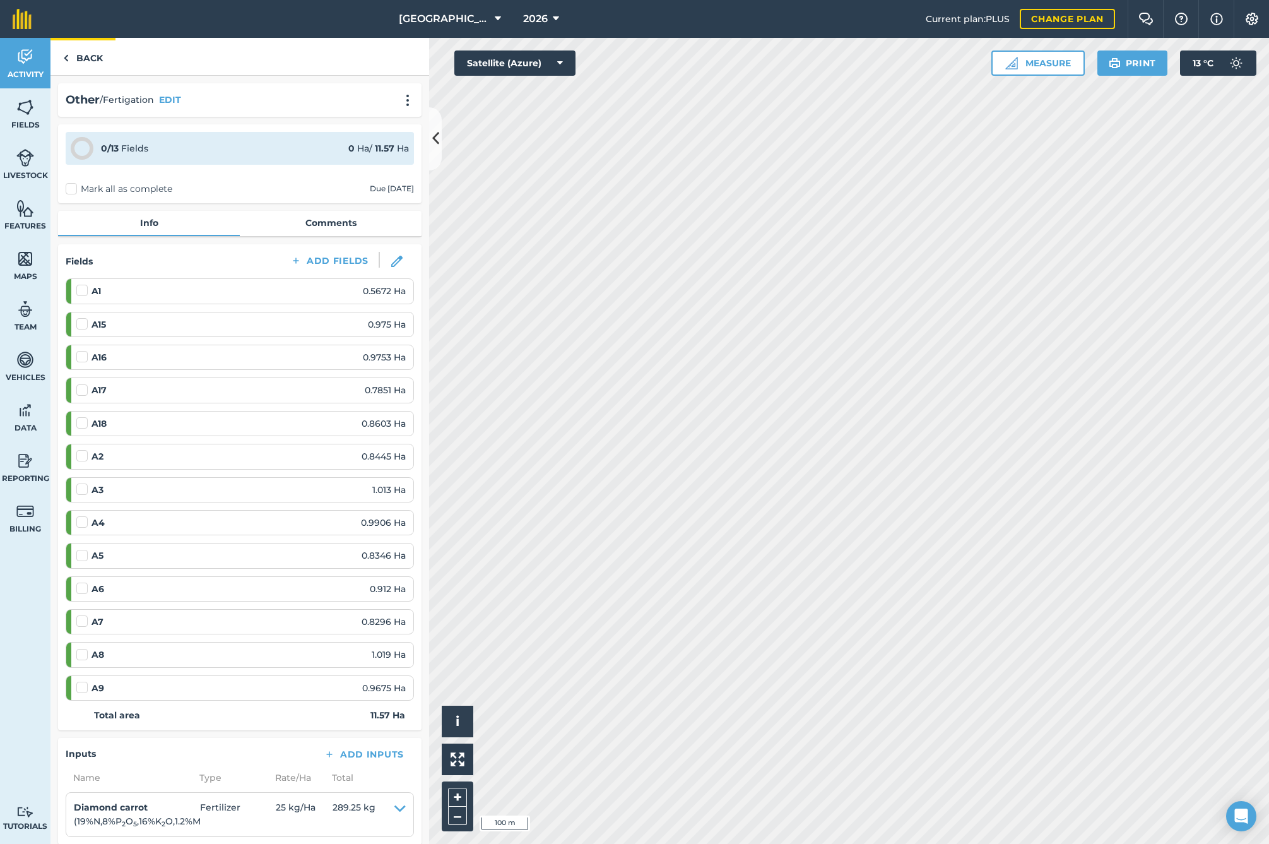
click at [95, 62] on link "Back" at bounding box center [82, 56] width 65 height 37
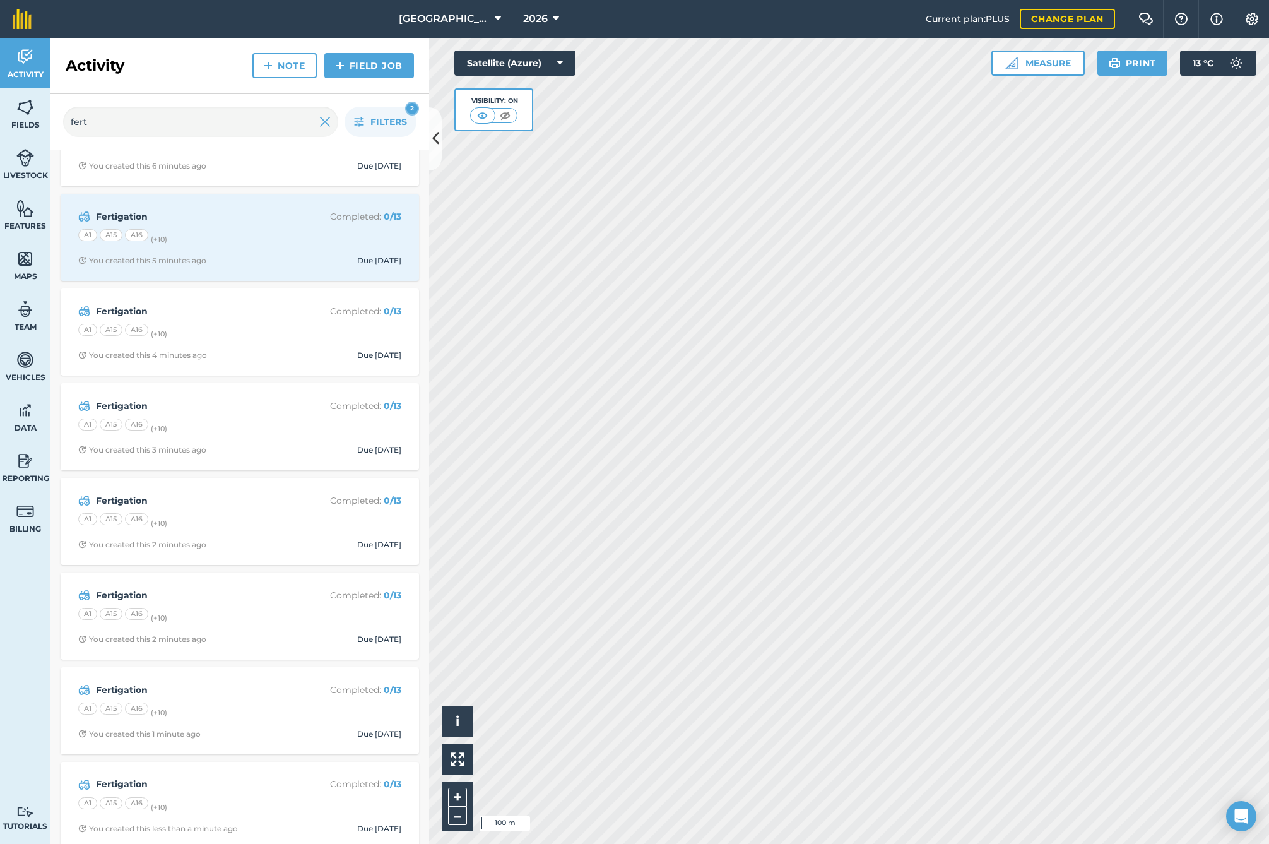
scroll to position [1289, 0]
